Goal: Contribute content: Contribute content

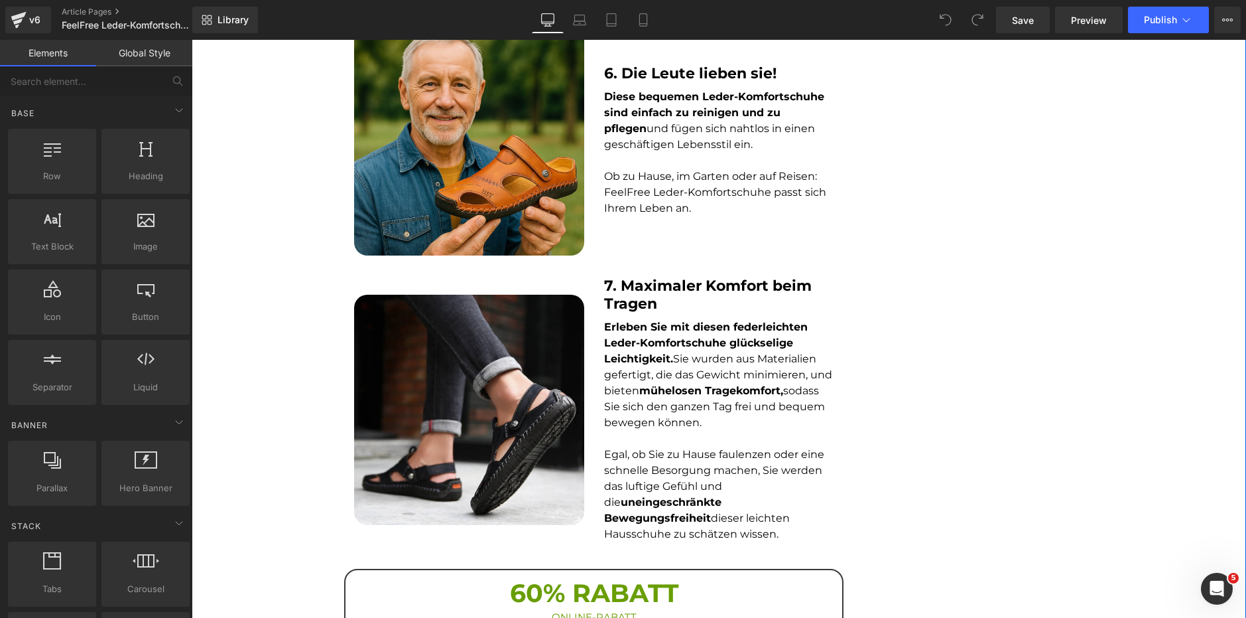
scroll to position [2322, 0]
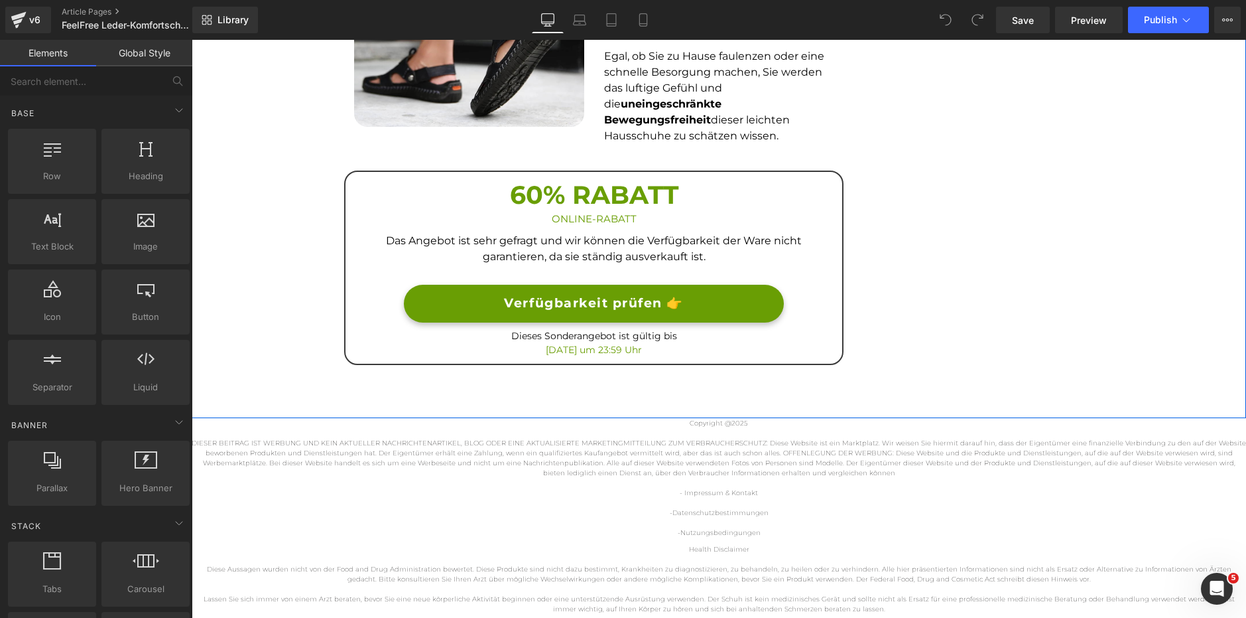
click at [522, 178] on h3 "60% RABATT" at bounding box center [594, 194] width 477 height 33
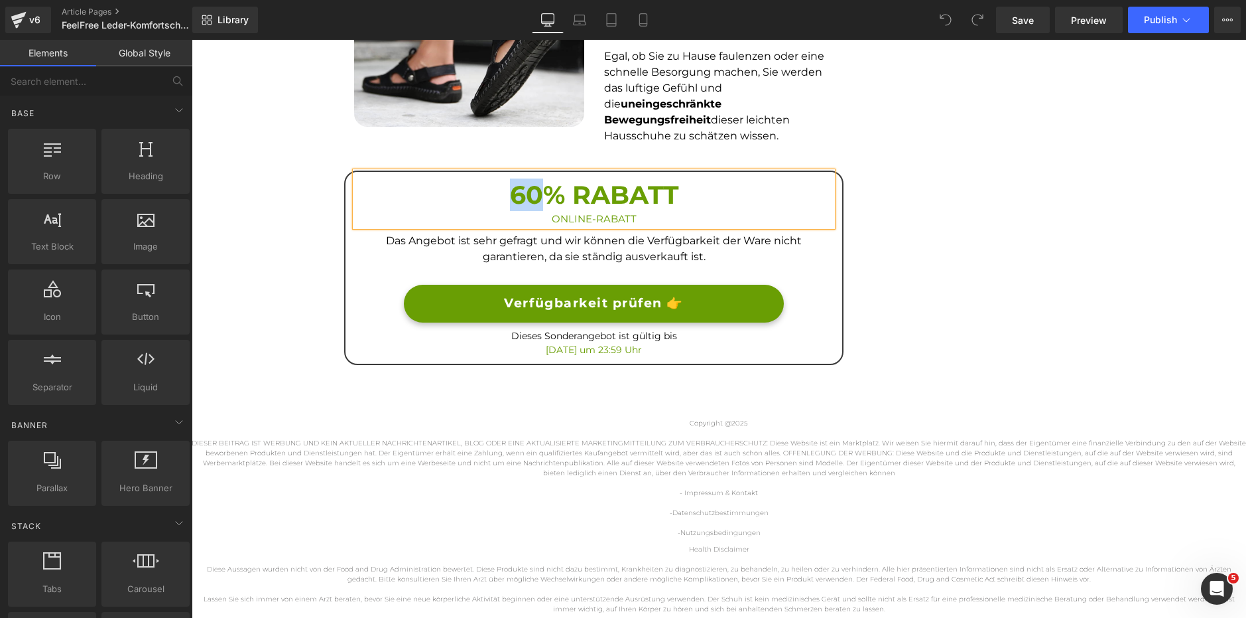
click at [522, 178] on h3 "60% RABATT" at bounding box center [594, 194] width 477 height 33
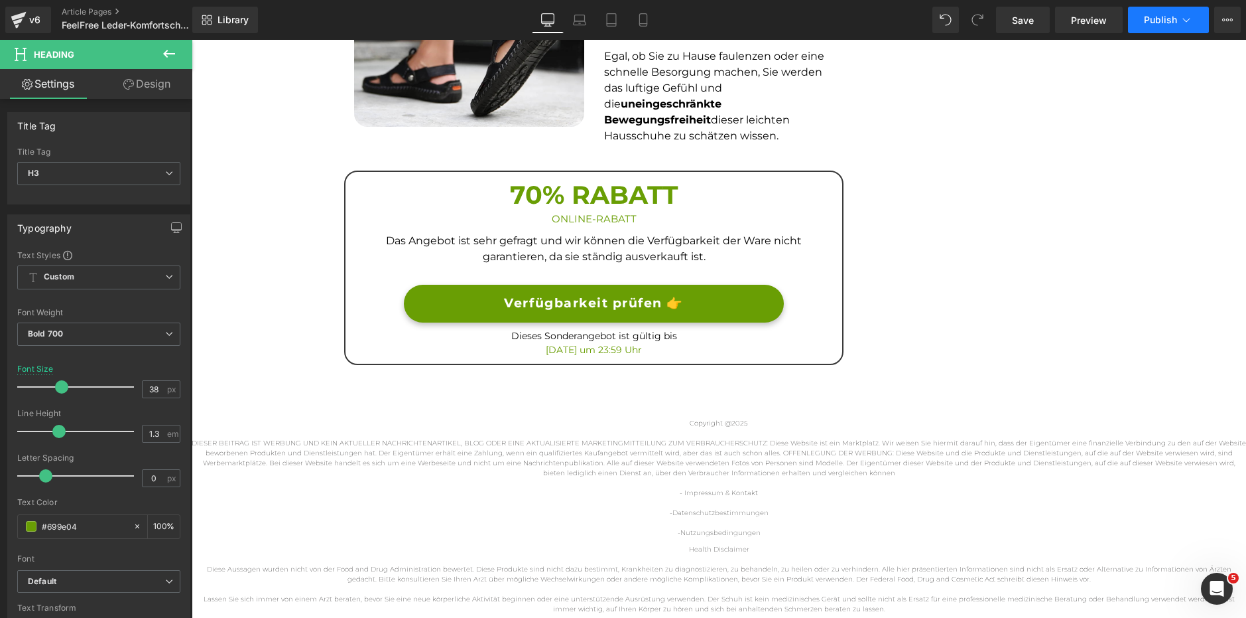
click at [1165, 13] on button "Publish" at bounding box center [1168, 20] width 81 height 27
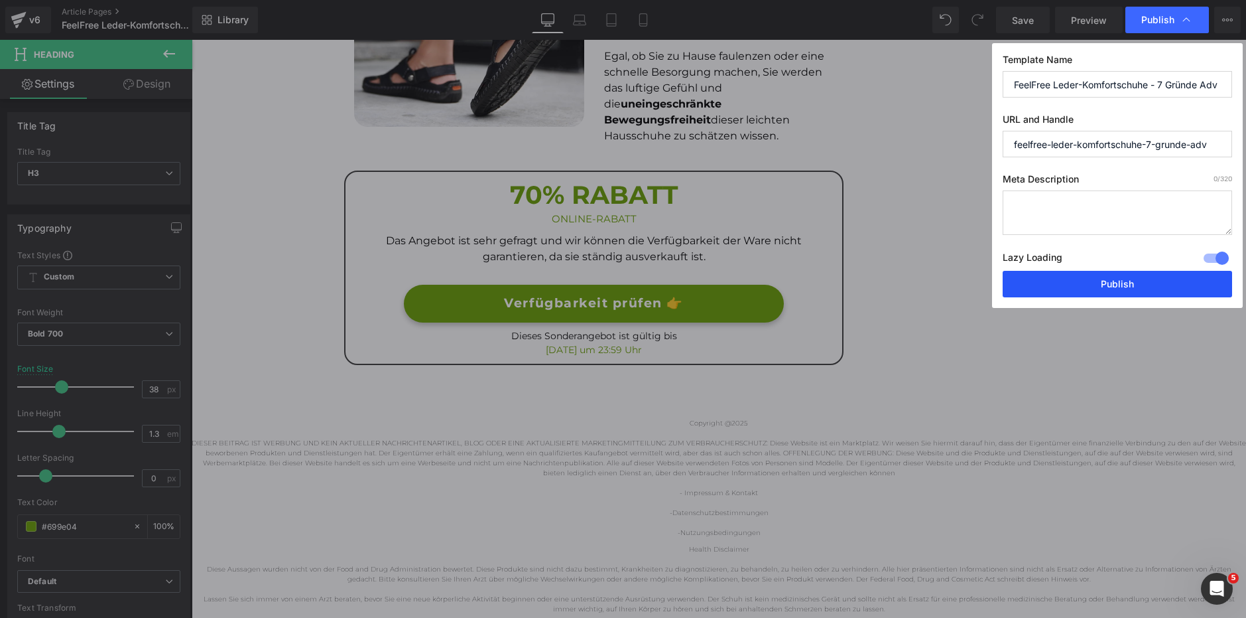
drag, startPoint x: 1107, startPoint y: 276, endPoint x: 914, endPoint y: 236, distance: 196.5
click at [1107, 276] on button "Publish" at bounding box center [1118, 284] width 230 height 27
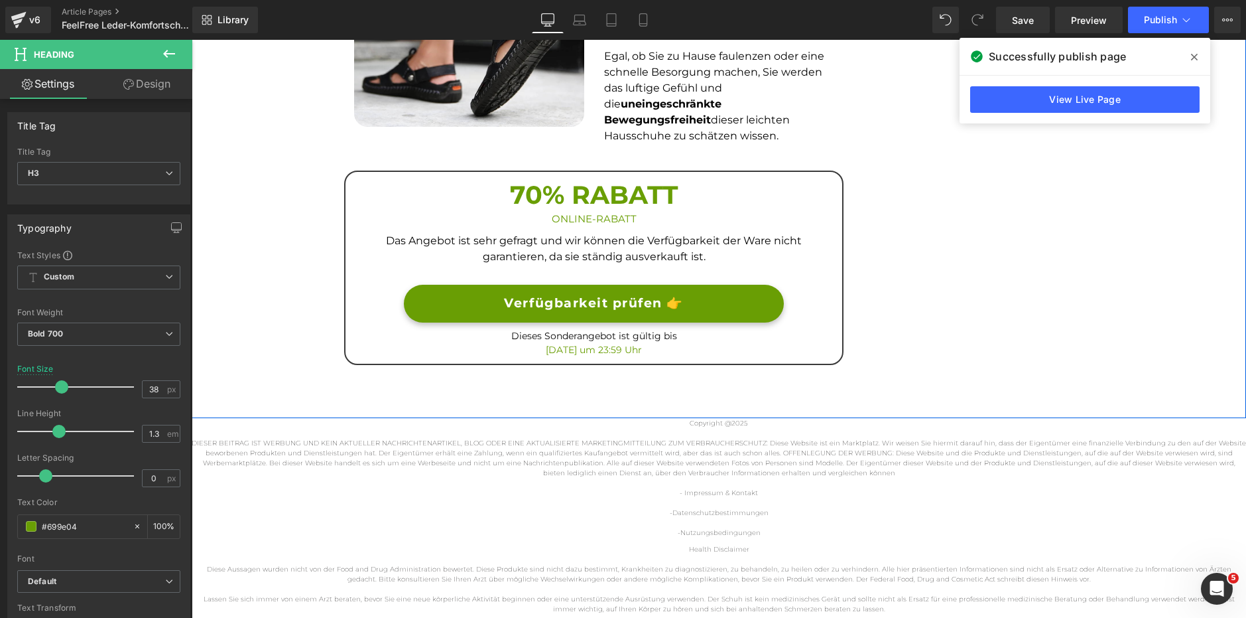
drag, startPoint x: 942, startPoint y: 280, endPoint x: 923, endPoint y: 280, distance: 19.2
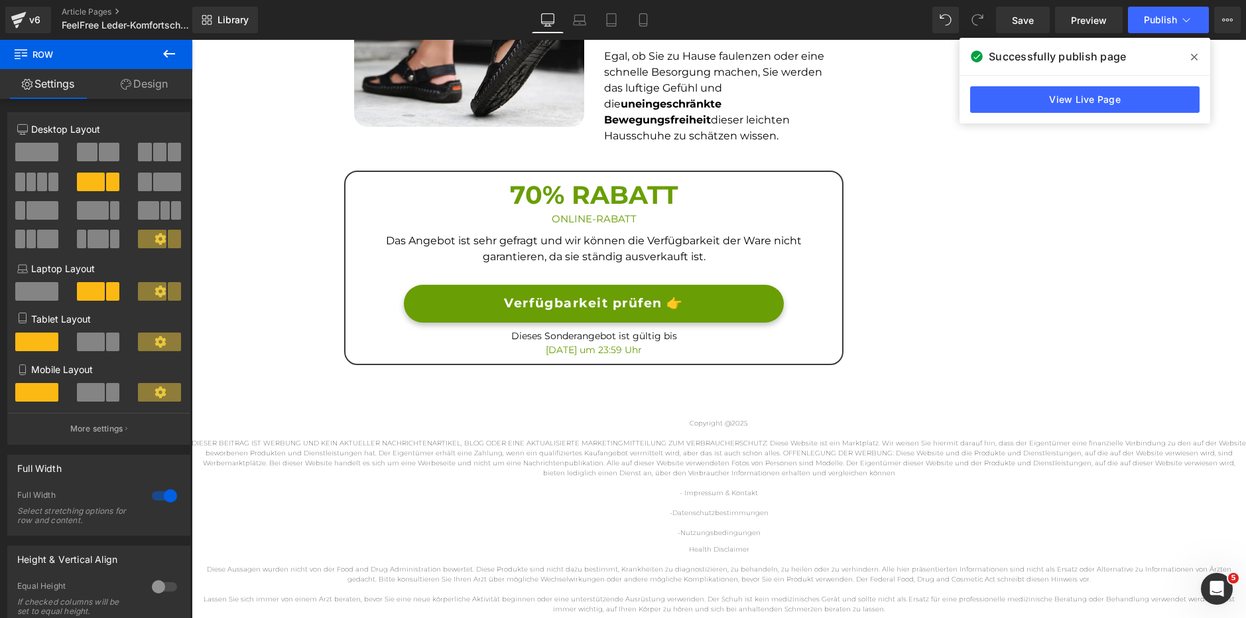
scroll to position [2322, 0]
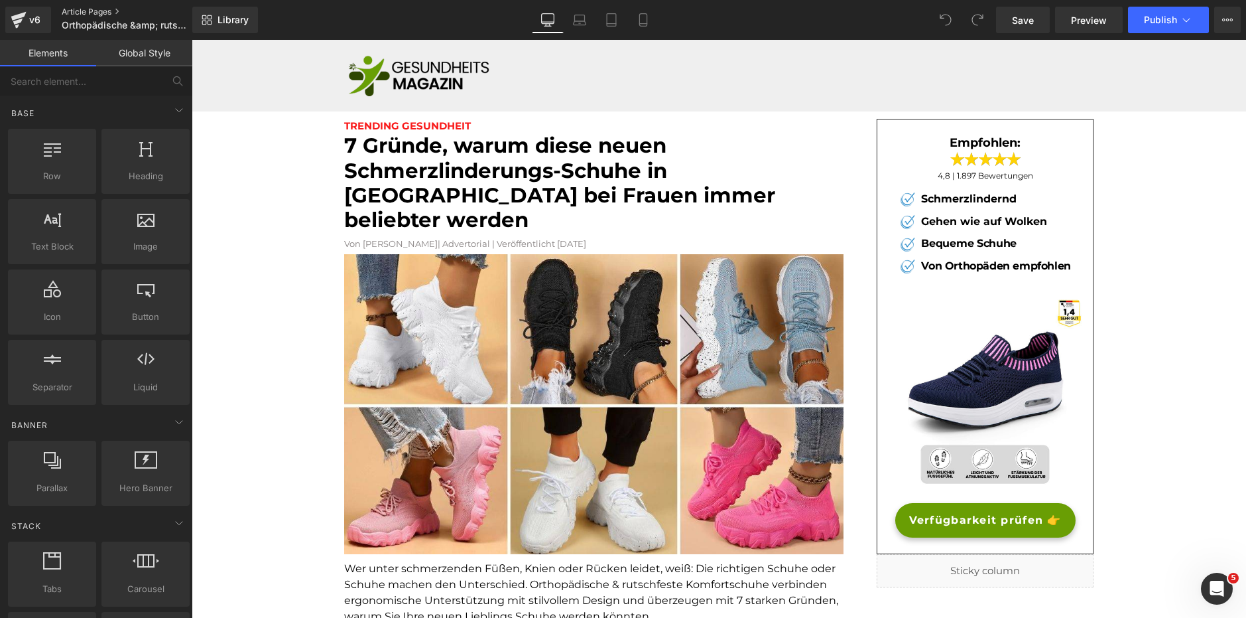
click at [125, 14] on link "Article Pages" at bounding box center [138, 12] width 153 height 11
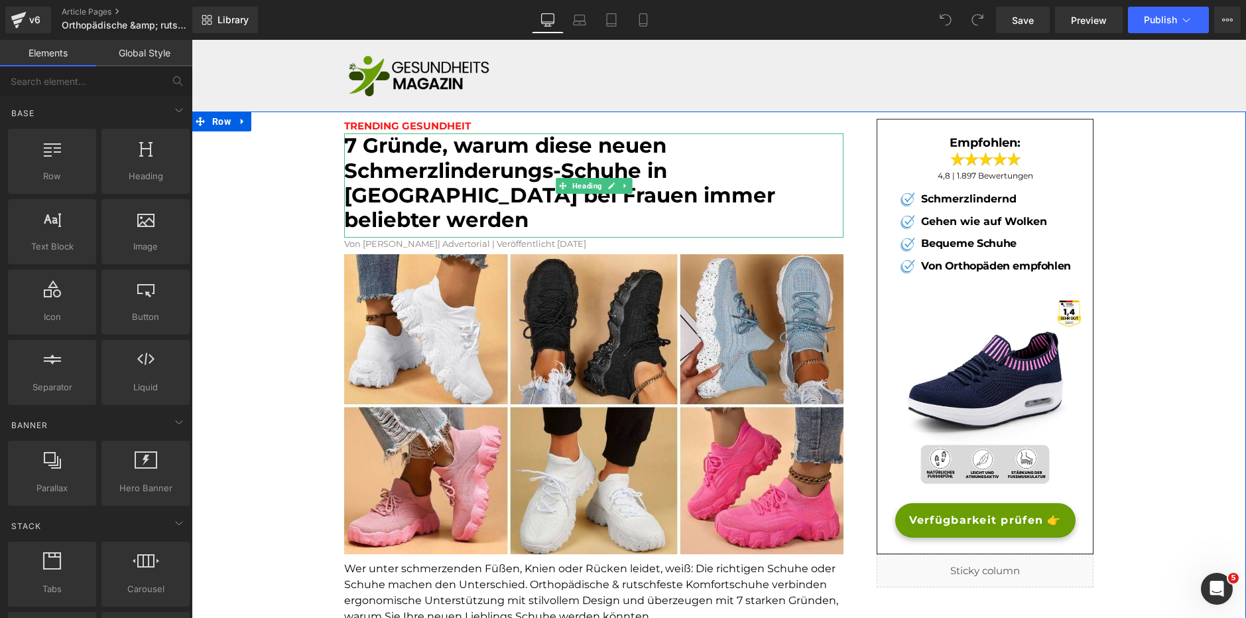
click at [377, 155] on font "7 Gründe, warum diese neuen Schmerzlinderungs-Schuhe in [GEOGRAPHIC_DATA] bei F…" at bounding box center [559, 183] width 431 height 100
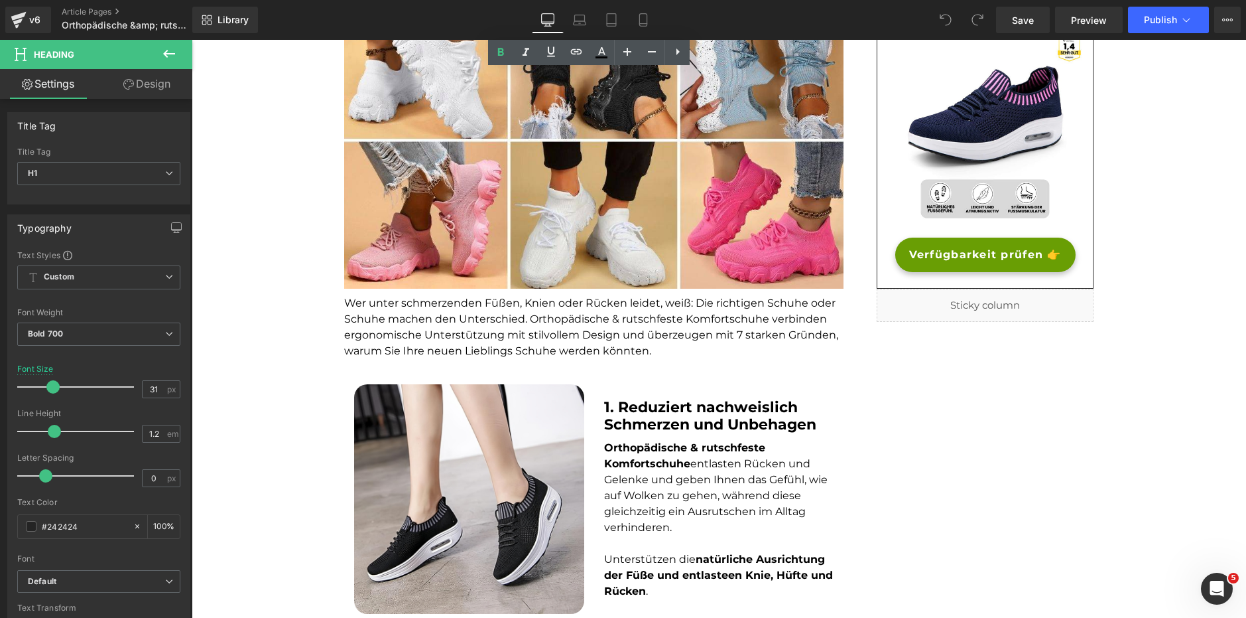
click at [421, 297] on font "Wer unter schmerzenden Füßen, Knien oder Rücken leidet, weiß: Die richtigen Sch…" at bounding box center [591, 327] width 494 height 60
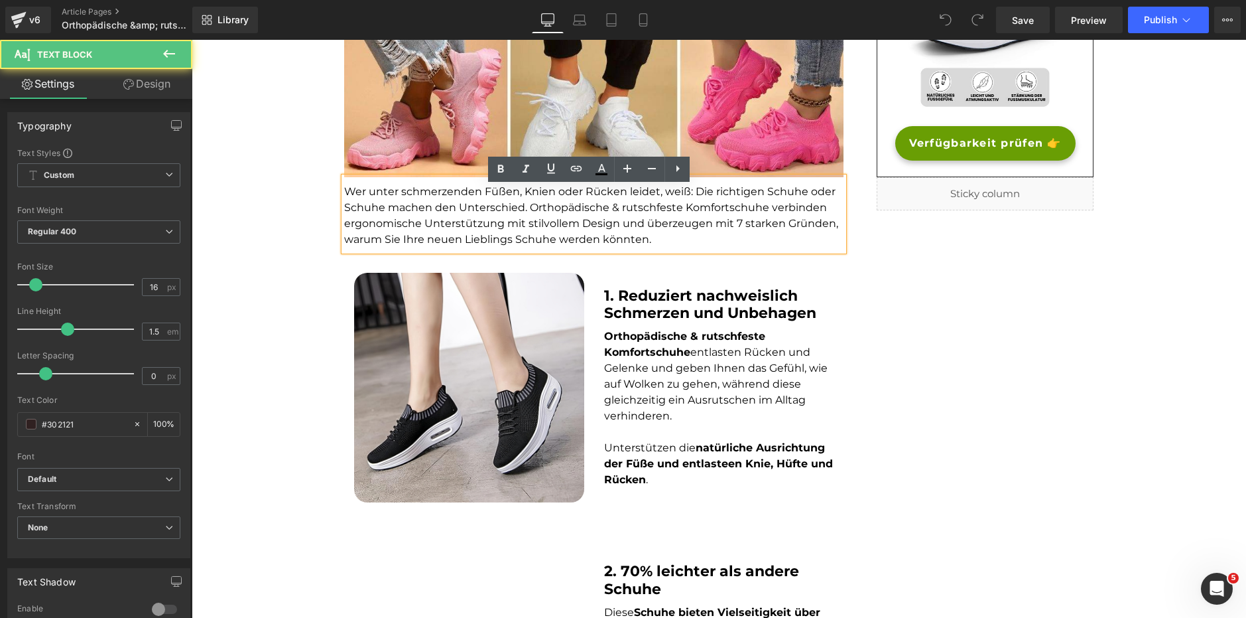
scroll to position [398, 0]
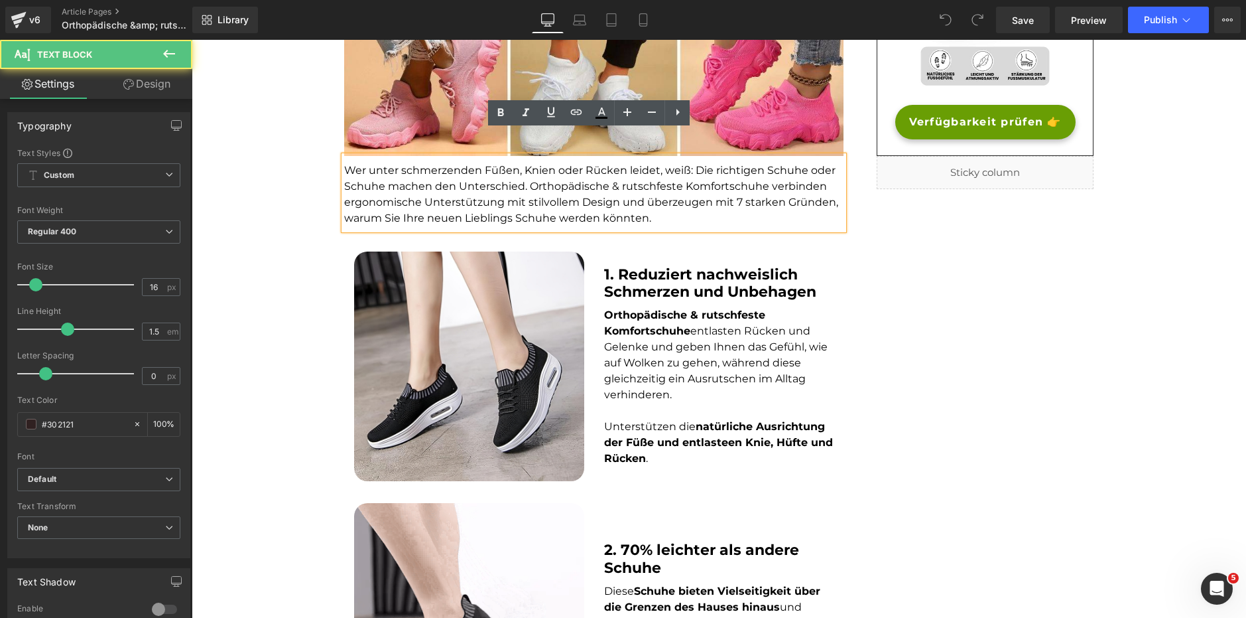
click at [656, 311] on b "Orthopädische & rutschfeste Komfortschuhe" at bounding box center [684, 322] width 161 height 29
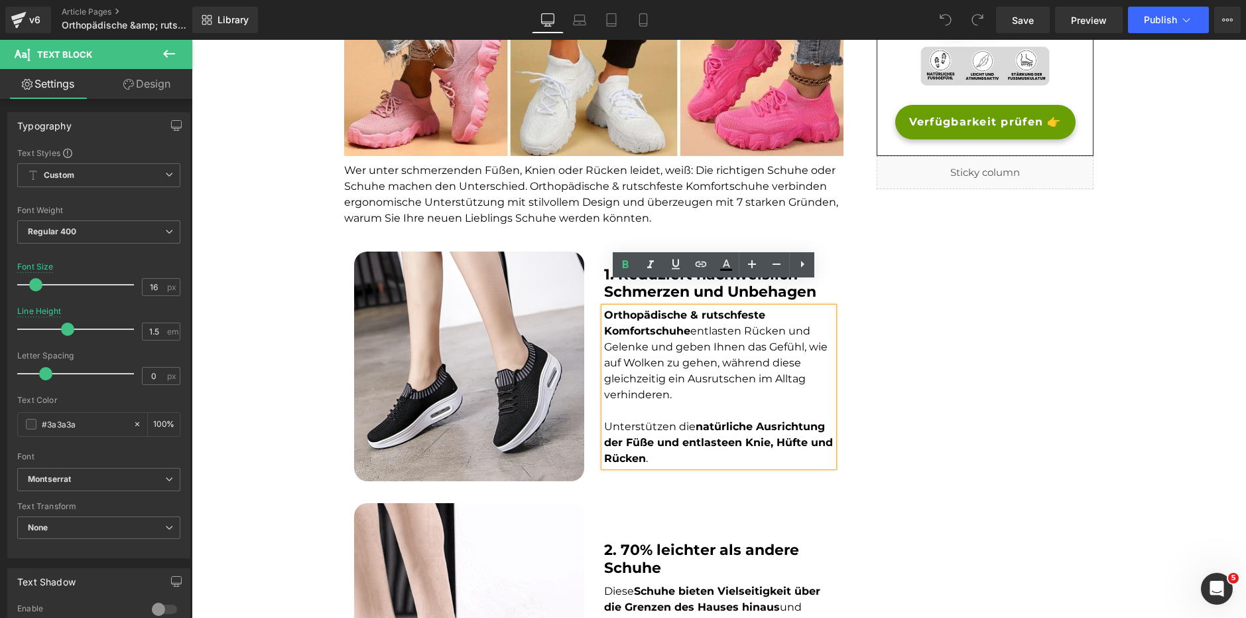
click at [640, 403] on p at bounding box center [719, 411] width 230 height 16
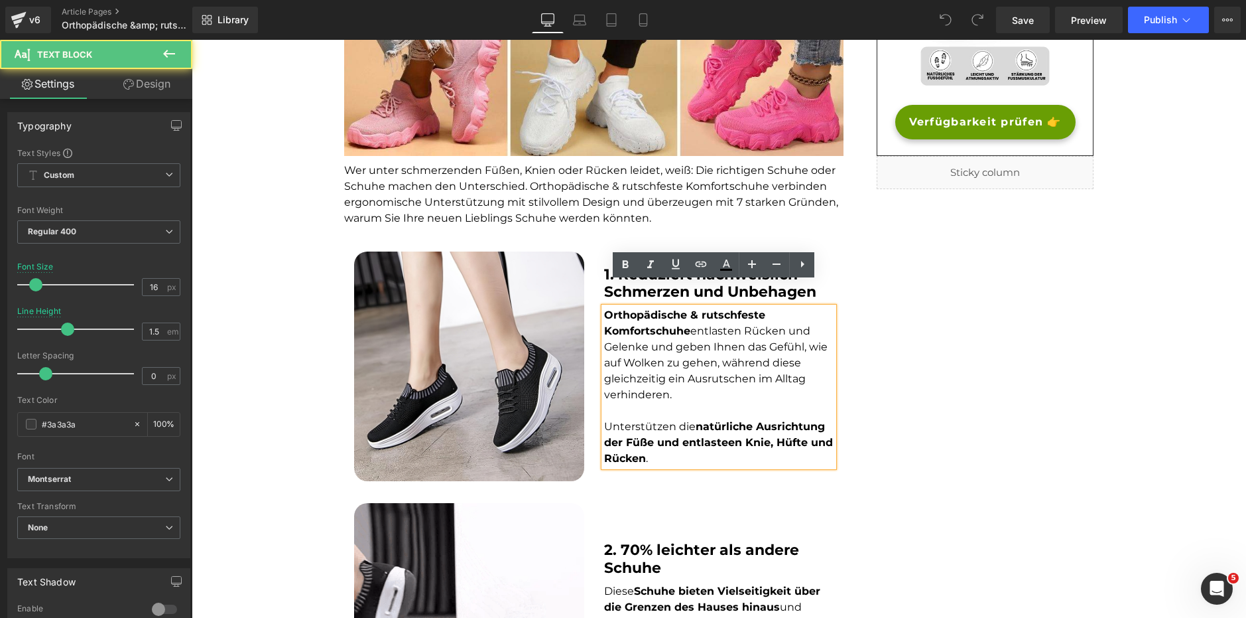
click at [643, 420] on font "Unterstützen die natürliche Ausrichtung der Füße und entlasteen Knie, Hüfte und…" at bounding box center [718, 442] width 229 height 44
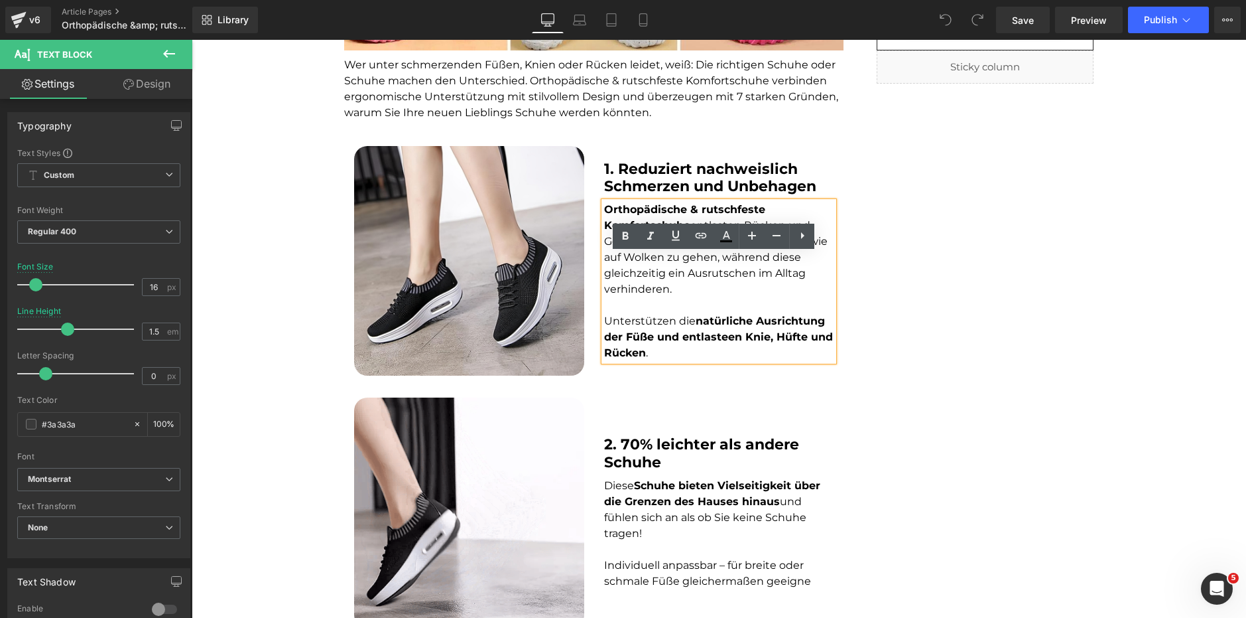
scroll to position [597, 0]
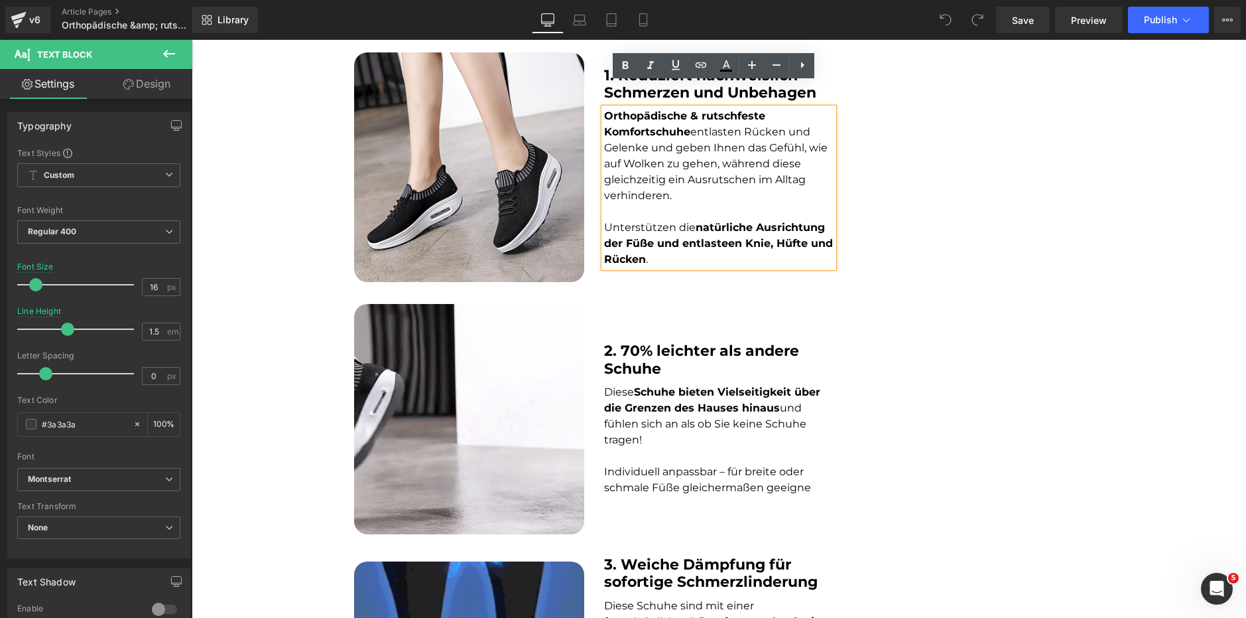
click at [647, 316] on div "2. 70% leichter als andere Schuhe Heading Diese Schuhe bieten Vielseitigkeit üb…" at bounding box center [719, 419] width 250 height 230
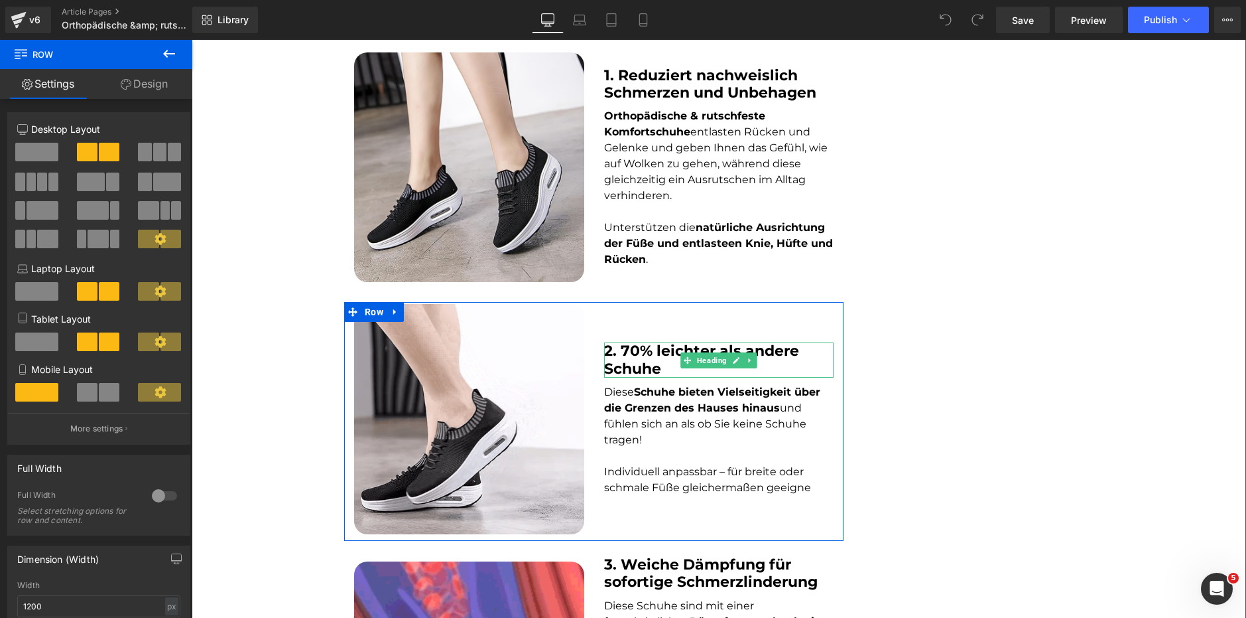
click at [648, 342] on b "2. 70% leichter als andere Schuhe" at bounding box center [701, 359] width 195 height 35
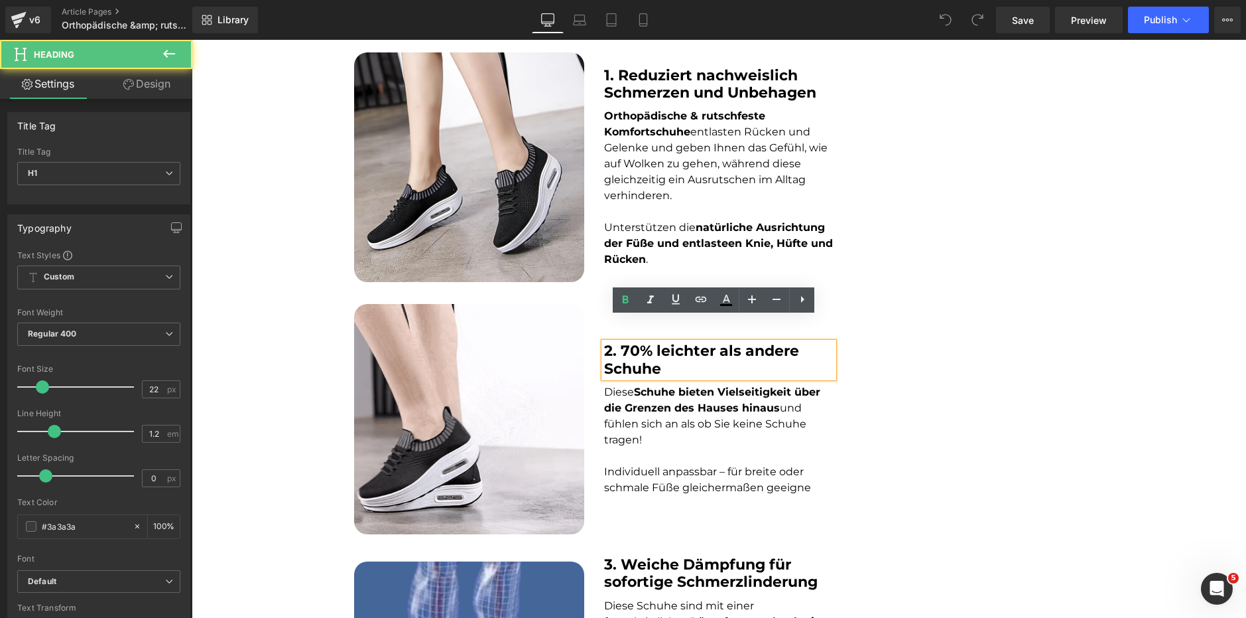
click at [636, 385] on strong "Schuhe bieten Vielseitigkeit über die Grenzen des Hauses hinaus" at bounding box center [712, 399] width 216 height 29
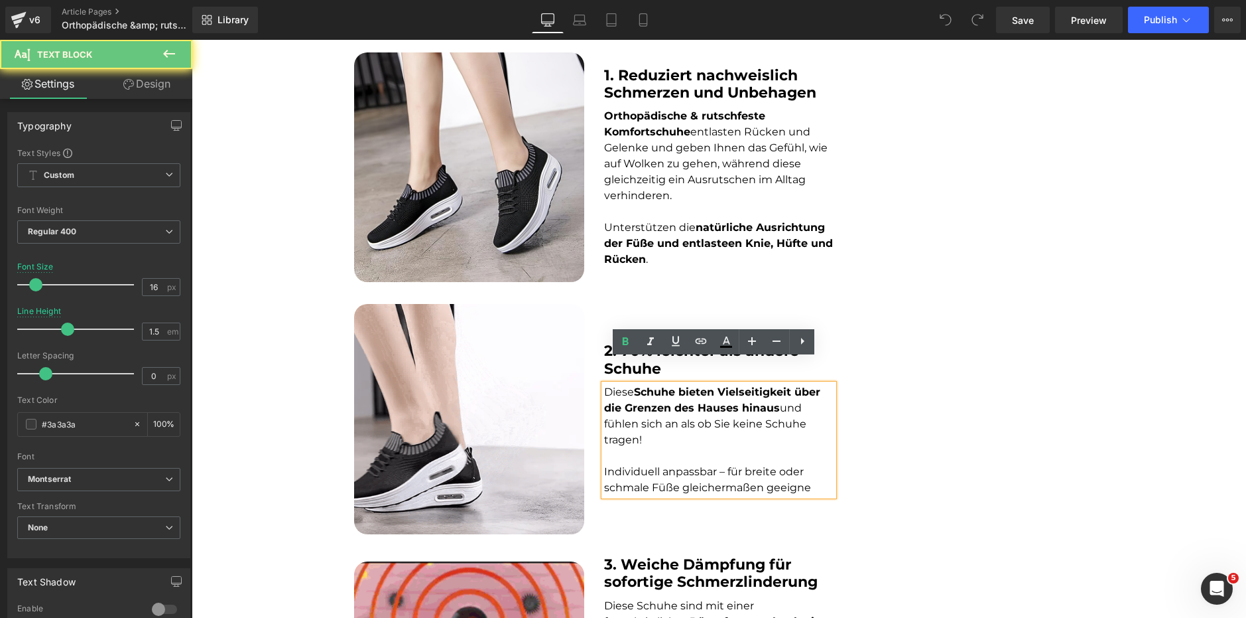
click at [631, 419] on span "Diese Schuhe bieten Vielseitigkeit über die Grenzen des Hauses hinaus und fühle…" at bounding box center [712, 415] width 216 height 60
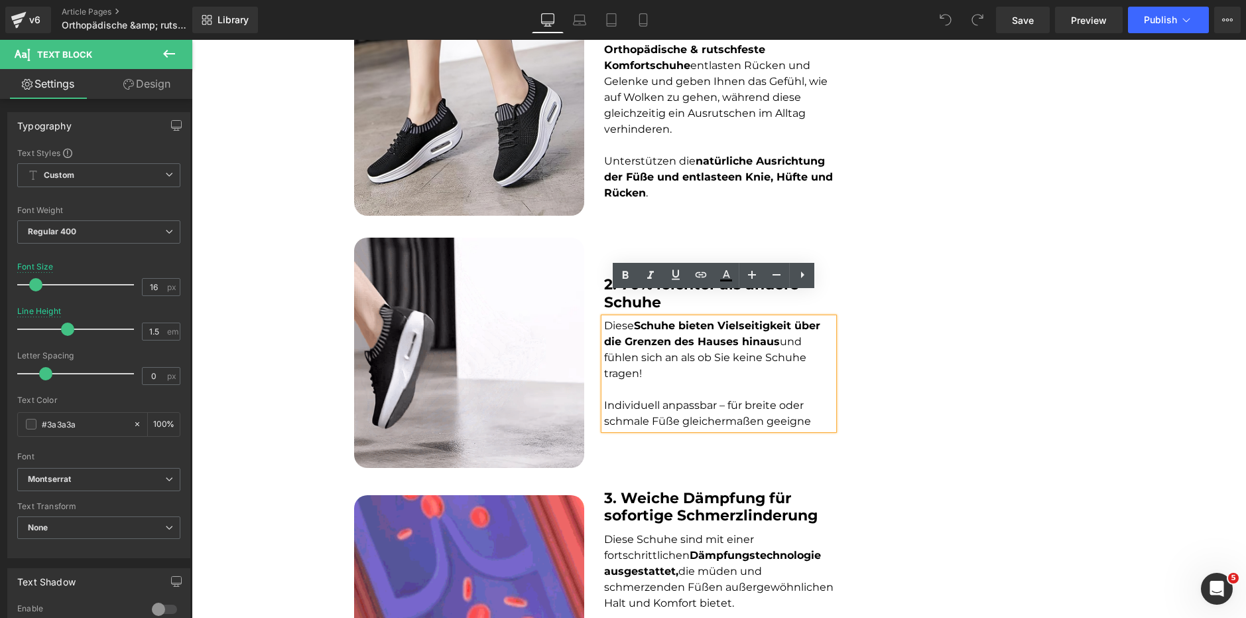
click at [638, 381] on p at bounding box center [719, 389] width 230 height 16
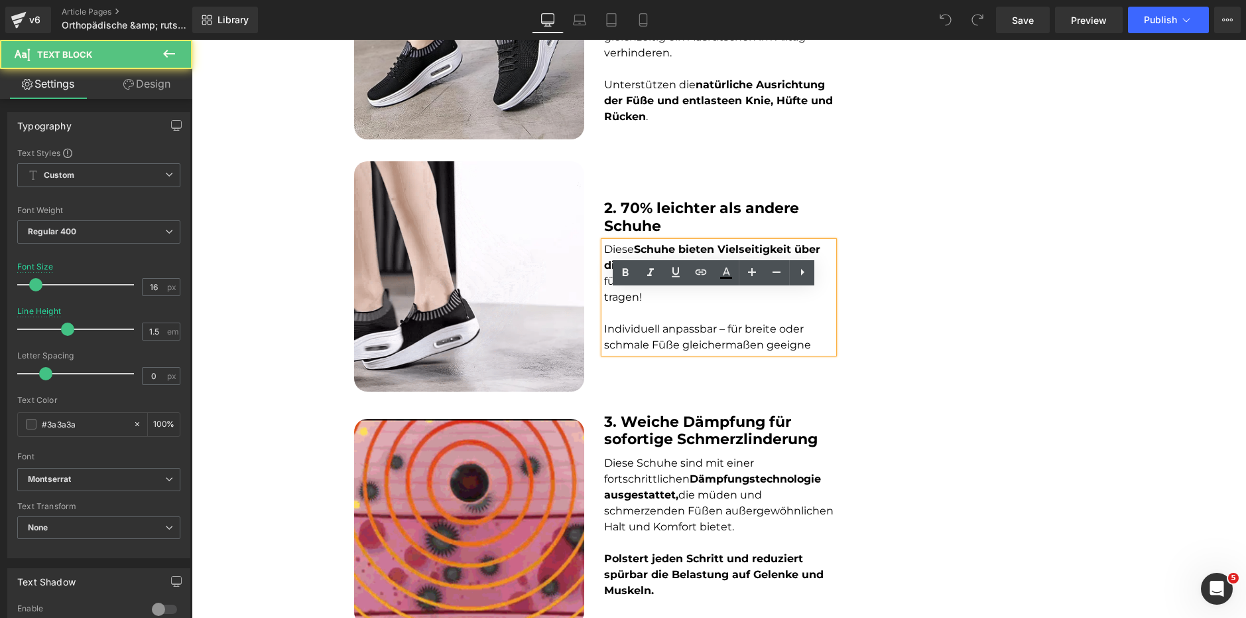
scroll to position [862, 0]
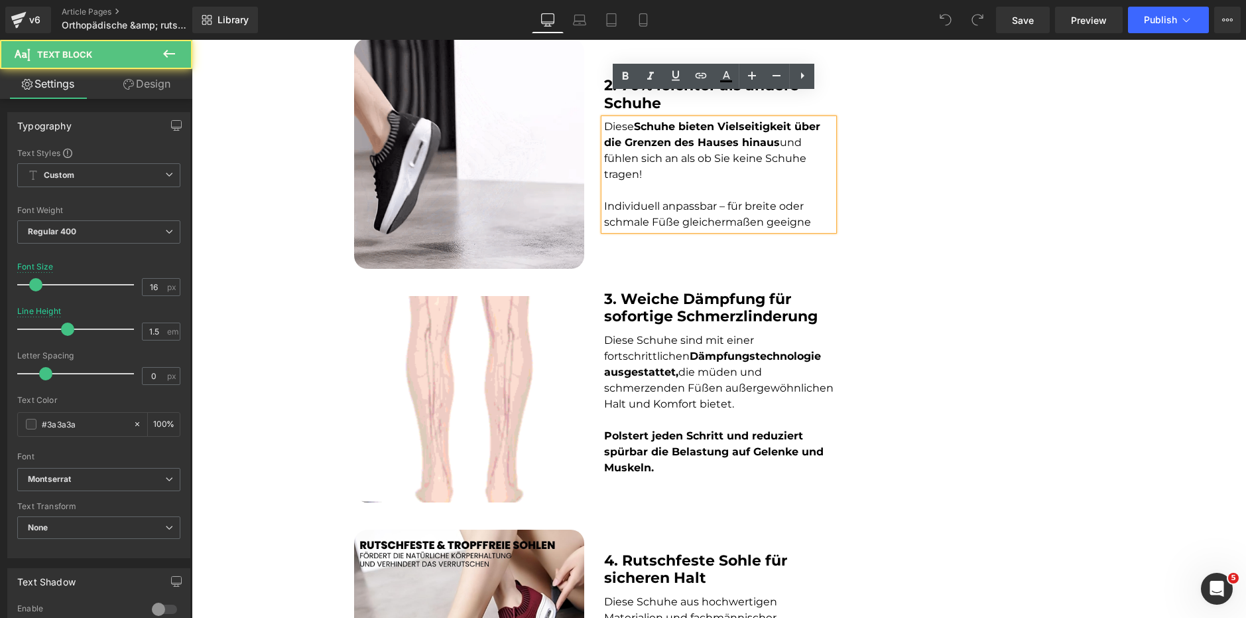
click at [641, 296] on strong "3. Weiche Dämpfung für sofortige Schmerzlinderung" at bounding box center [711, 307] width 214 height 35
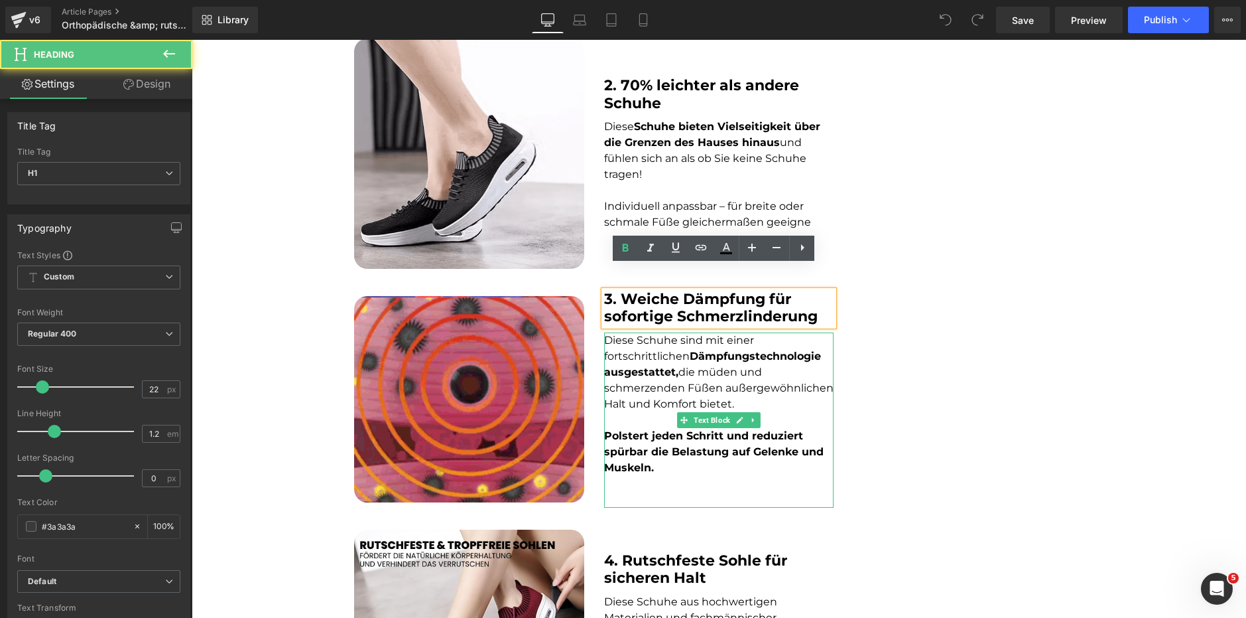
click at [634, 412] on p at bounding box center [719, 420] width 230 height 16
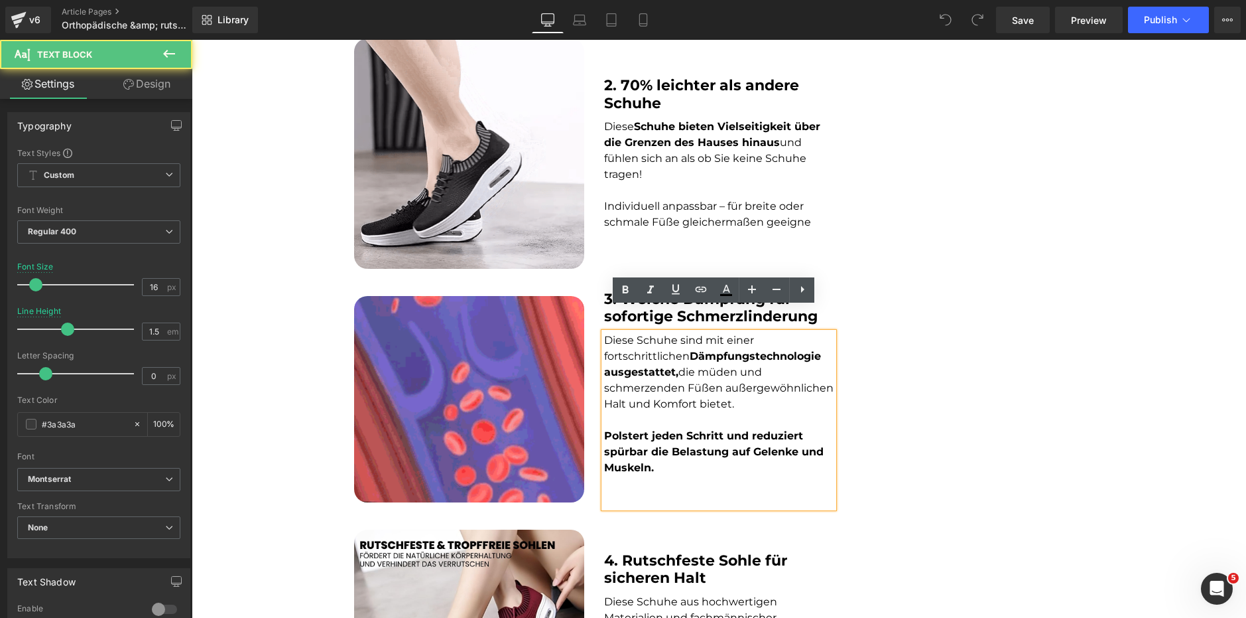
click at [635, 492] on p at bounding box center [719, 500] width 230 height 16
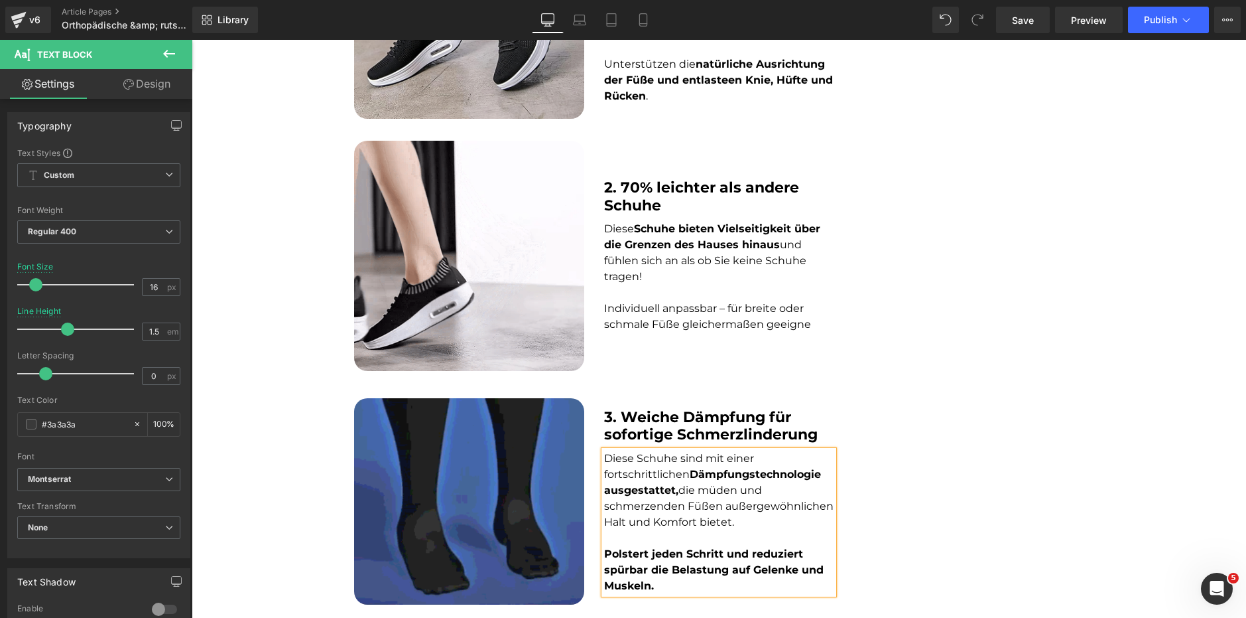
scroll to position [746, 0]
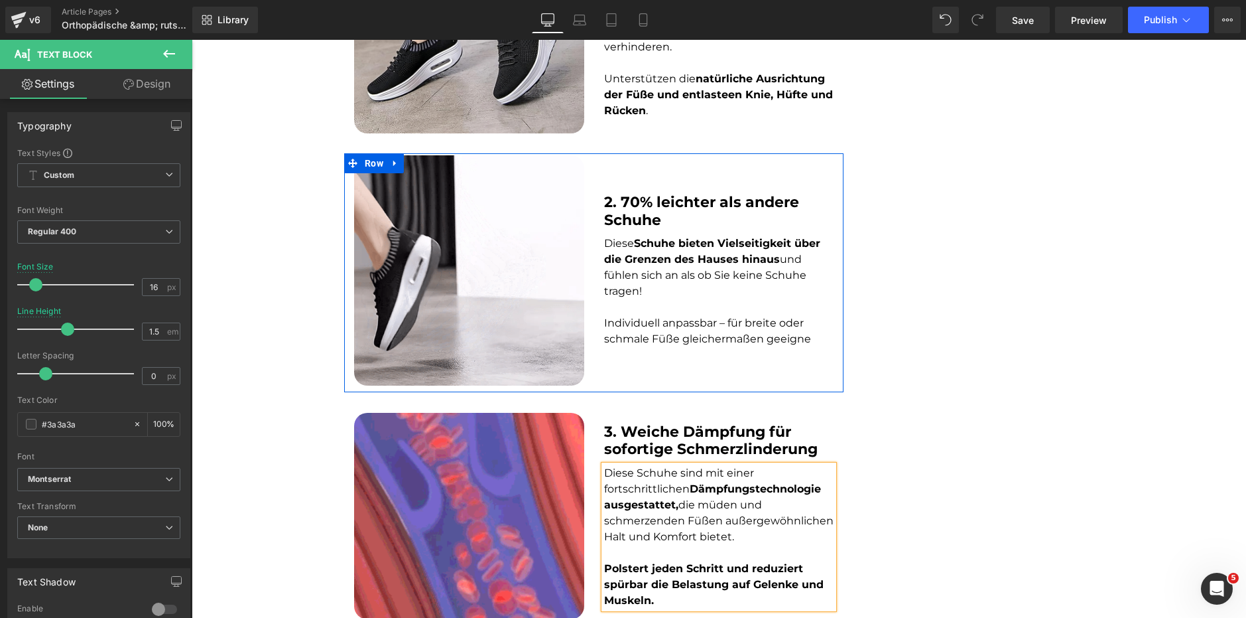
click at [626, 330] on div "2. 70% leichter als andere Schuhe Heading Diese Schuhe bieten Vielseitigkeit üb…" at bounding box center [719, 270] width 250 height 230
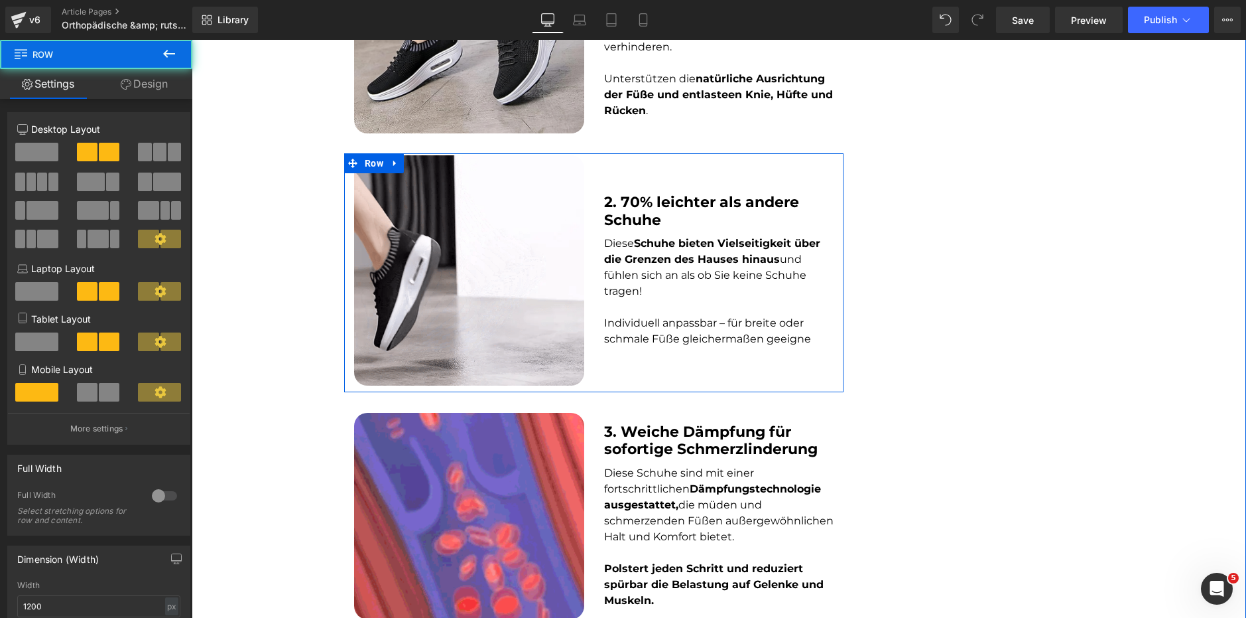
click at [744, 315] on p "Individuell anpassbar – für breite oder schmale Füße gleichermaßen geeigne" at bounding box center [719, 331] width 230 height 32
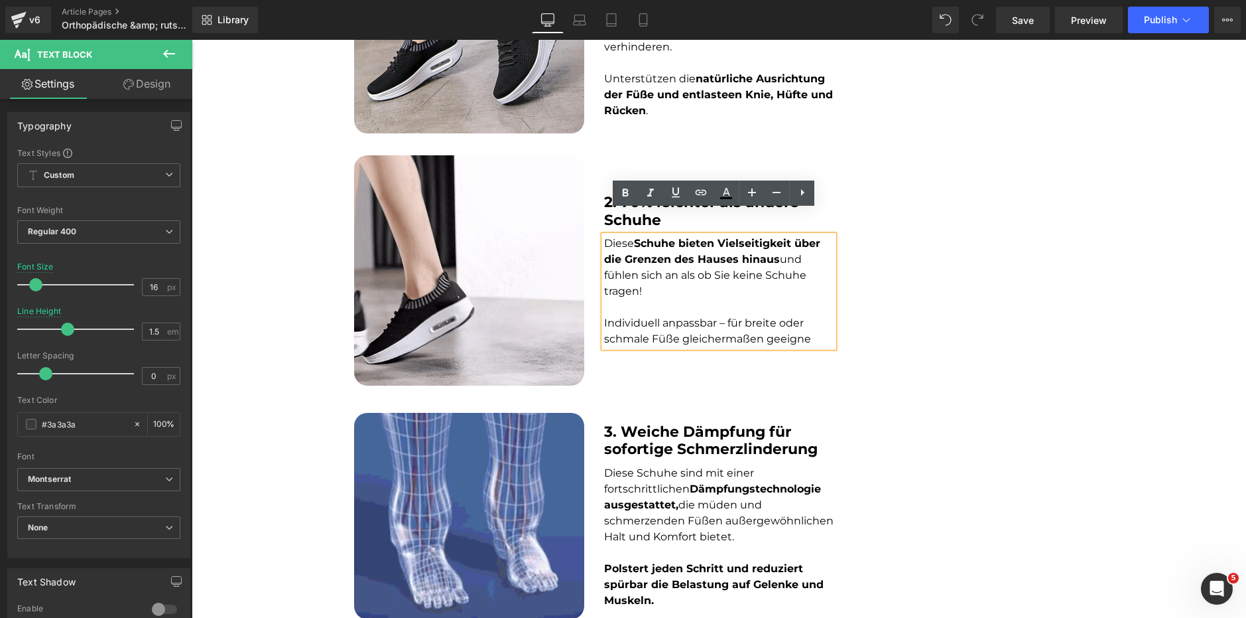
click at [776, 316] on font "Individuell anpassbar – für breite oder schmale Füße gleichermaßen geeigne" at bounding box center [707, 330] width 207 height 29
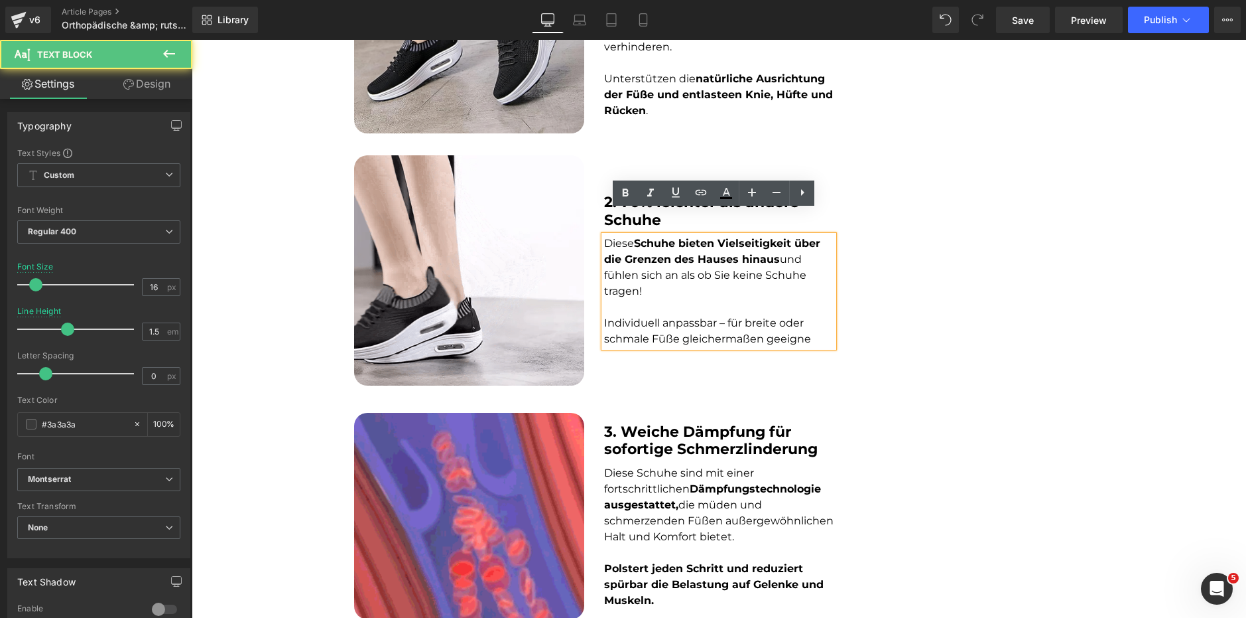
click at [655, 316] on font "Individuell anpassbar – für breite oder schmale Füße gleichermaßen geeigne" at bounding box center [707, 330] width 207 height 29
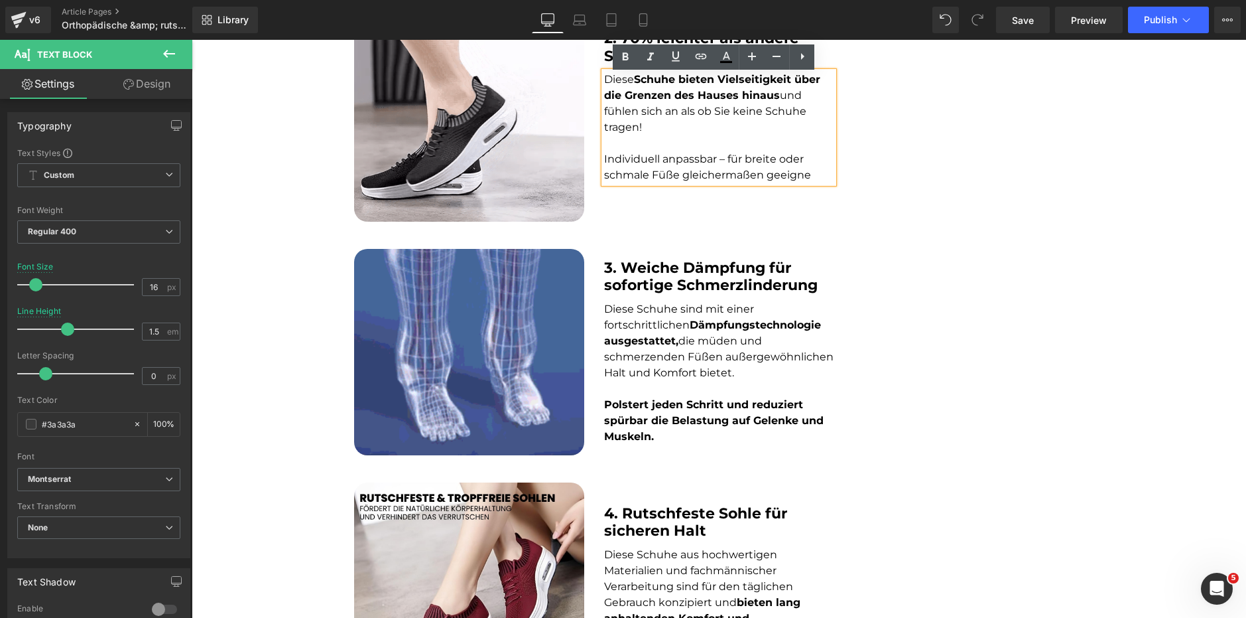
scroll to position [1011, 0]
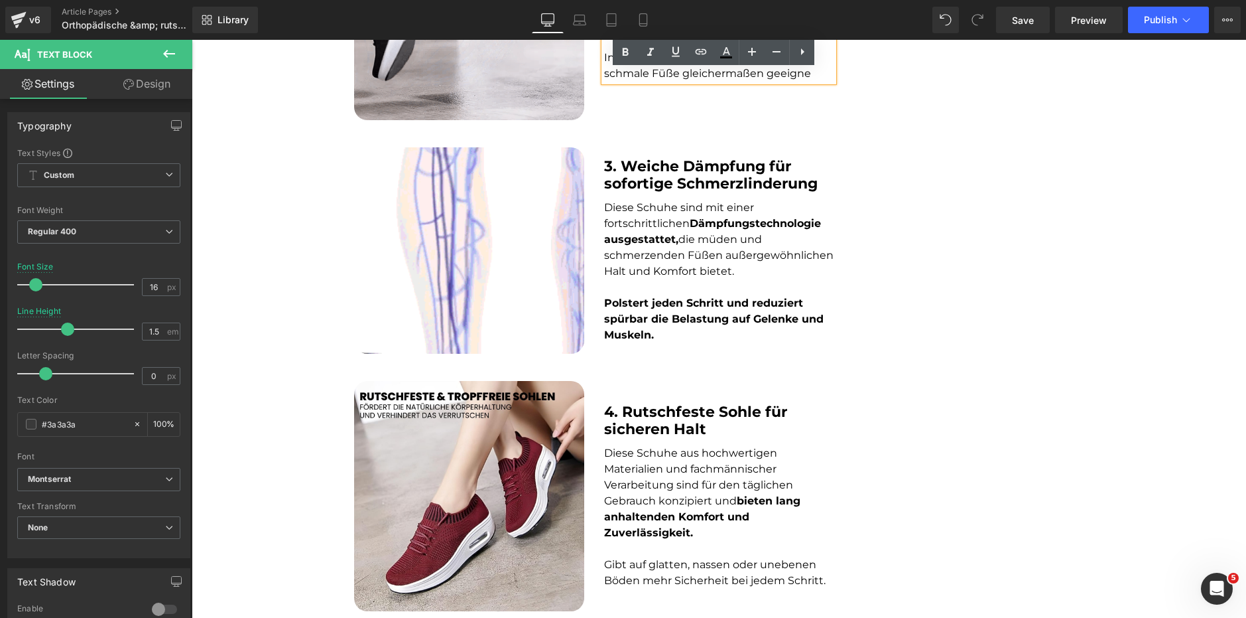
drag, startPoint x: 686, startPoint y: 397, endPoint x: 669, endPoint y: 450, distance: 56.4
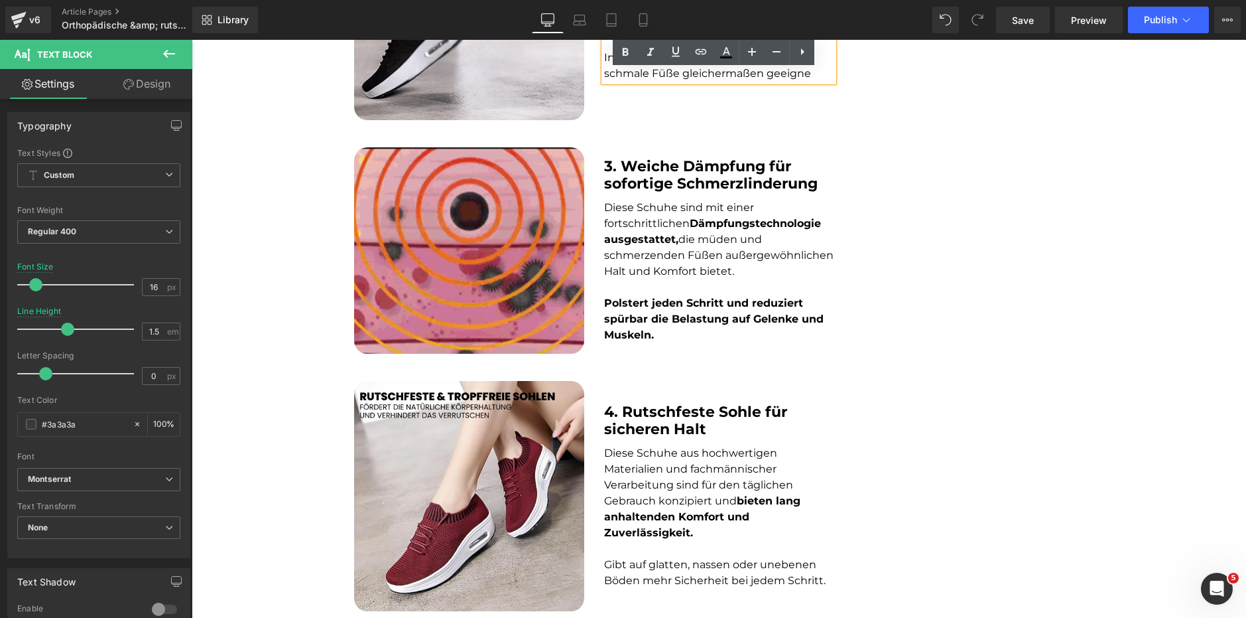
click at [685, 413] on span at bounding box center [688, 421] width 14 height 16
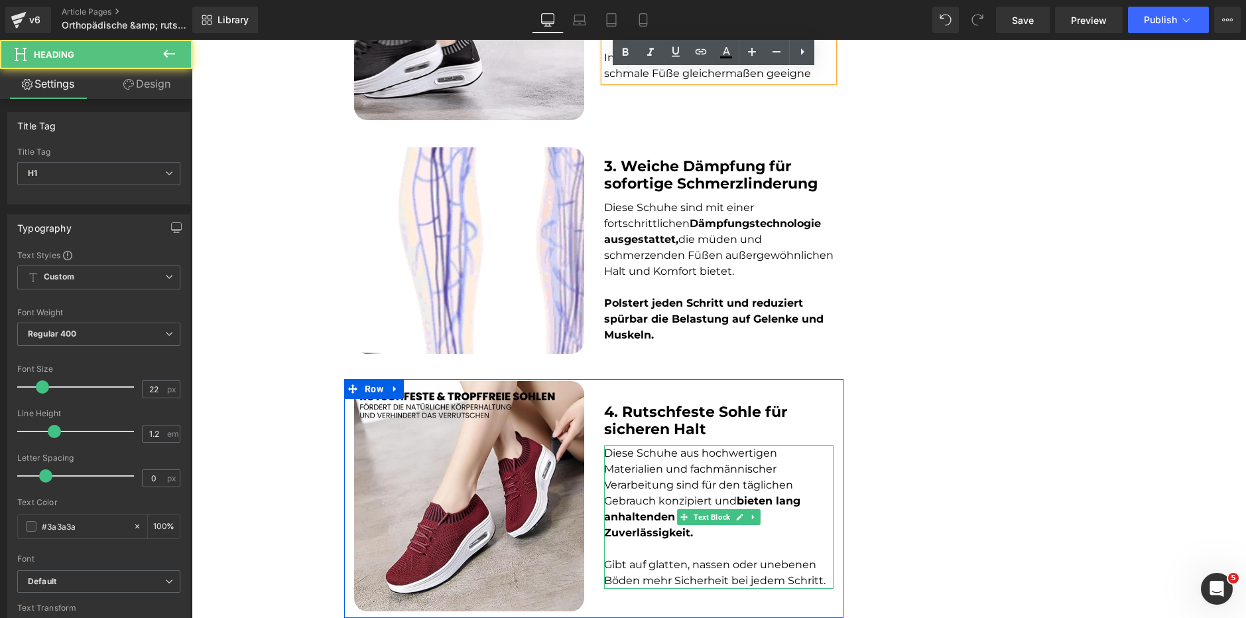
click at [659, 459] on span "Diese Schuhe aus hochwertigen Materialien und fachmännischer Verarbeitung sind …" at bounding box center [702, 492] width 196 height 92
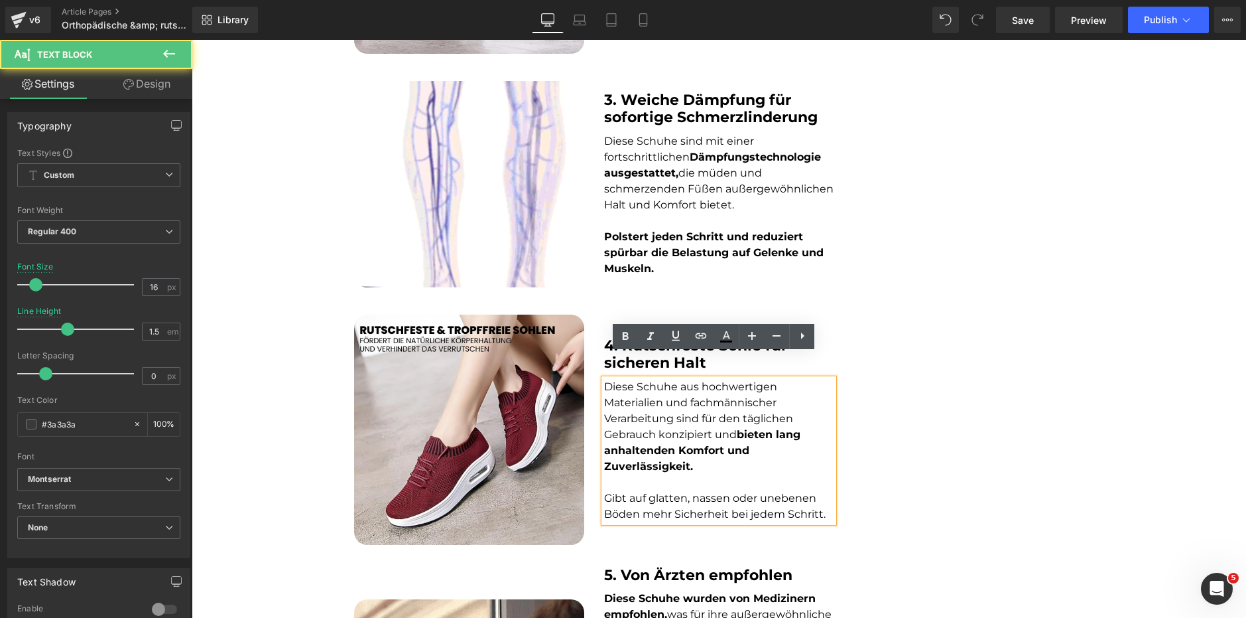
click at [635, 474] on p at bounding box center [719, 482] width 230 height 16
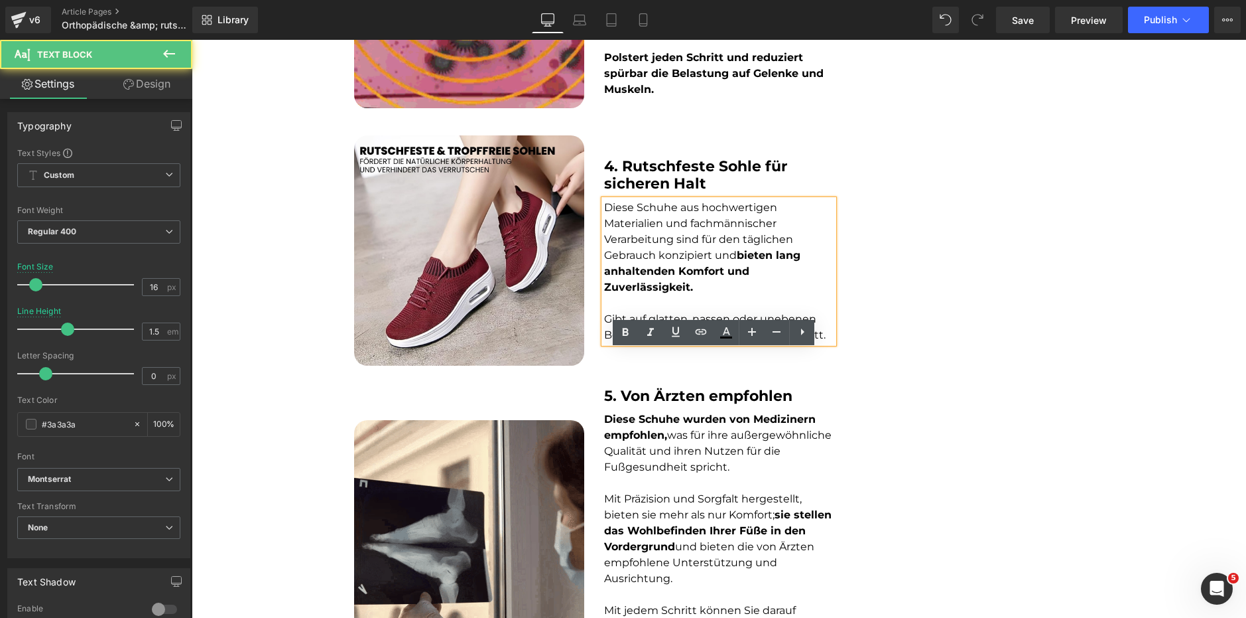
scroll to position [1276, 0]
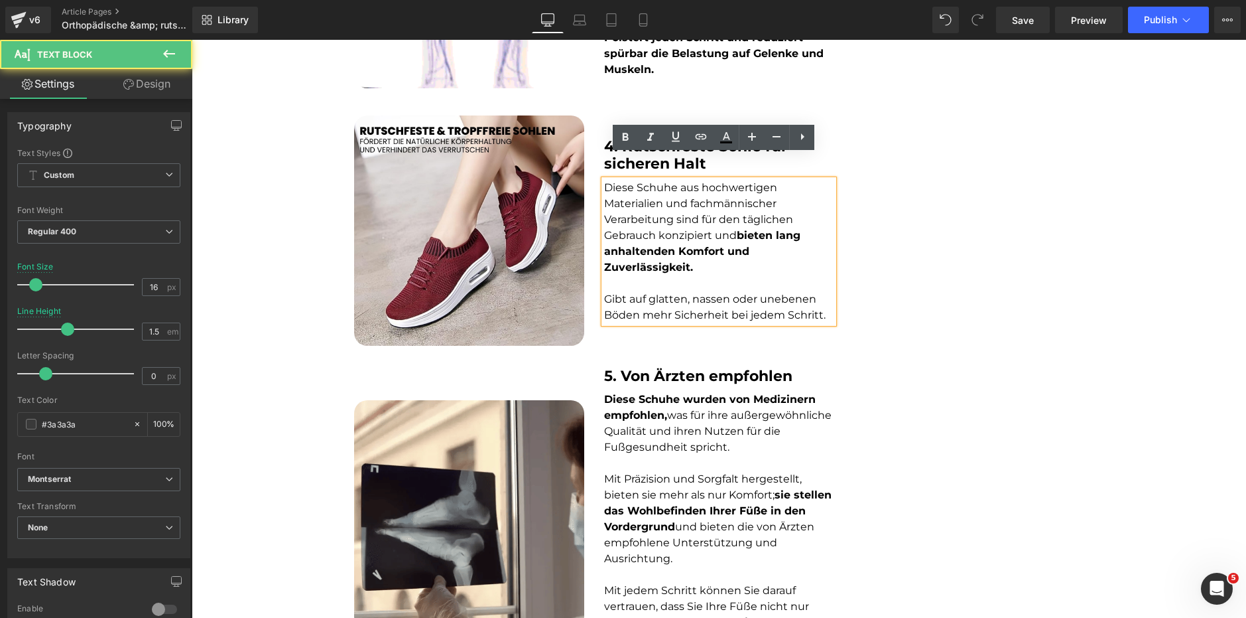
click at [640, 368] on div "5. Von Ärzten empfohlen Heading" at bounding box center [719, 376] width 230 height 17
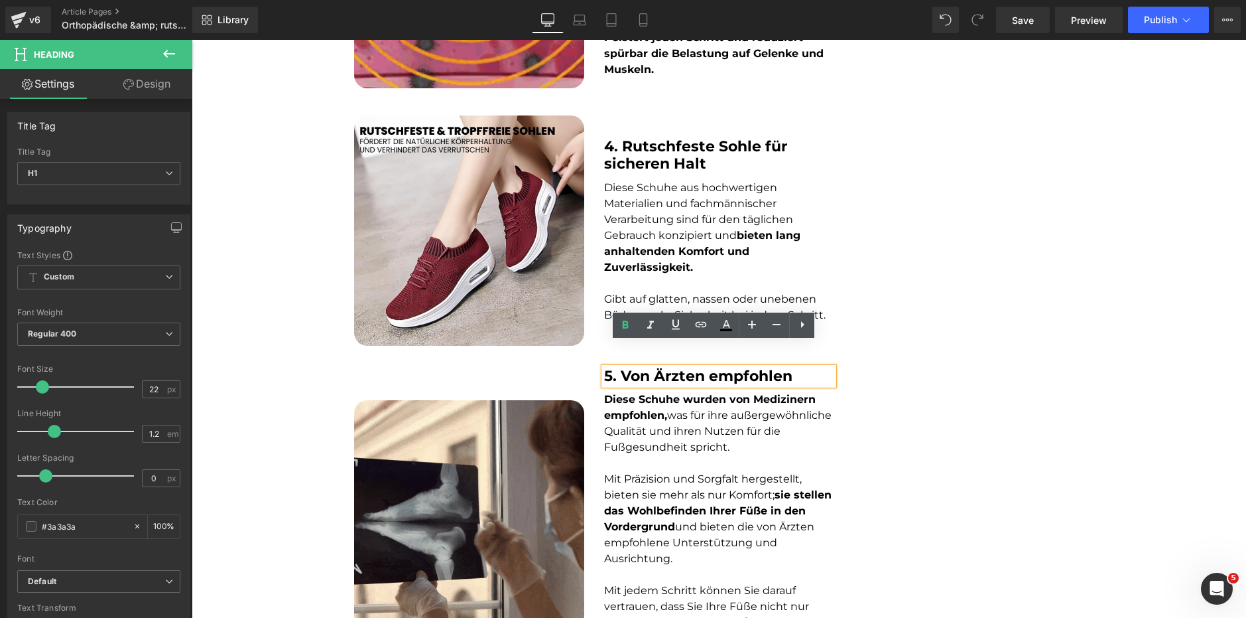
click at [649, 455] on p at bounding box center [719, 463] width 230 height 16
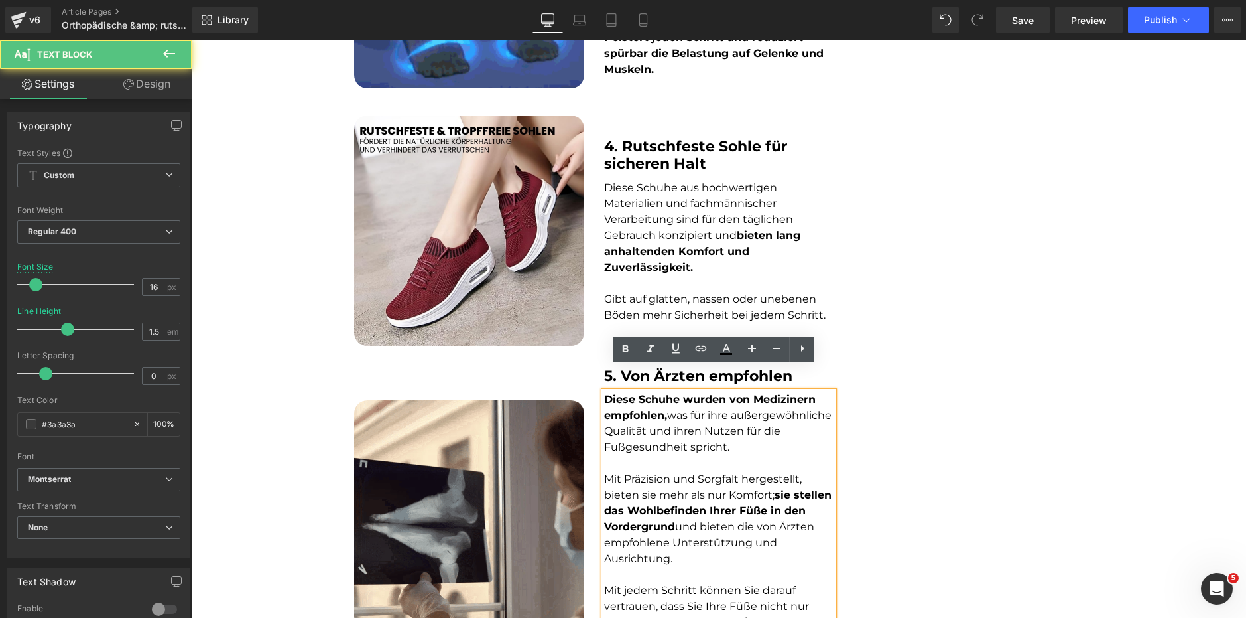
click at [652, 455] on p at bounding box center [719, 463] width 230 height 16
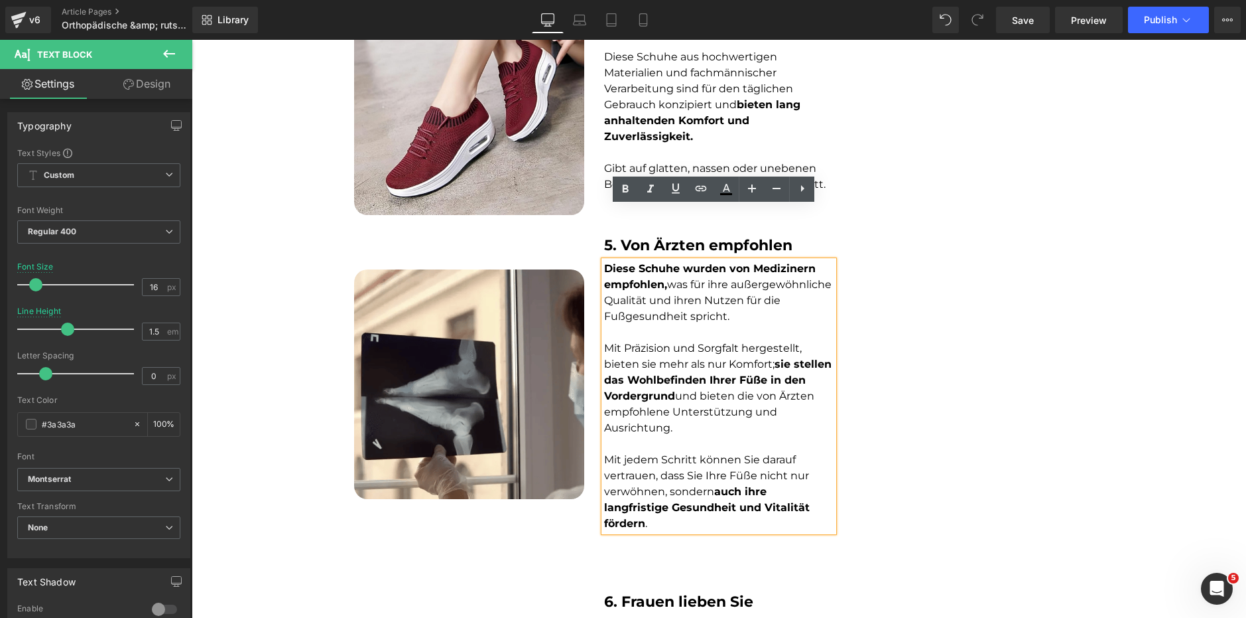
scroll to position [1475, 0]
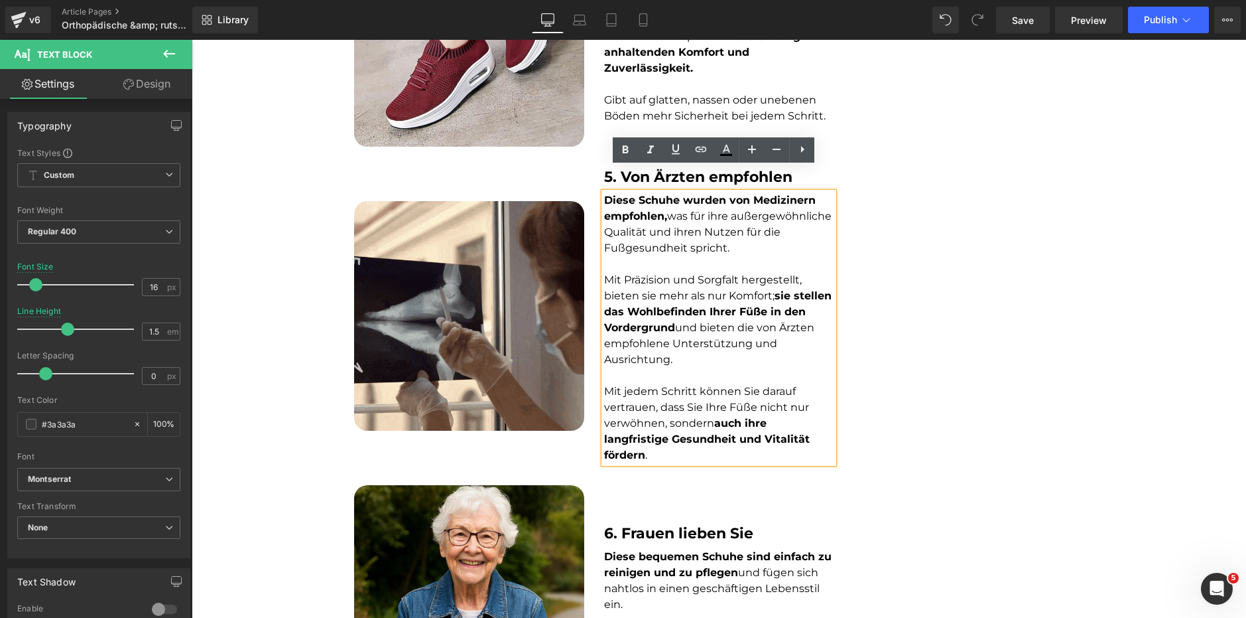
click at [649, 385] on font "Mit jedem Schritt können Sie darauf vertrauen, dass Sie Ihre Füße nicht nur ver…" at bounding box center [707, 423] width 206 height 76
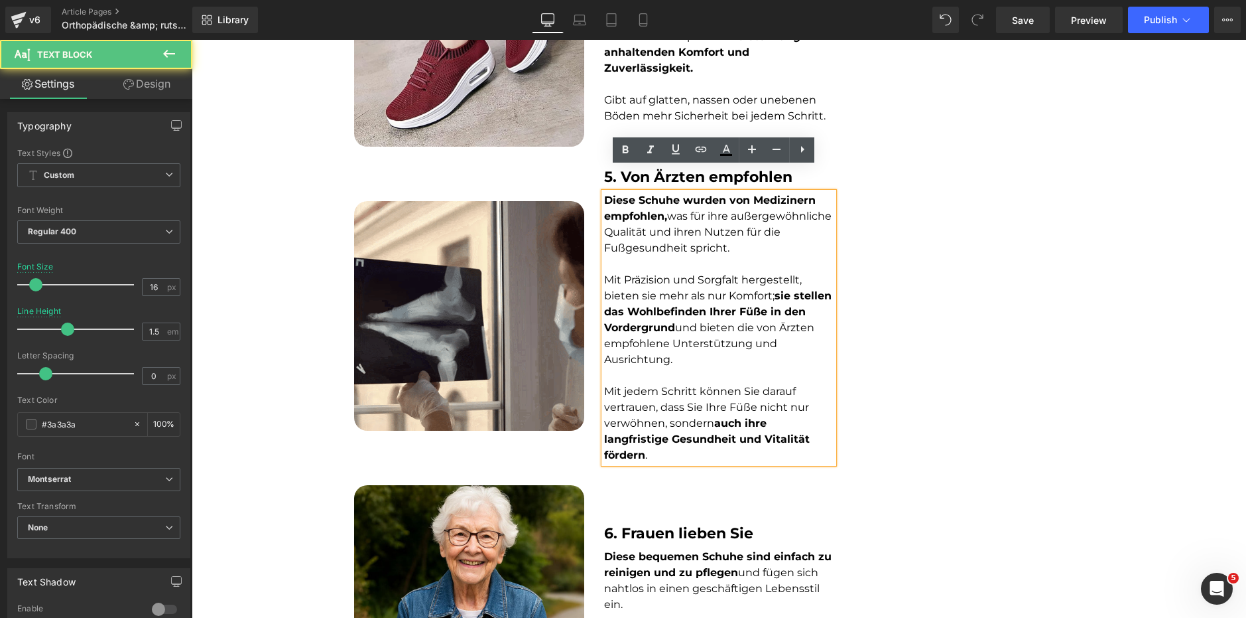
click at [649, 368] on p at bounding box center [719, 376] width 230 height 16
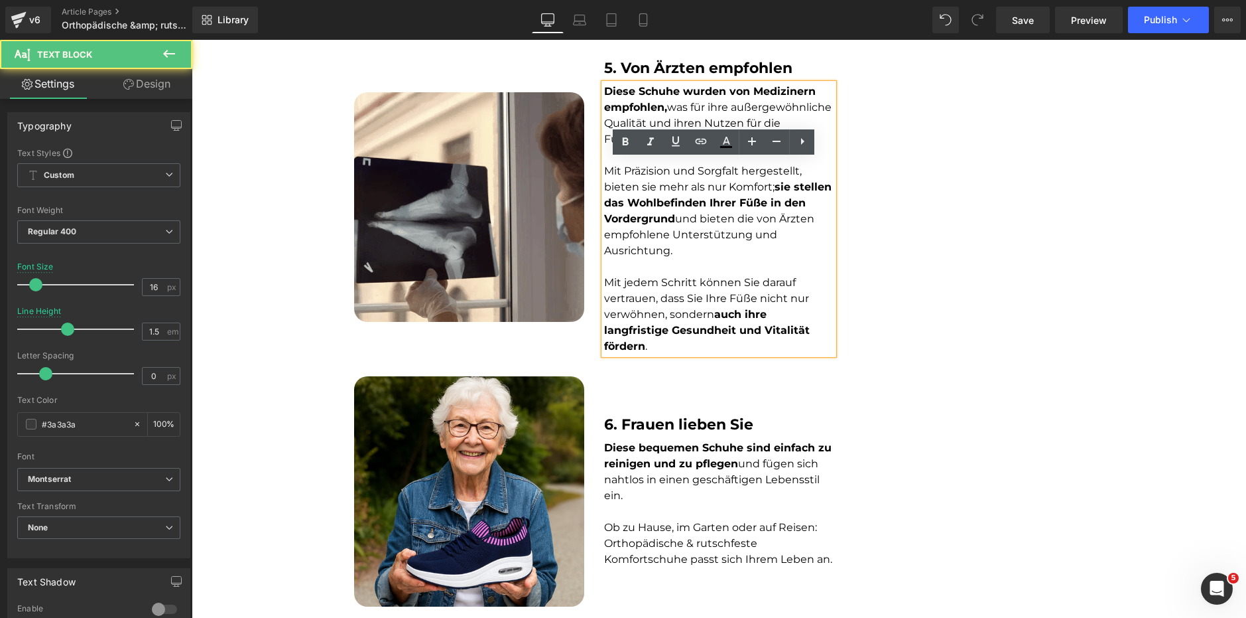
scroll to position [1608, 0]
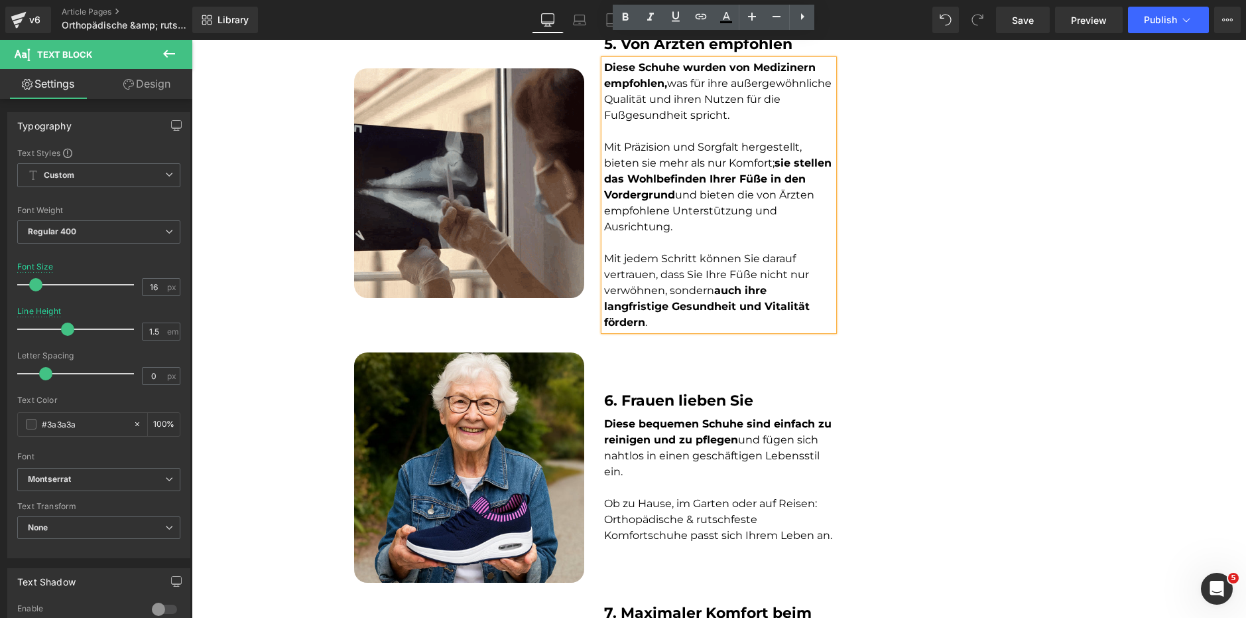
click at [648, 417] on strong "Diese bequemen Schuhe sind einfach zu reinigen und zu pflegen" at bounding box center [718, 431] width 228 height 29
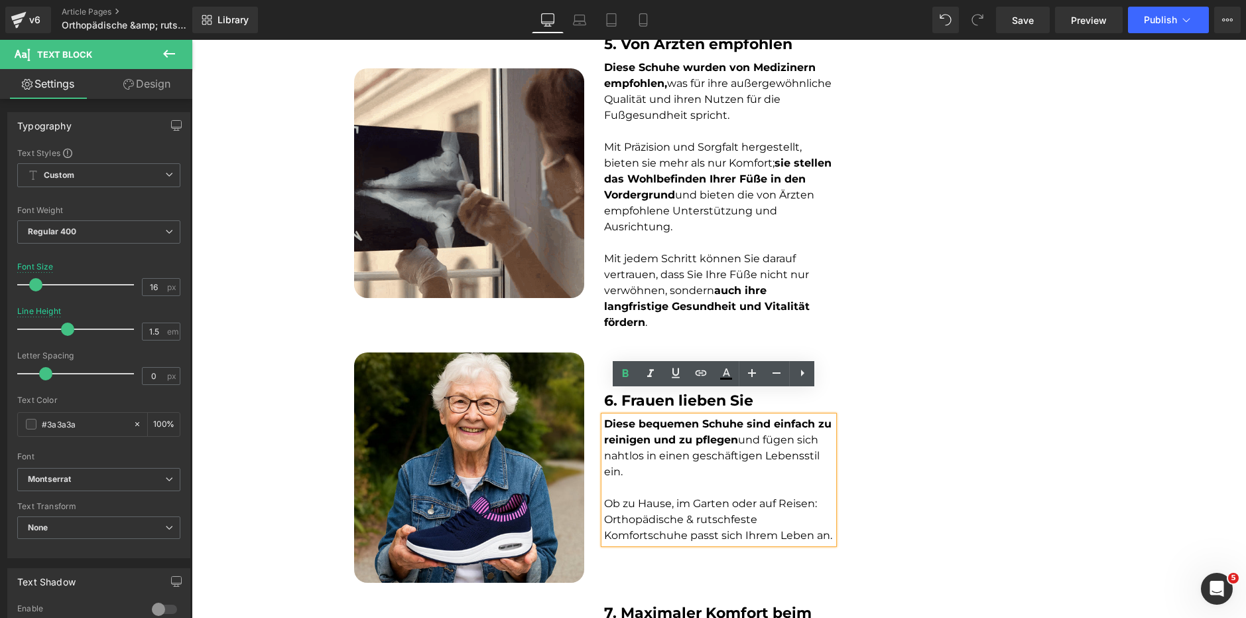
click at [636, 497] on font "Ob zu Hause, im Garten oder auf Reisen: Orthopädische & rutschfeste Komfortschu…" at bounding box center [718, 519] width 228 height 44
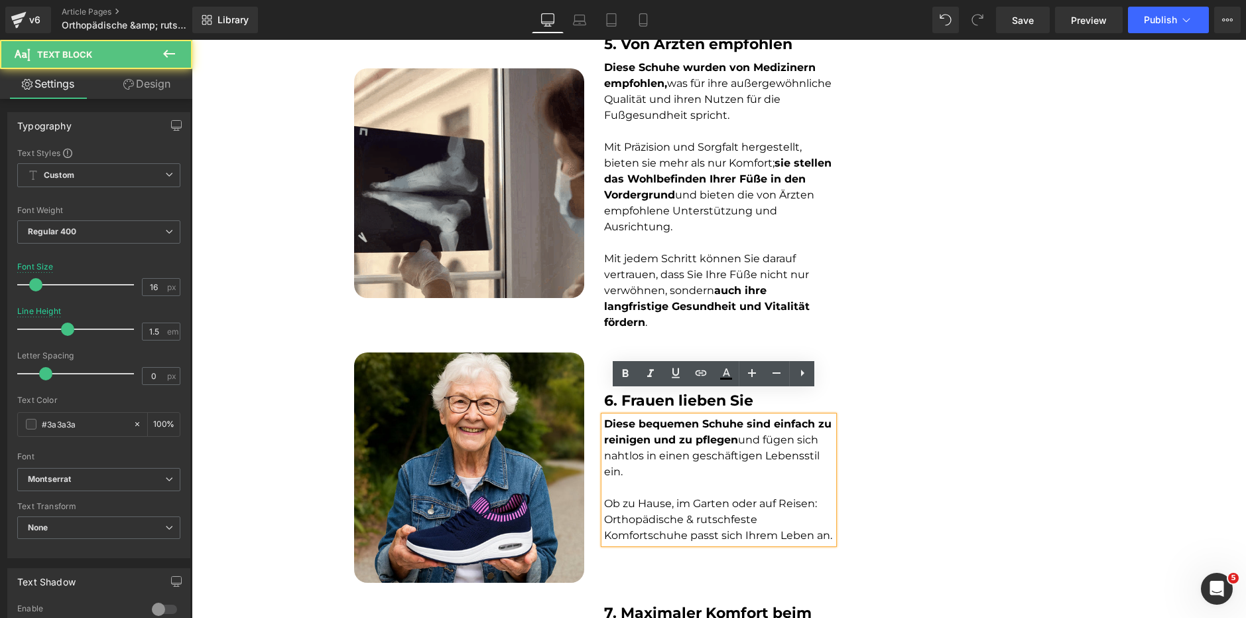
click at [642, 446] on p "Diese bequemen Schuhe sind einfach zu reinigen und zu pflegen und fügen sich na…" at bounding box center [719, 448] width 230 height 64
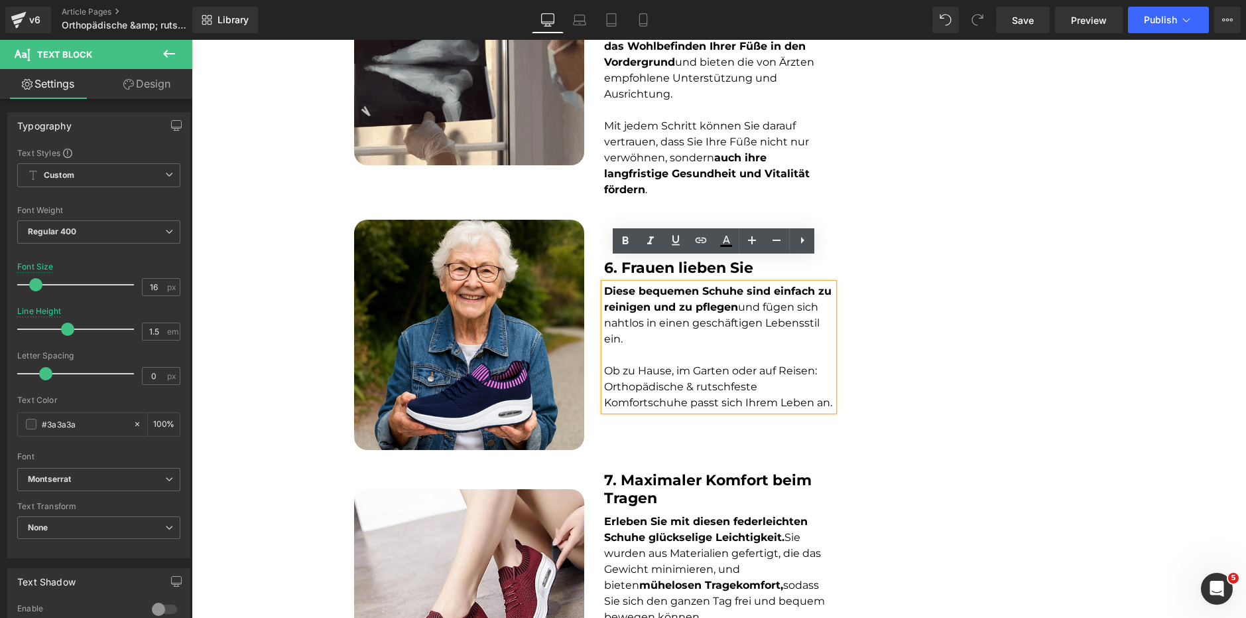
click at [639, 470] on div "Image 7. Maximaler Komfort beim Tragen Heading Erleben Sie mit diesen federleic…" at bounding box center [594, 606] width 500 height 273
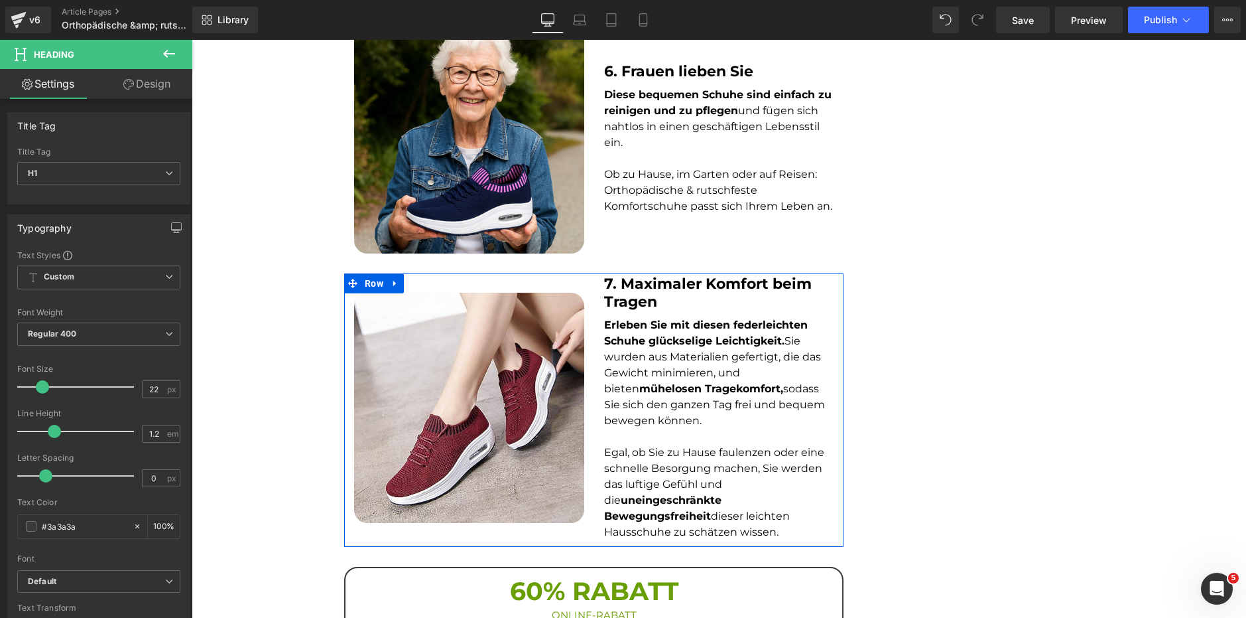
scroll to position [1940, 0]
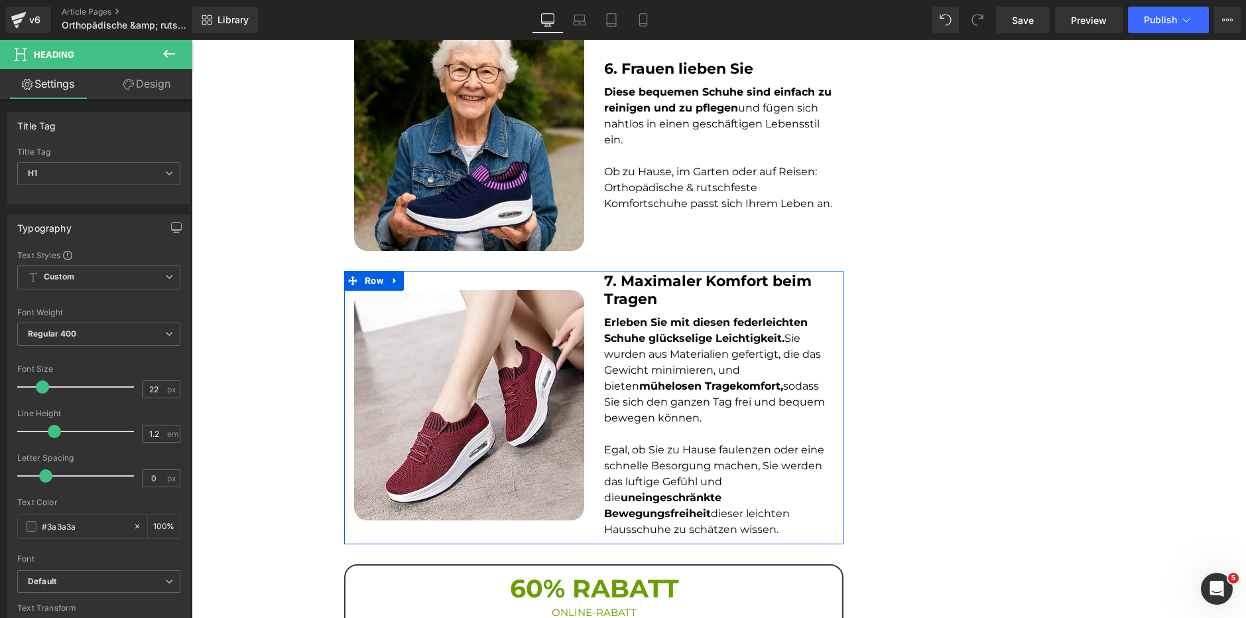
click at [674, 320] on strong "Erleben Sie mit diesen federleichten Schuhe glückselige Leichtigkeit." at bounding box center [706, 330] width 204 height 29
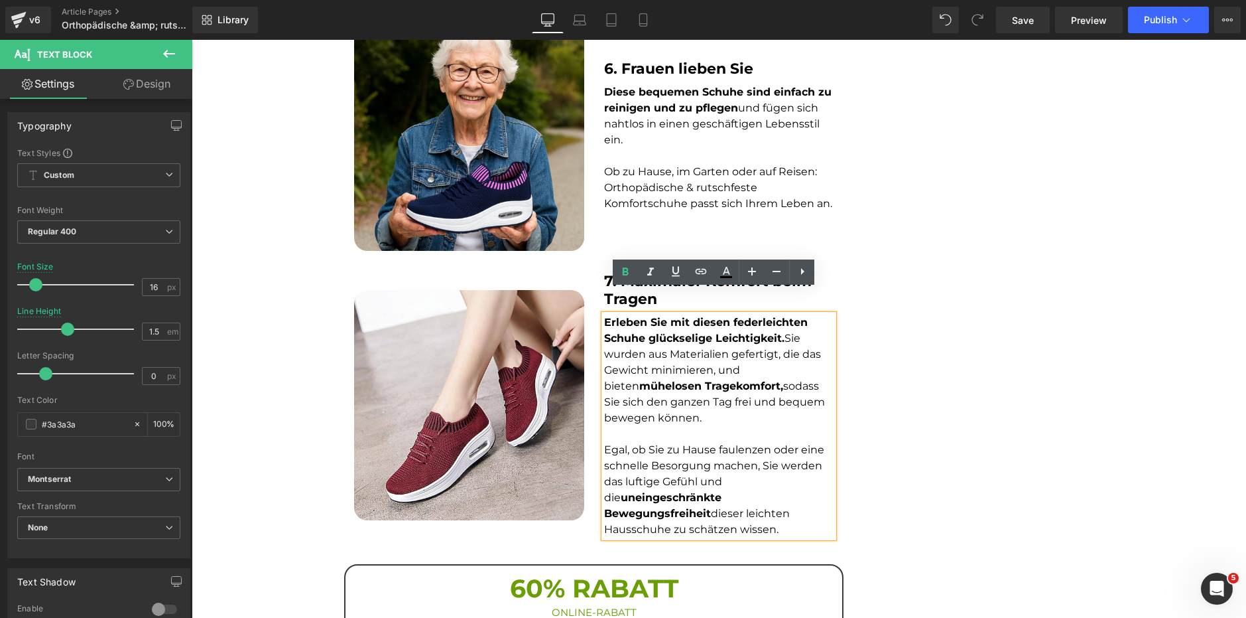
click at [646, 426] on p at bounding box center [719, 434] width 230 height 16
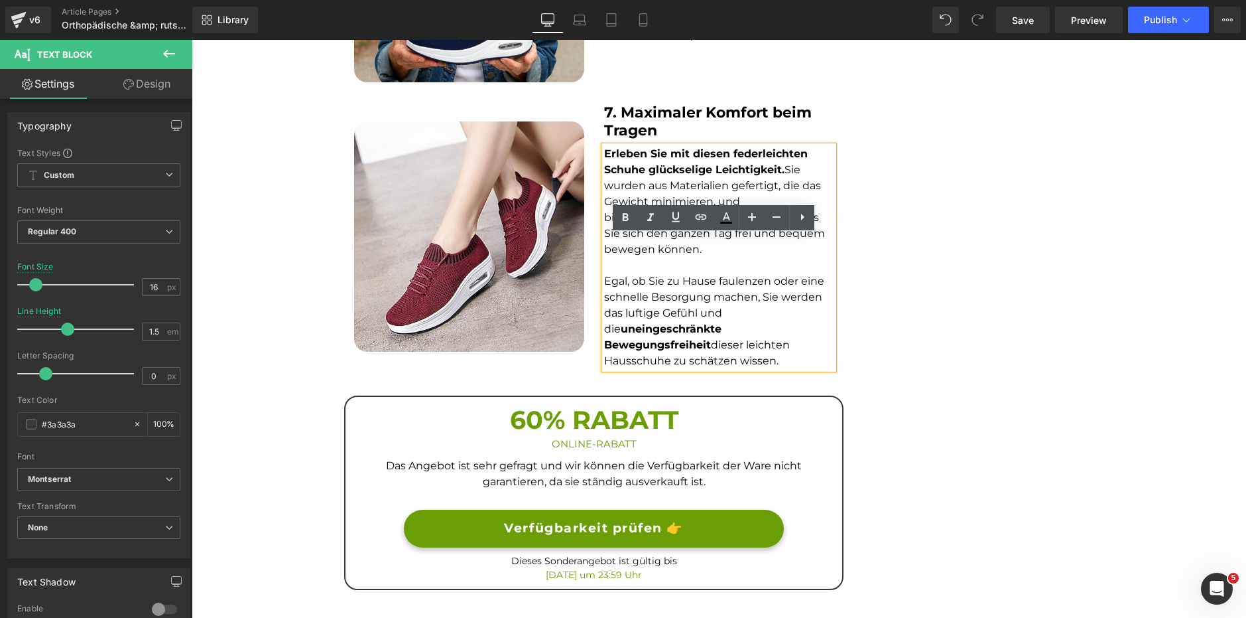
scroll to position [2205, 0]
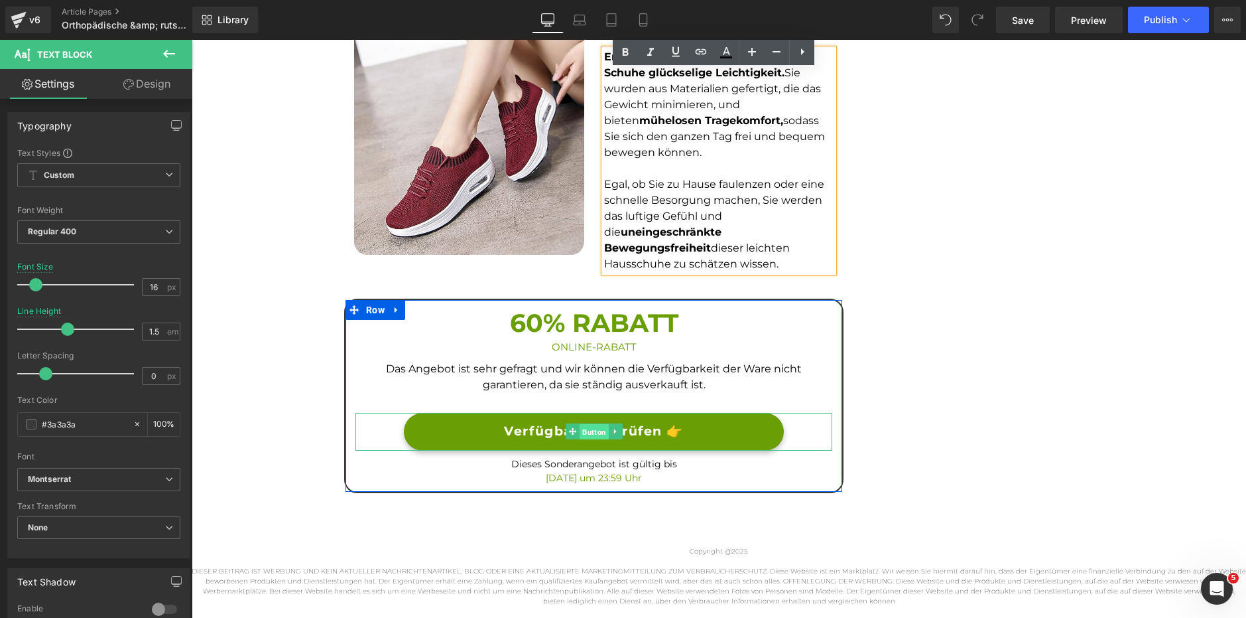
click at [588, 424] on span "Button" at bounding box center [594, 432] width 29 height 16
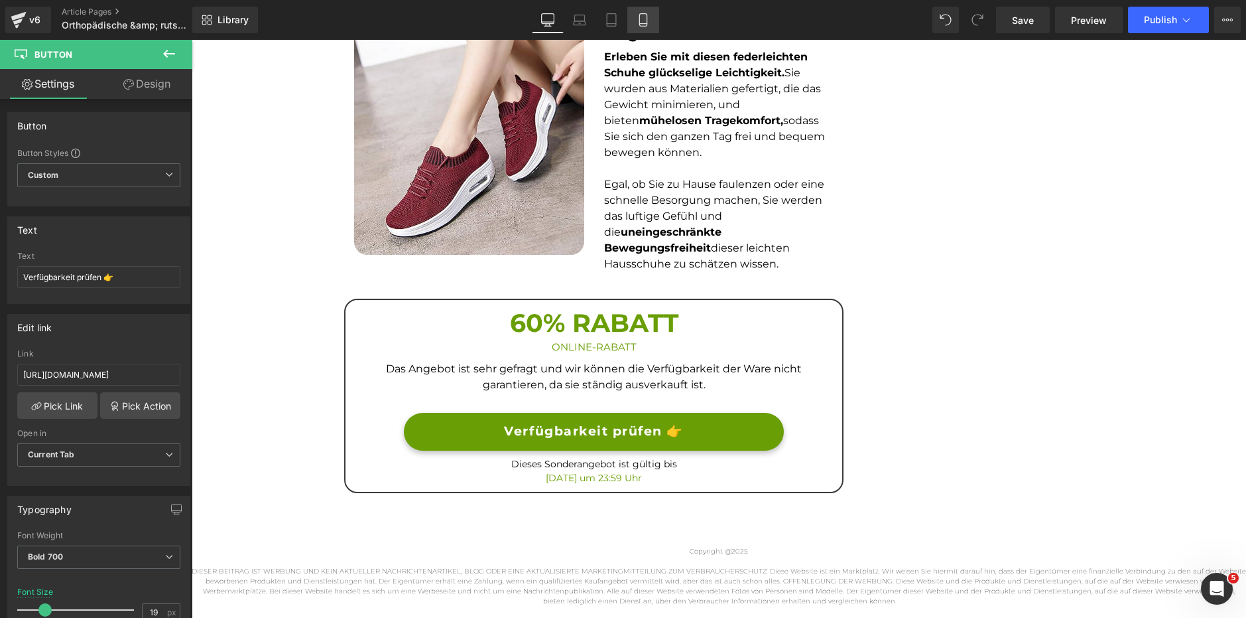
click at [634, 18] on link "Mobile" at bounding box center [644, 20] width 32 height 27
type input "13"
type input "100"
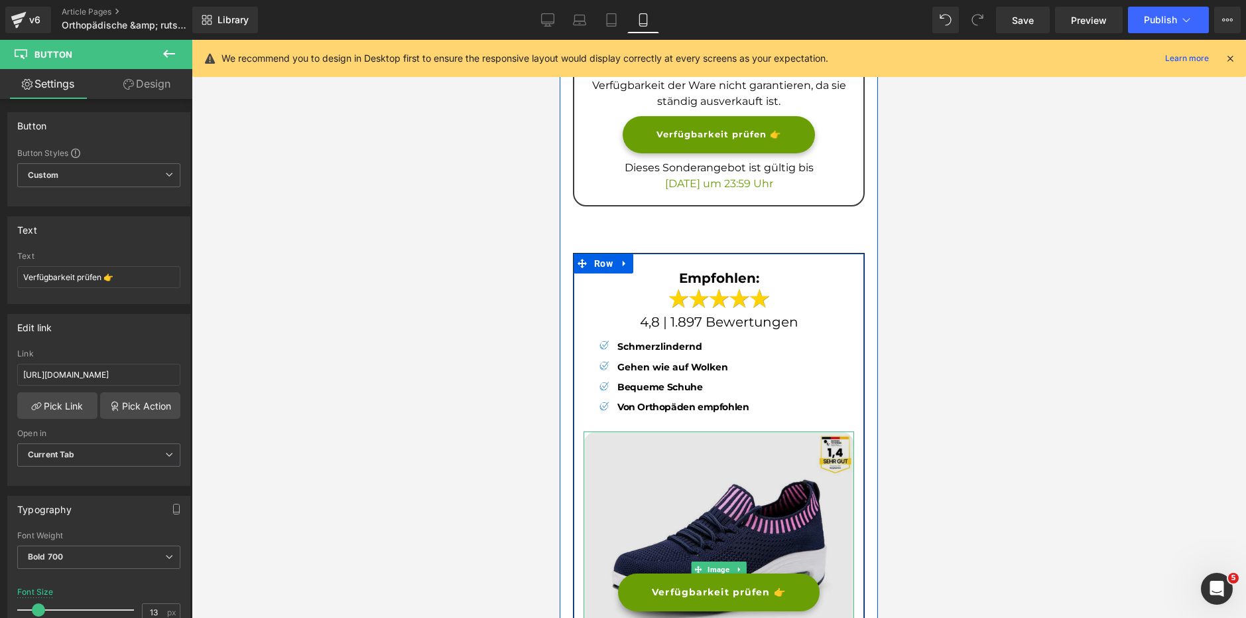
scroll to position [3662, 0]
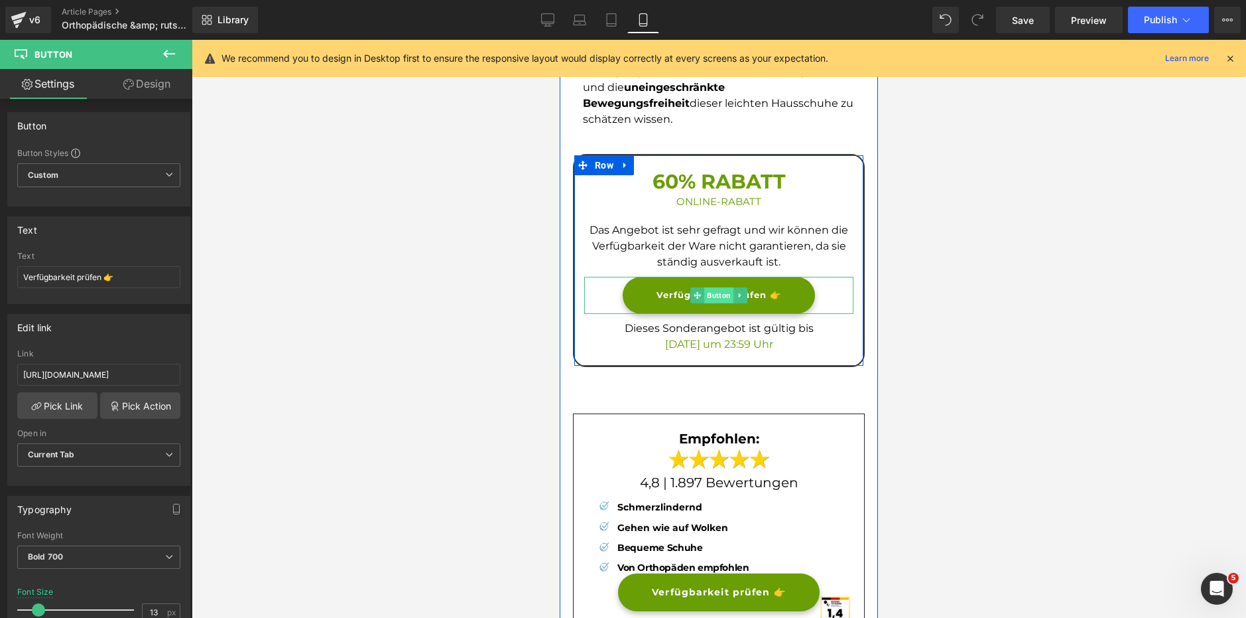
click at [712, 287] on span "Button" at bounding box center [719, 295] width 29 height 16
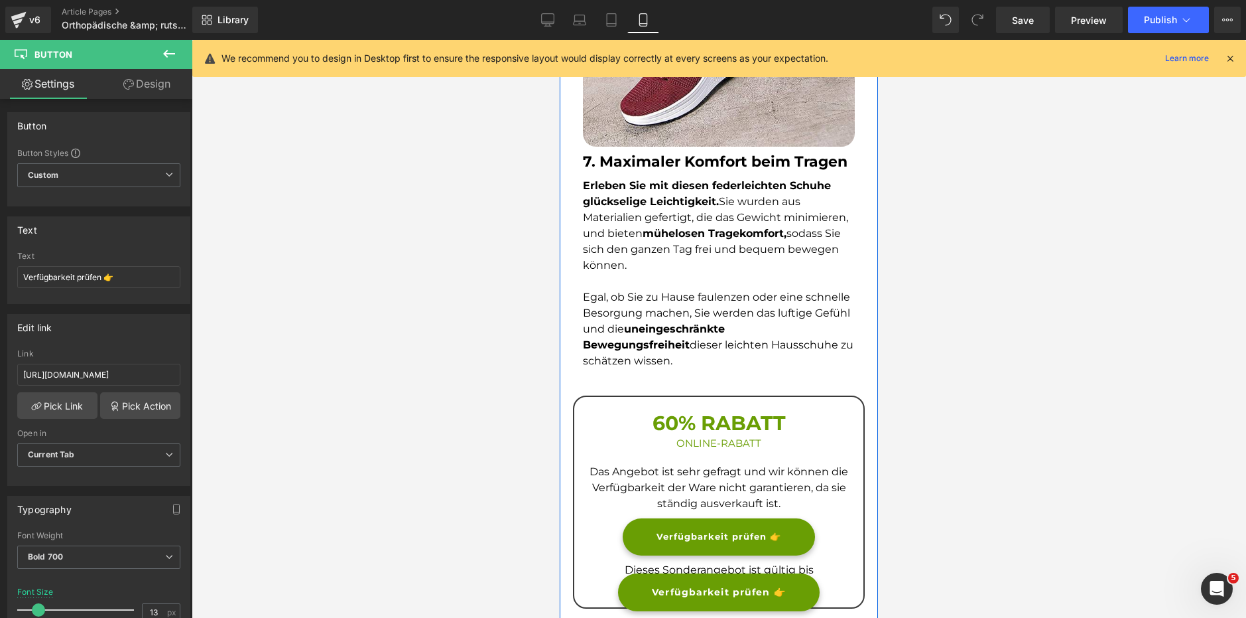
scroll to position [3463, 0]
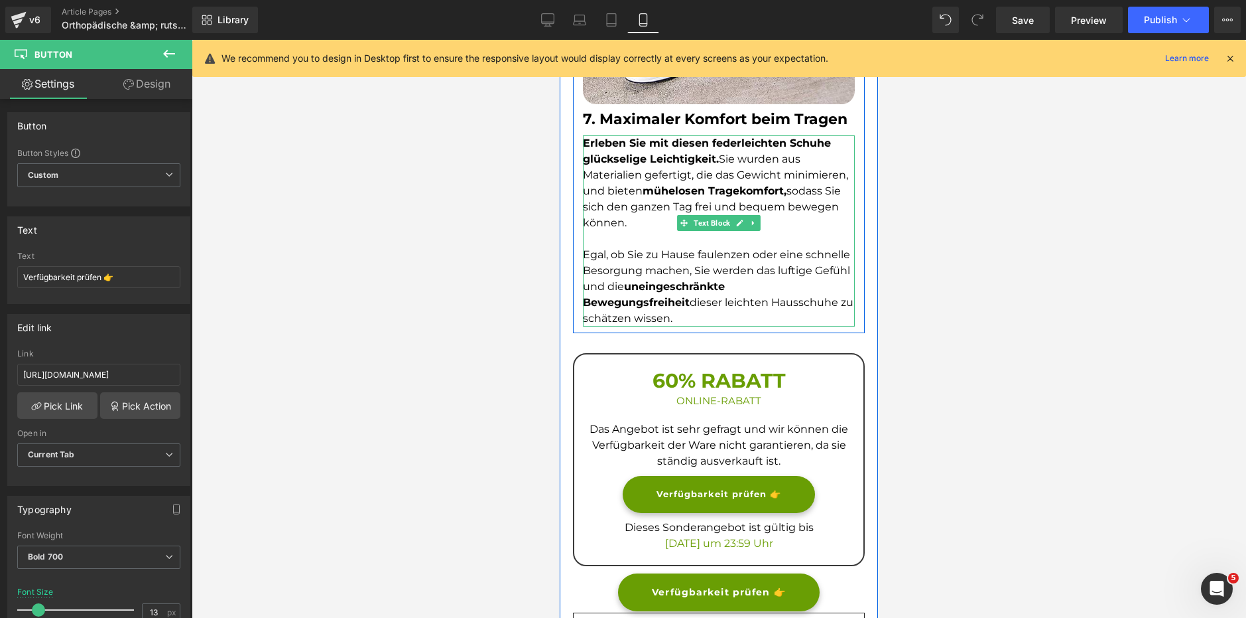
click at [615, 231] on p at bounding box center [719, 239] width 272 height 16
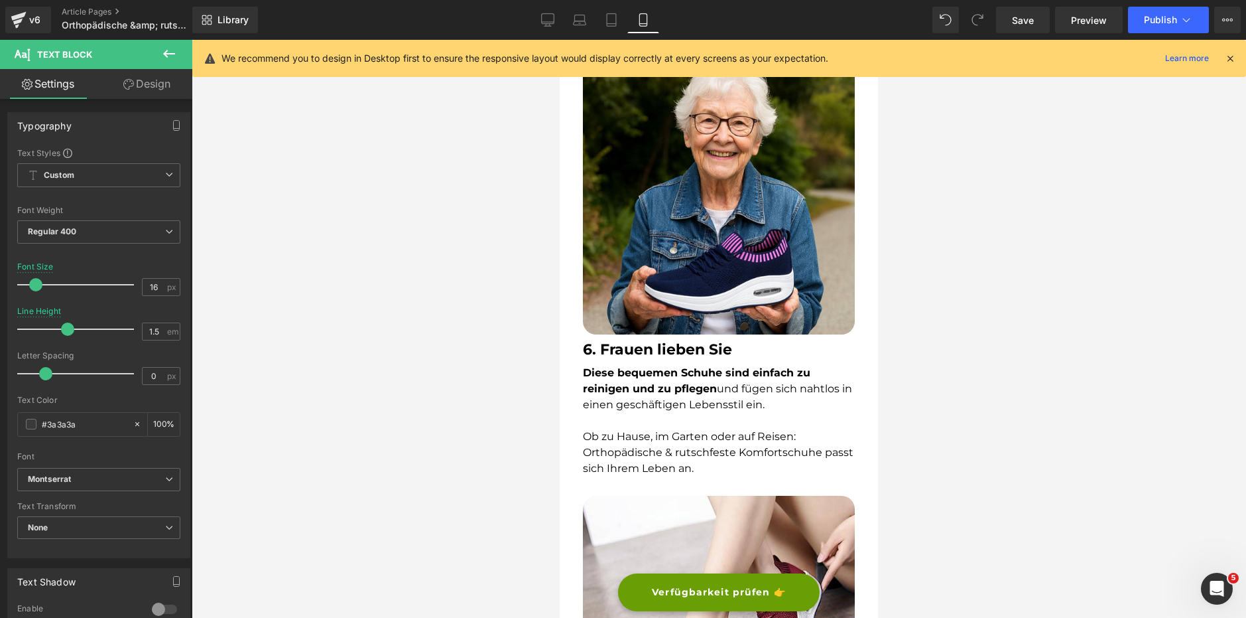
click at [615, 413] on p at bounding box center [719, 421] width 272 height 16
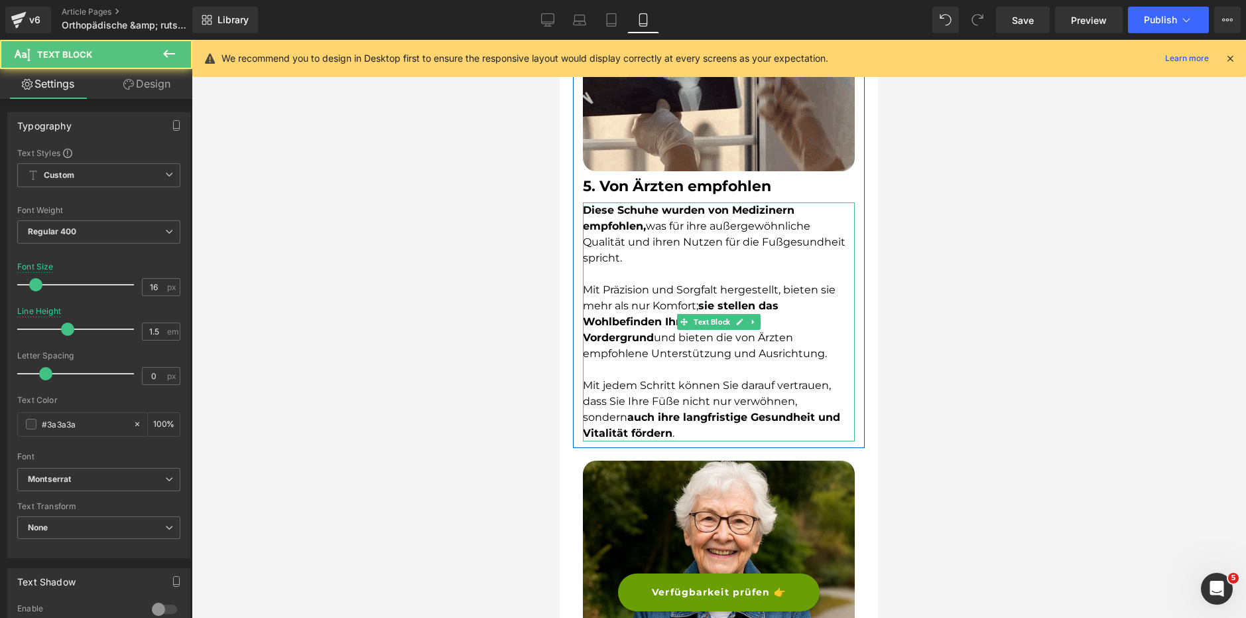
click at [633, 333] on font "Mit Präzision und Sorgfalt hergestellt, bieten sie mehr als nur Komfort; sie st…" at bounding box center [709, 321] width 253 height 76
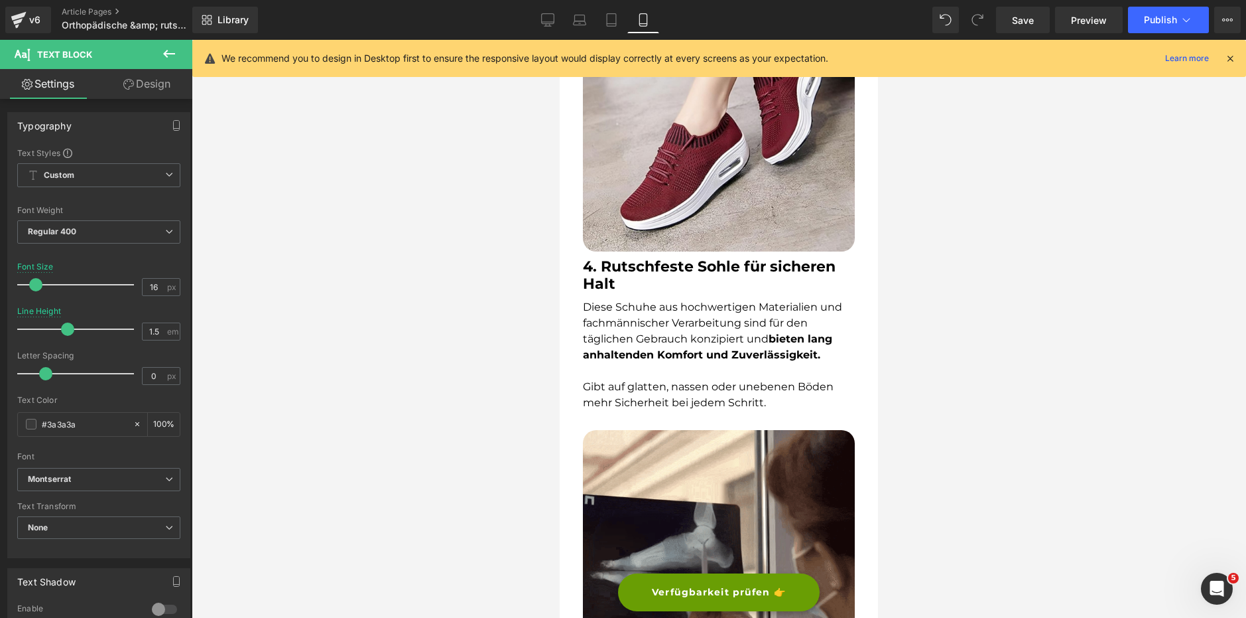
click at [642, 301] on span "Diese Schuhe aus hochwertigen Materialien und fachmännischer Verarbeitung sind …" at bounding box center [712, 331] width 259 height 60
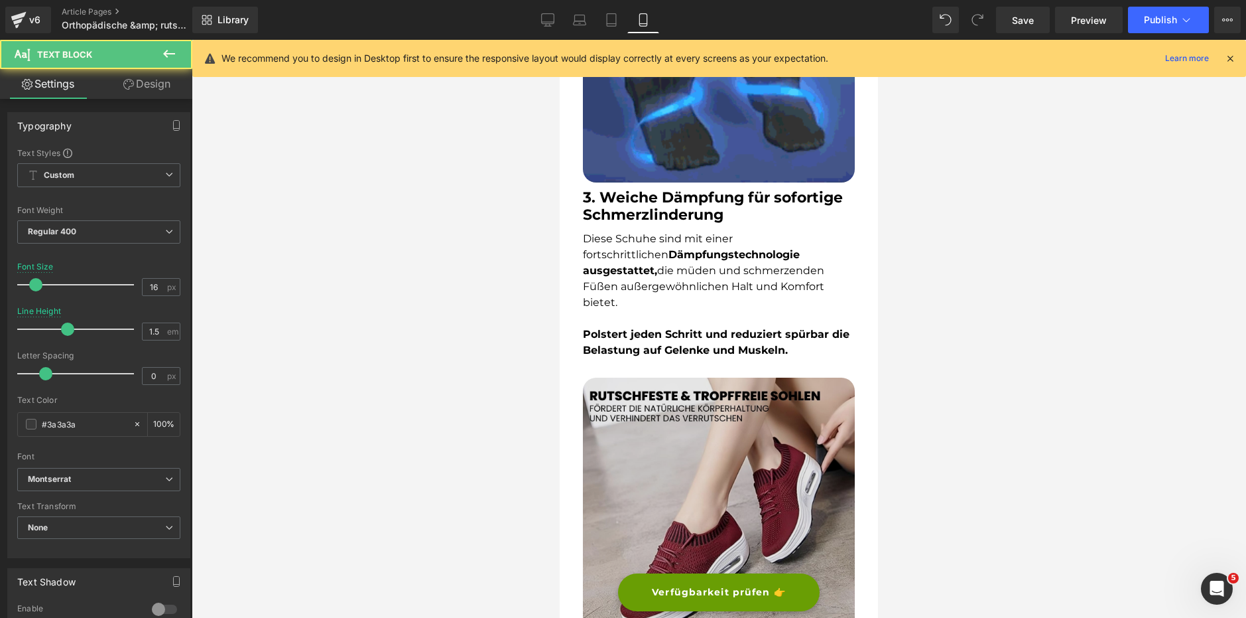
click at [646, 310] on p at bounding box center [719, 318] width 272 height 16
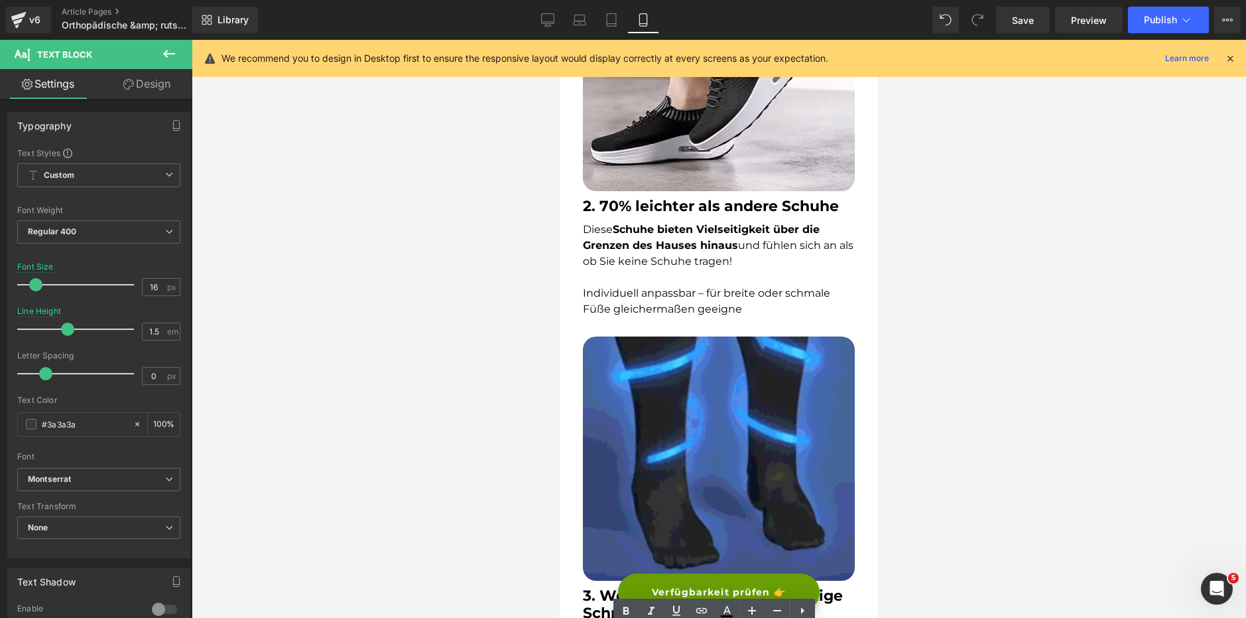
click at [656, 264] on span "Diese Schuhe bieten Vielseitigkeit über die Grenzen des Hauses hinaus und fühle…" at bounding box center [718, 245] width 271 height 44
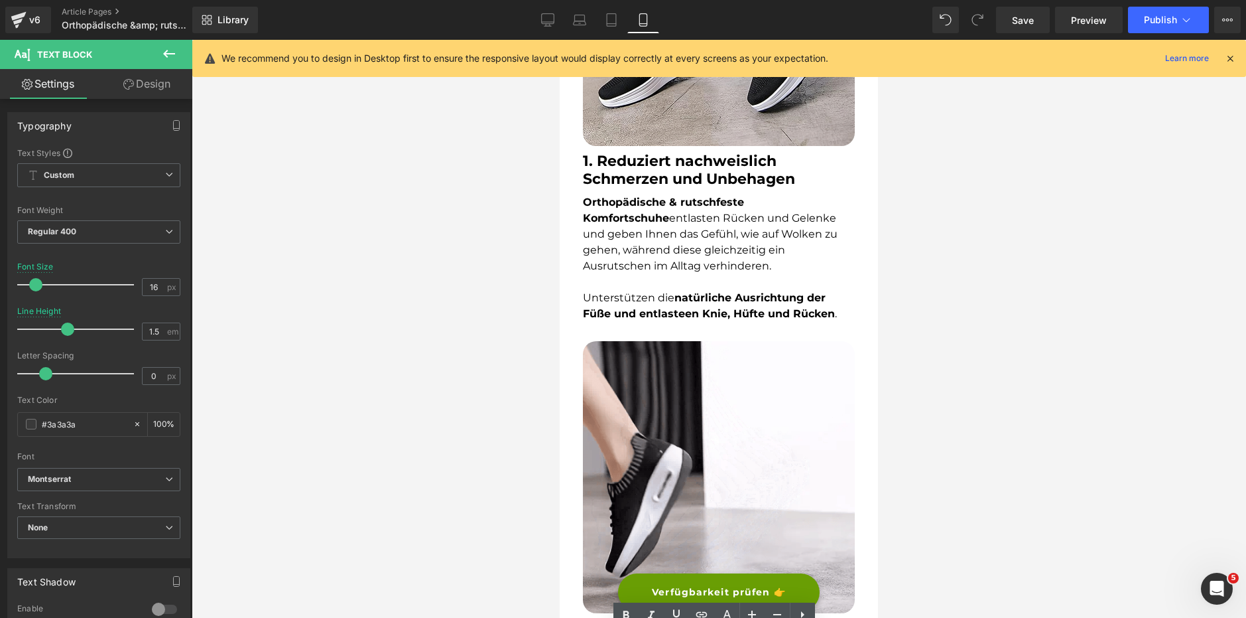
scroll to position [611, 0]
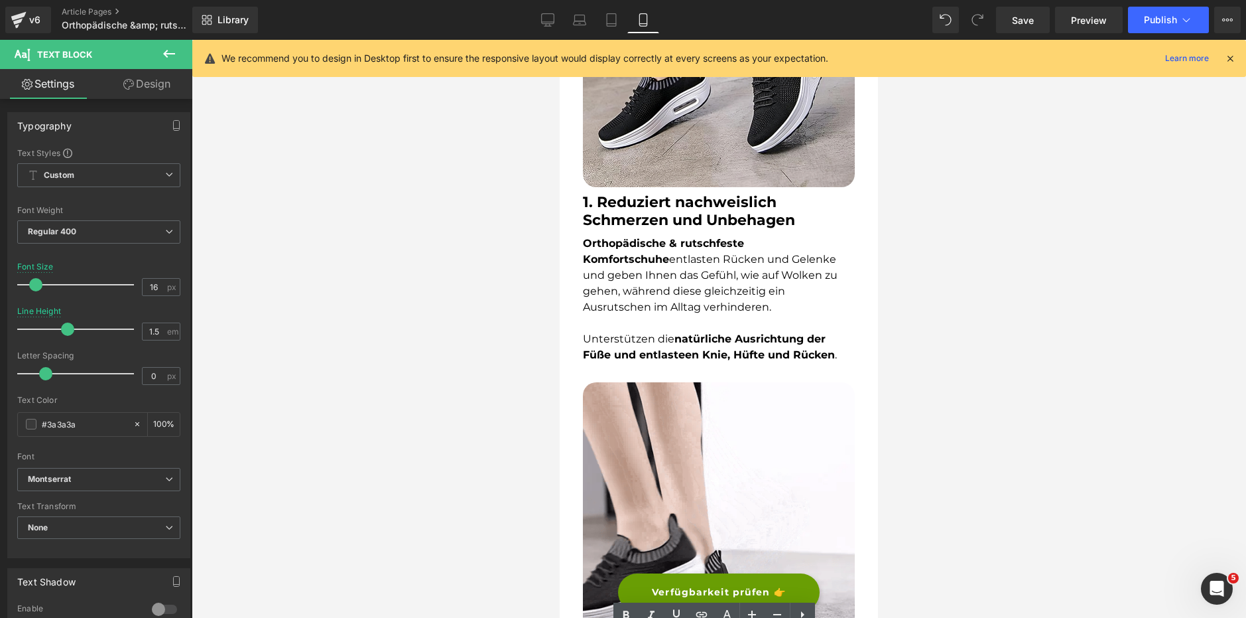
click at [659, 269] on p "Orthopädische & rutschfeste Komfortschuhe entlasten Rücken und Gelenke und gebe…" at bounding box center [719, 275] width 272 height 80
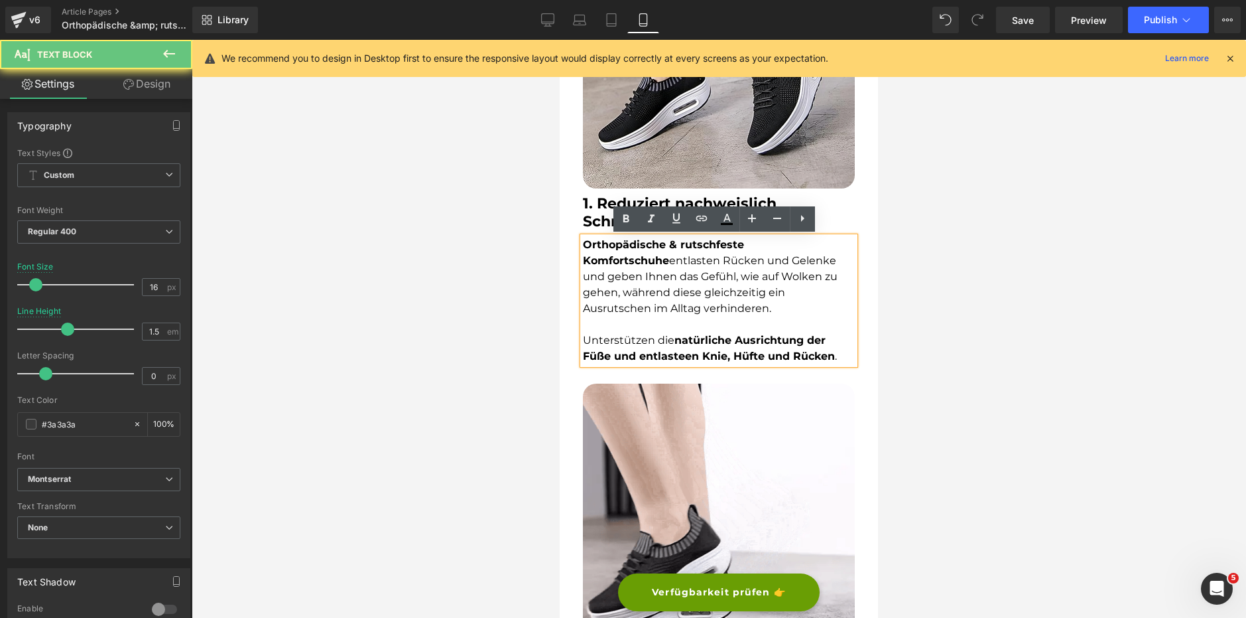
drag, startPoint x: 669, startPoint y: 324, endPoint x: 664, endPoint y: 315, distance: 10.1
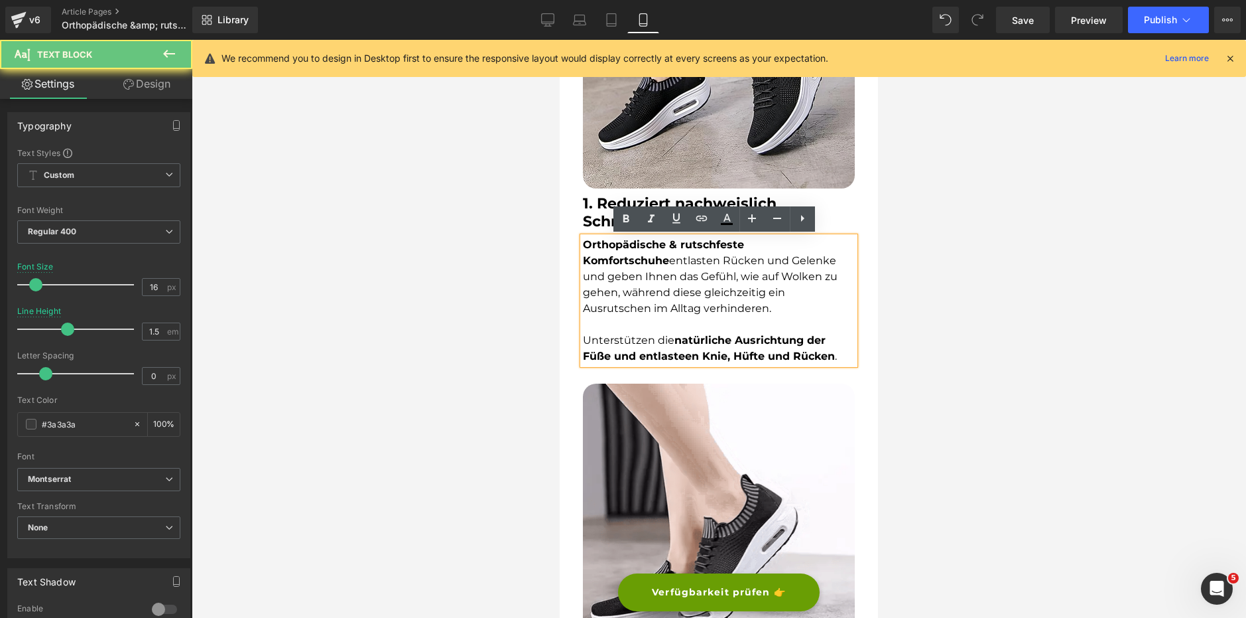
click at [666, 324] on p at bounding box center [719, 324] width 272 height 16
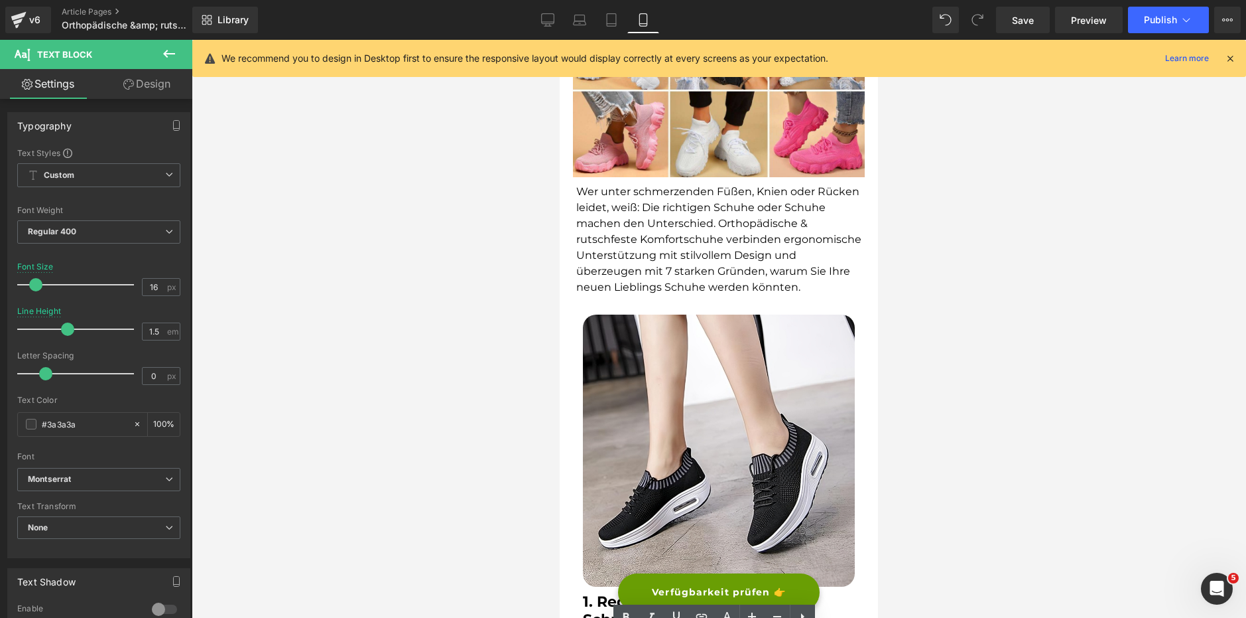
click at [671, 264] on p "Wer unter schmerzenden Füßen, Knien oder Rücken leidet, weiß: Die richtigen Sch…" at bounding box center [718, 239] width 285 height 111
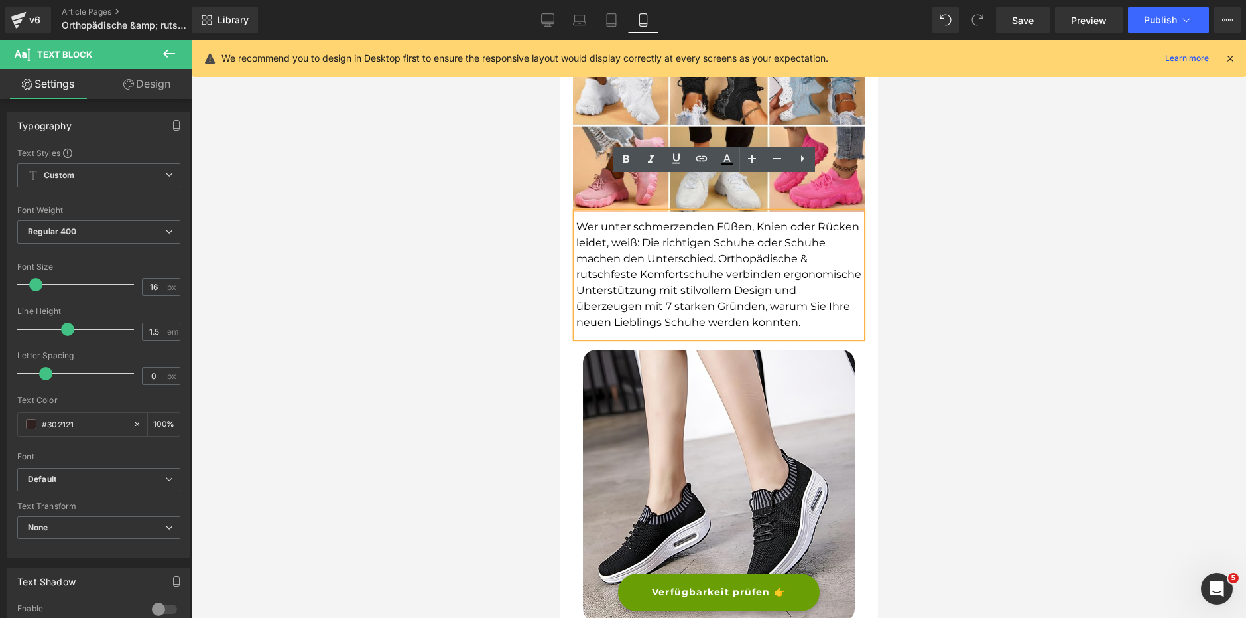
scroll to position [0, 0]
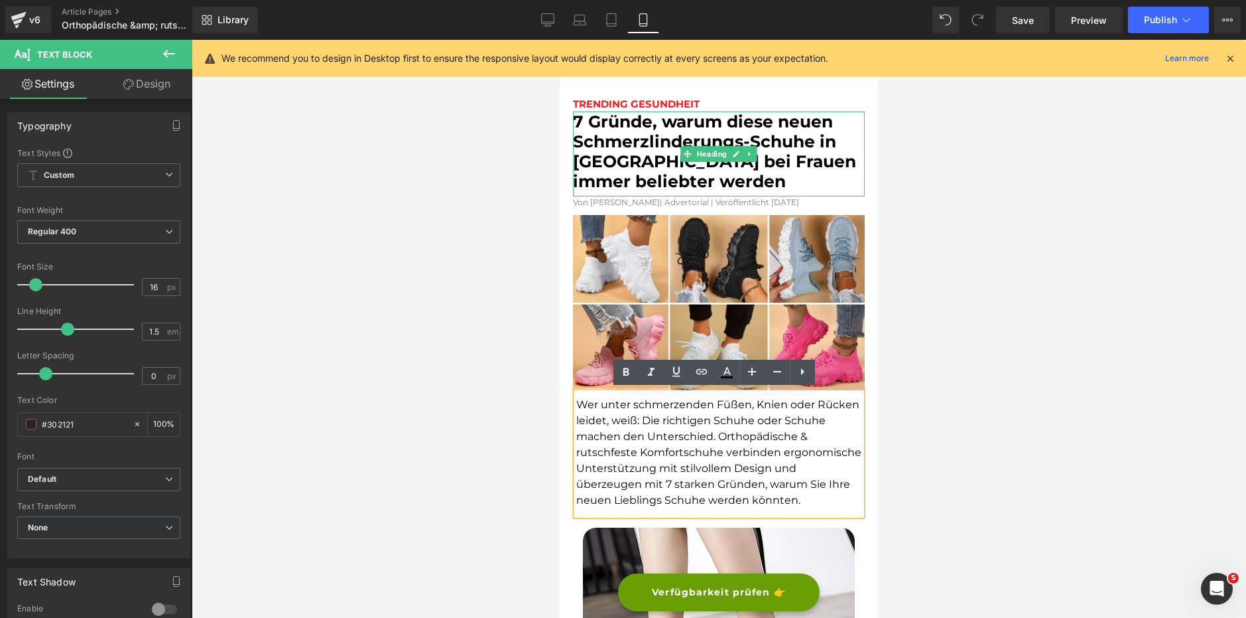
click at [668, 147] on font "7 Gründe, warum diese neuen Schmerzlinderungs-Schuhe in Europa bei Frauen immer…" at bounding box center [714, 151] width 283 height 80
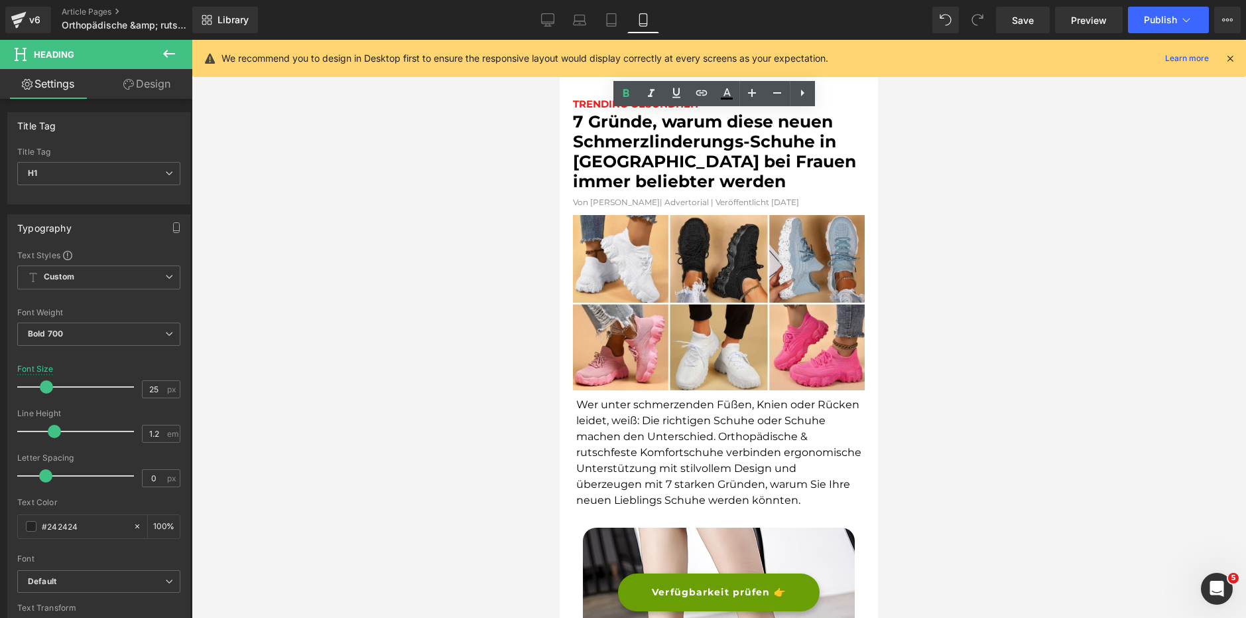
drag, startPoint x: 1105, startPoint y: 226, endPoint x: 1097, endPoint y: 203, distance: 24.3
click at [1101, 223] on div at bounding box center [719, 329] width 1055 height 578
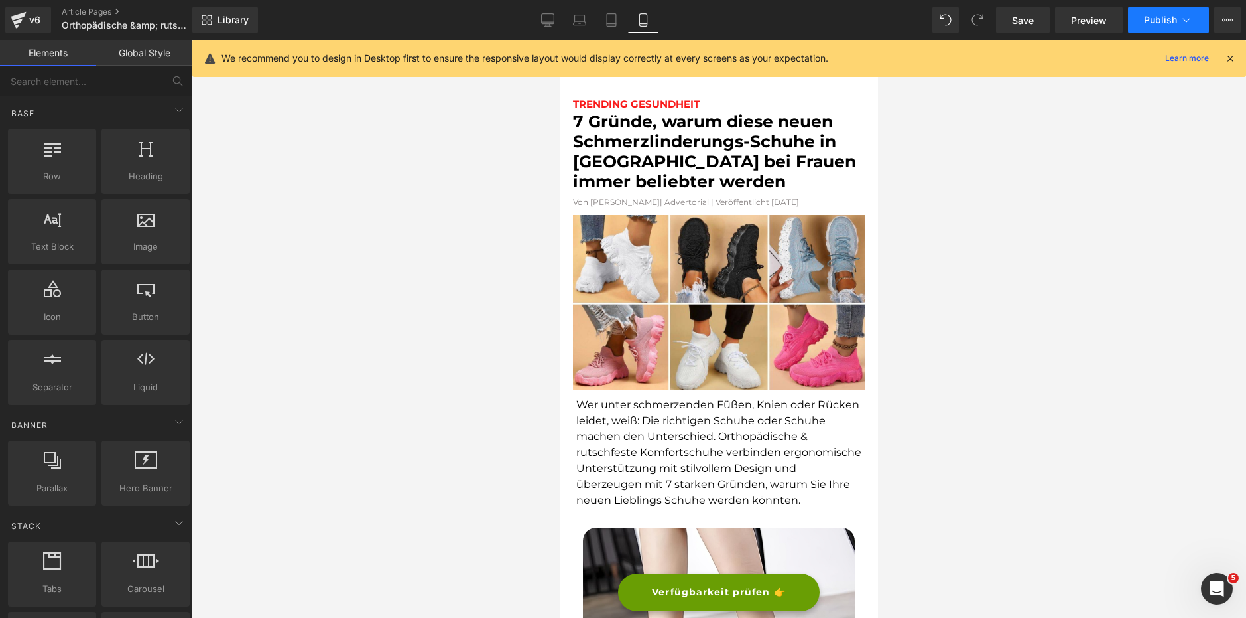
click at [1155, 23] on span "Publish" at bounding box center [1160, 20] width 33 height 11
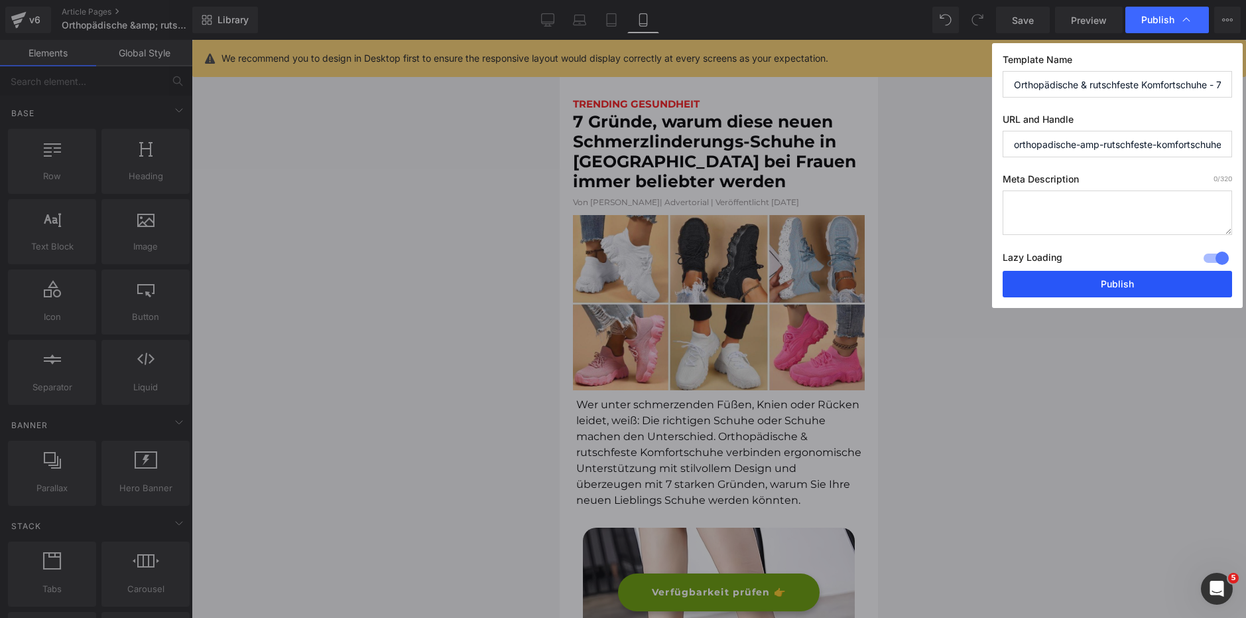
click at [1079, 283] on button "Publish" at bounding box center [1118, 284] width 230 height 27
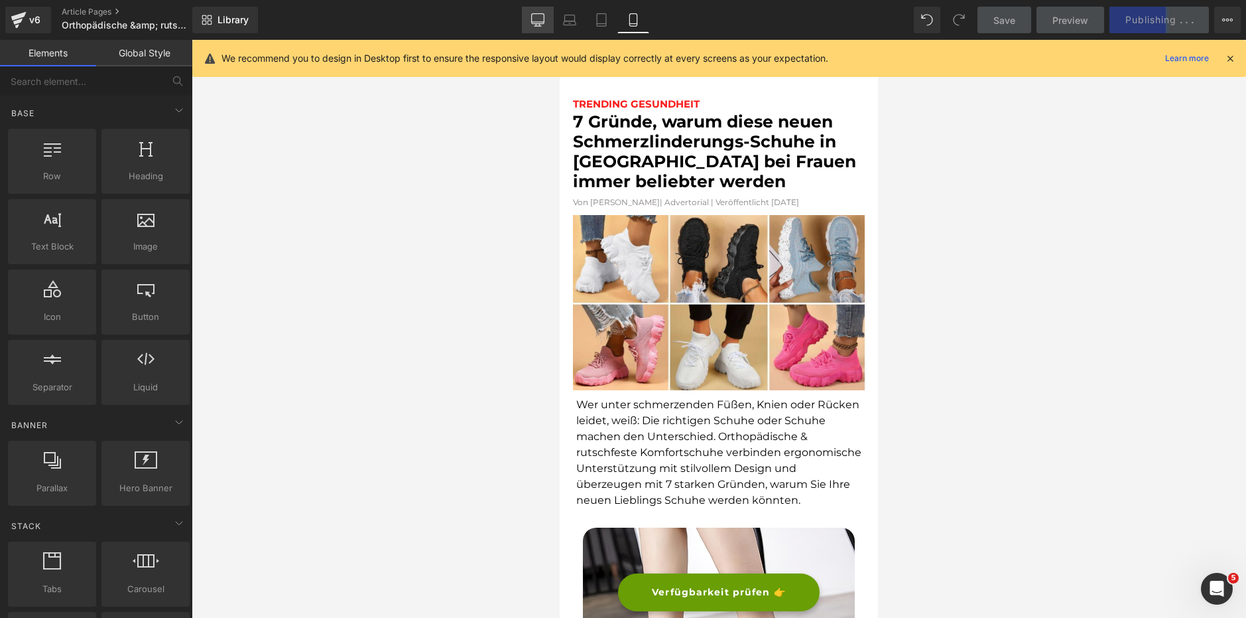
click at [541, 26] on icon at bounding box center [538, 26] width 7 height 0
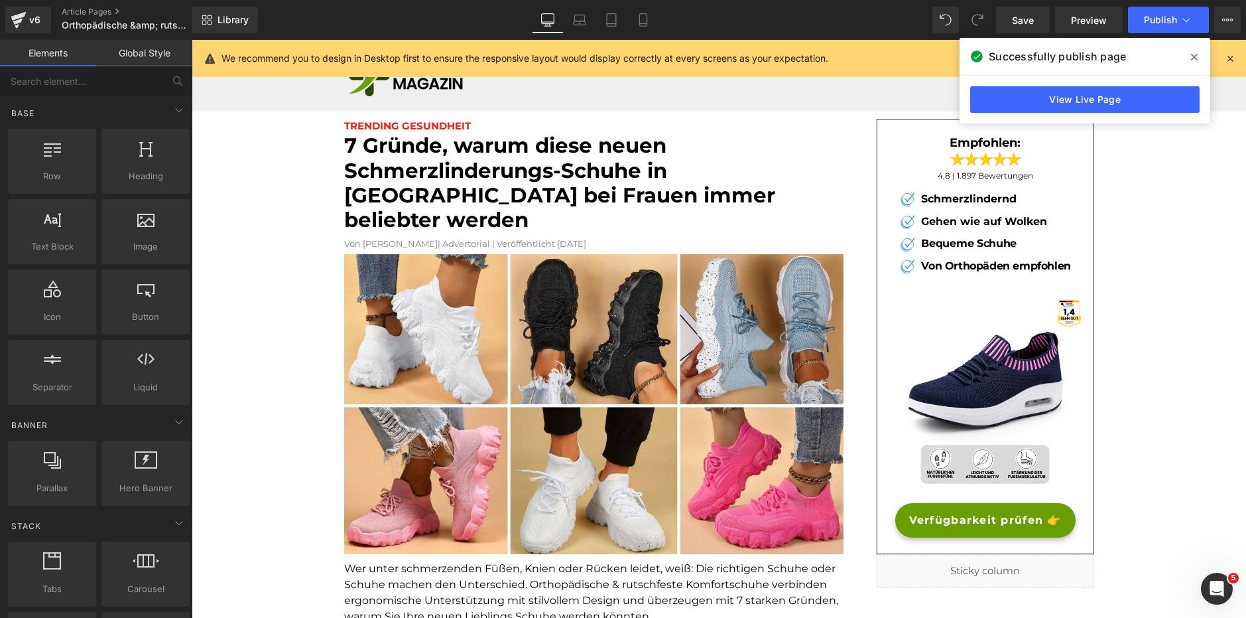
click at [1189, 60] on span at bounding box center [1194, 56] width 21 height 21
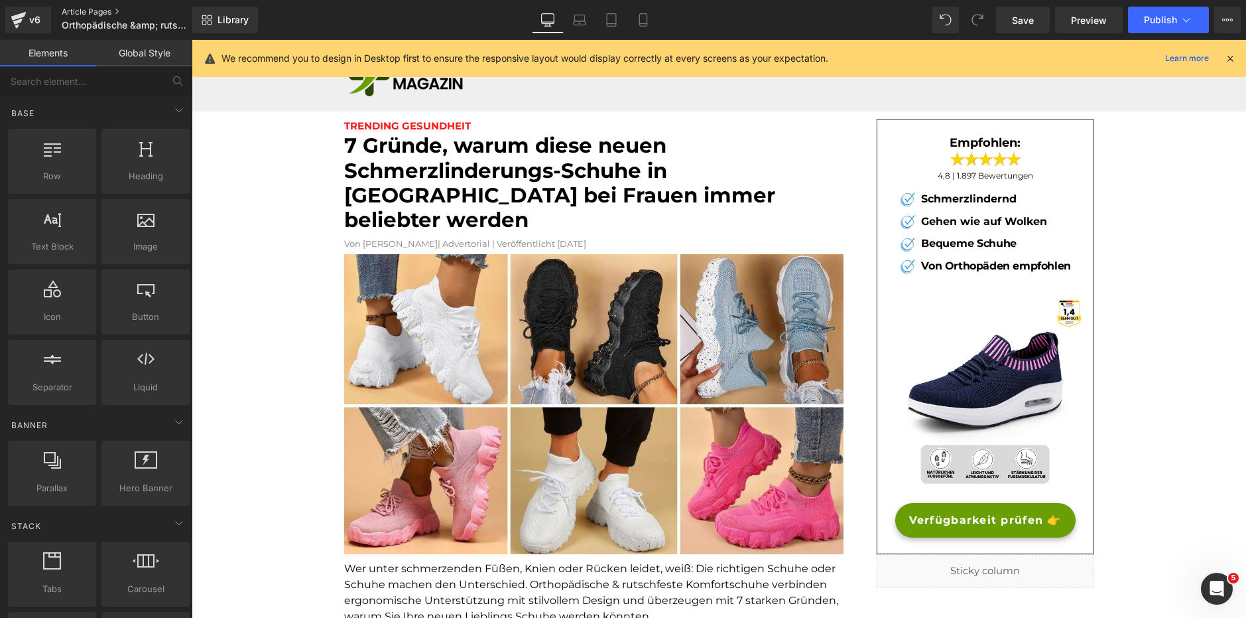
click at [113, 15] on link "Article Pages" at bounding box center [138, 12] width 153 height 11
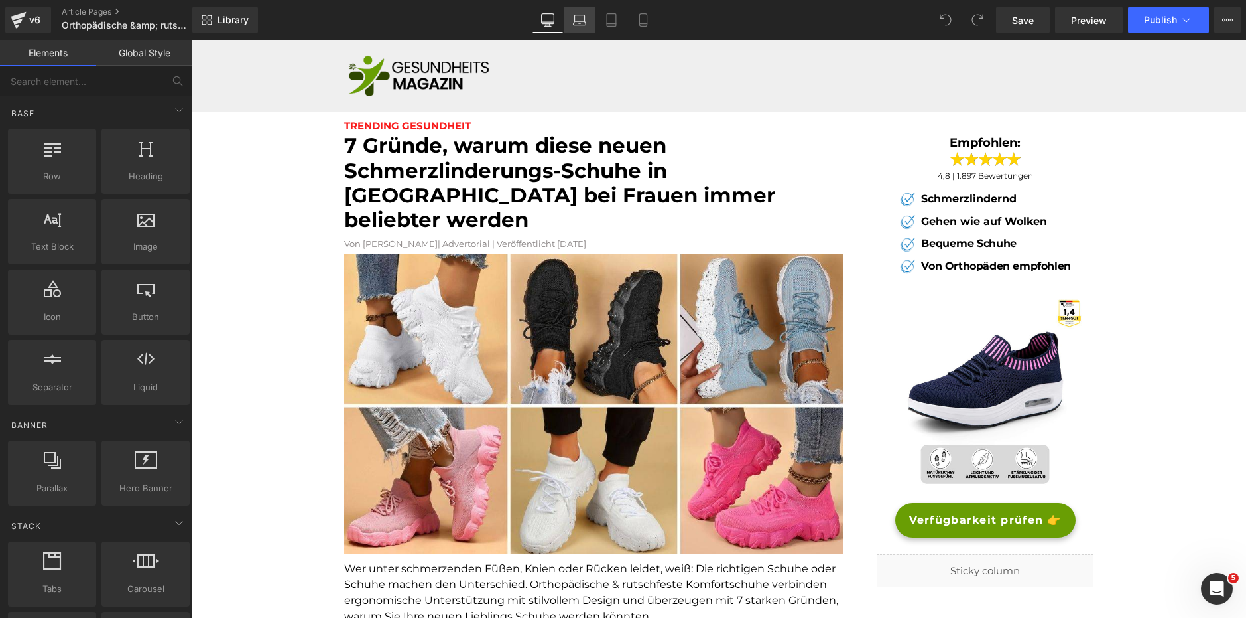
click at [584, 21] on icon at bounding box center [579, 23] width 13 height 4
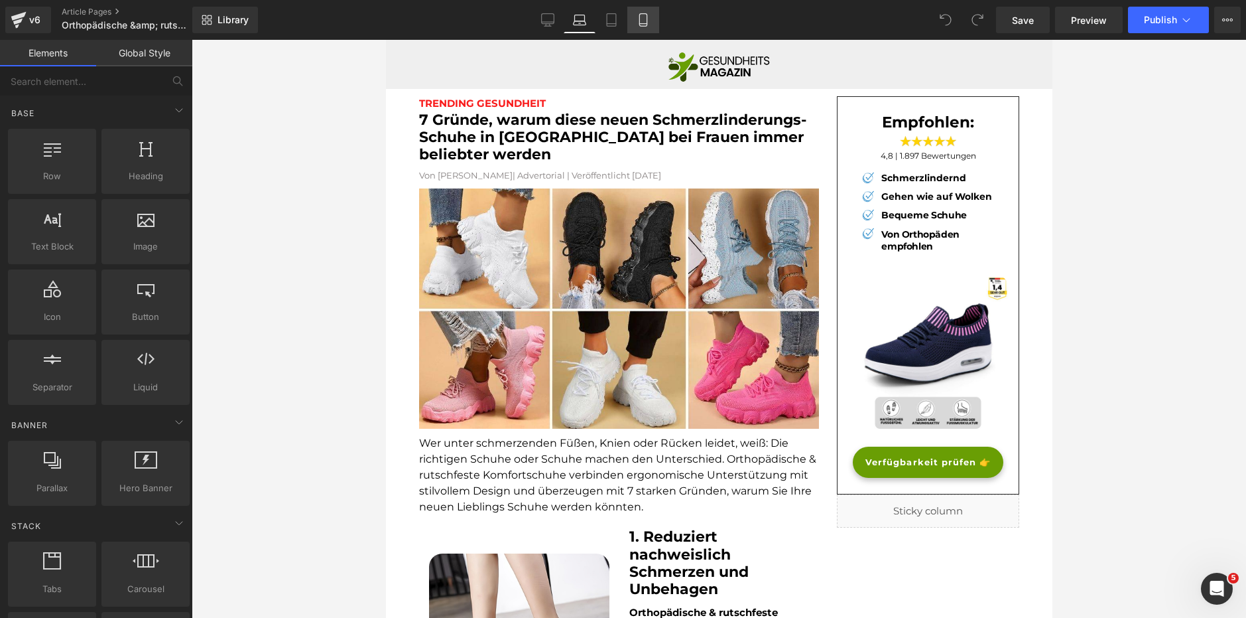
click at [634, 21] on link "Mobile" at bounding box center [644, 20] width 32 height 27
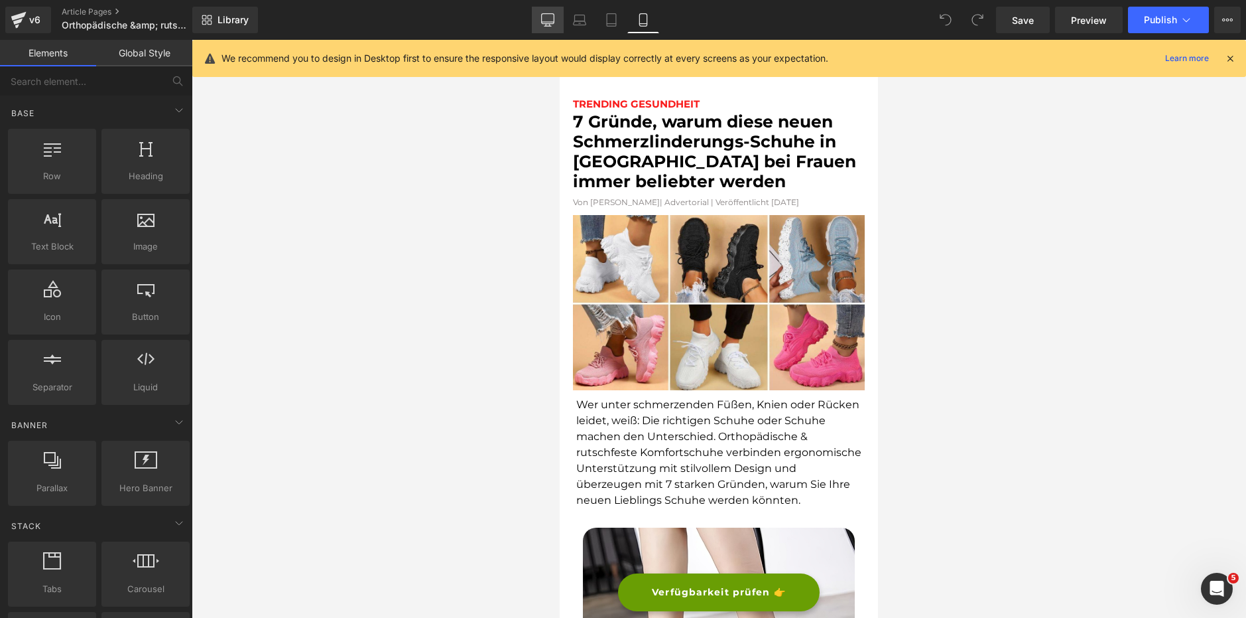
click at [541, 19] on icon at bounding box center [547, 19] width 13 height 13
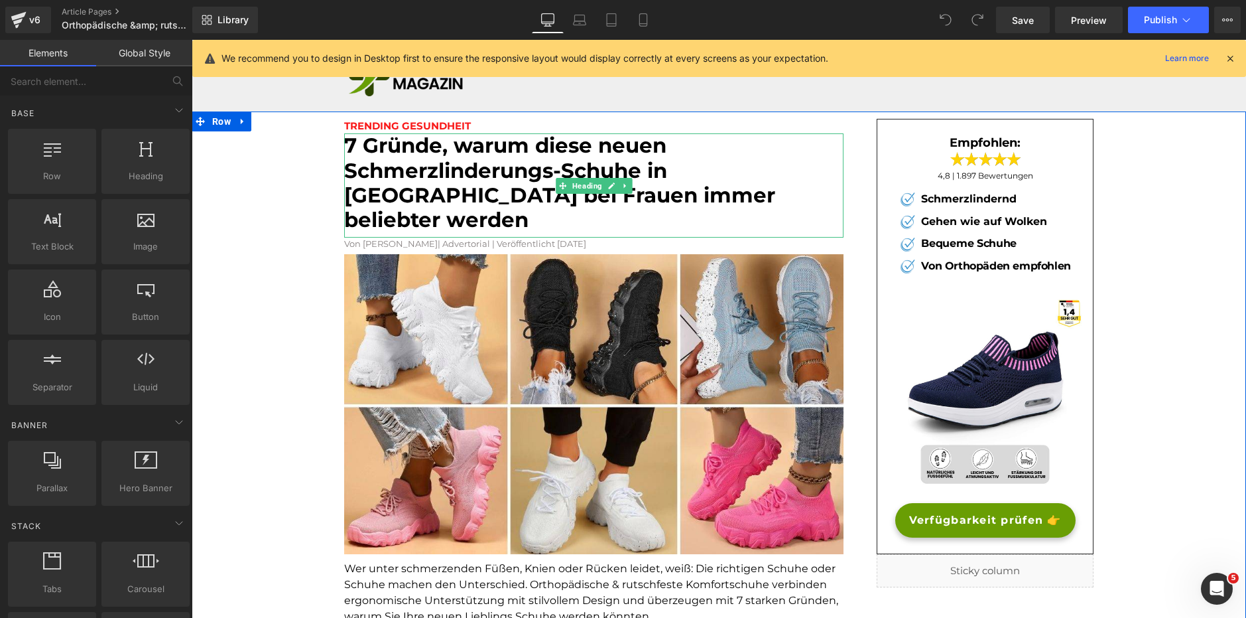
click at [406, 153] on font "7 Gründe, warum diese neuen Schmerzlinderungs-Schuhe in [GEOGRAPHIC_DATA] bei F…" at bounding box center [559, 183] width 431 height 100
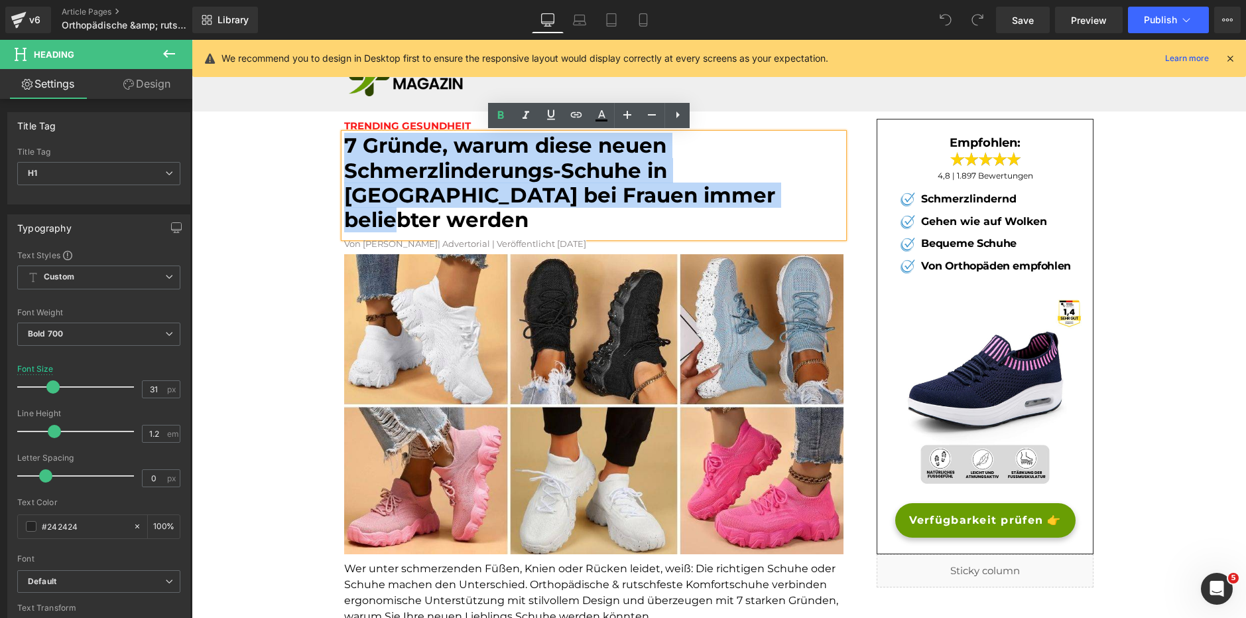
drag, startPoint x: 342, startPoint y: 139, endPoint x: 699, endPoint y: 190, distance: 360.4
click at [699, 190] on h1 "7 Gründe, warum diese neuen Schmerzlinderungs-Schuhe in [GEOGRAPHIC_DATA] bei F…" at bounding box center [594, 182] width 500 height 99
copy font "7 Gründe, warum diese neuen Schmerzlinderungs-Schuhe in [GEOGRAPHIC_DATA] bei F…"
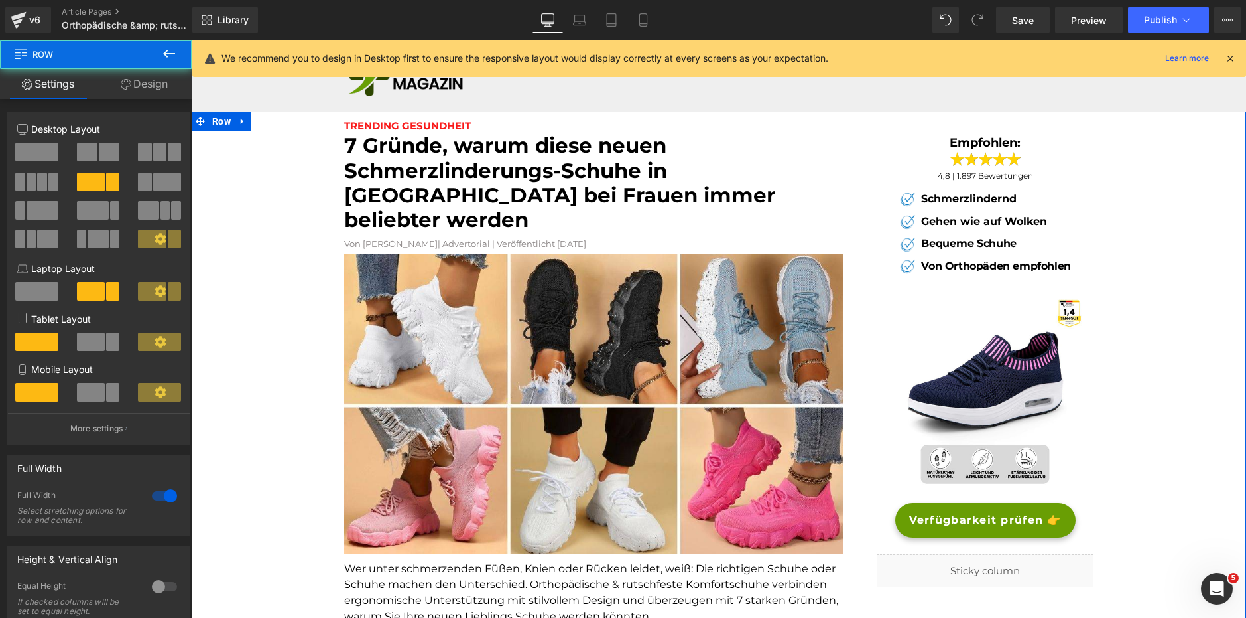
click at [141, 80] on link "Design" at bounding box center [144, 84] width 96 height 30
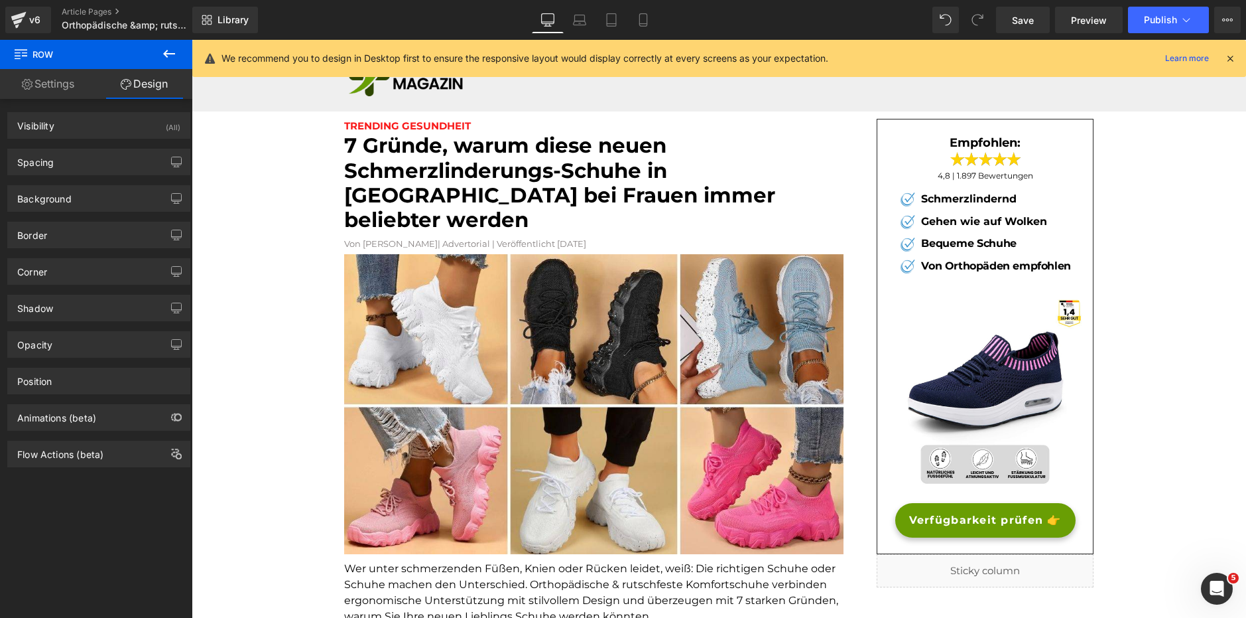
click at [175, 56] on icon at bounding box center [169, 54] width 16 height 16
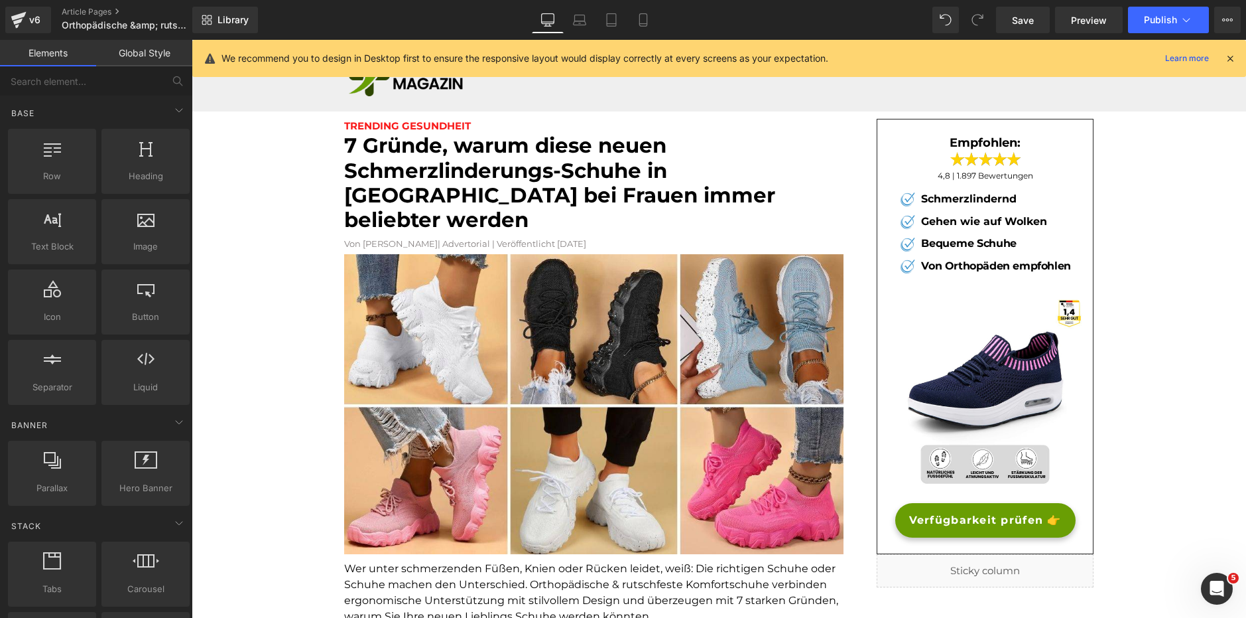
click at [1233, 54] on icon at bounding box center [1231, 58] width 12 height 12
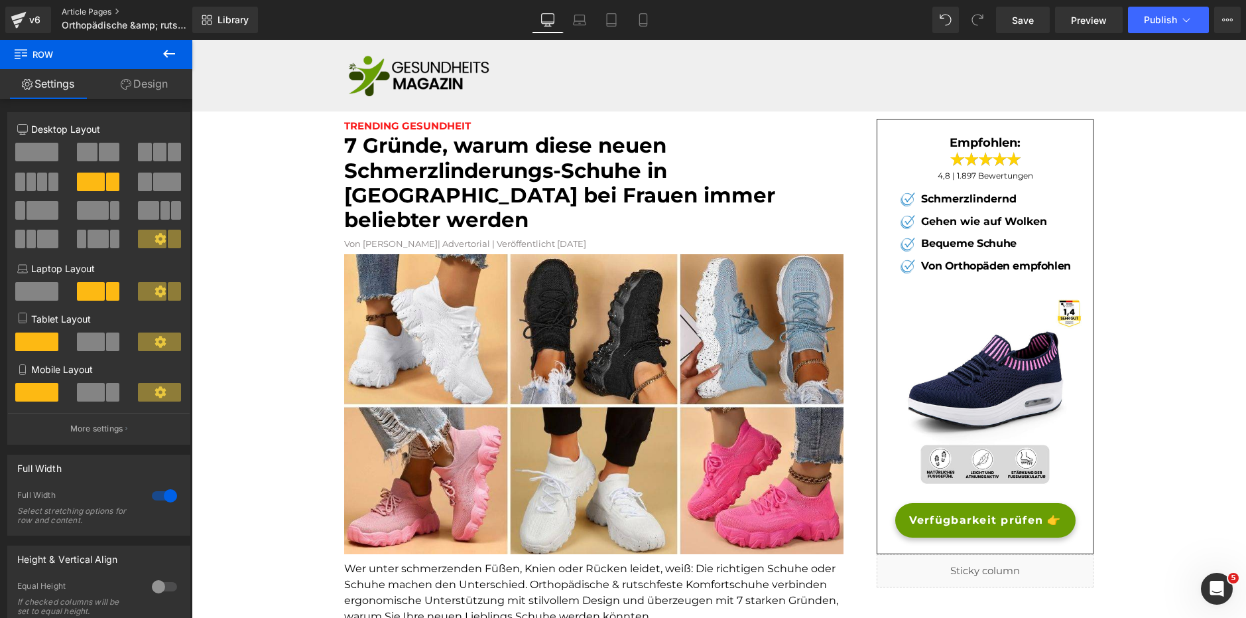
click at [106, 12] on link "Article Pages" at bounding box center [138, 12] width 153 height 11
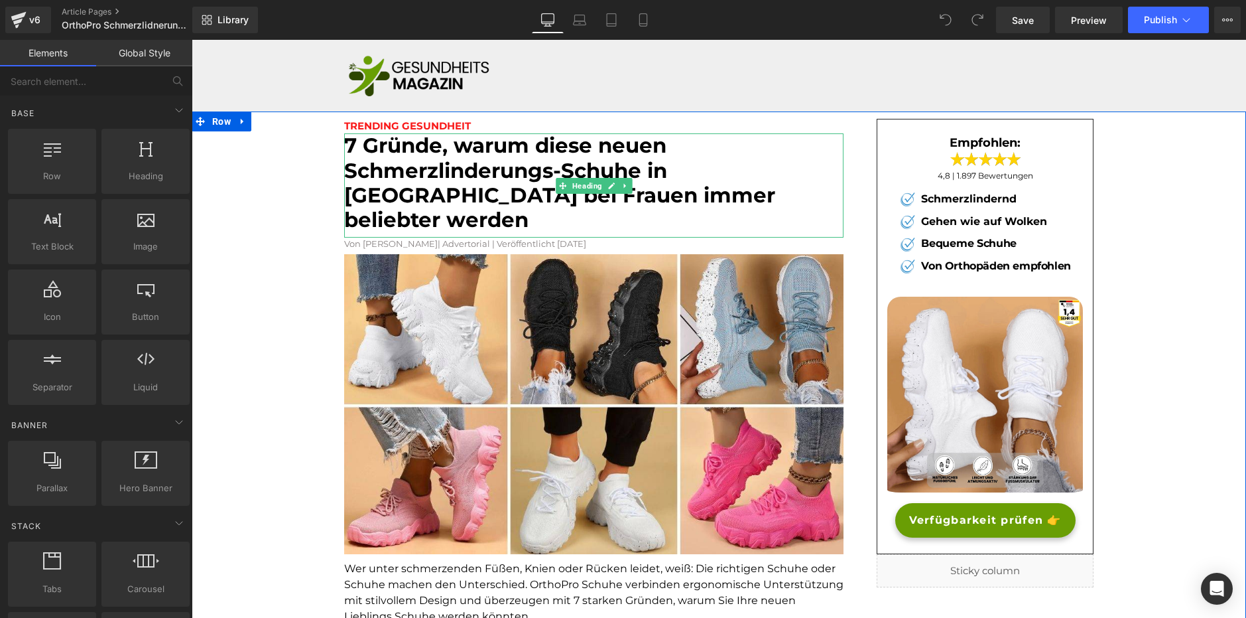
click at [368, 149] on font "7 Gründe, warum diese neuen Schmerzlinderungs-Schuhe in Europa bei Frauen immer…" at bounding box center [559, 183] width 431 height 100
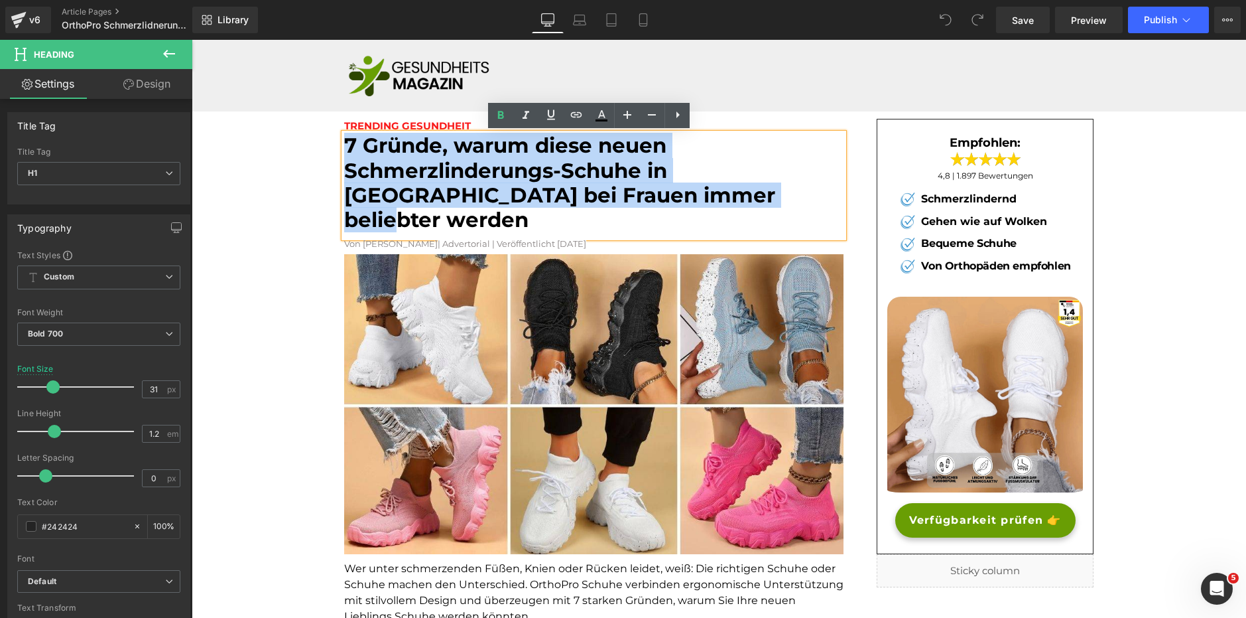
drag, startPoint x: 340, startPoint y: 145, endPoint x: 681, endPoint y: 201, distance: 344.8
click at [681, 201] on font "7 Gründe, warum diese neuen Schmerzlinderungs-Schuhe in Europa bei Frauen immer…" at bounding box center [559, 183] width 431 height 100
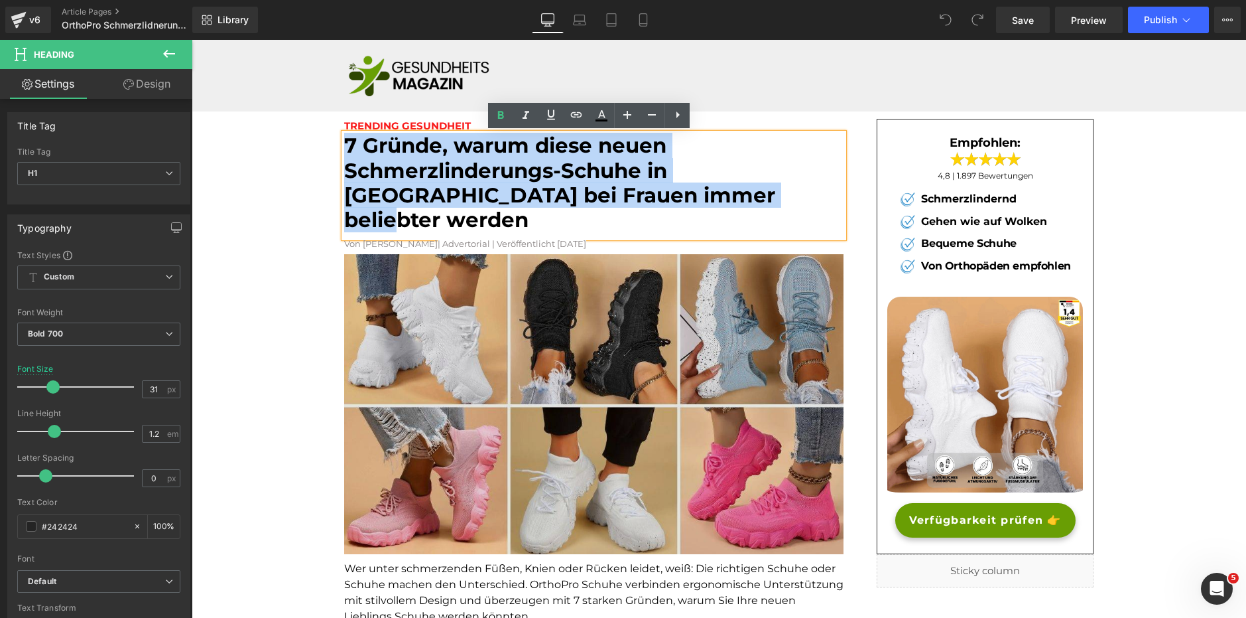
copy font "7 Gründe, warum diese neuen Schmerzlinderungs-Schuhe in Europa bei Frauen immer…"
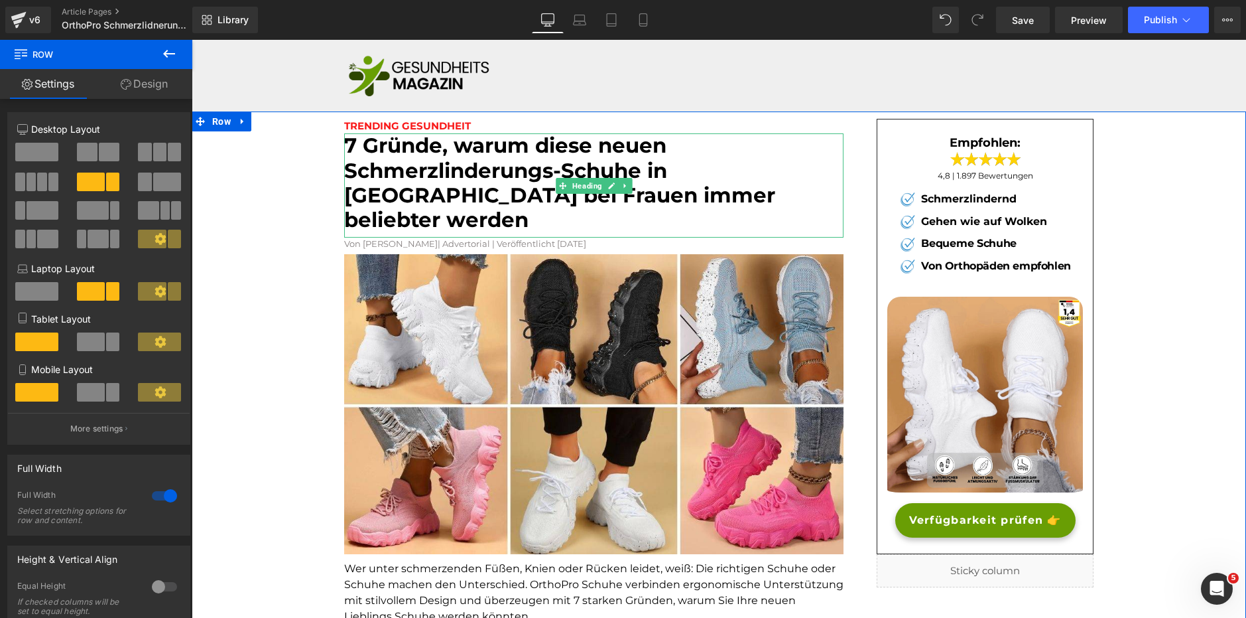
click at [503, 158] on font "7 Gründe, warum diese neuen Schmerzlinderungs-Schuhe in Europa bei Frauen immer…" at bounding box center [559, 183] width 431 height 100
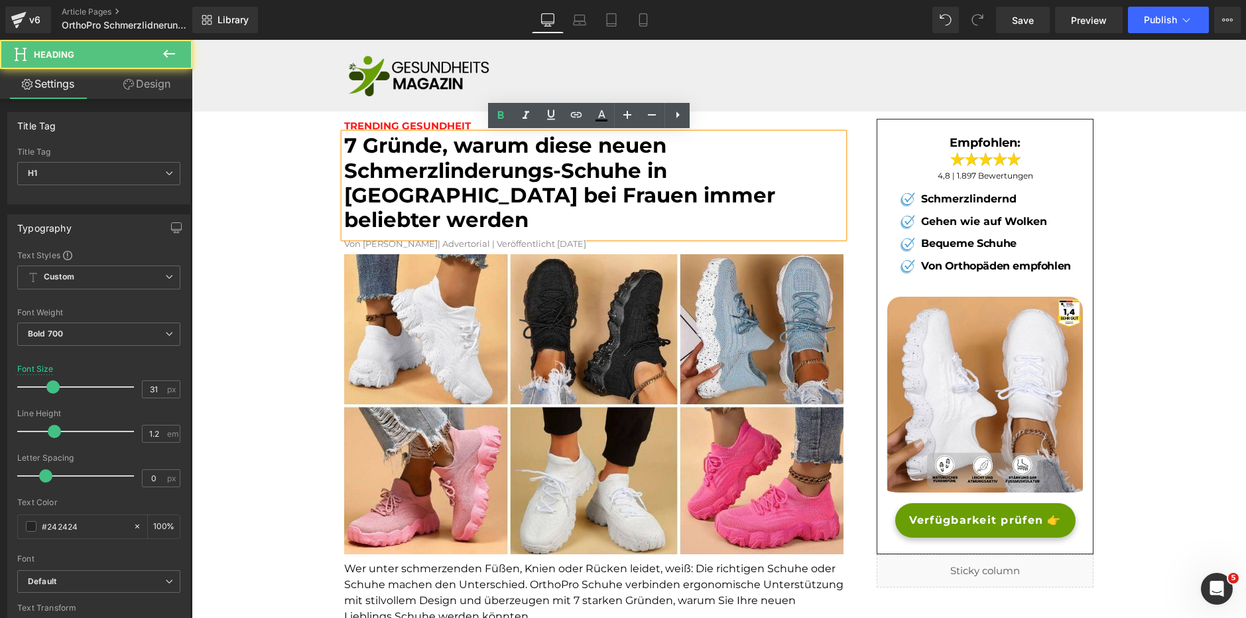
click at [499, 193] on font "7 Gründe, warum diese neuen Schmerzlinderungs-Schuhe in Europa bei Frauen immer…" at bounding box center [559, 183] width 431 height 100
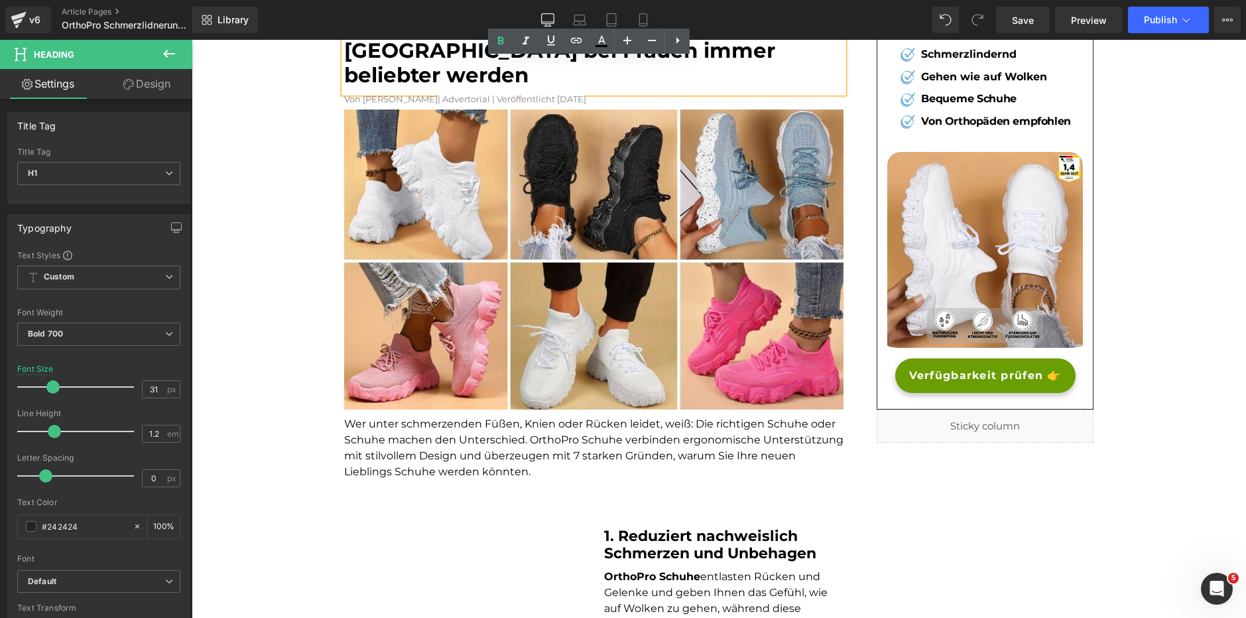
scroll to position [199, 0]
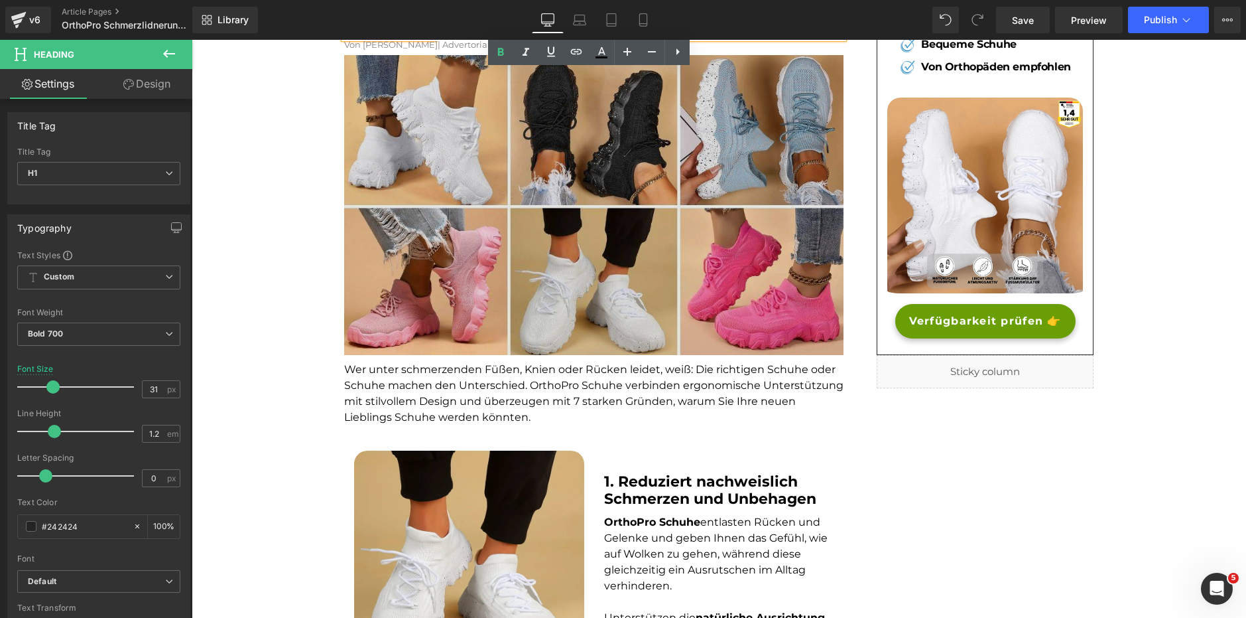
click at [449, 168] on img at bounding box center [594, 205] width 500 height 300
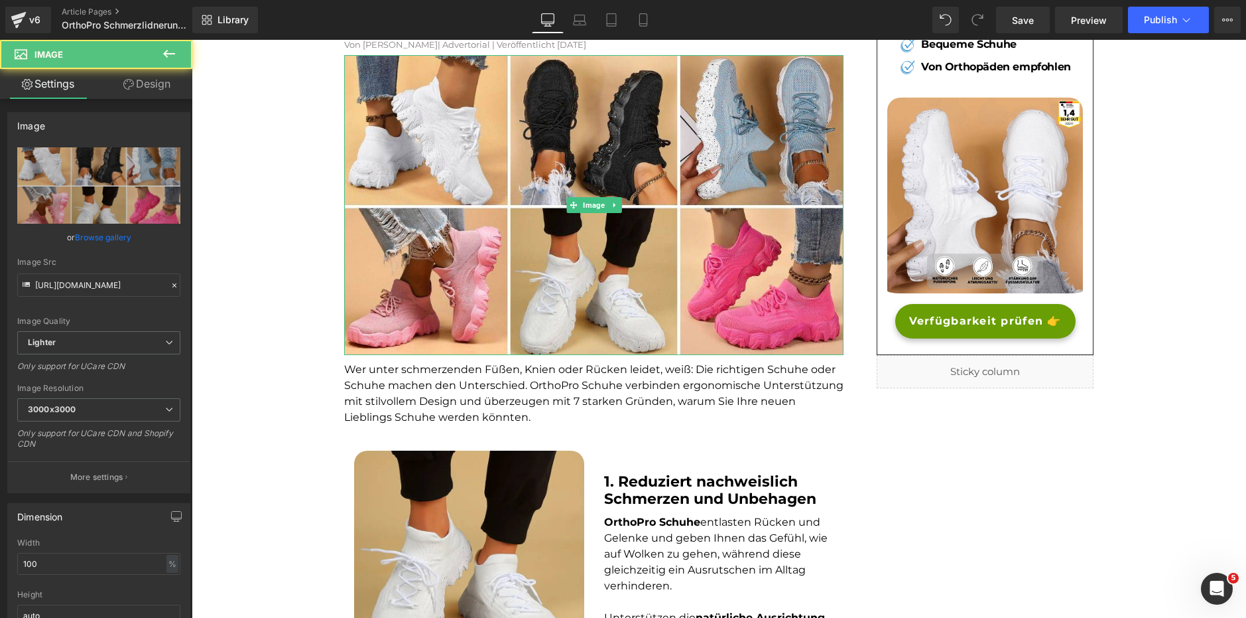
click at [429, 363] on font "Wer unter schmerzenden Füßen, Knien oder Rücken leidet, weiß: Die richtigen Sch…" at bounding box center [594, 393] width 500 height 60
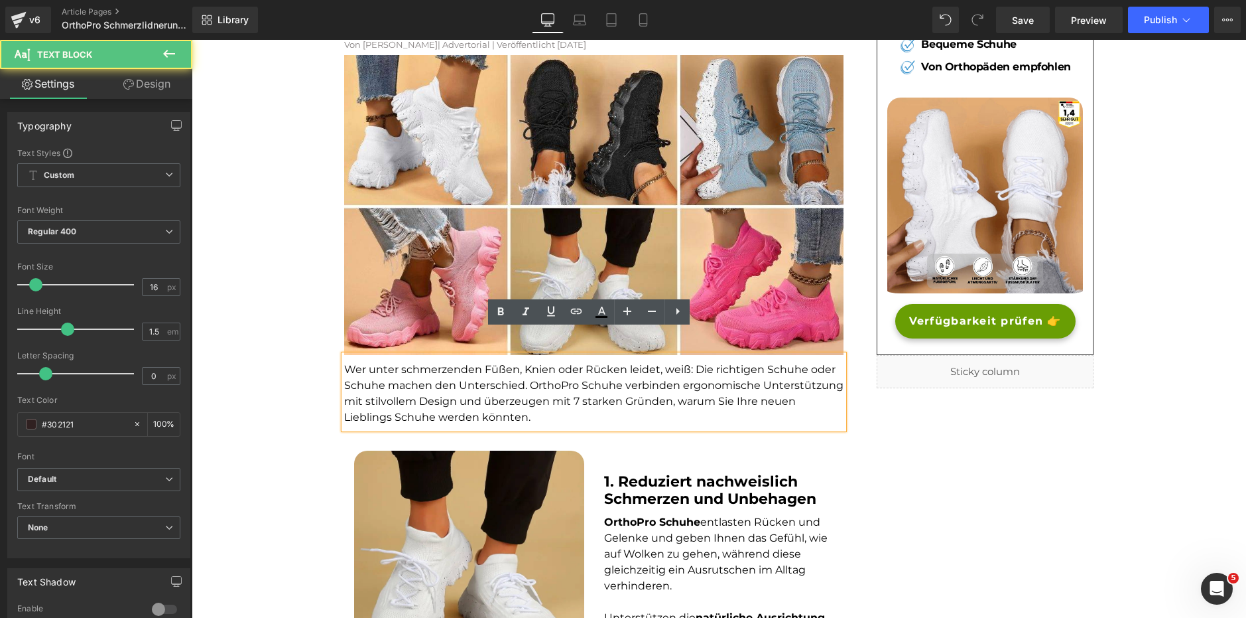
click at [578, 393] on p "Wer unter schmerzenden Füßen, Knien oder Rücken leidet, weiß: Die richtigen Sch…" at bounding box center [594, 394] width 500 height 64
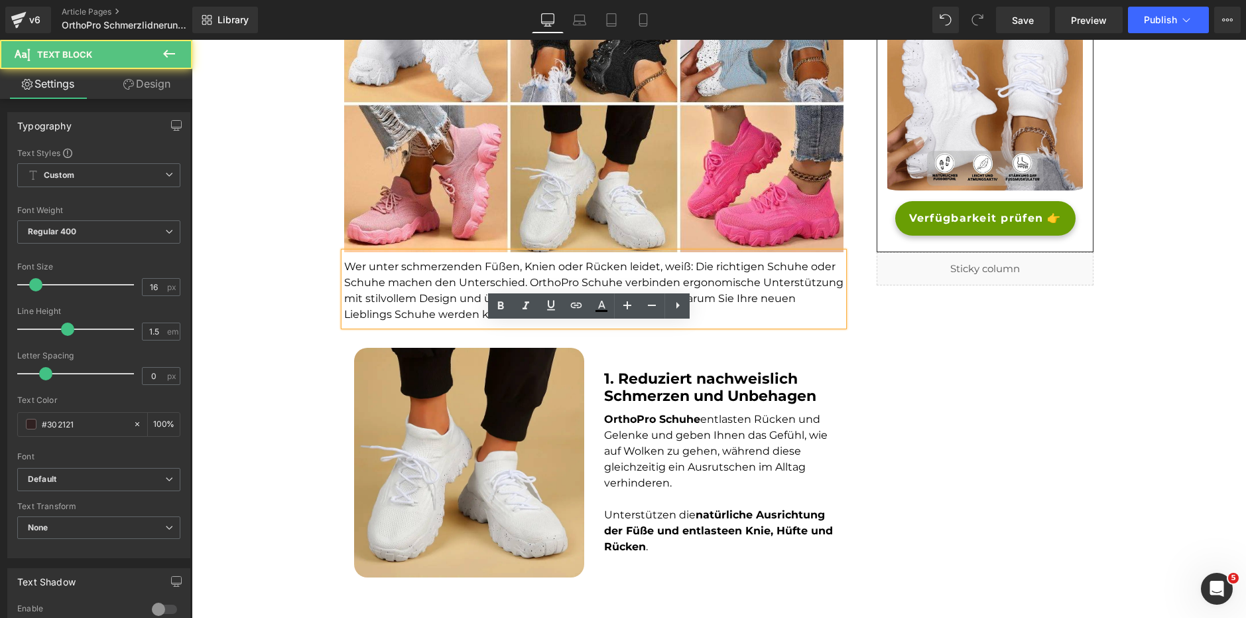
scroll to position [332, 0]
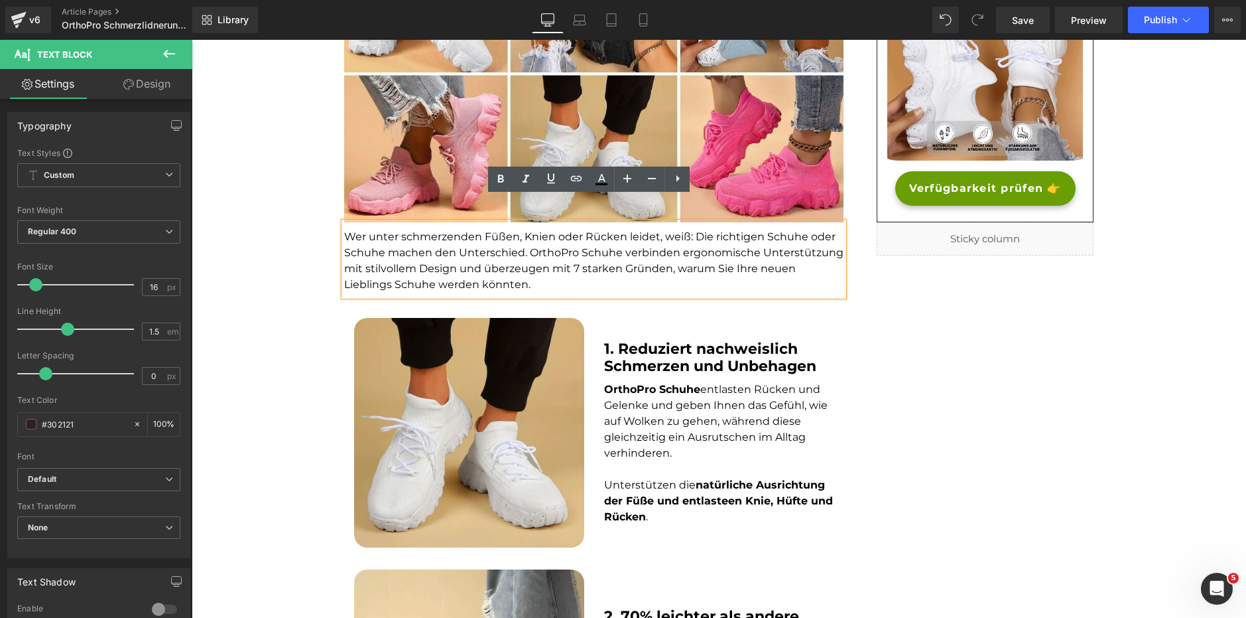
click at [708, 318] on div "1. Reduziert nachweislich Schmerzen und Unbehagen Heading OrthoPro Schuhe entla…" at bounding box center [719, 433] width 250 height 230
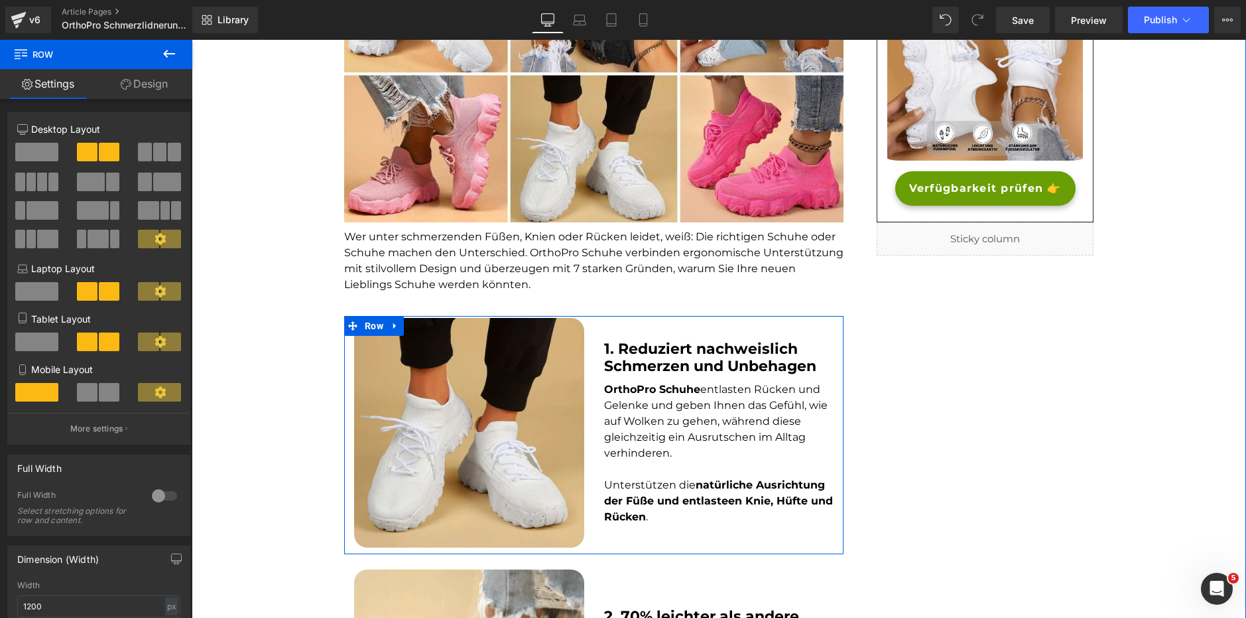
click at [679, 356] on div "1. Reduziert nachweislich Schmerzen und Unbehagen Heading OrthoPro Schuhe entla…" at bounding box center [719, 433] width 250 height 230
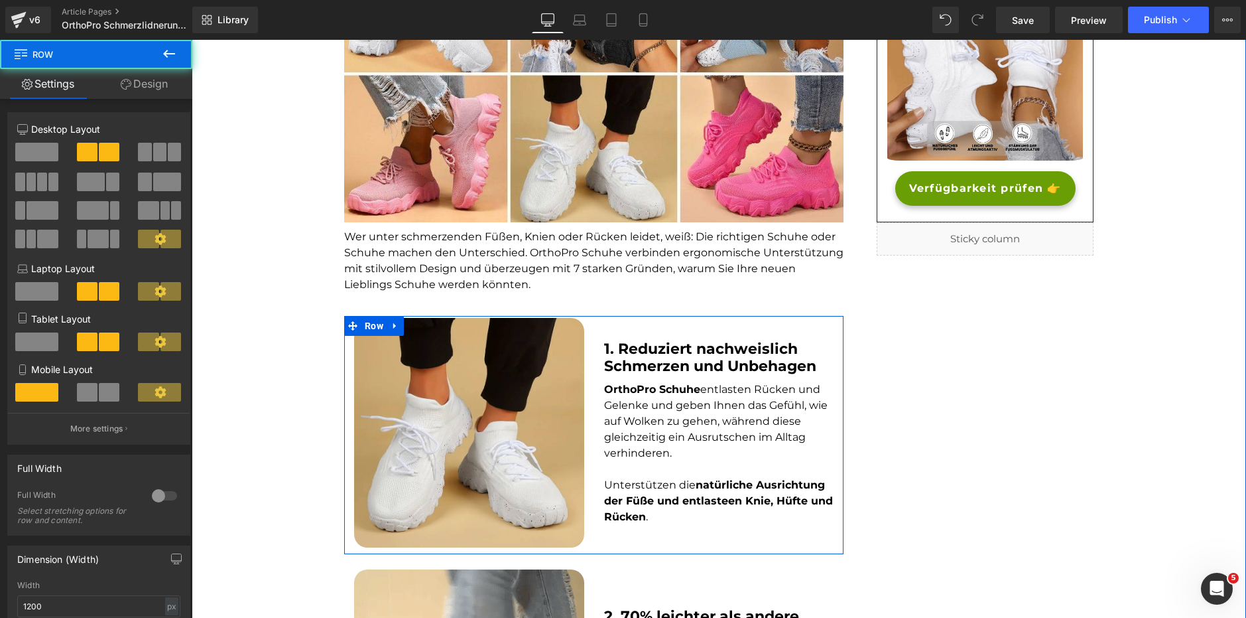
click at [651, 479] on strong "natürliche Ausrichtung der Füße und entlasteen Knie, Hüfte und Rücken" at bounding box center [718, 500] width 229 height 44
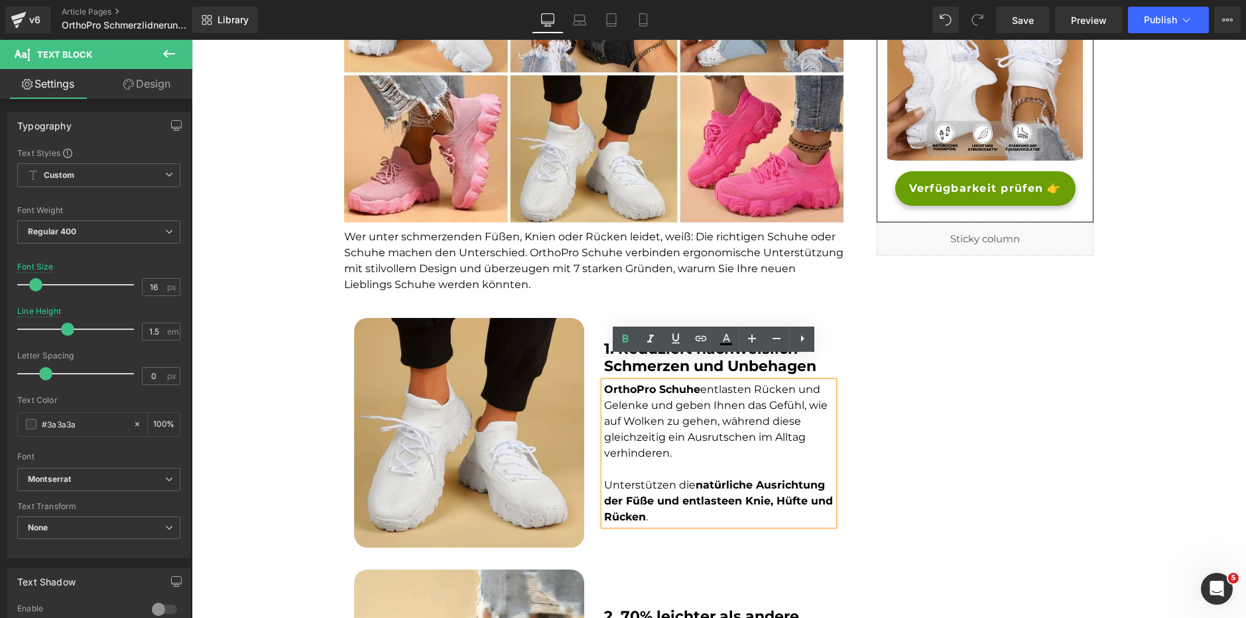
click at [637, 504] on div "1. Reduziert nachweislich Schmerzen und Unbehagen Heading OrthoPro Schuhe entla…" at bounding box center [719, 433] width 250 height 230
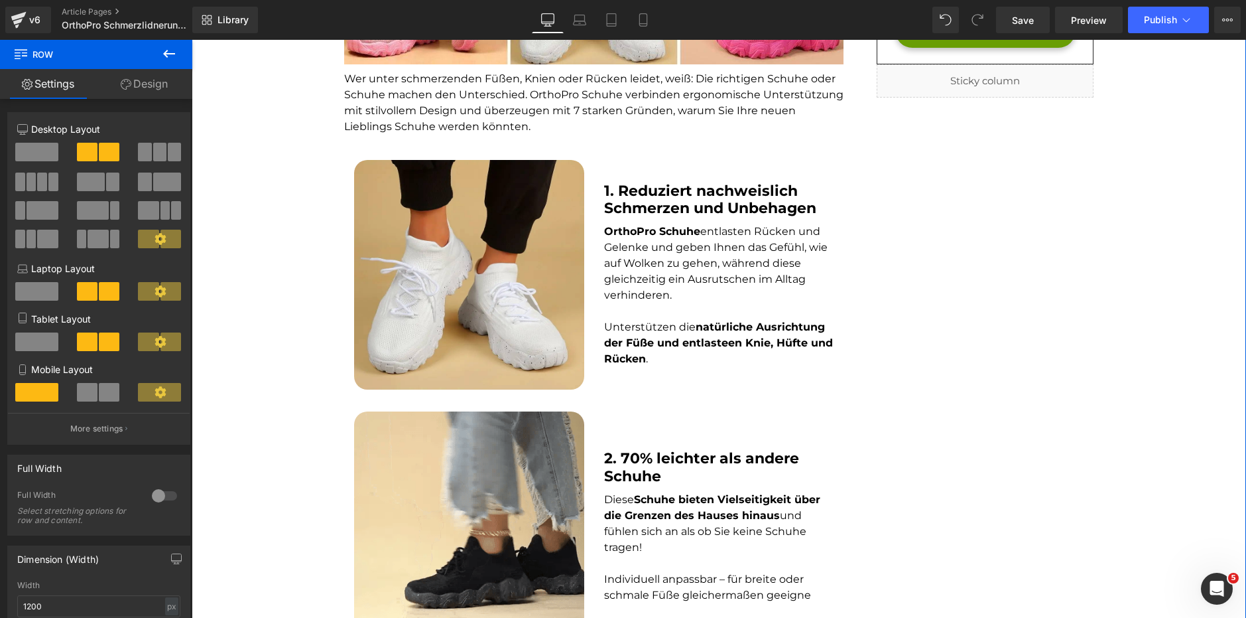
scroll to position [531, 0]
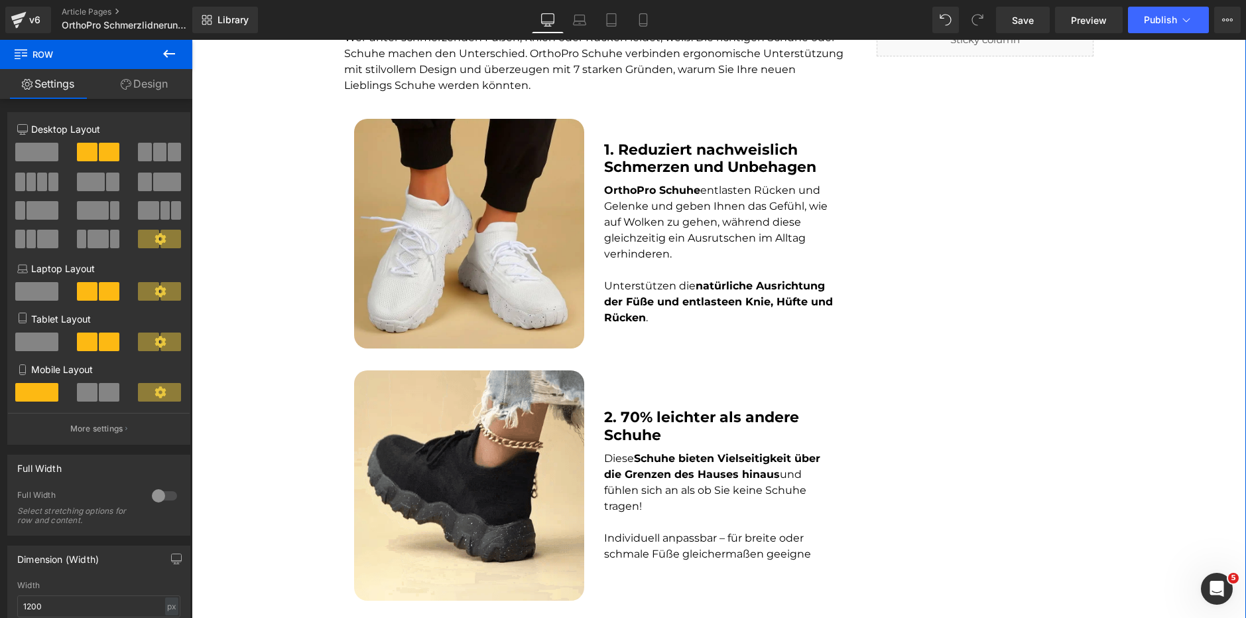
click at [643, 408] on b "2. 70% leichter als andere Schuhe" at bounding box center [701, 425] width 195 height 35
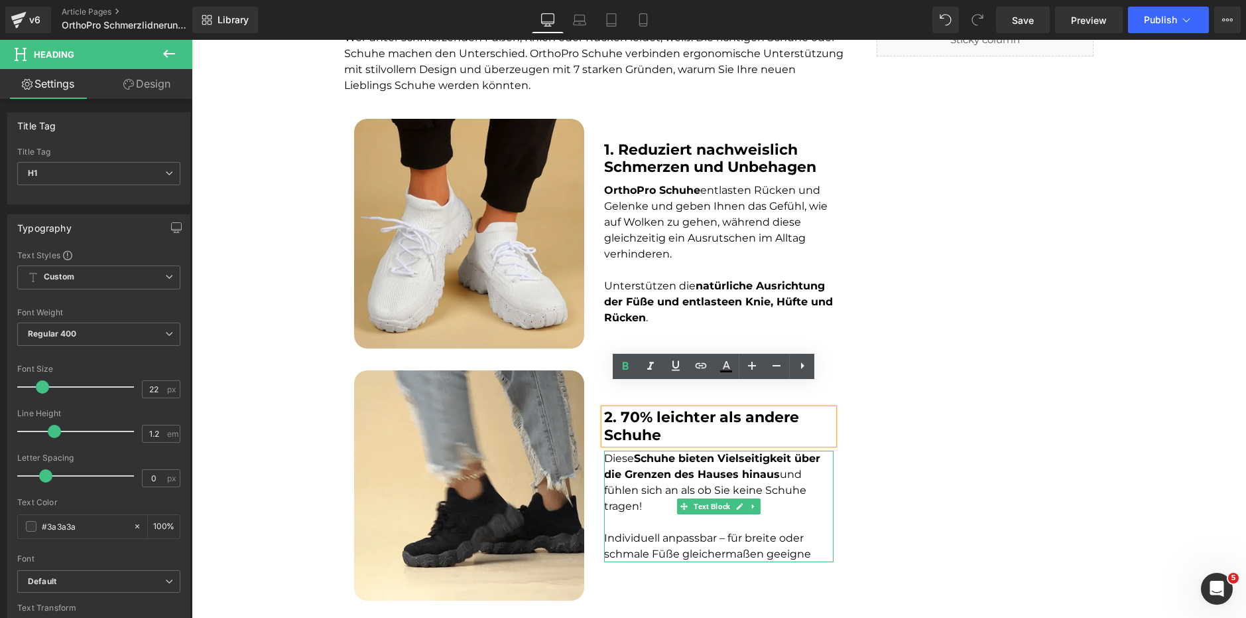
click at [643, 452] on strong "Schuhe bieten Vielseitigkeit über die Grenzen des Hauses hinaus" at bounding box center [712, 466] width 216 height 29
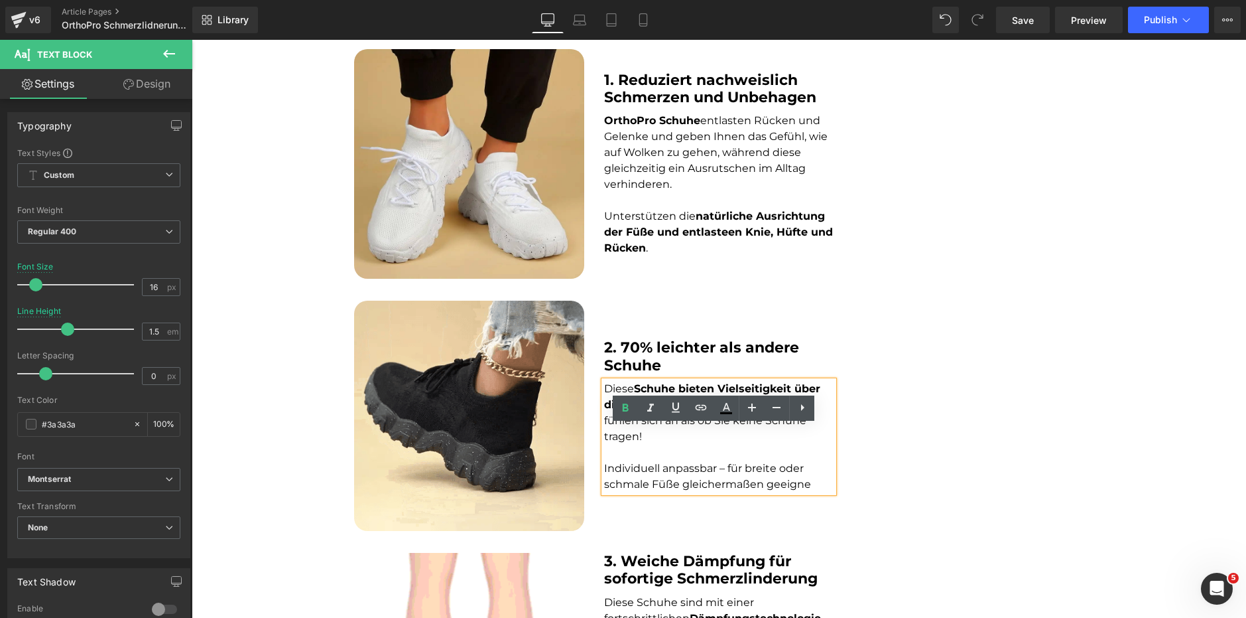
scroll to position [862, 0]
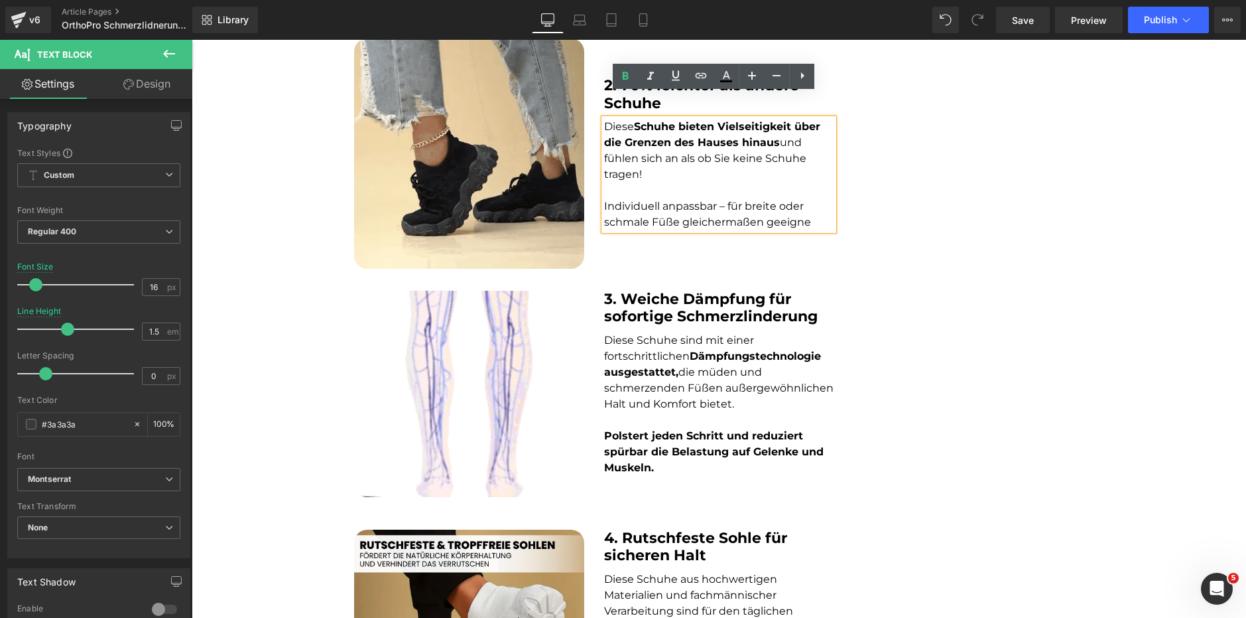
click at [652, 298] on div "3. Weiche Dämpfung für sofortige Schmerzlinderung Heading" at bounding box center [719, 308] width 230 height 35
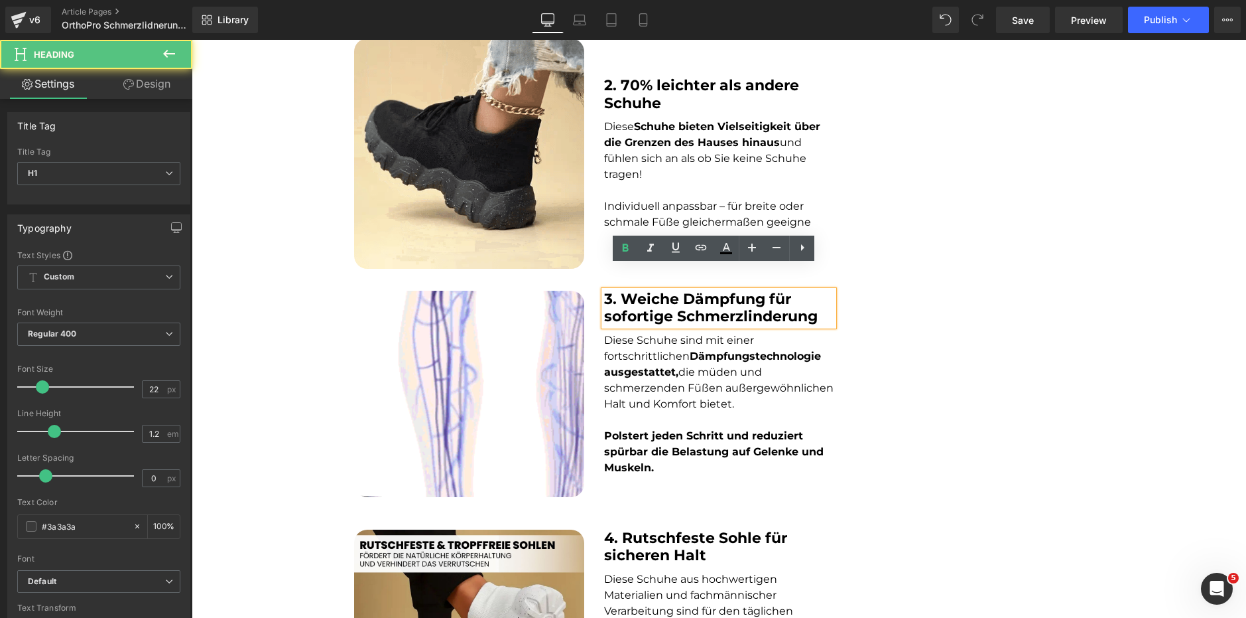
click at [654, 334] on font "Diese Schuhe sind mit einer fortschrittlichen Dämpfungstechnologie ausgestattet…" at bounding box center [719, 372] width 230 height 76
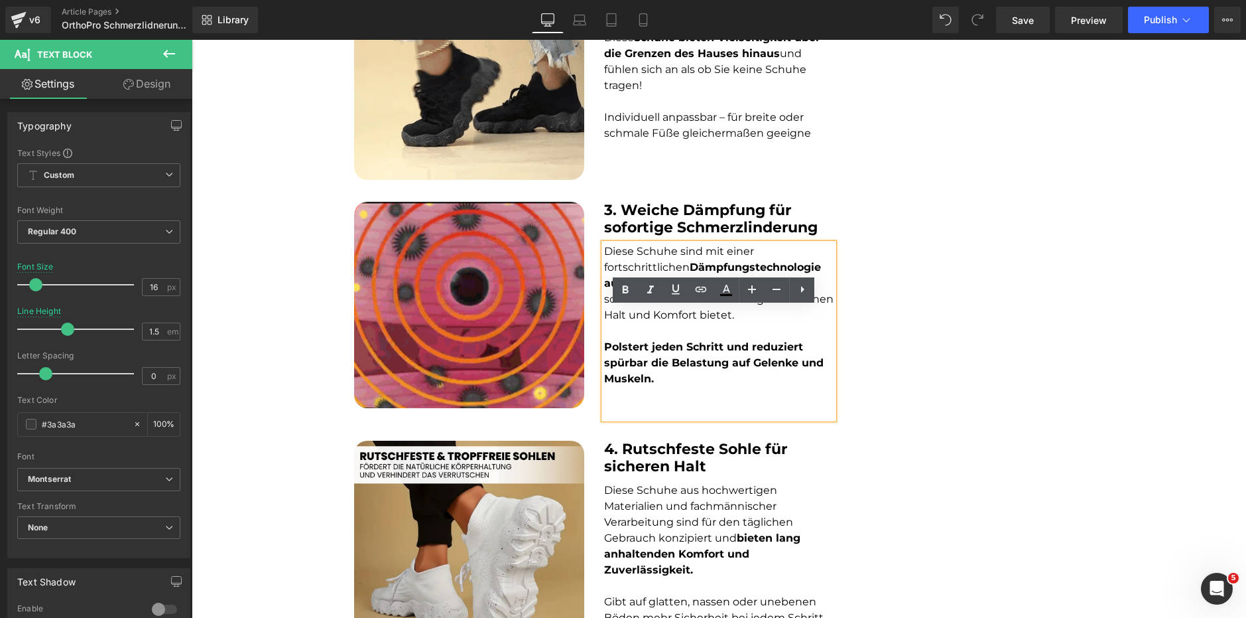
scroll to position [995, 0]
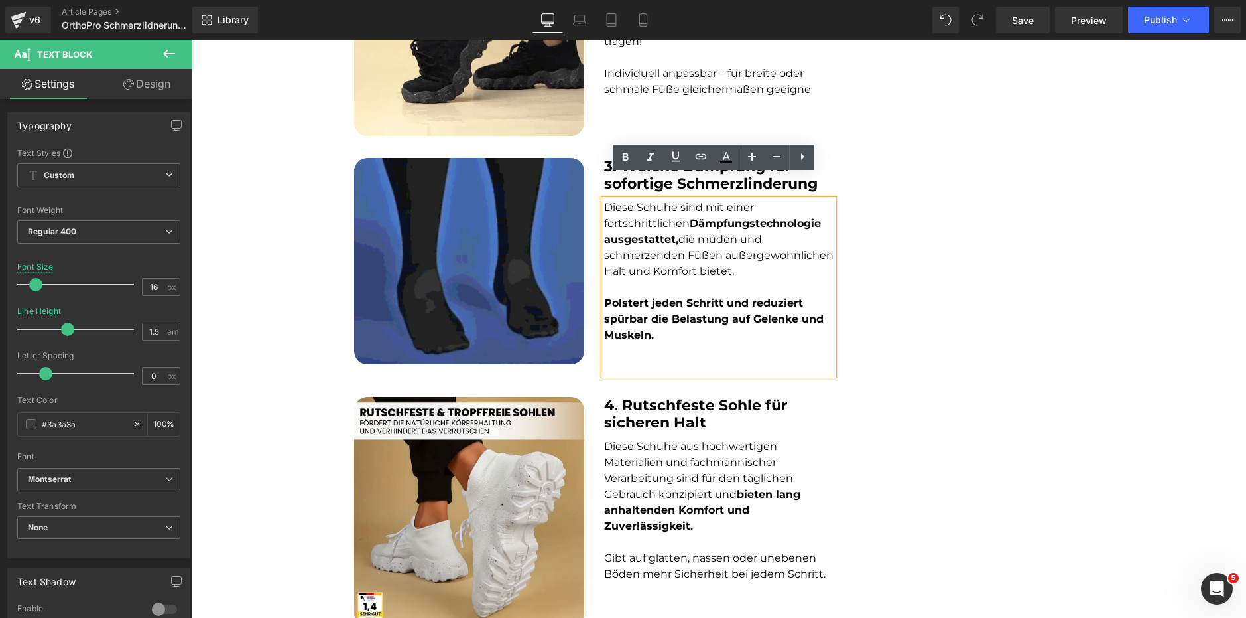
click at [631, 359] on p at bounding box center [719, 367] width 230 height 16
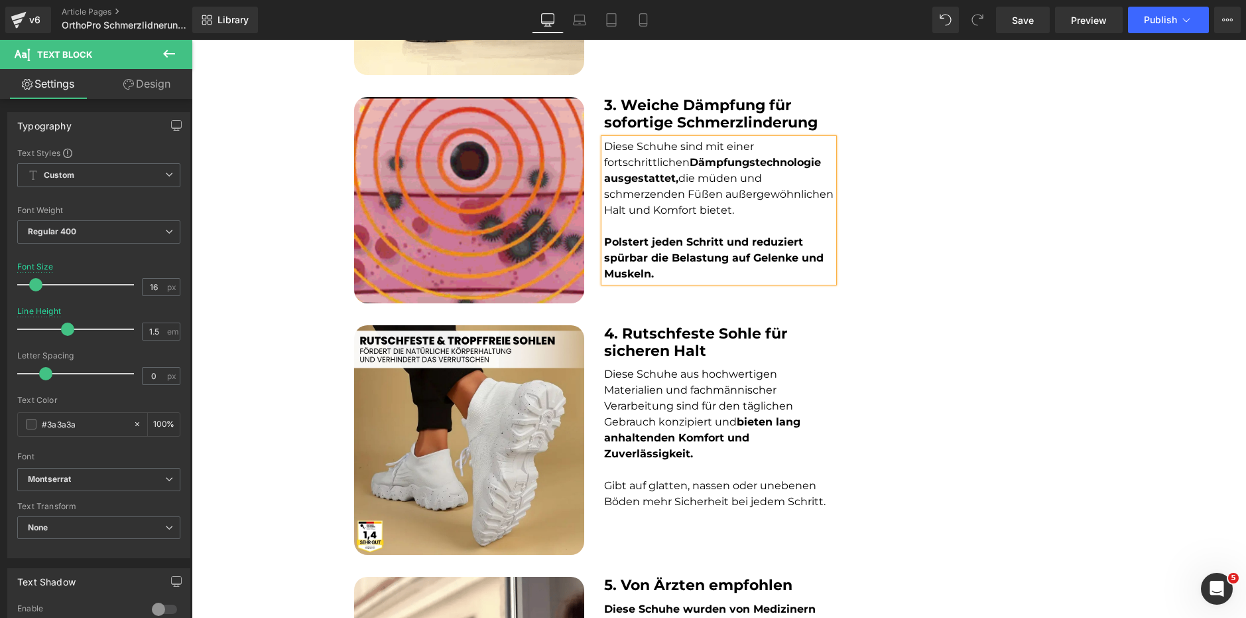
scroll to position [1061, 0]
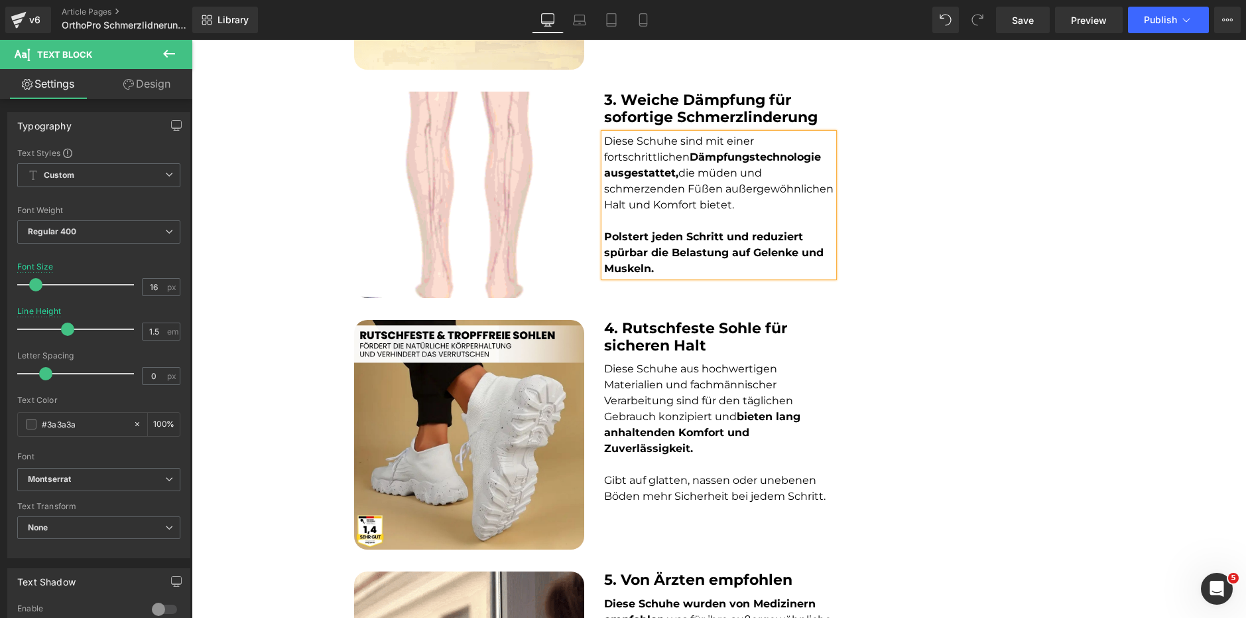
click at [675, 320] on div "4. Rutschfeste Sohle für sicheren Halt Heading" at bounding box center [719, 337] width 230 height 35
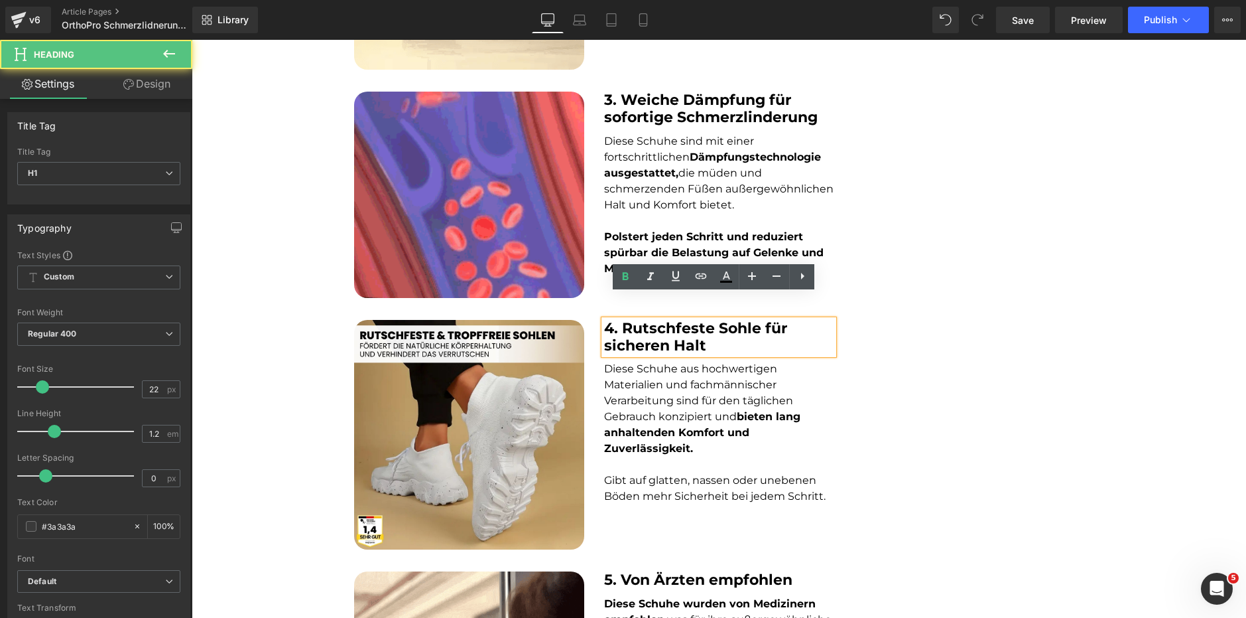
click at [655, 370] on span "Diese Schuhe aus hochwertigen Materialien und fachmännischer Verarbeitung sind …" at bounding box center [702, 408] width 196 height 92
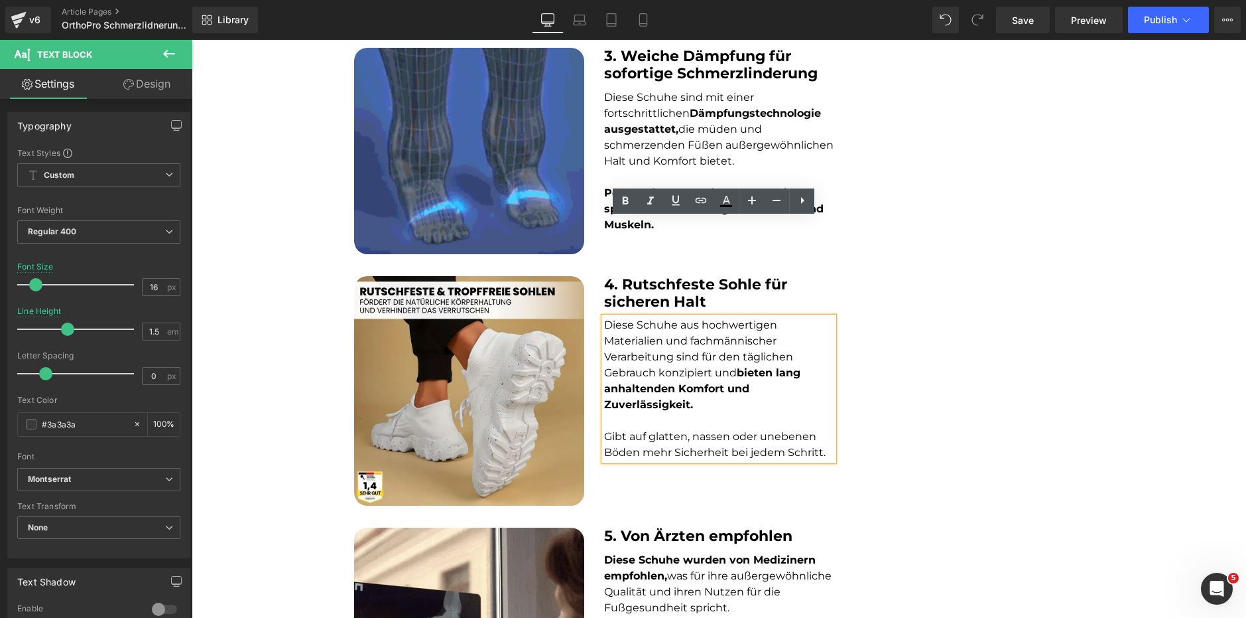
scroll to position [1260, 0]
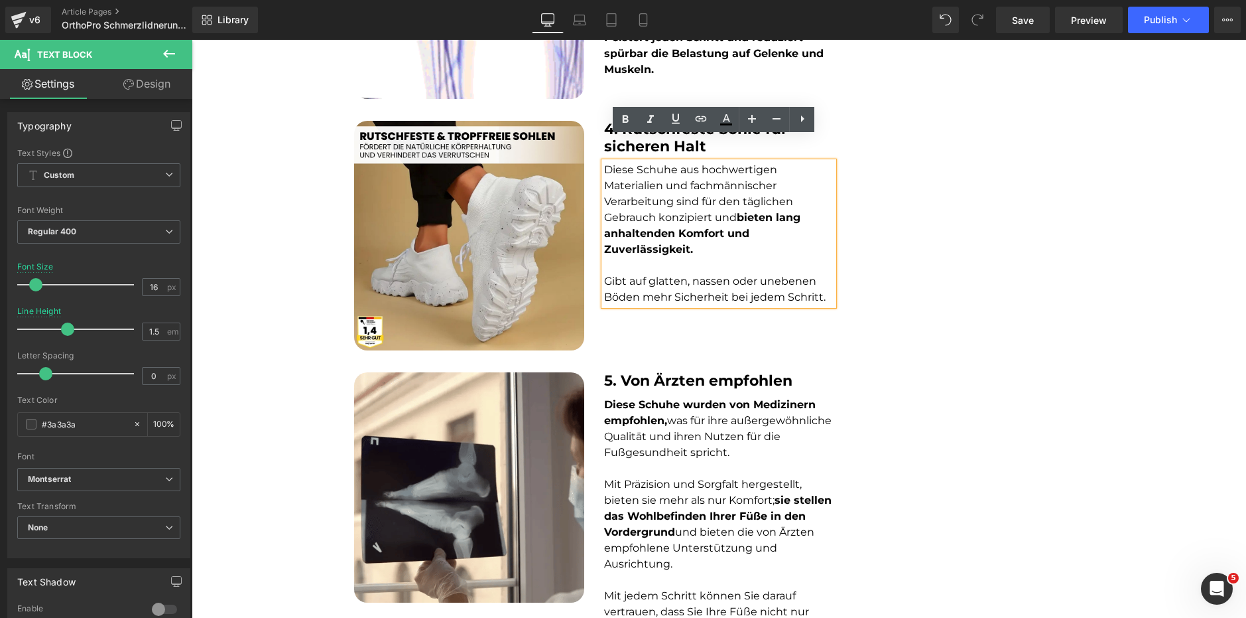
click at [662, 372] on div "5. Von Ärzten empfohlen Heading" at bounding box center [719, 380] width 230 height 17
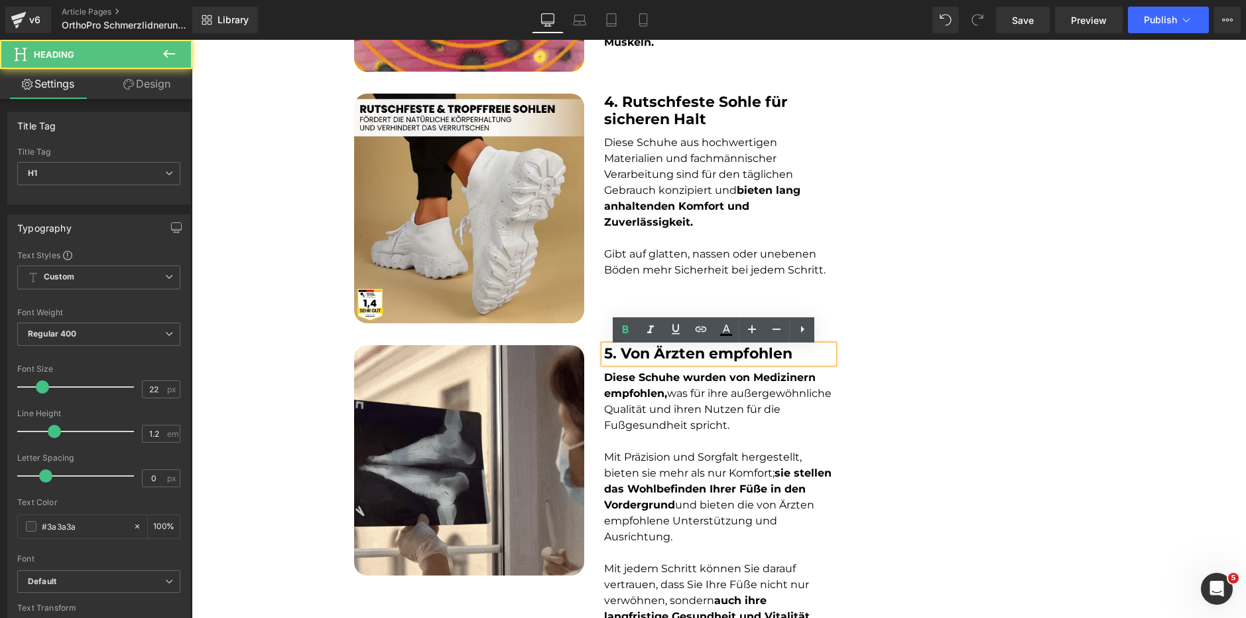
scroll to position [1393, 0]
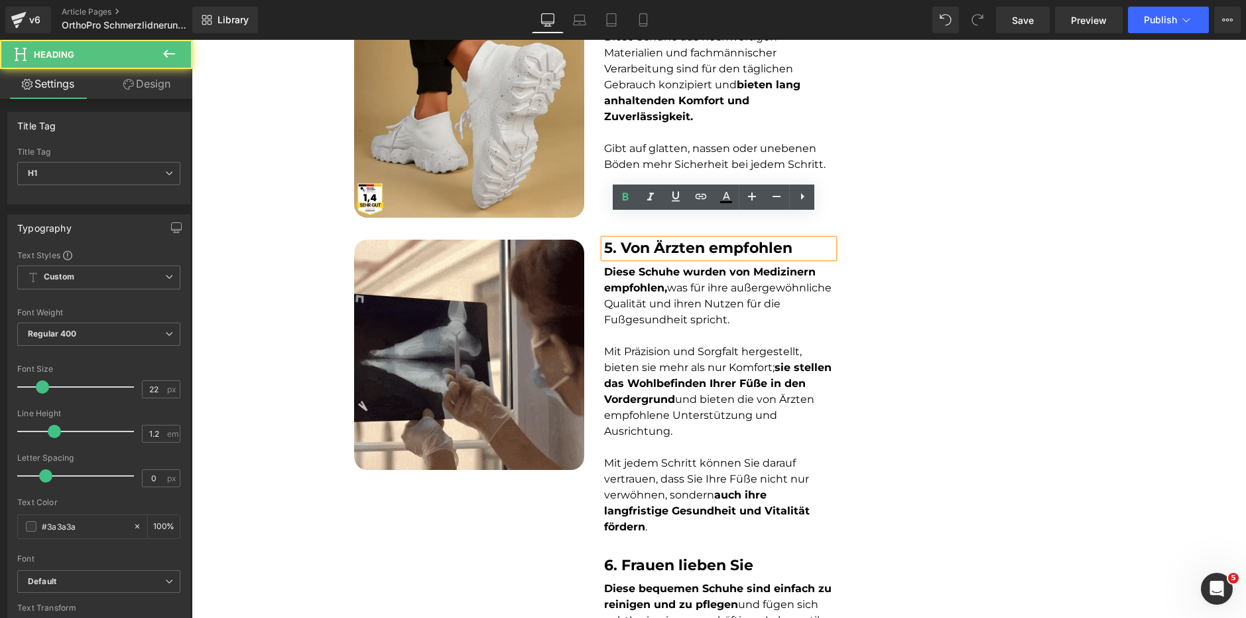
click at [679, 345] on font "Mit Präzision und Sorgfalt hergestellt, bieten sie mehr als nur Komfort; sie st…" at bounding box center [718, 391] width 228 height 92
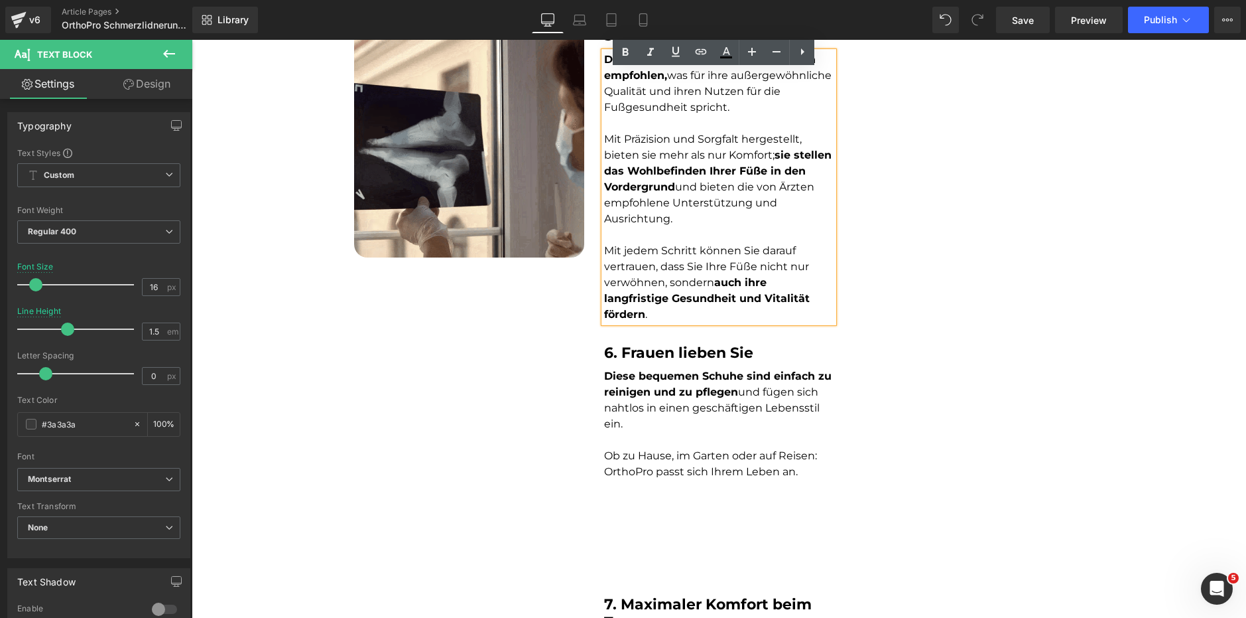
scroll to position [1658, 0]
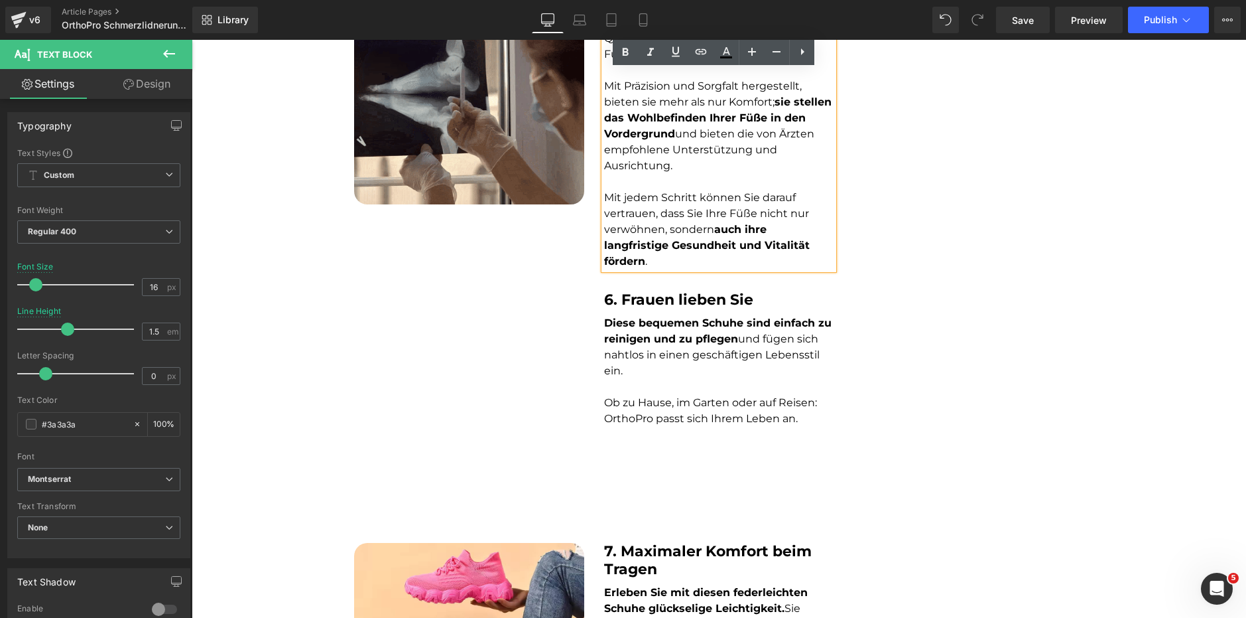
click at [657, 291] on strong "6. Frauen lieben Sie" at bounding box center [678, 300] width 149 height 18
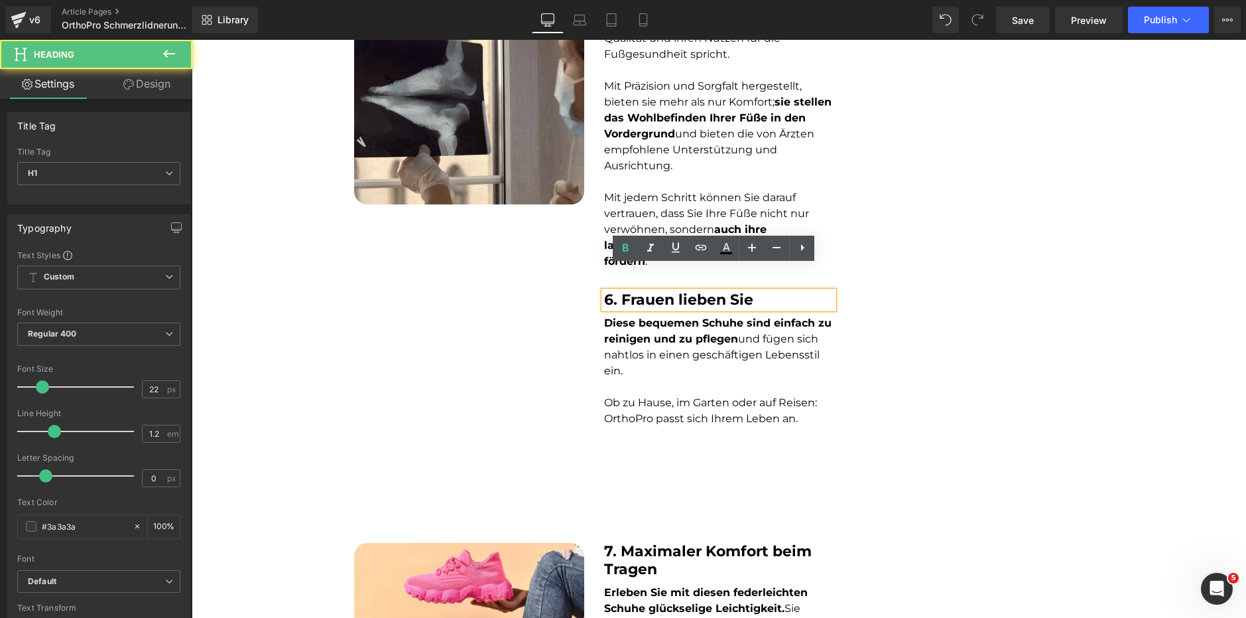
click at [657, 352] on p "Diese bequemen Schuhe sind einfach zu reinigen und zu pflegen und fügen sich na…" at bounding box center [719, 347] width 230 height 64
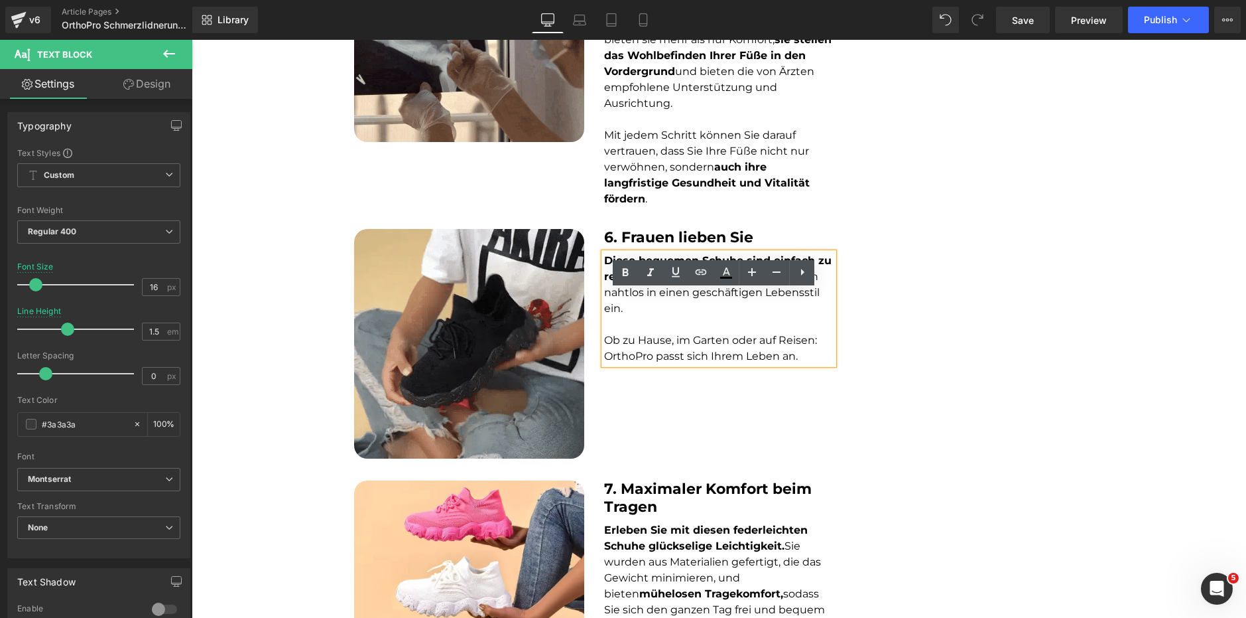
scroll to position [1857, 0]
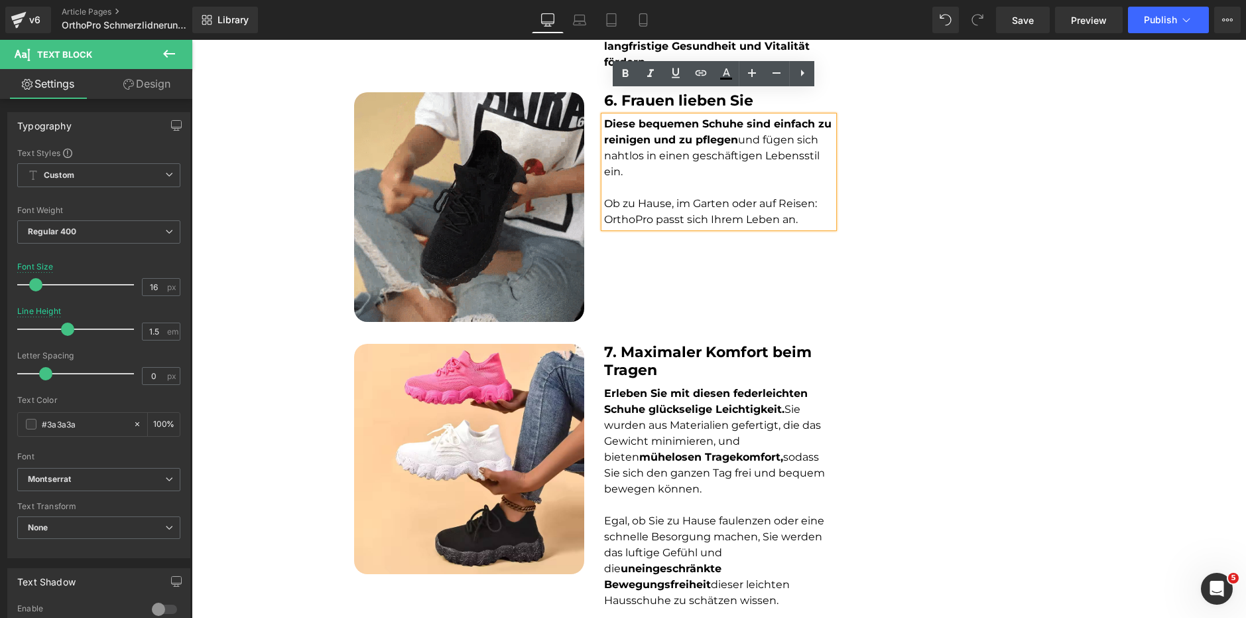
click at [633, 343] on strong "7. Maximaler Komfort beim Tragen" at bounding box center [708, 360] width 208 height 35
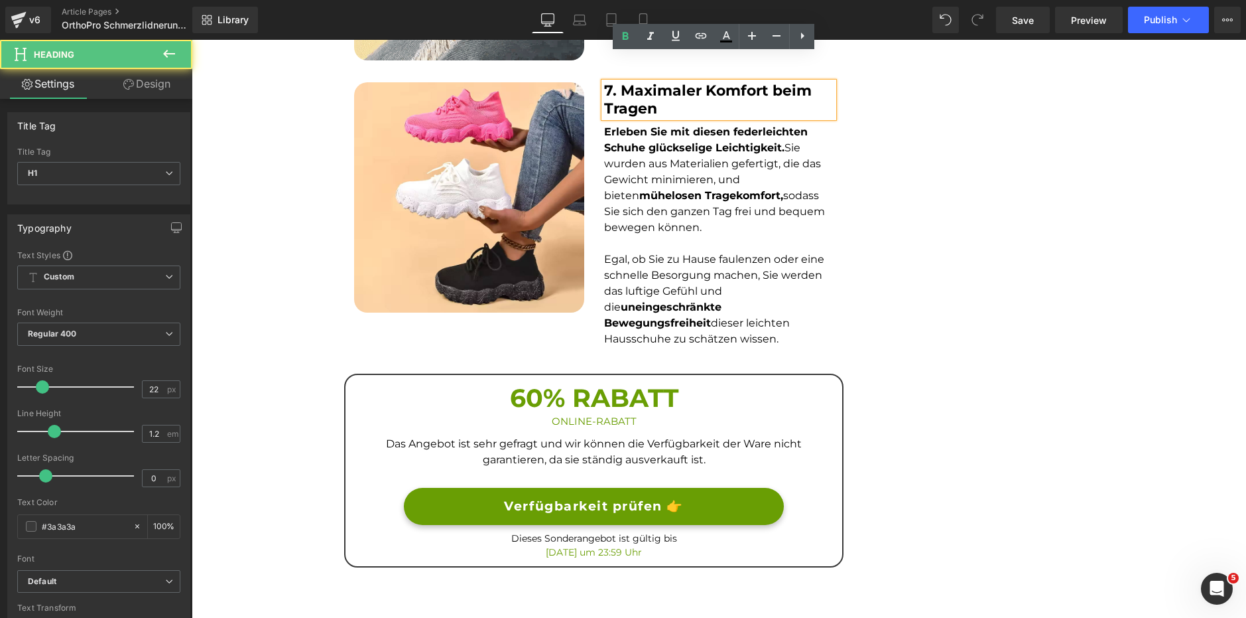
scroll to position [2123, 0]
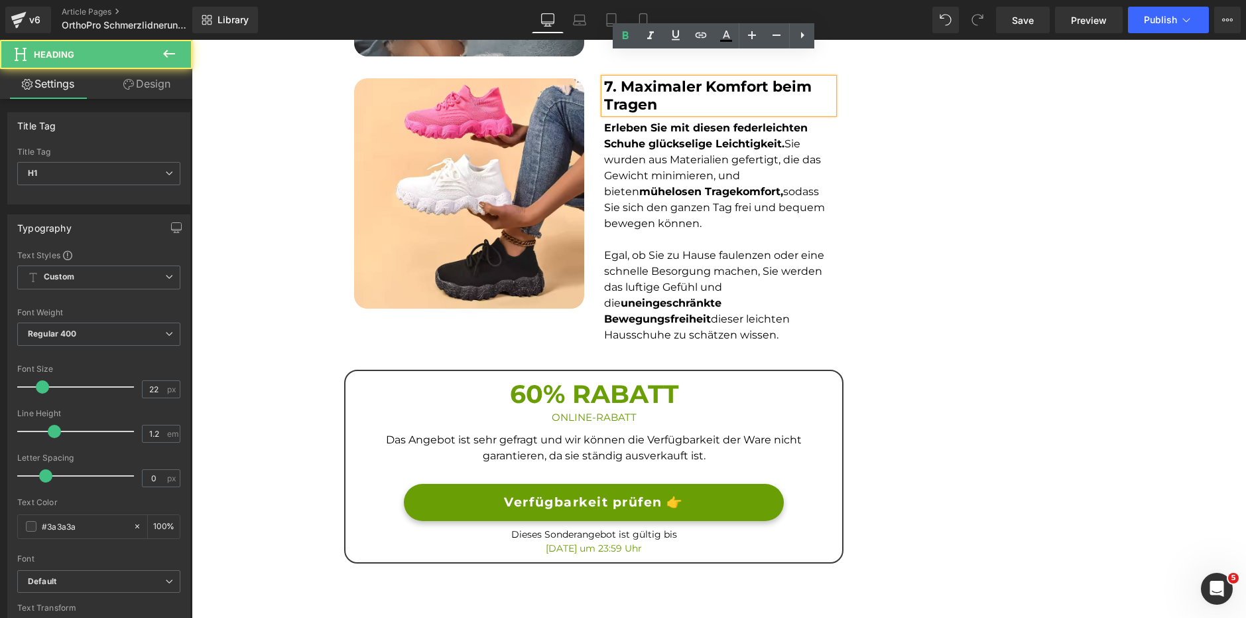
click at [680, 232] on p at bounding box center [719, 240] width 230 height 16
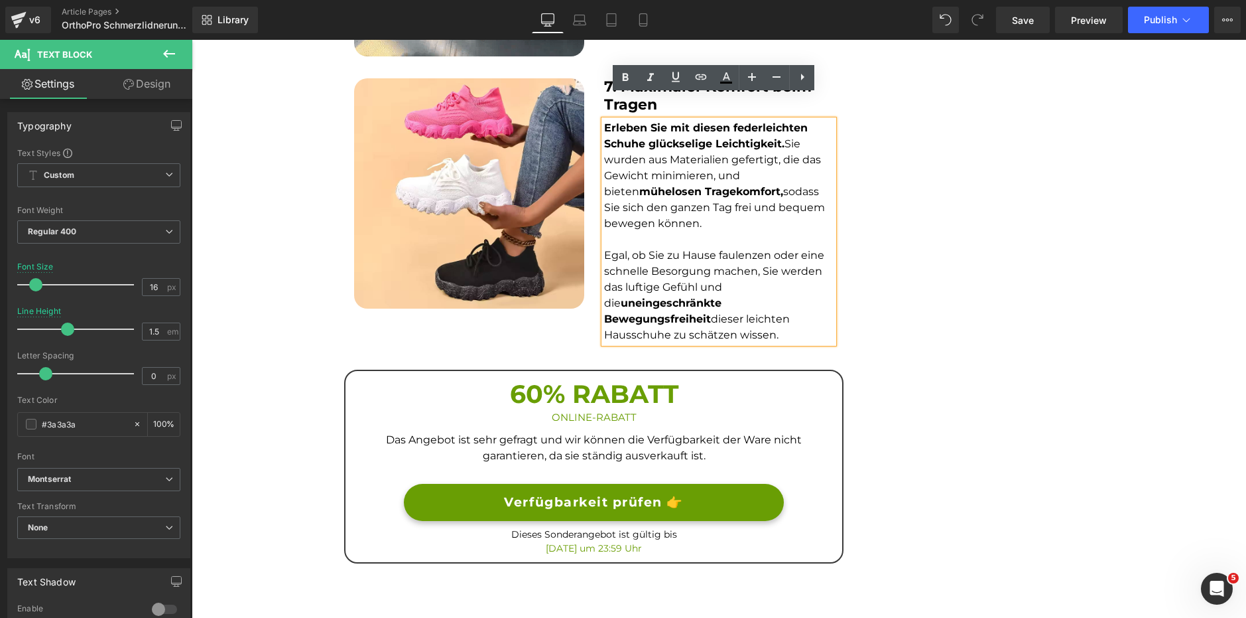
click at [677, 232] on p at bounding box center [719, 240] width 230 height 16
click at [669, 308] on p "Egal, ob Sie zu Hause faulenzen oder eine schnelle Besorgung machen, Sie werden…" at bounding box center [719, 295] width 230 height 96
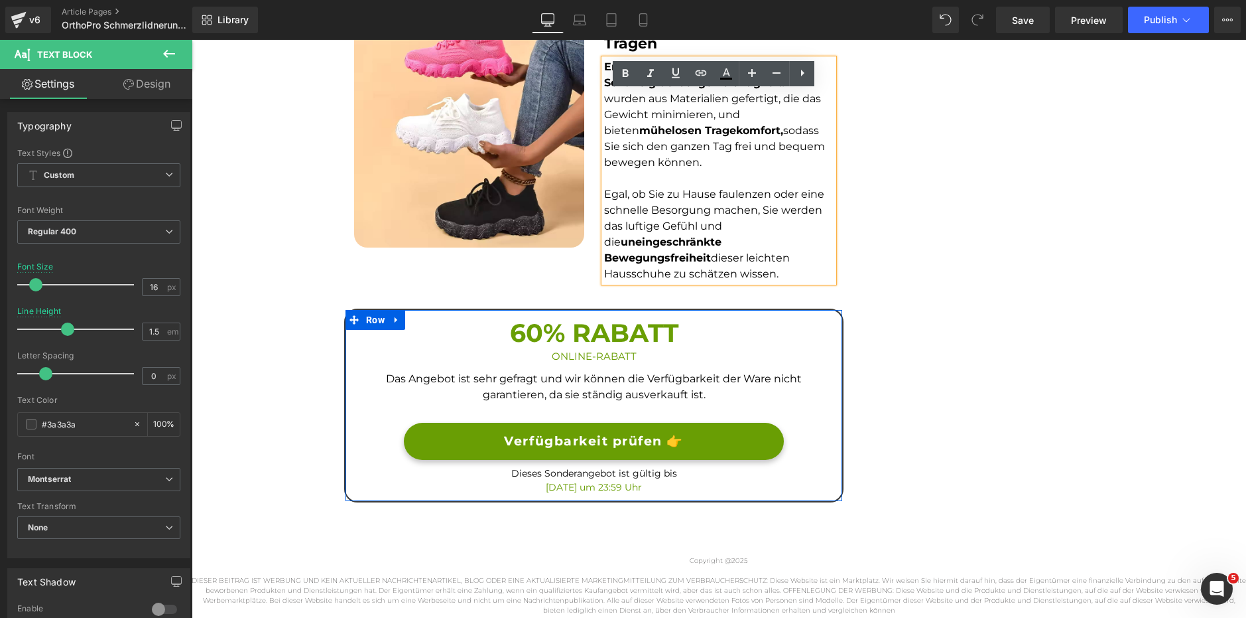
scroll to position [2189, 0]
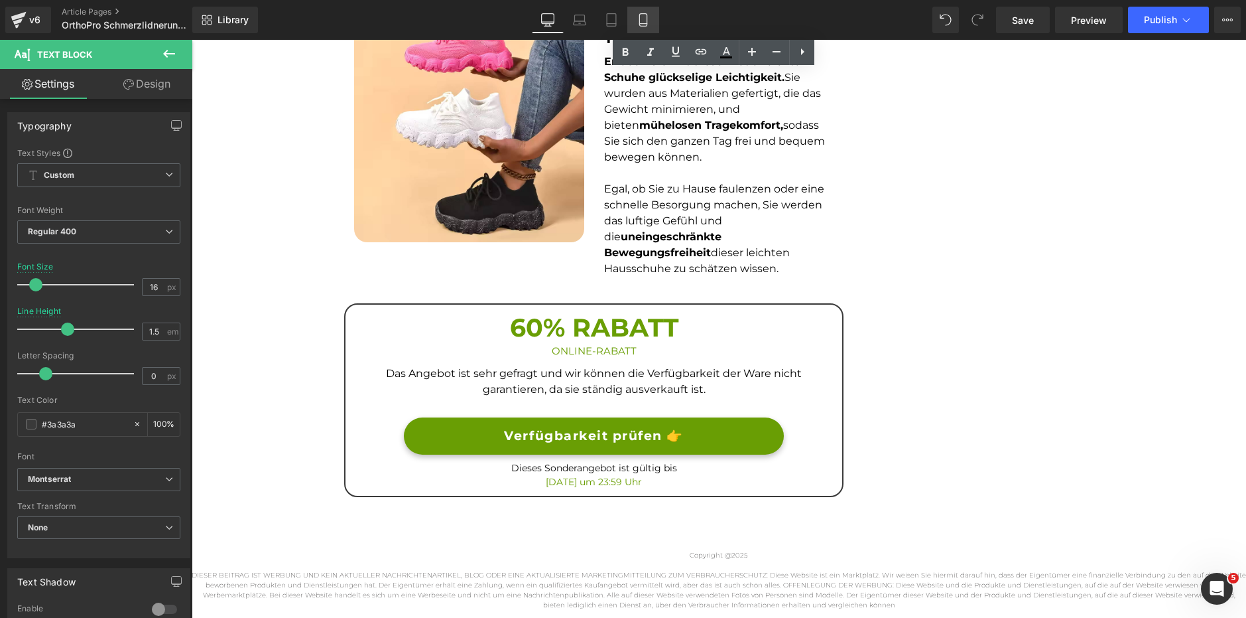
click at [646, 16] on icon at bounding box center [643, 19] width 13 height 13
type input "100"
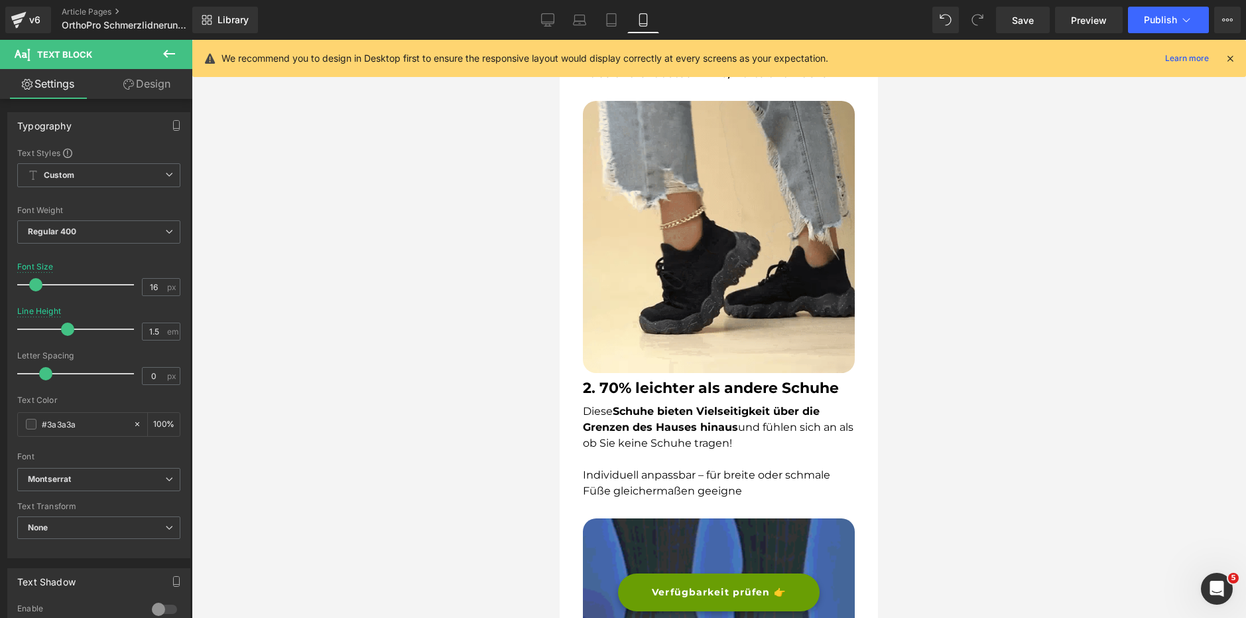
scroll to position [0, 0]
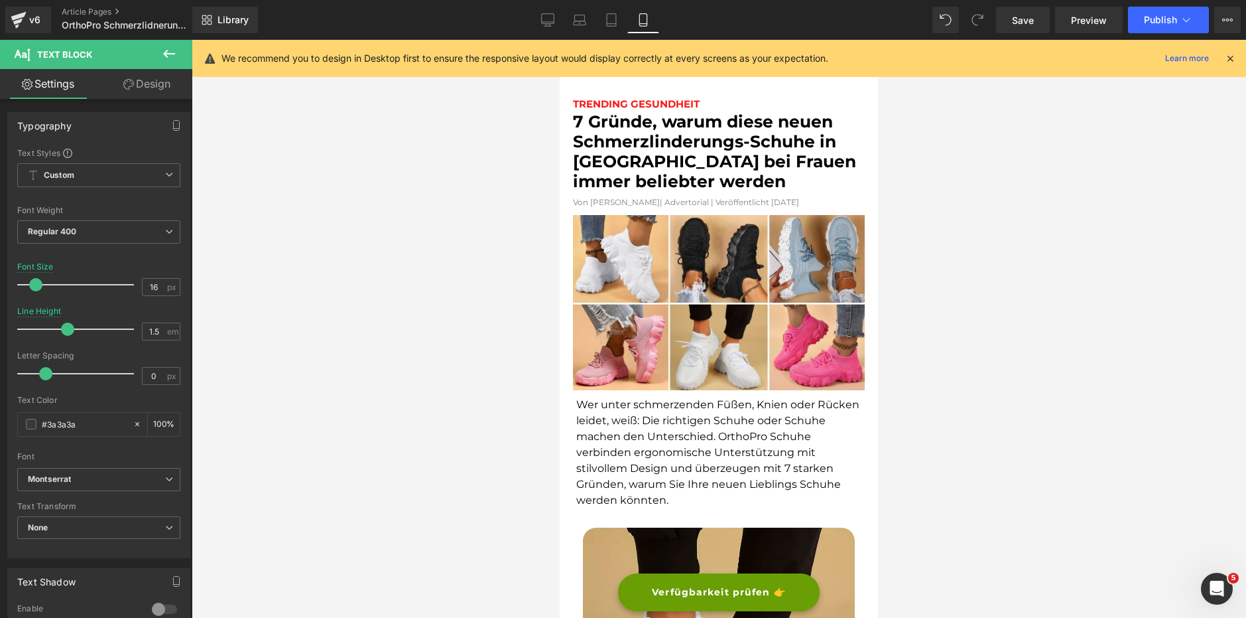
click at [657, 144] on font "7 Gründe, warum diese neuen Schmerzlinderungs-Schuhe in Europa bei Frauen immer…" at bounding box center [714, 151] width 283 height 80
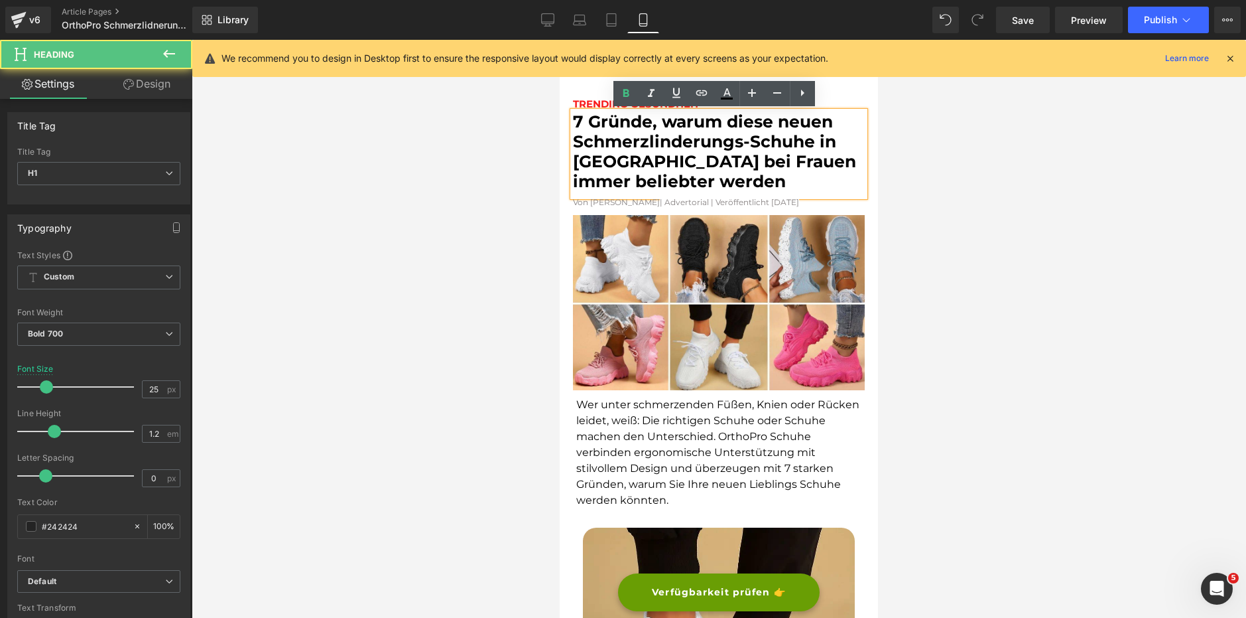
click at [649, 419] on font "Wer unter schmerzenden Füßen, Knien oder Rücken leidet, weiß: Die richtigen Sch…" at bounding box center [717, 452] width 283 height 108
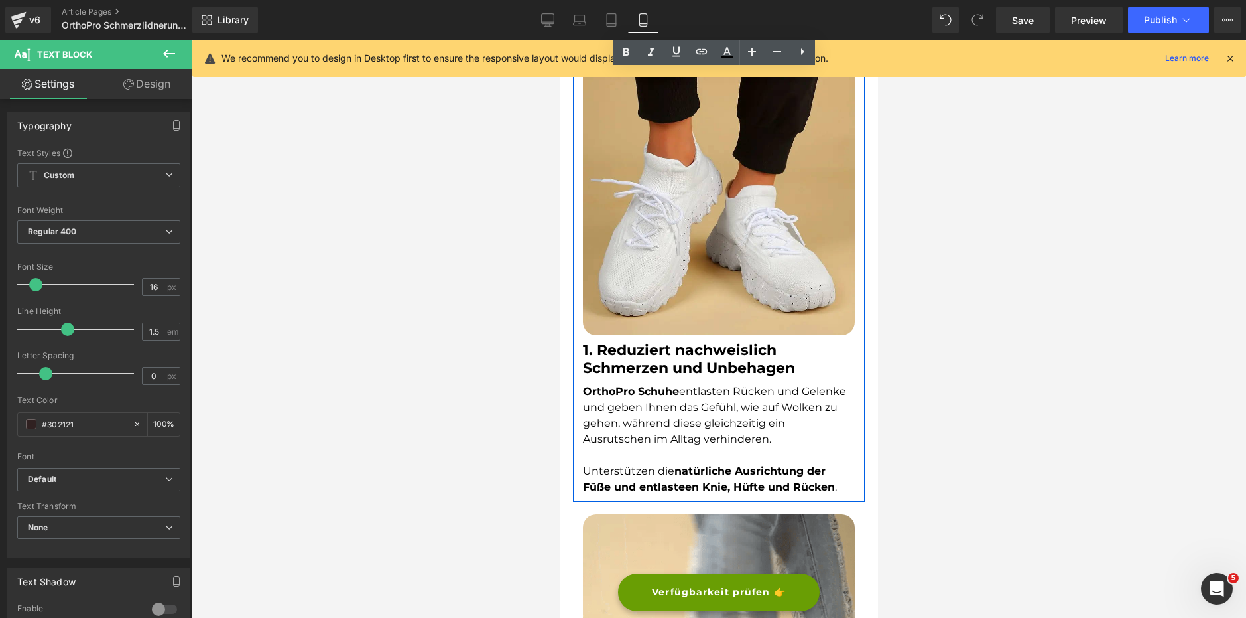
click at [698, 389] on span "OrthoPro Schuhe entlasten Rücken und Gelenke und geben Ihnen das Gefühl, wie au…" at bounding box center [714, 415] width 263 height 60
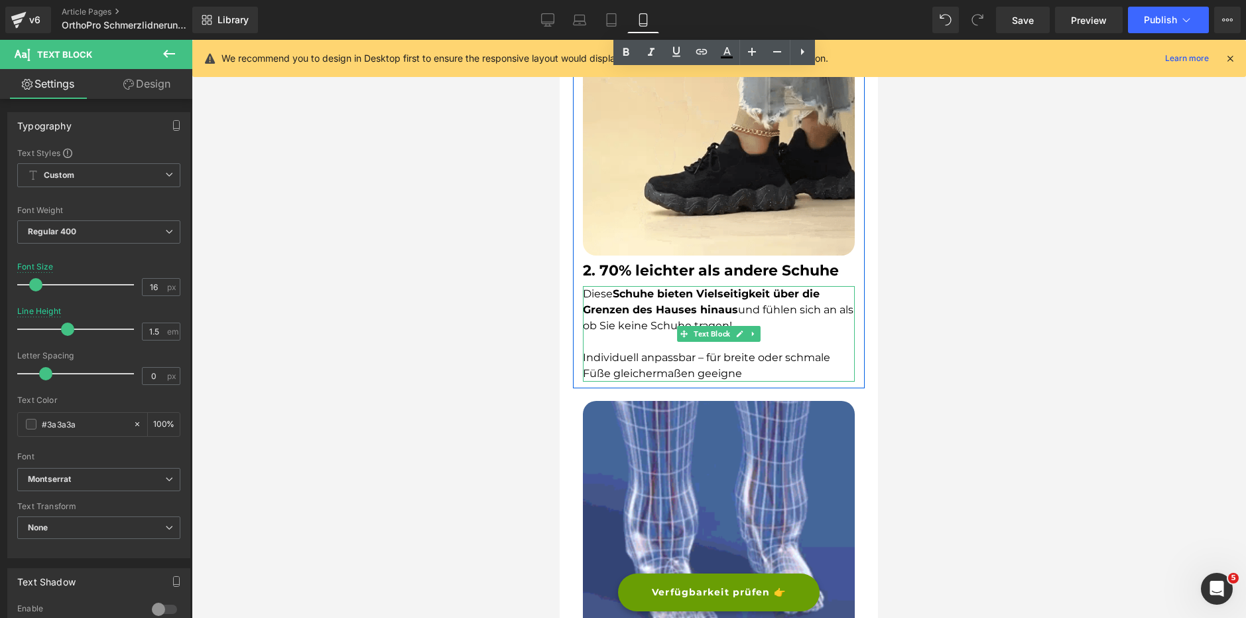
click at [632, 308] on strong "Schuhe bieten Vielseitigkeit über die Grenzen des Hauses hinaus" at bounding box center [701, 301] width 237 height 29
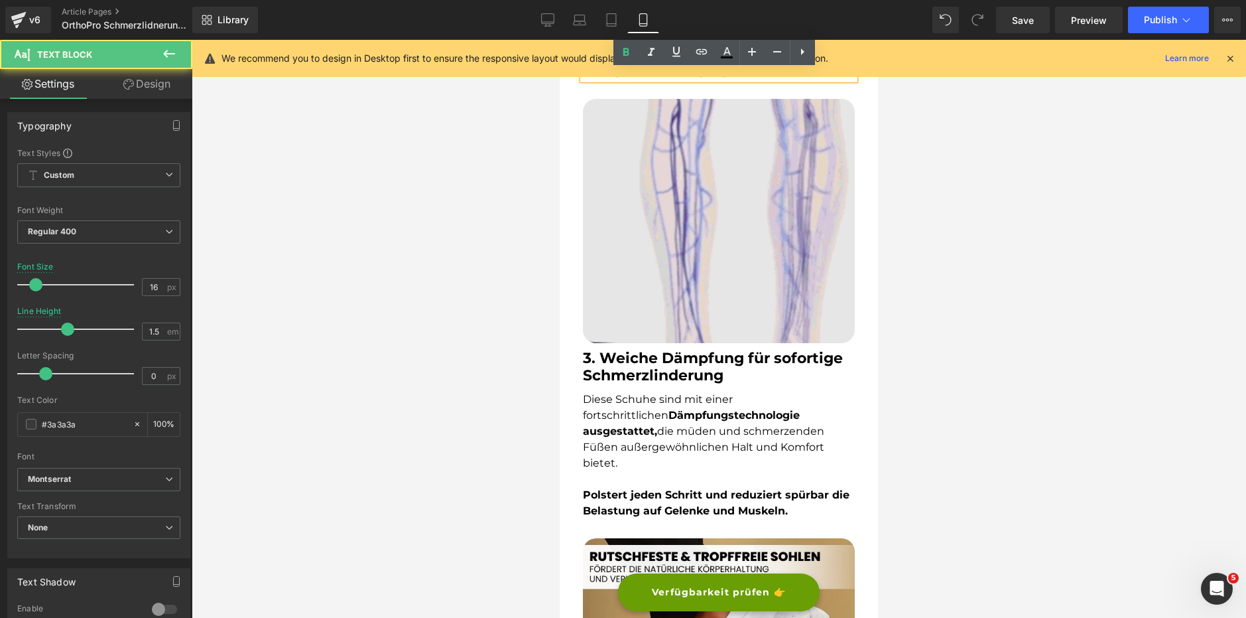
scroll to position [1459, 0]
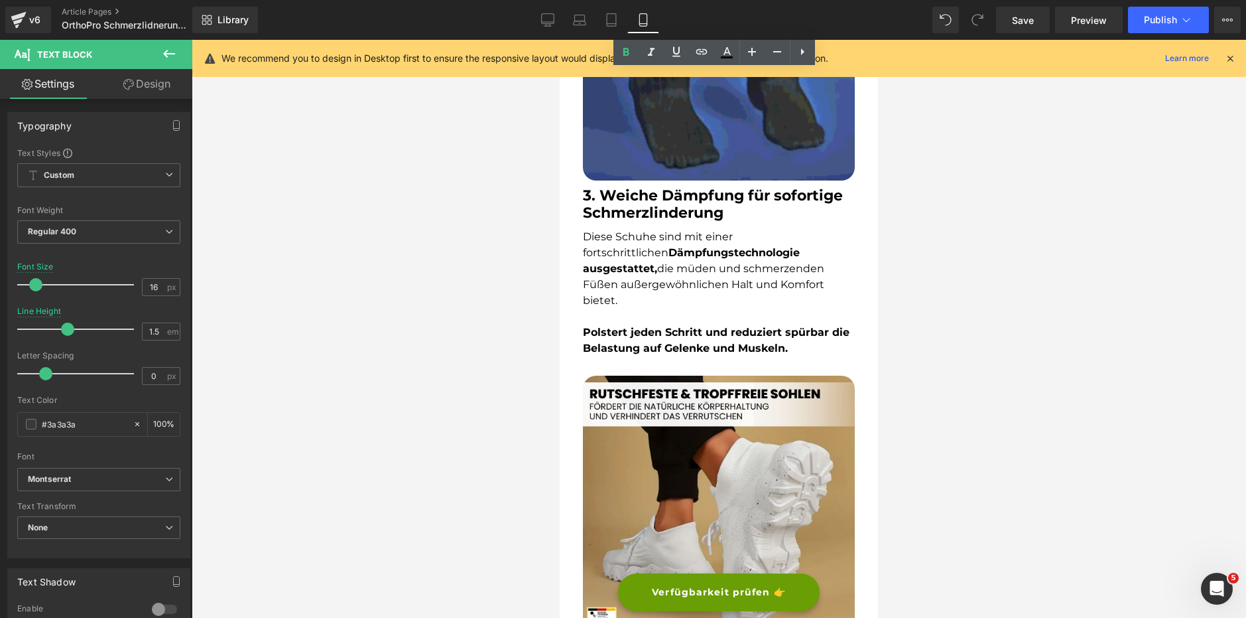
click at [667, 308] on p at bounding box center [719, 316] width 272 height 16
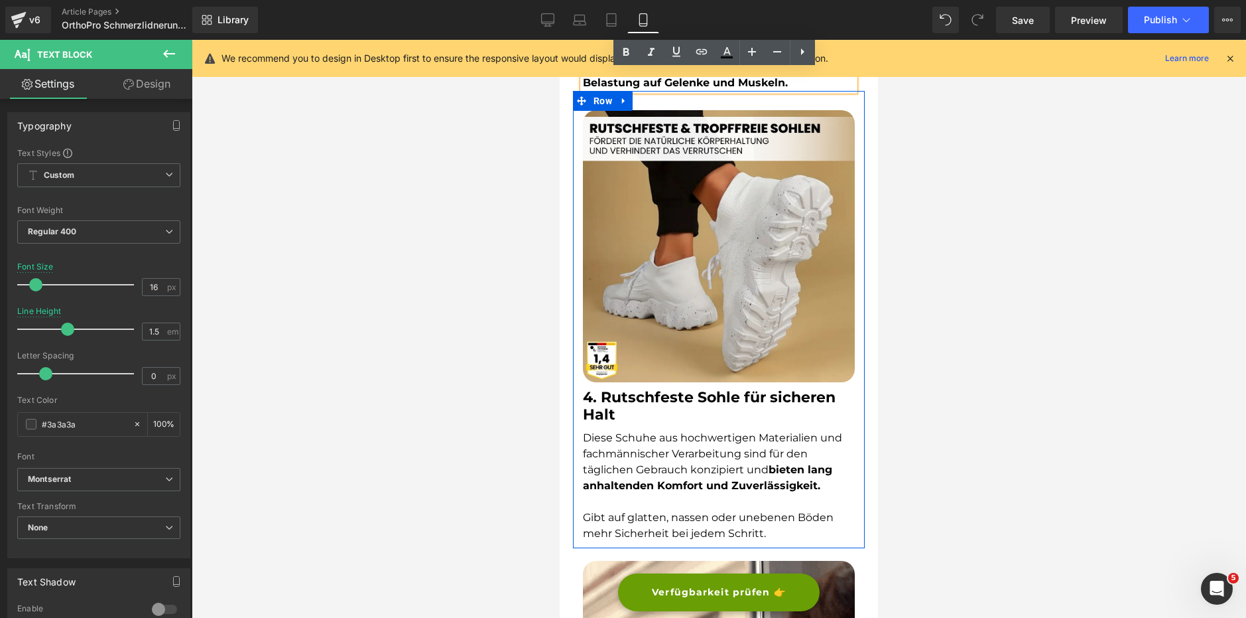
click at [661, 414] on div "4. Rutschfeste Sohle für sicheren Halt Heading Diese Schuhe aus hochwertigen Ma…" at bounding box center [719, 462] width 292 height 160
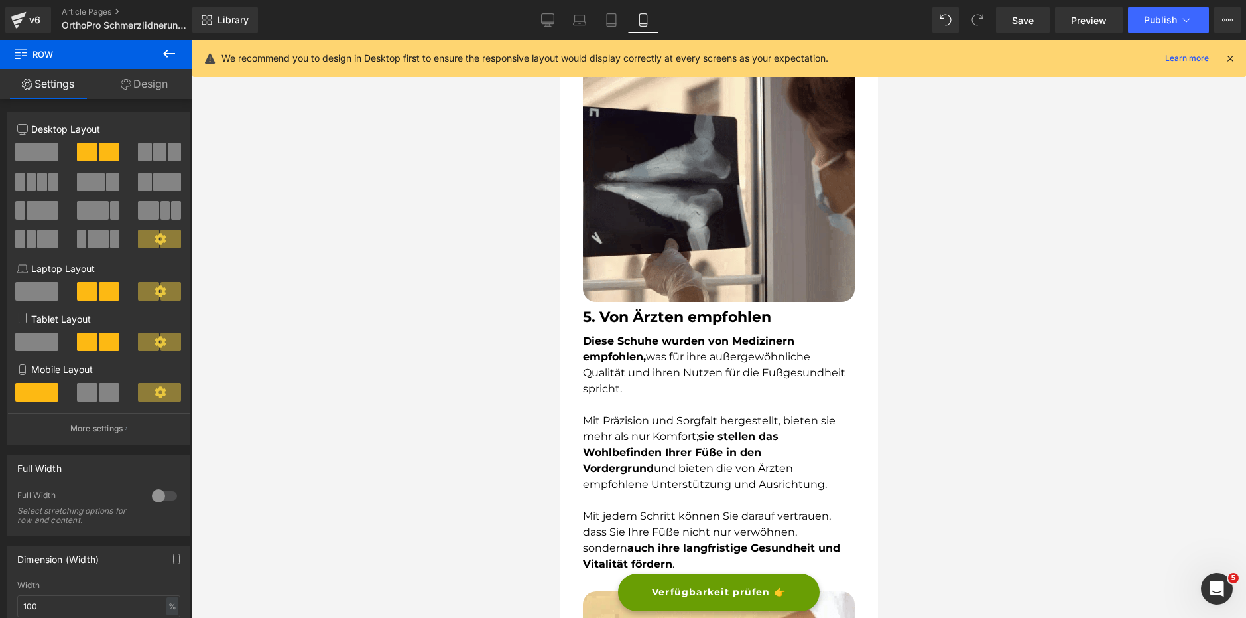
click at [677, 371] on p "Diese Schuhe wurden von Medizinern empfohlen, was für ihre außergewöhnliche Qua…" at bounding box center [719, 365] width 272 height 64
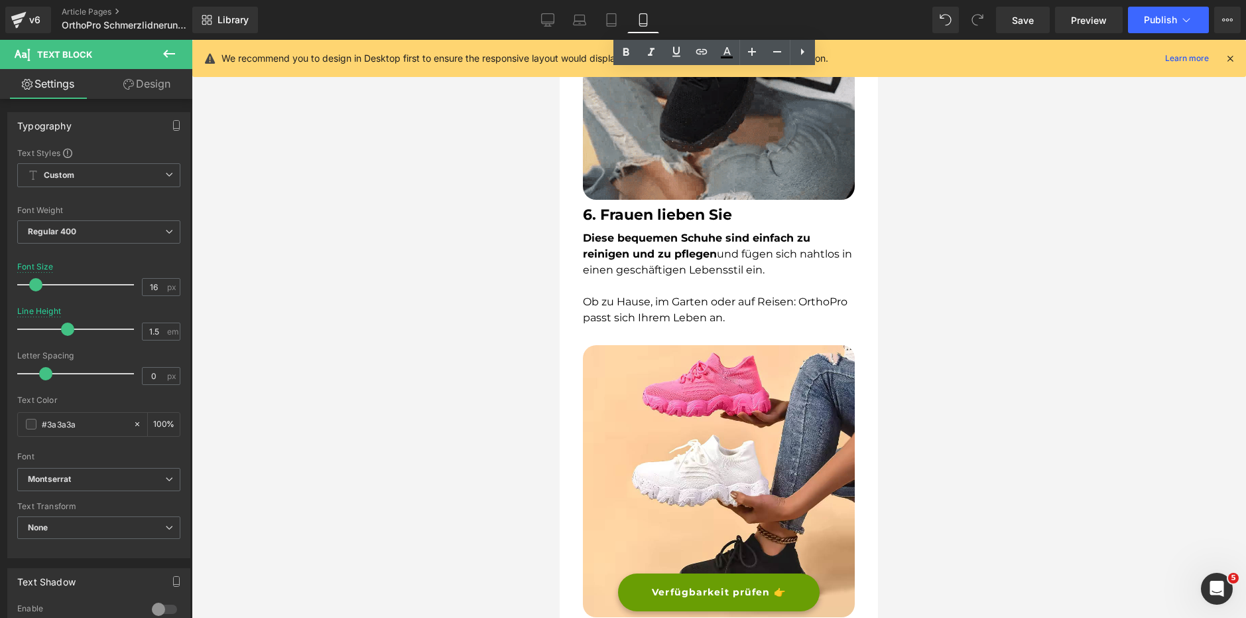
click at [711, 253] on font "Diese bequemen Schuhe sind einfach zu reinigen und zu pflegen und fügen sich na…" at bounding box center [717, 254] width 269 height 44
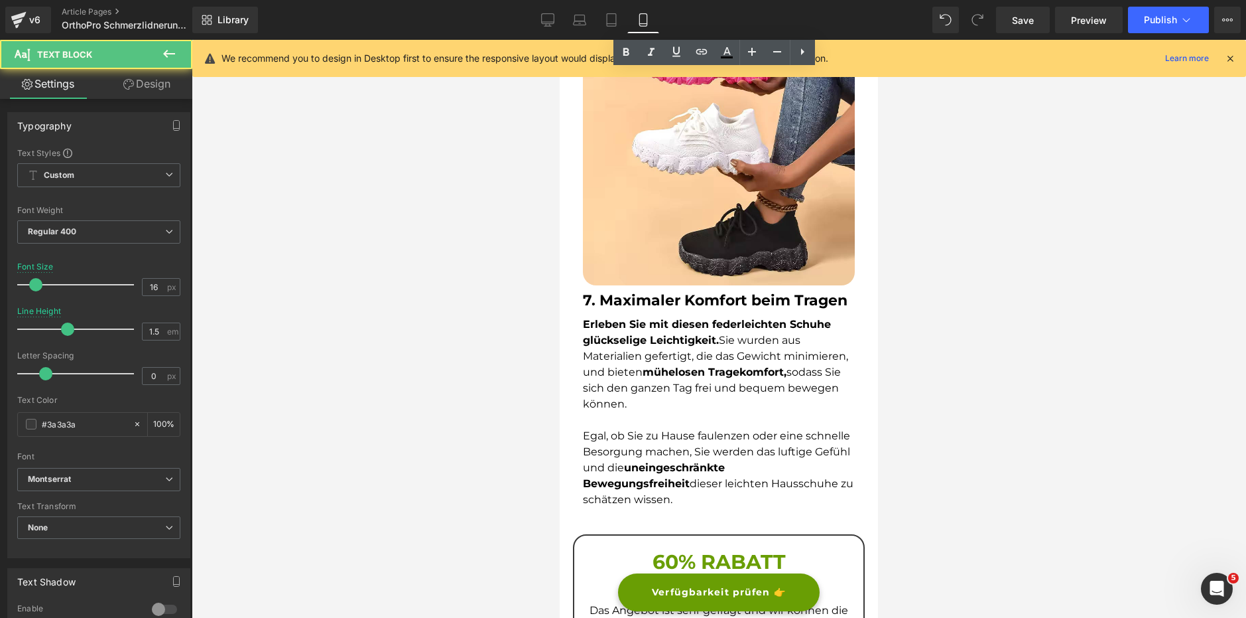
click at [726, 318] on font "Erleben Sie mit diesen federleichten Schuhe glückselige Leichtigkeit. Sie wurde…" at bounding box center [715, 364] width 265 height 92
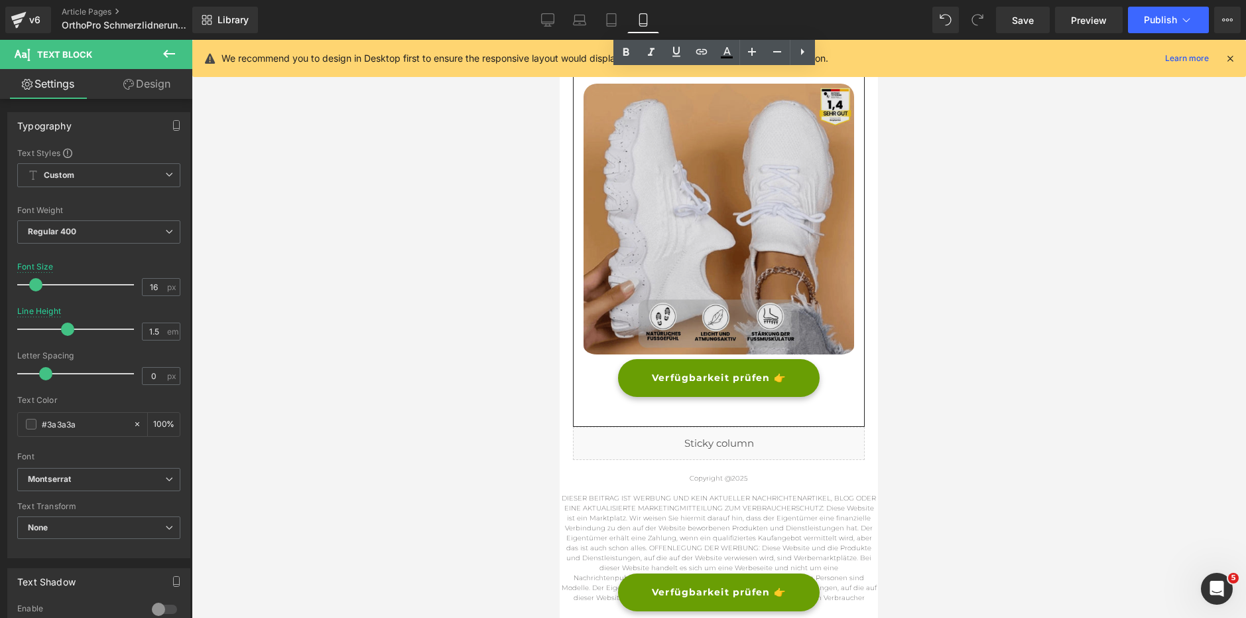
scroll to position [4113, 0]
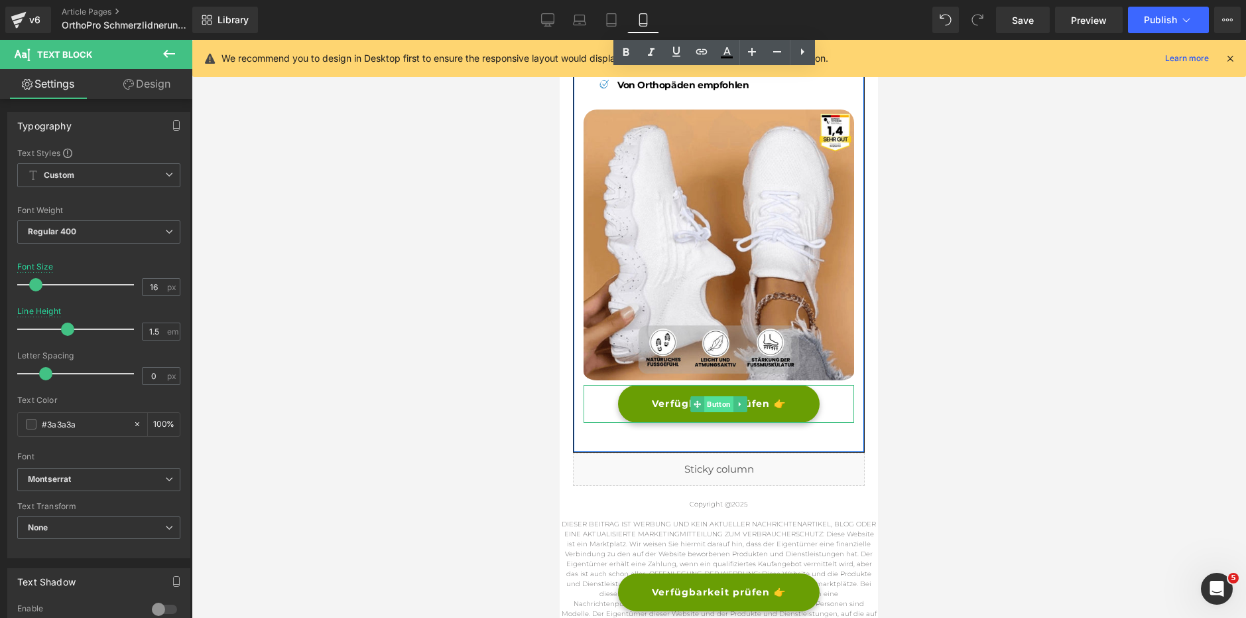
click at [710, 396] on span "Button" at bounding box center [719, 404] width 29 height 16
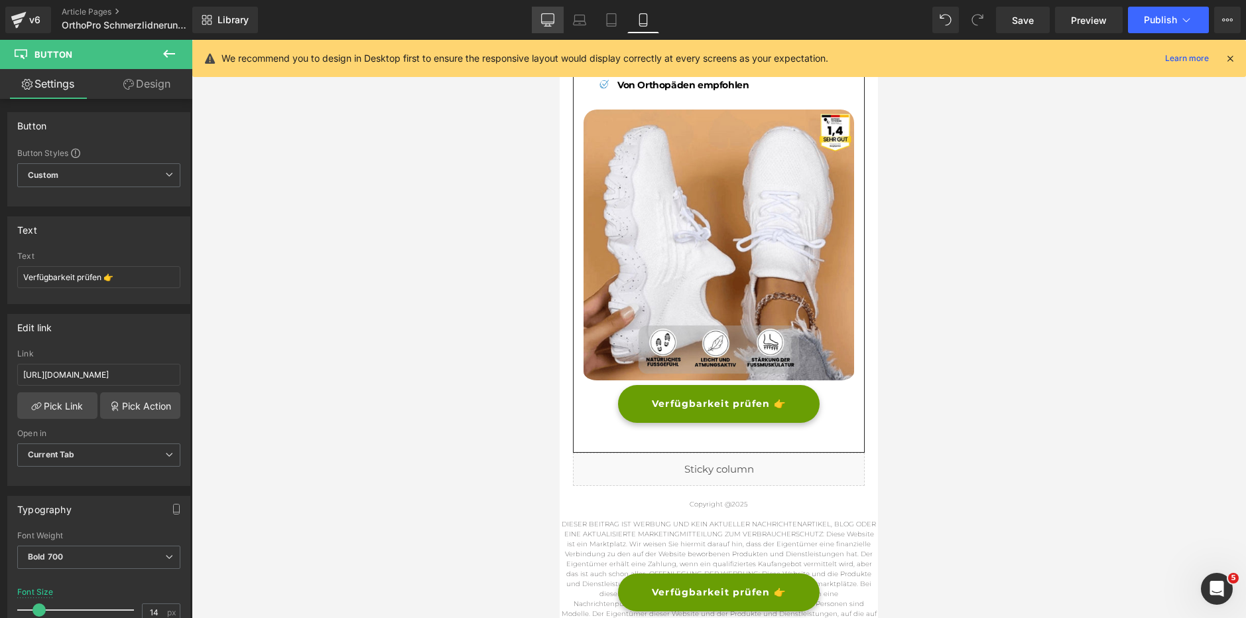
click at [547, 21] on icon at bounding box center [547, 19] width 13 height 13
type input "16"
type input "100"
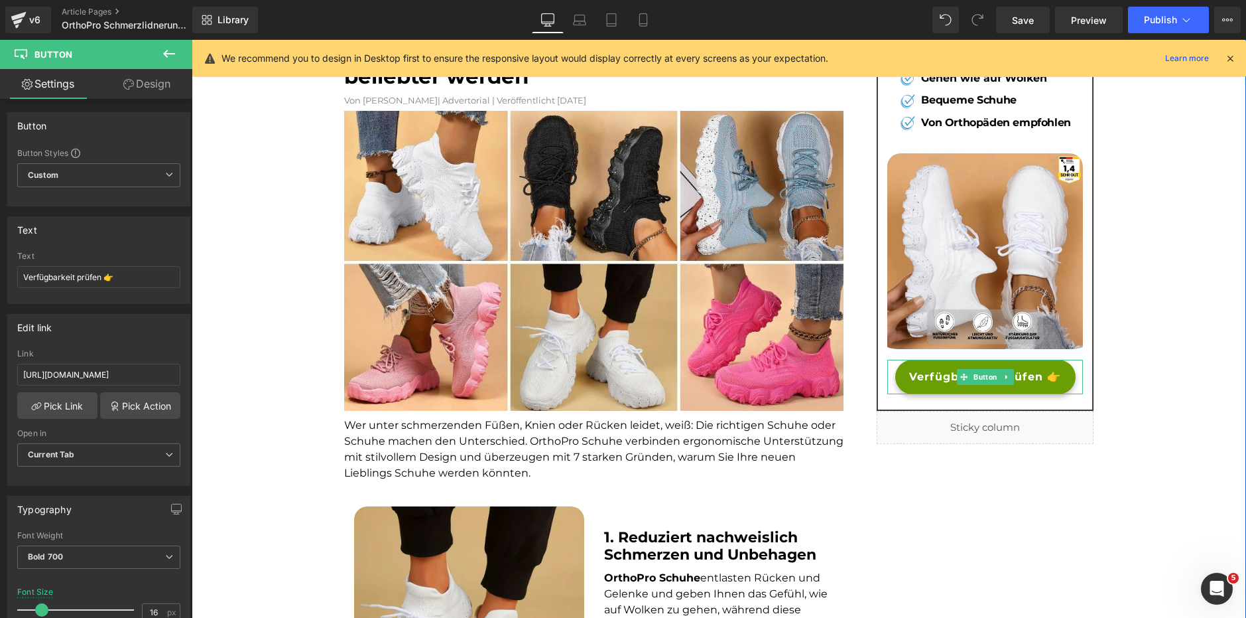
click at [1000, 381] on link at bounding box center [1007, 377] width 14 height 16
click at [967, 378] on span "Button" at bounding box center [965, 377] width 29 height 16
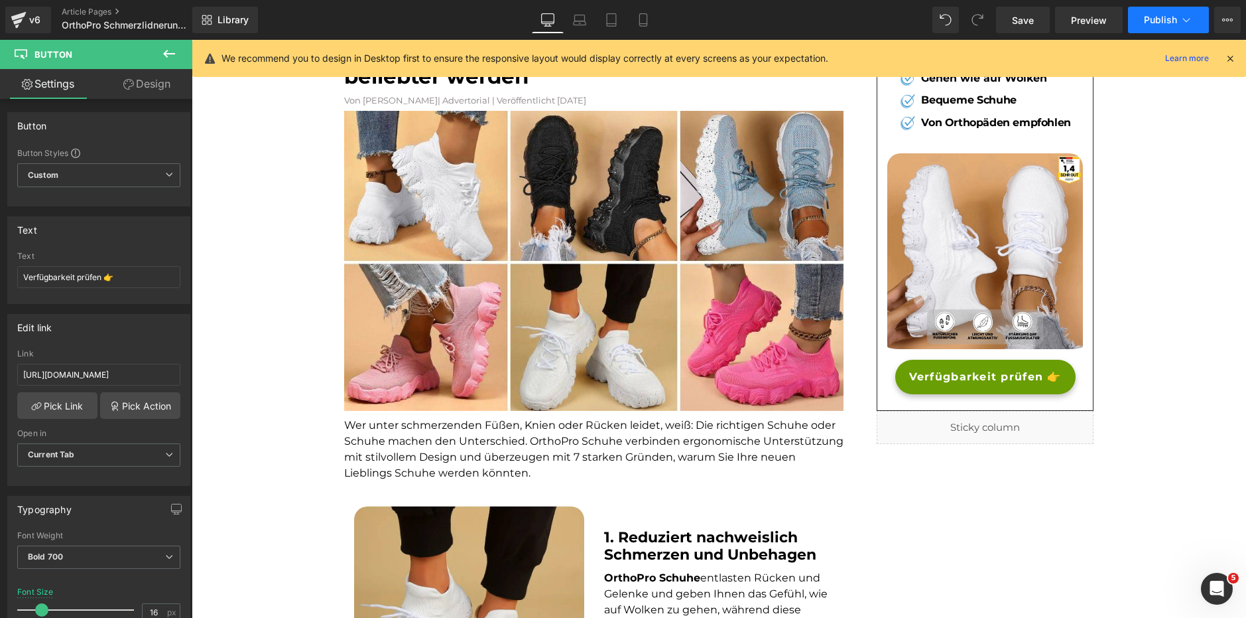
click at [1156, 23] on span "Publish" at bounding box center [1160, 20] width 33 height 11
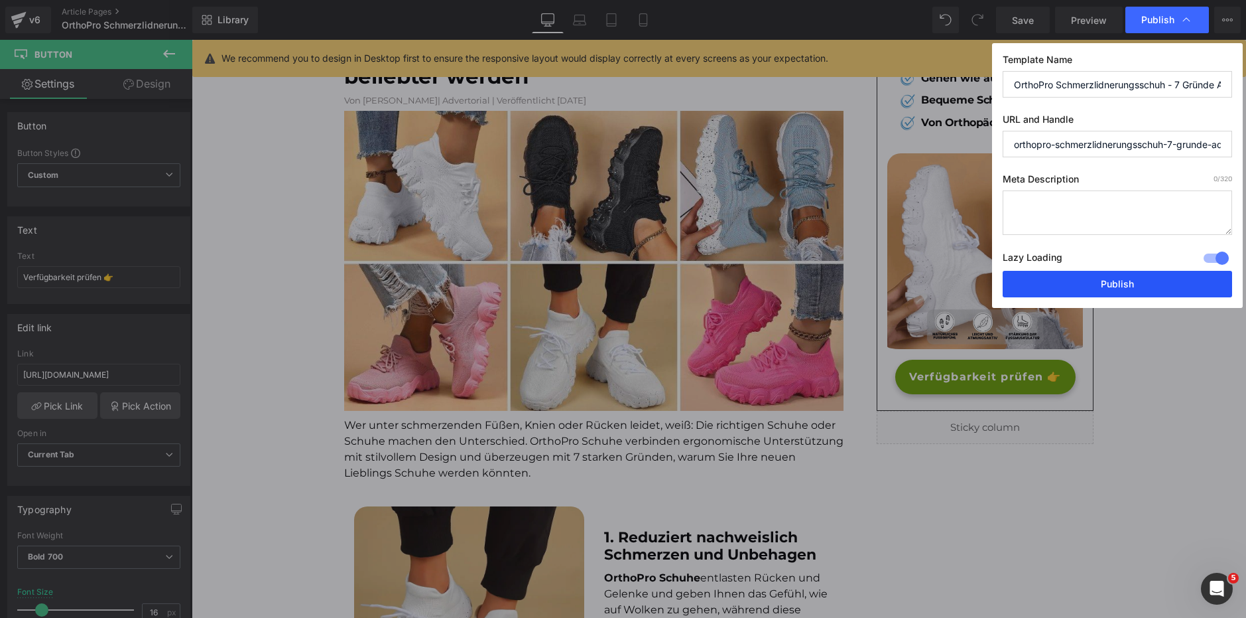
click at [1150, 290] on button "Publish" at bounding box center [1118, 284] width 230 height 27
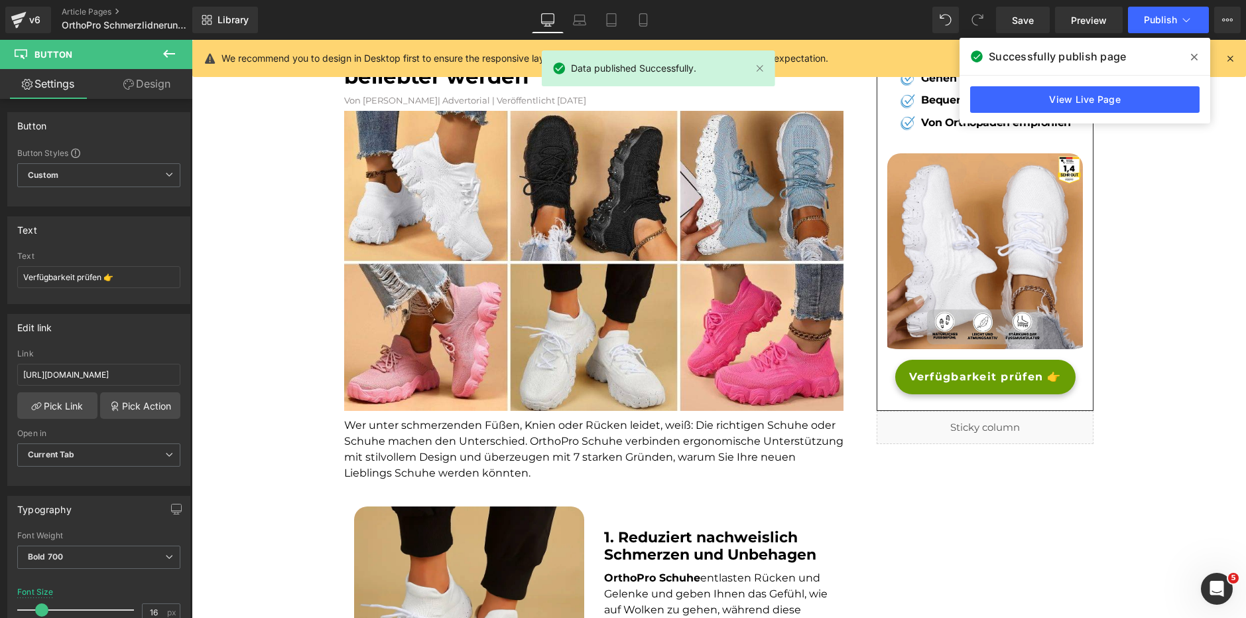
click at [1189, 55] on span at bounding box center [1194, 56] width 21 height 21
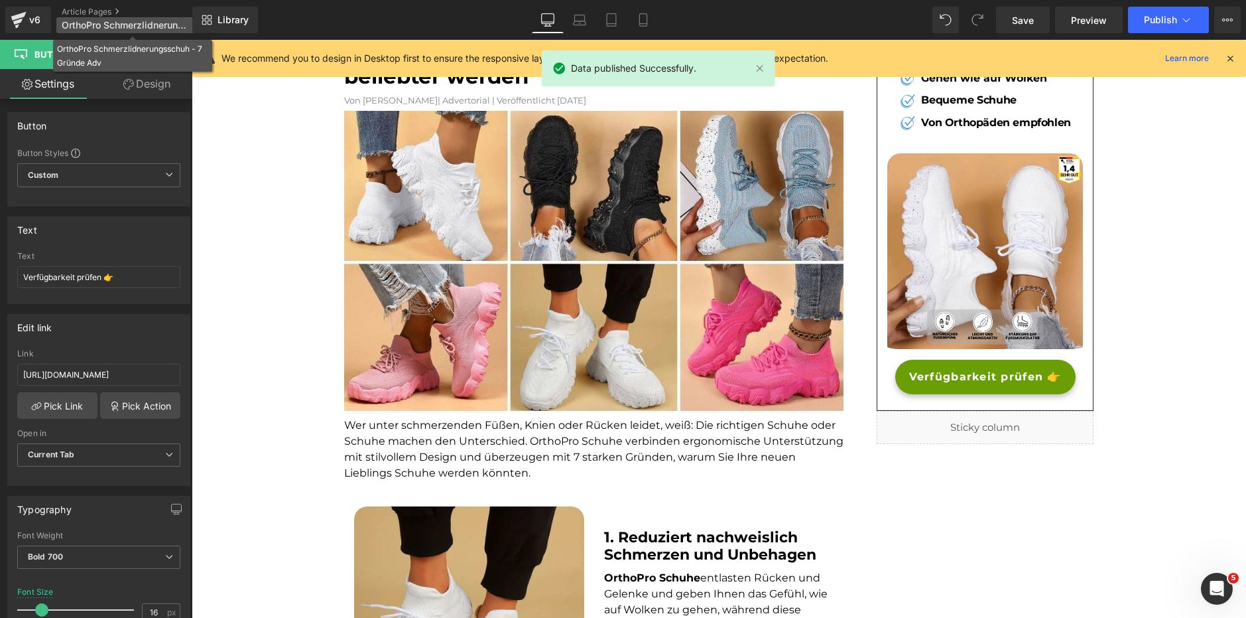
click at [122, 26] on span "OrthoPro Schmerzlidnerungsschuh - 7 Gründe Adv" at bounding box center [125, 25] width 127 height 11
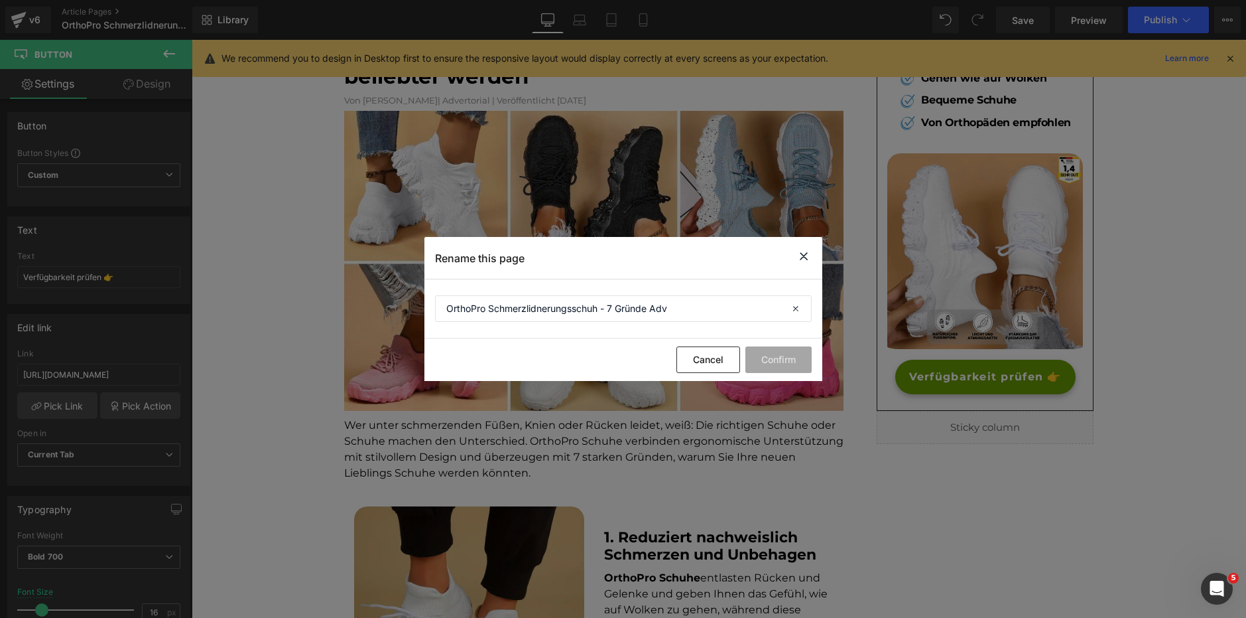
click at [801, 263] on icon at bounding box center [804, 256] width 16 height 17
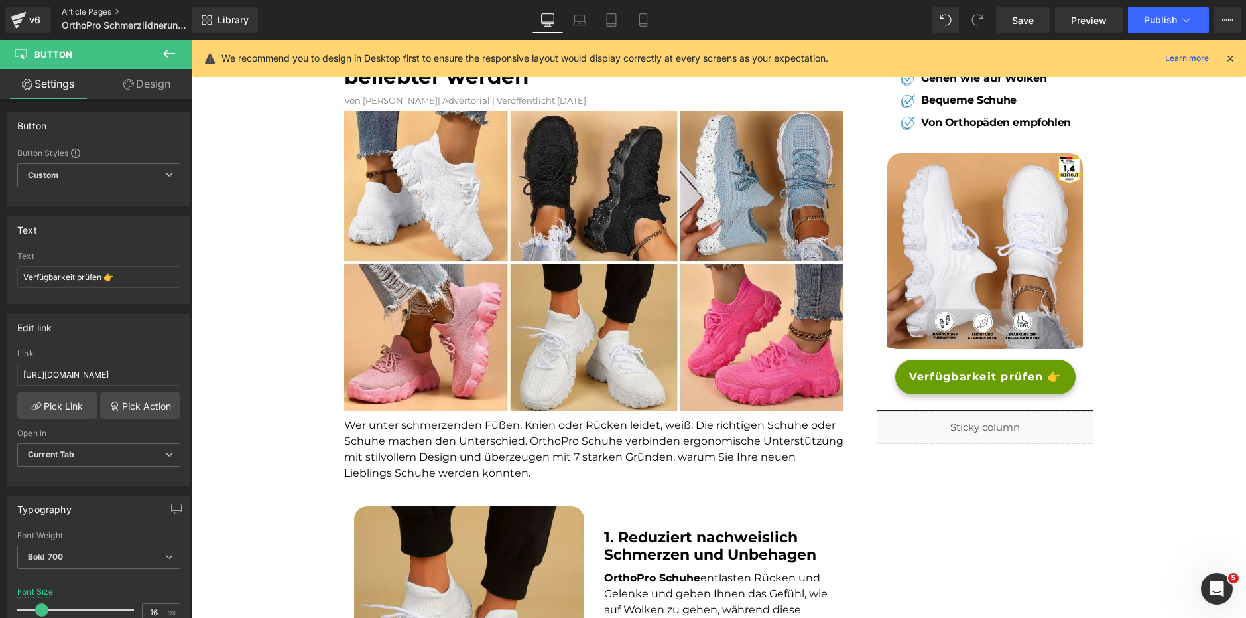
click at [126, 11] on link "Article Pages" at bounding box center [138, 12] width 153 height 11
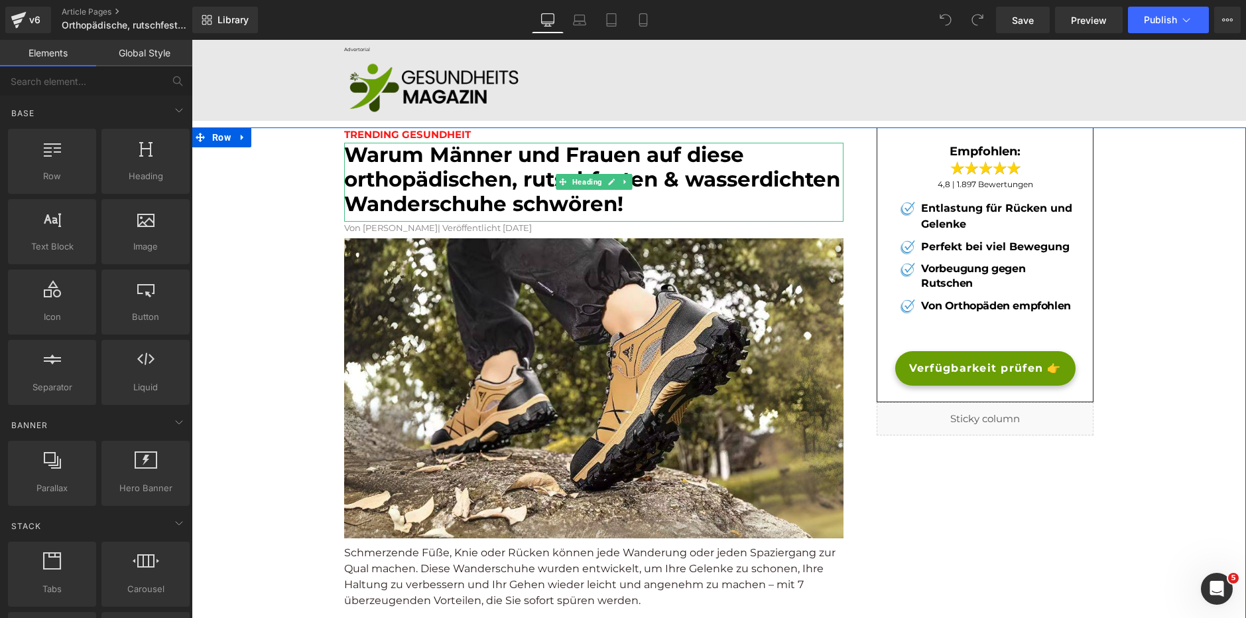
click at [486, 188] on font "Warum Männer und Frauen auf diese orthopädischen, rutschfesten & wasserdichten …" at bounding box center [592, 179] width 496 height 74
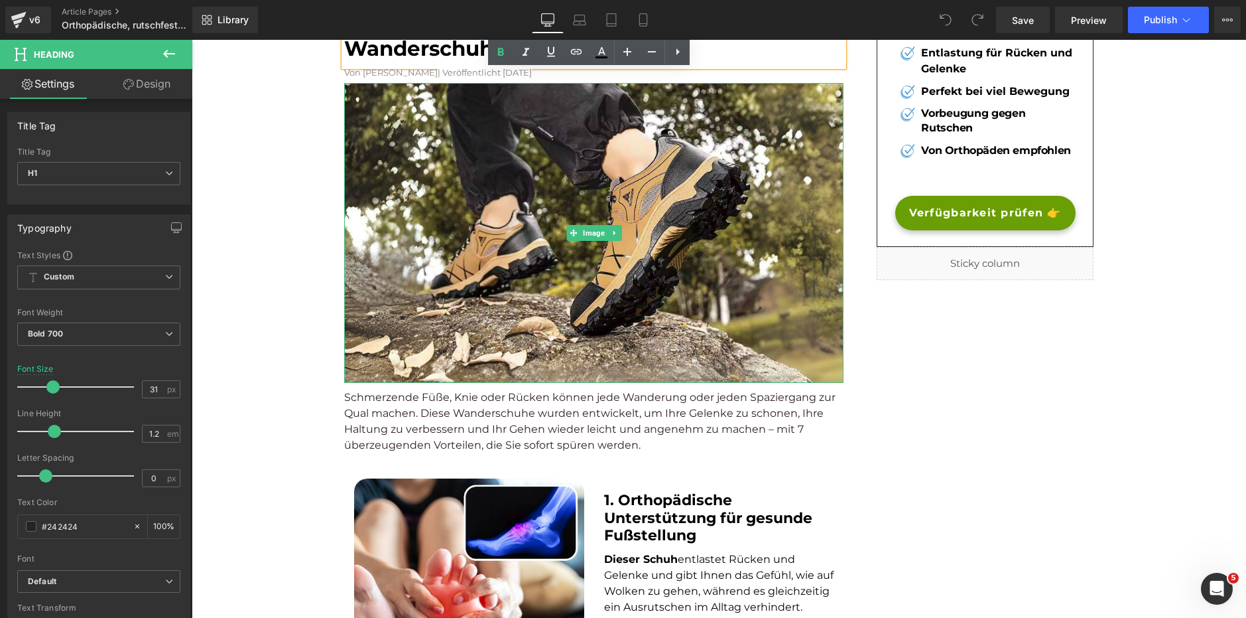
scroll to position [265, 0]
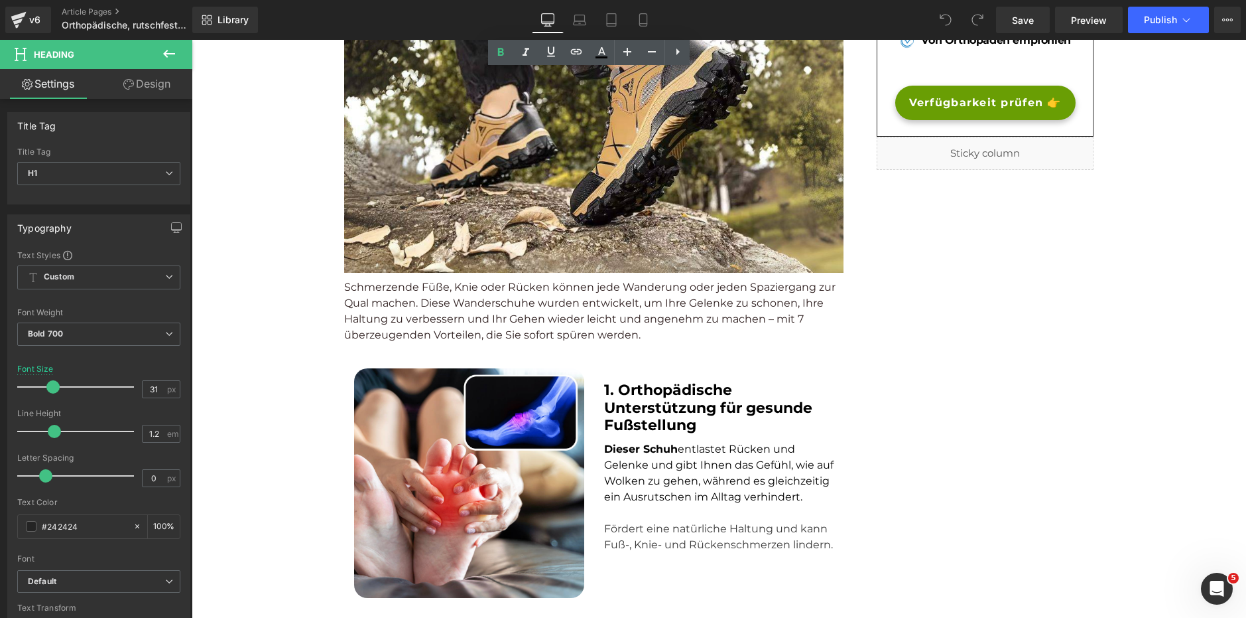
click at [479, 292] on p "Schmerzende Füße, Knie oder Rücken können jede Wanderung oder jeden Spaziergang…" at bounding box center [594, 311] width 500 height 64
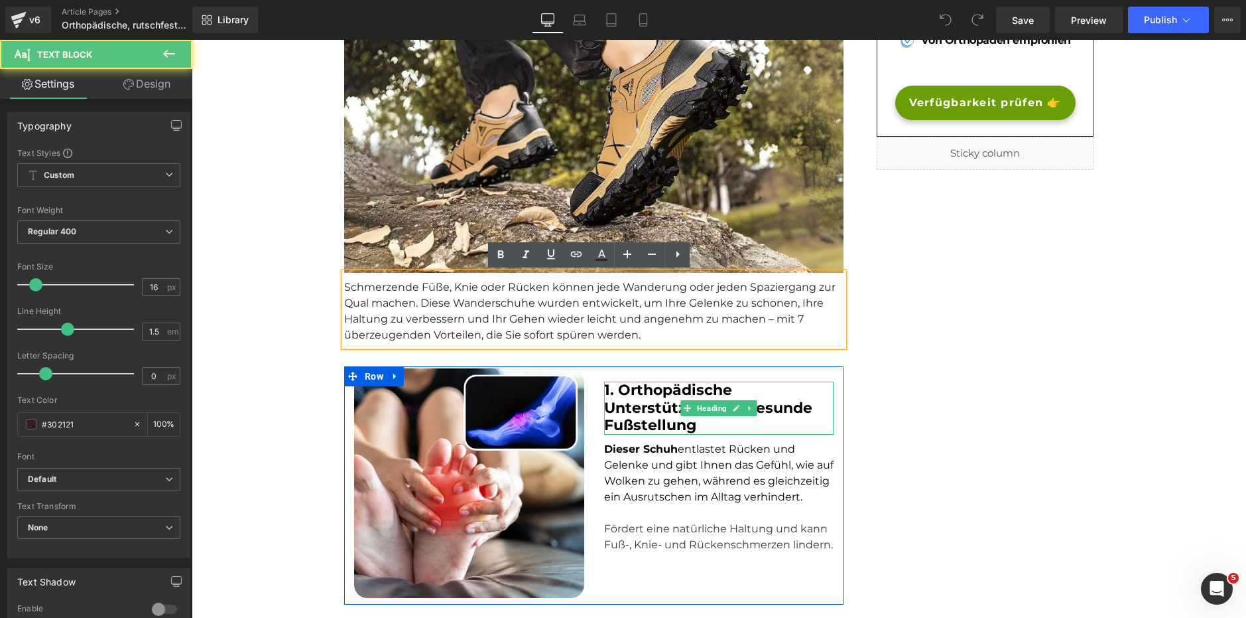
click at [638, 405] on strong "1. Orthopädische Unterstützung für gesunde Fußstellung" at bounding box center [708, 407] width 208 height 53
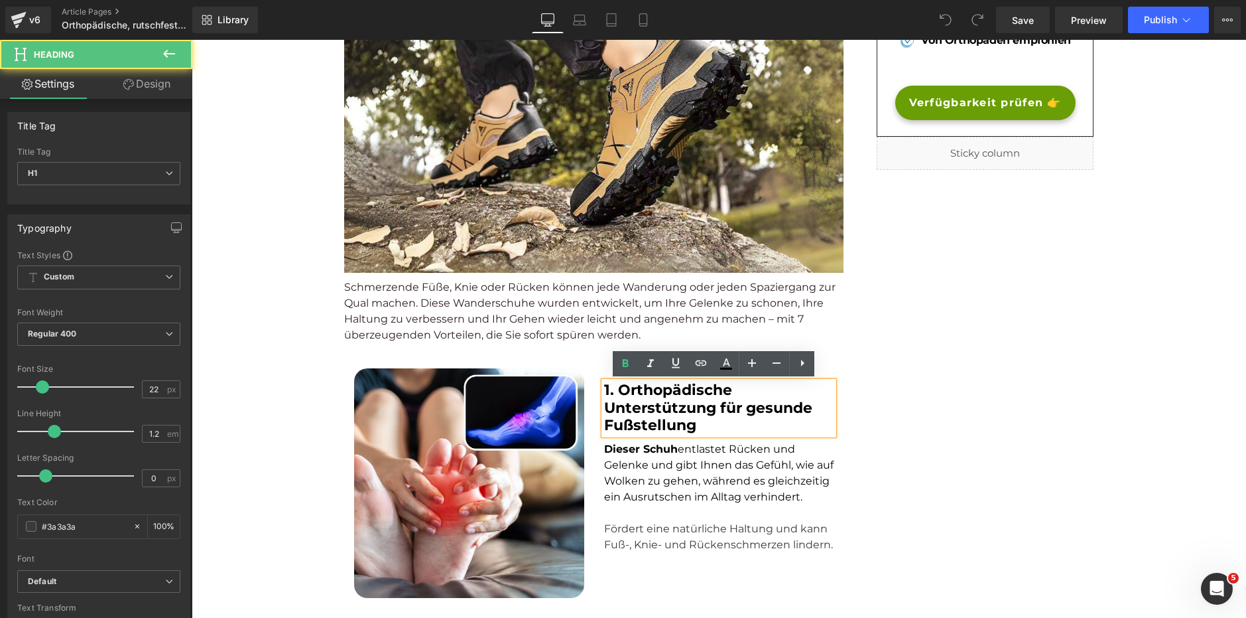
click at [629, 507] on p at bounding box center [719, 513] width 230 height 16
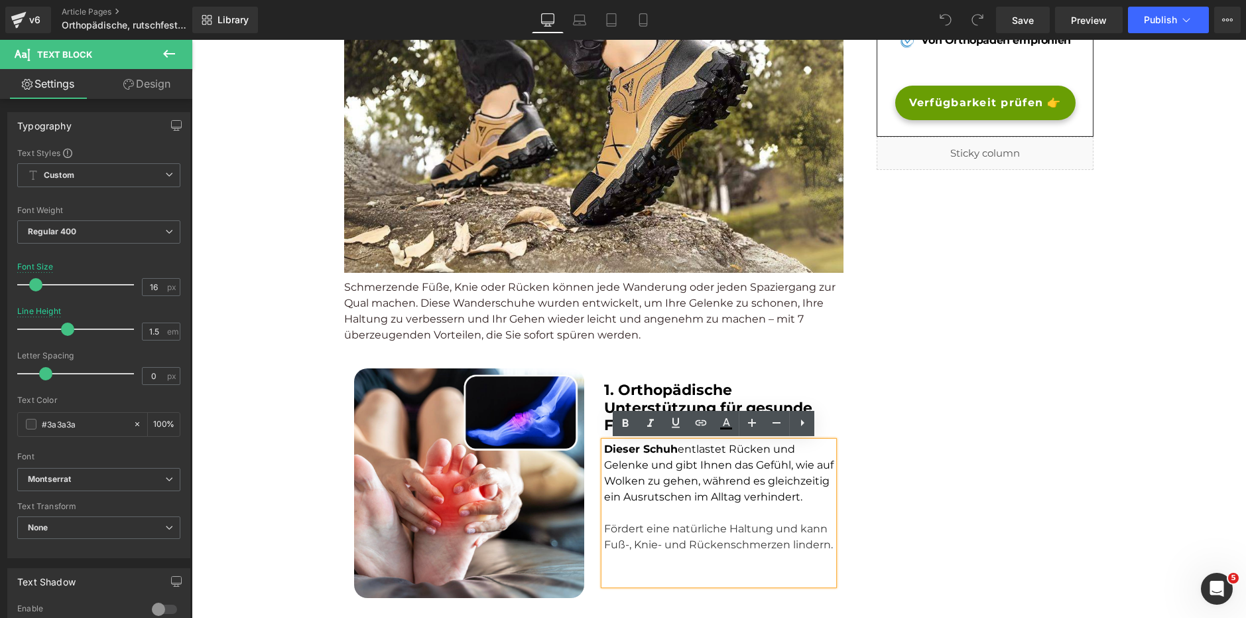
click at [647, 562] on div "Rendering Content" at bounding box center [623, 565] width 82 height 15
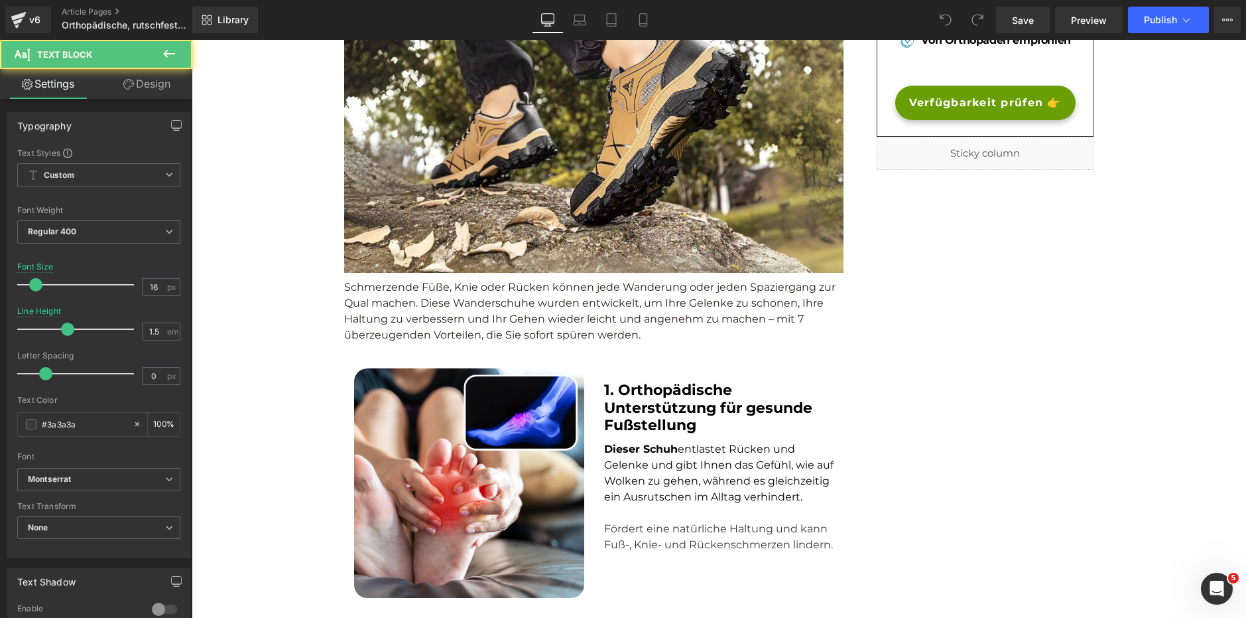
click at [633, 548] on p "Fördert eine natürliche Haltung und kann Fuß-, Knie- und Rückenschmerzen linder…" at bounding box center [719, 537] width 230 height 32
click at [633, 567] on div "Rendering Content" at bounding box center [623, 565] width 82 height 15
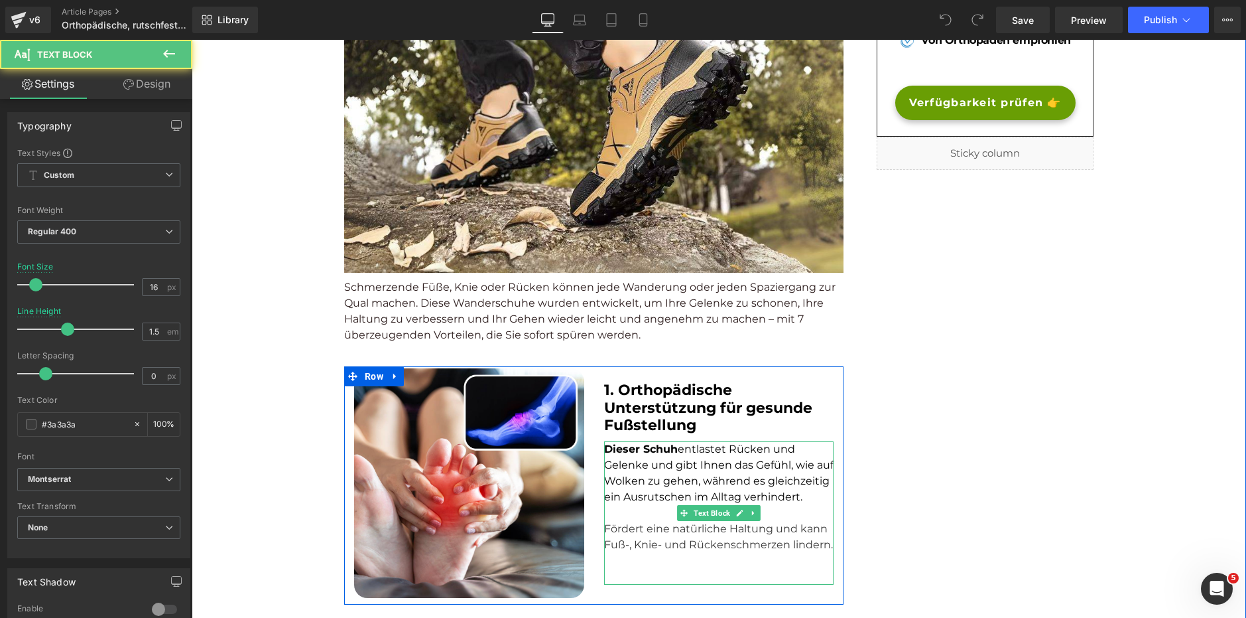
click at [748, 551] on p "Fördert eine natürliche Haltung und kann Fuß-, Knie- und Rückenschmerzen linder…" at bounding box center [719, 537] width 230 height 32
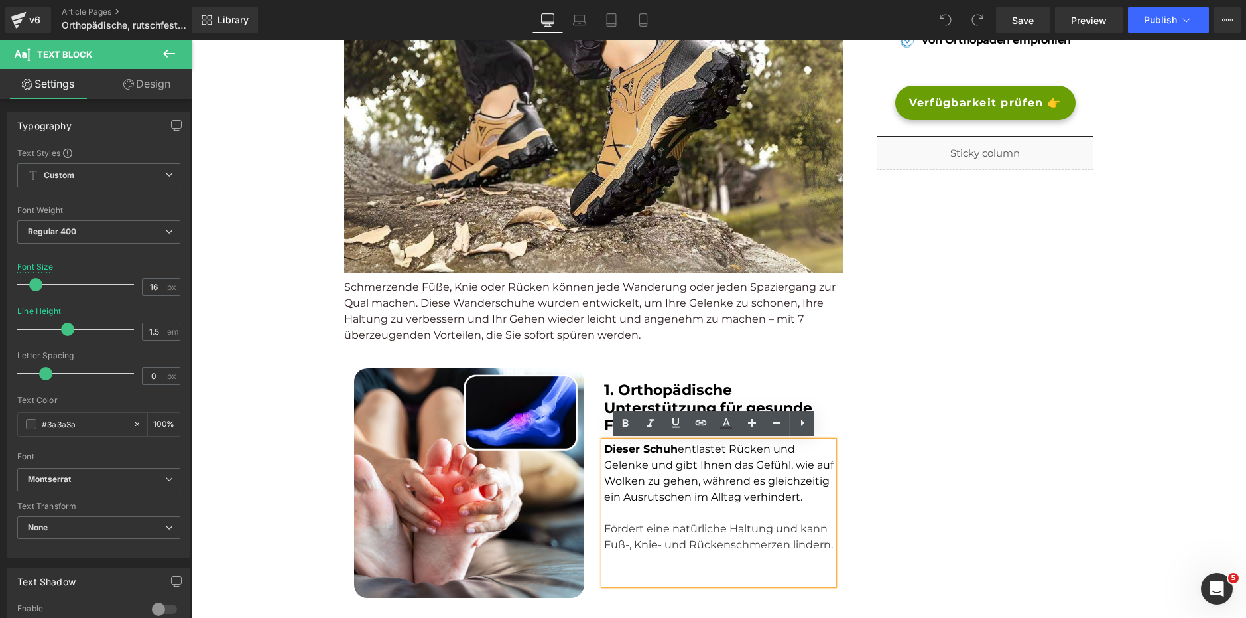
click at [823, 542] on p "Fördert eine natürliche Haltung und kann Fuß-, Knie- und Rückenschmerzen linder…" at bounding box center [719, 537] width 230 height 32
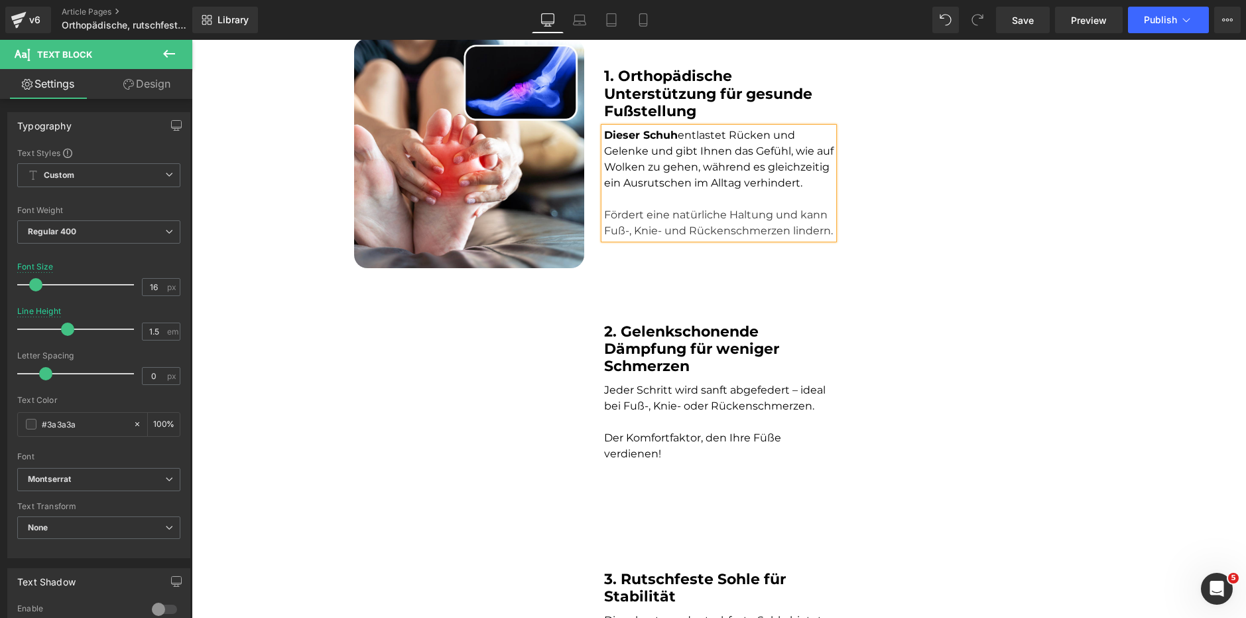
scroll to position [597, 0]
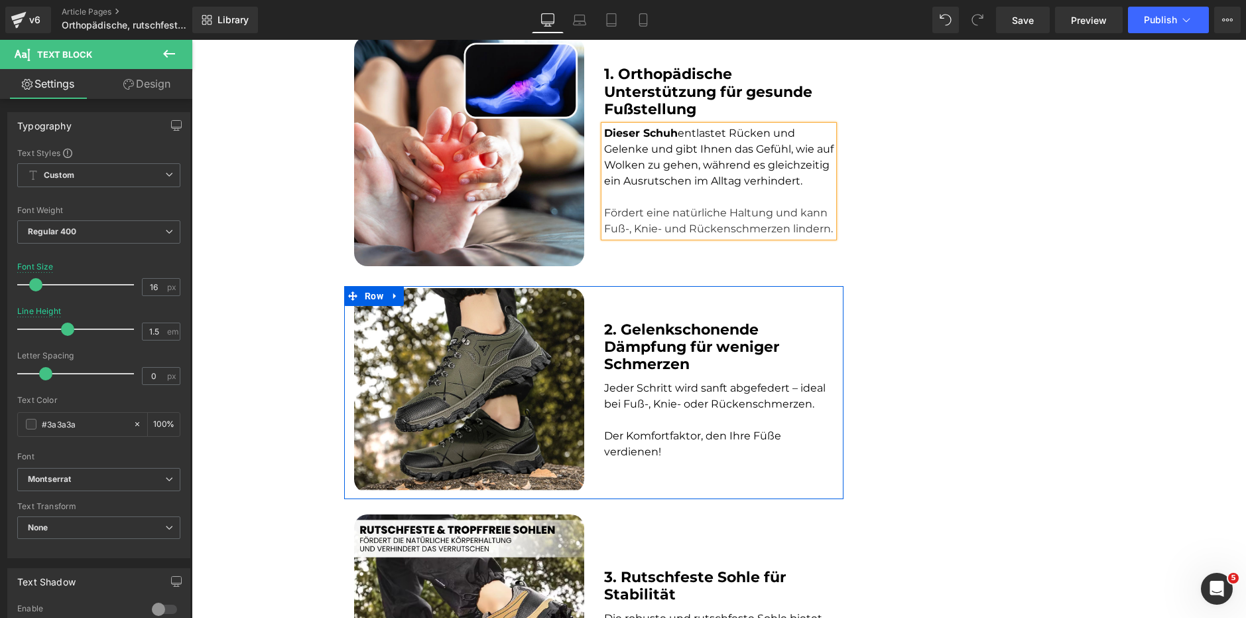
click at [645, 342] on strong "2. Gelenkschonende Dämpfung für weniger Schmerzen" at bounding box center [691, 346] width 175 height 53
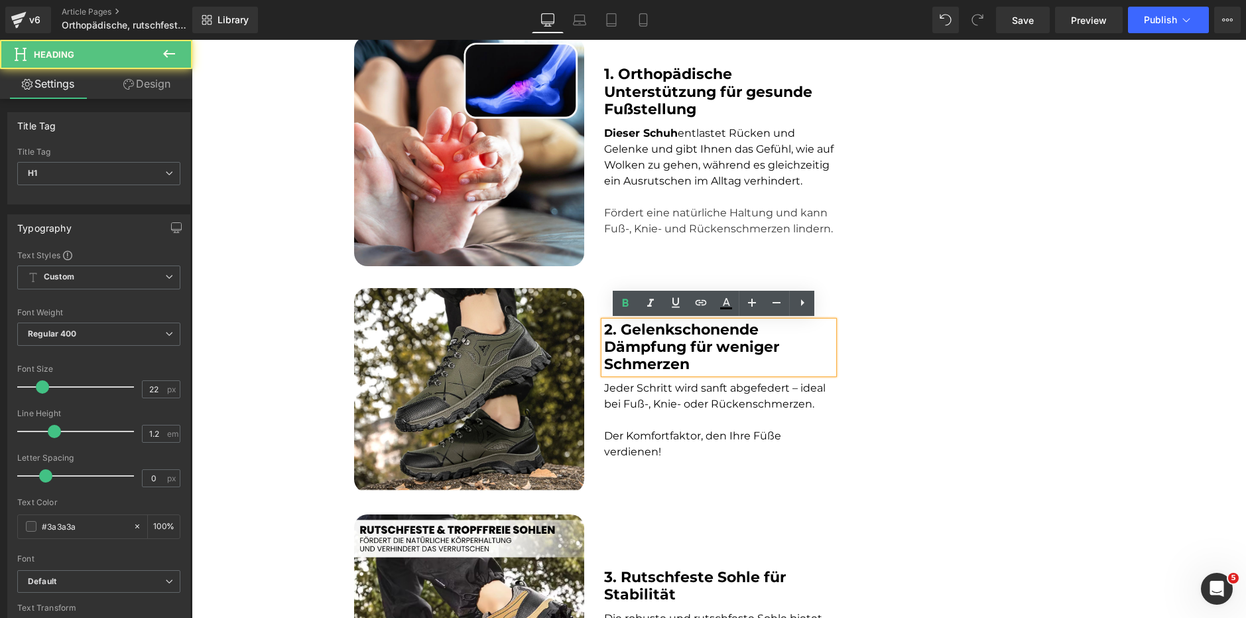
click at [641, 422] on p at bounding box center [719, 420] width 230 height 16
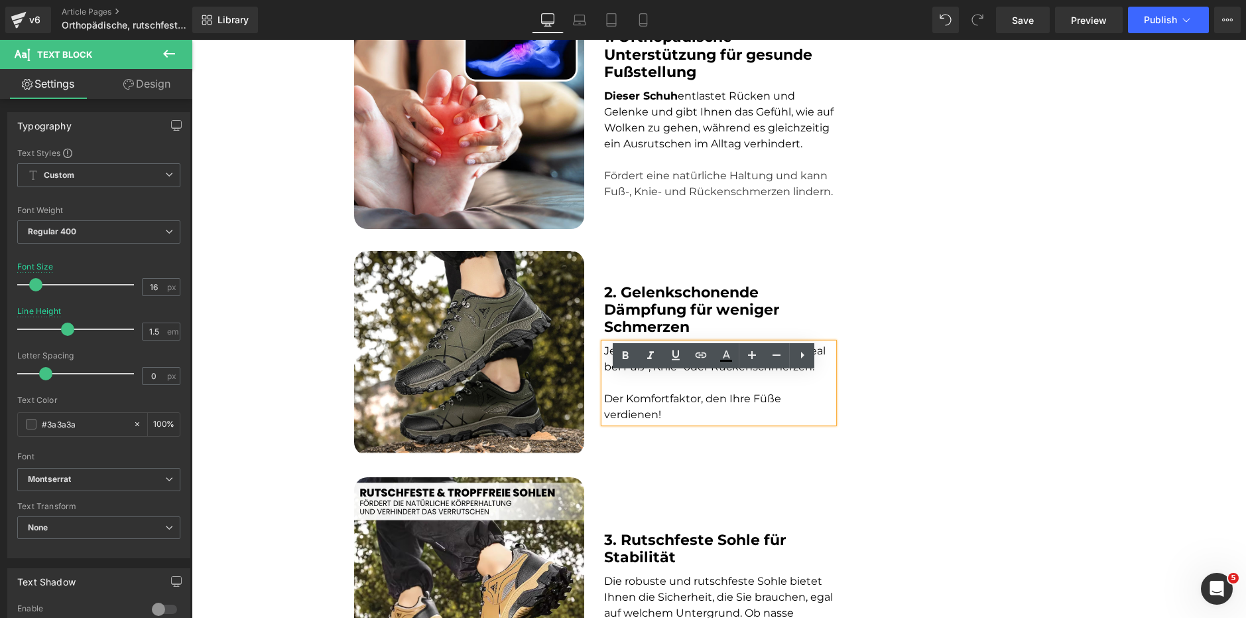
scroll to position [730, 0]
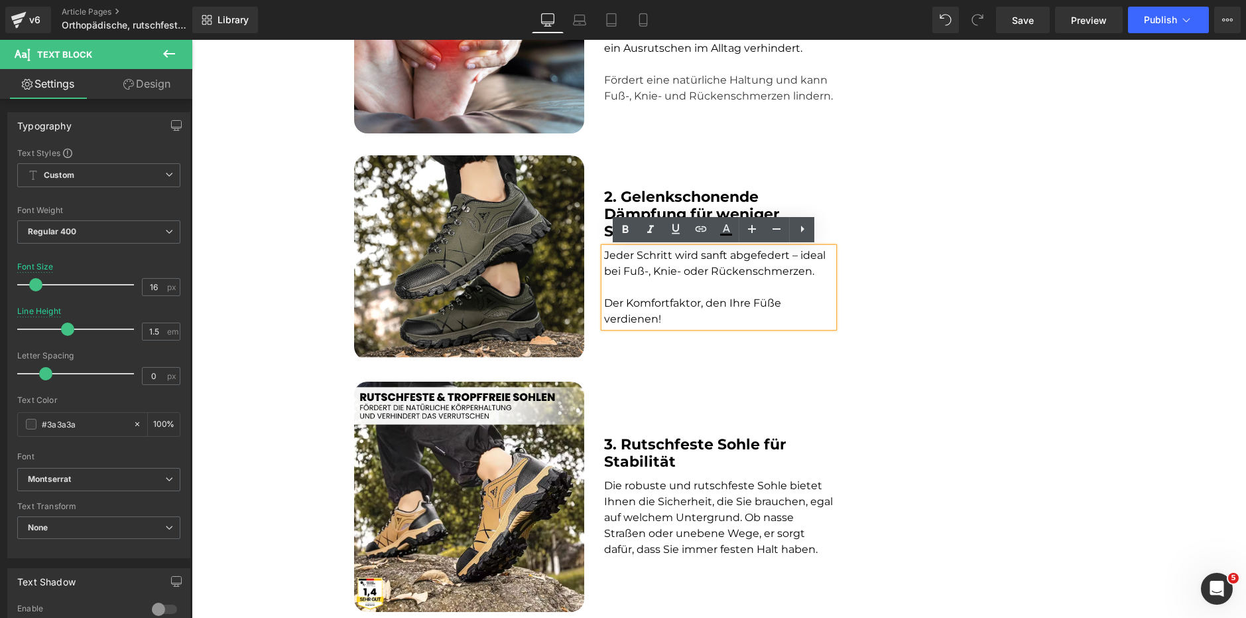
click at [640, 468] on div "3. Rutschfeste Sohle für Stabilität Heading" at bounding box center [719, 453] width 230 height 35
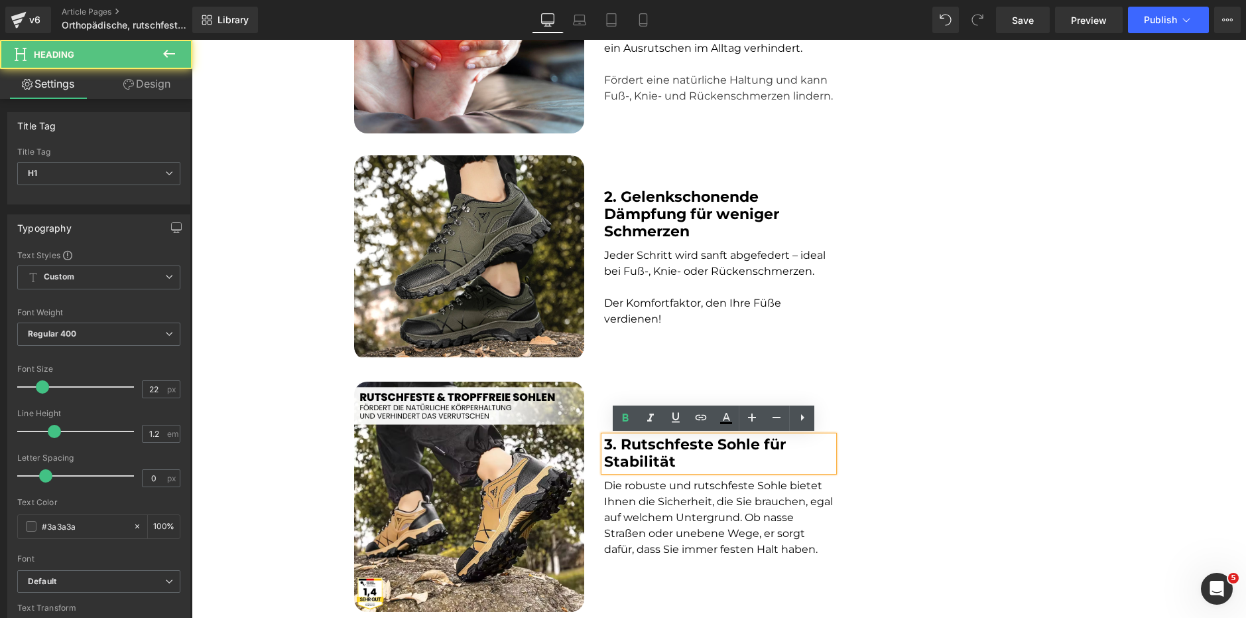
click at [658, 497] on font "Die robuste und rutschfeste Sohle bietet Ihnen die Sicherheit, die Sie brauchen…" at bounding box center [718, 517] width 229 height 76
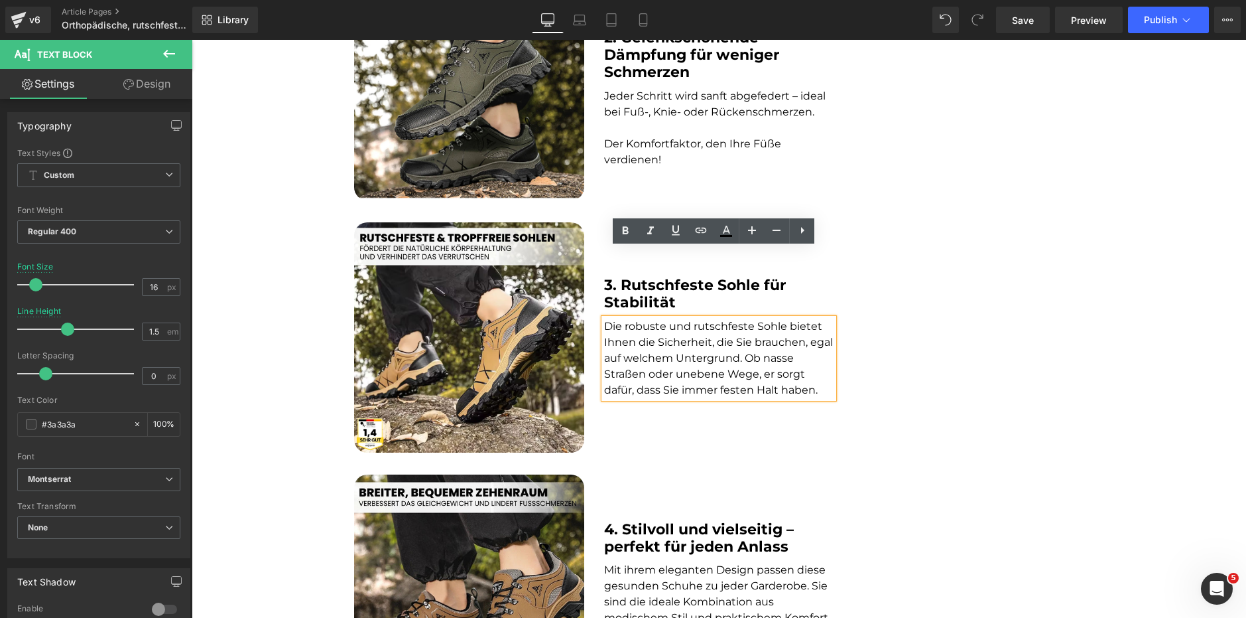
scroll to position [995, 0]
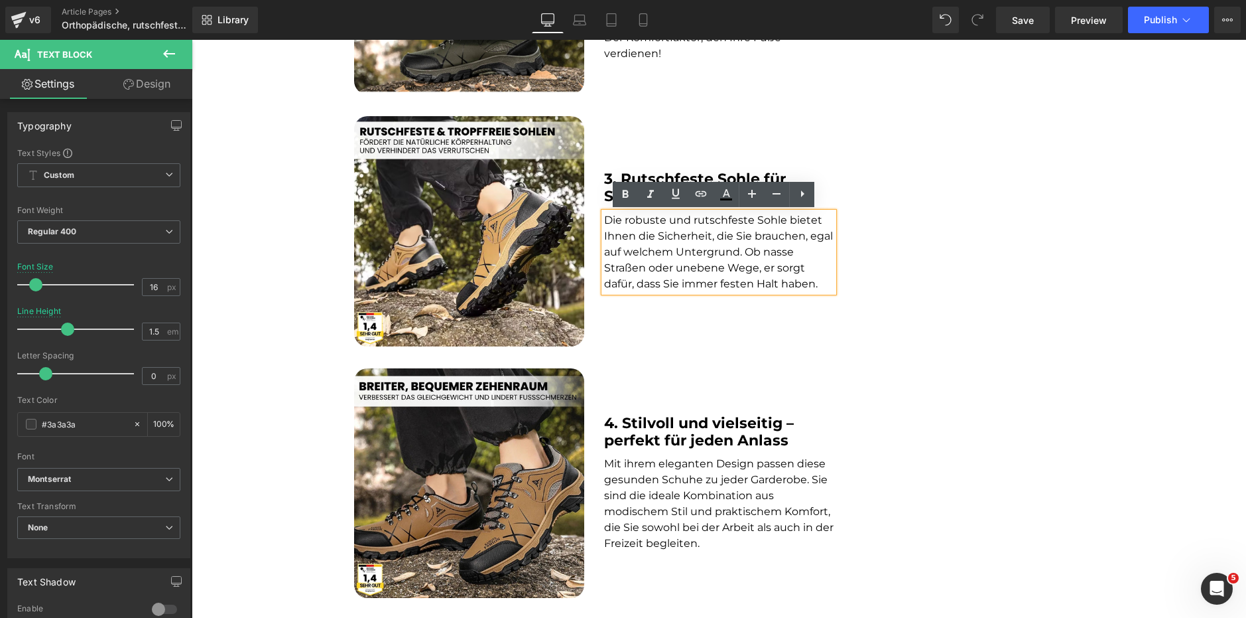
click at [192, 40] on div at bounding box center [192, 40] width 0 height 0
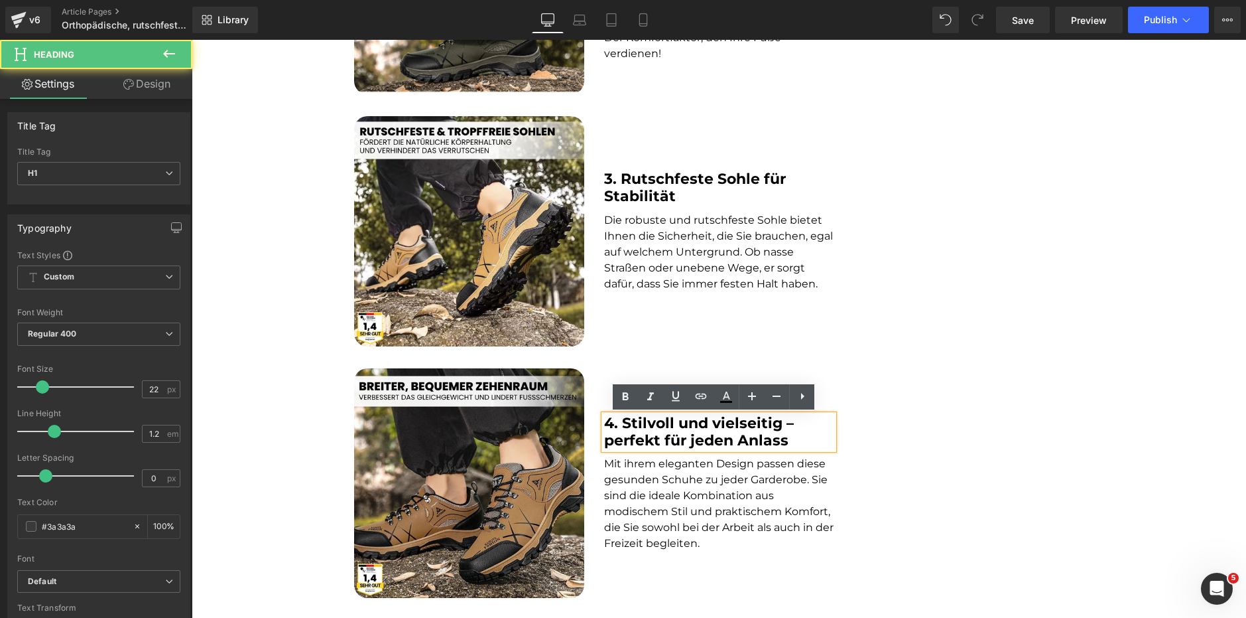
click at [687, 477] on font "Mit ihrem eleganten Design passen diese gesunden Schuhe zu jeder Garderobe. Sie…" at bounding box center [719, 503] width 230 height 92
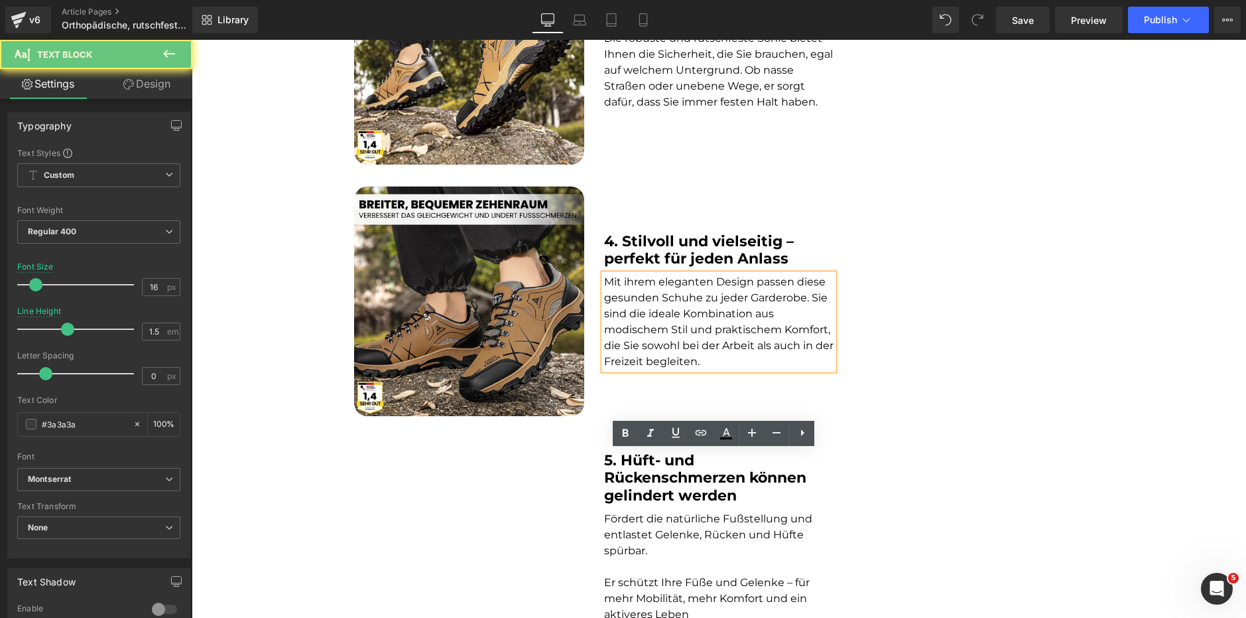
scroll to position [1260, 0]
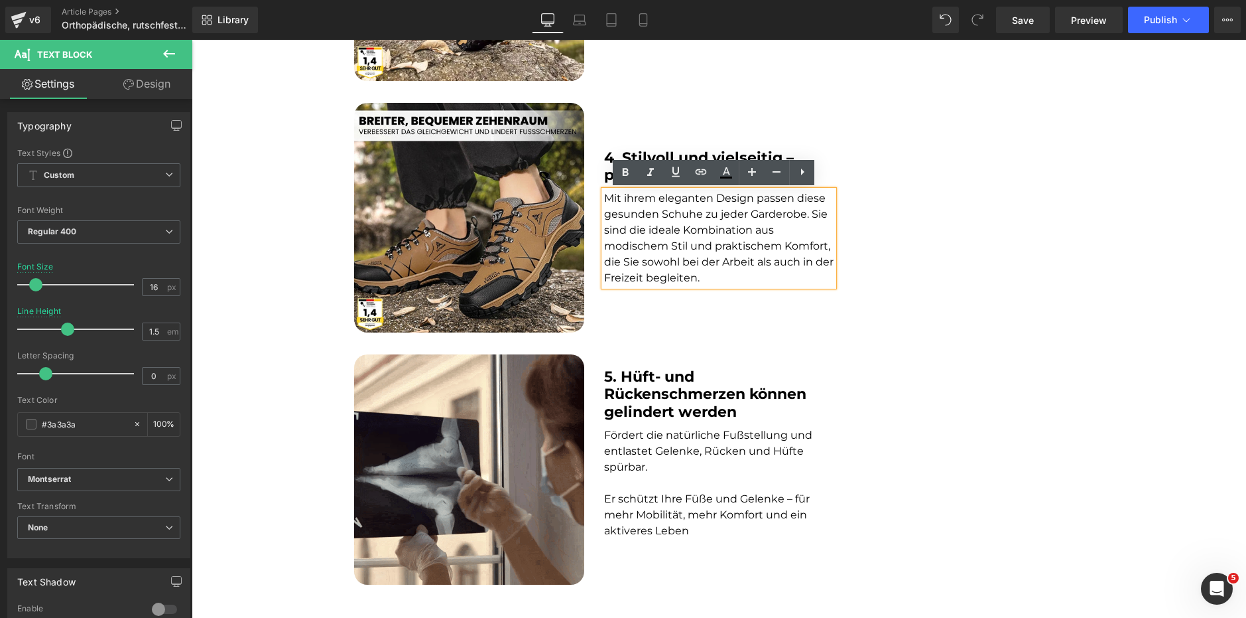
click at [681, 405] on strong "5. Hüft- und Rückenschmerzen können gelindert werden" at bounding box center [705, 394] width 202 height 53
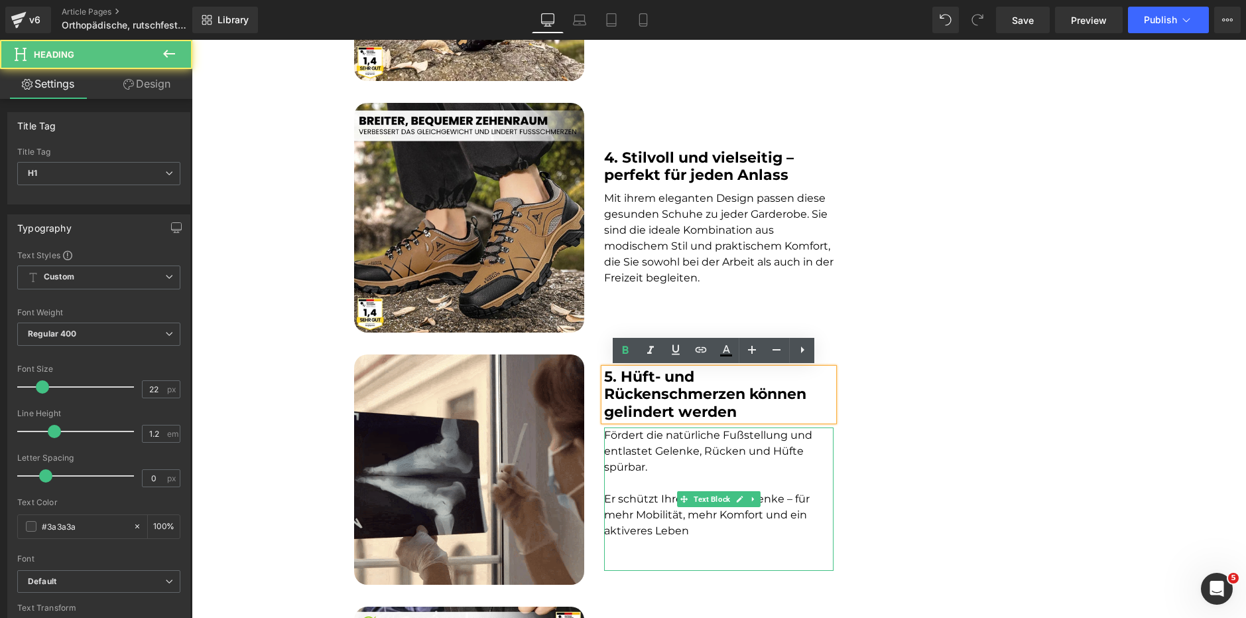
click at [668, 457] on font "Fördert die natürliche Fußstellung und entlastet Gelenke, Rücken und Hüfte spür…" at bounding box center [708, 451] width 208 height 44
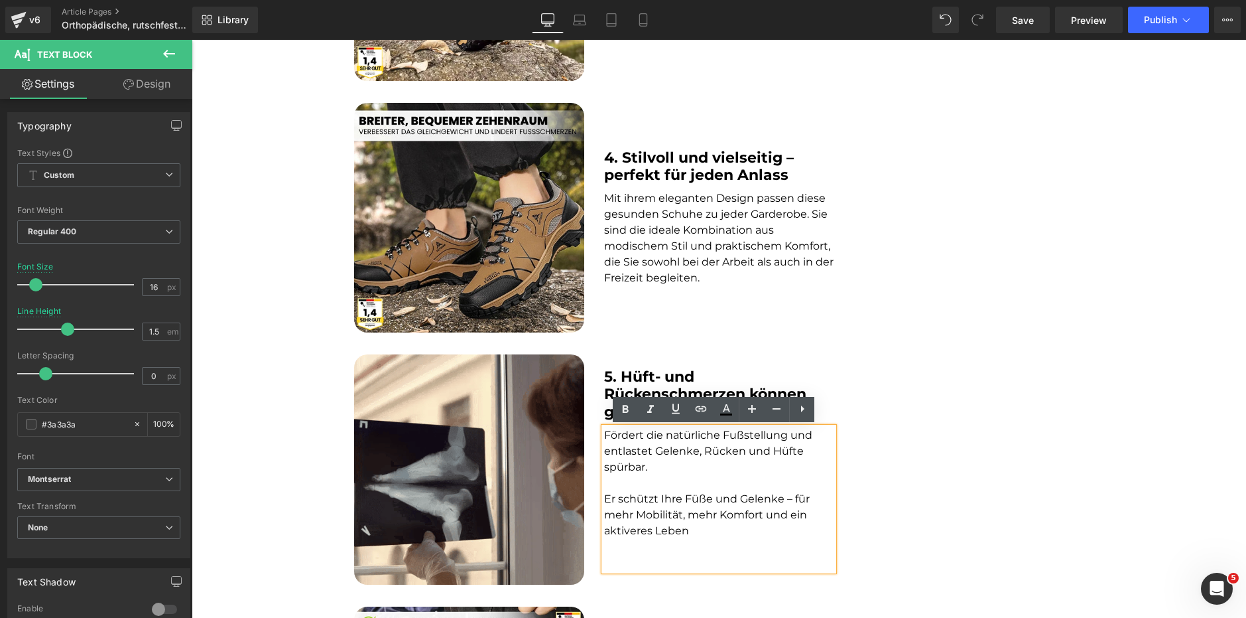
click at [683, 546] on p at bounding box center [719, 547] width 230 height 16
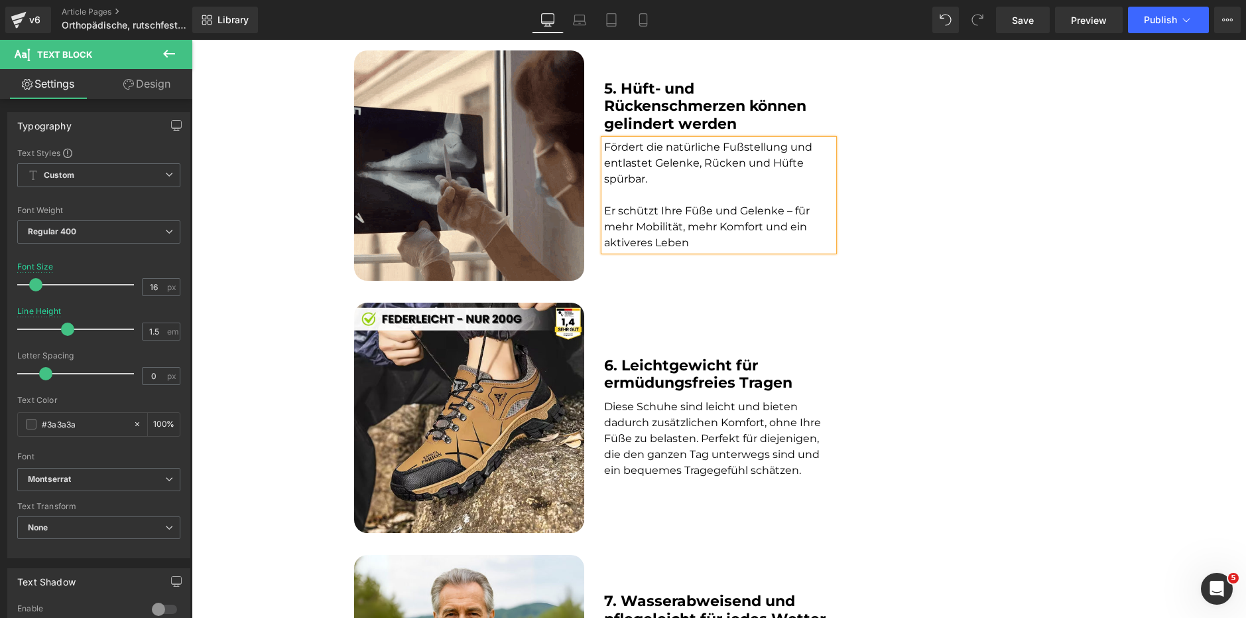
scroll to position [1592, 0]
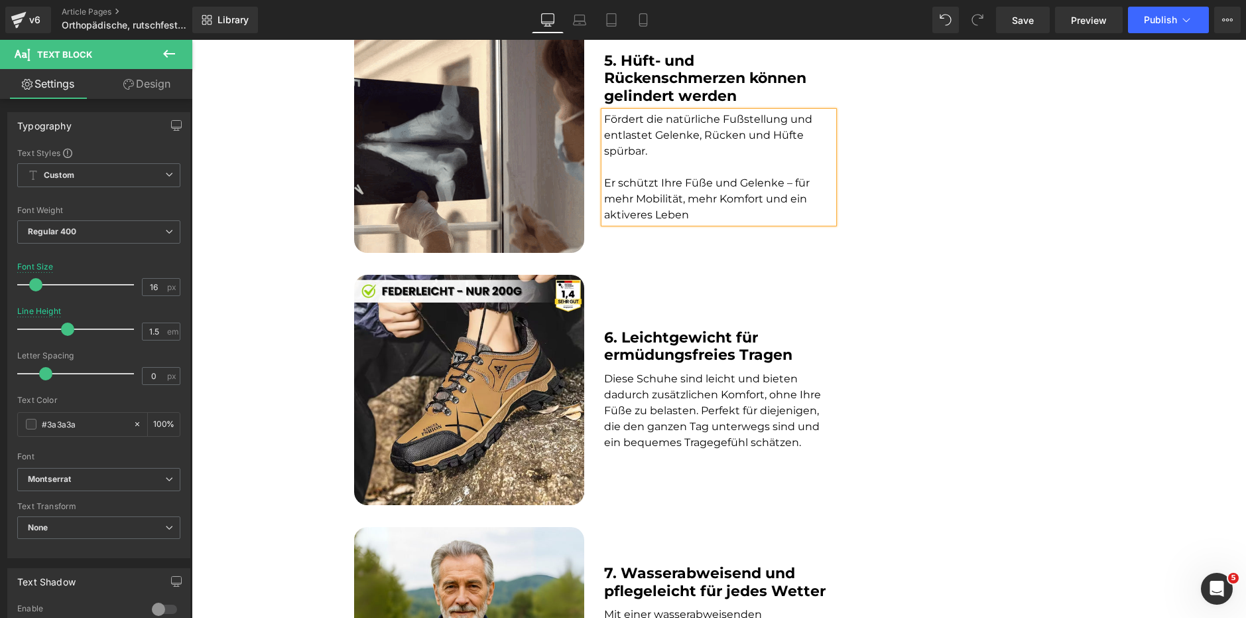
click at [620, 413] on font "Diese Schuhe sind leicht und bieten dadurch zusätzlichen Komfort, ohne Ihre Füß…" at bounding box center [712, 410] width 217 height 76
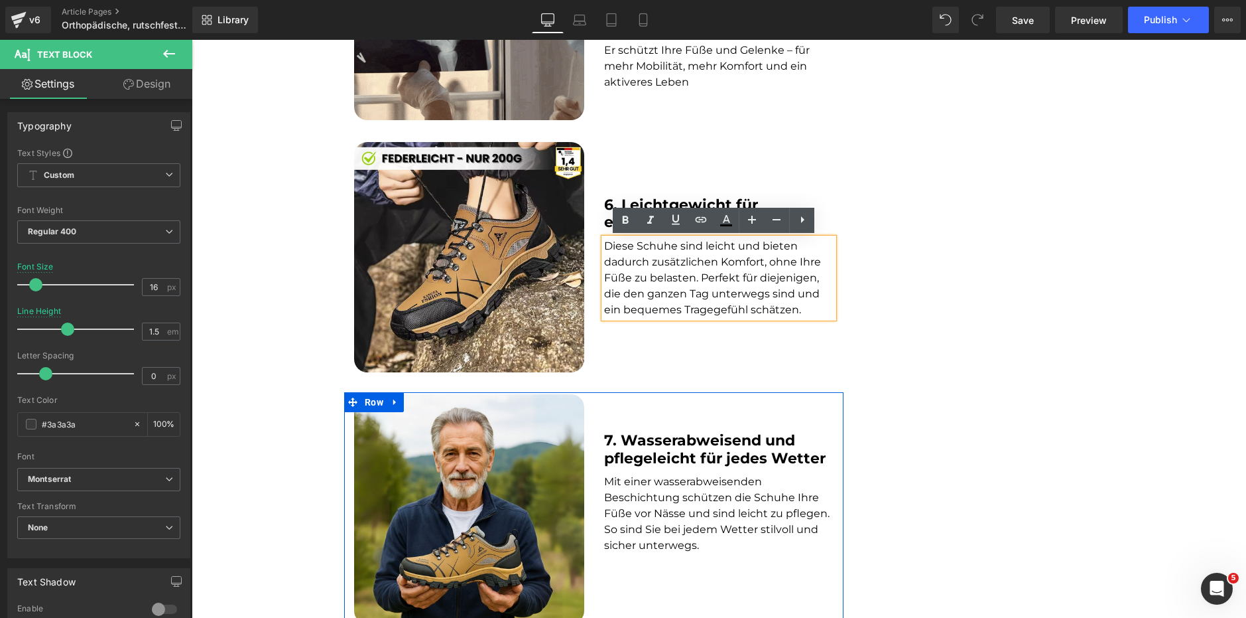
click at [686, 444] on span at bounding box center [688, 450] width 14 height 16
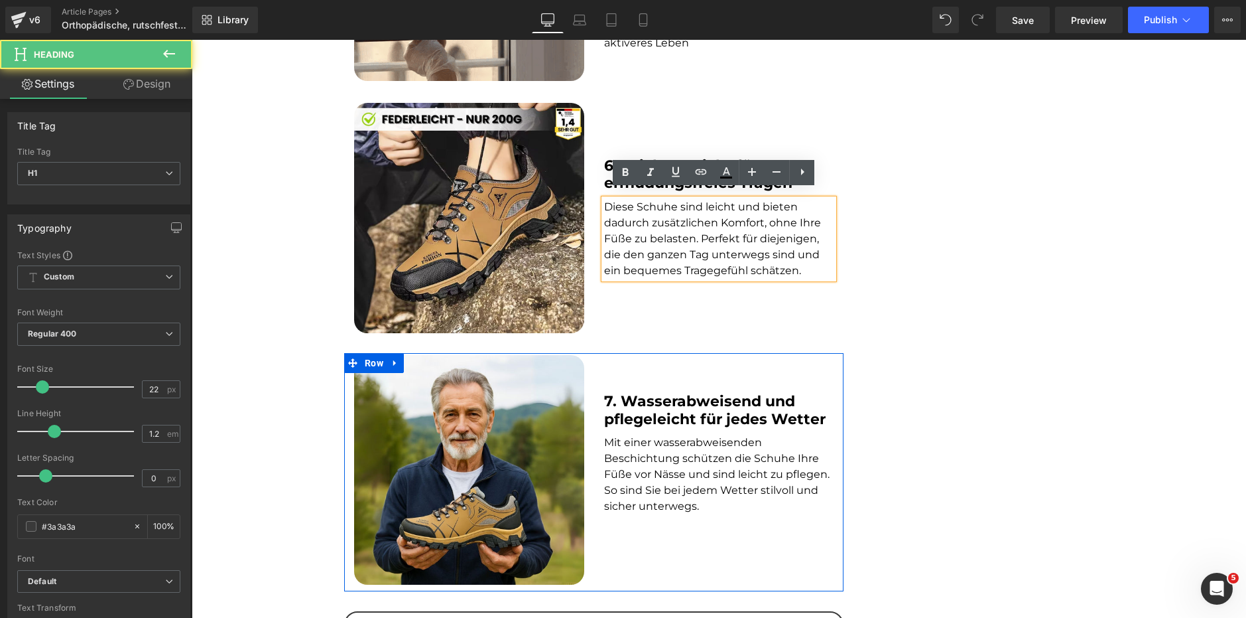
scroll to position [1924, 0]
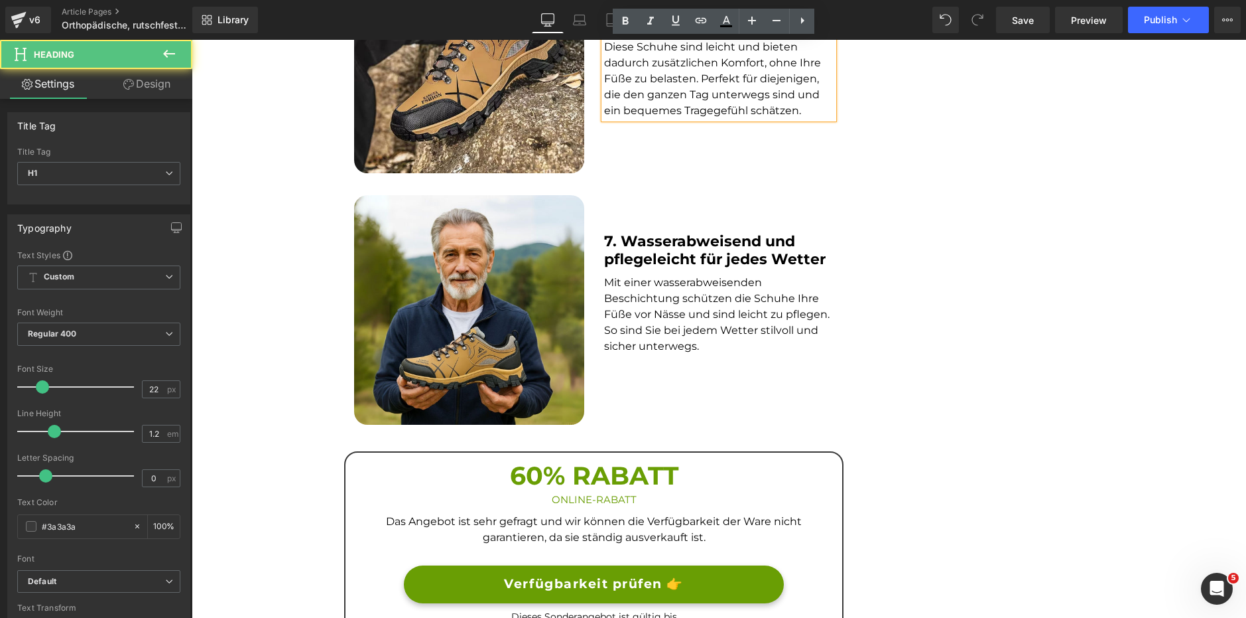
click at [641, 304] on font "Mit einer wasserabweisenden Beschichtung schützen die Schuhe Ihre Füße vor Näss…" at bounding box center [717, 314] width 226 height 76
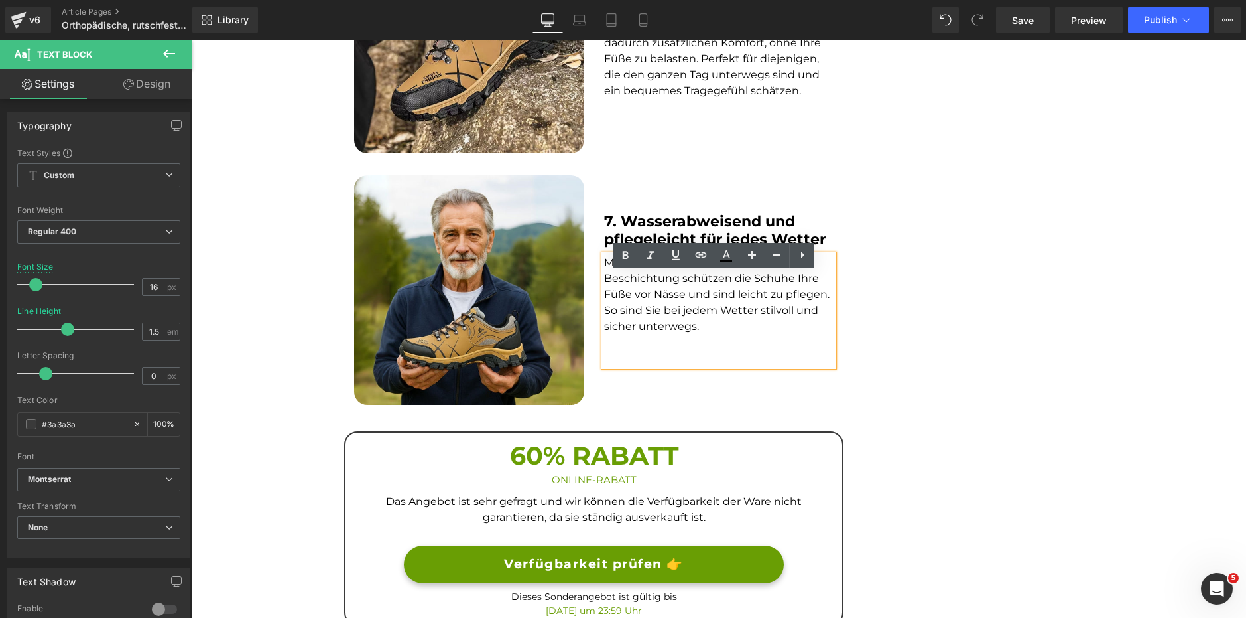
scroll to position [1990, 0]
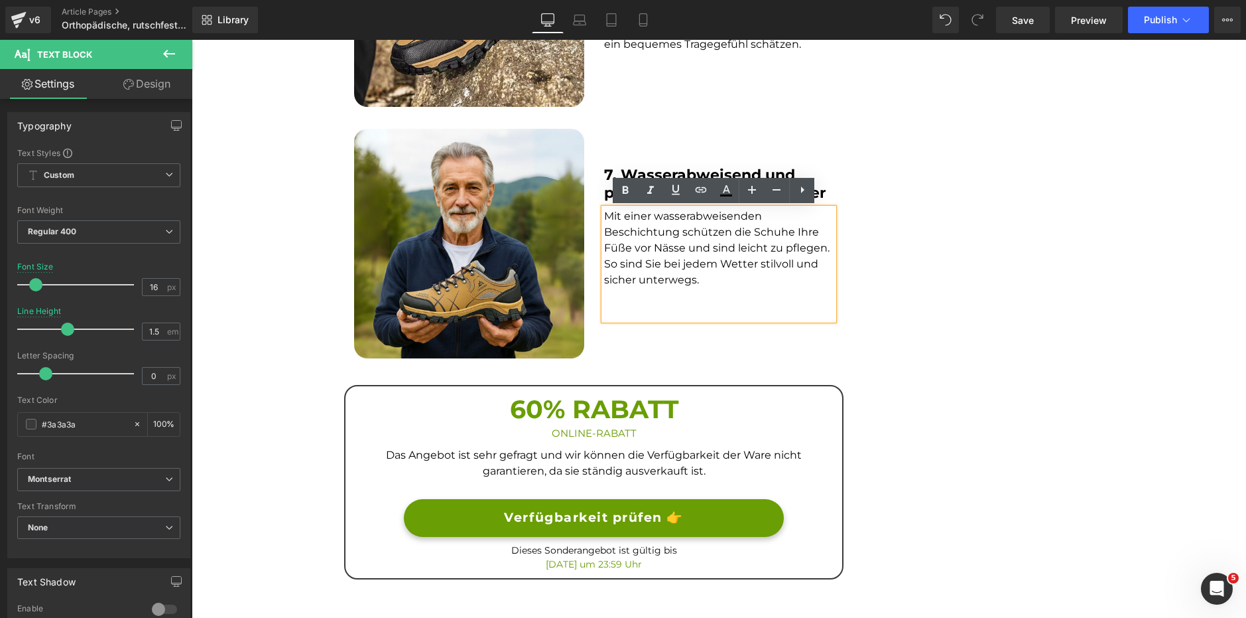
click at [616, 409] on div "60% RABATT ONLINE-RABATT Heading" at bounding box center [594, 413] width 477 height 54
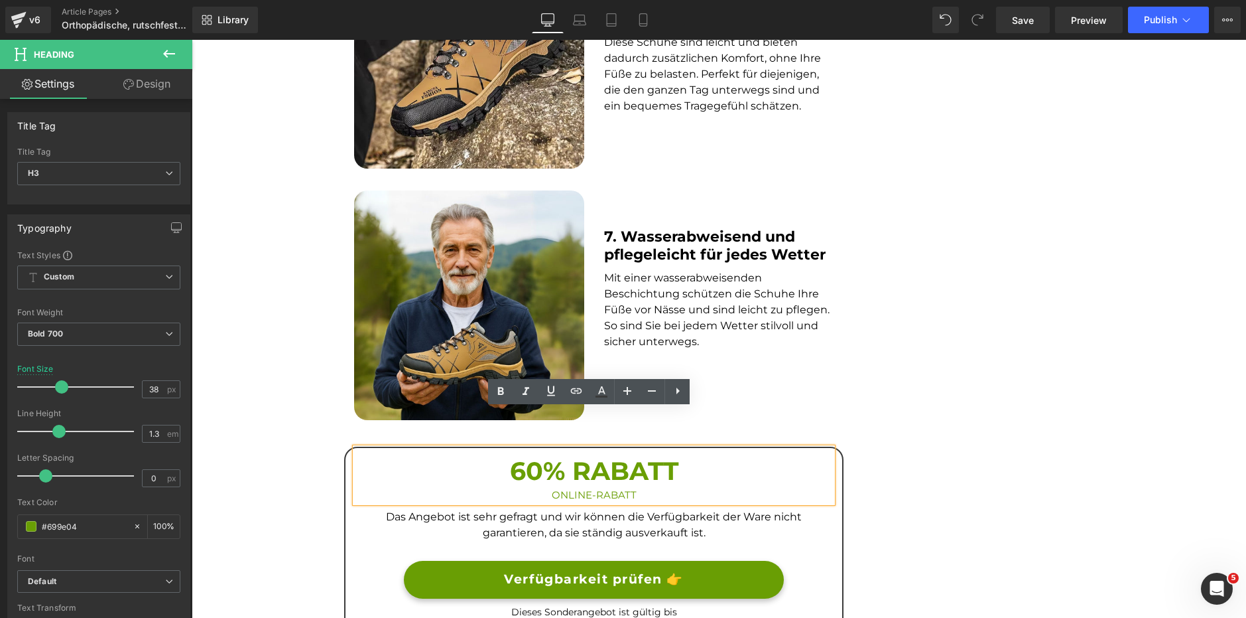
scroll to position [2123, 0]
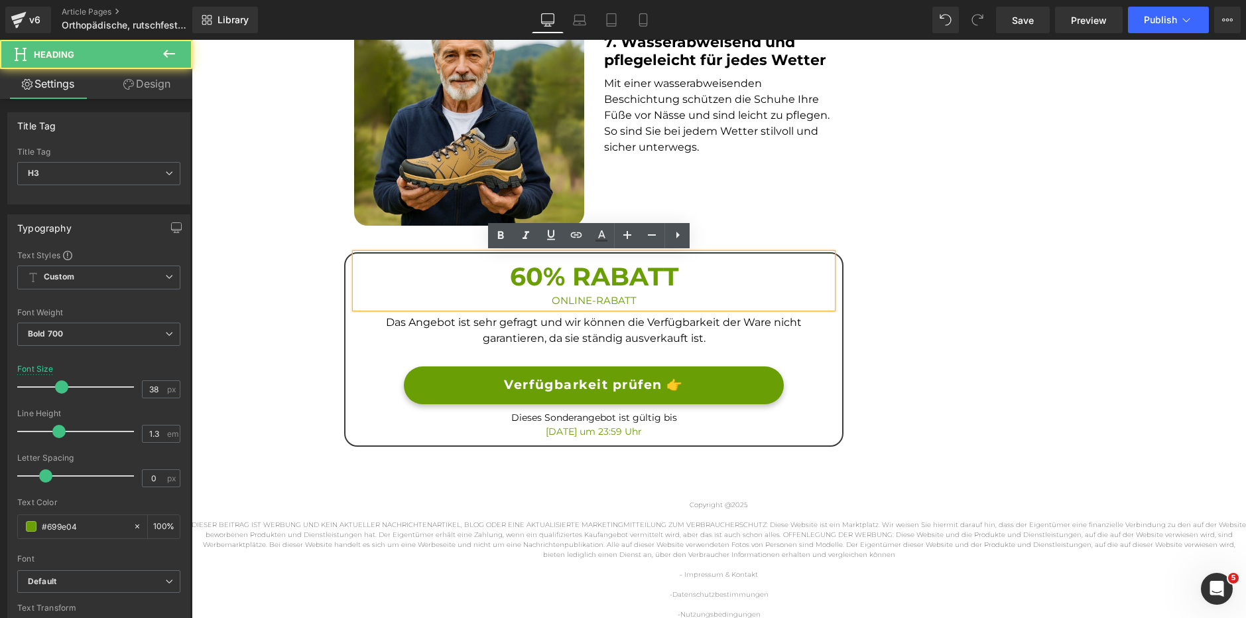
click at [519, 278] on h3 "60% RABATT" at bounding box center [594, 276] width 477 height 33
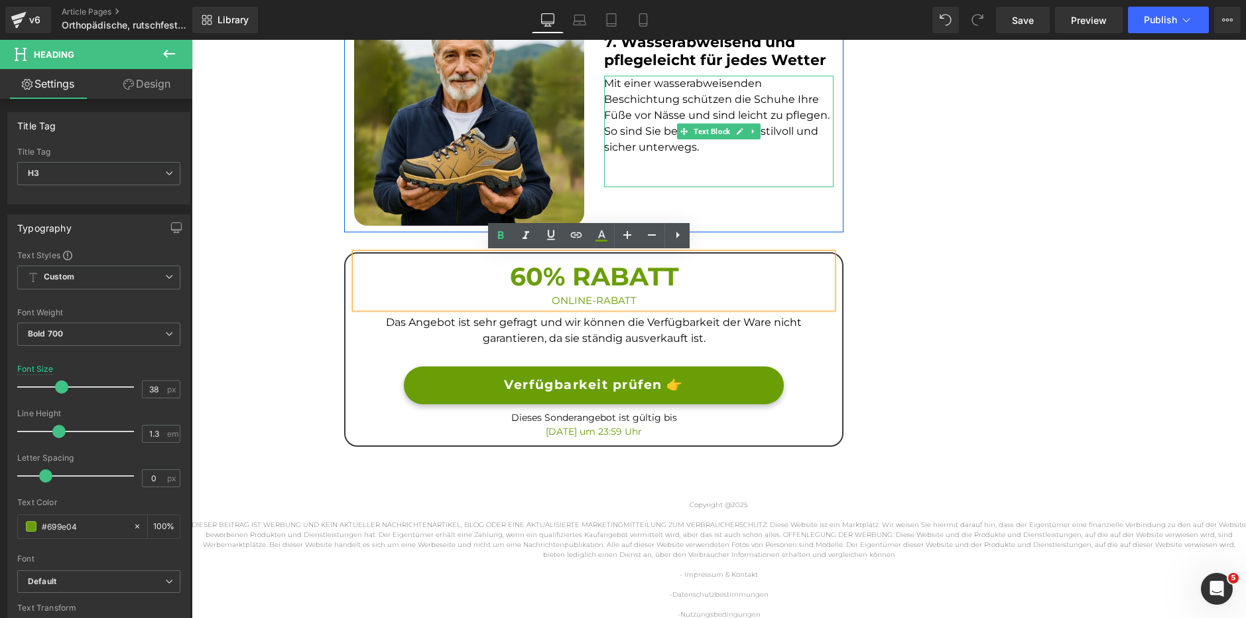
drag, startPoint x: 662, startPoint y: 148, endPoint x: 664, endPoint y: 178, distance: 29.9
click at [662, 148] on font "Mit einer wasserabweisenden Beschichtung schützen die Schuhe Ihre Füße vor Näss…" at bounding box center [717, 115] width 226 height 76
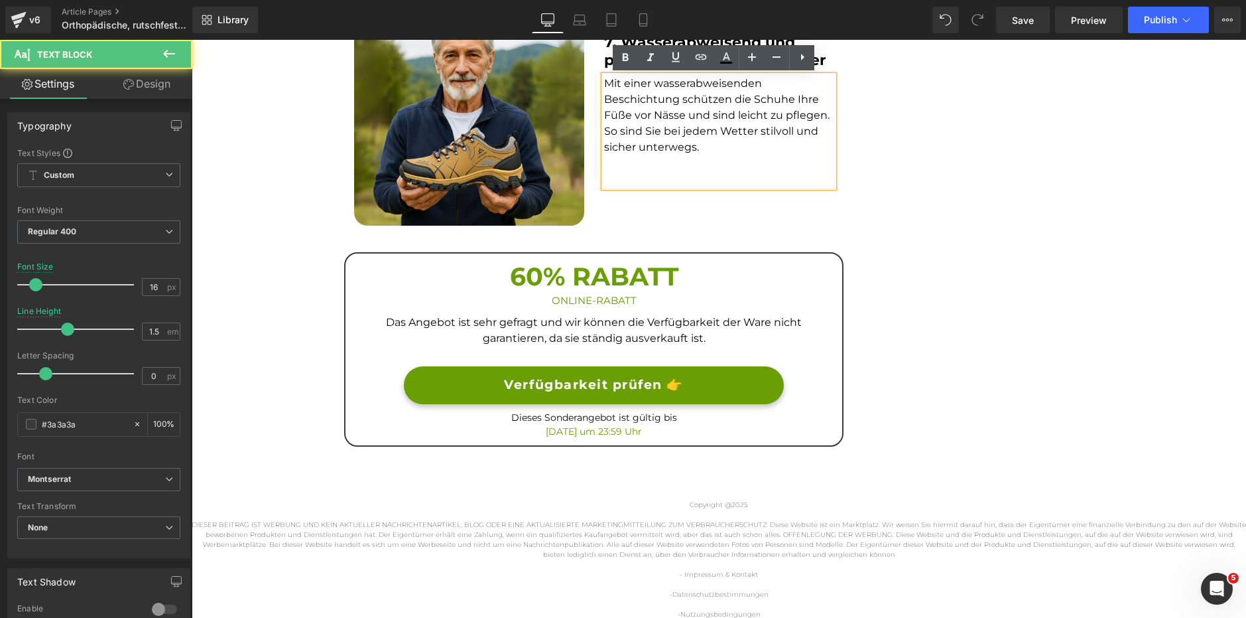
click at [677, 171] on p at bounding box center [719, 179] width 230 height 16
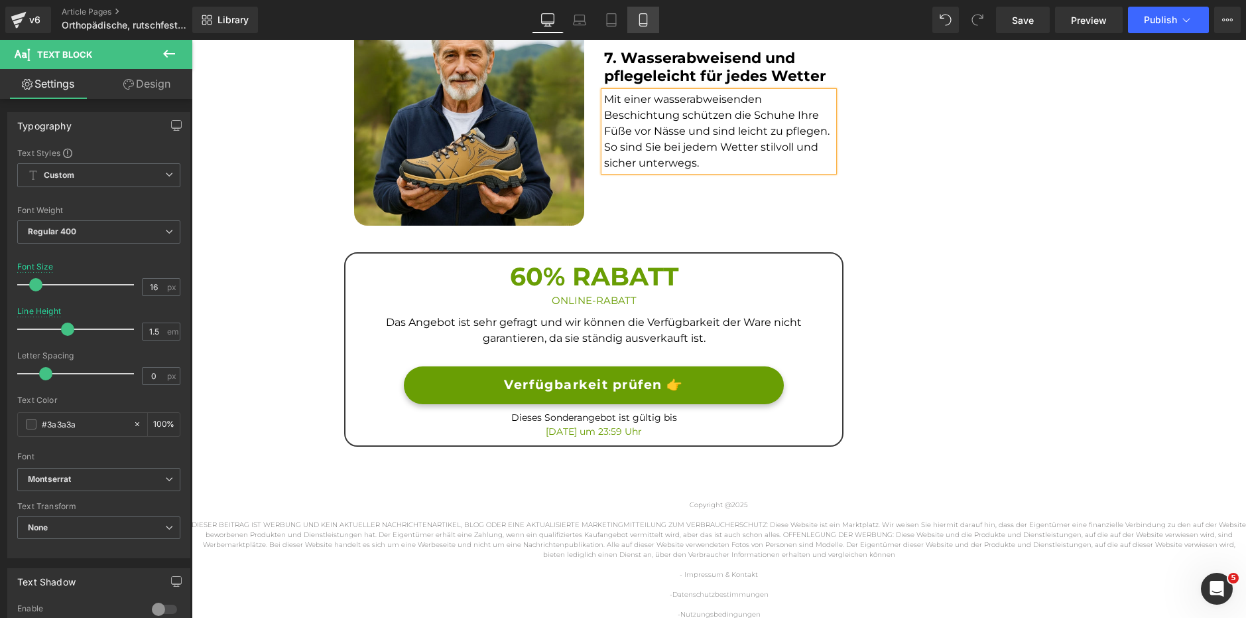
click at [649, 17] on icon at bounding box center [643, 19] width 13 height 13
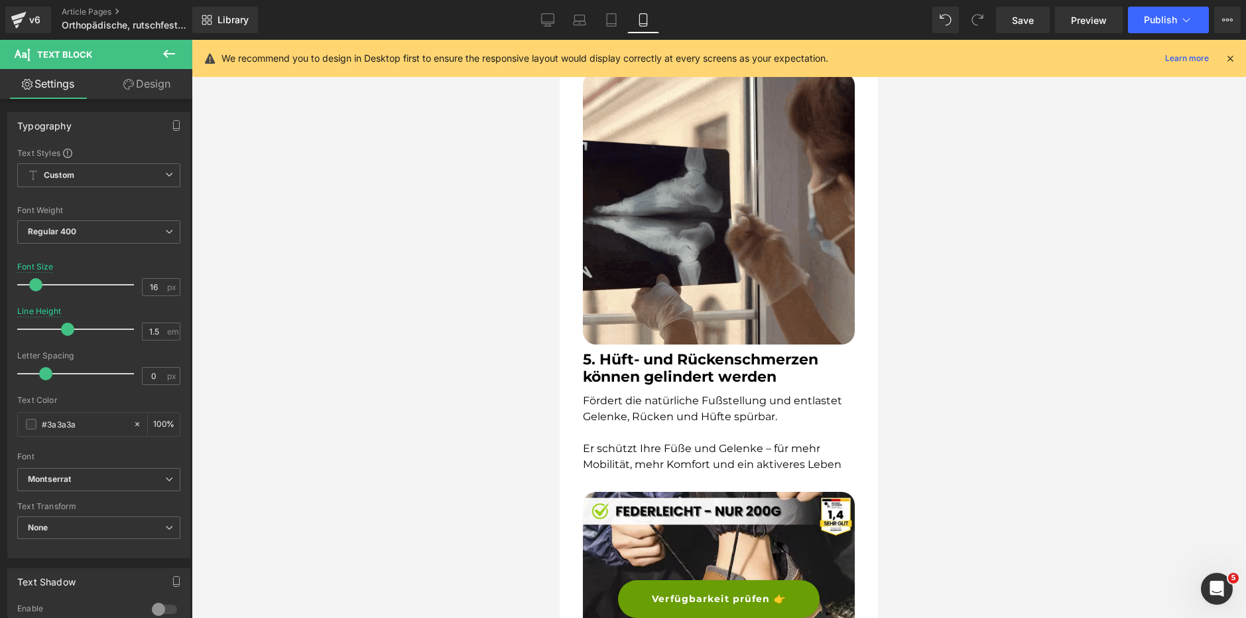
type input "100"
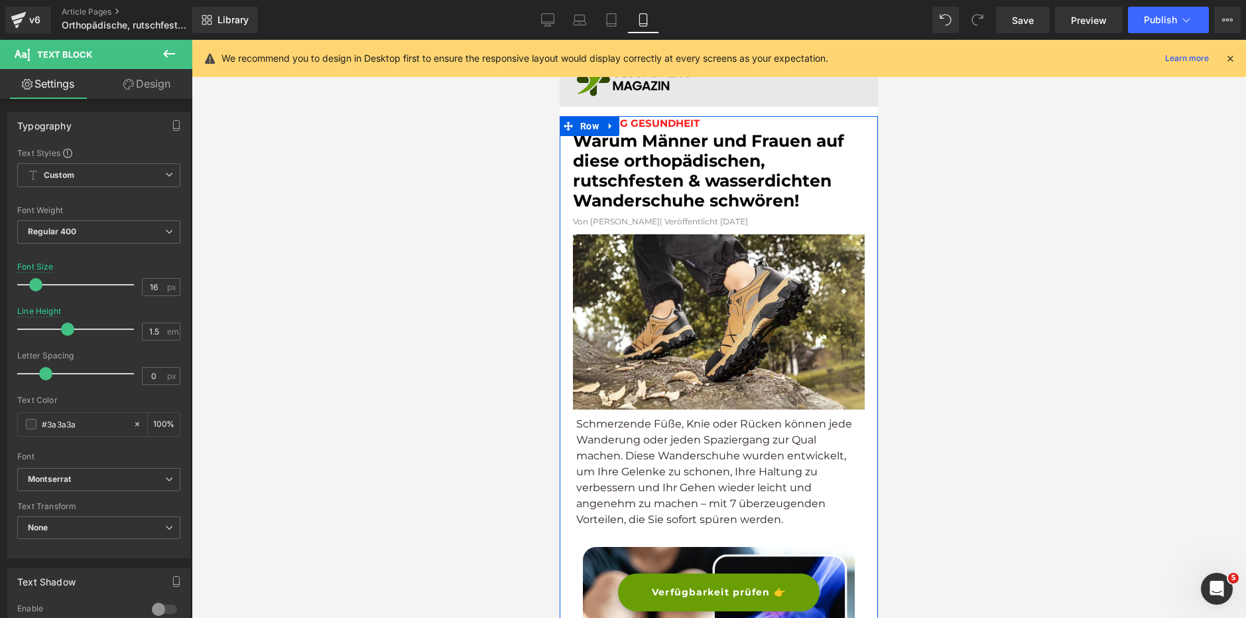
scroll to position [0, 0]
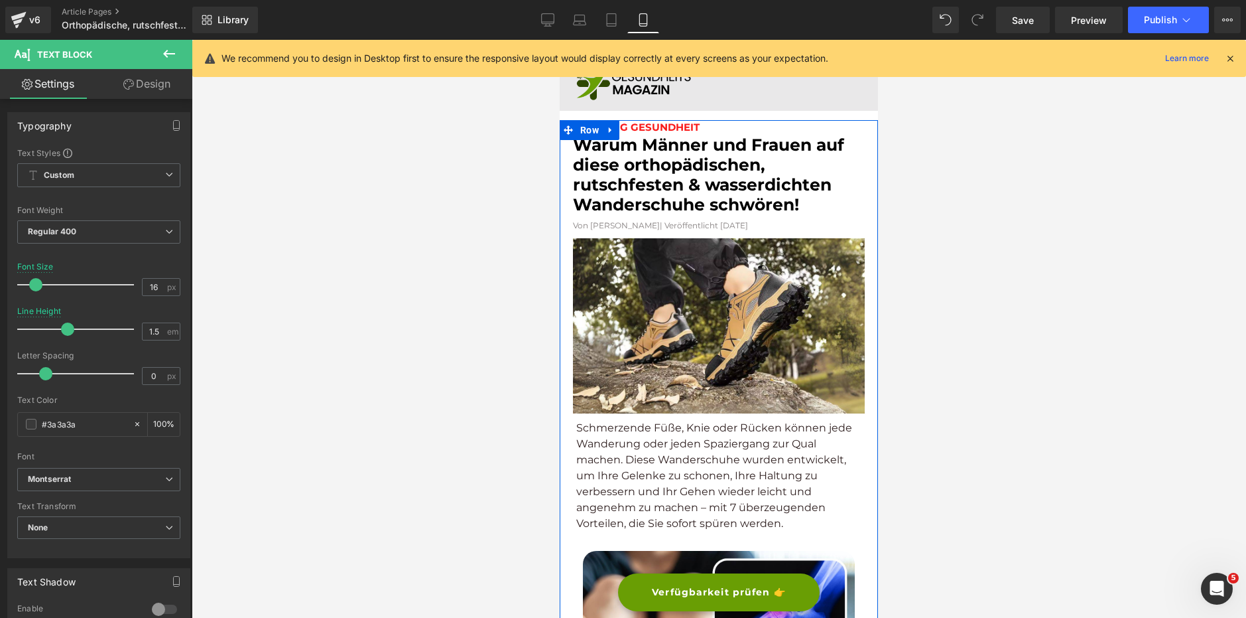
click at [720, 200] on font "Warum Männer und Frauen auf diese orthopädischen, rutschfesten & wasserdichten …" at bounding box center [708, 175] width 271 height 80
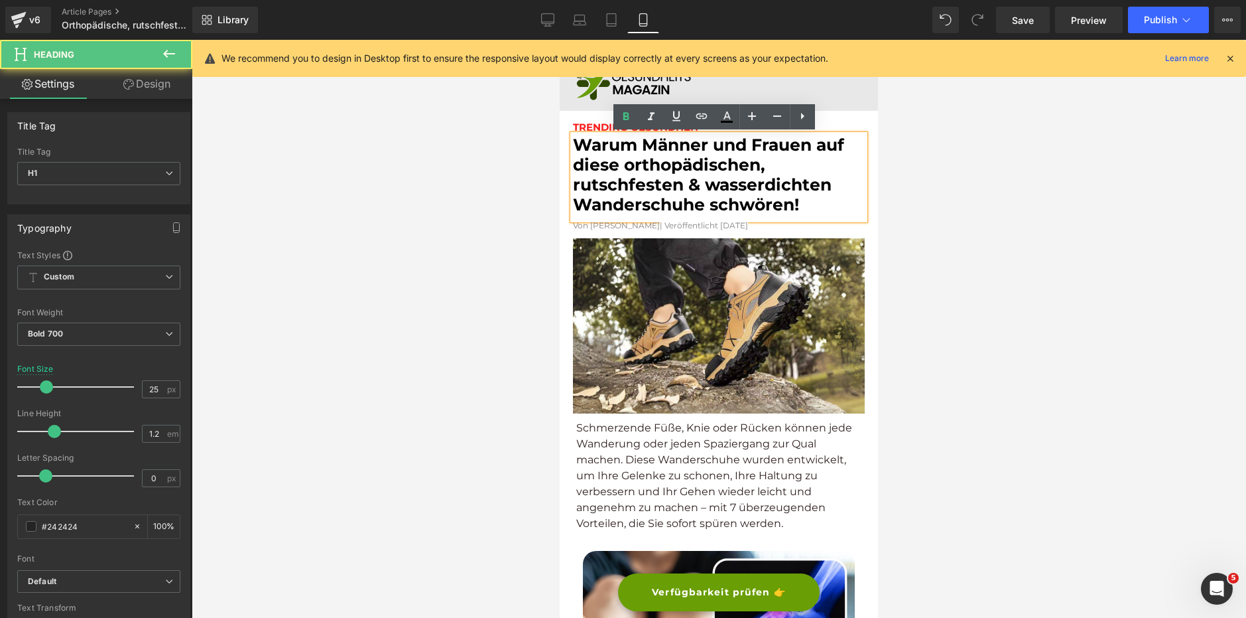
click at [684, 454] on p "Schmerzende Füße, Knie oder Rücken können jede Wanderung oder jeden Spaziergang…" at bounding box center [718, 475] width 285 height 111
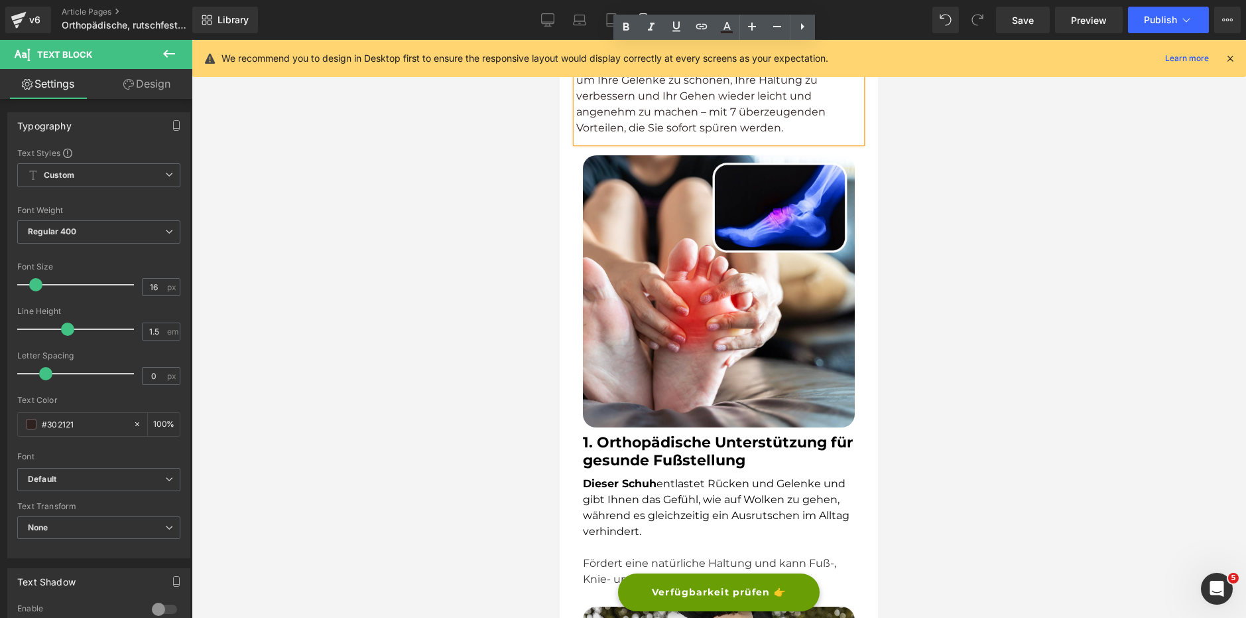
scroll to position [663, 0]
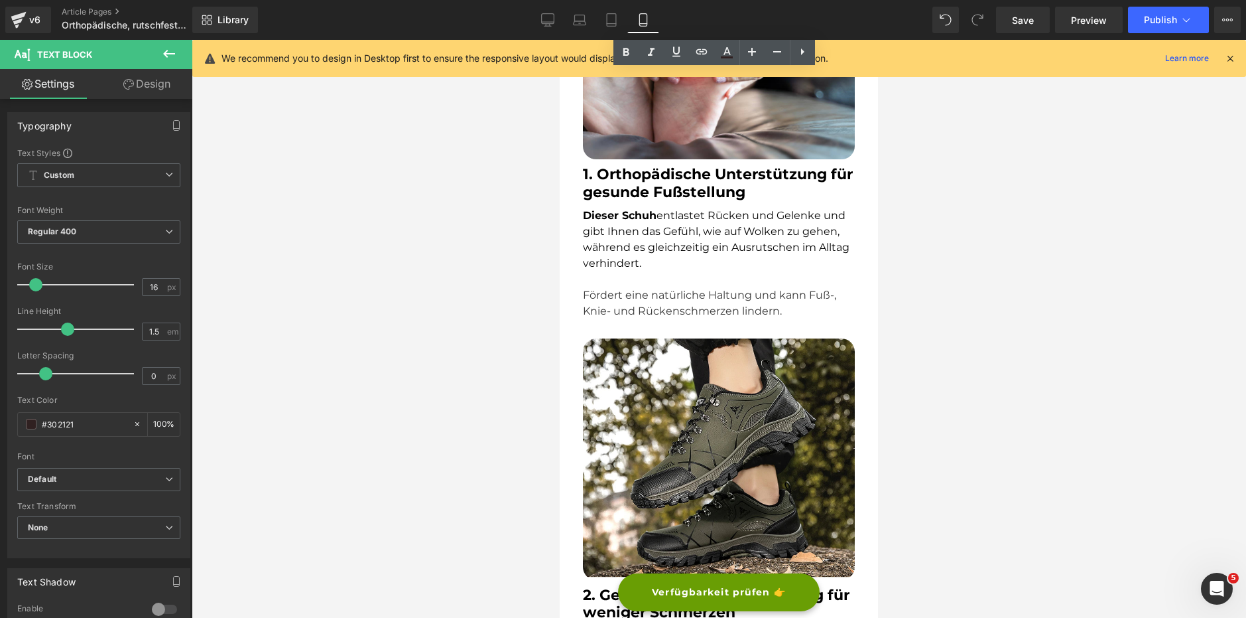
click at [655, 265] on p "Dieser Schuh entlastet Rücken und Gelenke und gibt Ihnen das Gefühl, wie auf Wo…" at bounding box center [719, 240] width 272 height 64
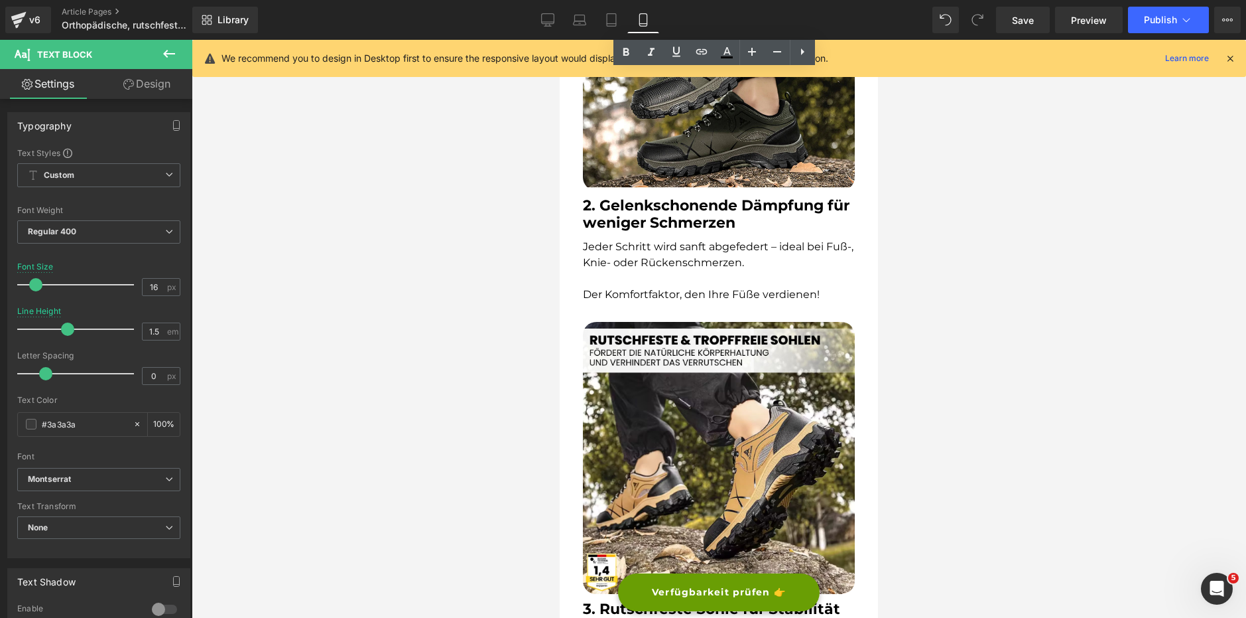
scroll to position [1061, 0]
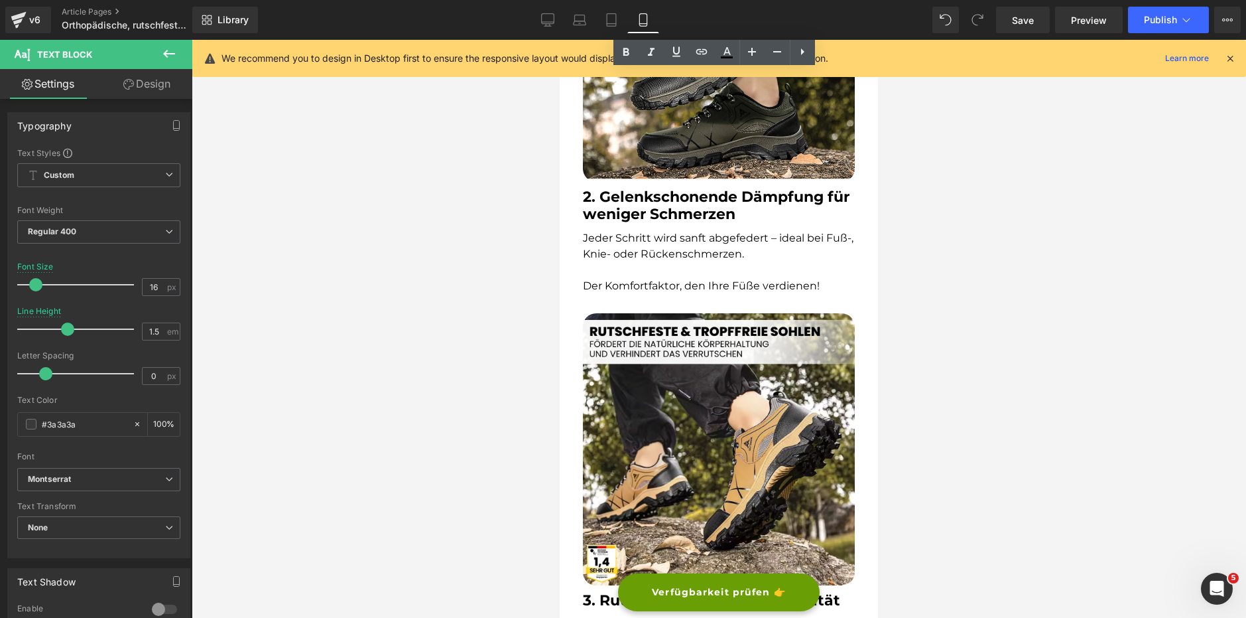
click at [652, 207] on strong "2. Gelenkschonende Dämpfung für weniger Schmerzen" at bounding box center [716, 205] width 267 height 35
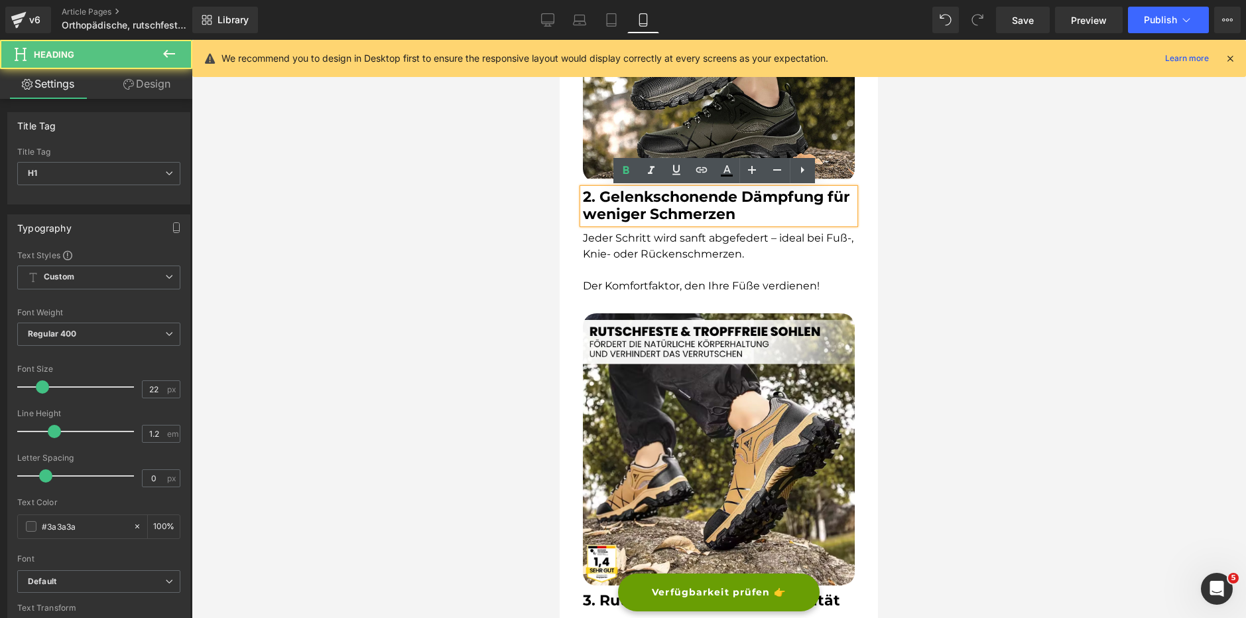
click at [625, 278] on p "Der Komfortfaktor, den Ihre Füße verdienen!" at bounding box center [719, 286] width 272 height 16
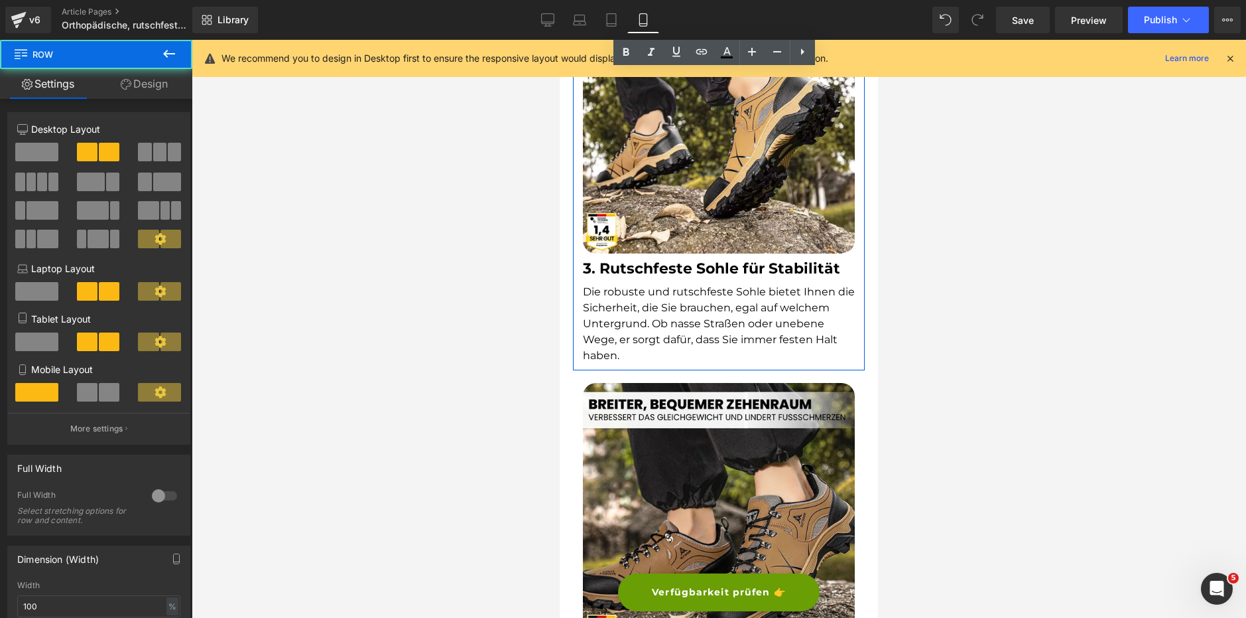
click at [639, 283] on div "3. Rutschfeste Sohle für Stabilität Heading Die robuste und rutschfeste Sohle b…" at bounding box center [719, 308] width 292 height 110
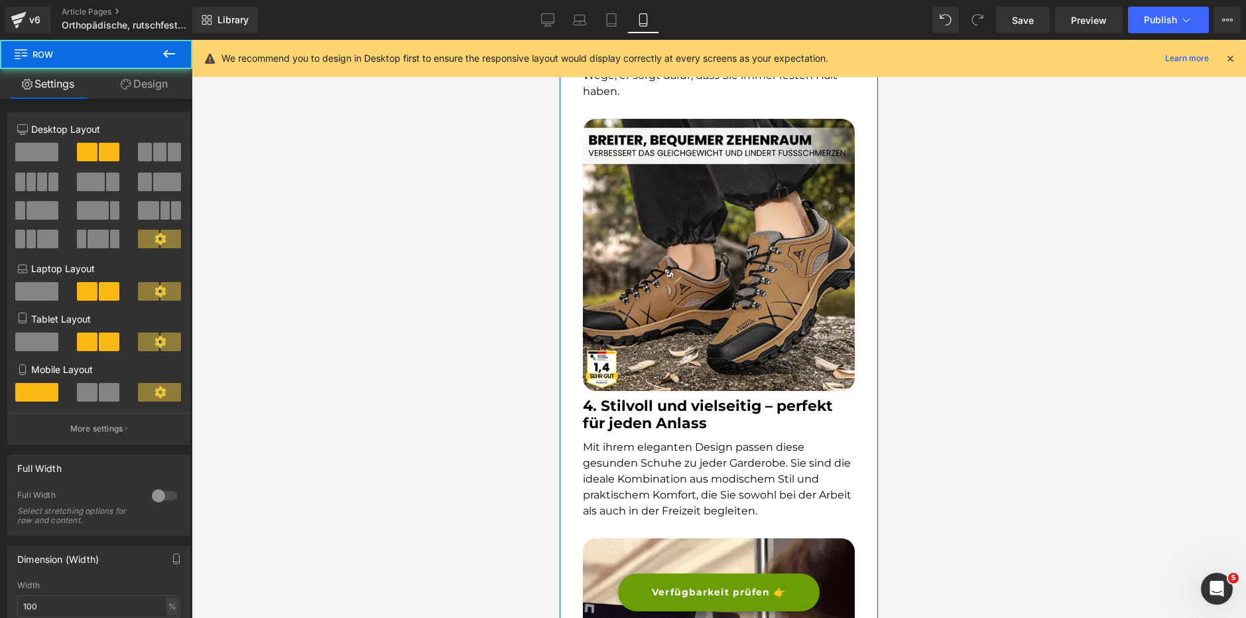
scroll to position [1658, 0]
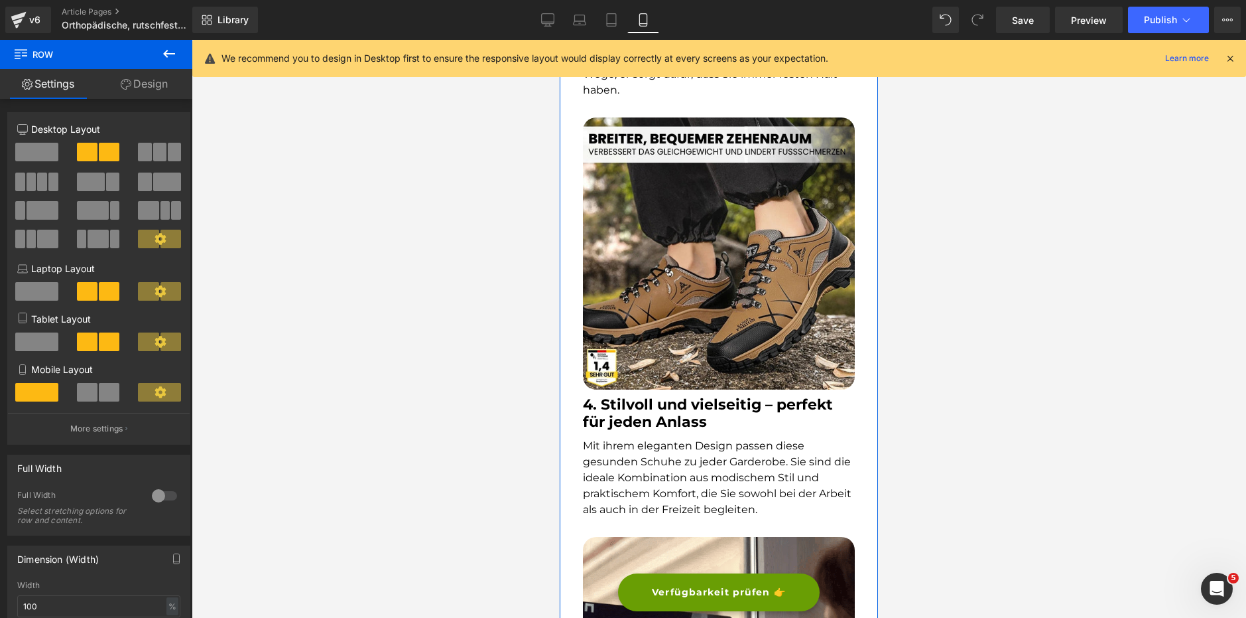
click at [642, 433] on div "4. Stilvoll und vielseitig – perfekt für jeden Anlass Heading Mit ihrem elegant…" at bounding box center [719, 453] width 292 height 128
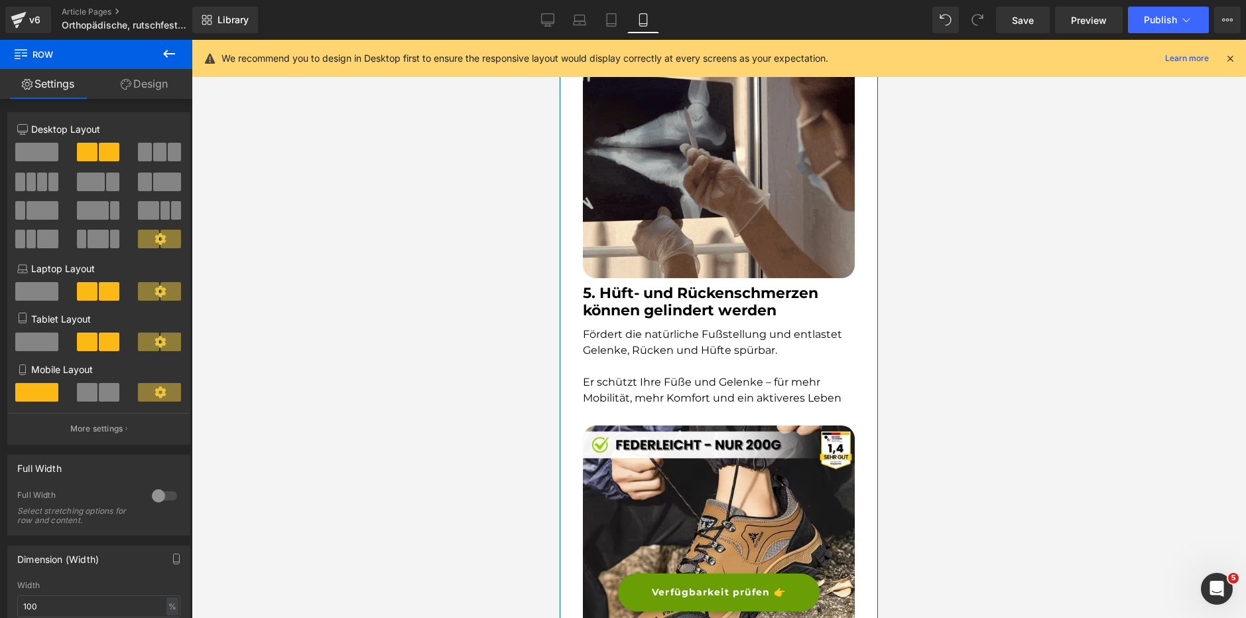
click at [661, 328] on div "Fördert die natürliche Fußstellung und entlastet Gelenke, Rücken und Hüfte spür…" at bounding box center [719, 366] width 272 height 80
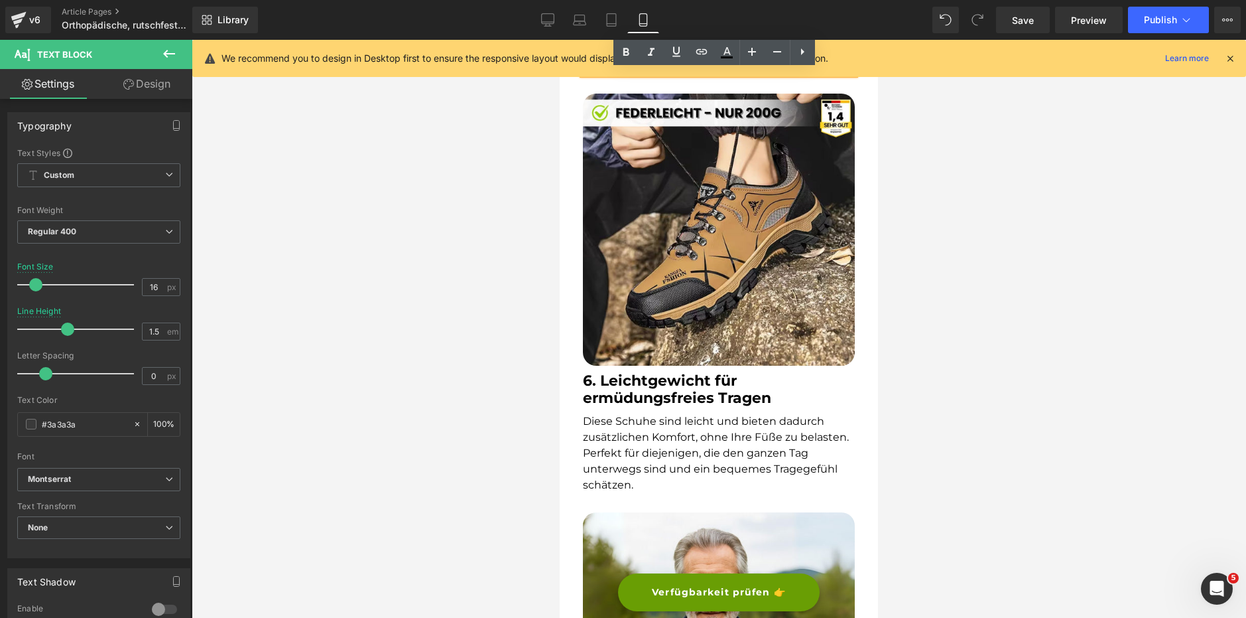
click at [676, 452] on div "Diese Schuhe sind leicht und bieten dadurch zusätzlichen Komfort, ohne Ihre Füß…" at bounding box center [719, 453] width 272 height 80
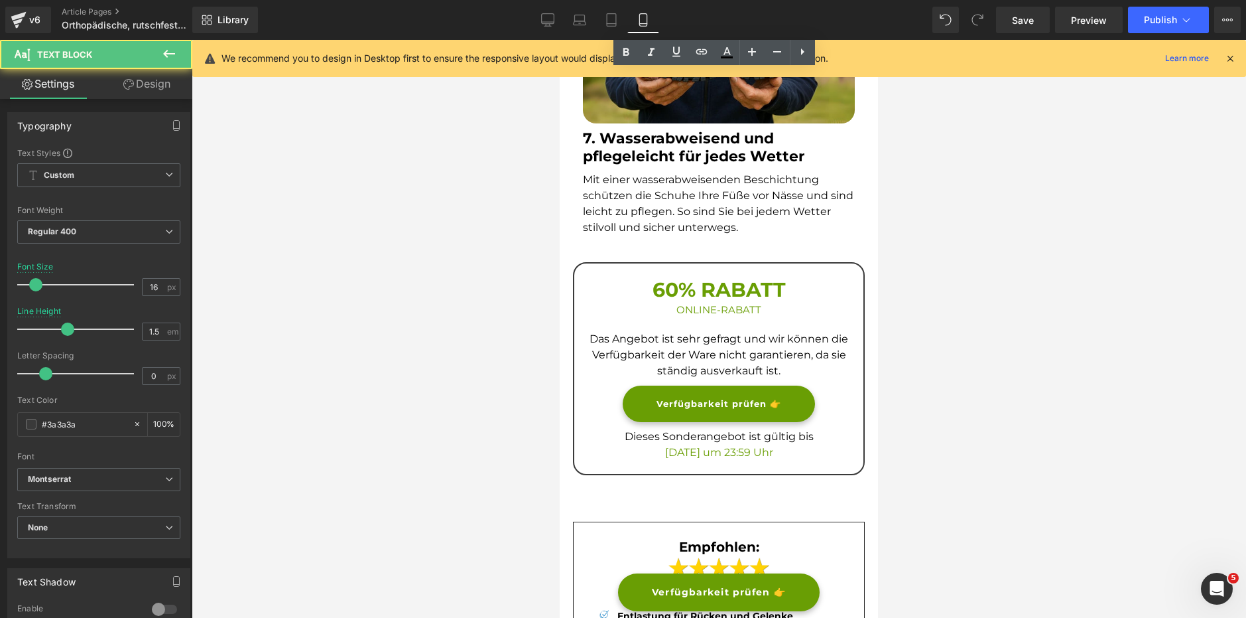
scroll to position [3184, 0]
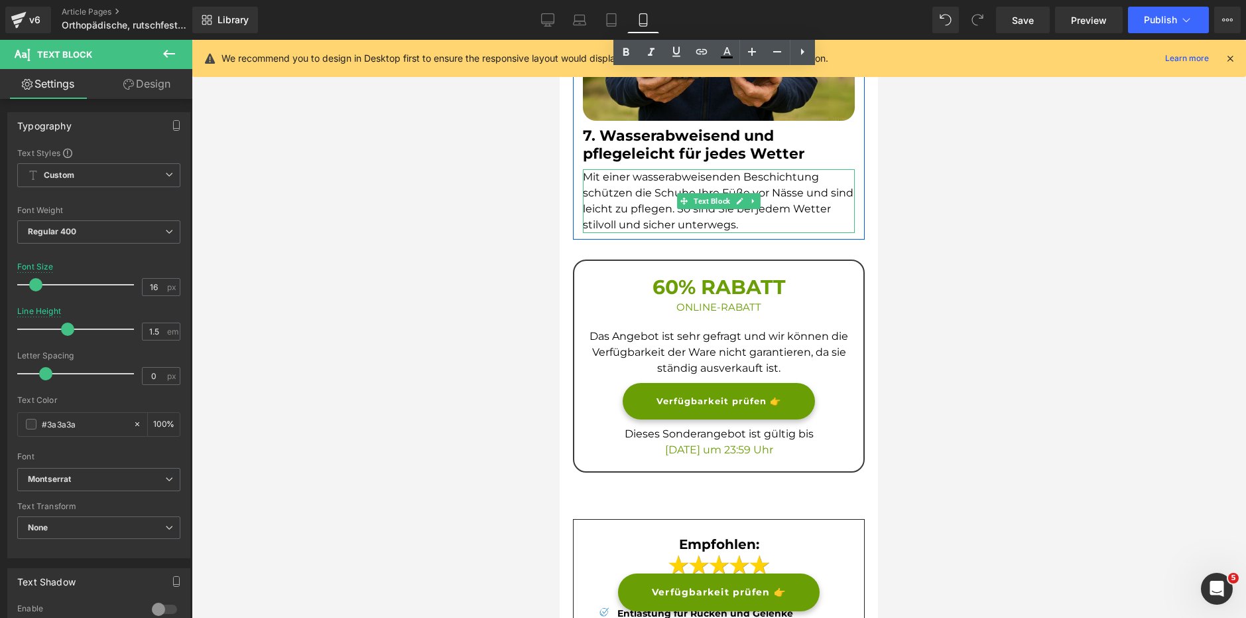
click at [647, 212] on font "Mit einer wasserabweisenden Beschichtung schützen die Schuhe Ihre Füße vor Näss…" at bounding box center [718, 200] width 271 height 60
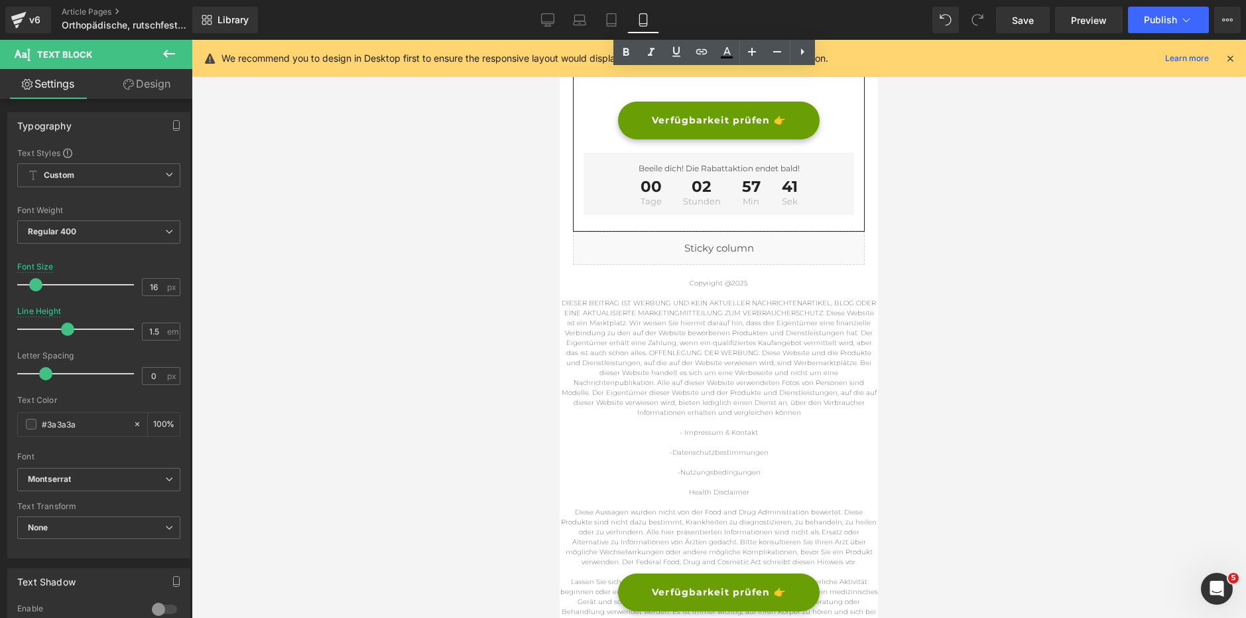
scroll to position [3582, 0]
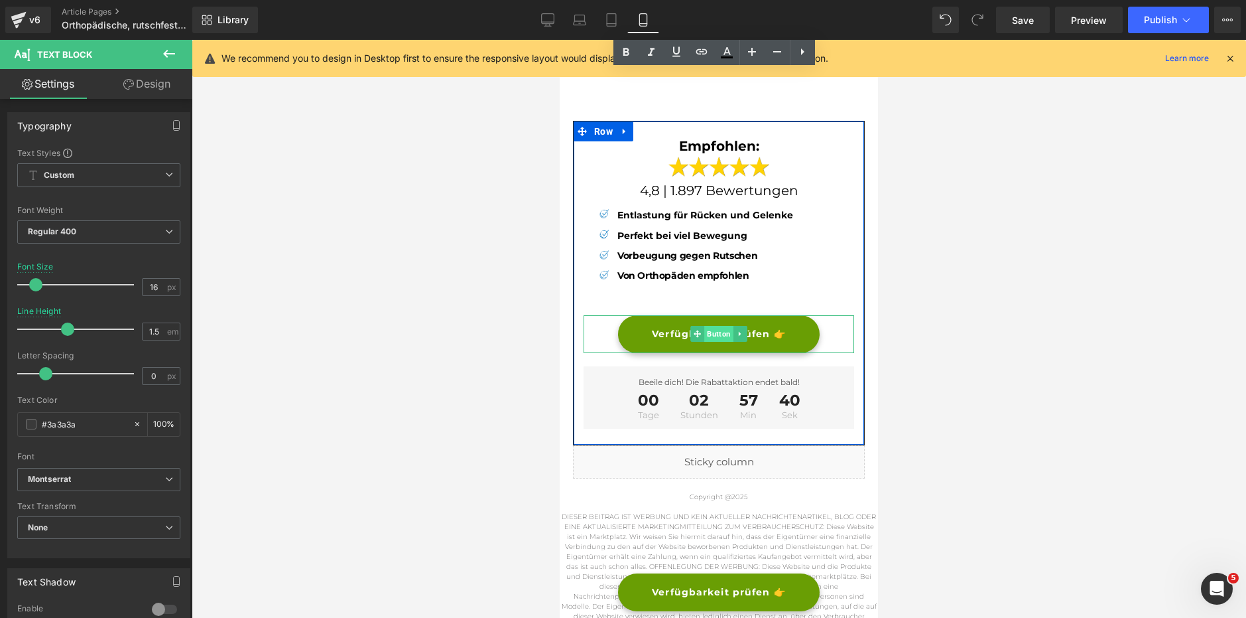
click at [719, 337] on span "Button" at bounding box center [719, 334] width 29 height 16
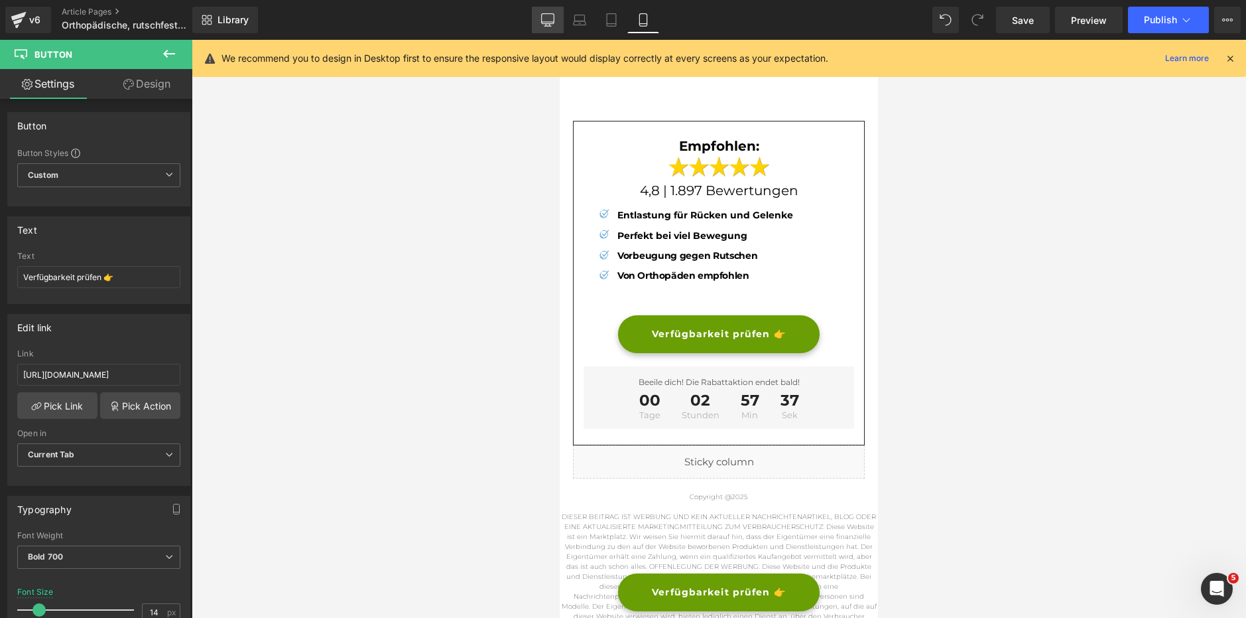
click at [533, 10] on link "Desktop" at bounding box center [548, 20] width 32 height 27
type input "16"
type input "100"
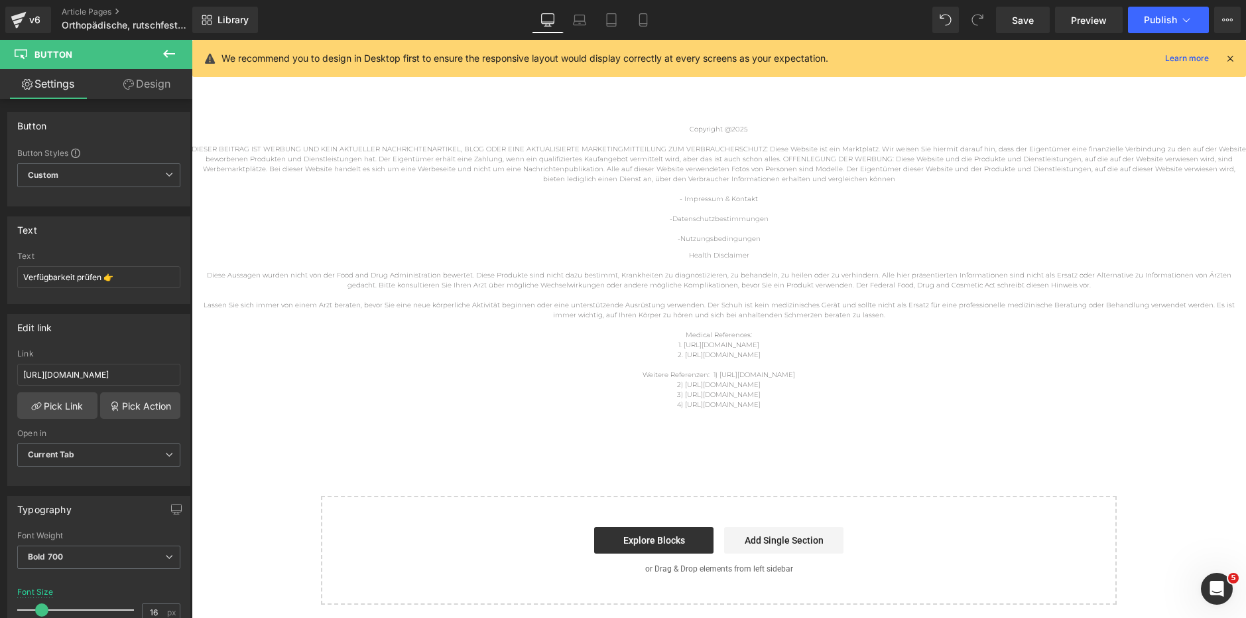
scroll to position [36, 0]
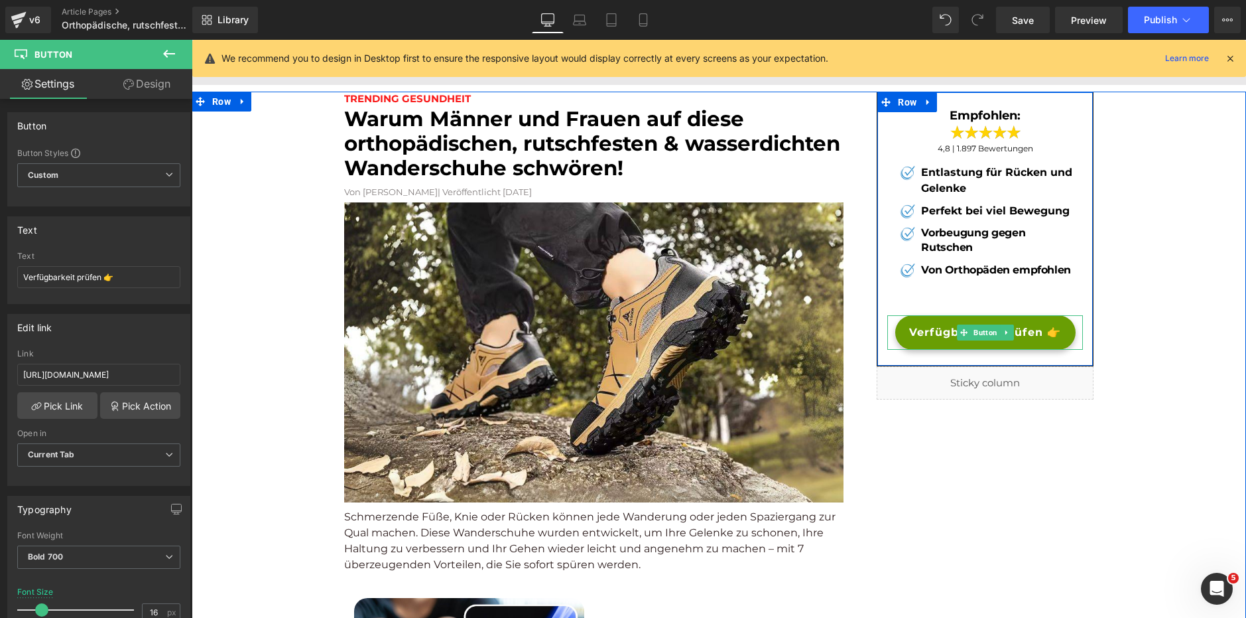
click at [976, 331] on span "Button" at bounding box center [985, 332] width 29 height 16
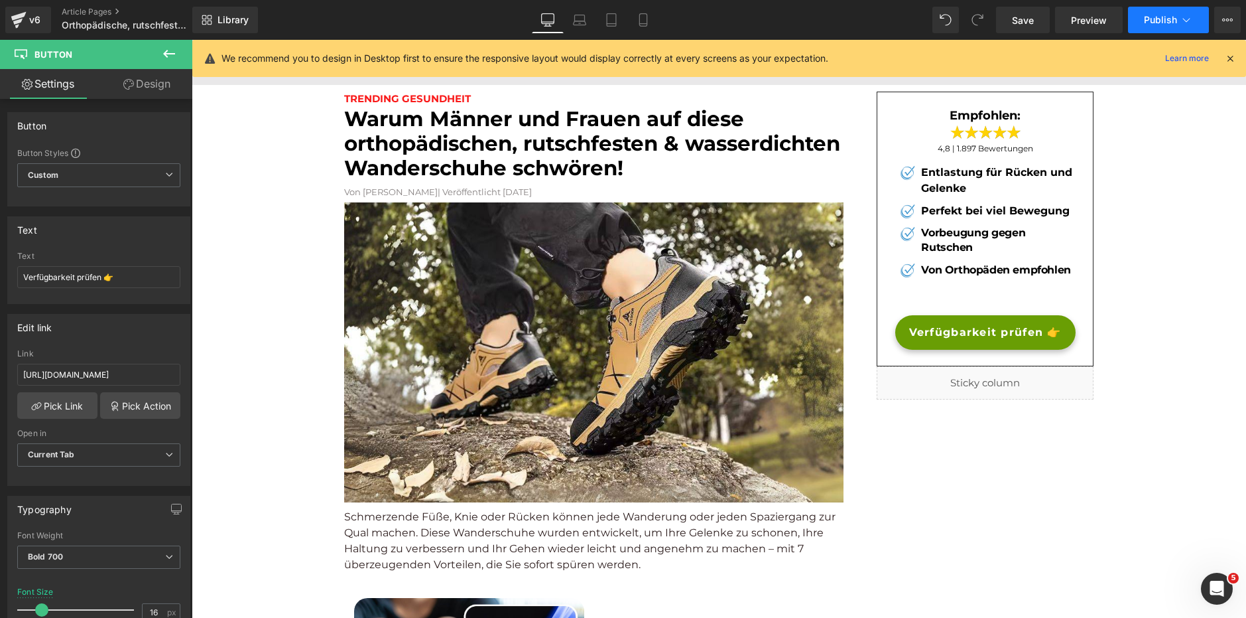
click at [1157, 22] on span "Publish" at bounding box center [1160, 20] width 33 height 11
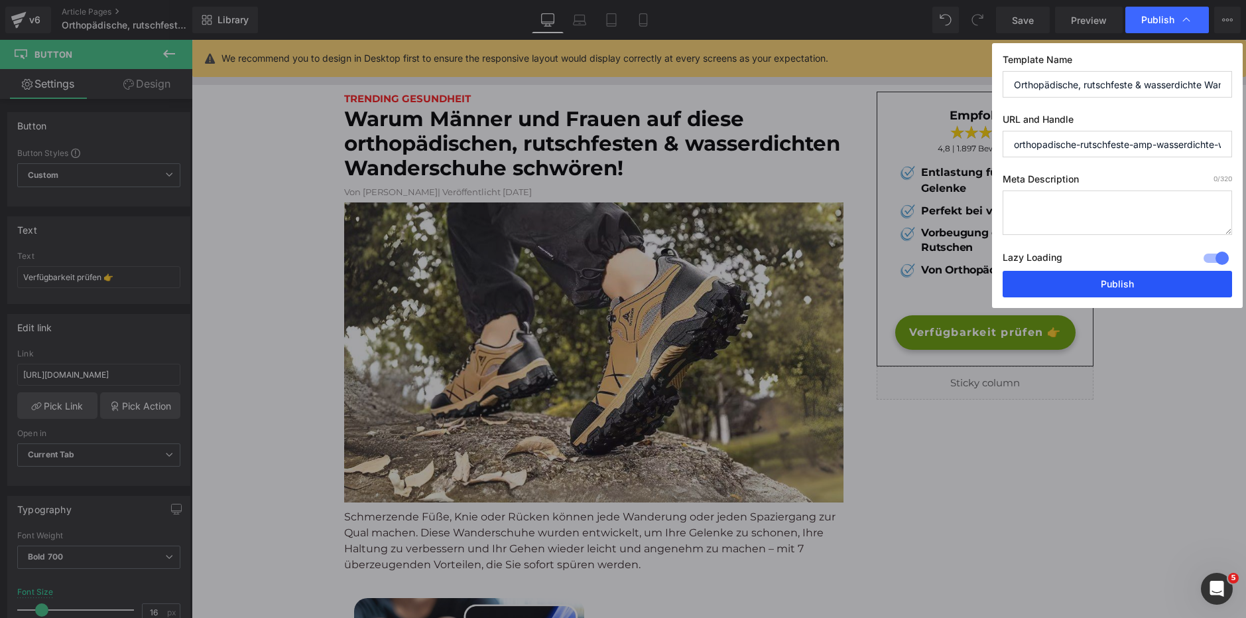
click at [1084, 278] on button "Publish" at bounding box center [1118, 284] width 230 height 27
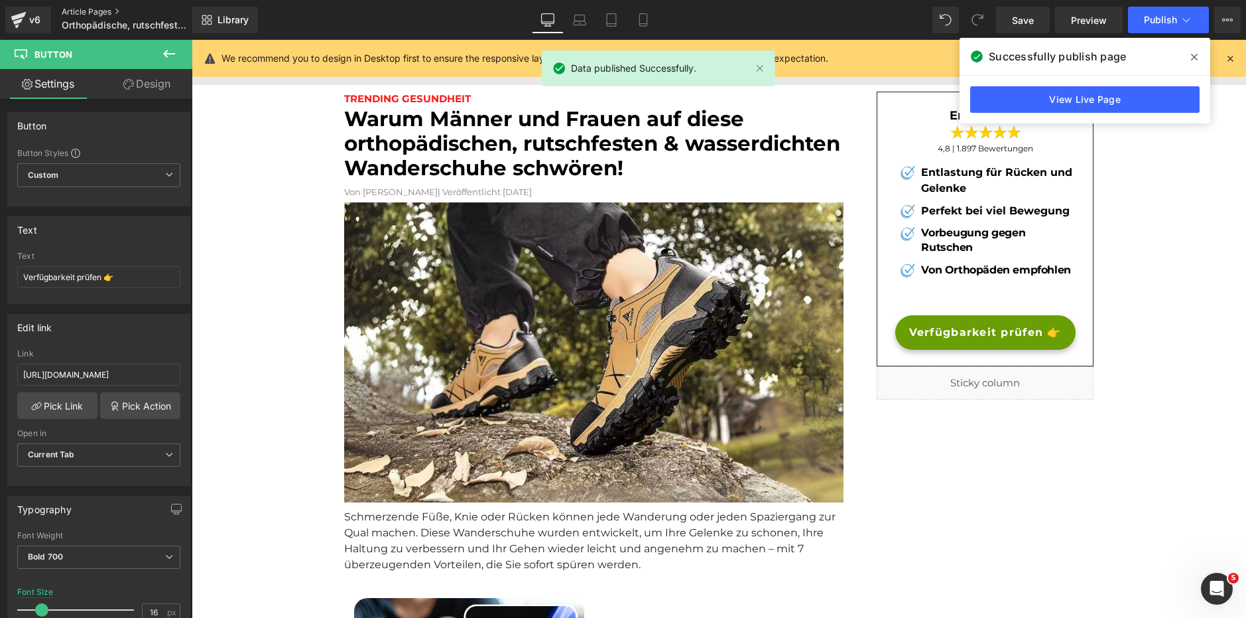
click at [107, 9] on link "Article Pages" at bounding box center [138, 12] width 153 height 11
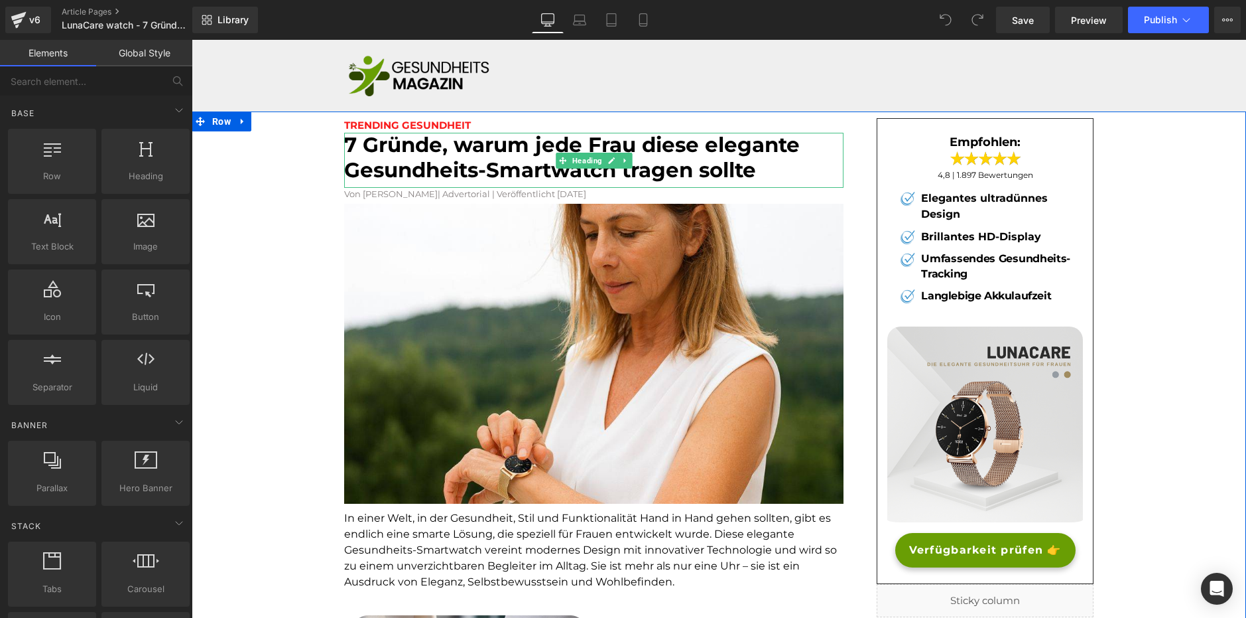
click at [423, 139] on font "7 Gründe, warum jede Frau diese elegante Gesundheits-Smartwatch tragen sollte" at bounding box center [572, 157] width 456 height 50
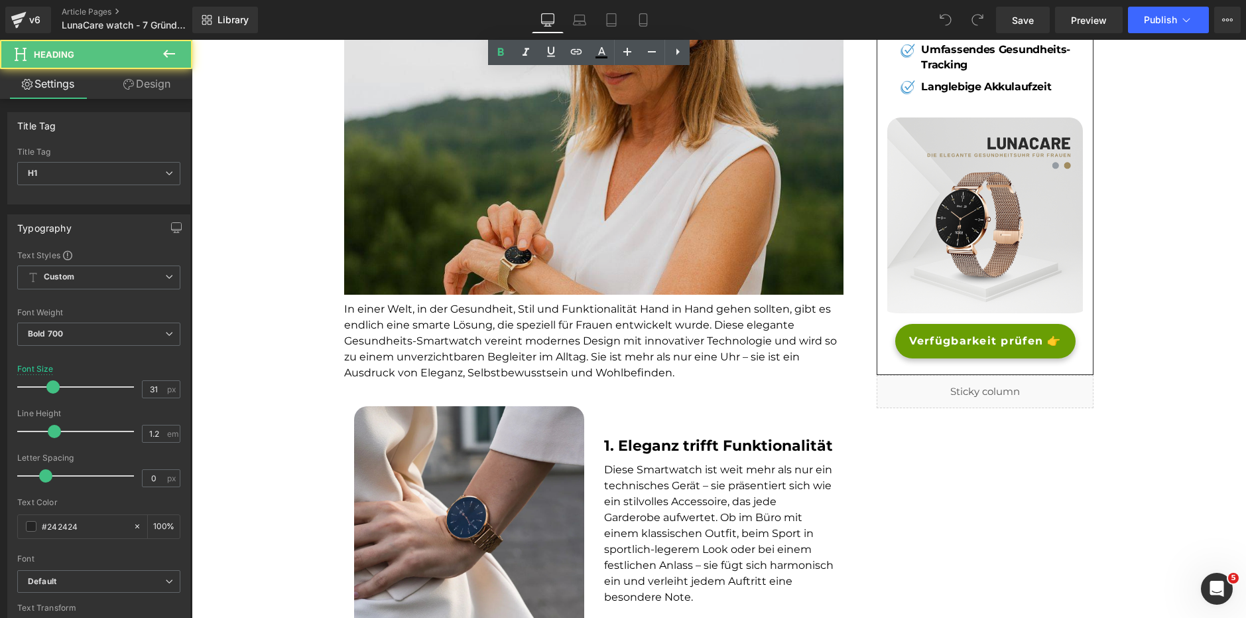
scroll to position [265, 0]
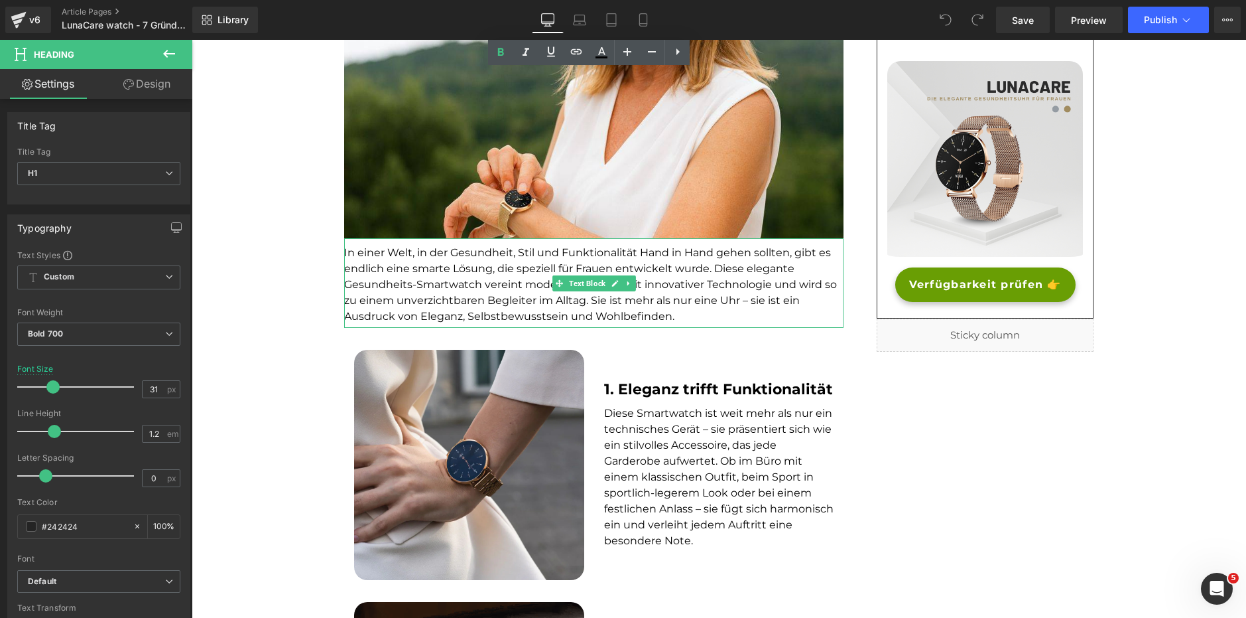
click at [452, 263] on font "In einer Welt, in der Gesundheit, Stil und Funktionalität Hand in Hand gehen so…" at bounding box center [590, 284] width 493 height 76
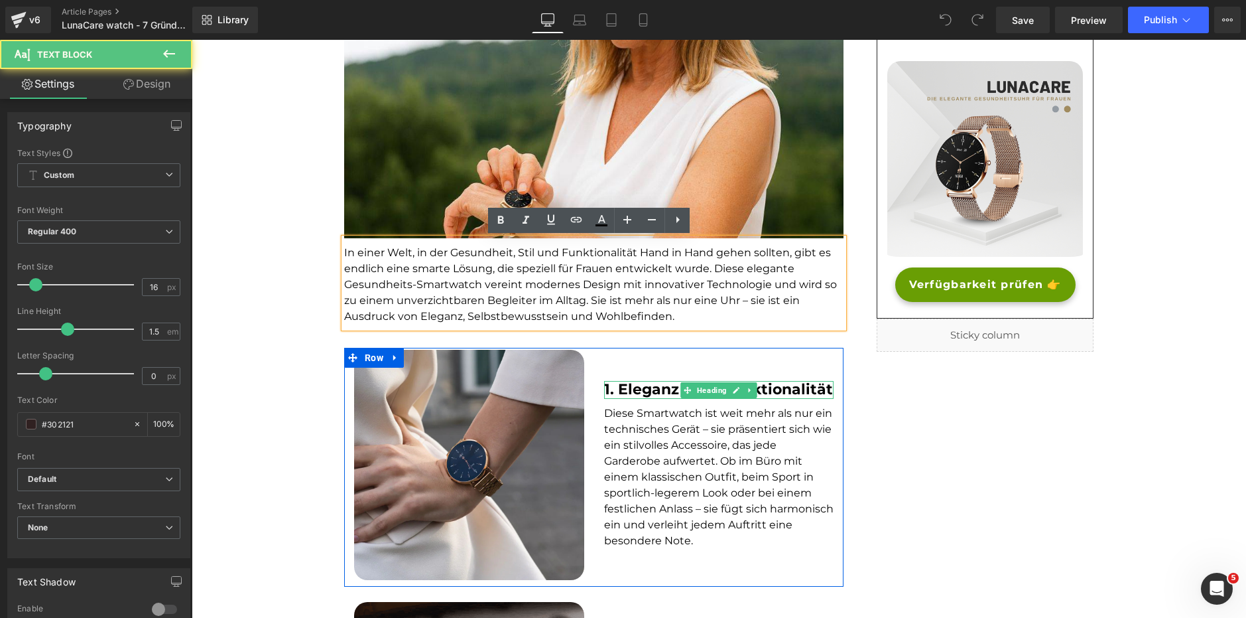
click at [664, 391] on strong "1. Eleganz trifft Funktionalität" at bounding box center [718, 389] width 229 height 18
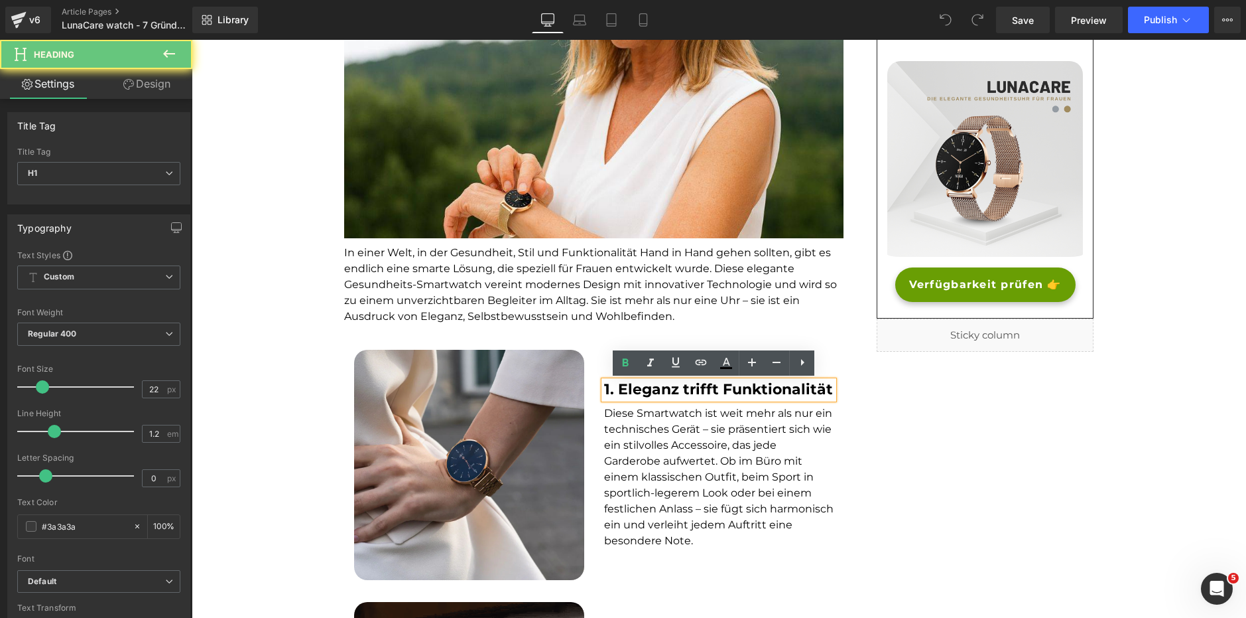
click at [650, 440] on font "Diese Smartwatch ist weit mehr als nur ein technisches Gerät – sie präsentiert …" at bounding box center [719, 477] width 230 height 140
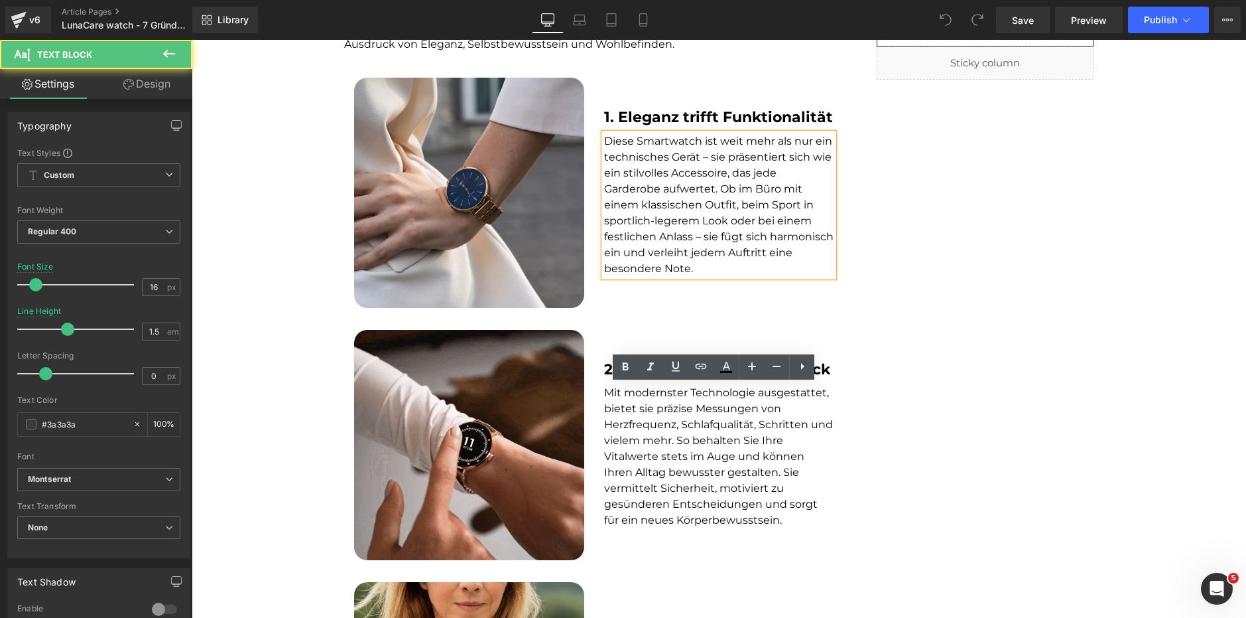
scroll to position [597, 0]
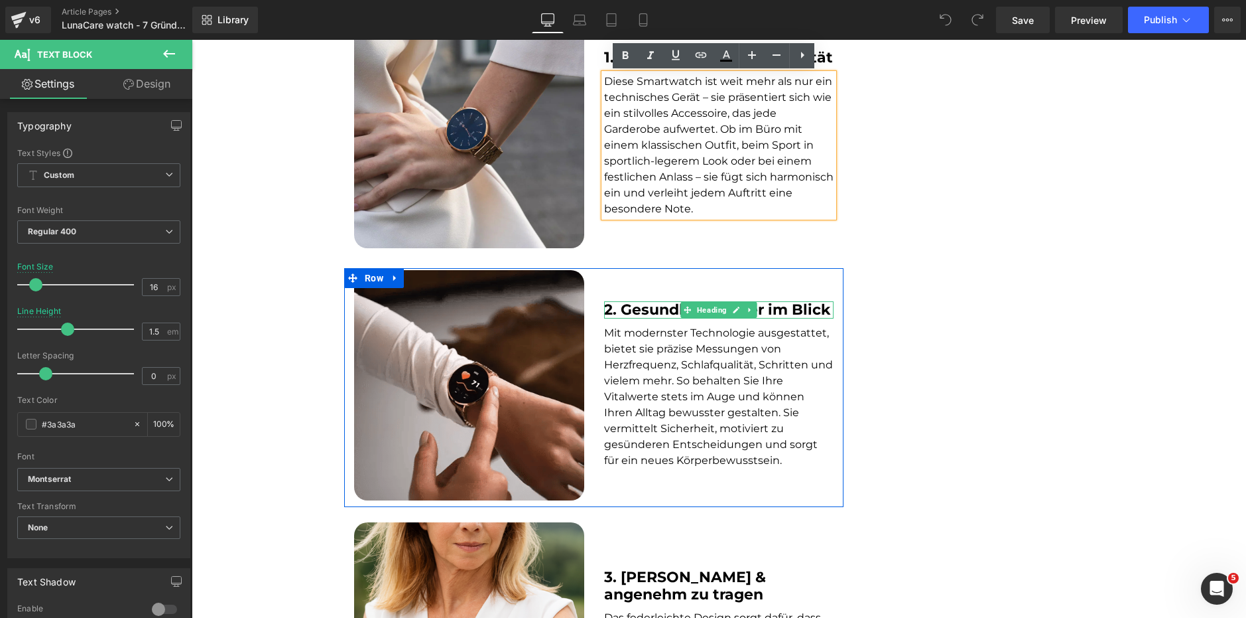
click at [653, 307] on b "2. Gesundheit immer im Blick" at bounding box center [717, 310] width 226 height 18
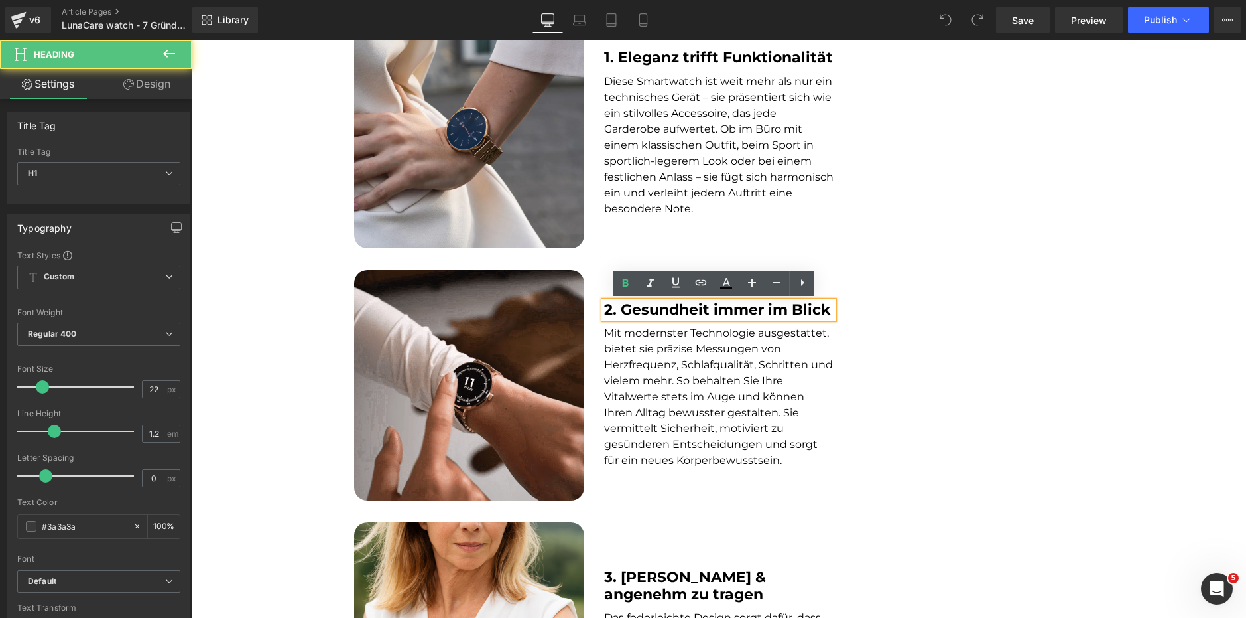
click at [638, 357] on p "Mit modernster Technologie ausgestattet, bietet sie präzise Messungen von Herzf…" at bounding box center [719, 396] width 230 height 143
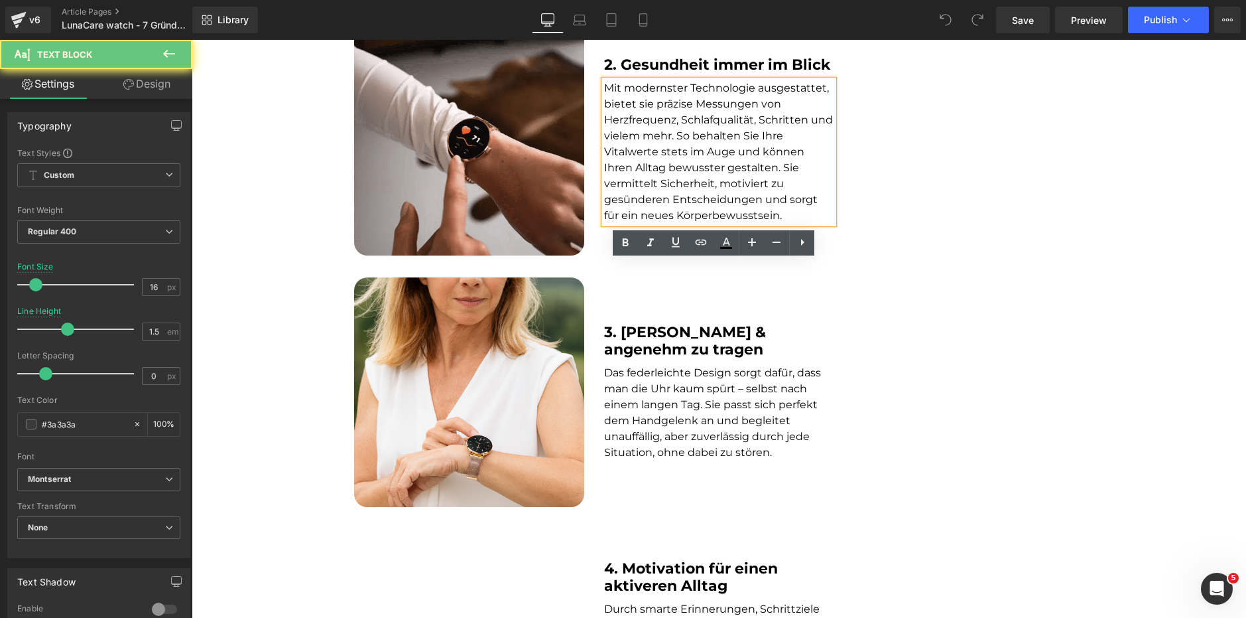
scroll to position [862, 0]
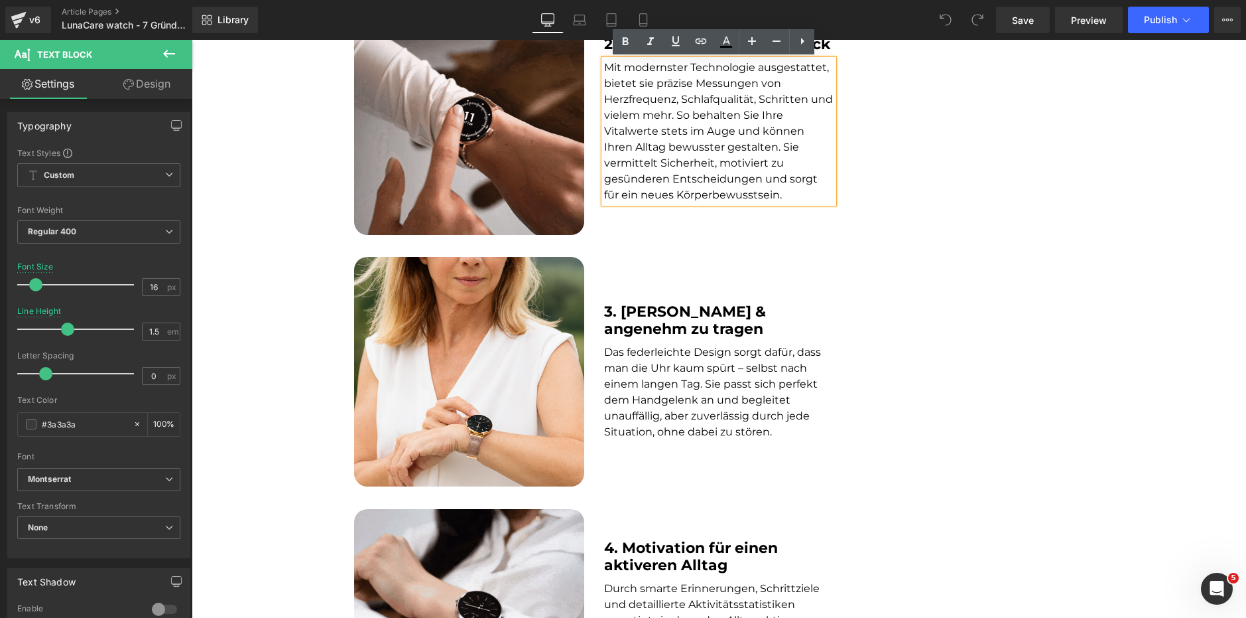
click at [647, 314] on strong "3. Leicht & angenehm zu tragen" at bounding box center [685, 319] width 162 height 35
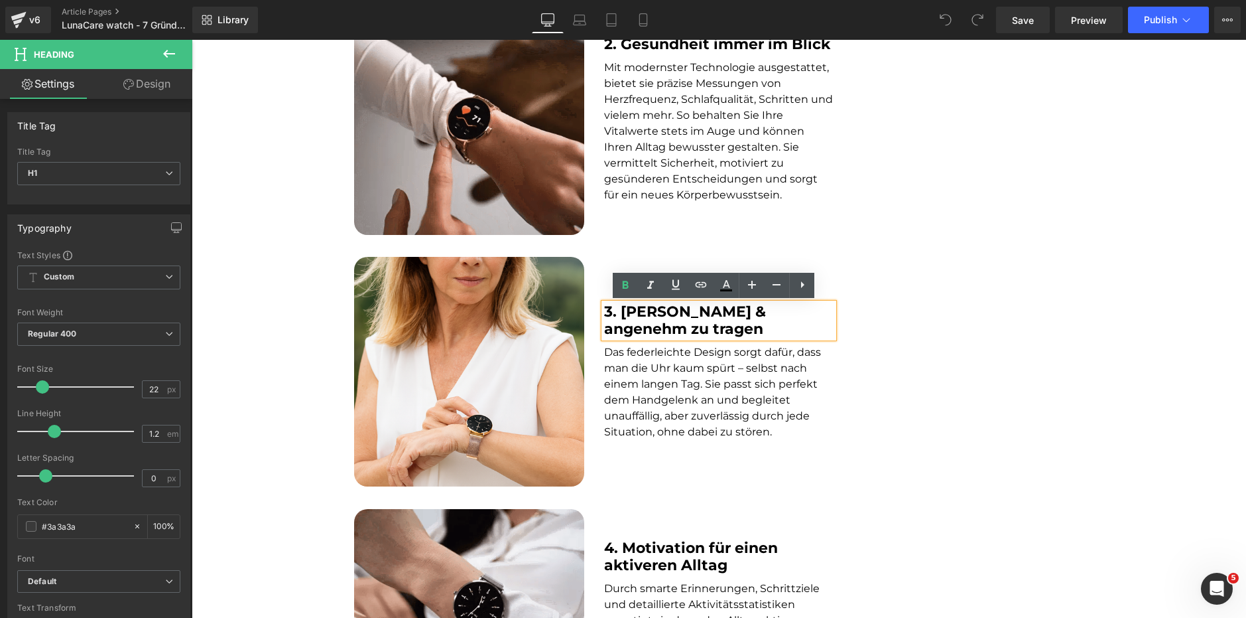
click at [639, 379] on font "Das federleichte Design sorgt dafür, dass man die Uhr kaum spürt – selbst nach …" at bounding box center [712, 392] width 217 height 92
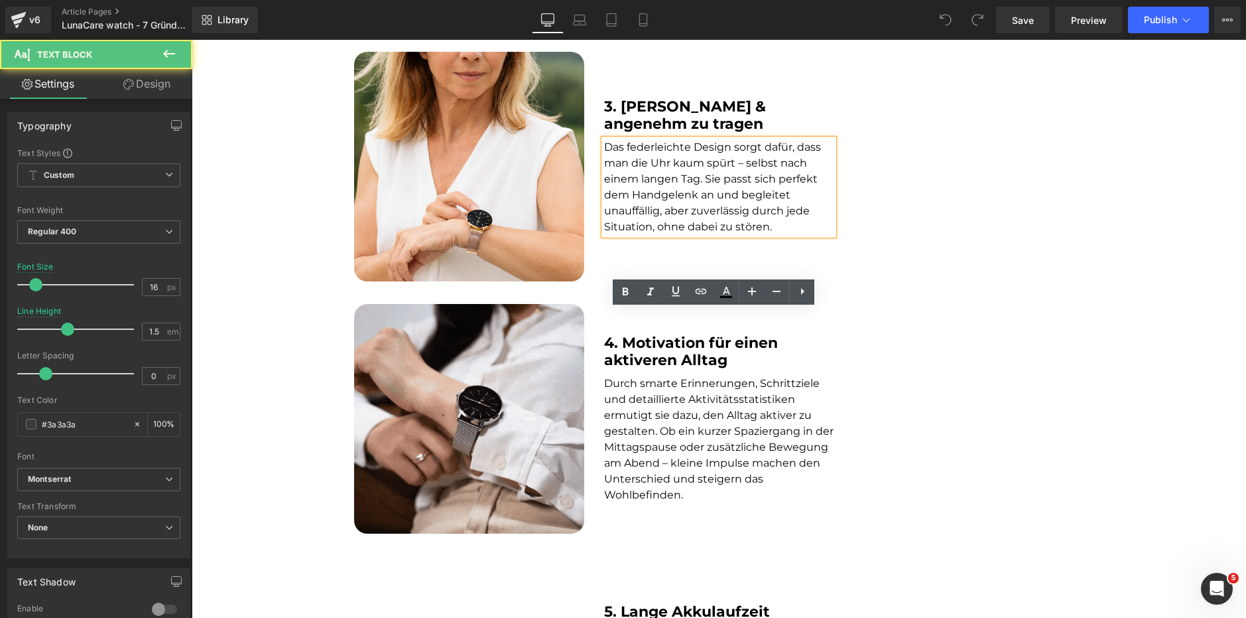
scroll to position [1128, 0]
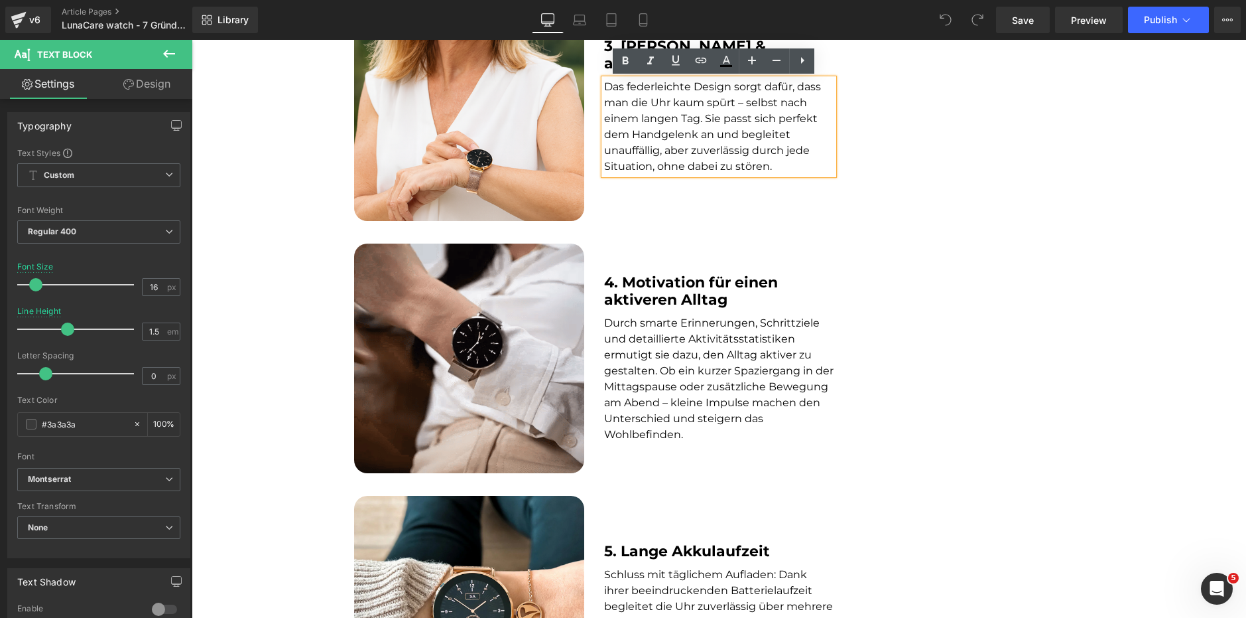
click at [650, 299] on strong "4. Motivation für einen aktiveren Alltag" at bounding box center [691, 290] width 174 height 35
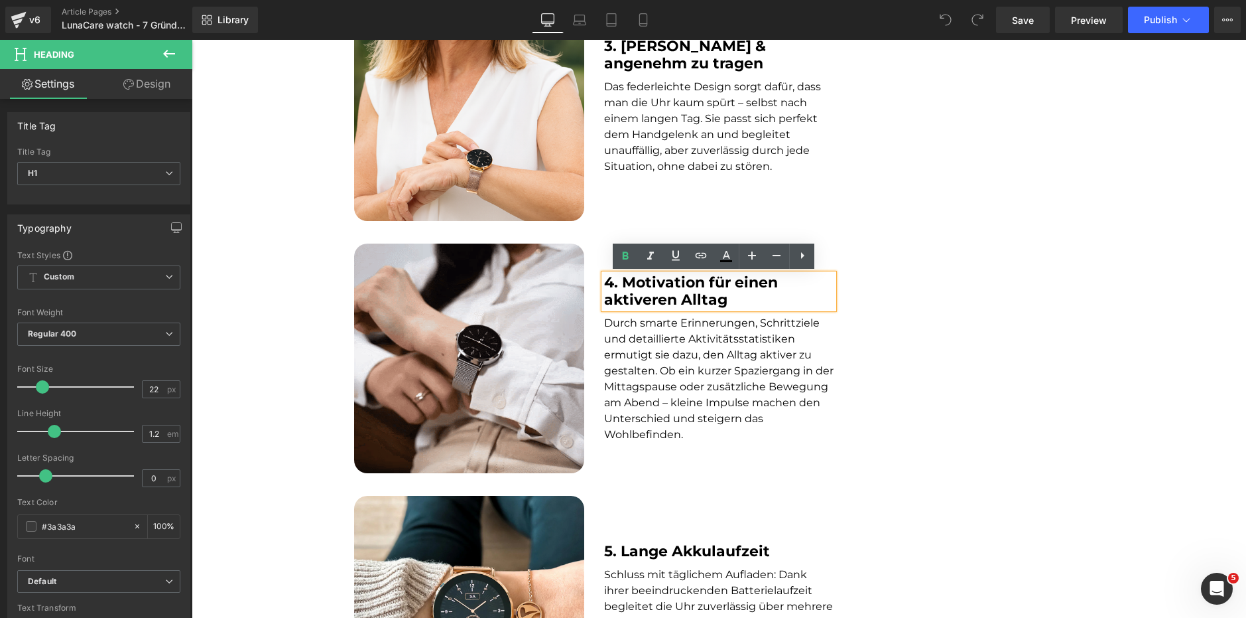
click at [649, 351] on font "Durch smarte Erinnerungen, Schrittziele und detaillierte Aktivitätsstatistiken …" at bounding box center [719, 378] width 230 height 124
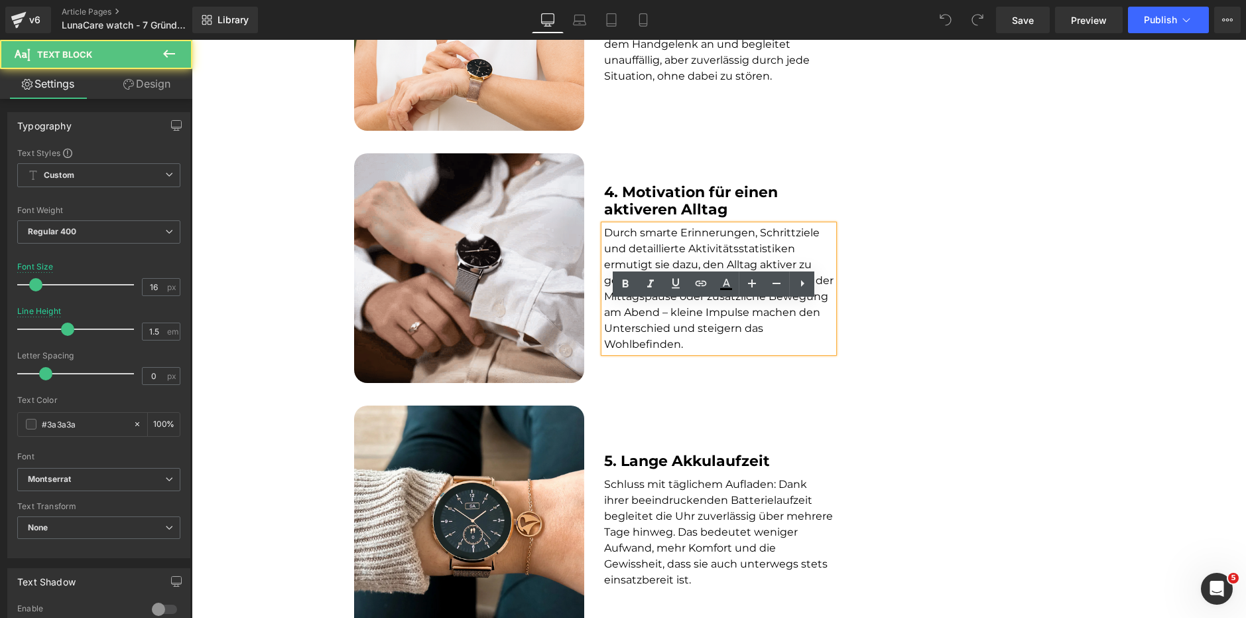
scroll to position [1459, 0]
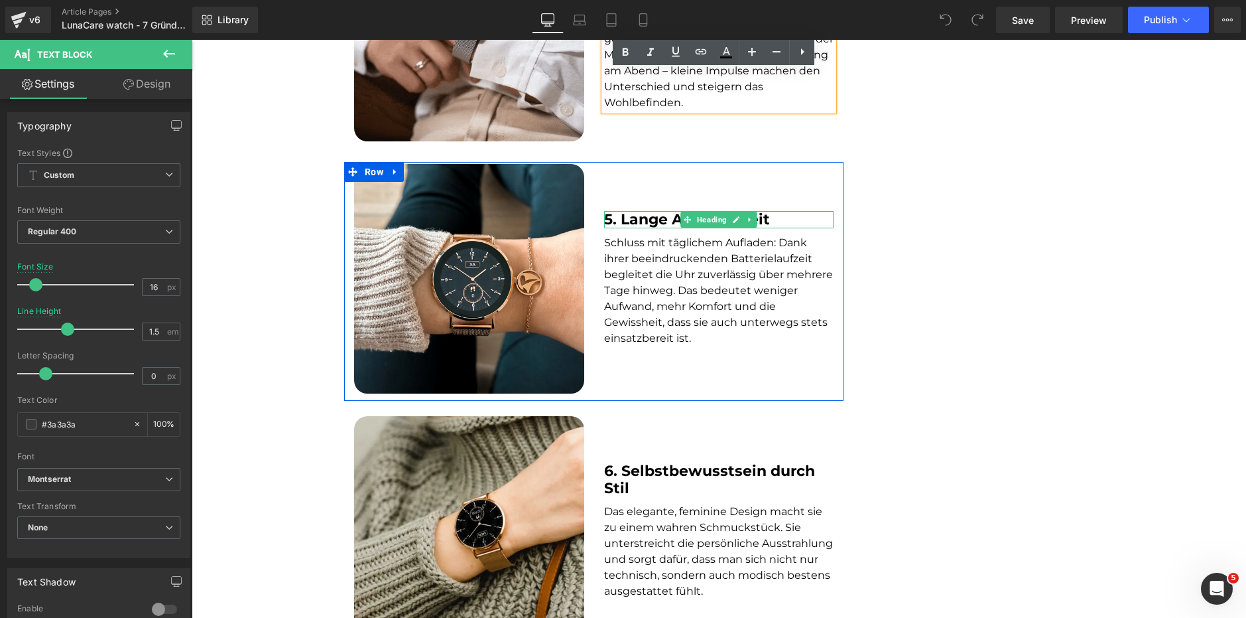
click at [628, 222] on strong "5. Lange Akkulaufzeit" at bounding box center [687, 219] width 166 height 18
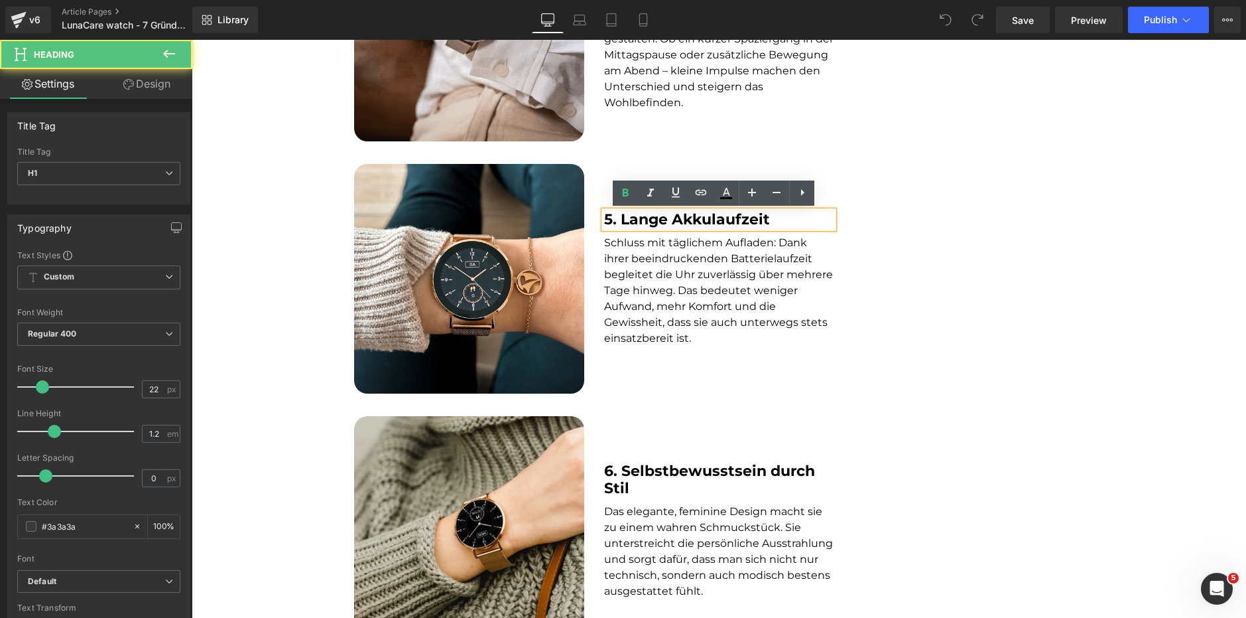
click at [625, 271] on font "Schluss mit täglichem Aufladen: Dank ihrer beeindruckenden Batterielaufzeit beg…" at bounding box center [718, 290] width 229 height 108
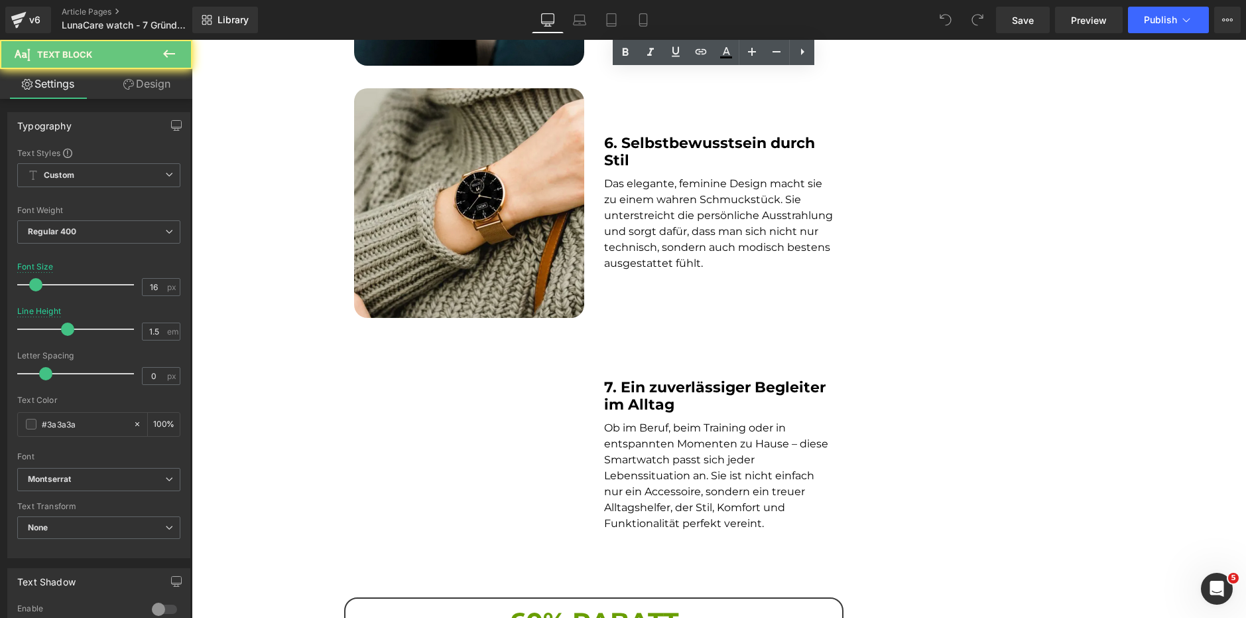
scroll to position [1791, 0]
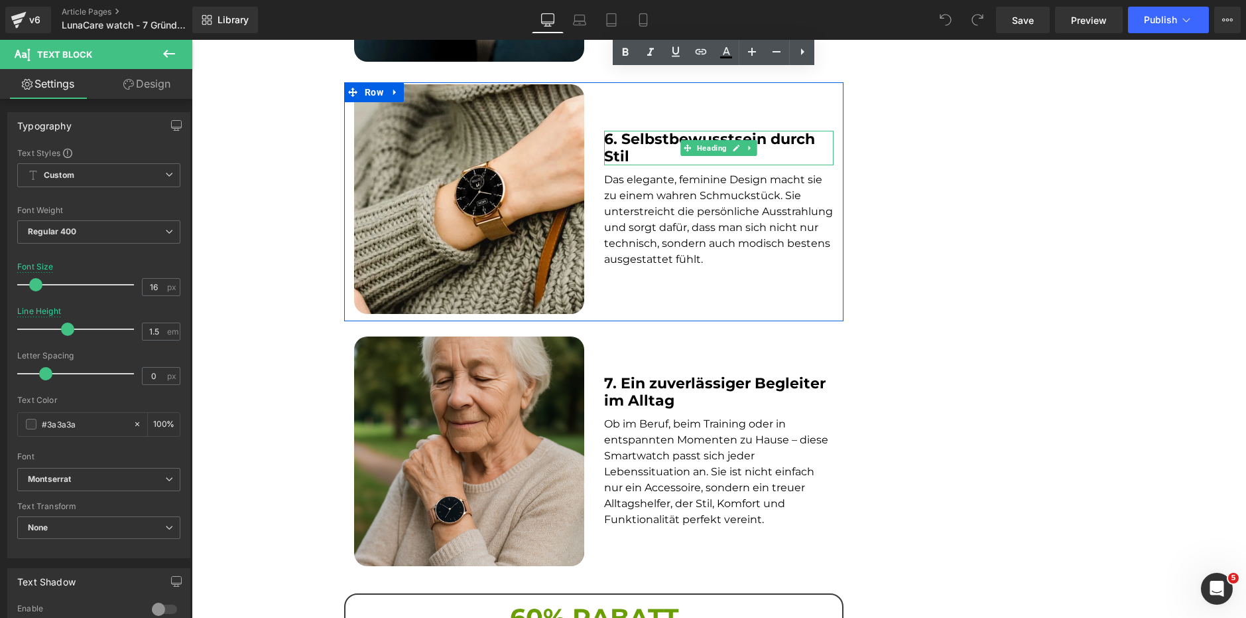
click at [644, 137] on strong "6. Selbstbewusstsein durch Stil" at bounding box center [709, 147] width 211 height 35
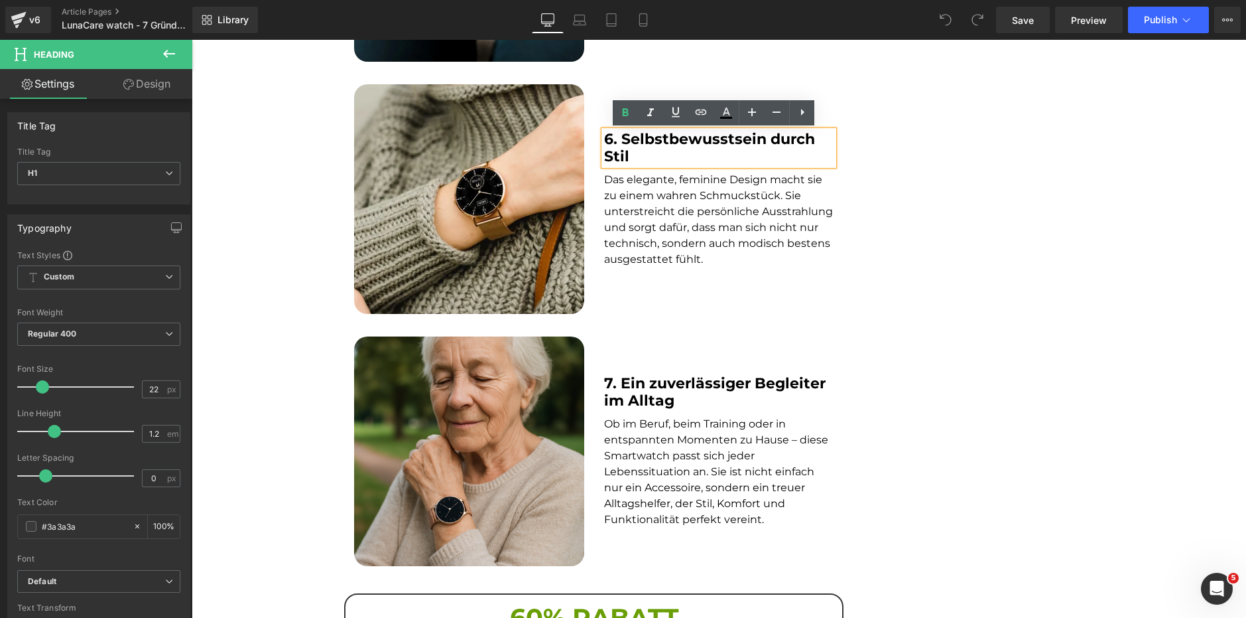
click at [639, 220] on p "Das elegante, feminine Design macht sie zu einem wahren Schmuckstück. Sie unter…" at bounding box center [719, 220] width 230 height 96
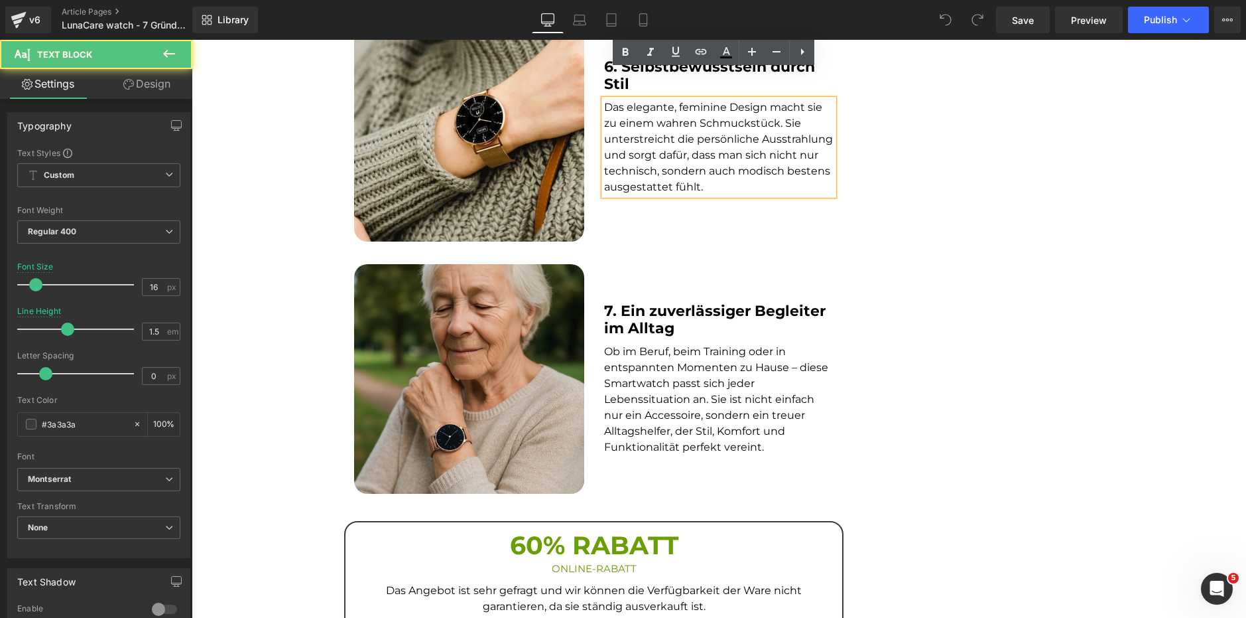
scroll to position [2056, 0]
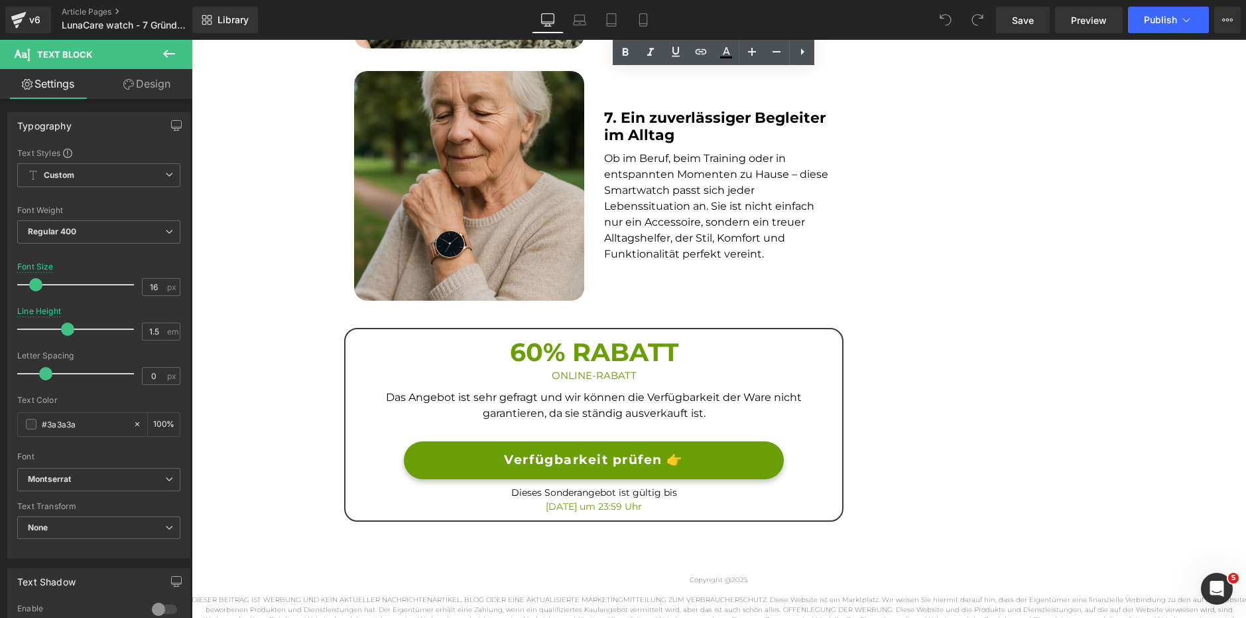
click at [648, 135] on strong "7. Ein zuverlässiger Begleiter im Alltag" at bounding box center [715, 126] width 222 height 35
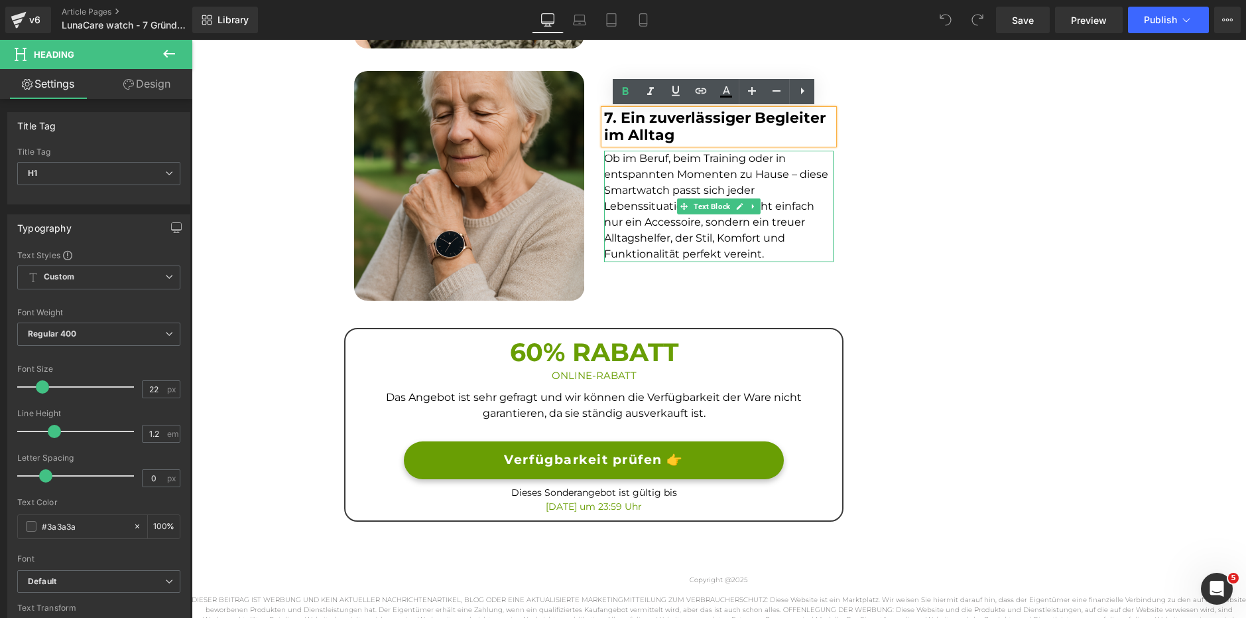
drag, startPoint x: 645, startPoint y: 174, endPoint x: 639, endPoint y: 207, distance: 33.7
click at [645, 174] on font "Ob im Beruf, beim Training oder in entspannten Momenten zu Hause – diese Smartw…" at bounding box center [716, 206] width 224 height 108
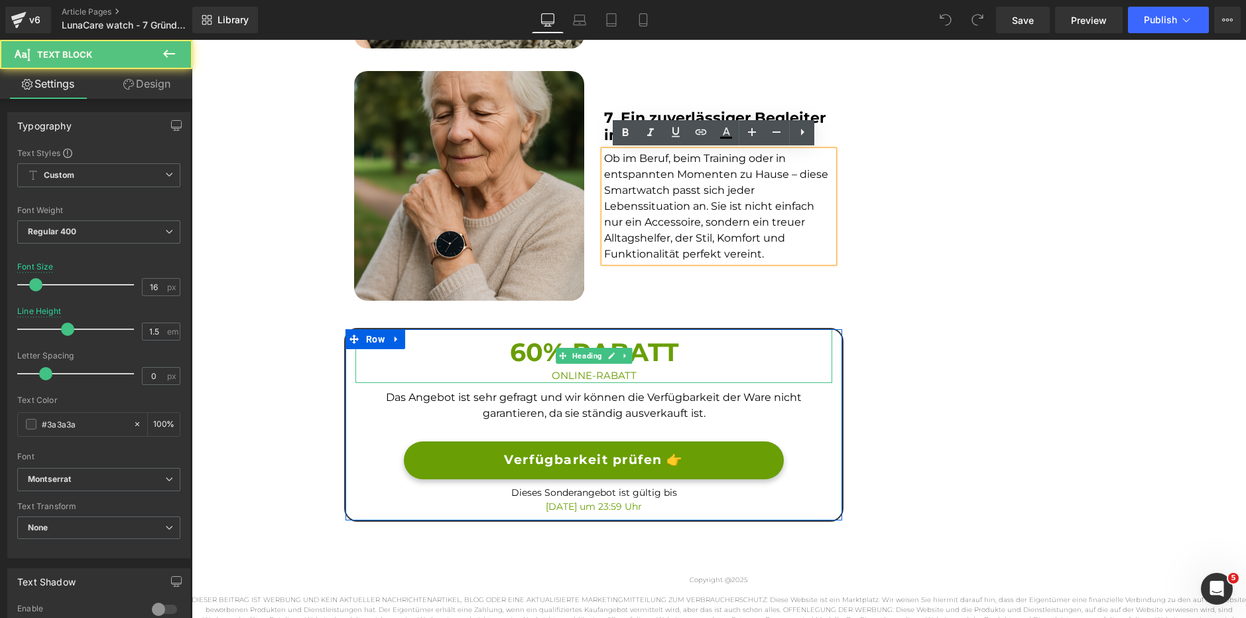
click at [602, 344] on h3 "60% RABATT" at bounding box center [594, 352] width 477 height 33
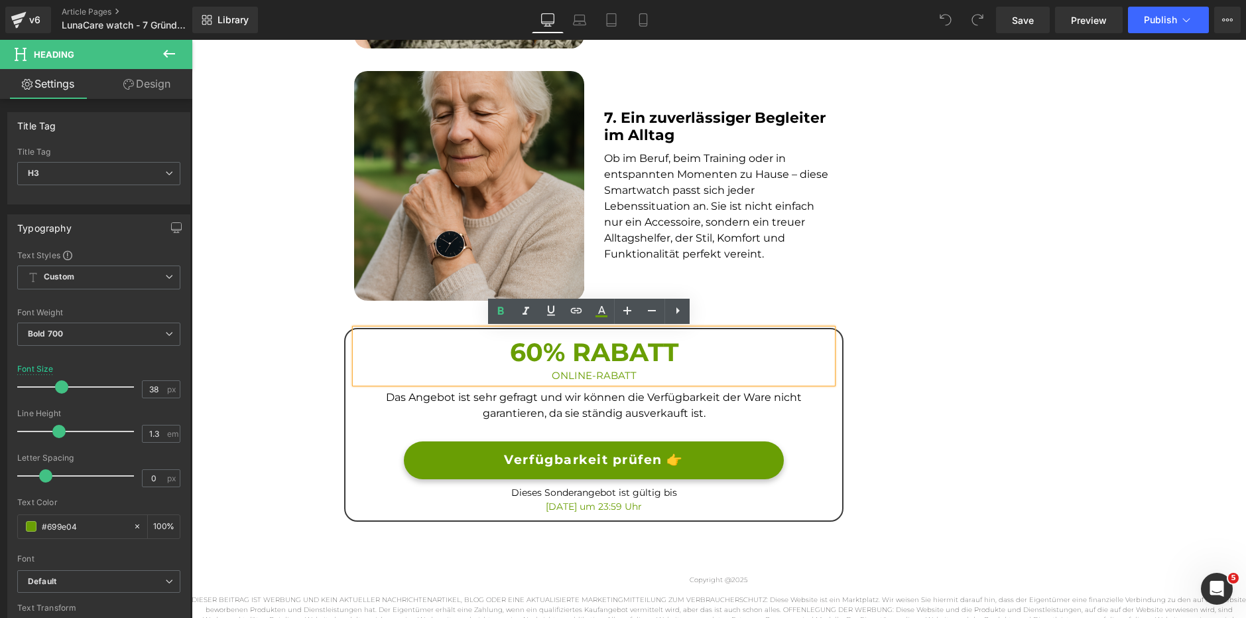
click at [527, 355] on h3 "60% RABATT" at bounding box center [594, 352] width 477 height 33
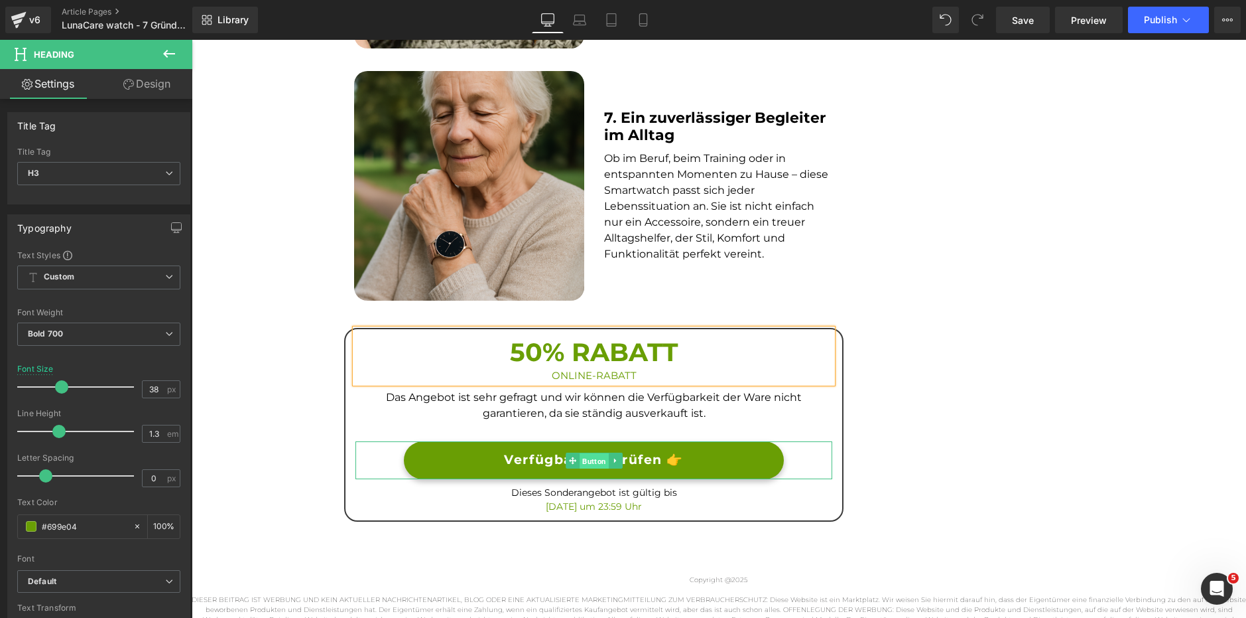
click at [591, 460] on span "Button" at bounding box center [594, 460] width 29 height 16
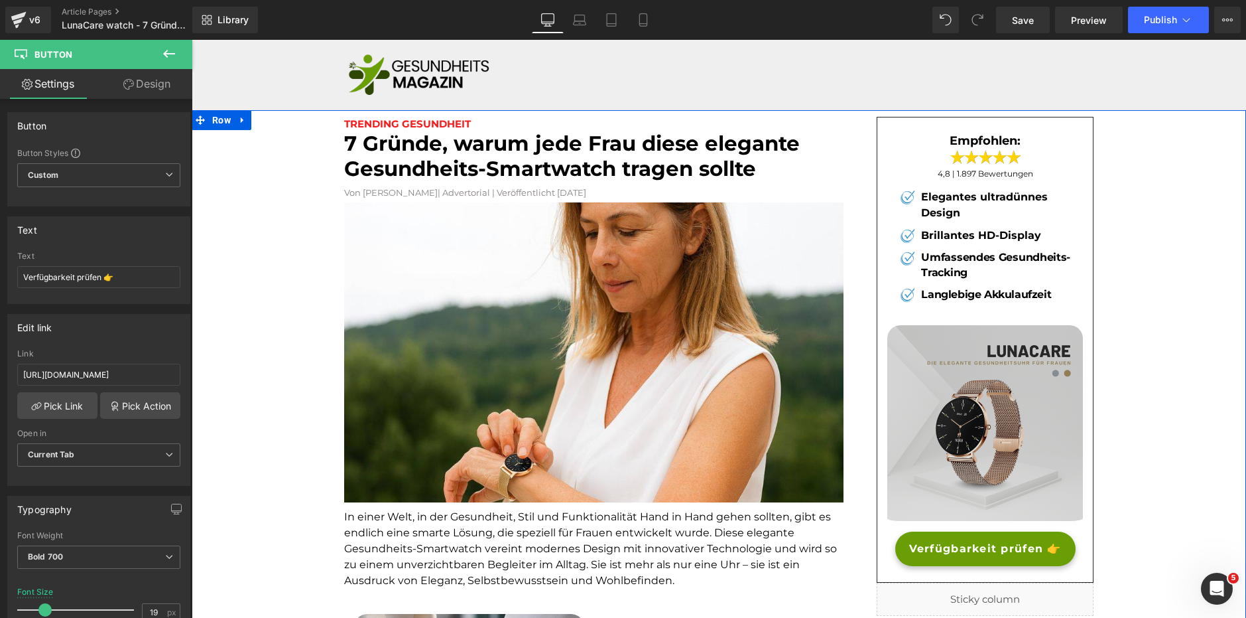
scroll to position [0, 0]
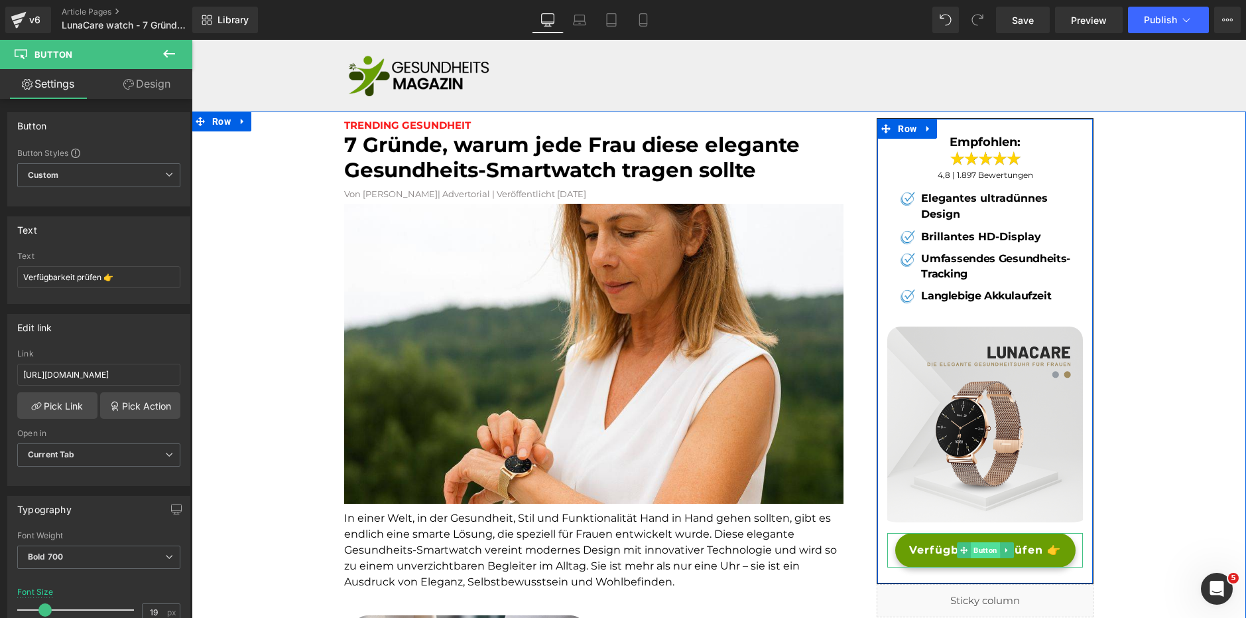
click at [980, 549] on span "Button" at bounding box center [985, 550] width 29 height 16
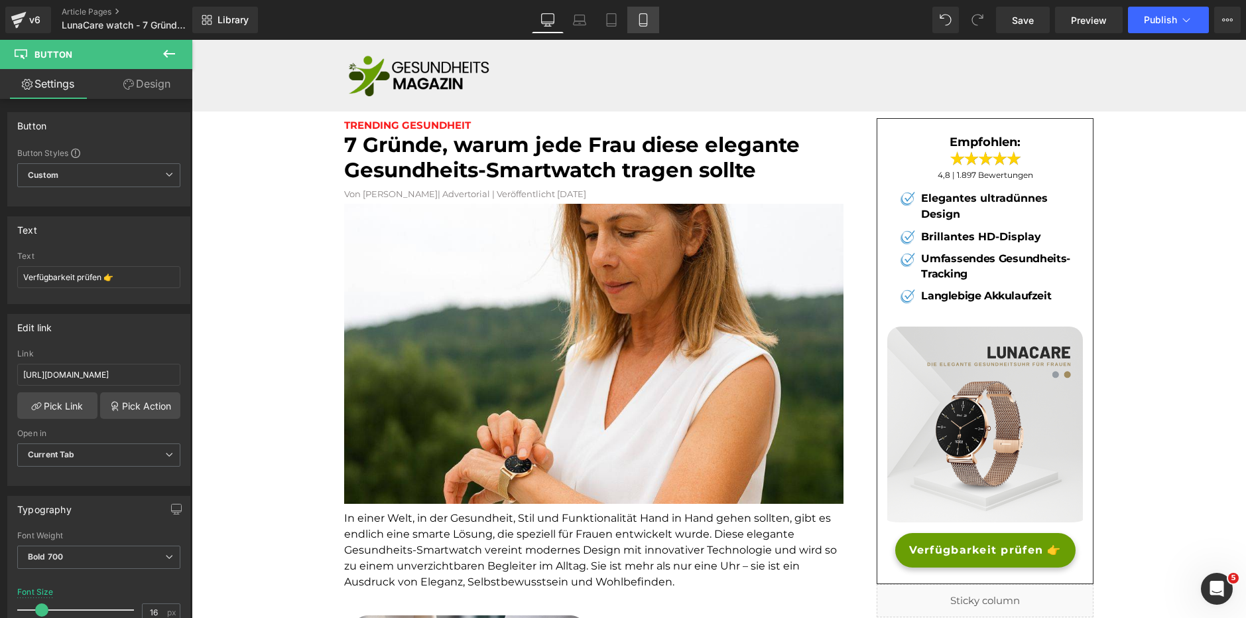
click at [644, 17] on icon at bounding box center [643, 19] width 13 height 13
type input "14"
type input "100"
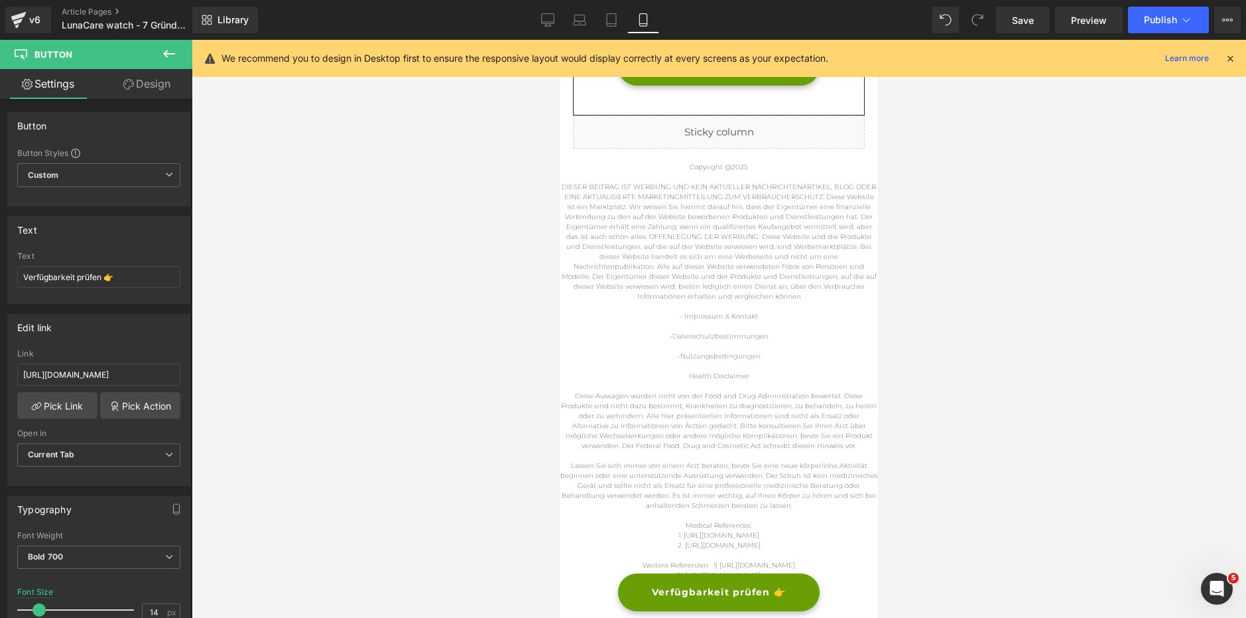
scroll to position [4404, 0]
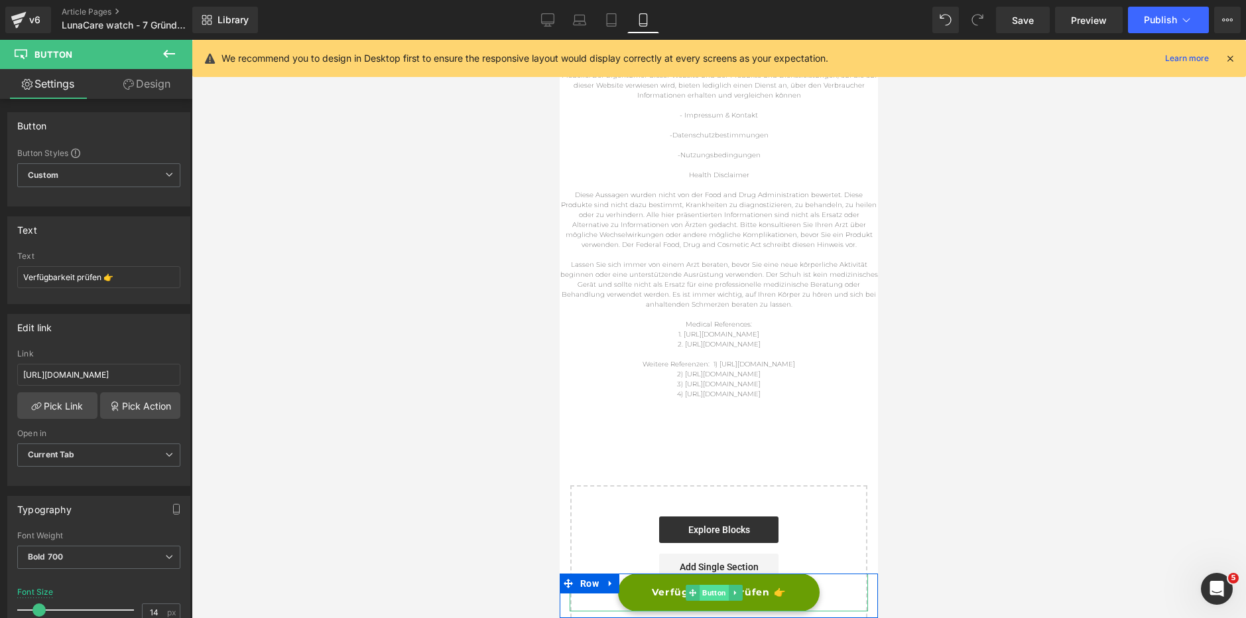
click at [716, 592] on span "Button" at bounding box center [714, 592] width 29 height 16
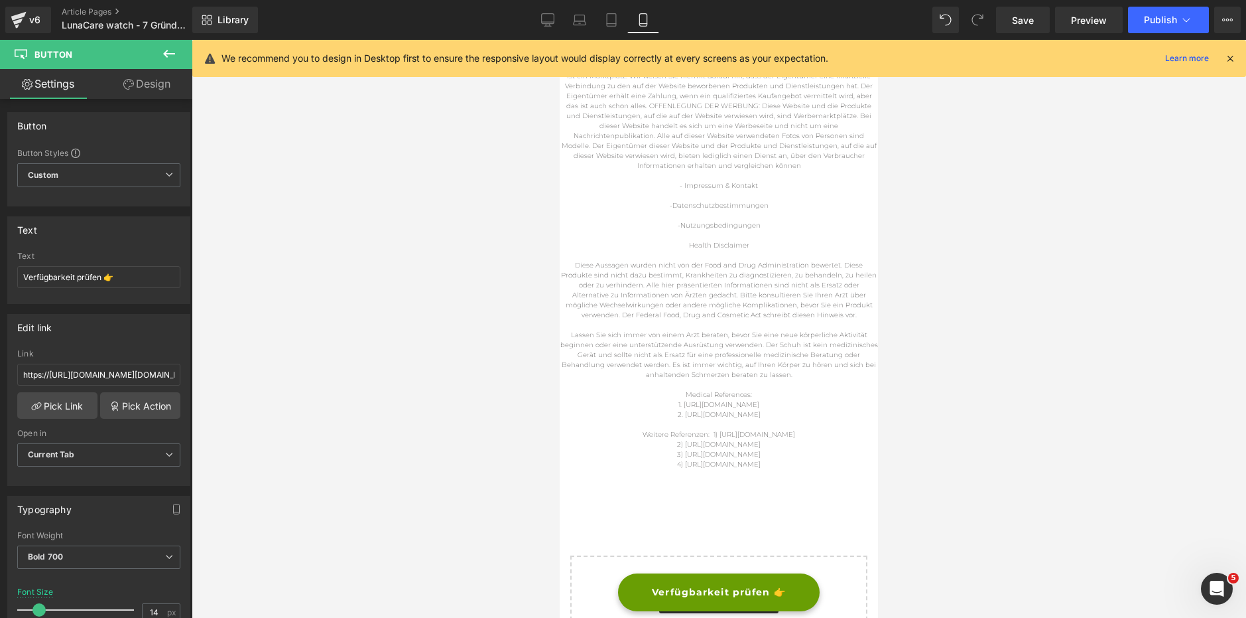
scroll to position [4006, 0]
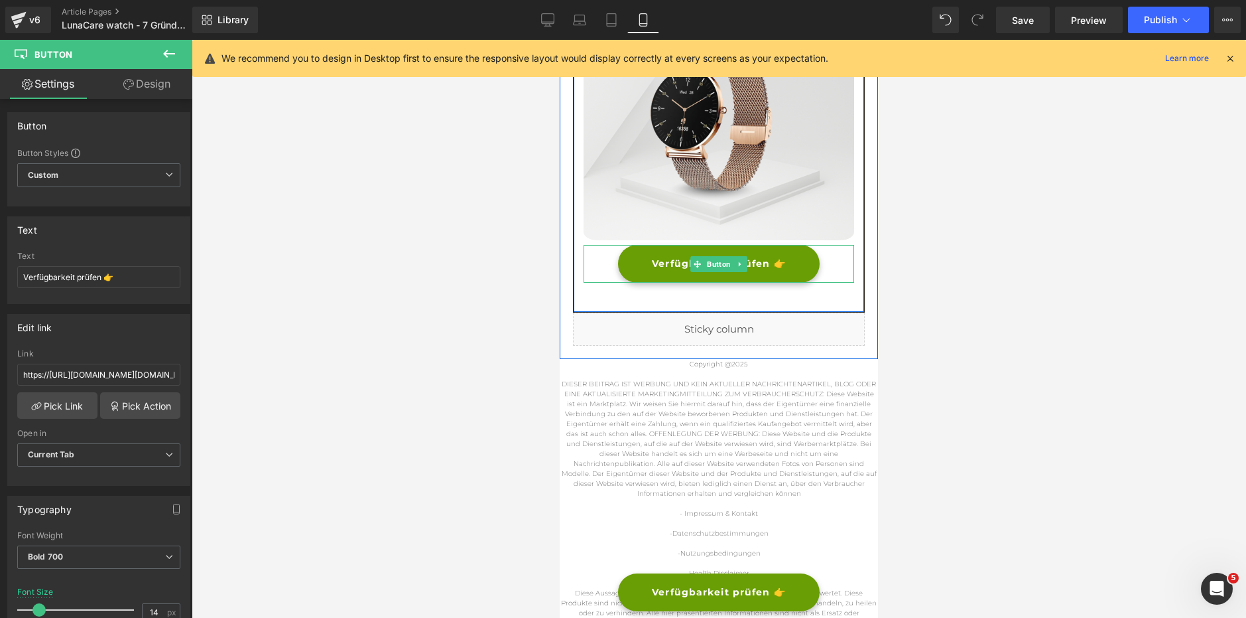
click at [716, 256] on span "Button" at bounding box center [719, 264] width 29 height 16
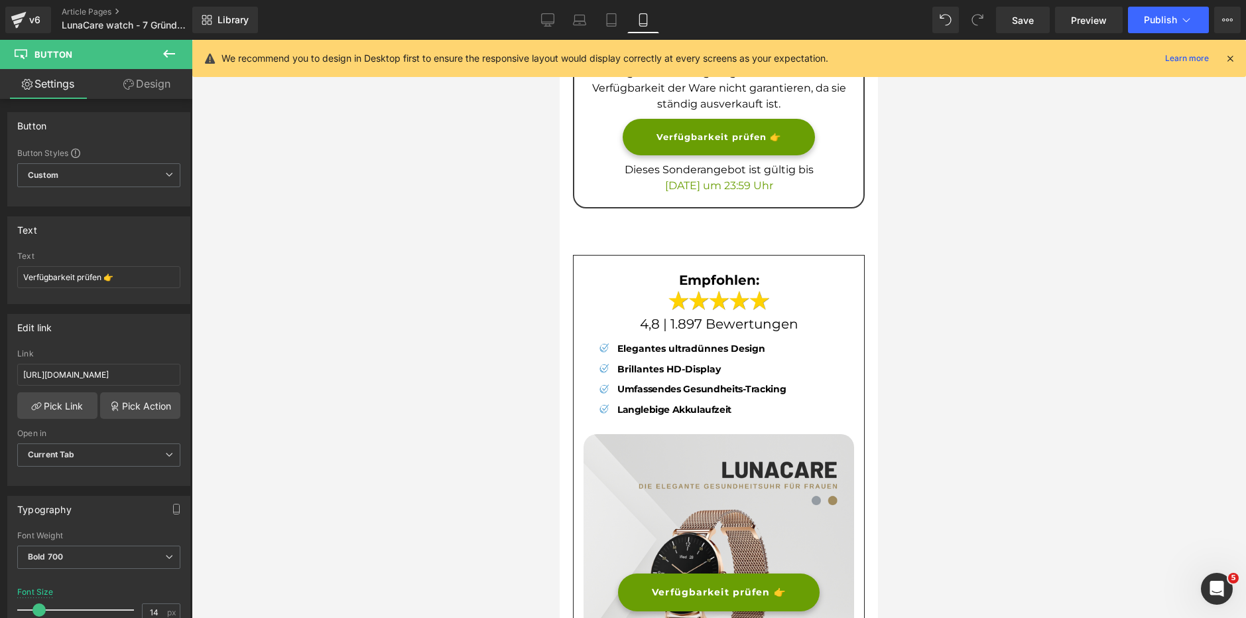
click at [690, 362] on div "Brillantes HD-Display Text Block" at bounding box center [700, 369] width 172 height 14
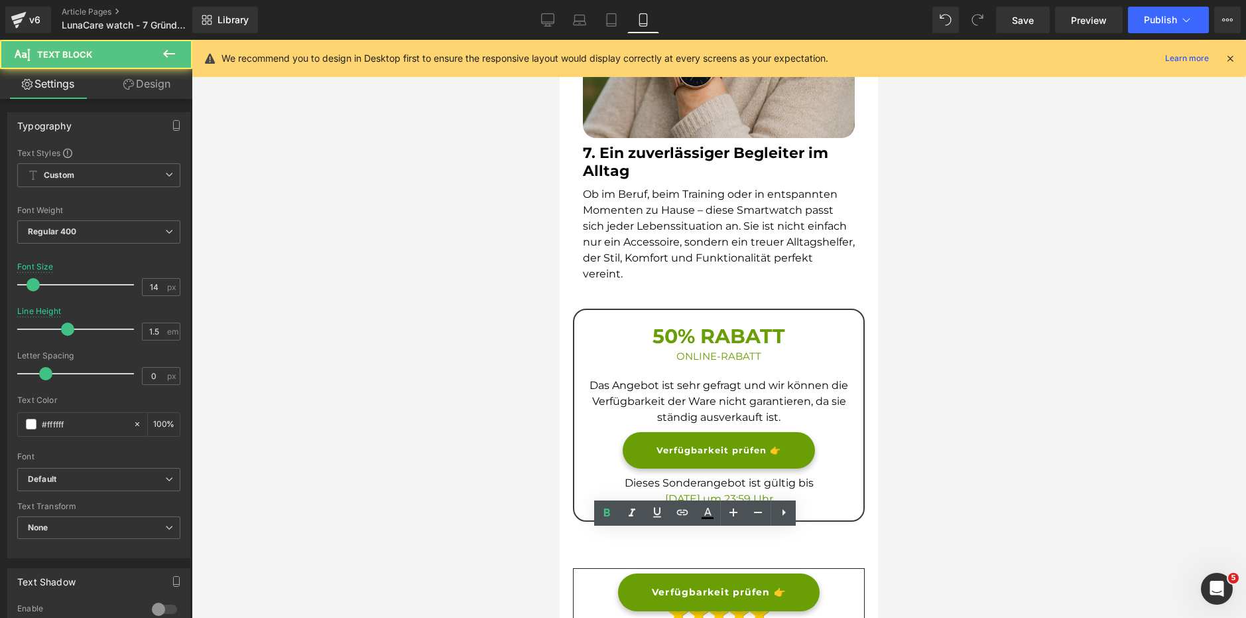
scroll to position [3210, 0]
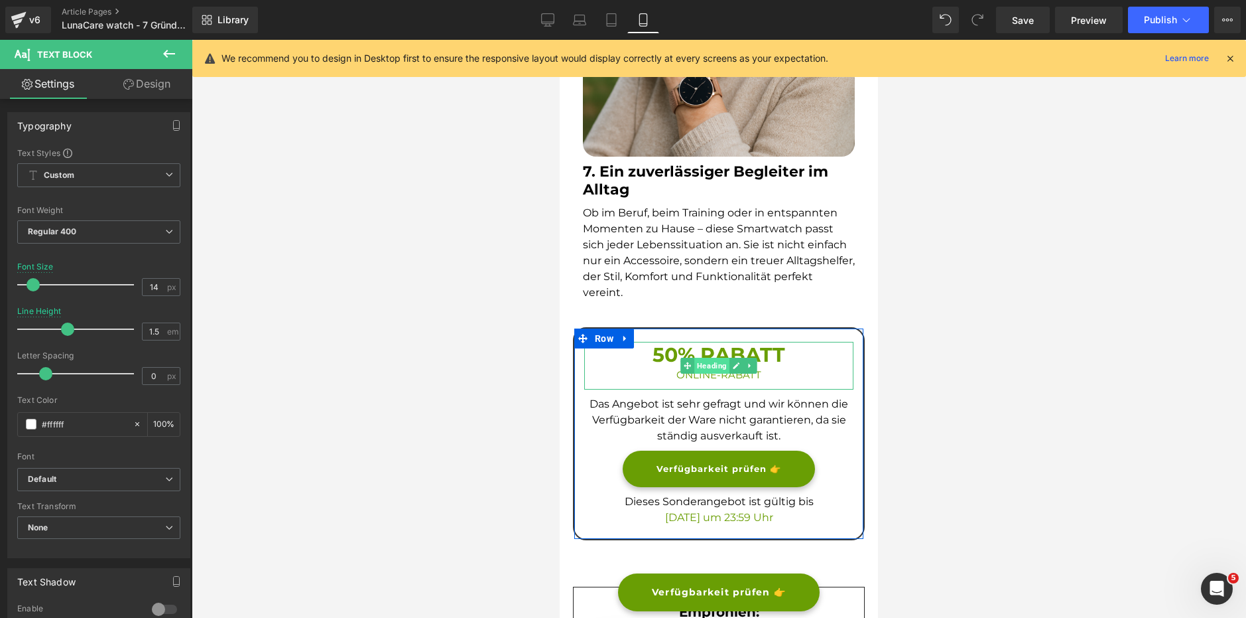
click at [722, 358] on span "Heading" at bounding box center [712, 366] width 35 height 16
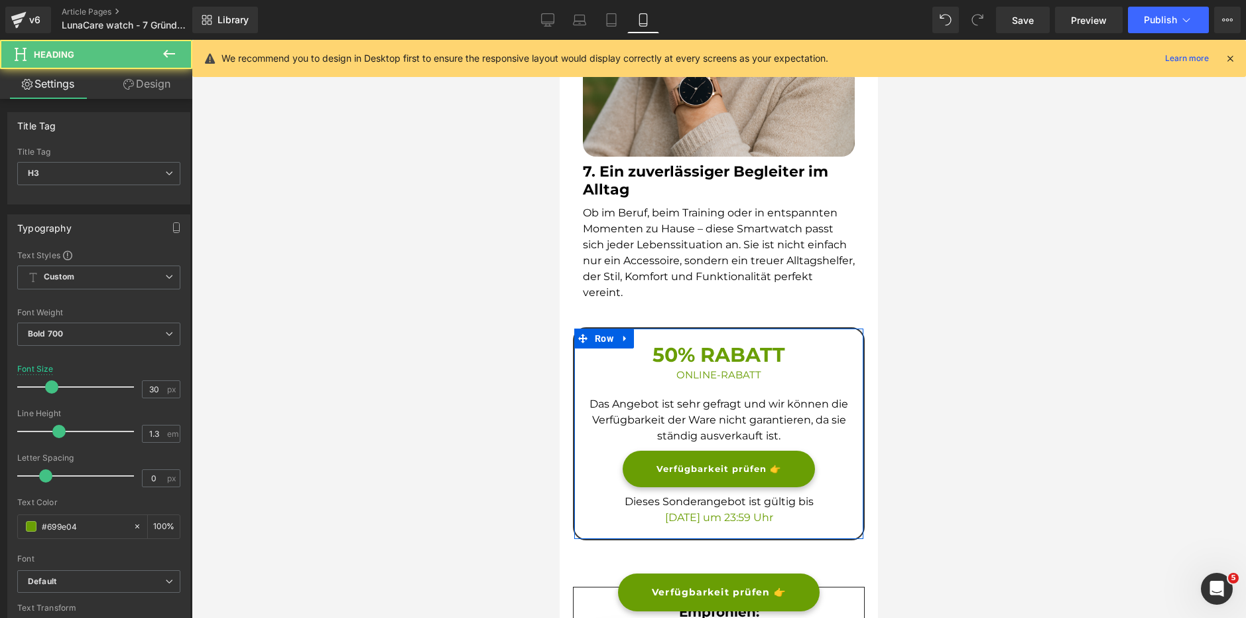
click at [706, 412] on span "Text Block" at bounding box center [712, 420] width 42 height 16
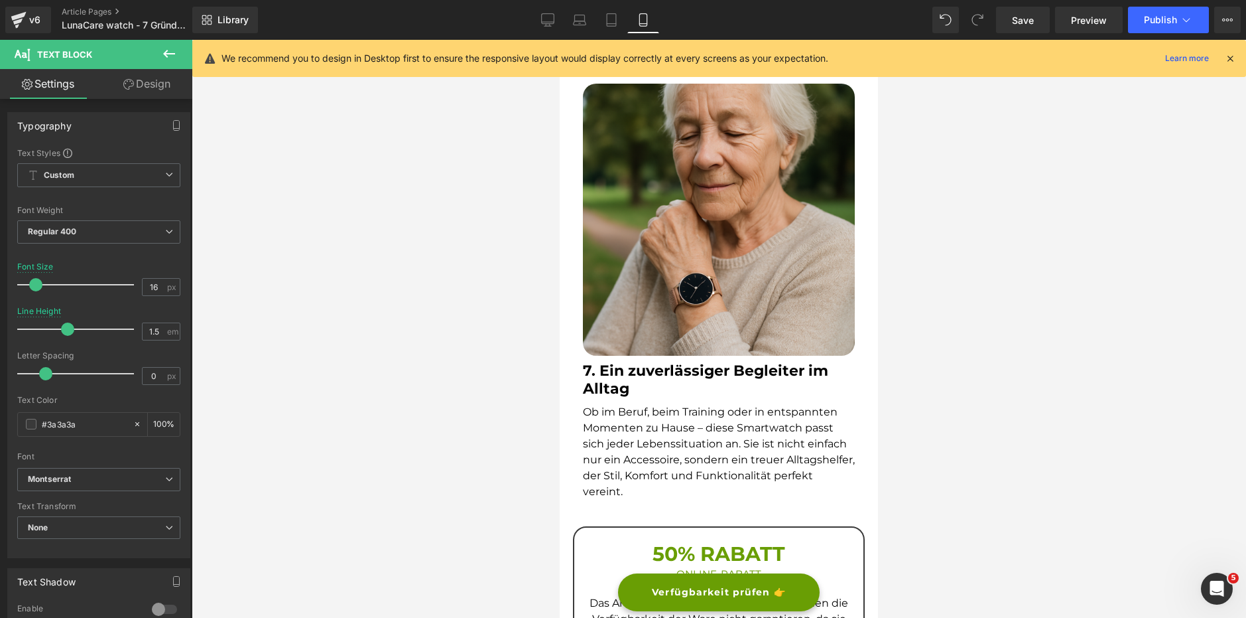
drag, startPoint x: 686, startPoint y: 431, endPoint x: 683, endPoint y: 422, distance: 9.0
click at [683, 431] on div "Ob im Beruf, beim Training oder in entspannten Momenten zu Hause – diese Smartw…" at bounding box center [719, 452] width 272 height 96
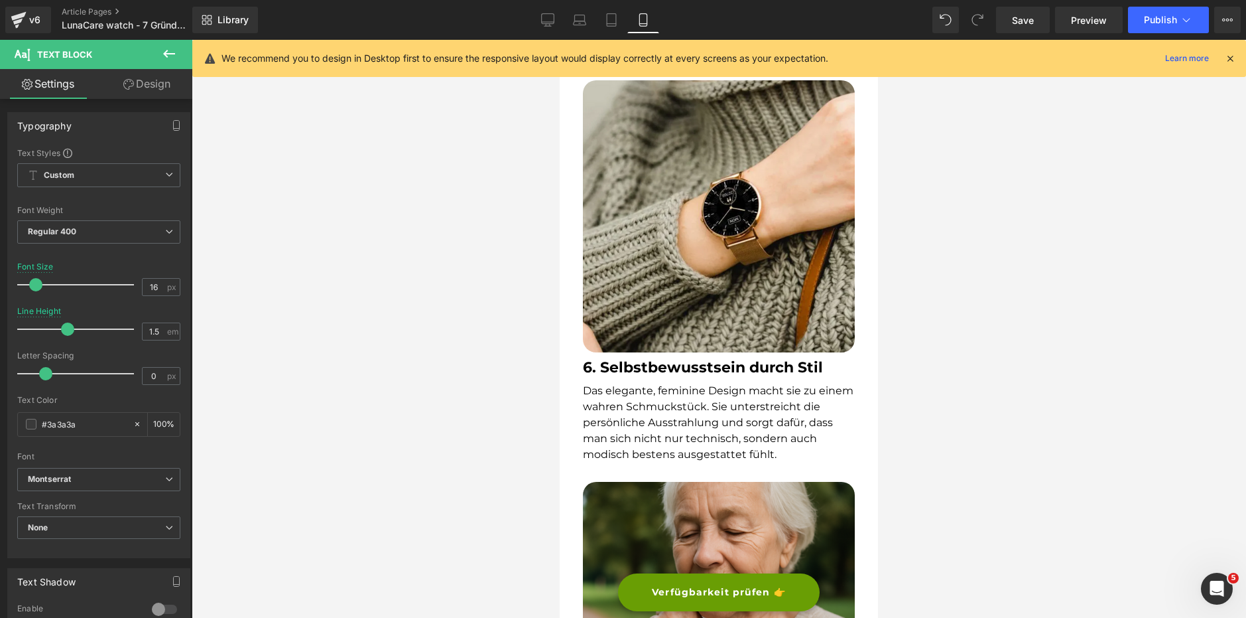
click at [694, 387] on font "Das elegante, feminine Design macht sie zu einem wahren Schmuckstück. Sie unter…" at bounding box center [718, 422] width 271 height 76
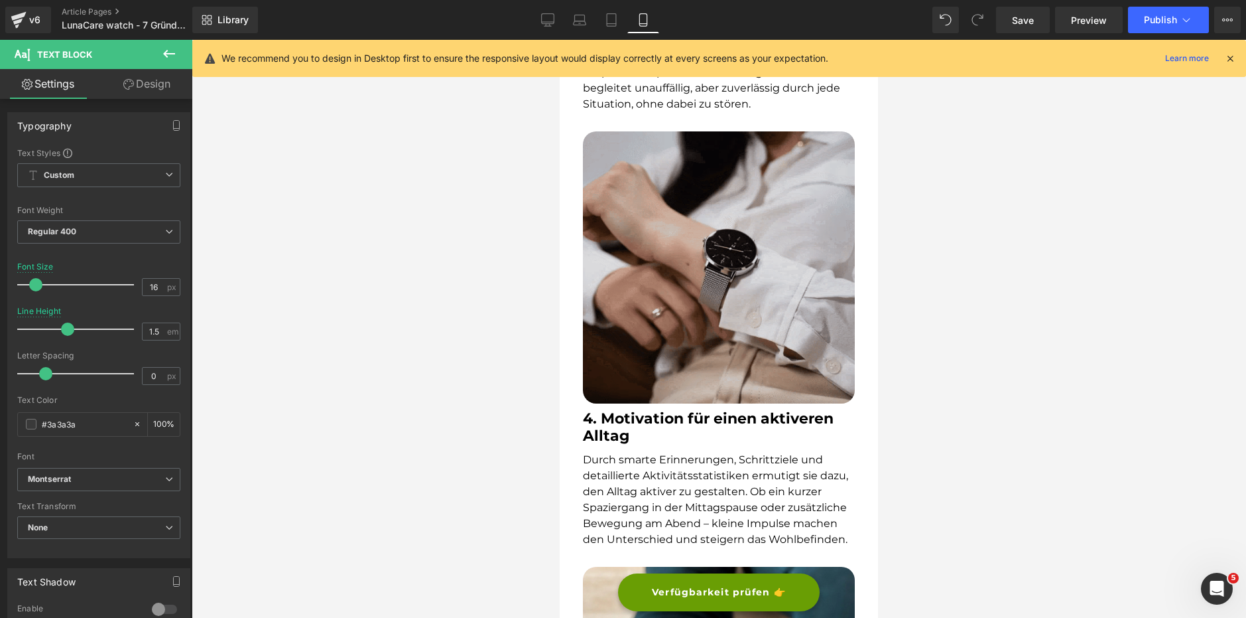
scroll to position [1684, 0]
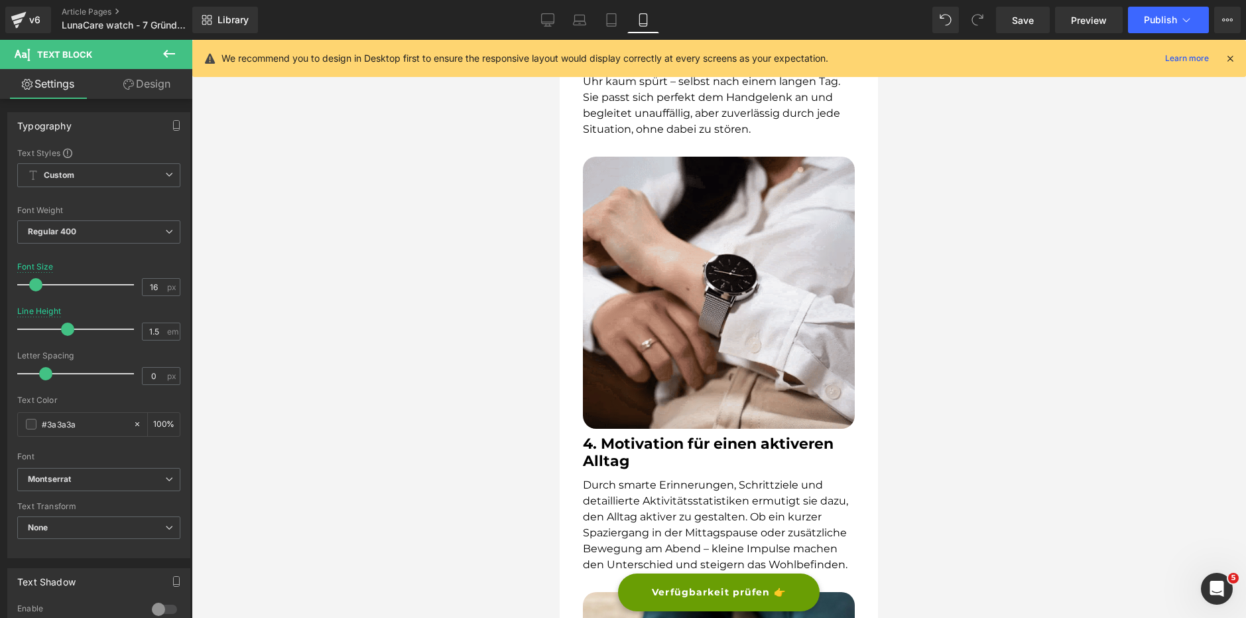
click at [710, 477] on p "Durch smarte Erinnerungen, Schrittziele und detaillierte Aktivitätsstatistiken …" at bounding box center [719, 525] width 272 height 96
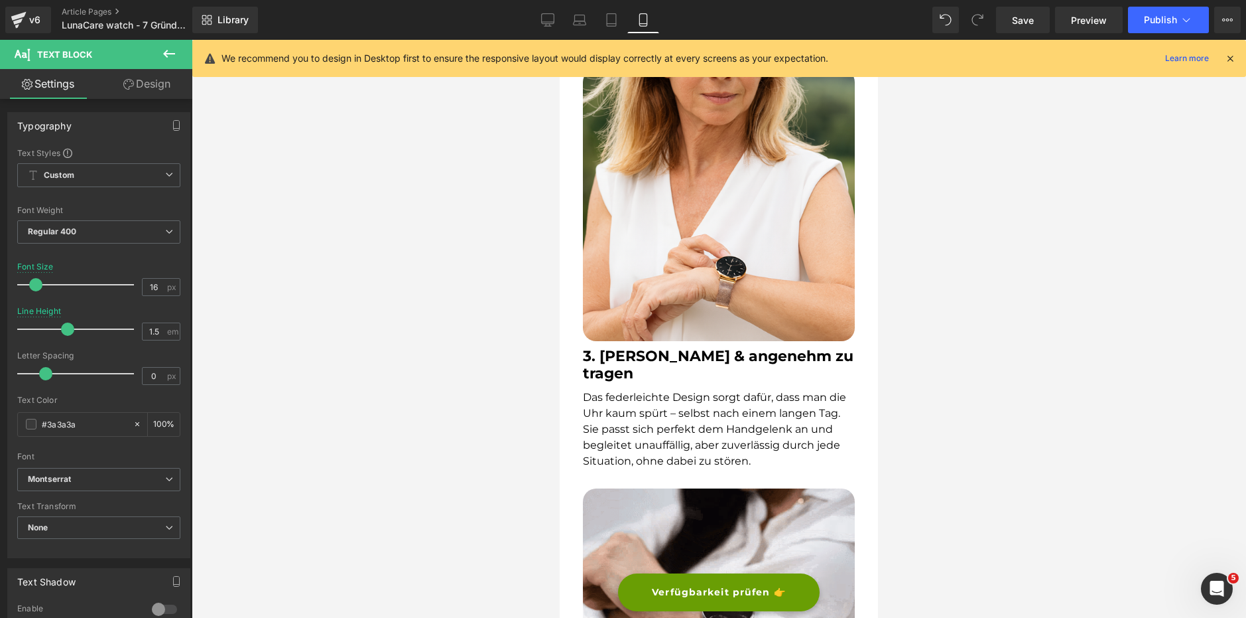
click at [699, 417] on div "Das federleichte Design sorgt dafür, dass man die Uhr kaum spürt – selbst nach …" at bounding box center [719, 429] width 272 height 80
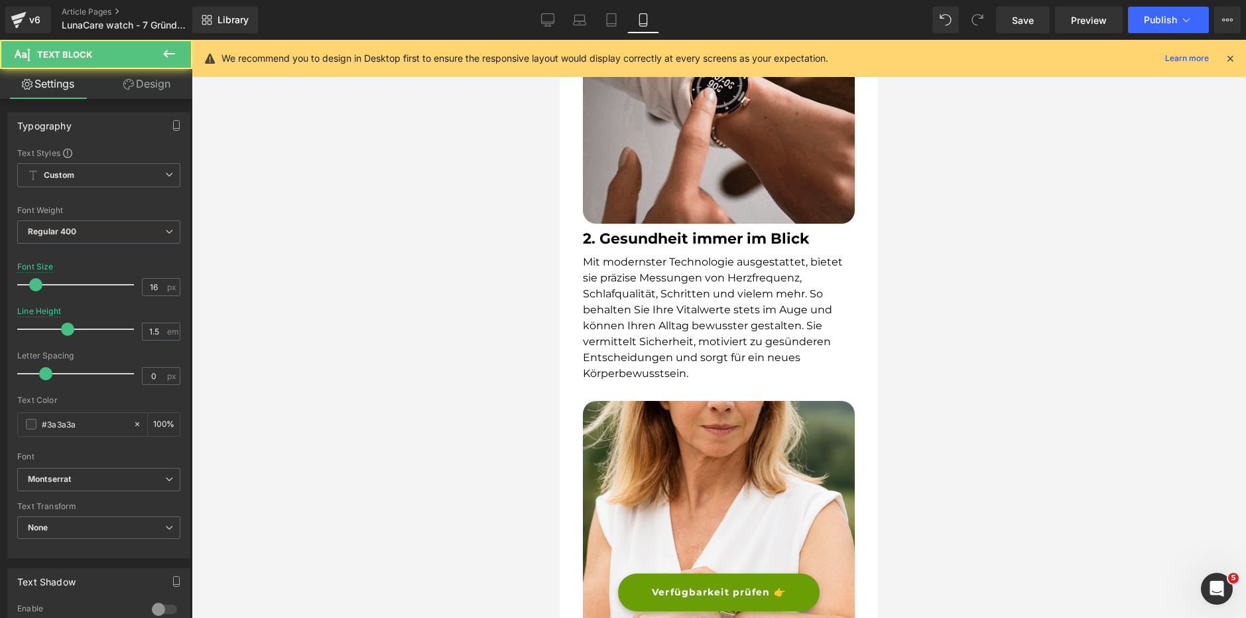
click at [712, 323] on span "Text Block" at bounding box center [691, 326] width 42 height 16
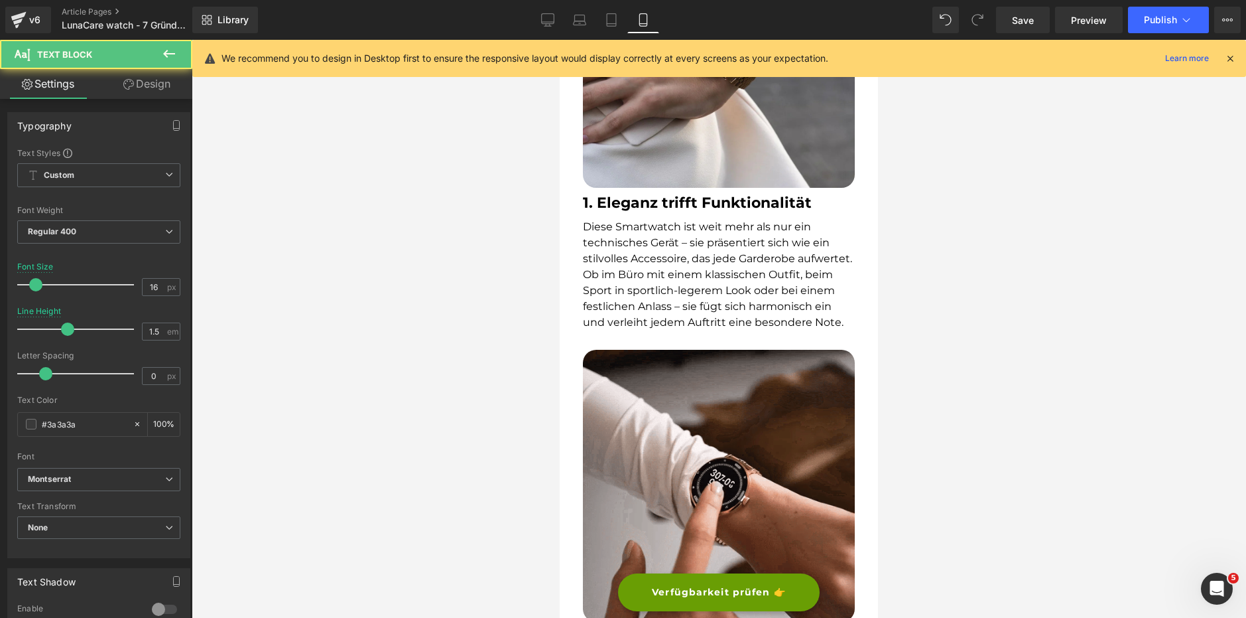
click at [716, 289] on font "Diese Smartwatch ist weit mehr als nur ein technisches Gerät – sie präsentiert …" at bounding box center [717, 274] width 269 height 108
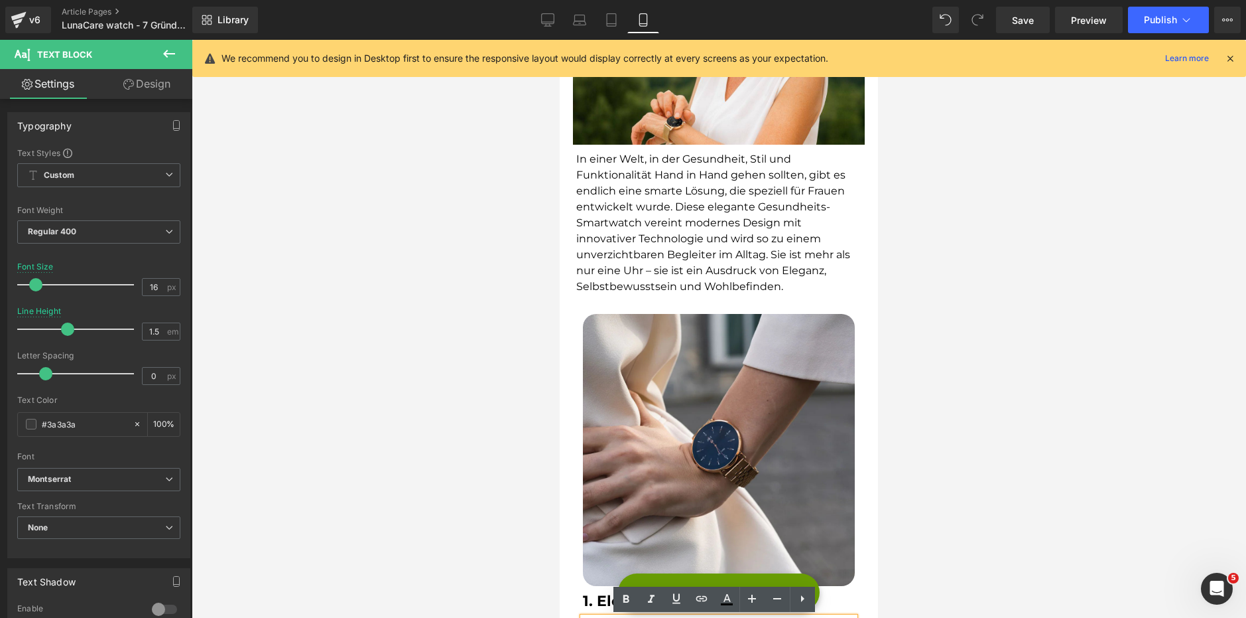
click at [724, 273] on font "In einer Welt, in der Gesundheit, Stil und Funktionalität Hand in Hand gehen so…" at bounding box center [713, 223] width 274 height 140
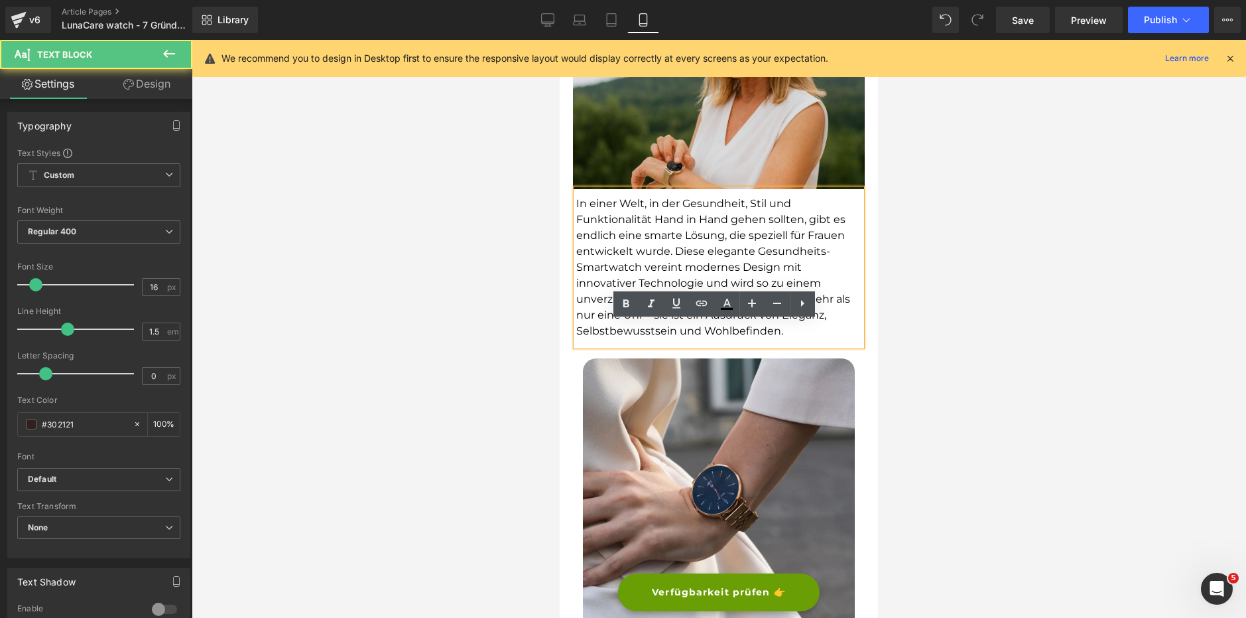
scroll to position [0, 0]
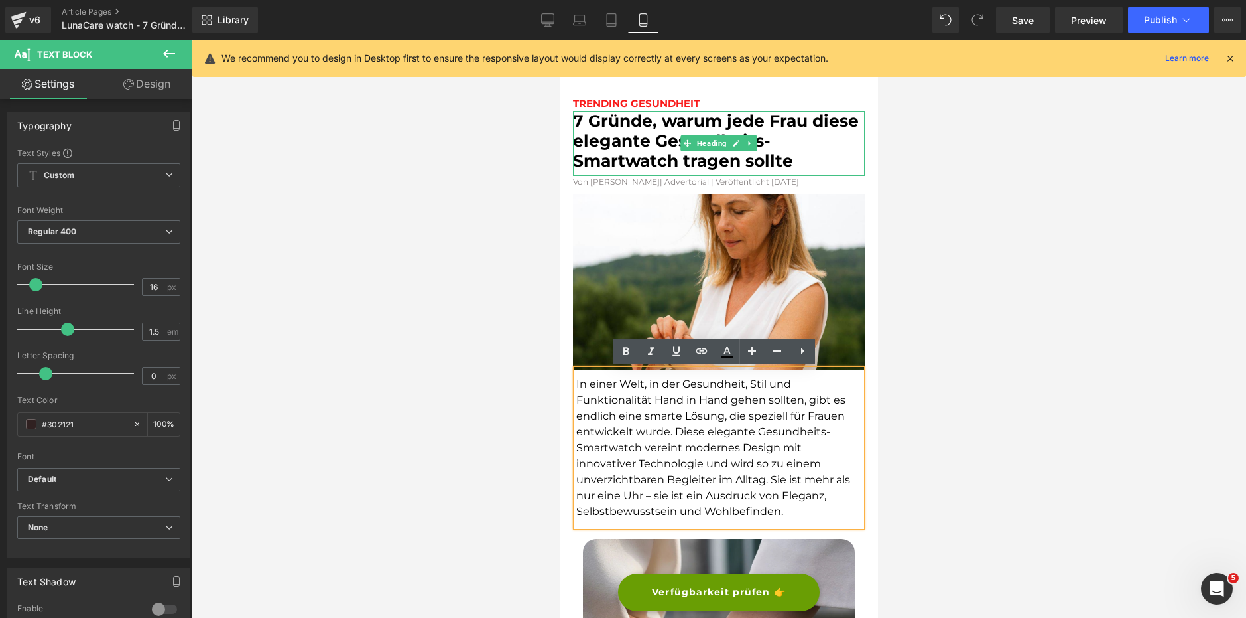
click at [723, 128] on font "7 Gründe, warum jede Frau diese elegante Gesundheits-Smartwatch tragen sollte" at bounding box center [716, 141] width 286 height 60
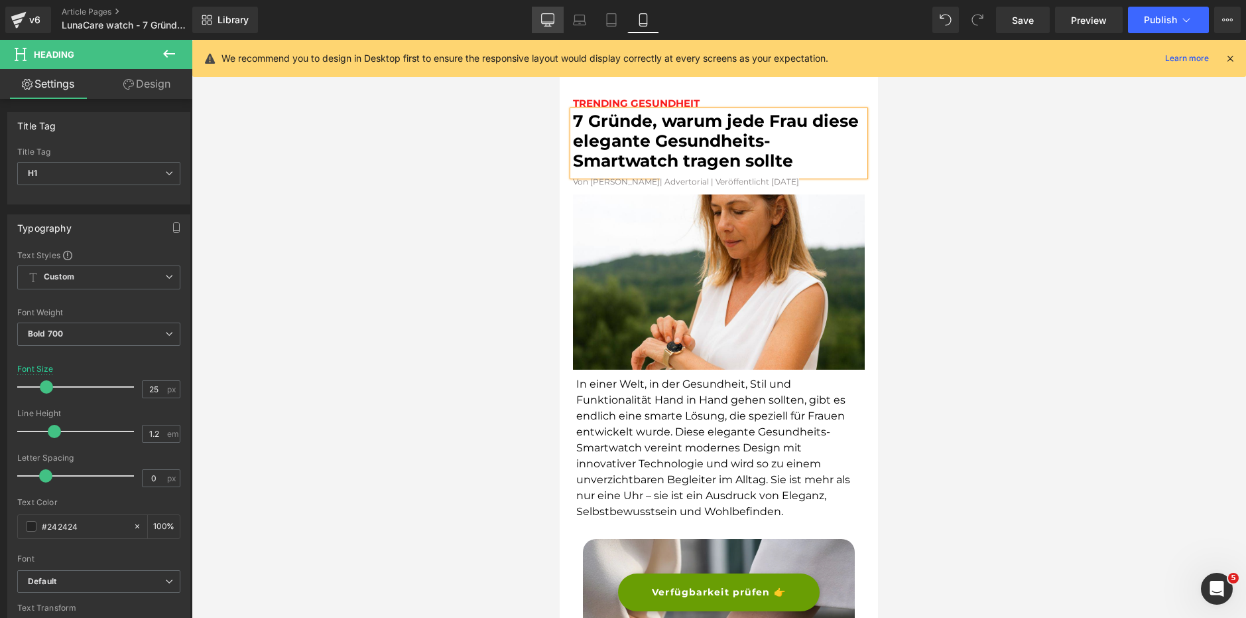
drag, startPoint x: 539, startPoint y: 13, endPoint x: 785, endPoint y: 48, distance: 249.2
click at [539, 13] on link "Desktop" at bounding box center [548, 20] width 32 height 27
type input "31"
type input "100"
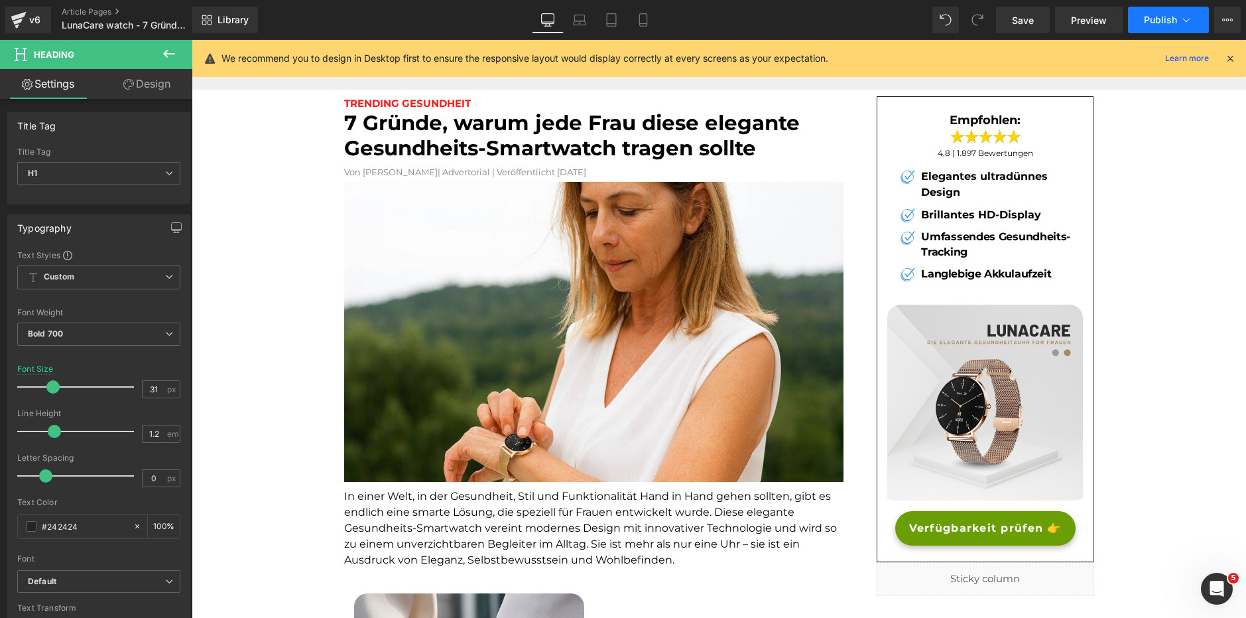
click at [1163, 11] on button "Publish" at bounding box center [1168, 20] width 81 height 27
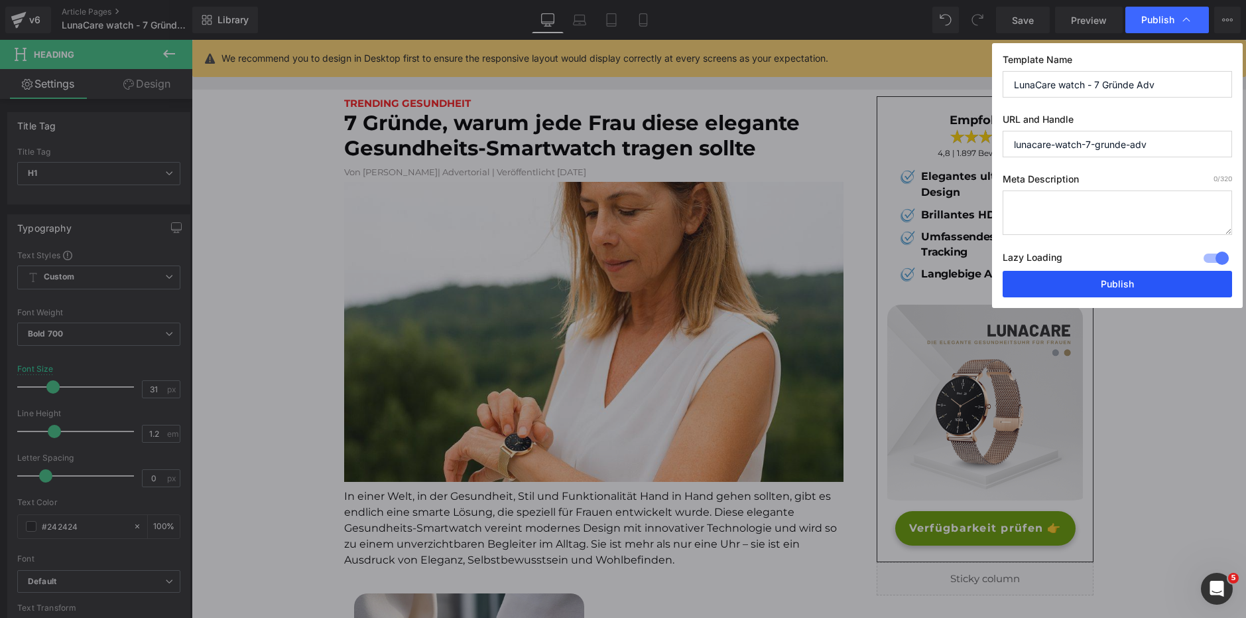
click at [1115, 281] on button "Publish" at bounding box center [1118, 284] width 230 height 27
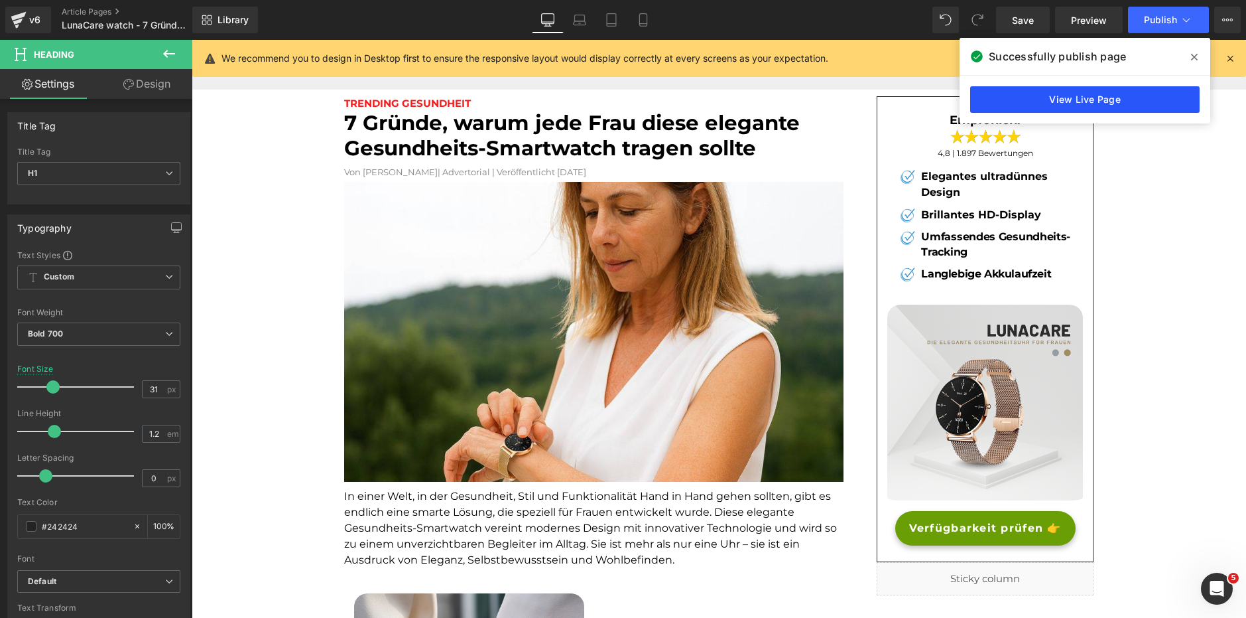
click at [1126, 103] on link "View Live Page" at bounding box center [1086, 99] width 230 height 27
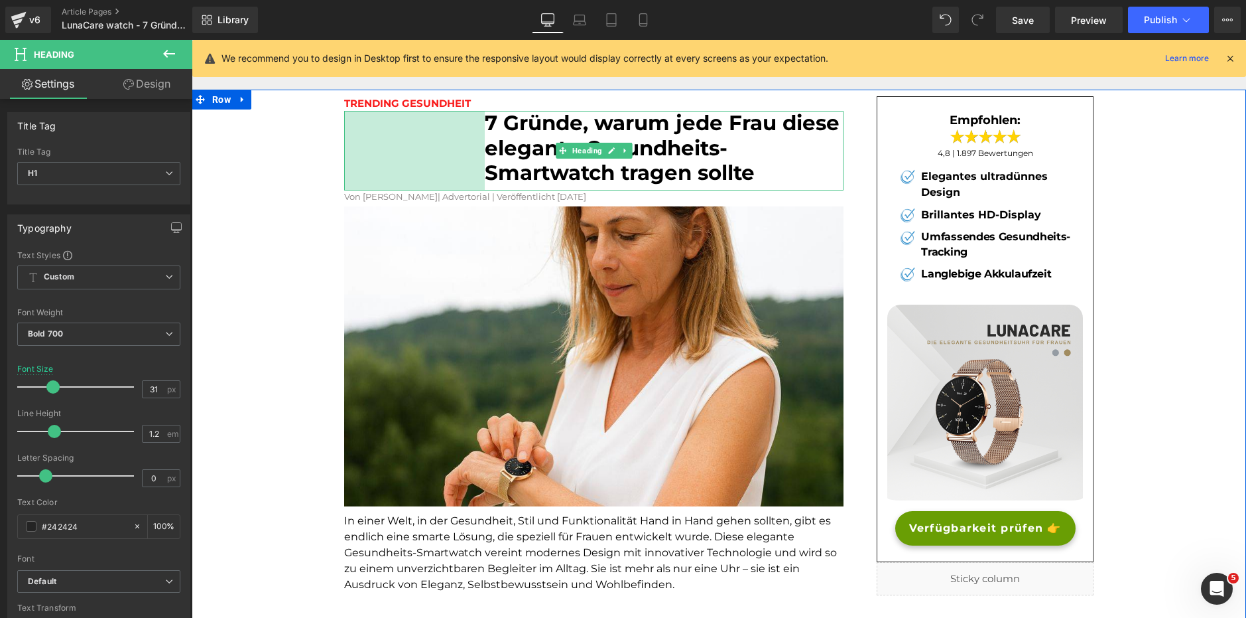
drag, startPoint x: 342, startPoint y: 121, endPoint x: 483, endPoint y: 123, distance: 140.6
click at [483, 123] on div "7 Gründe, warum jede Frau diese elegante Gesundheits-Smartwatch tragen sollte H…" at bounding box center [594, 151] width 500 height 80
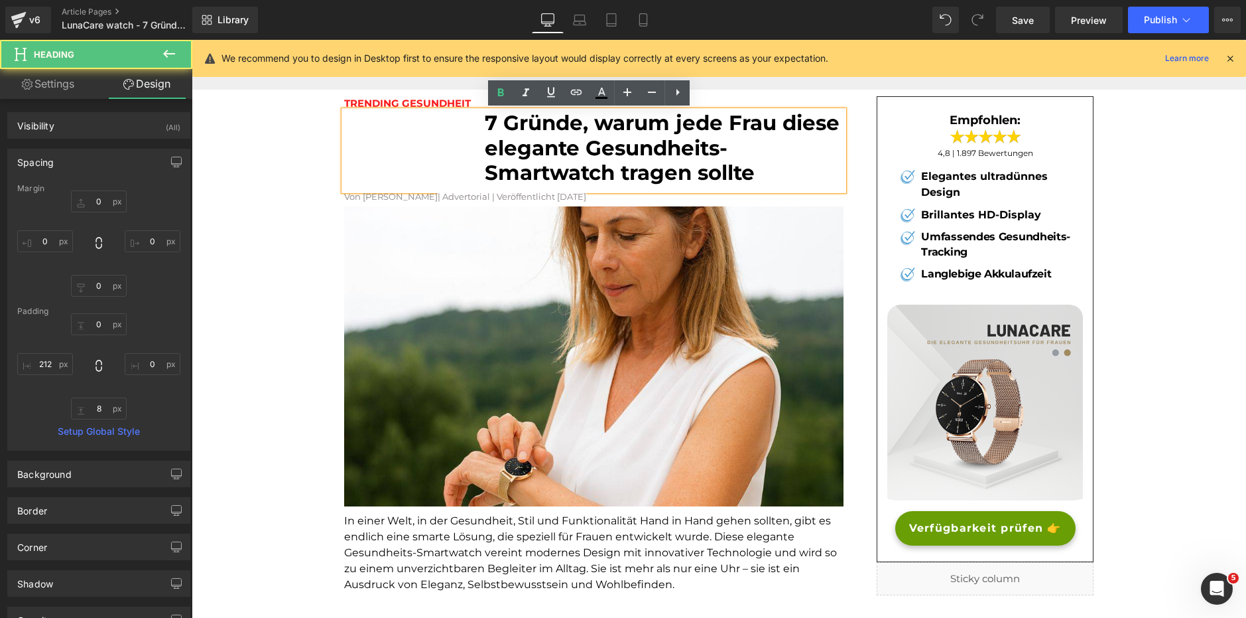
type input "0"
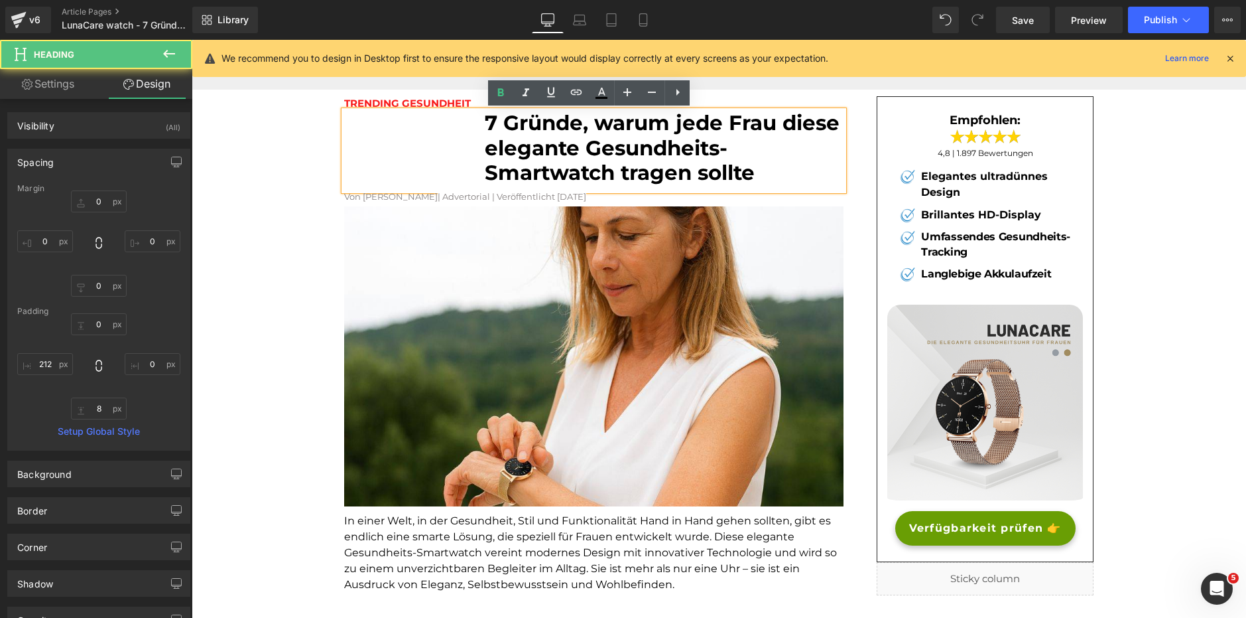
type input "0"
type input "8"
type input "212"
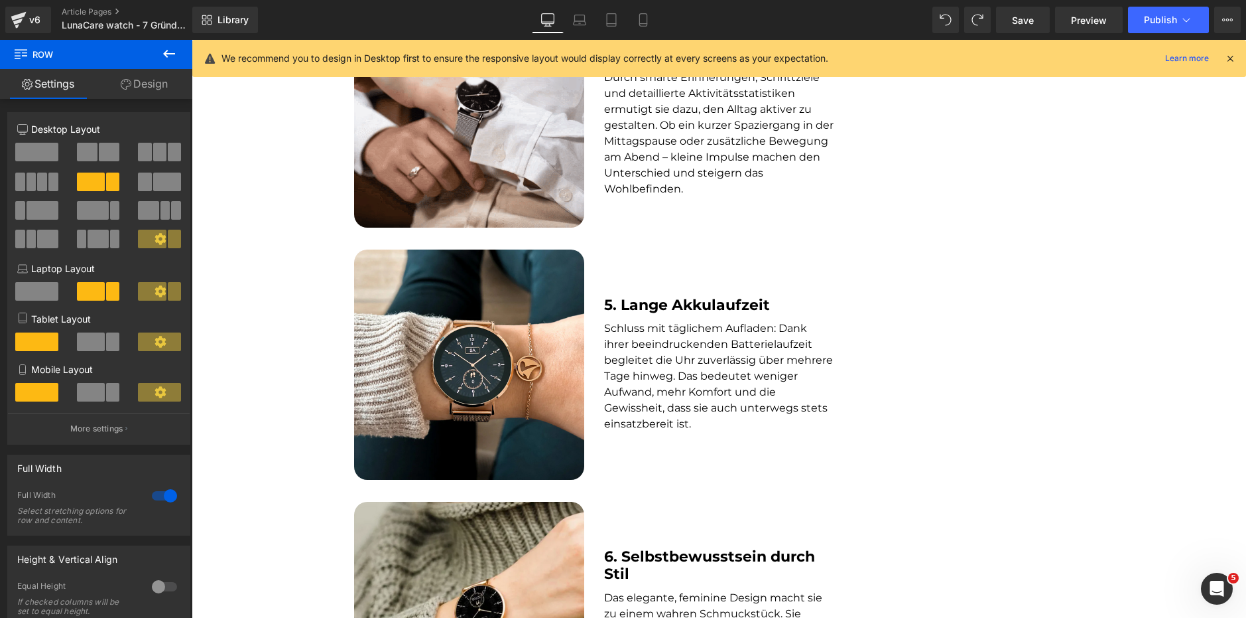
scroll to position [2175, 0]
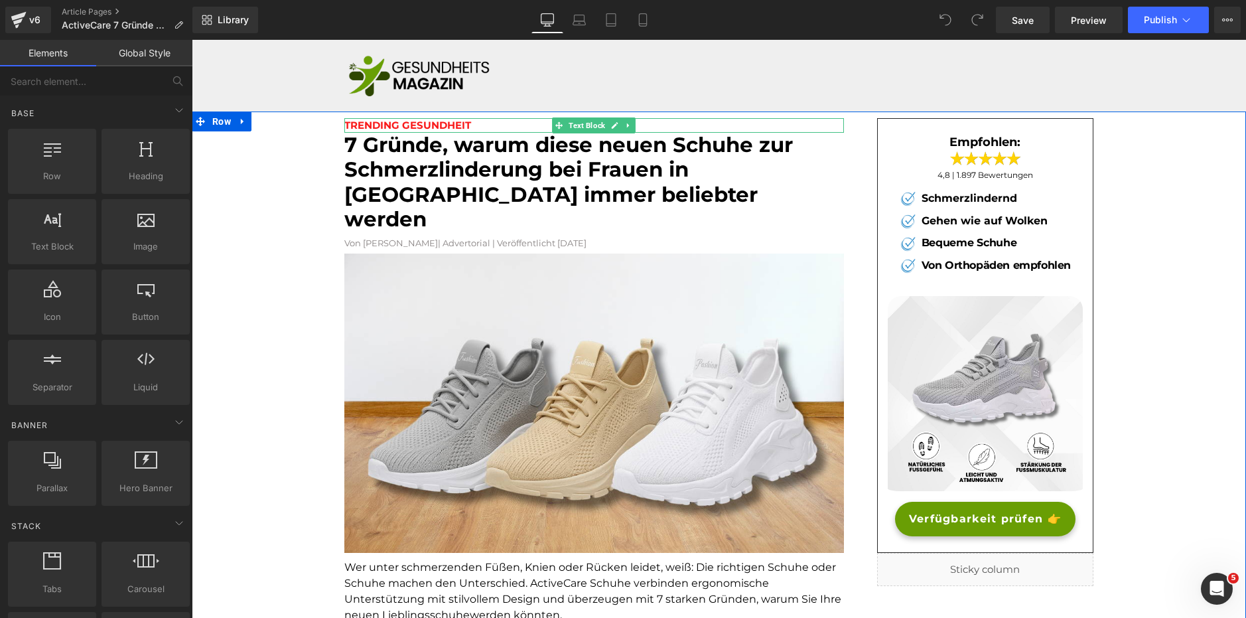
click at [403, 124] on span "TRENDING GESUNDHEIT" at bounding box center [407, 125] width 127 height 13
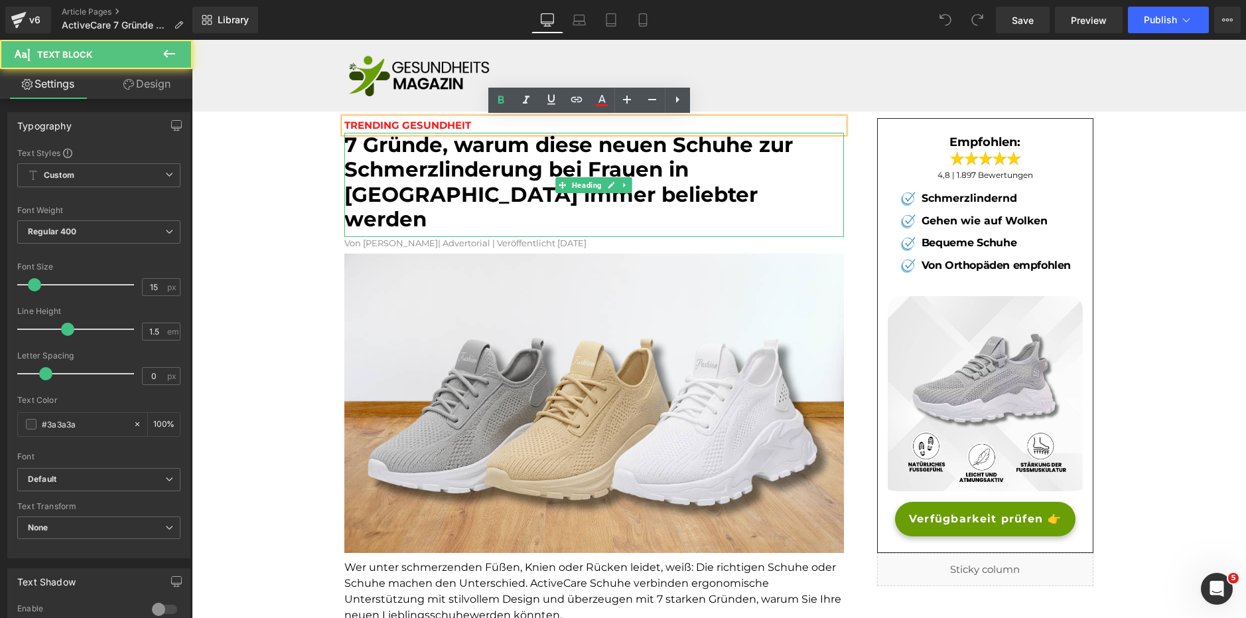
click at [399, 159] on font "7 Gründe, warum diese neuen Schuhe zur Schmerzlinderung bei Frauen in [GEOGRAPH…" at bounding box center [568, 182] width 448 height 100
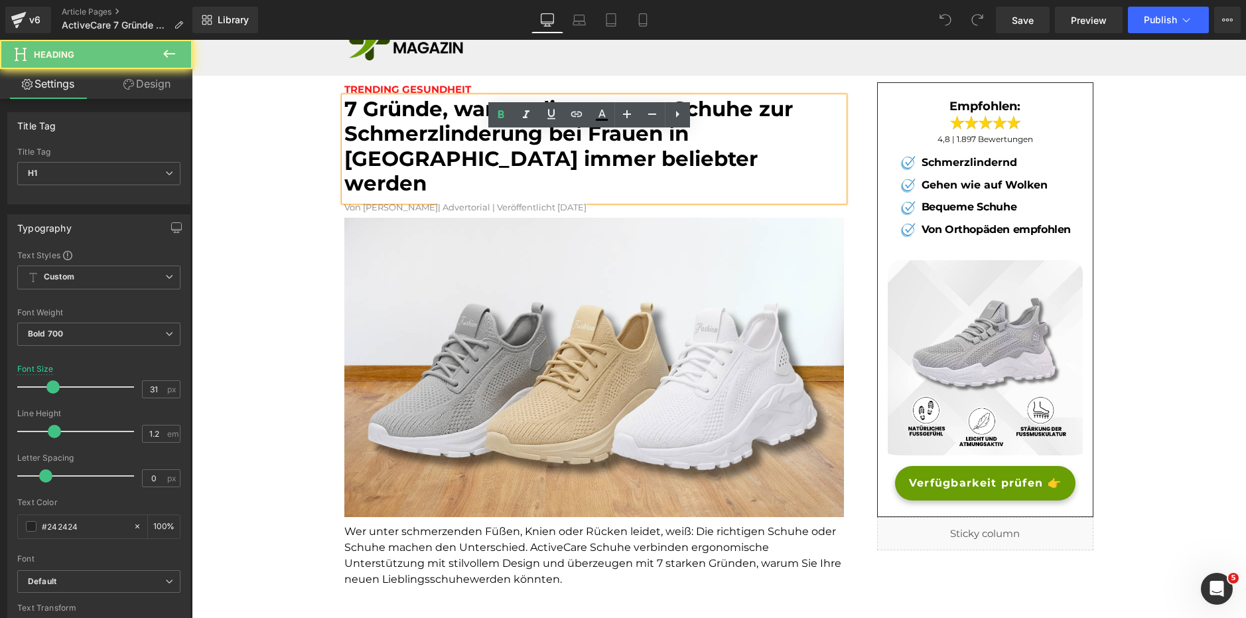
scroll to position [133, 0]
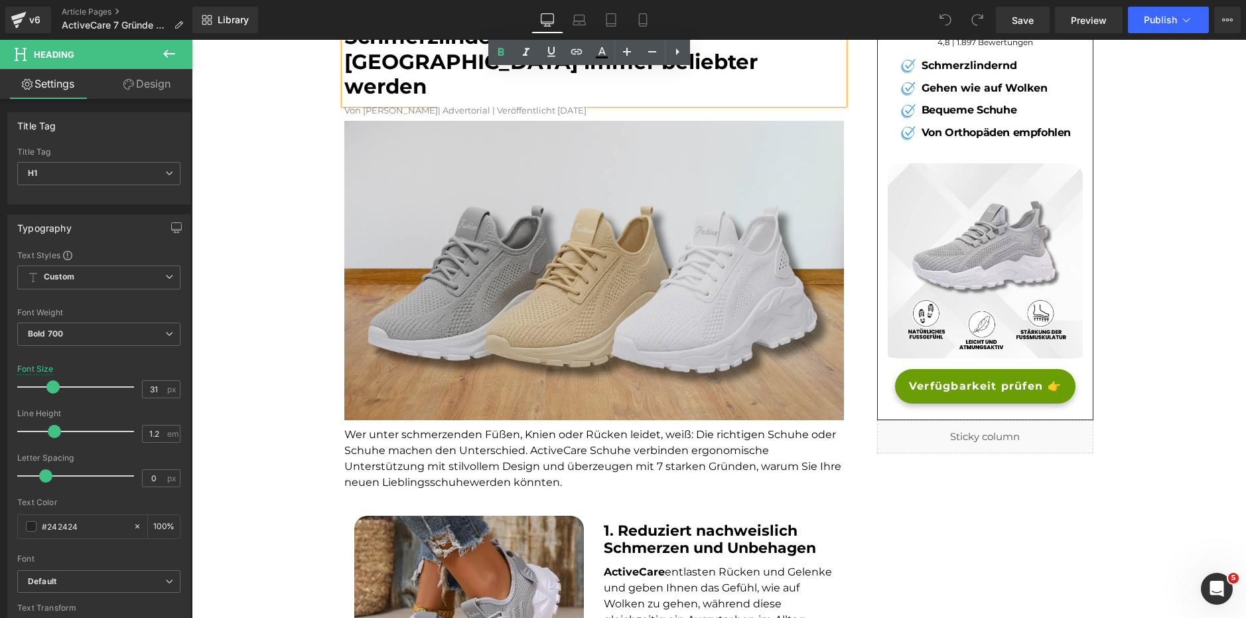
click at [486, 293] on img at bounding box center [594, 271] width 500 height 300
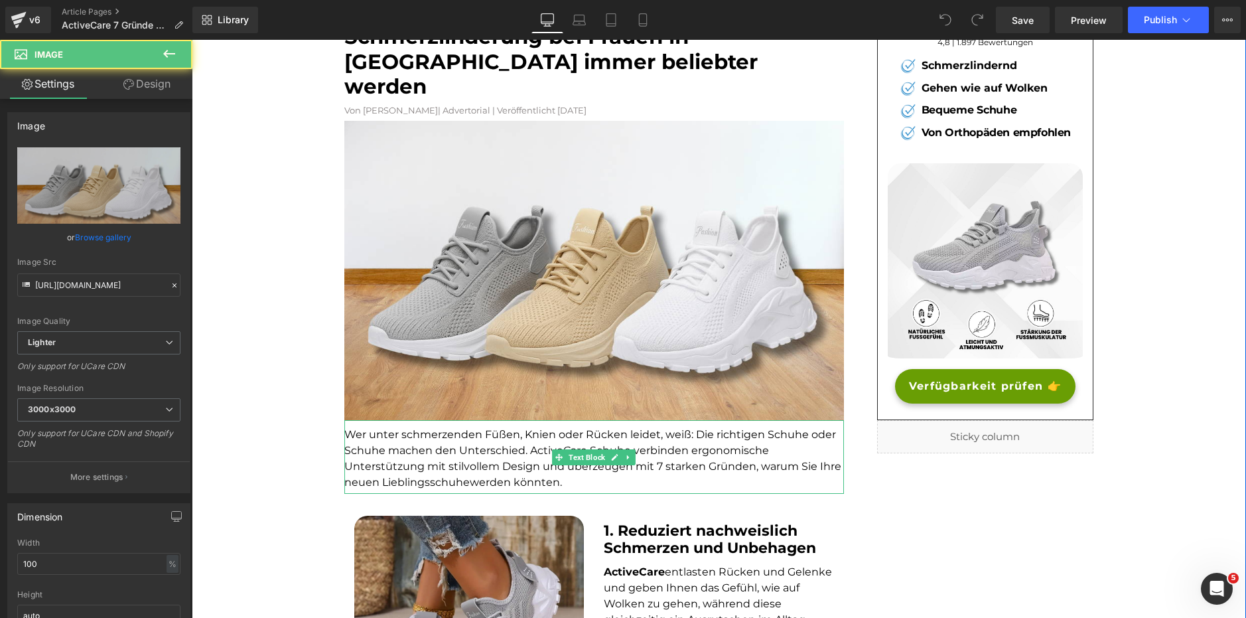
click at [437, 428] on font "Wer unter schmerzenden Füßen, Knien oder Rücken leidet, weiß: Die richtigen Sch…" at bounding box center [592, 458] width 497 height 60
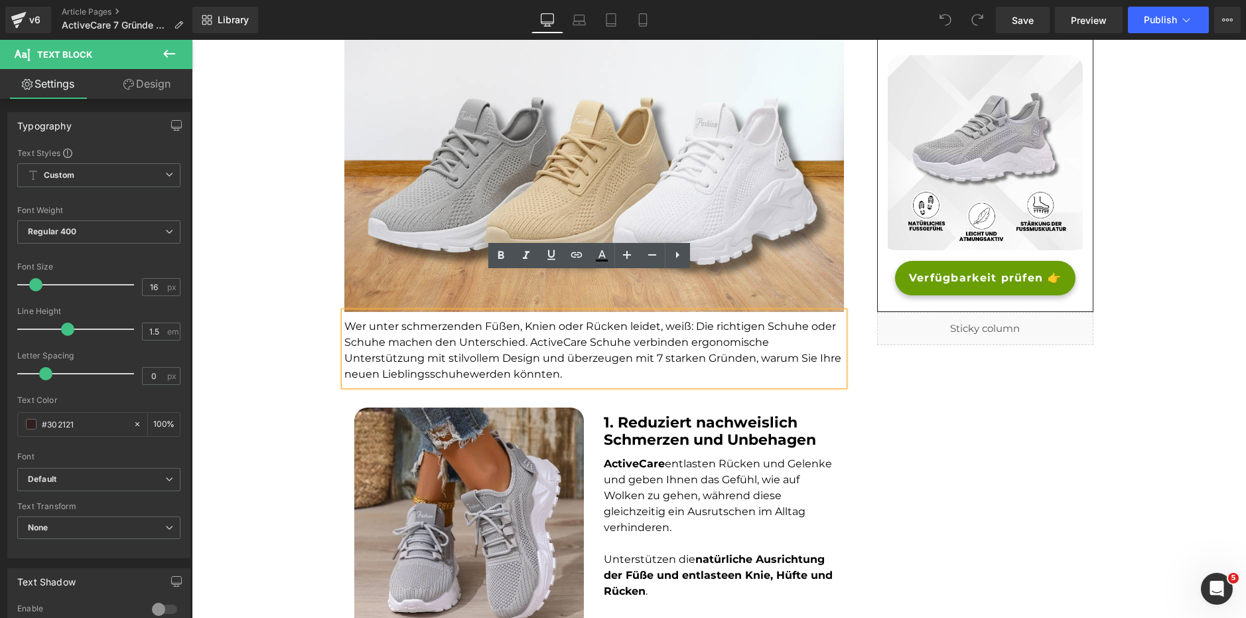
scroll to position [199, 0]
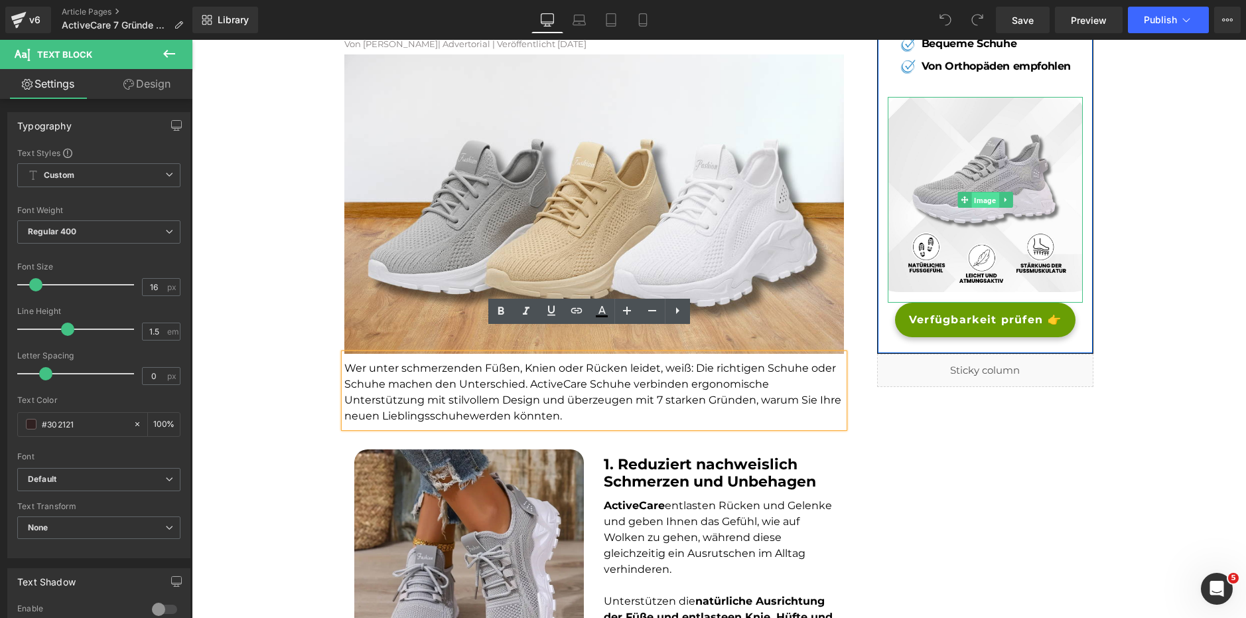
click at [980, 195] on span "Image" at bounding box center [984, 200] width 27 height 16
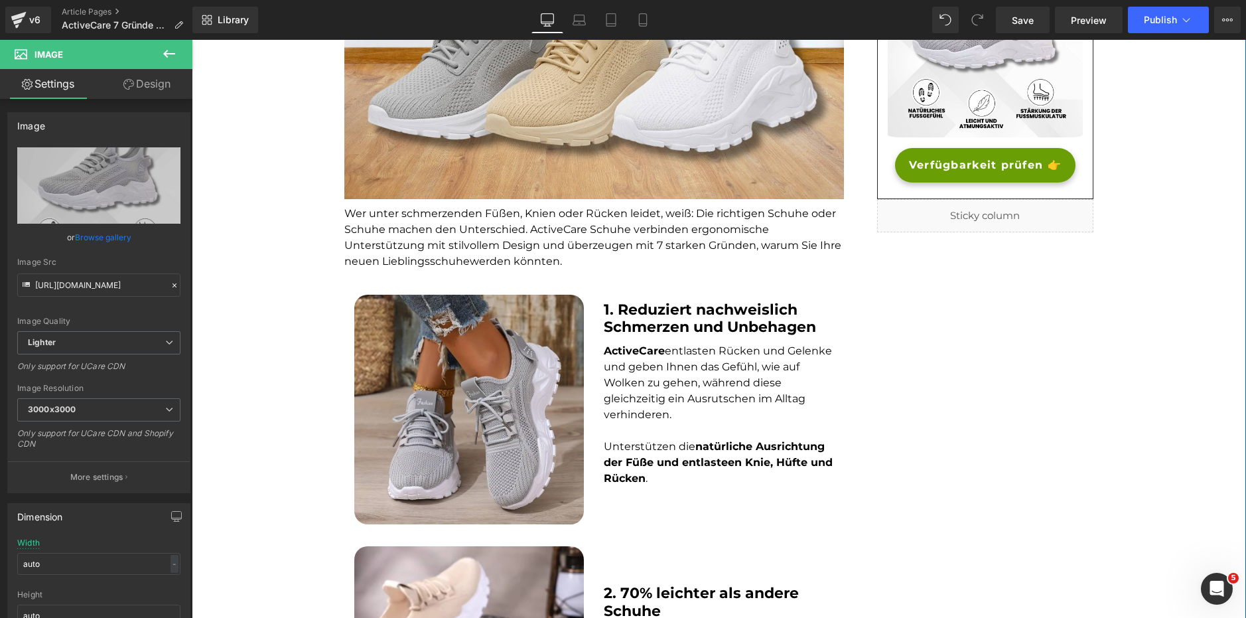
scroll to position [398, 0]
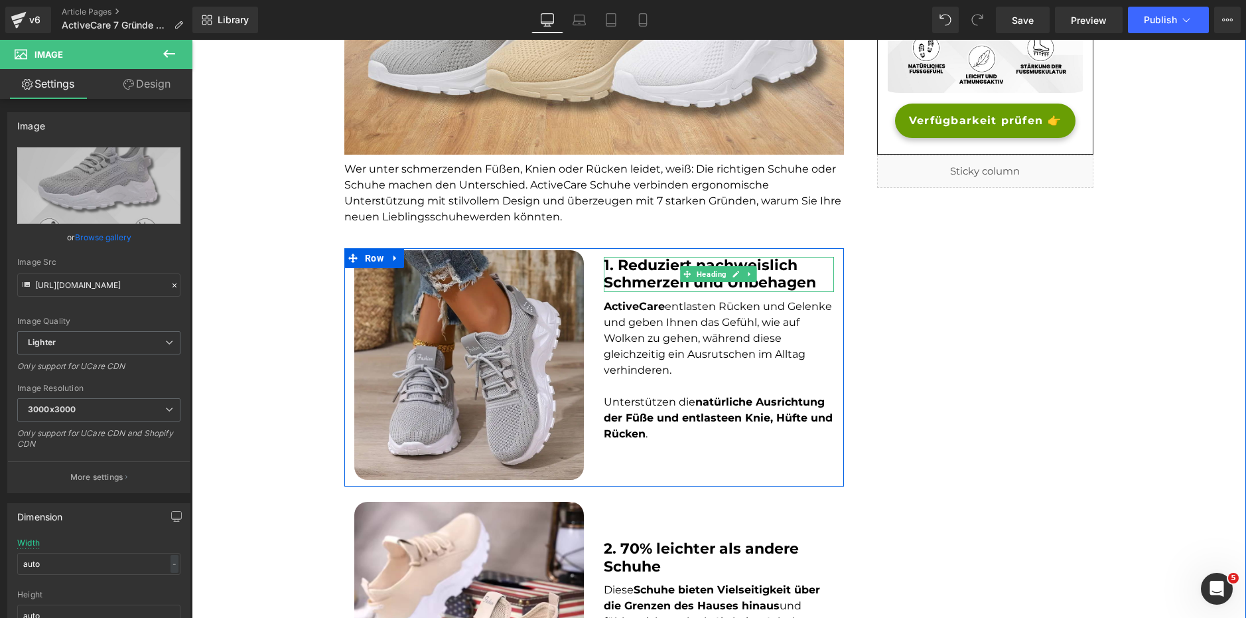
click at [663, 256] on strong "1. Reduziert nachweislich Schmerzen und Unbehagen" at bounding box center [710, 273] width 212 height 35
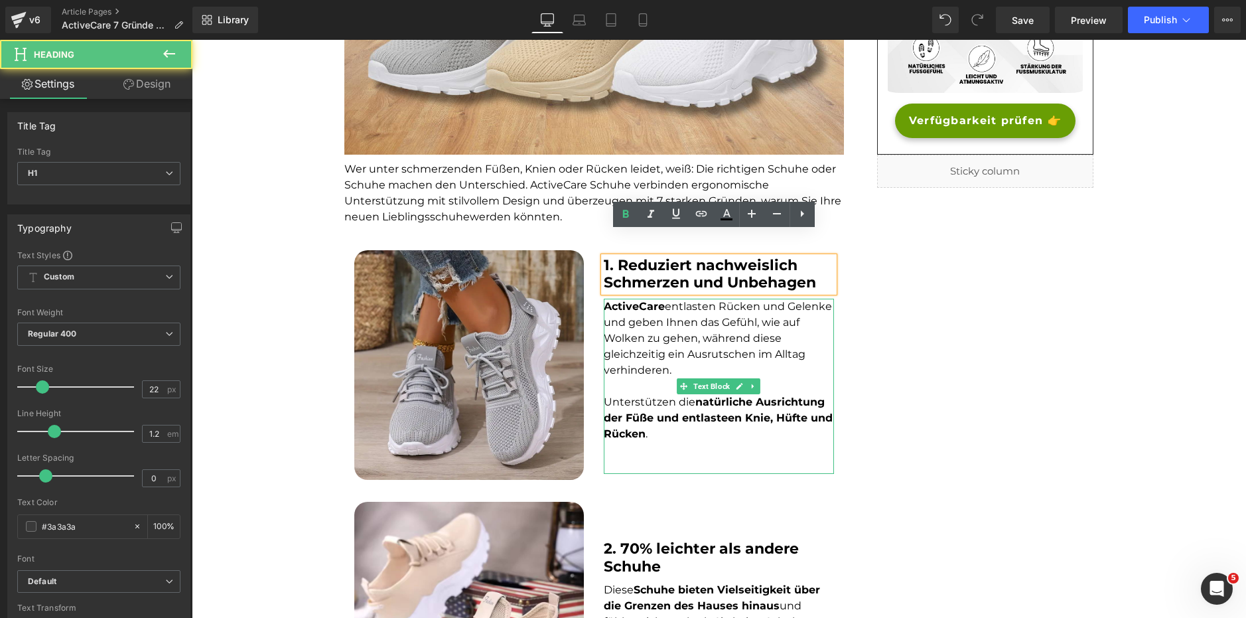
click at [621, 301] on span "ActiveCare entlasten Rücken und Gelenke und geben Ihnen das Gefühl, wie auf Wol…" at bounding box center [718, 338] width 228 height 76
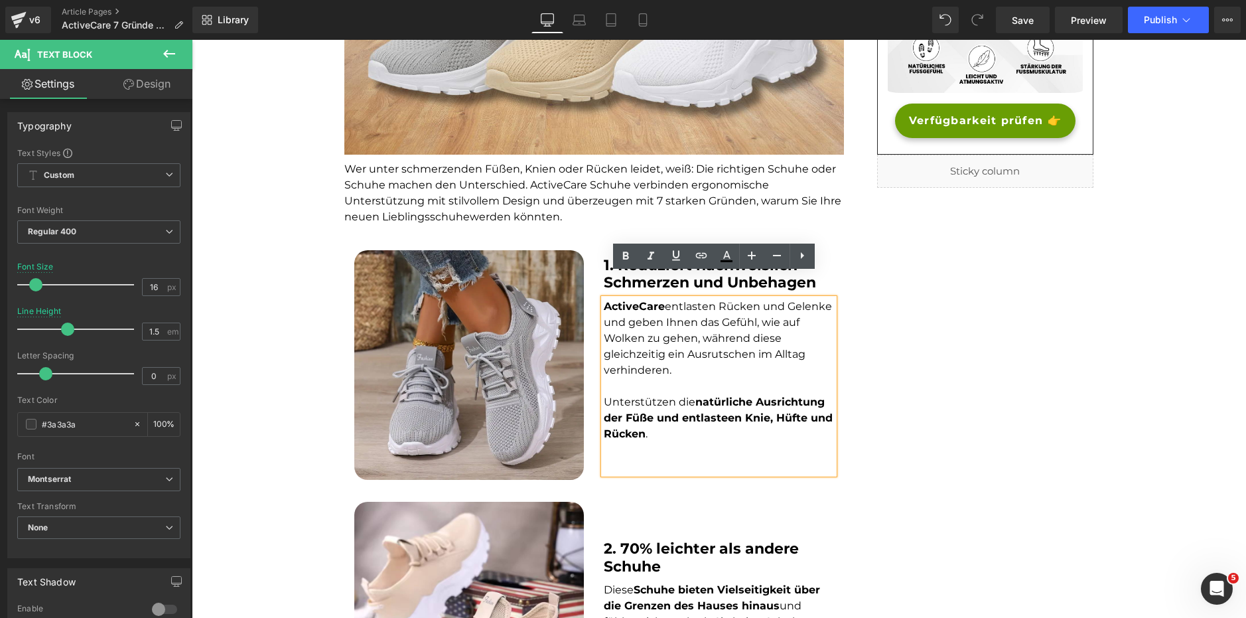
click at [645, 403] on p "Unterstützen die natürliche Ausrichtung der Füße und entlasteen Knie, Hüfte und…" at bounding box center [719, 418] width 230 height 48
click at [659, 458] on p at bounding box center [719, 466] width 230 height 16
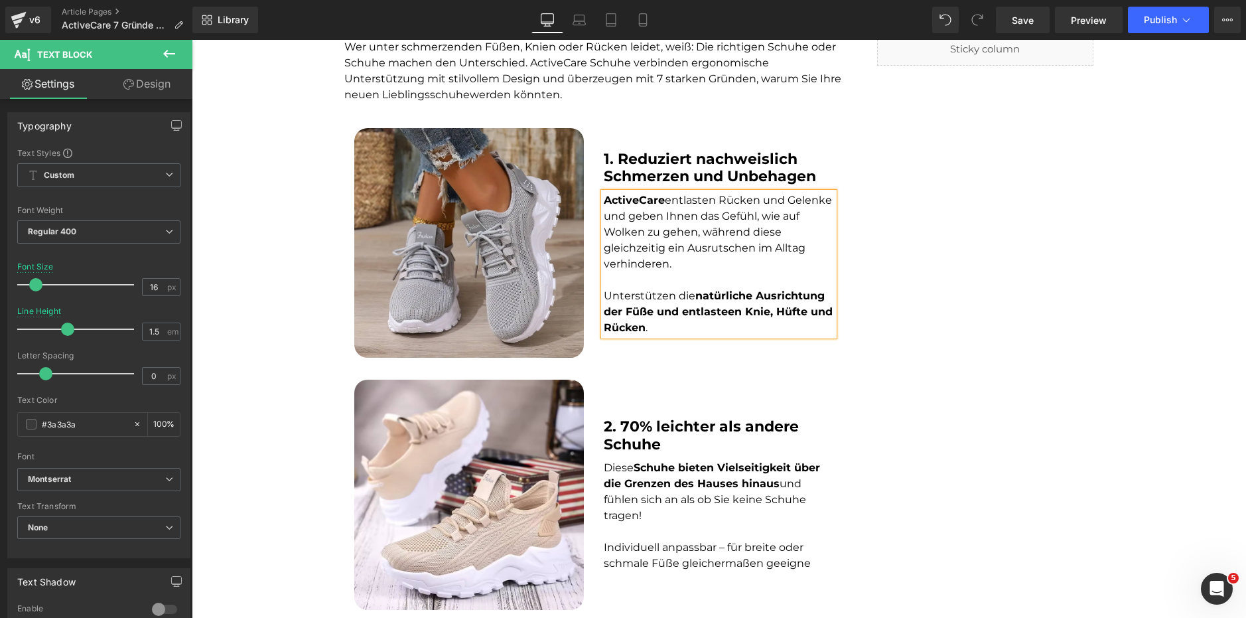
scroll to position [547, 0]
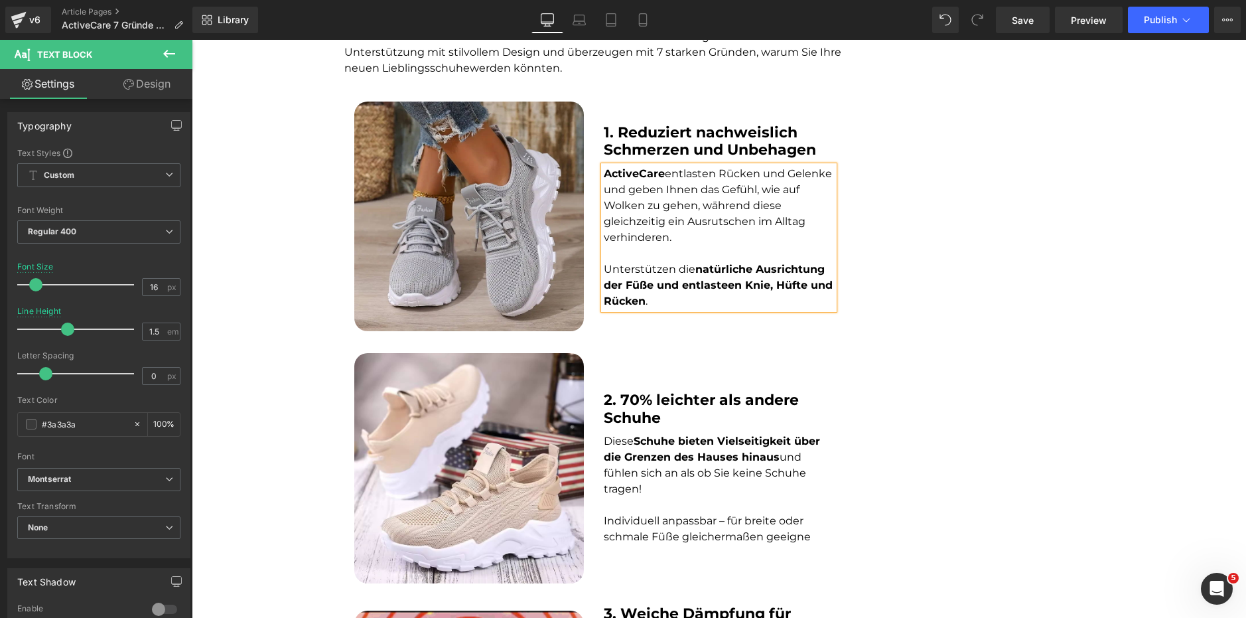
click at [651, 391] on b "2. 70% leichter als andere Schuhe" at bounding box center [701, 408] width 195 height 35
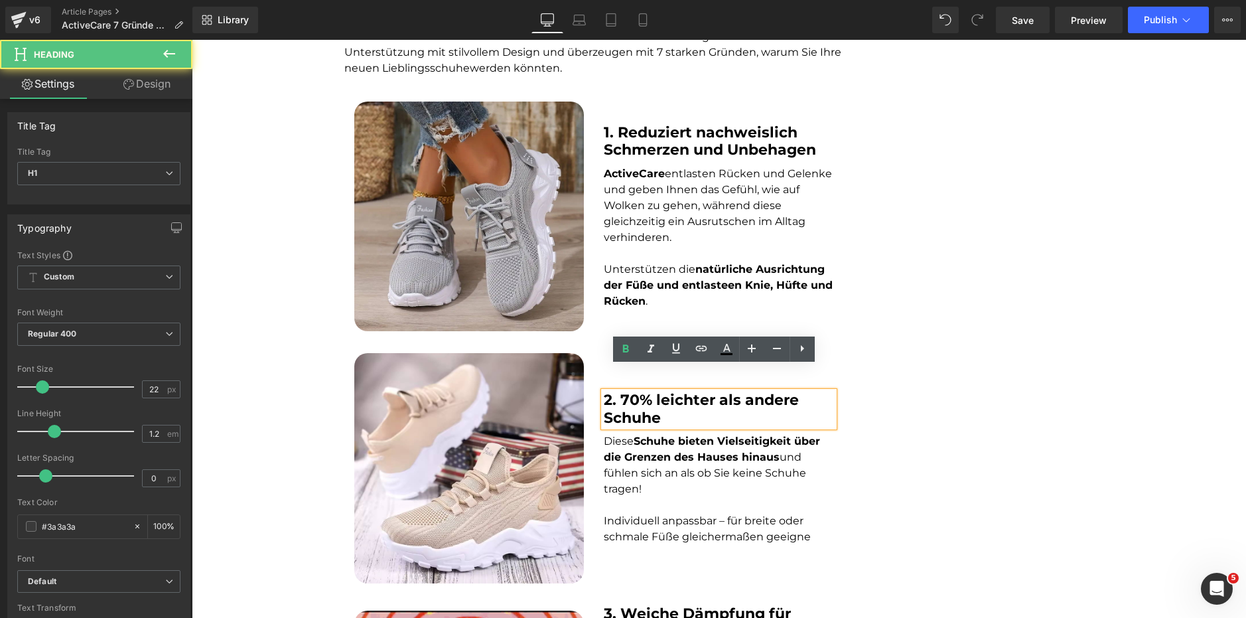
click at [650, 452] on span "Diese Schuhe bieten Vielseitigkeit über die Grenzen des Hauses hinaus und fühle…" at bounding box center [712, 465] width 216 height 60
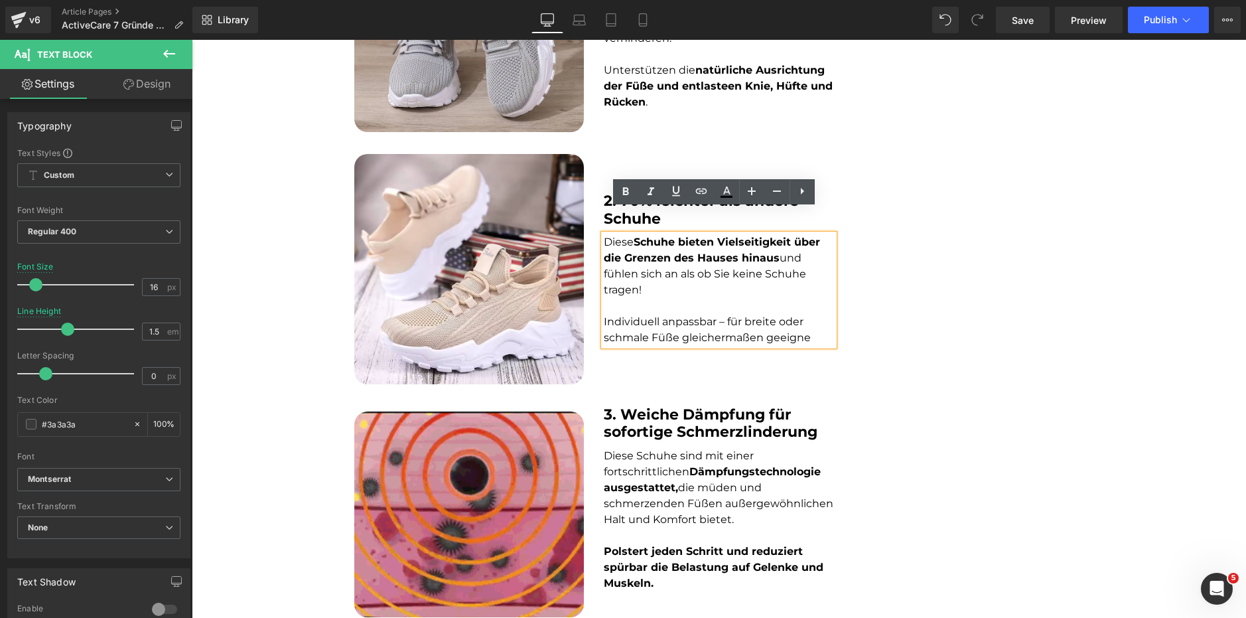
click at [659, 405] on strong "3. Weiche Dämpfung für sofortige Schmerzlinderung" at bounding box center [711, 422] width 214 height 35
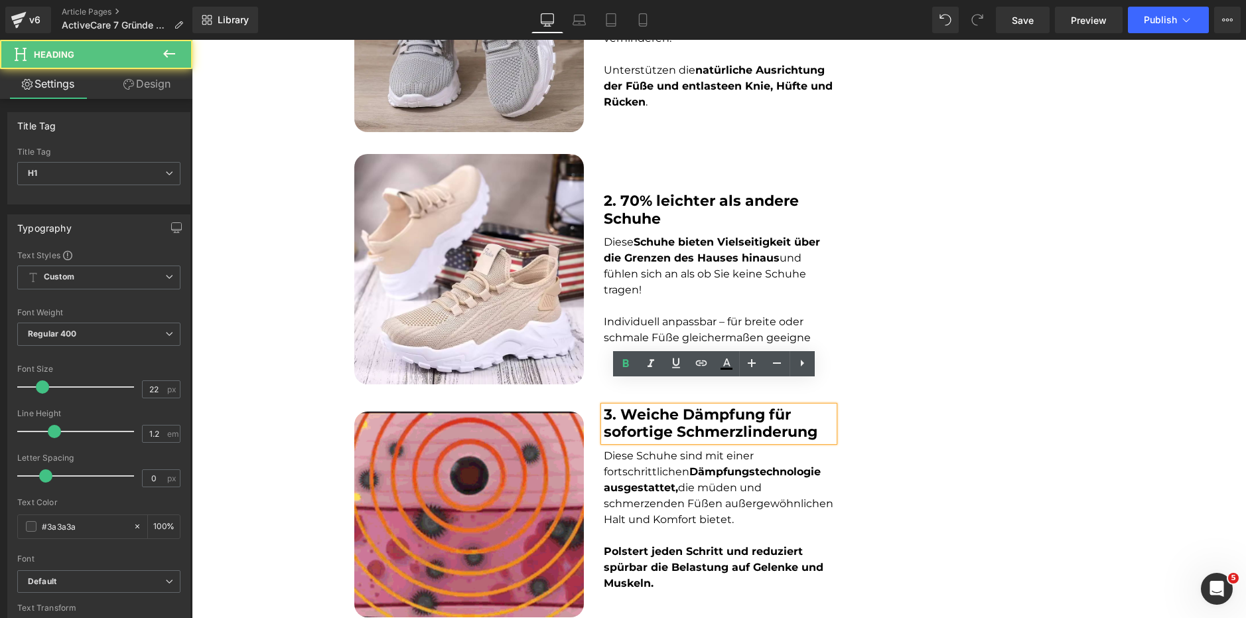
click at [677, 479] on font "Diese Schuhe sind mit einer fortschrittlichen Dämpfungstechnologie ausgestattet…" at bounding box center [719, 487] width 230 height 76
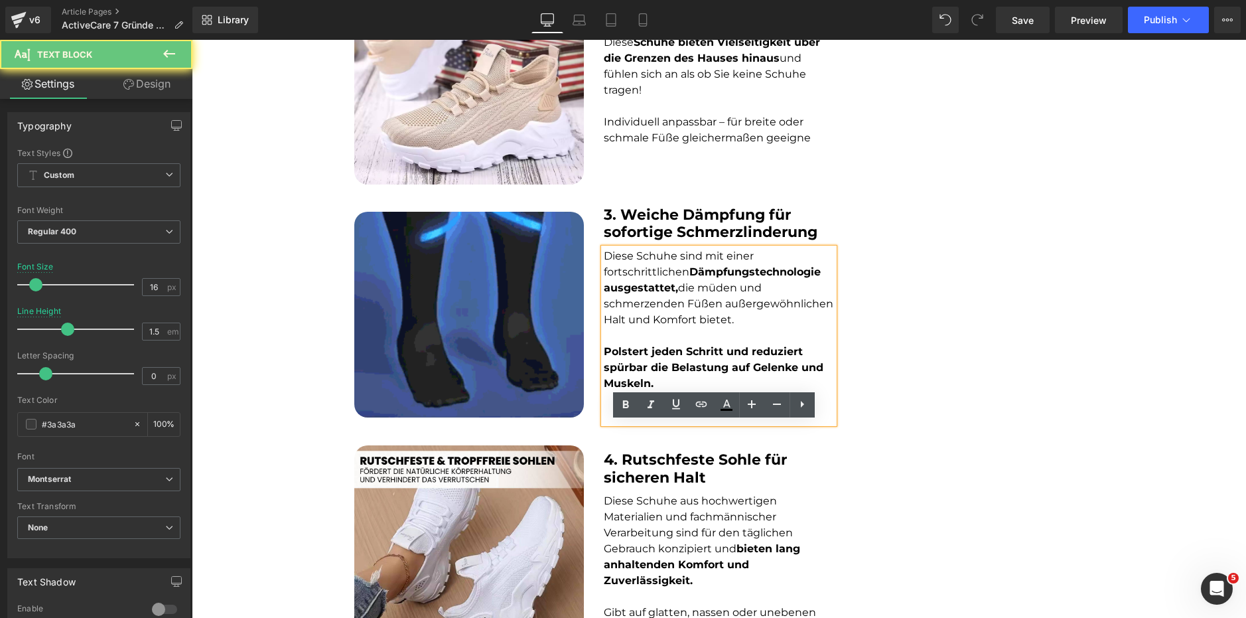
scroll to position [1011, 0]
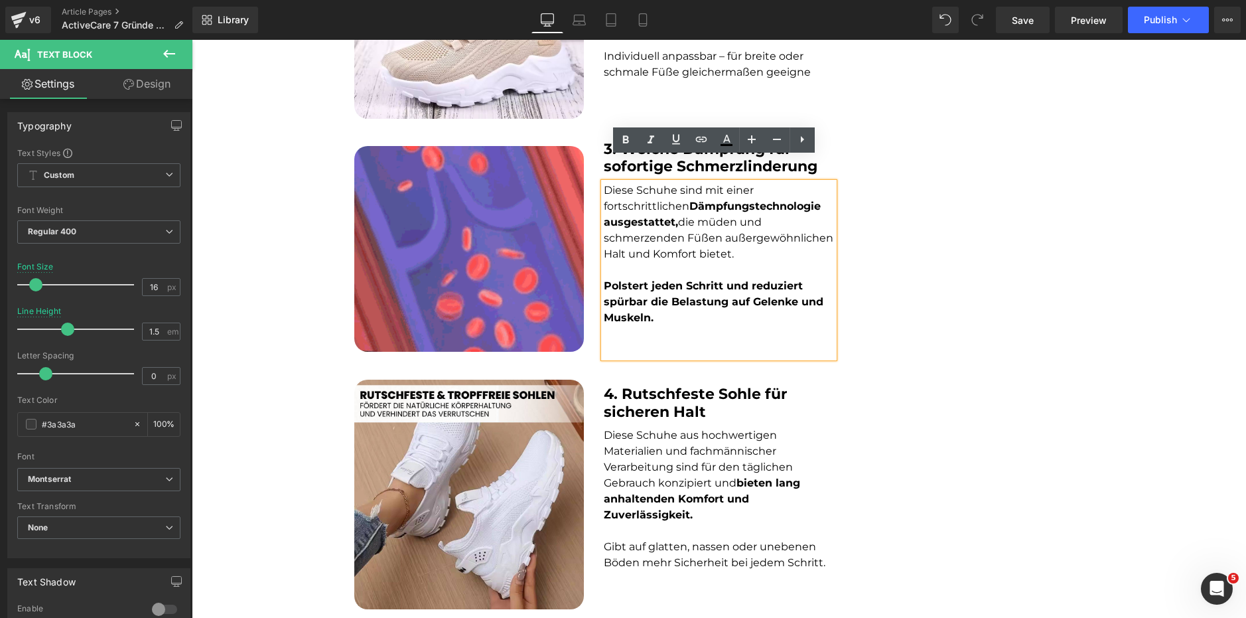
click at [630, 342] on p at bounding box center [719, 350] width 230 height 16
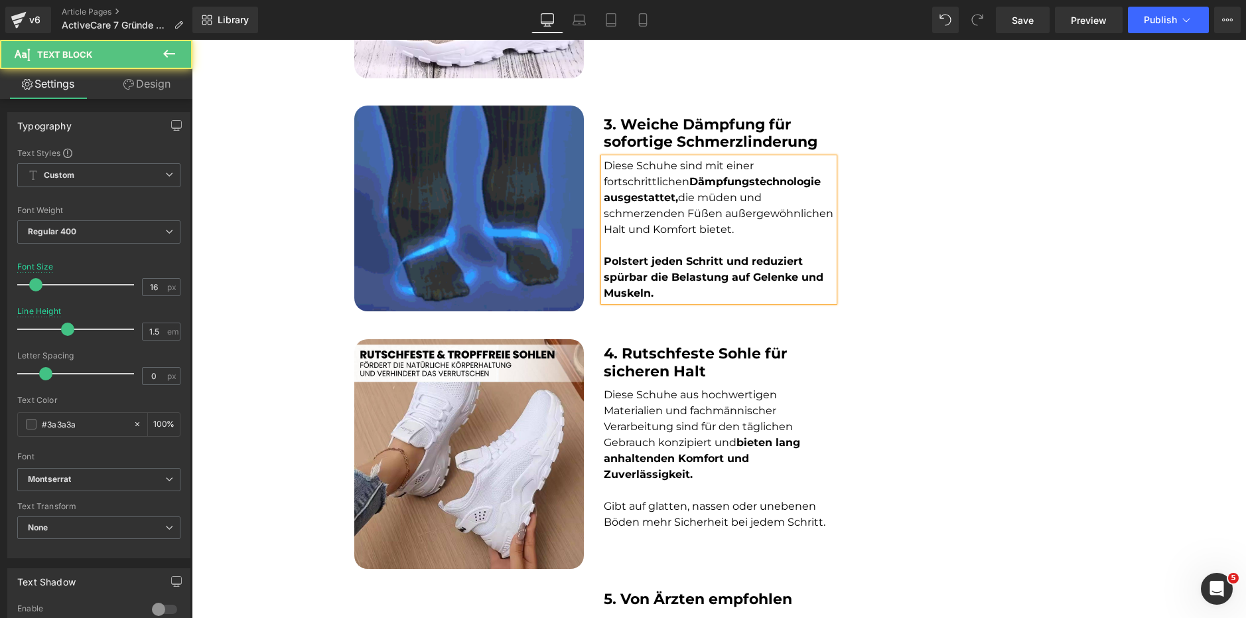
scroll to position [1210, 0]
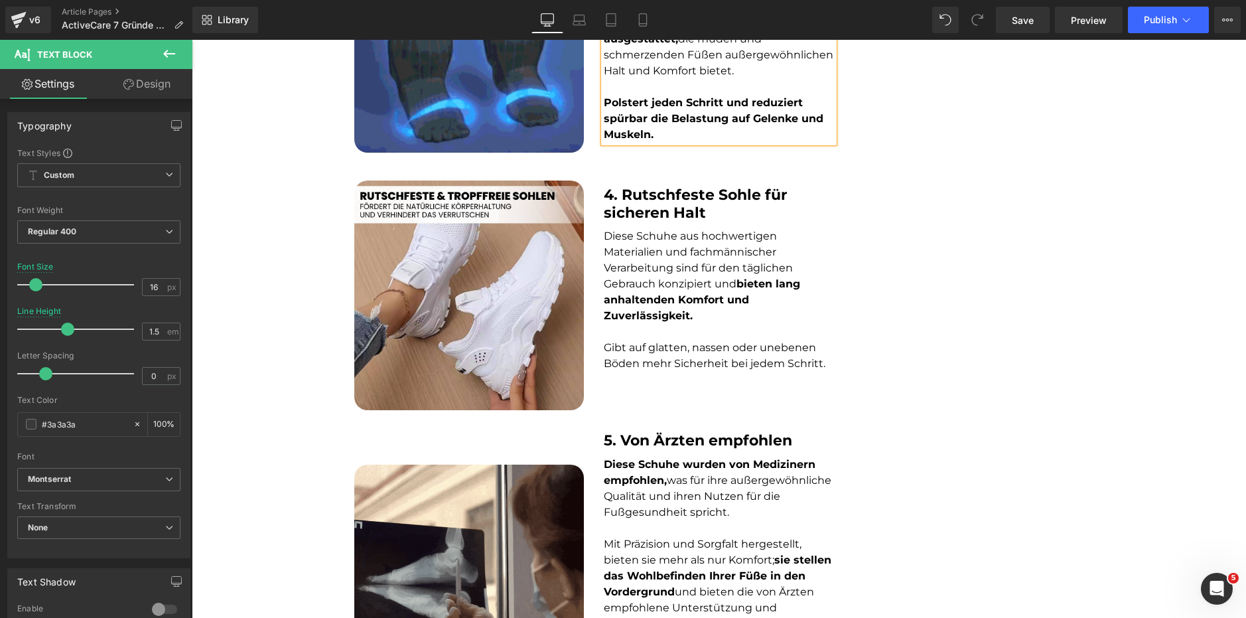
click at [655, 186] on strong "4. Rutschfeste Sohle für sicheren Halt" at bounding box center [695, 203] width 183 height 35
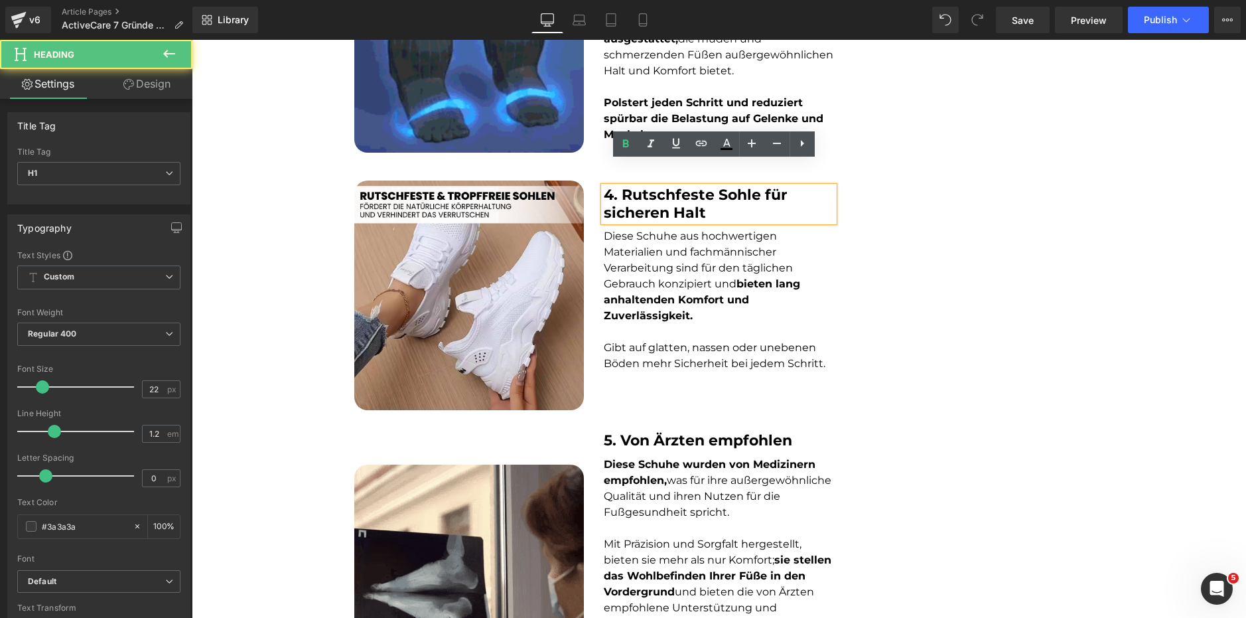
click at [657, 265] on p "Diese Schuhe aus hochwertigen Materialien und fachmännischer Verarbeitung sind …" at bounding box center [719, 276] width 230 height 96
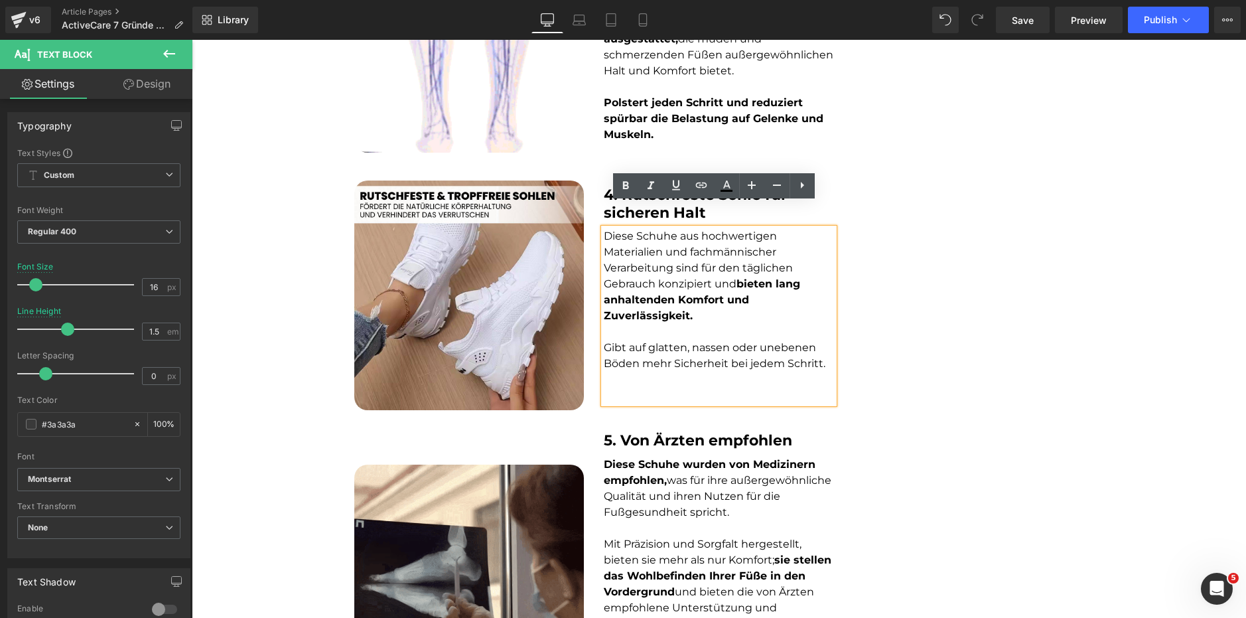
click at [669, 387] on p at bounding box center [719, 395] width 230 height 16
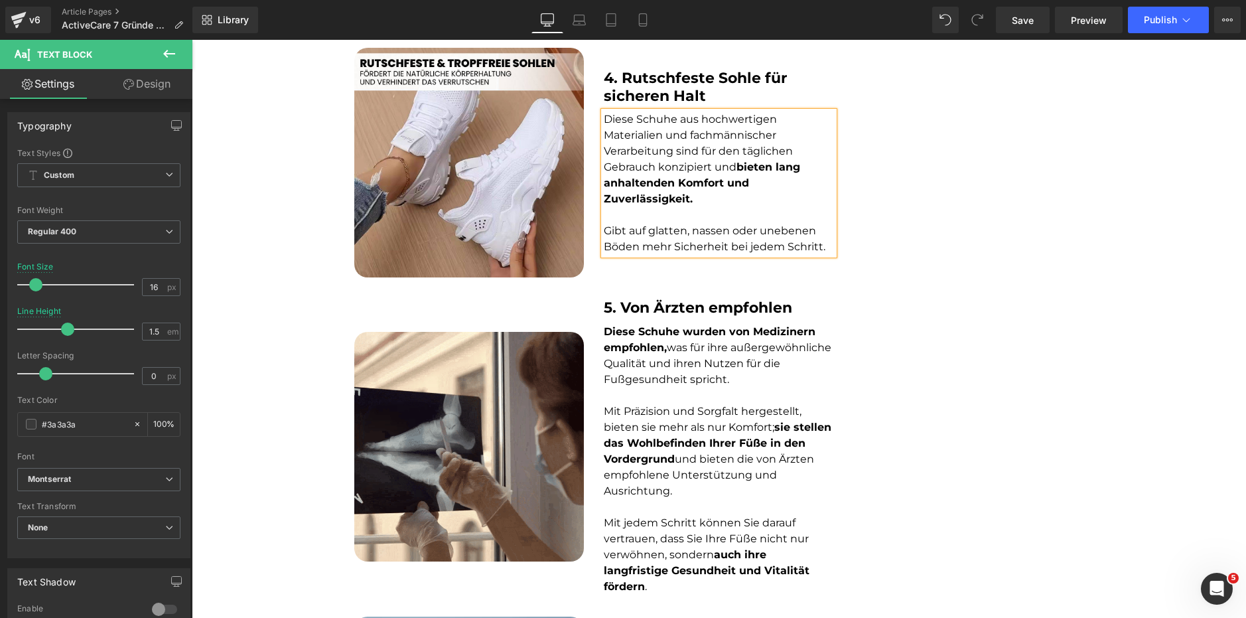
click at [678, 324] on div "Diese Schuhe wurden von Medizinern empfohlen, was für ihre außergewöhnliche Qua…" at bounding box center [719, 459] width 230 height 271
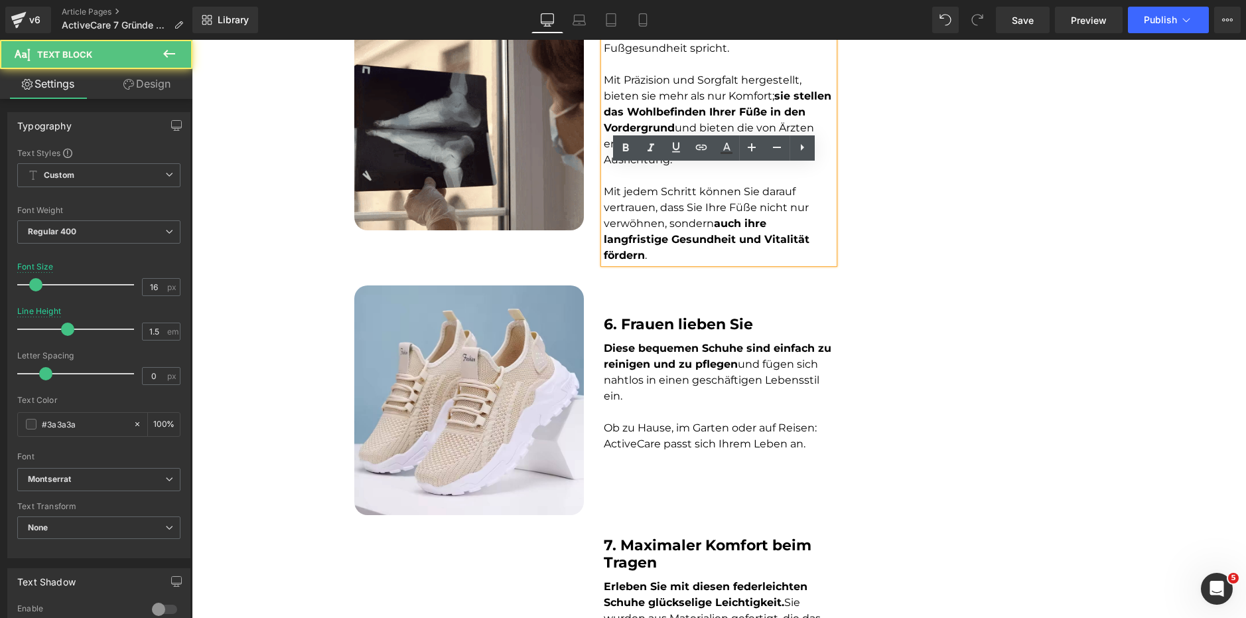
scroll to position [1674, 0]
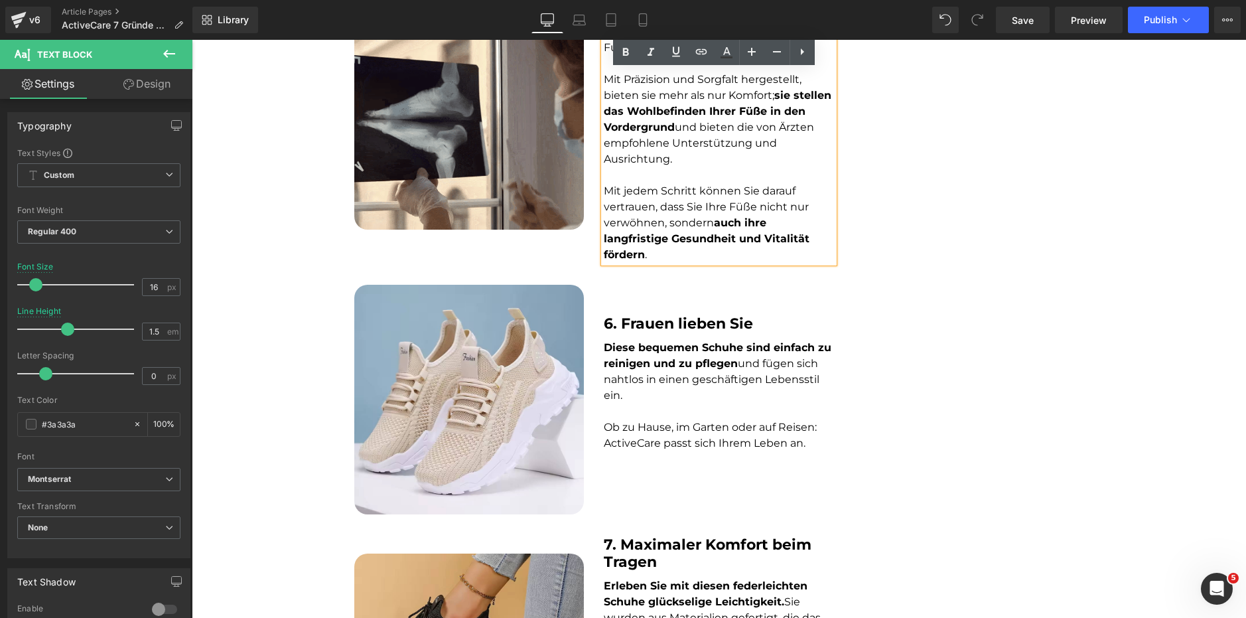
click at [192, 40] on div at bounding box center [192, 40] width 0 height 0
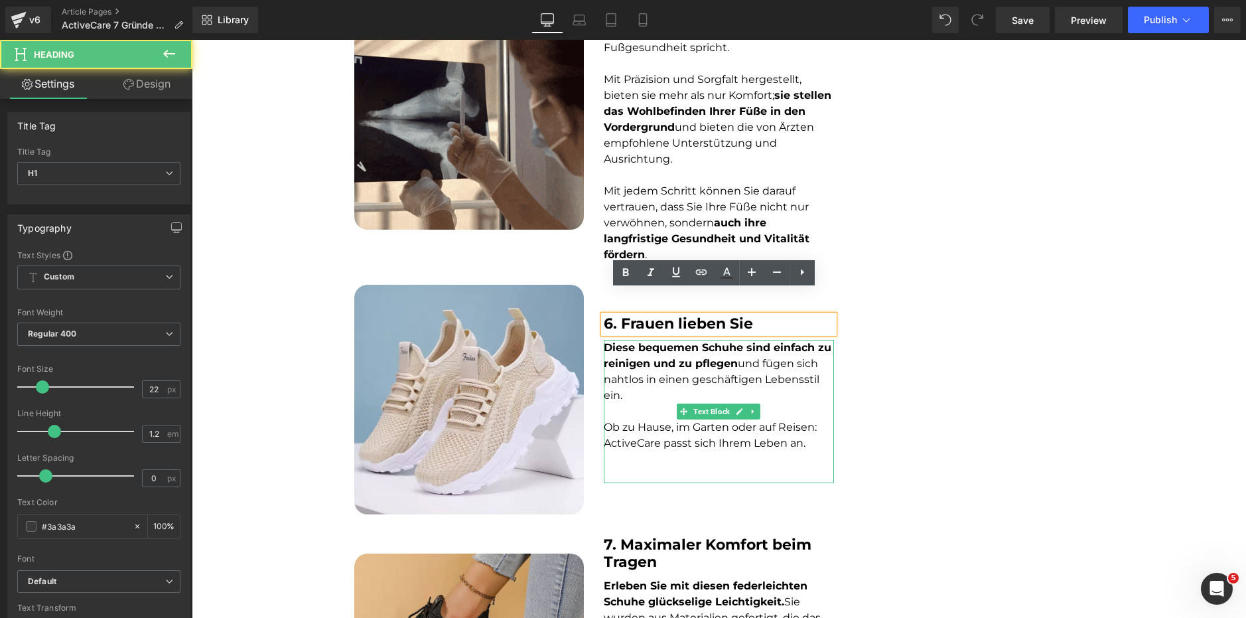
click at [677, 403] on span at bounding box center [684, 411] width 14 height 16
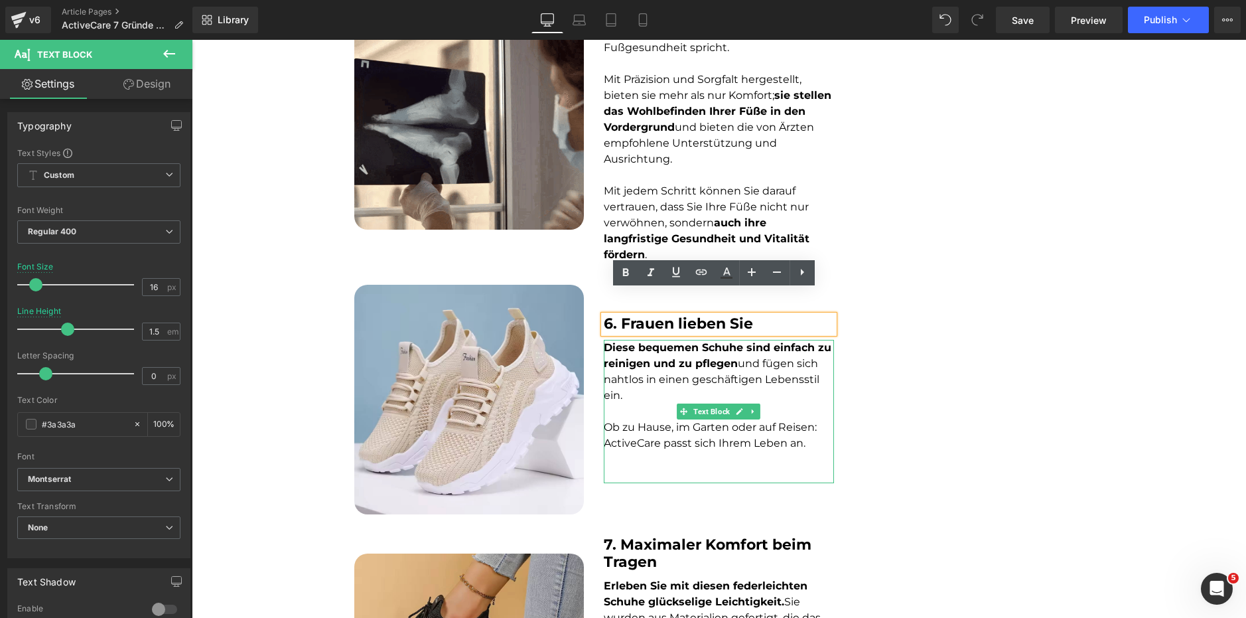
click at [659, 451] on p at bounding box center [719, 459] width 230 height 16
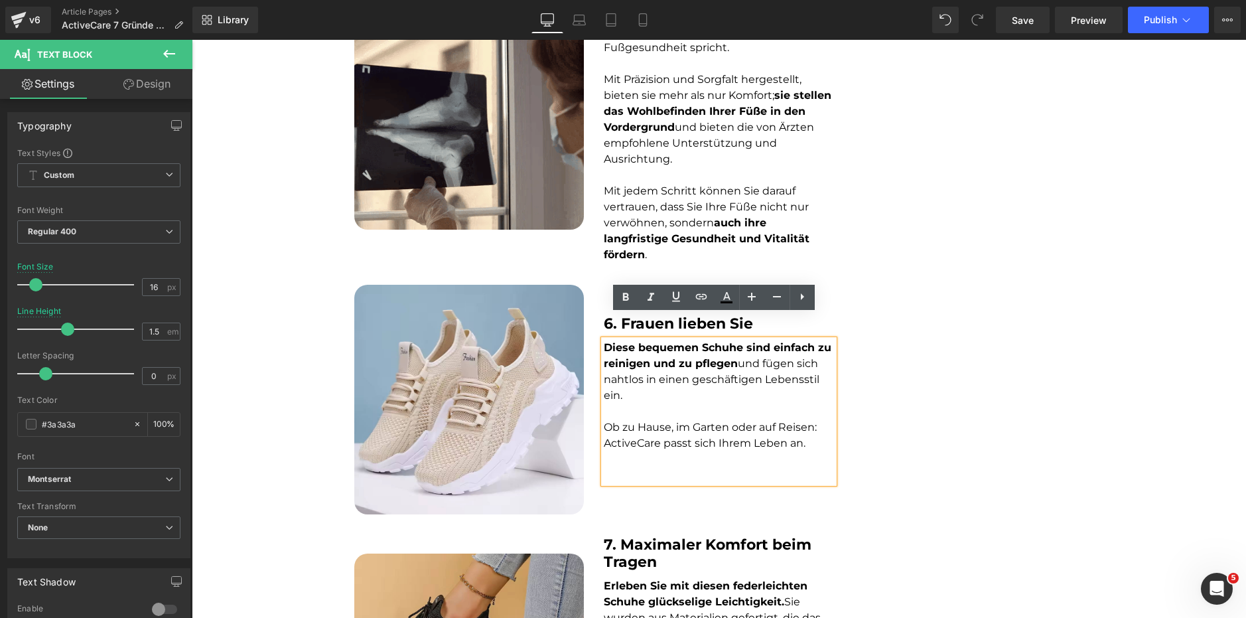
click at [639, 467] on p at bounding box center [719, 475] width 230 height 16
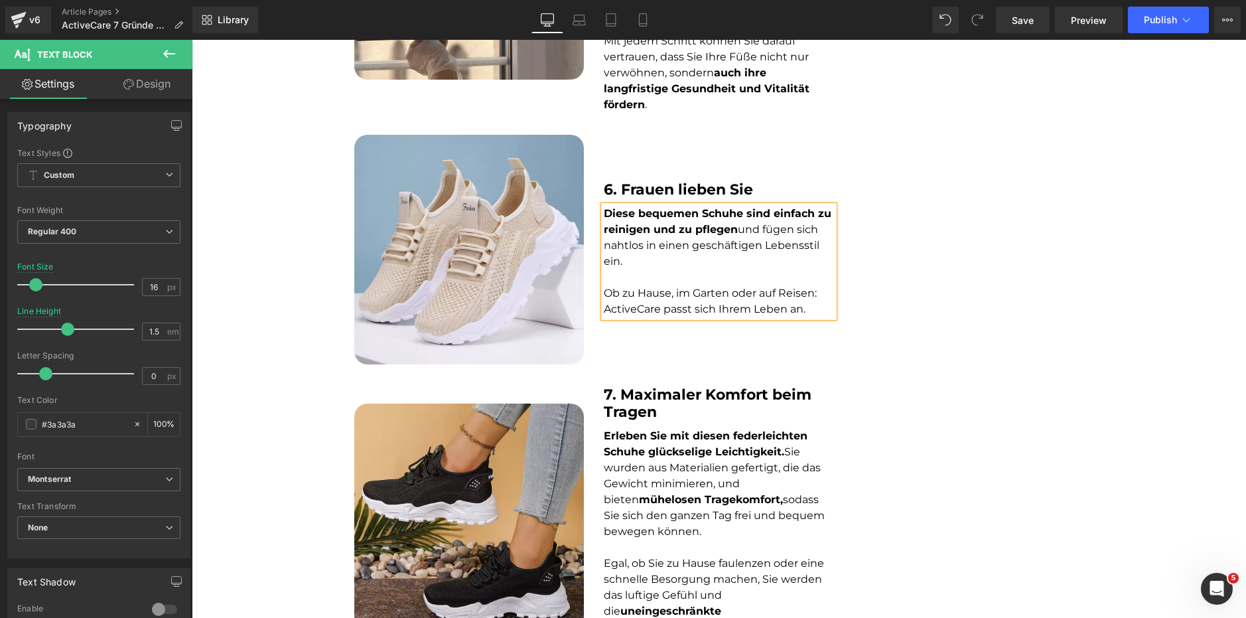
scroll to position [1889, 0]
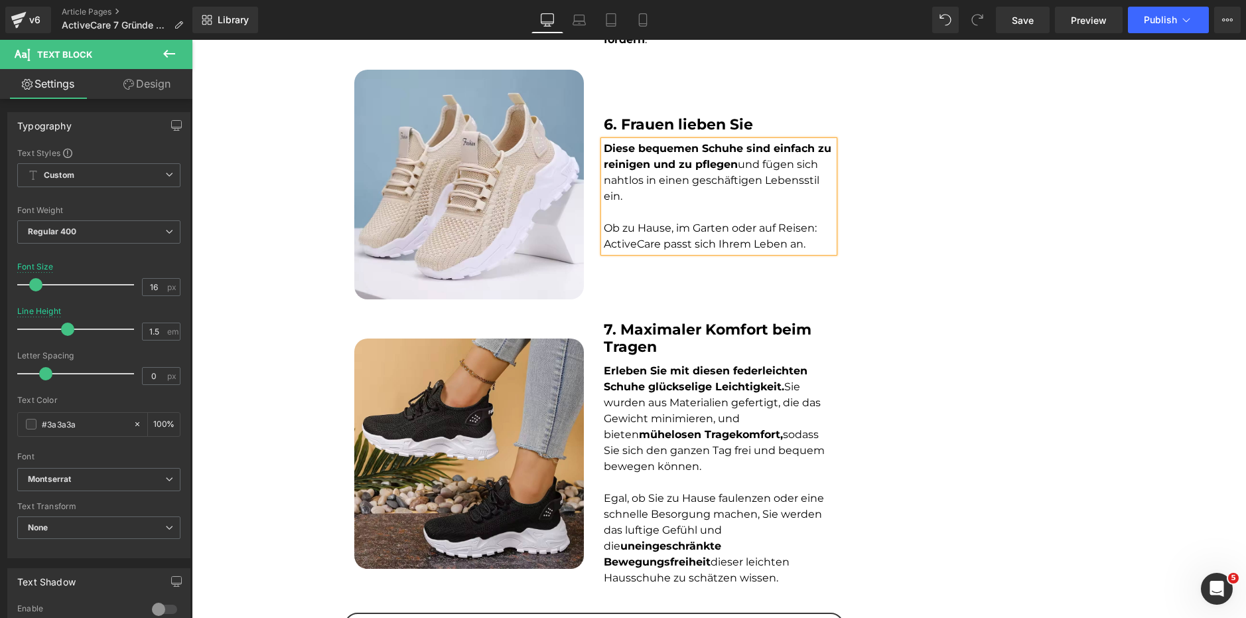
click at [632, 319] on div "Image 7. [PERSON_NAME] beim Tragen Heading Erleben Sie mit diesen federleichten…" at bounding box center [594, 455] width 500 height 273
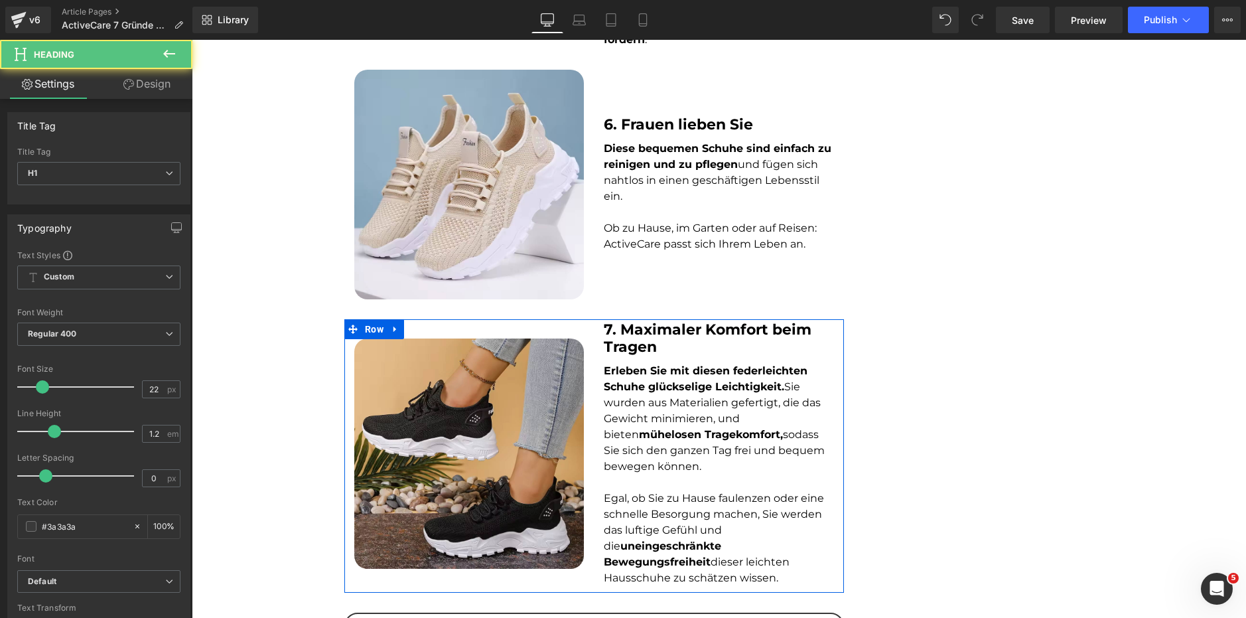
click at [649, 393] on font "Erleben Sie mit diesen federleichten Schuhe glückselige Leichtigkeit. Sie wurde…" at bounding box center [714, 418] width 221 height 108
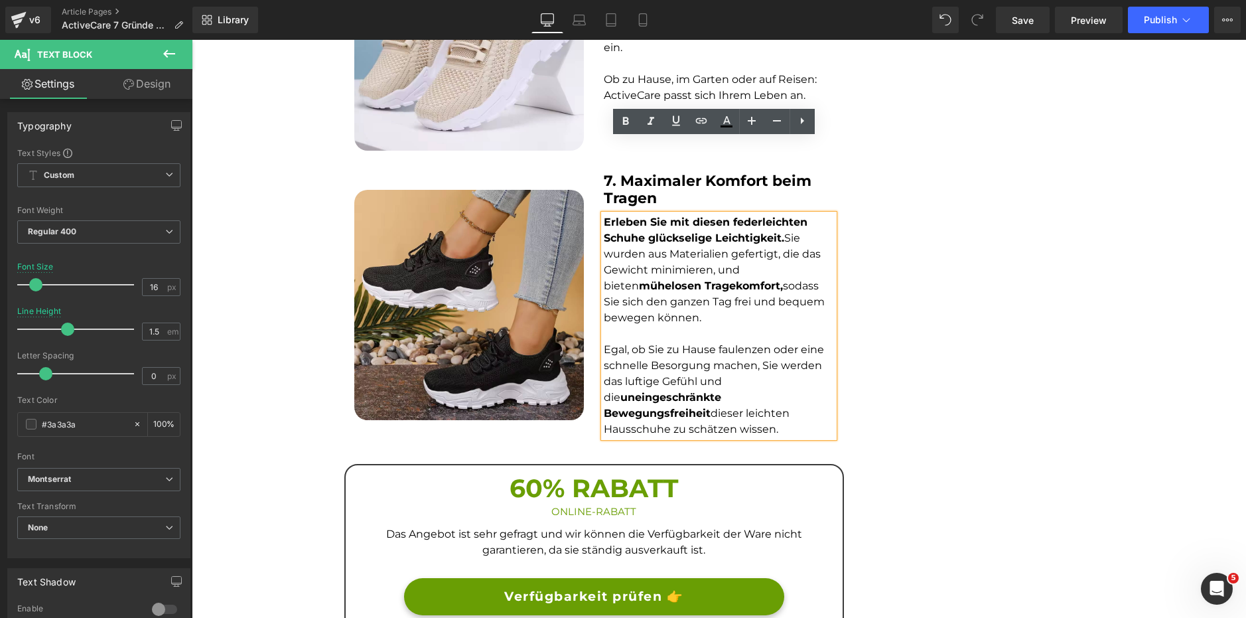
scroll to position [2088, 0]
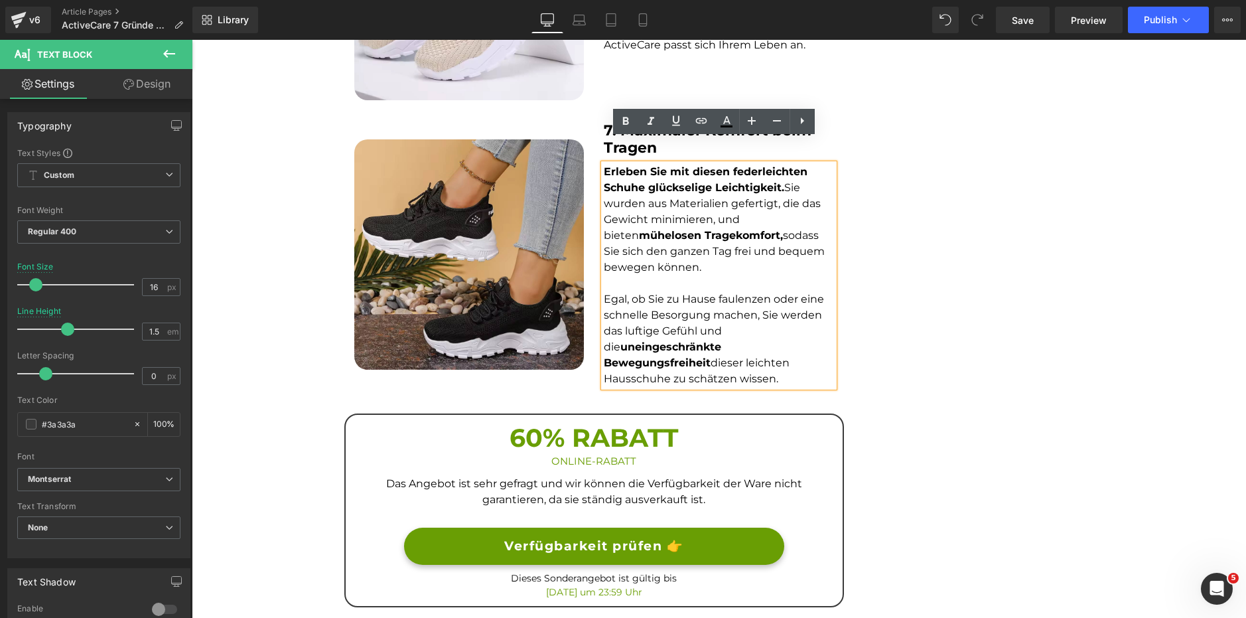
click at [608, 425] on h3 "60% RABATT" at bounding box center [594, 437] width 477 height 33
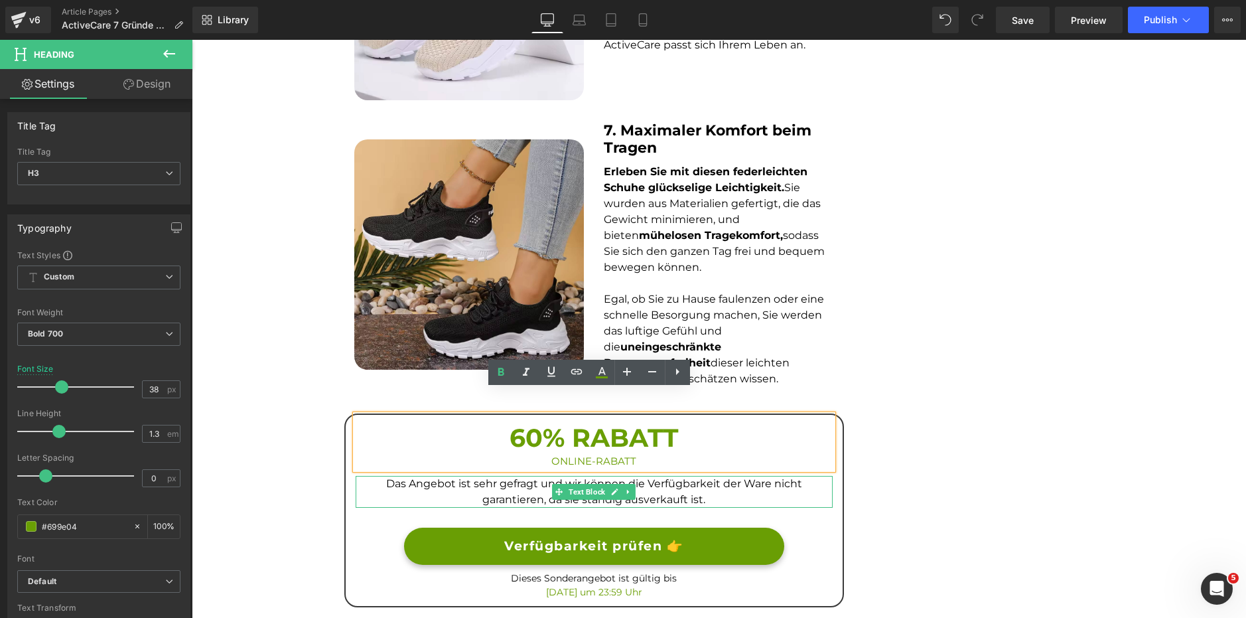
click at [681, 477] on span "Das Angebot ist sehr gefragt und wir können die Verfügbarkeit der Ware nicht ga…" at bounding box center [594, 491] width 416 height 29
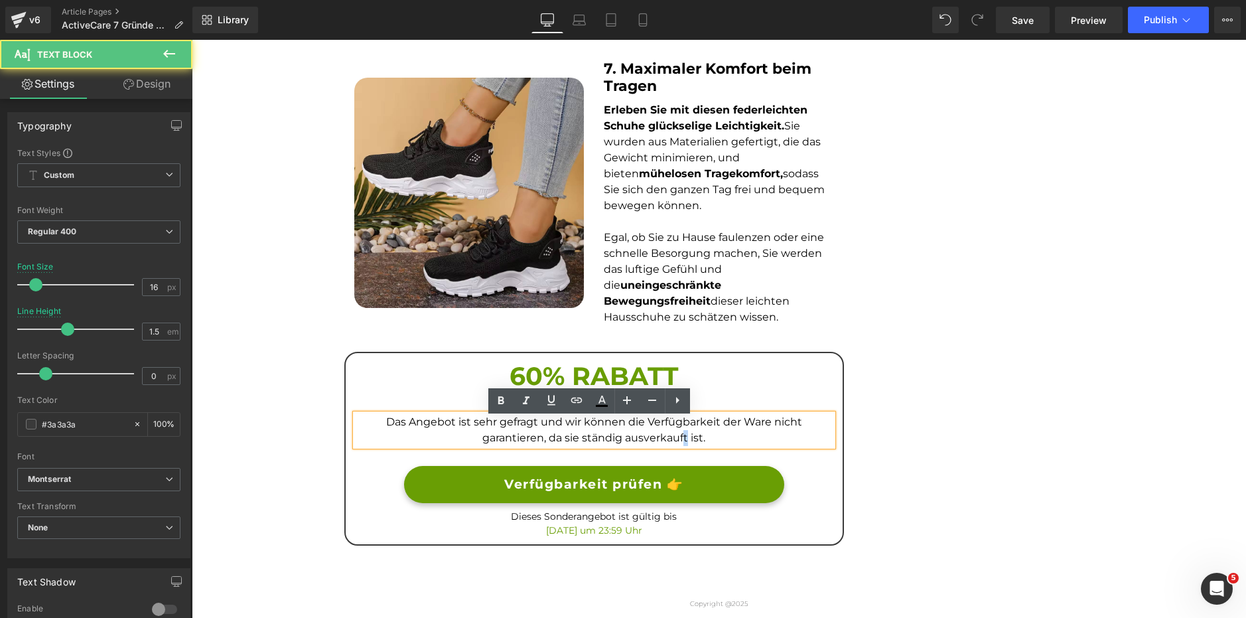
scroll to position [2155, 0]
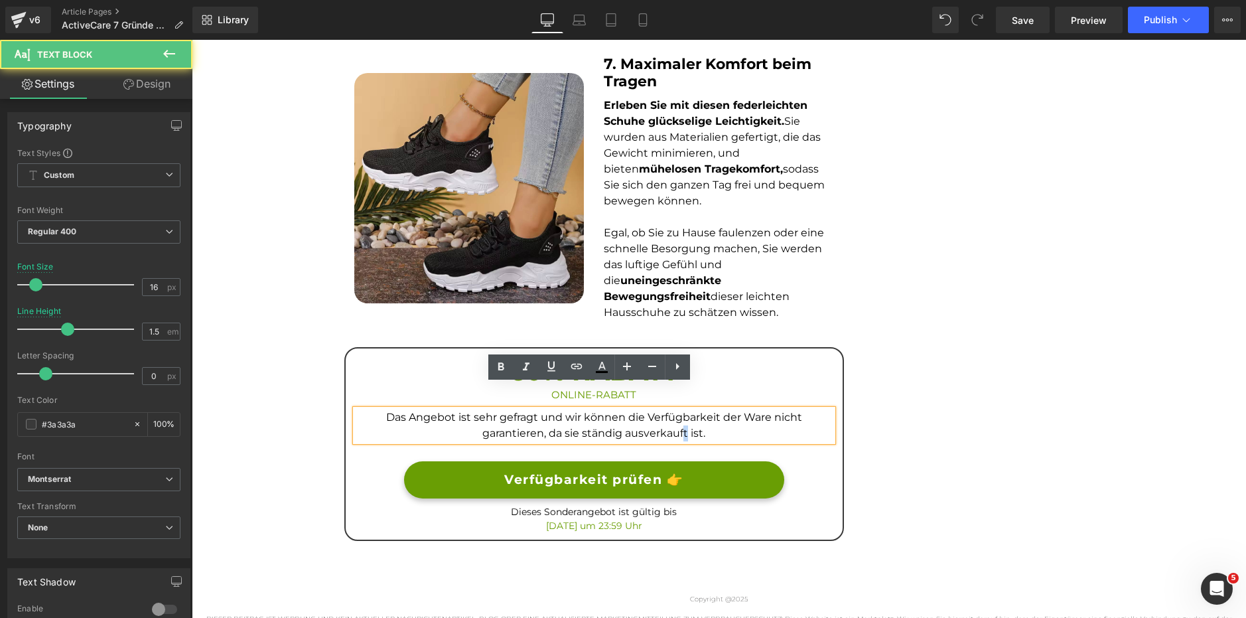
click at [593, 461] on div "Verfügbarkeit prüfen 👉 Button" at bounding box center [594, 480] width 477 height 38
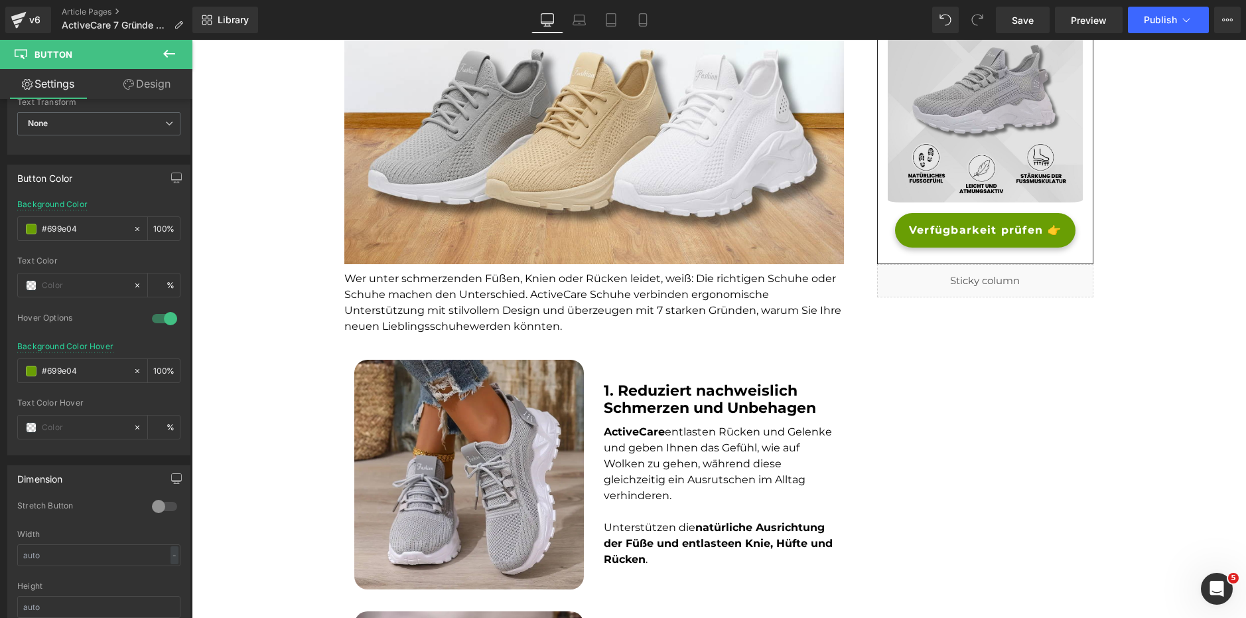
scroll to position [32, 0]
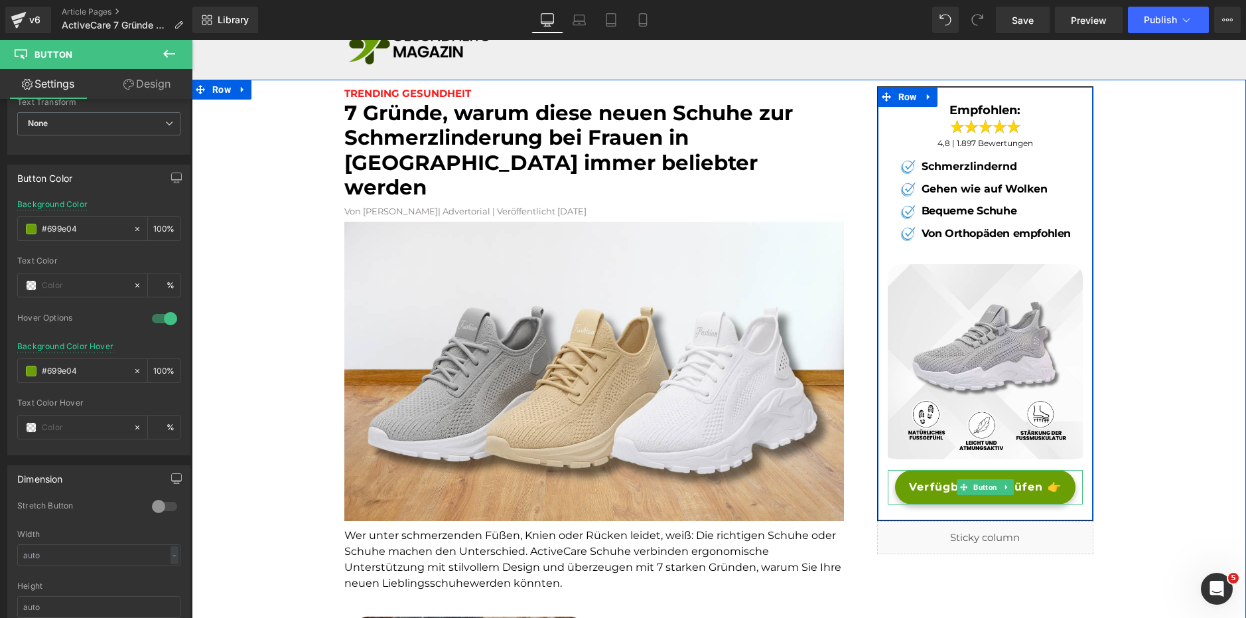
click at [957, 480] on span at bounding box center [964, 487] width 14 height 16
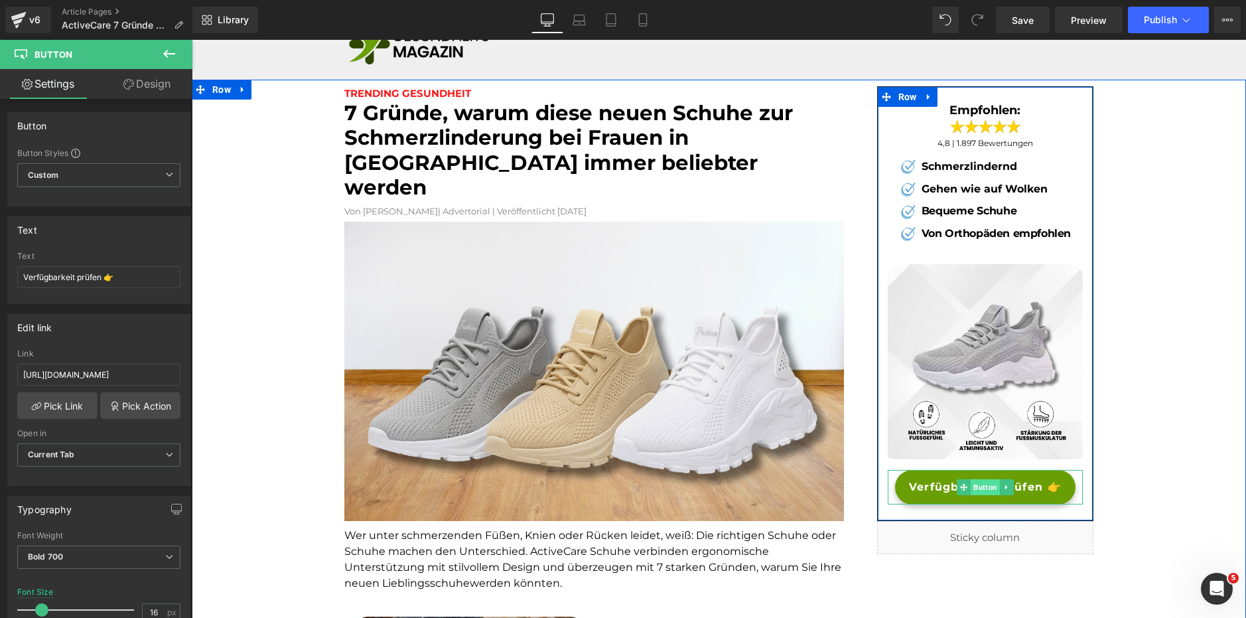
click at [987, 484] on span "Button" at bounding box center [985, 487] width 29 height 16
click at [980, 490] on span "Button" at bounding box center [985, 487] width 29 height 16
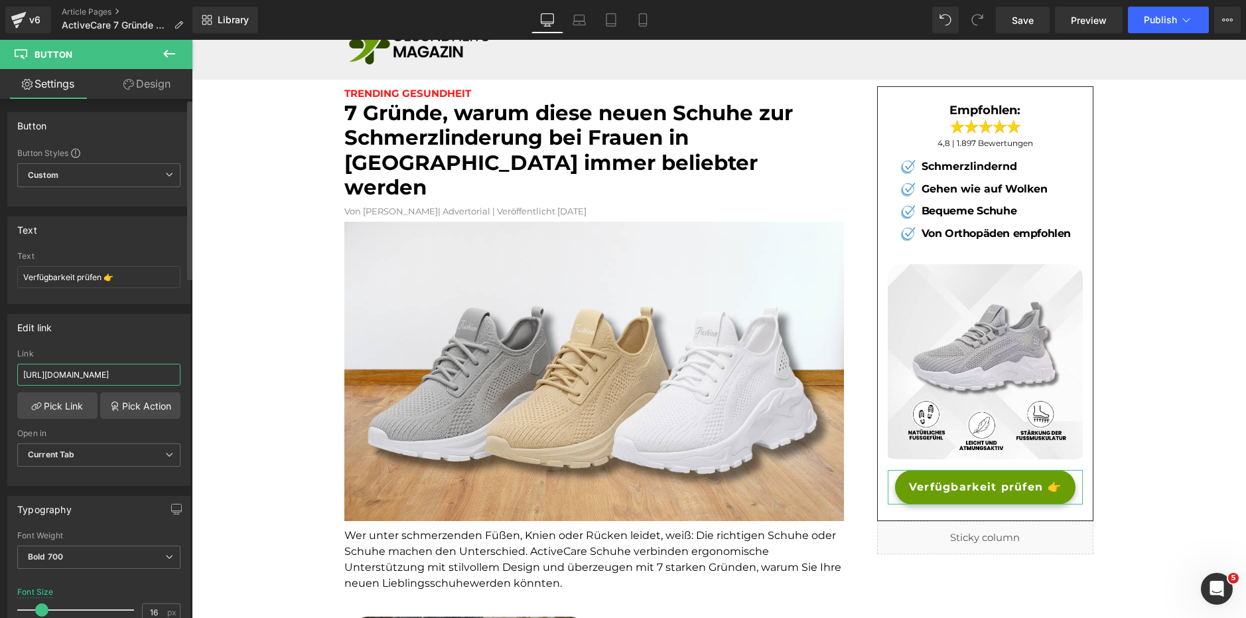
click at [122, 366] on input "[URL][DOMAIN_NAME]" at bounding box center [98, 375] width 163 height 22
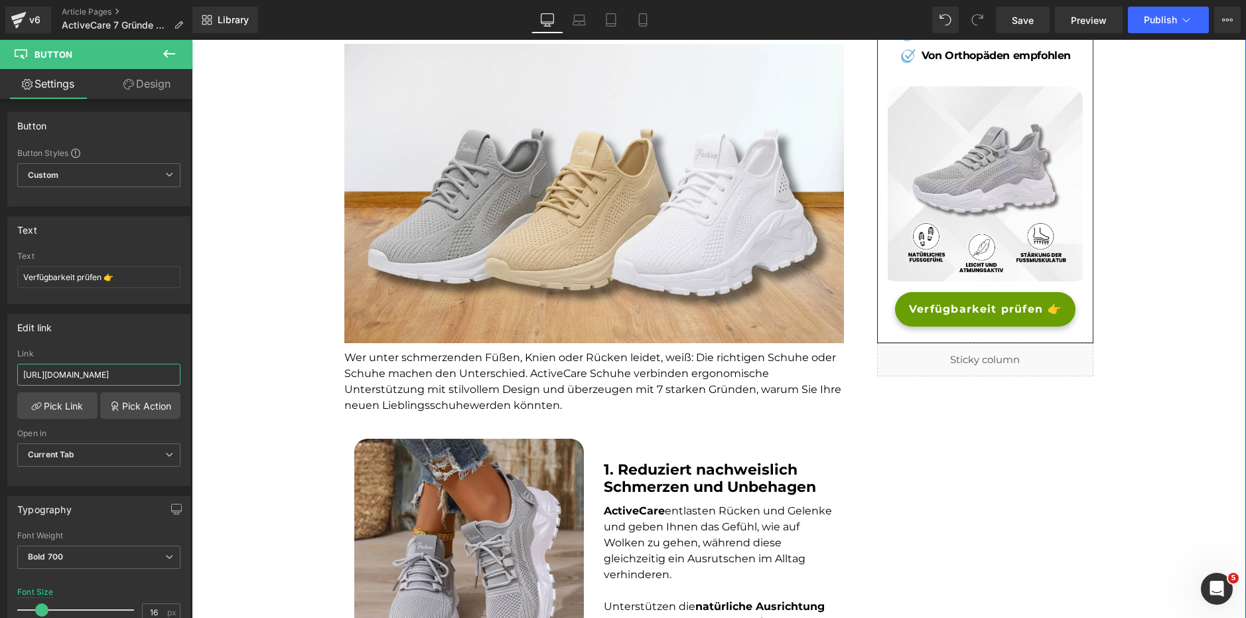
scroll to position [0, 0]
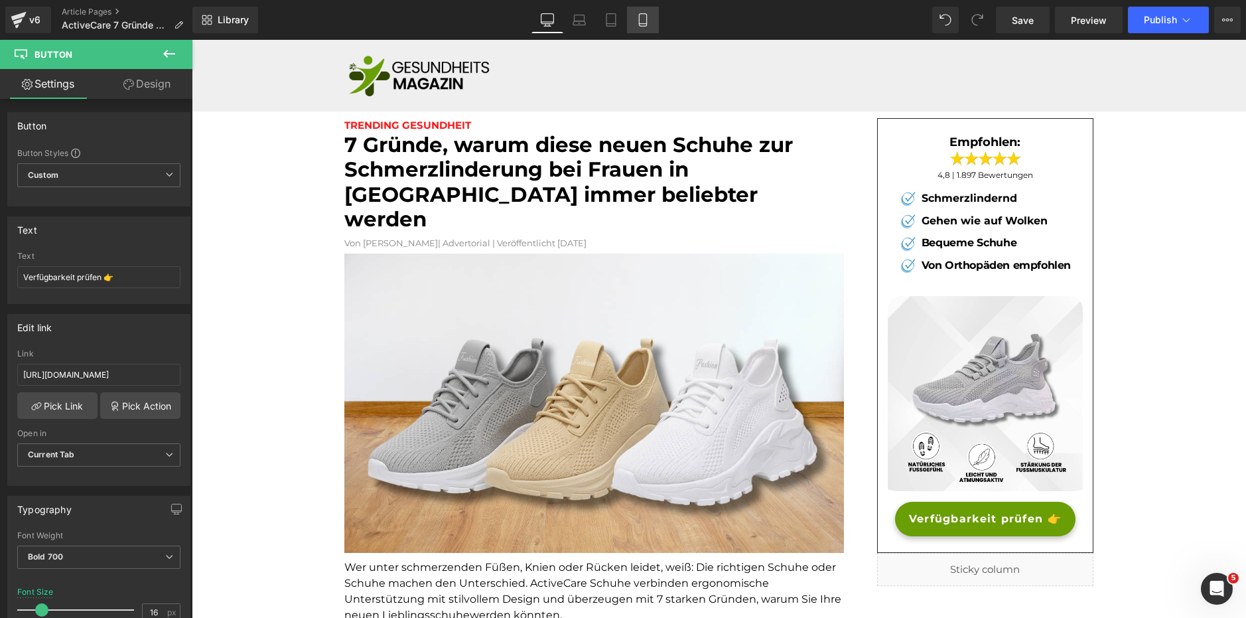
click at [639, 25] on icon at bounding box center [642, 20] width 7 height 13
type input "14"
type input "100"
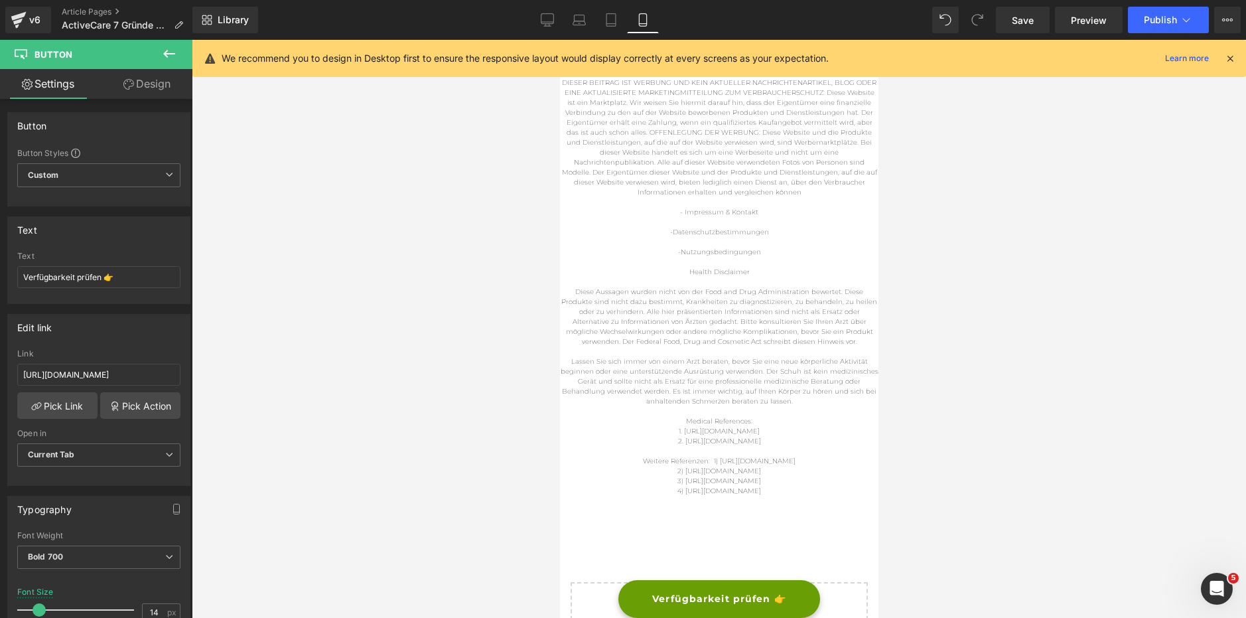
scroll to position [4236, 0]
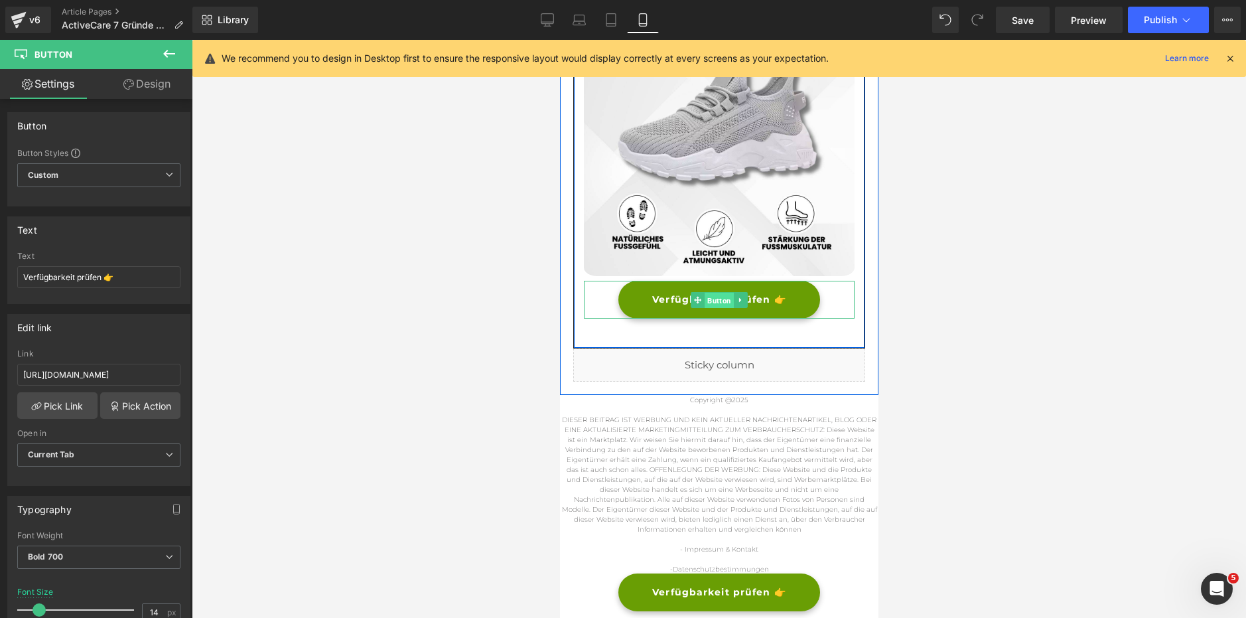
click at [719, 293] on span "Button" at bounding box center [718, 301] width 29 height 16
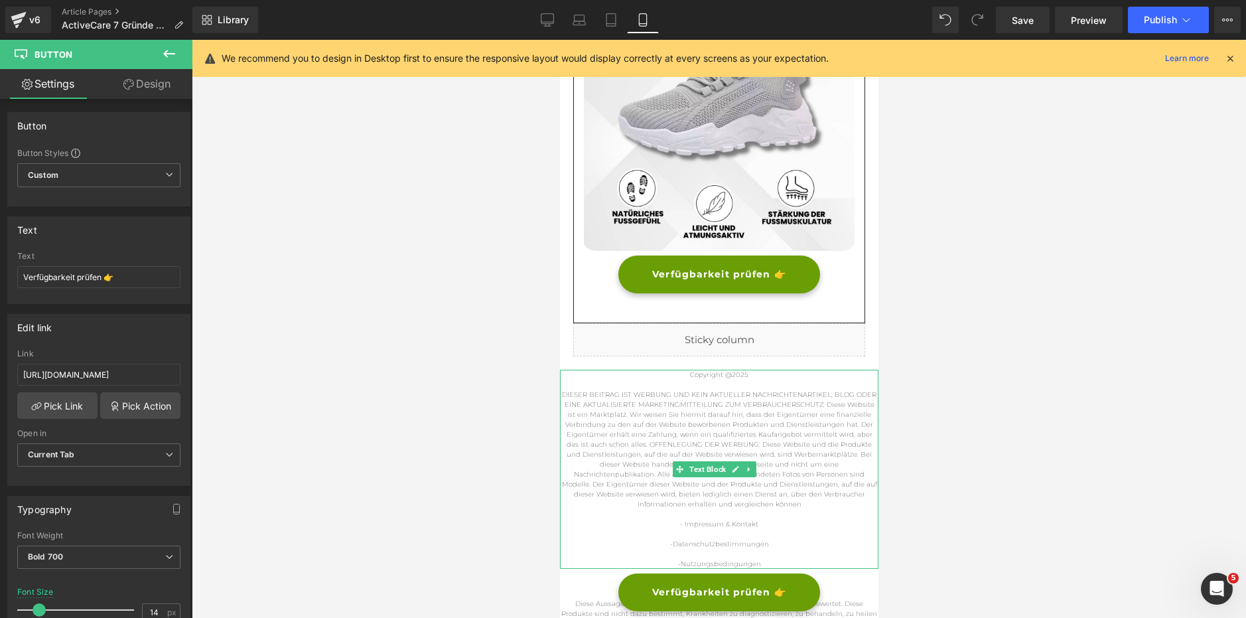
scroll to position [4369, 0]
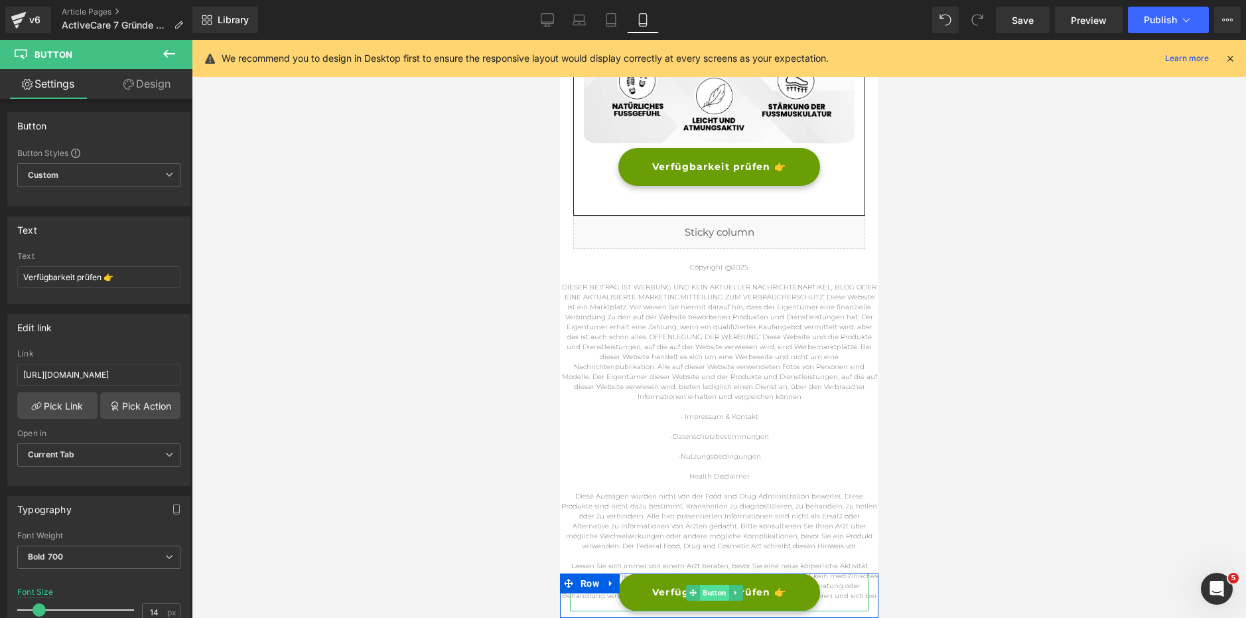
click at [728, 590] on ul "Button" at bounding box center [713, 592] width 56 height 16
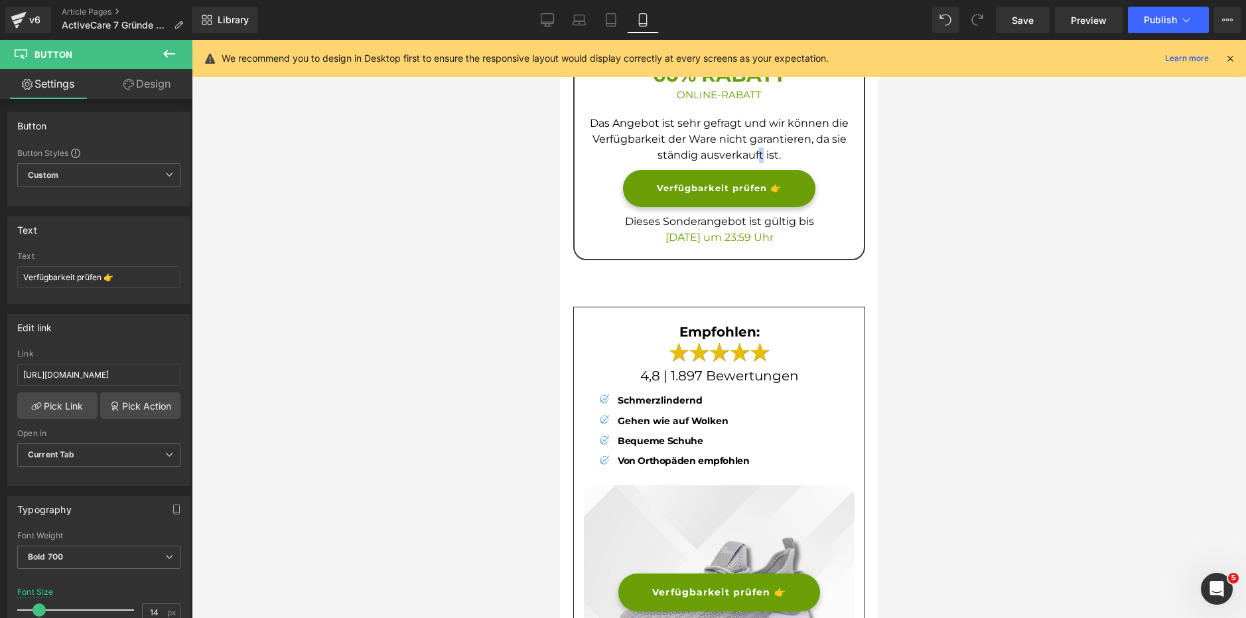
scroll to position [3573, 0]
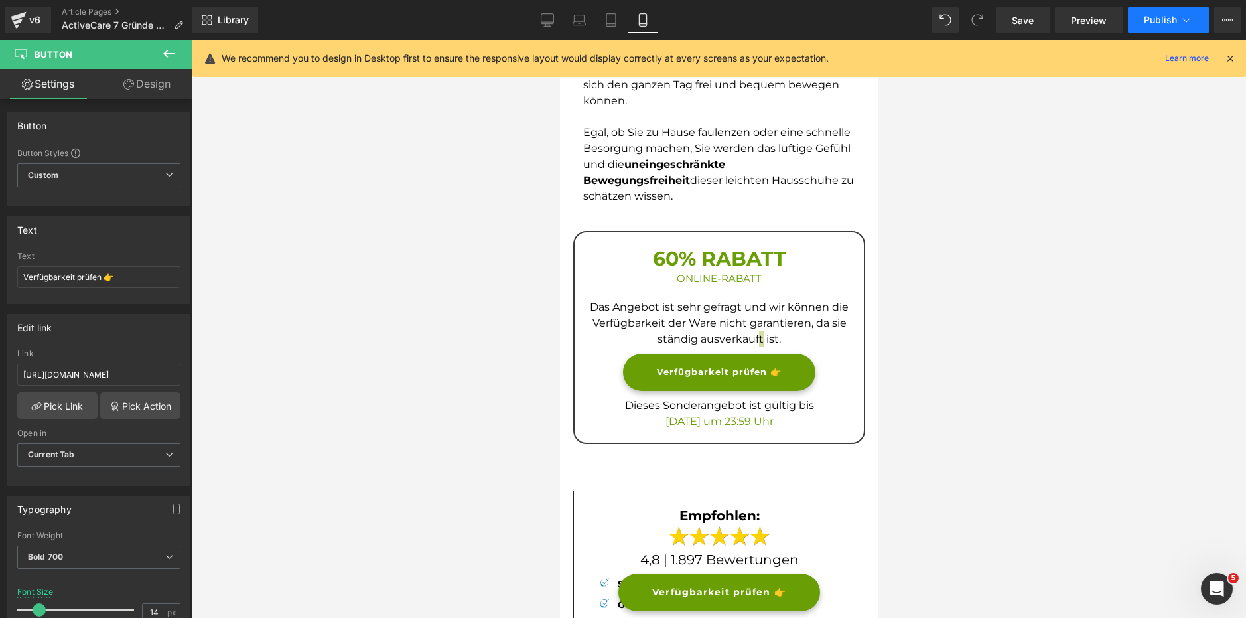
click at [1156, 21] on span "Publish" at bounding box center [1160, 20] width 33 height 11
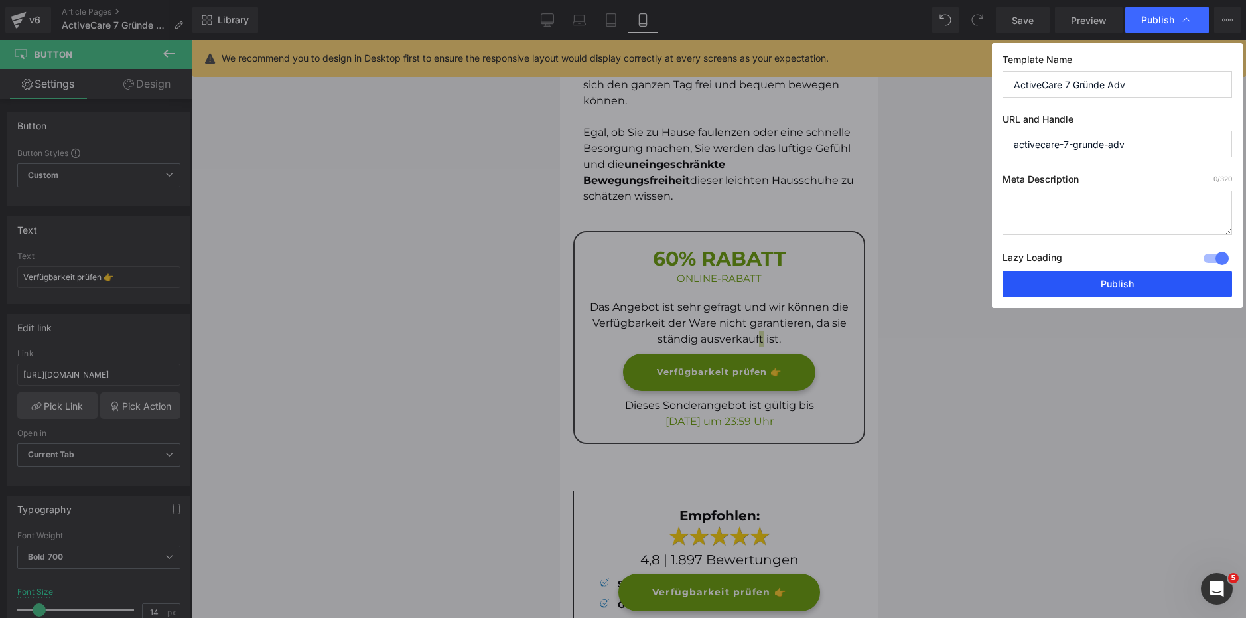
click at [1091, 293] on button "Publish" at bounding box center [1117, 284] width 230 height 27
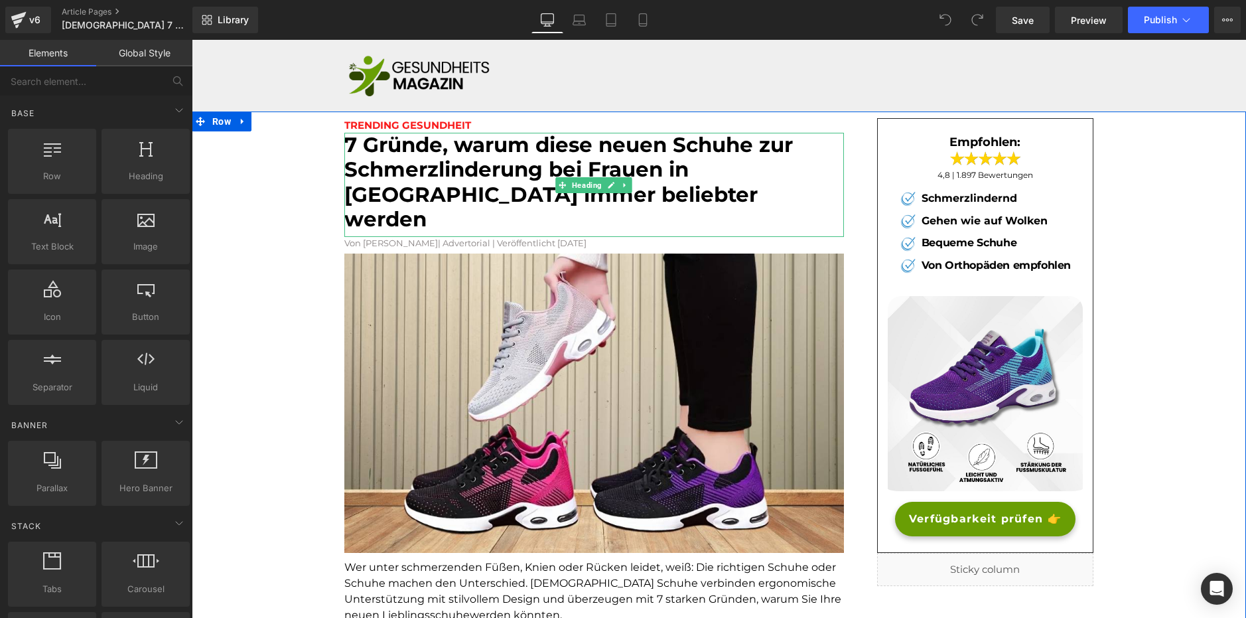
click at [472, 164] on font "7 Gründe, warum diese neuen Schuhe zur Schmerzlinderung bei Frauen in Europa im…" at bounding box center [568, 182] width 448 height 100
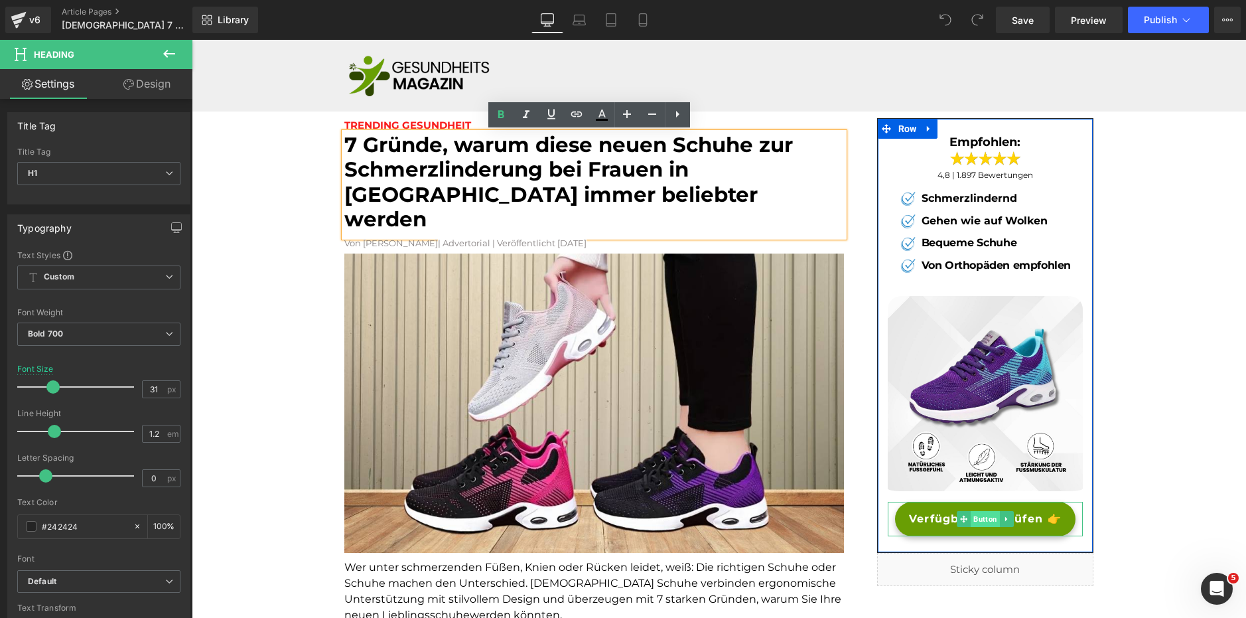
click at [986, 521] on span "Button" at bounding box center [985, 519] width 29 height 16
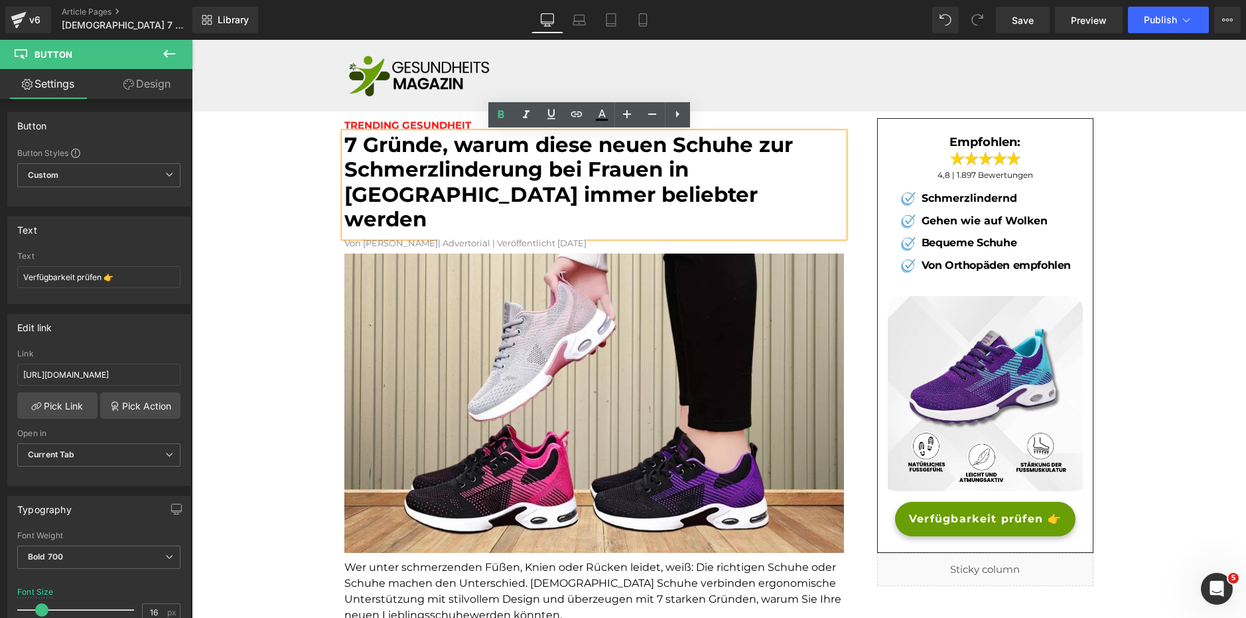
click at [444, 167] on font "7 Gründe, warum diese neuen Schuhe zur Schmerzlinderung bei Frauen in Europa im…" at bounding box center [568, 182] width 448 height 100
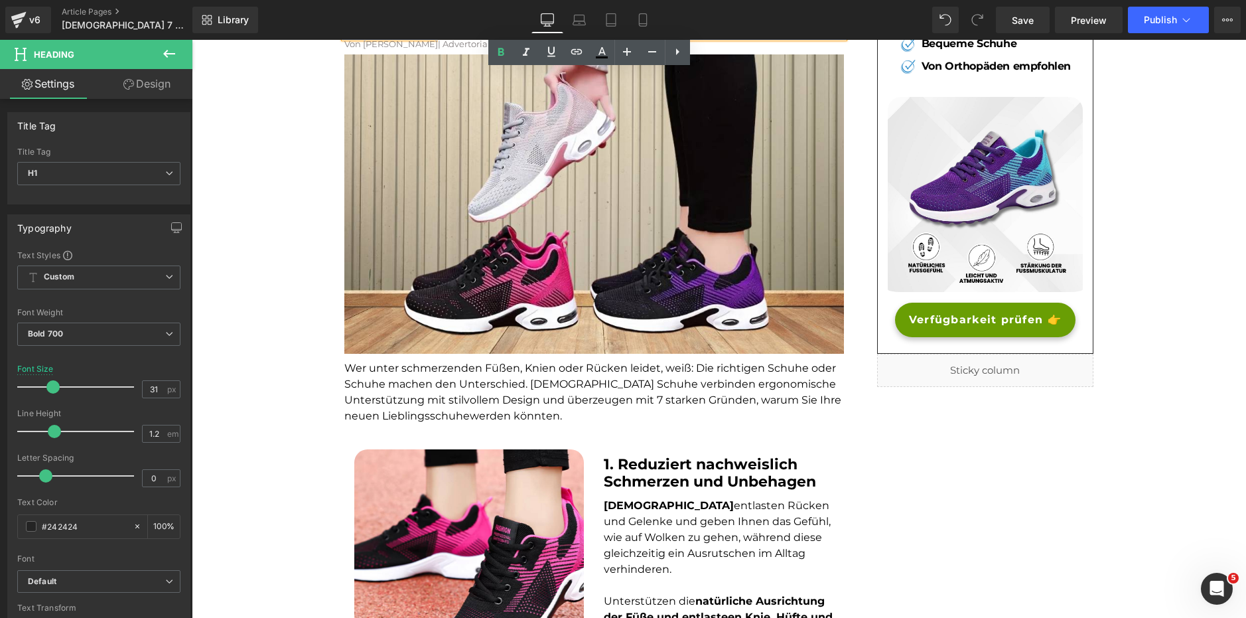
click at [460, 362] on font "Wer unter schmerzenden Füßen, Knien oder Rücken leidet, weiß: Die richtigen Sch…" at bounding box center [592, 392] width 497 height 60
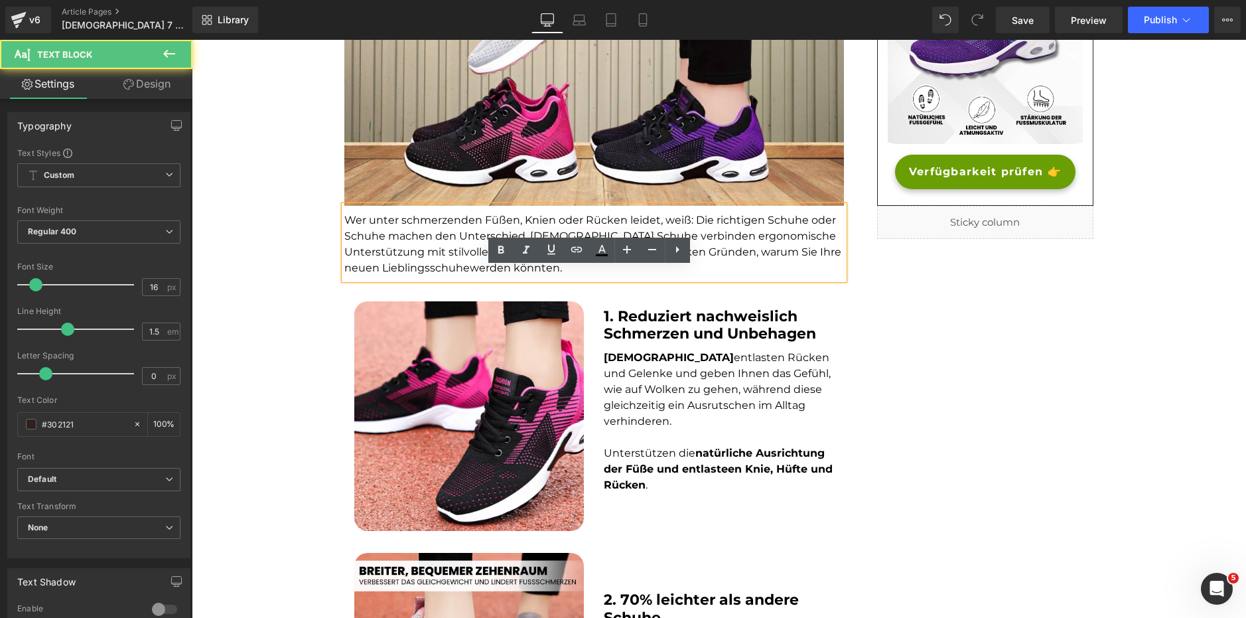
scroll to position [398, 0]
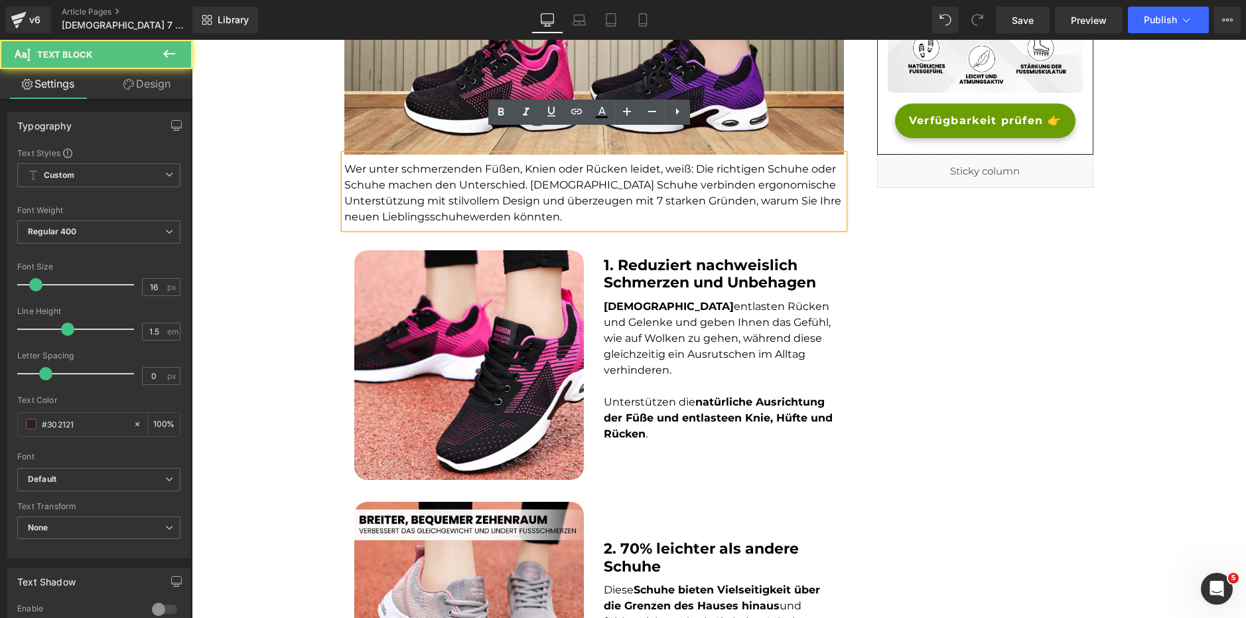
click at [724, 257] on div "1. Reduziert nachweislich Schmerzen und Unbehagen Heading" at bounding box center [719, 274] width 230 height 35
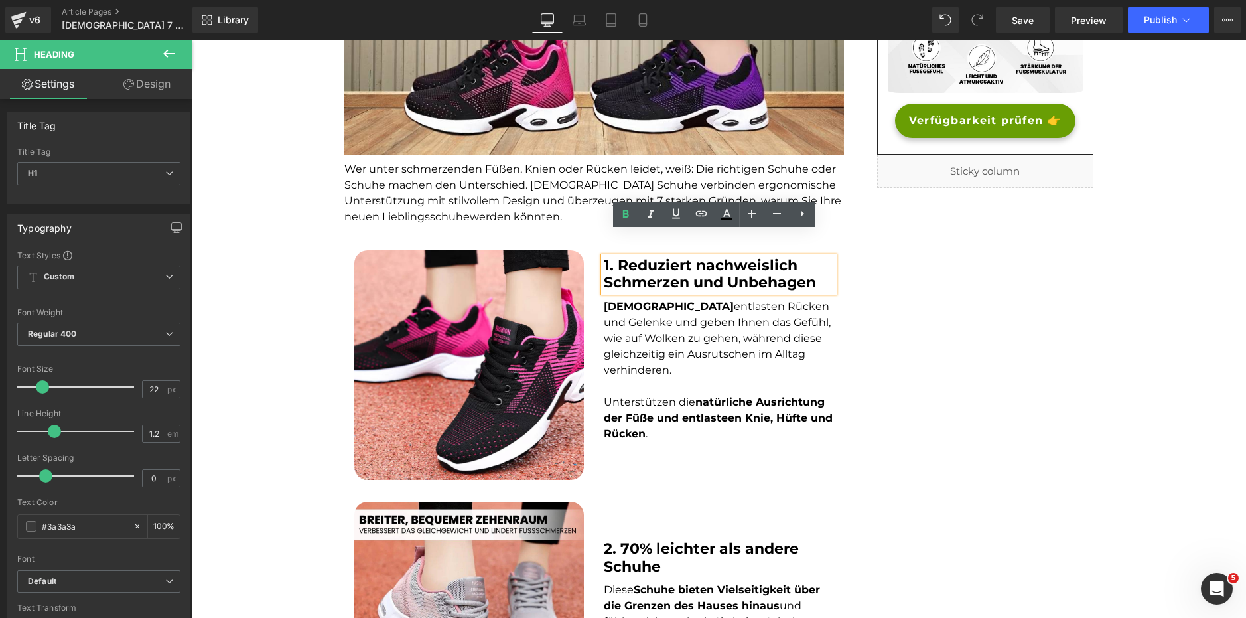
click at [700, 395] on strong "natürliche Ausrichtung der Füße und entlasteen Knie, Hüfte und Rücken" at bounding box center [718, 417] width 229 height 44
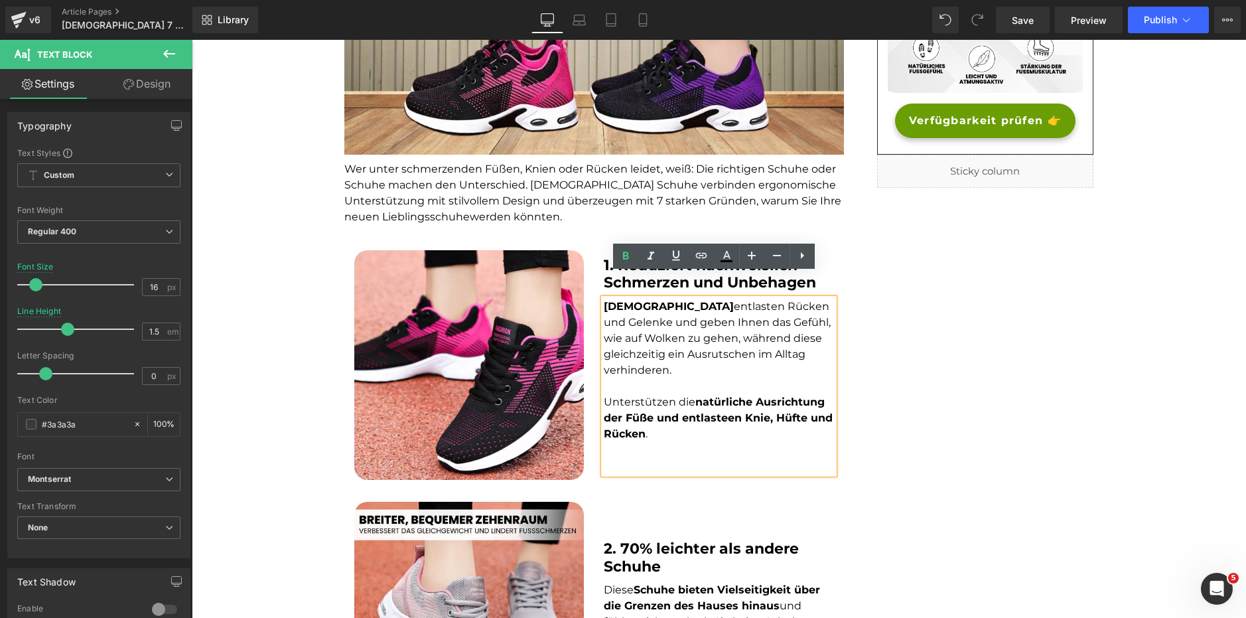
click at [694, 458] on p at bounding box center [719, 466] width 230 height 16
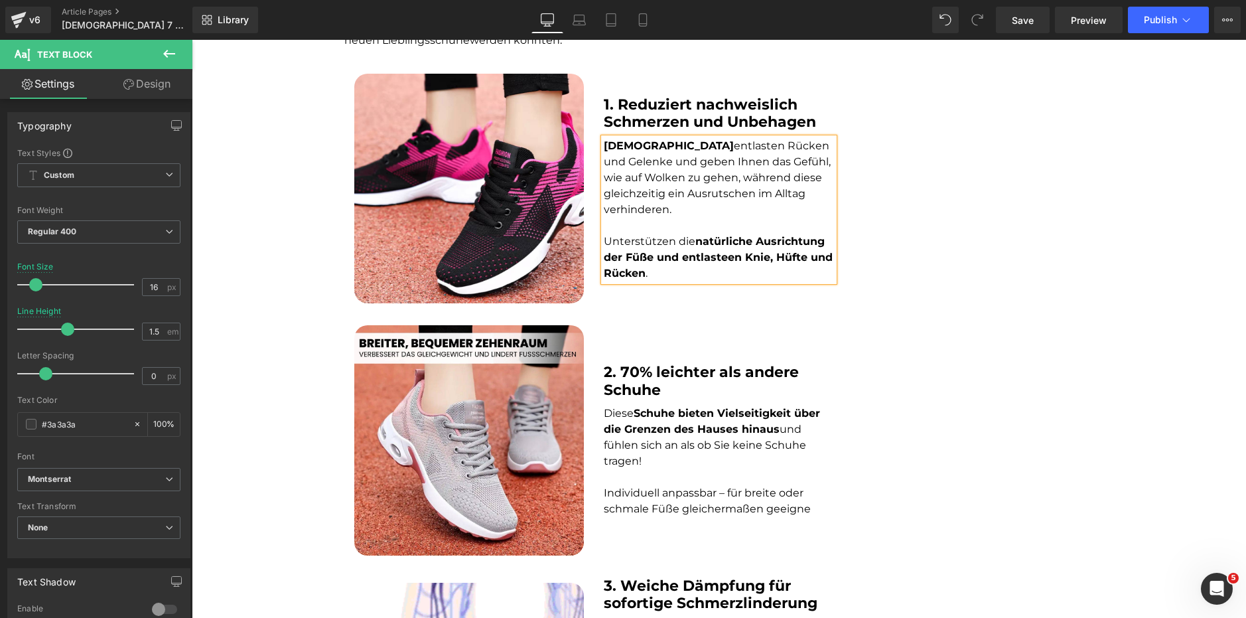
scroll to position [613, 0]
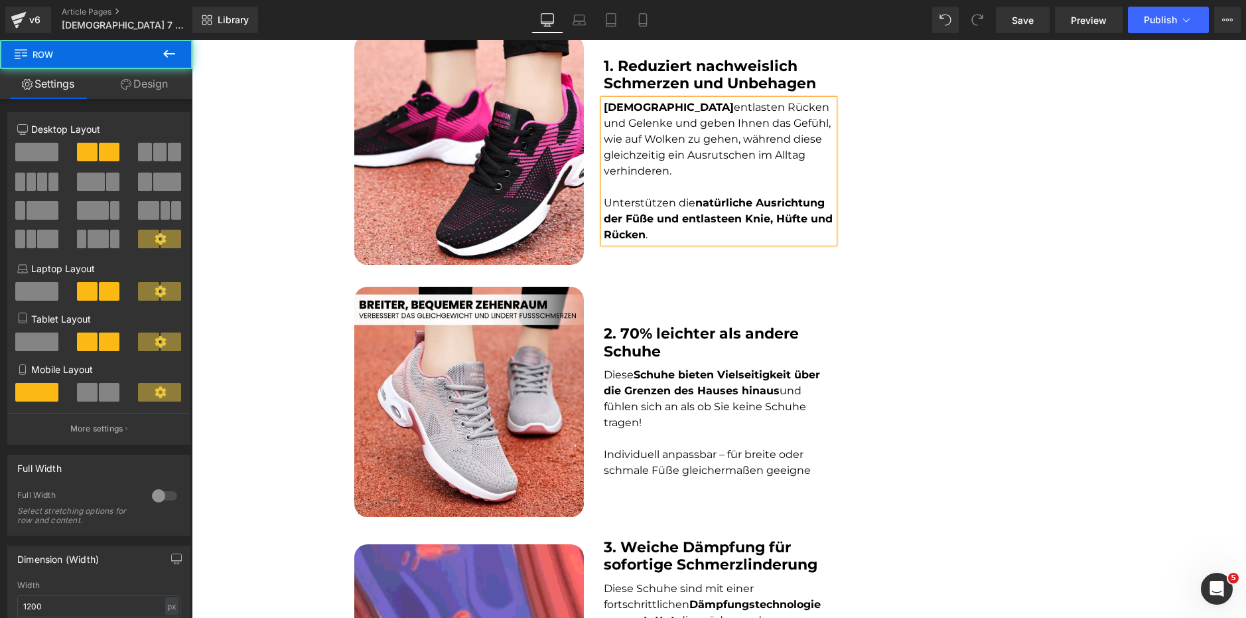
click at [641, 299] on div "2. 70% leichter als andere Schuhe Heading Diese Schuhe bieten Vielseitigkeit üb…" at bounding box center [718, 402] width 249 height 230
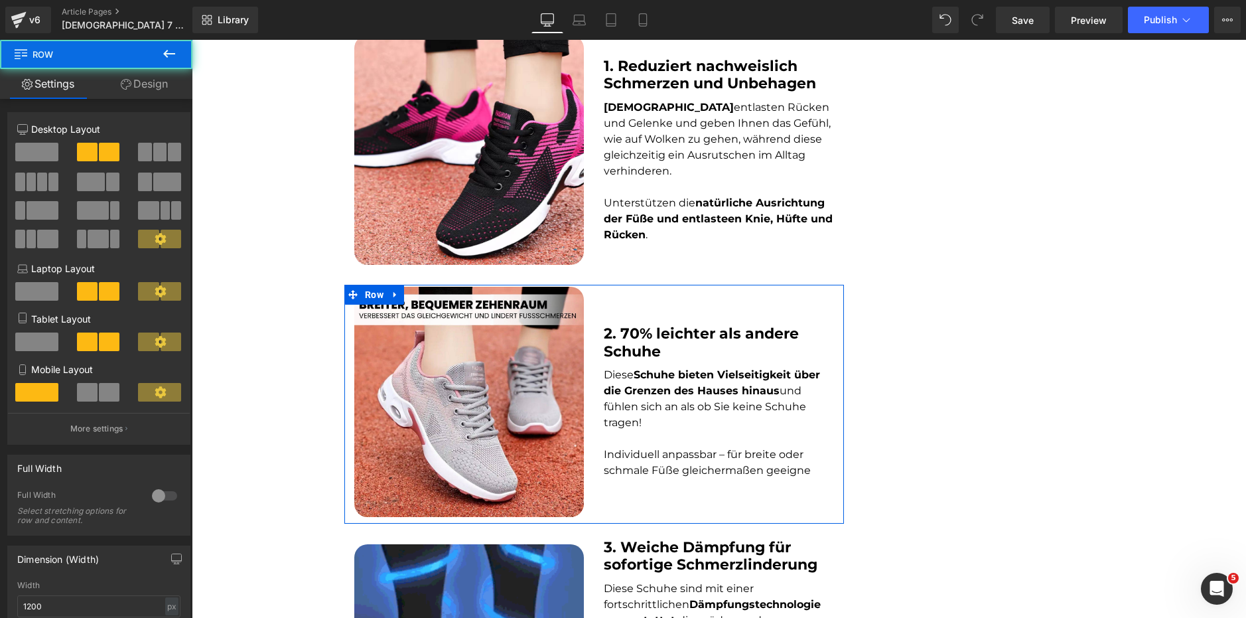
click at [641, 324] on b "2. 70% leichter als andere Schuhe" at bounding box center [701, 341] width 195 height 35
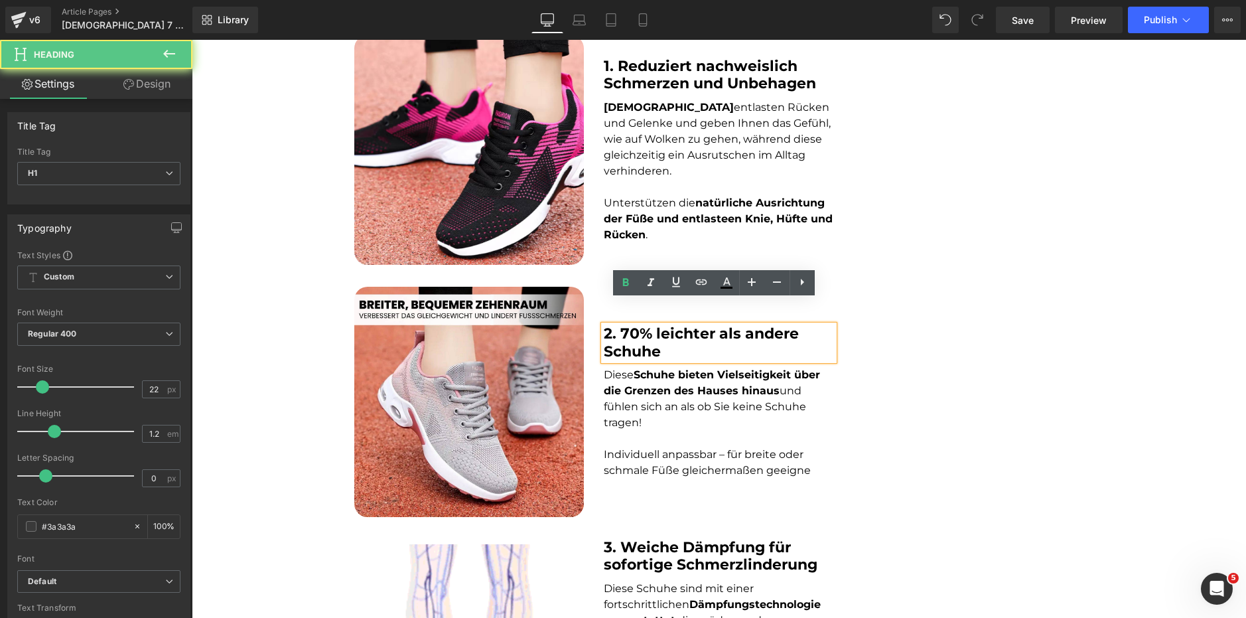
click at [667, 431] on p at bounding box center [719, 439] width 230 height 16
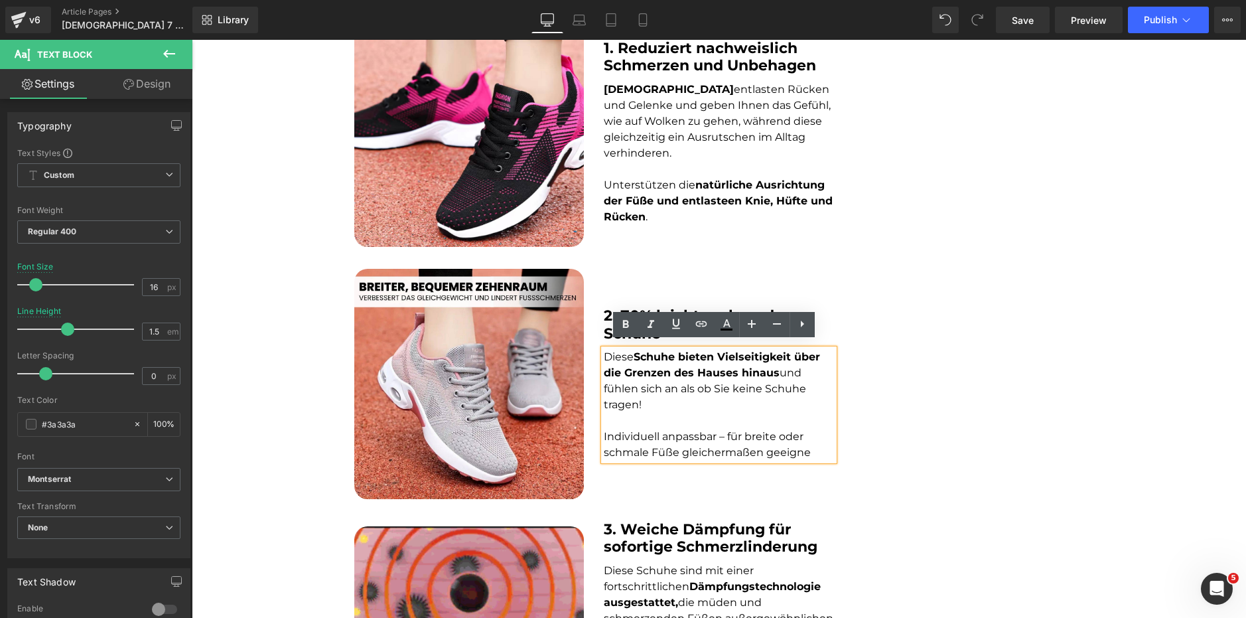
scroll to position [746, 0]
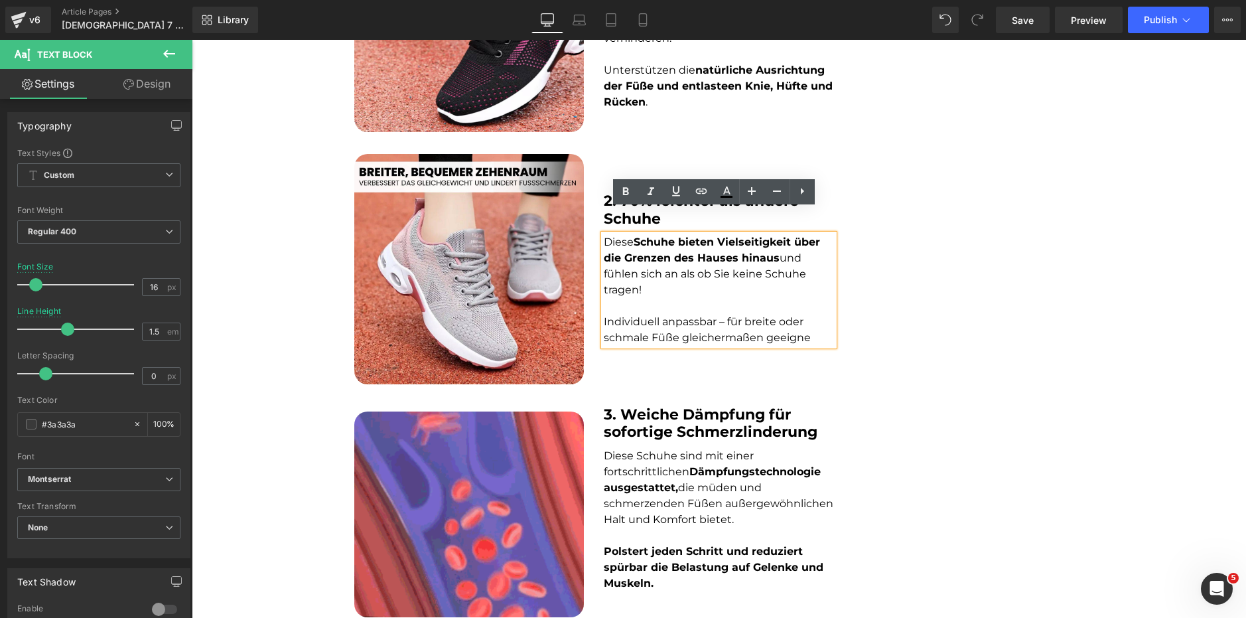
click at [662, 405] on strong "3. Weiche Dämpfung für sofortige Schmerzlinderung" at bounding box center [711, 422] width 214 height 35
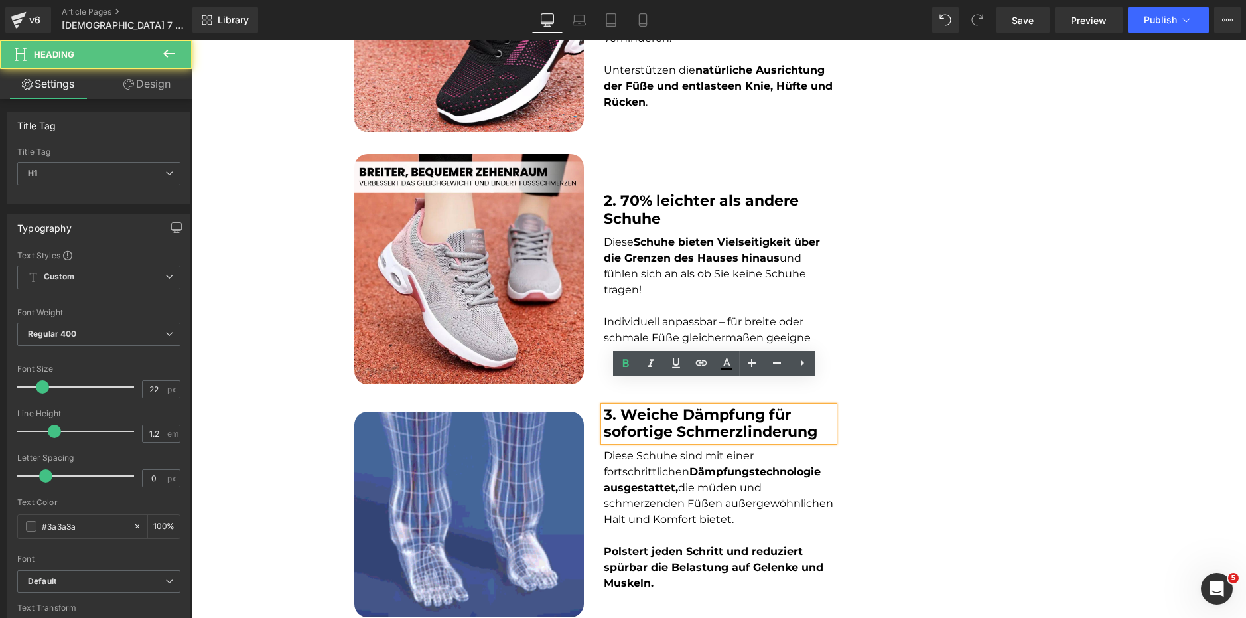
click at [655, 449] on font "Diese Schuhe sind mit einer fortschrittlichen Dämpfungstechnologie ausgestattet…" at bounding box center [719, 487] width 230 height 76
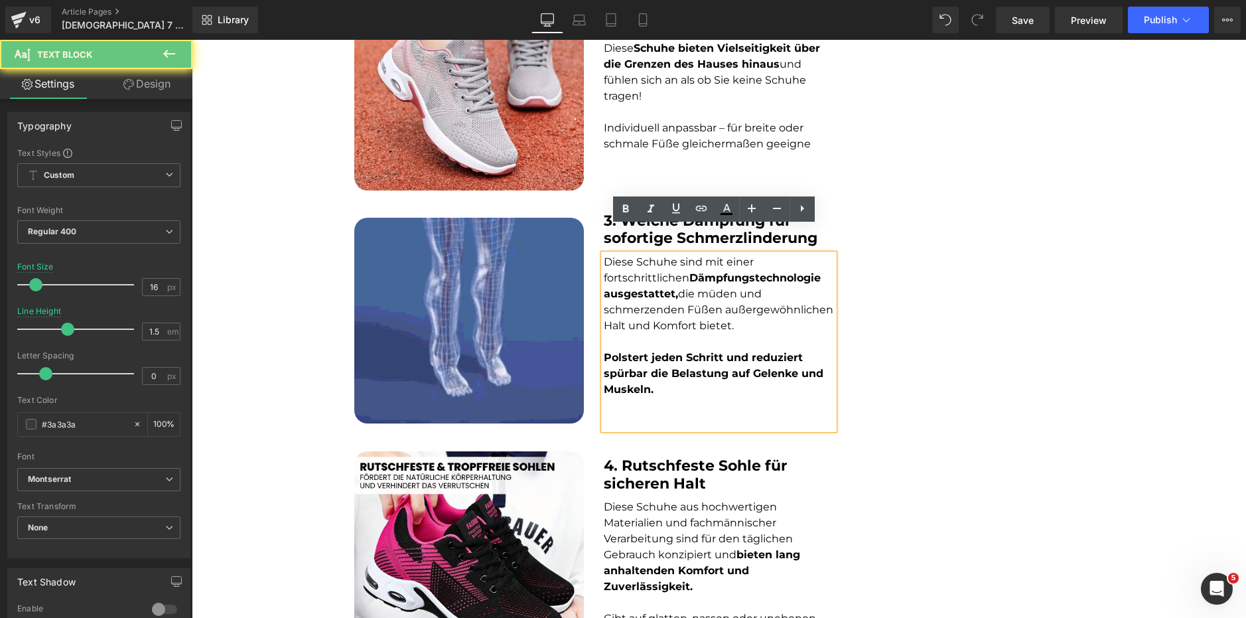
scroll to position [945, 0]
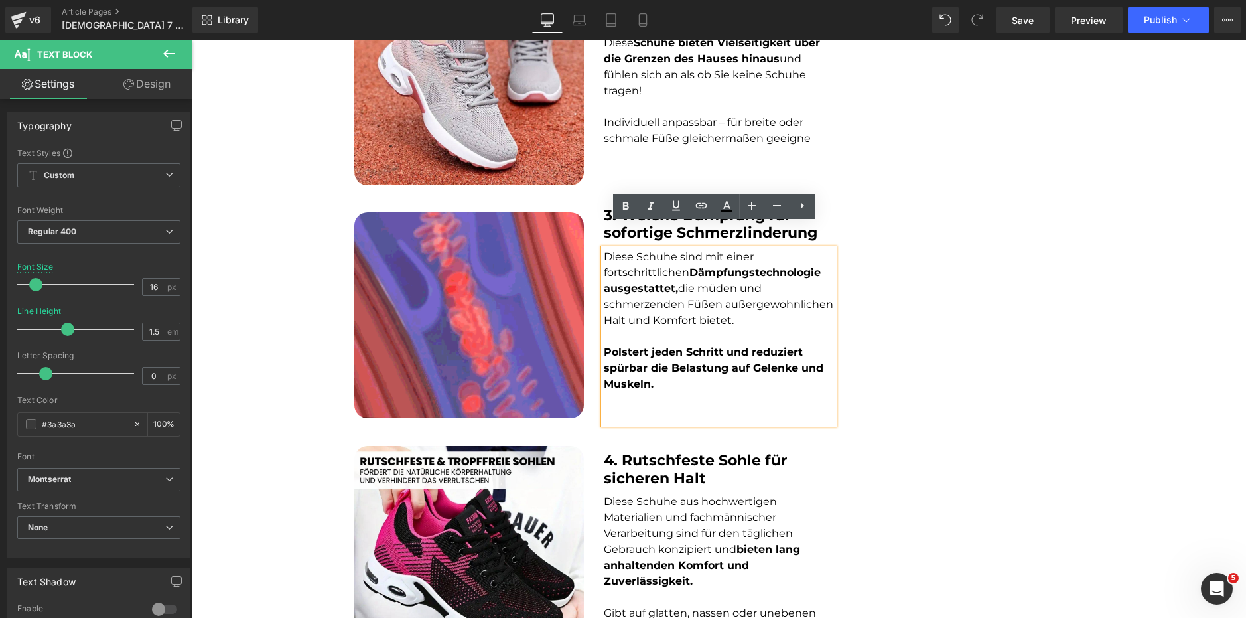
click at [645, 408] on p at bounding box center [719, 416] width 230 height 16
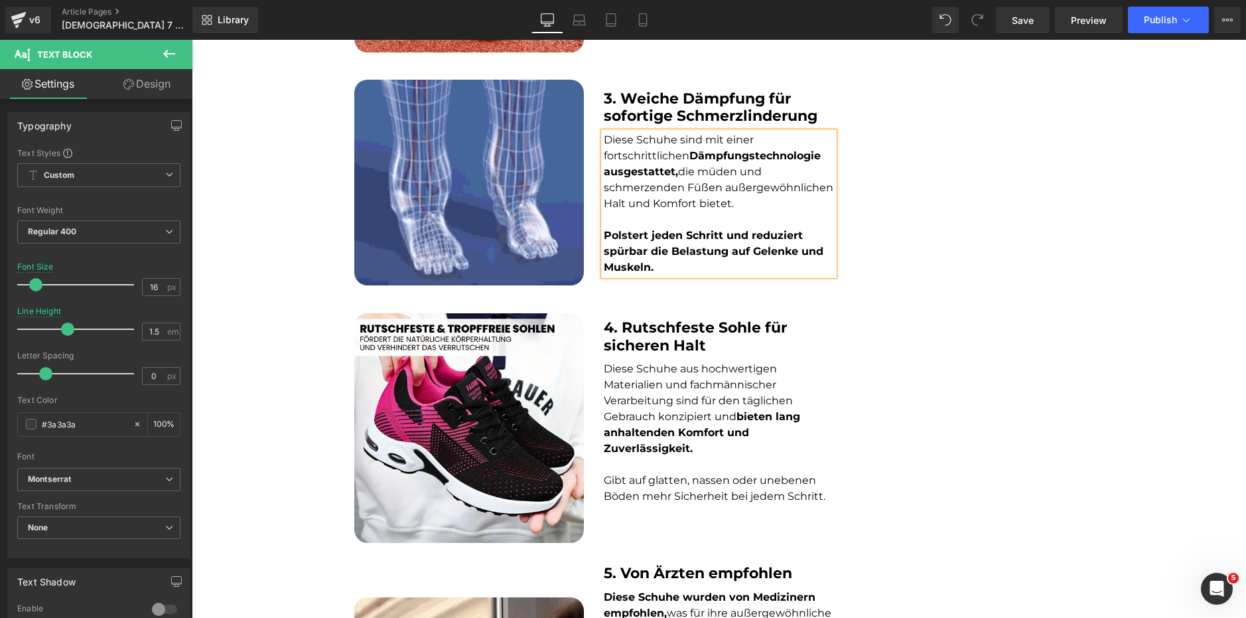
click at [655, 318] on strong "4. Rutschfeste Sohle für sicheren Halt" at bounding box center [695, 335] width 183 height 35
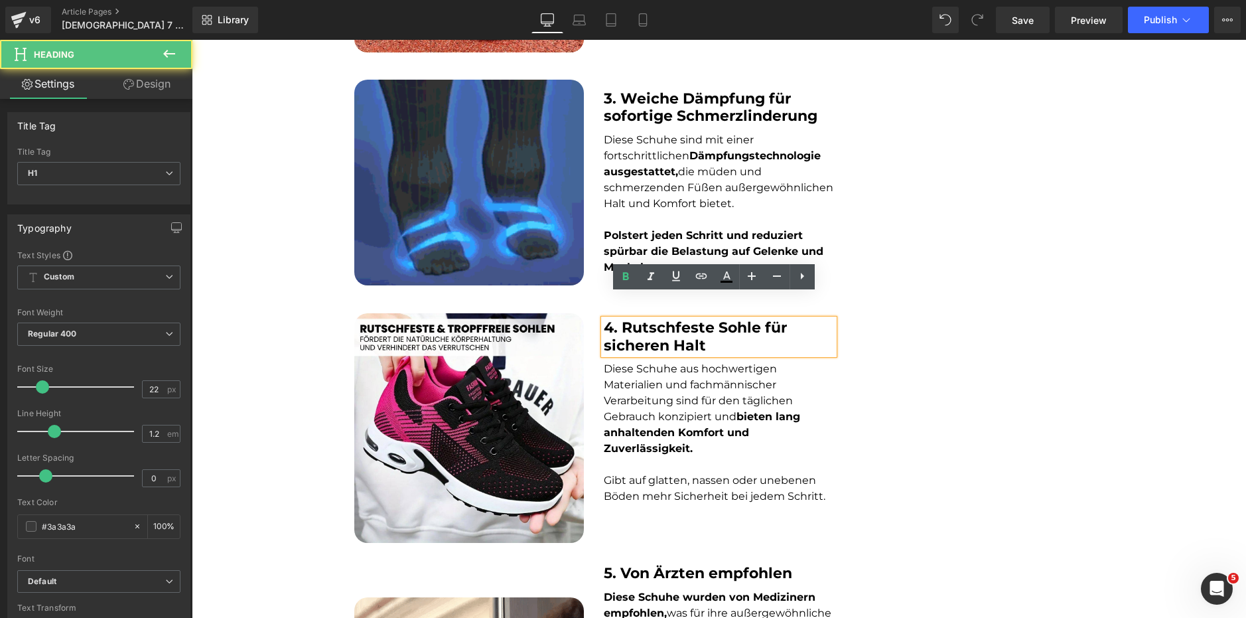
click at [665, 374] on span "Diese Schuhe aus hochwertigen Materialien und fachmännischer Verarbeitung sind …" at bounding box center [702, 408] width 196 height 92
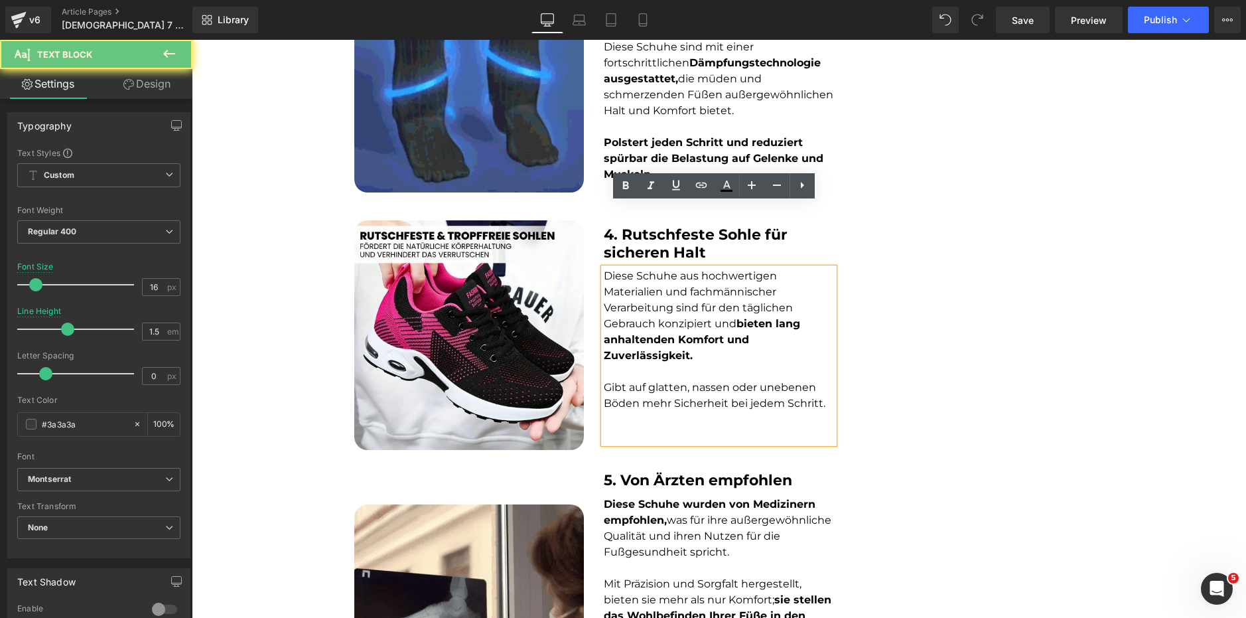
scroll to position [1210, 0]
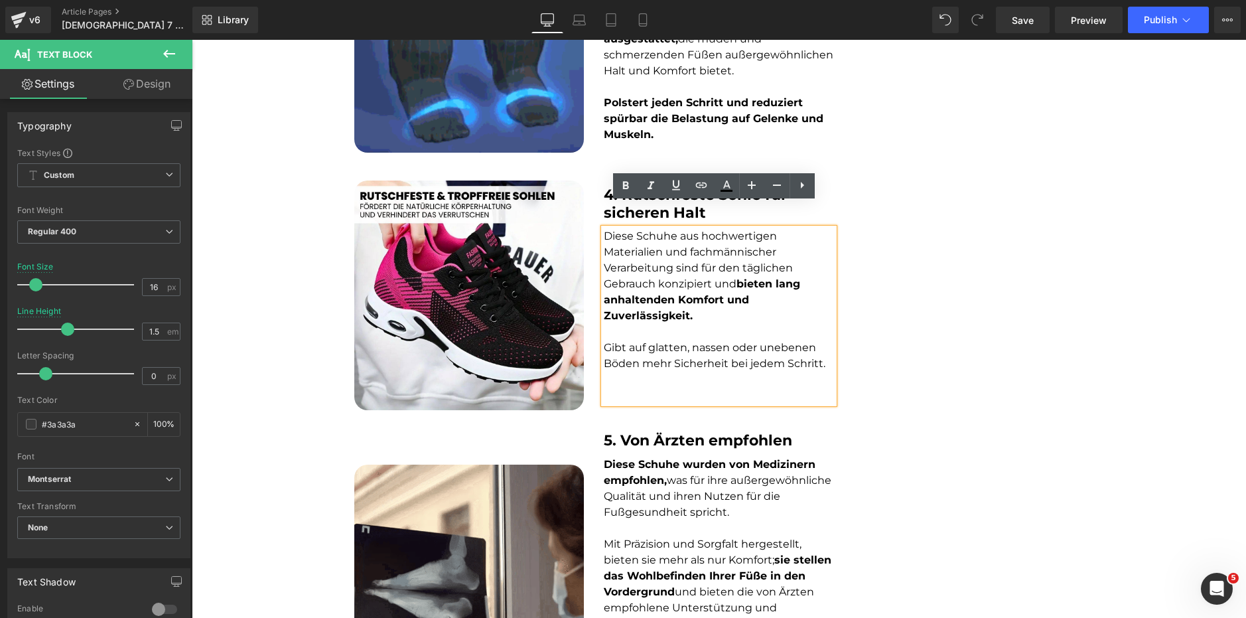
click at [647, 387] on p at bounding box center [719, 395] width 230 height 16
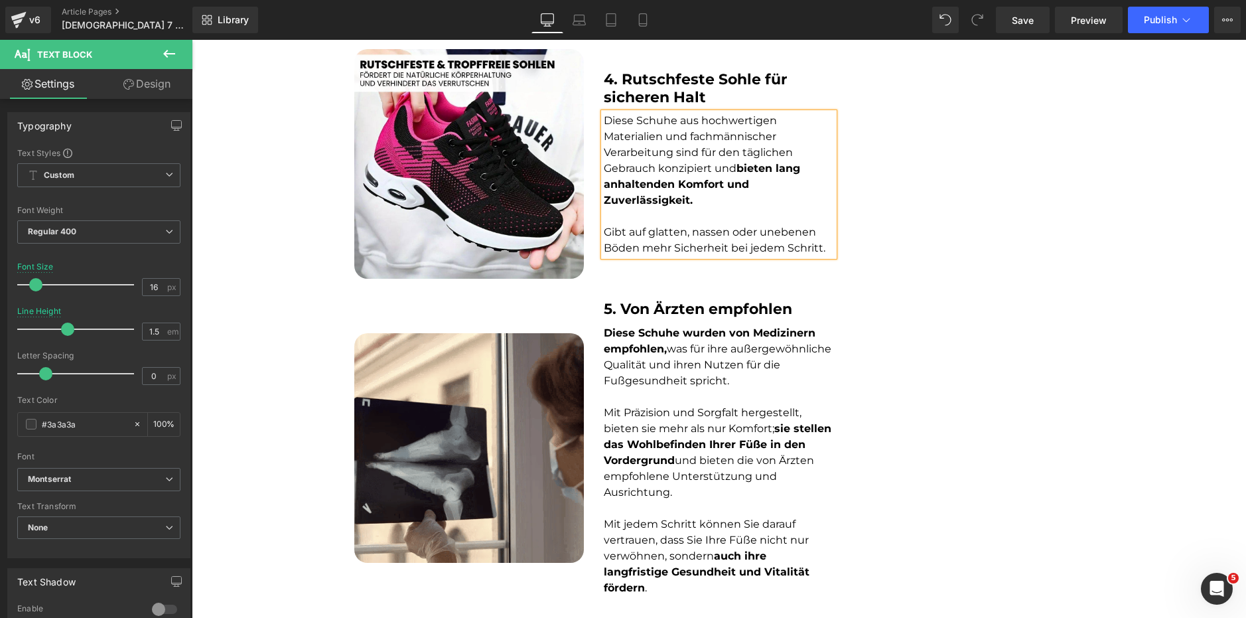
scroll to position [1409, 0]
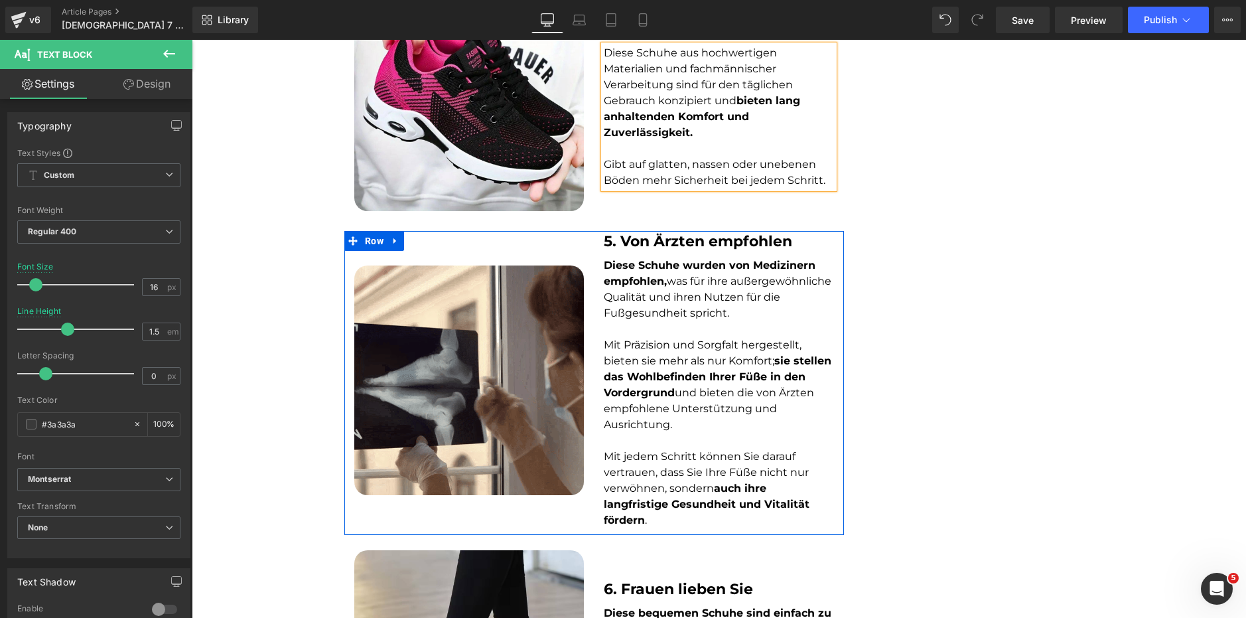
click at [667, 259] on font "Diese Schuhe wurden von Medizinern empfohlen, was für ihre außergewöhnliche Qua…" at bounding box center [718, 289] width 228 height 60
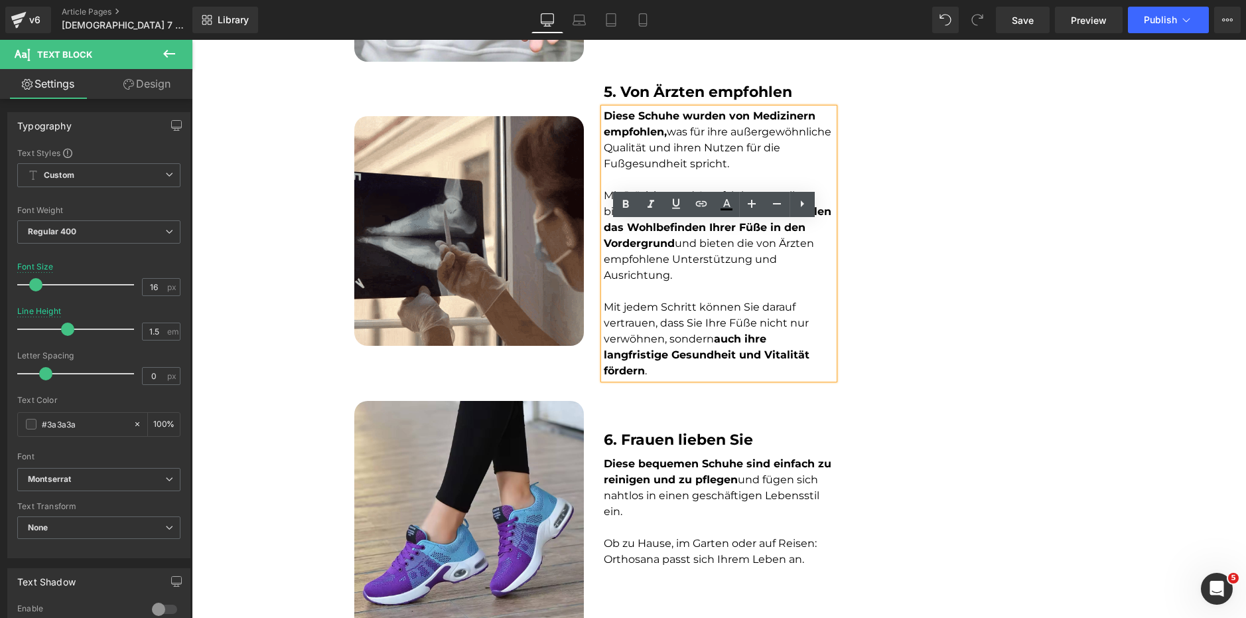
scroll to position [1608, 0]
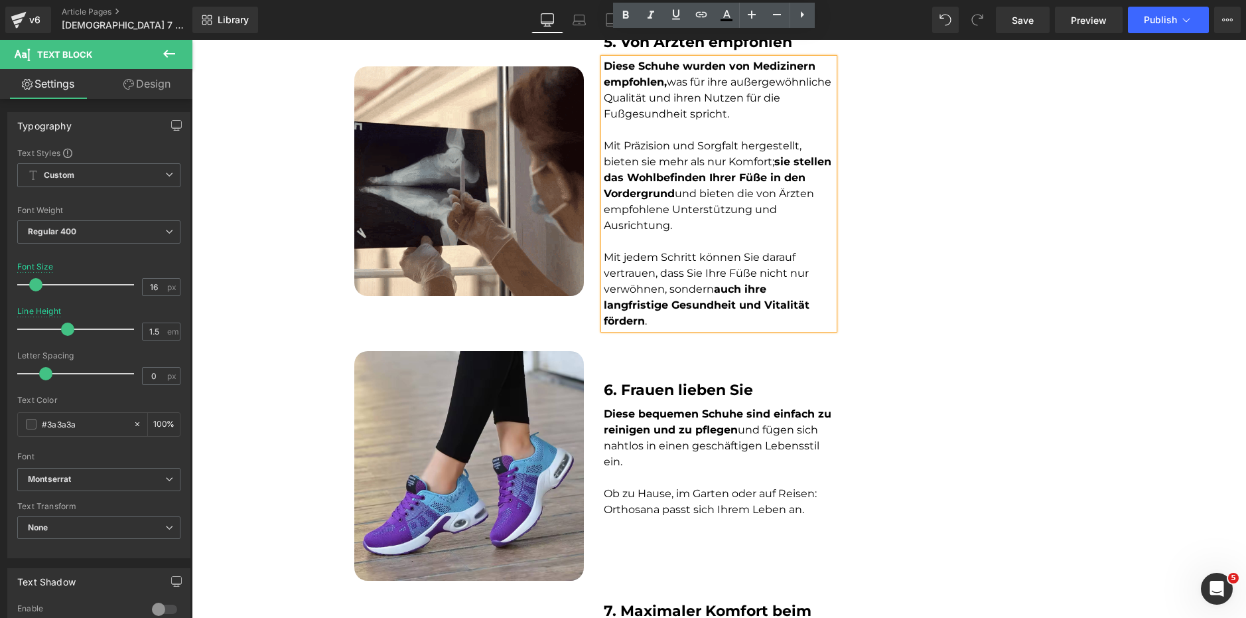
click at [667, 381] on div "6. Frauen lieben Sie Heading" at bounding box center [719, 389] width 230 height 17
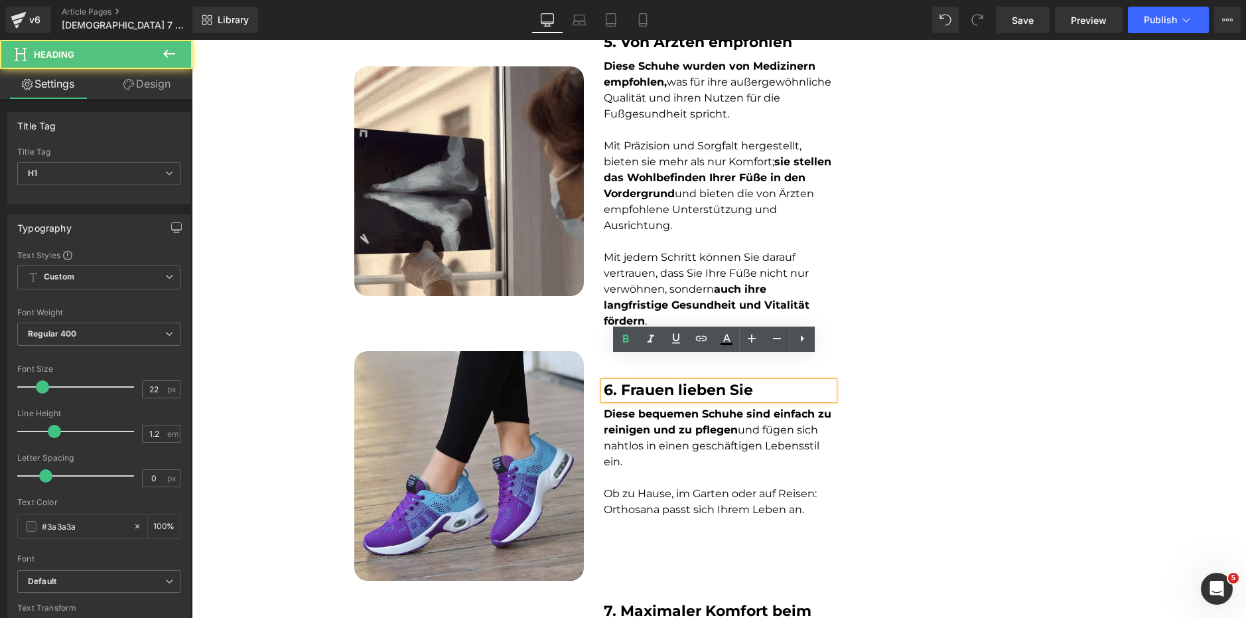
click at [675, 409] on strong "Diese bequemen Schuhe sind einfach zu reinigen und zu pflegen" at bounding box center [718, 421] width 228 height 29
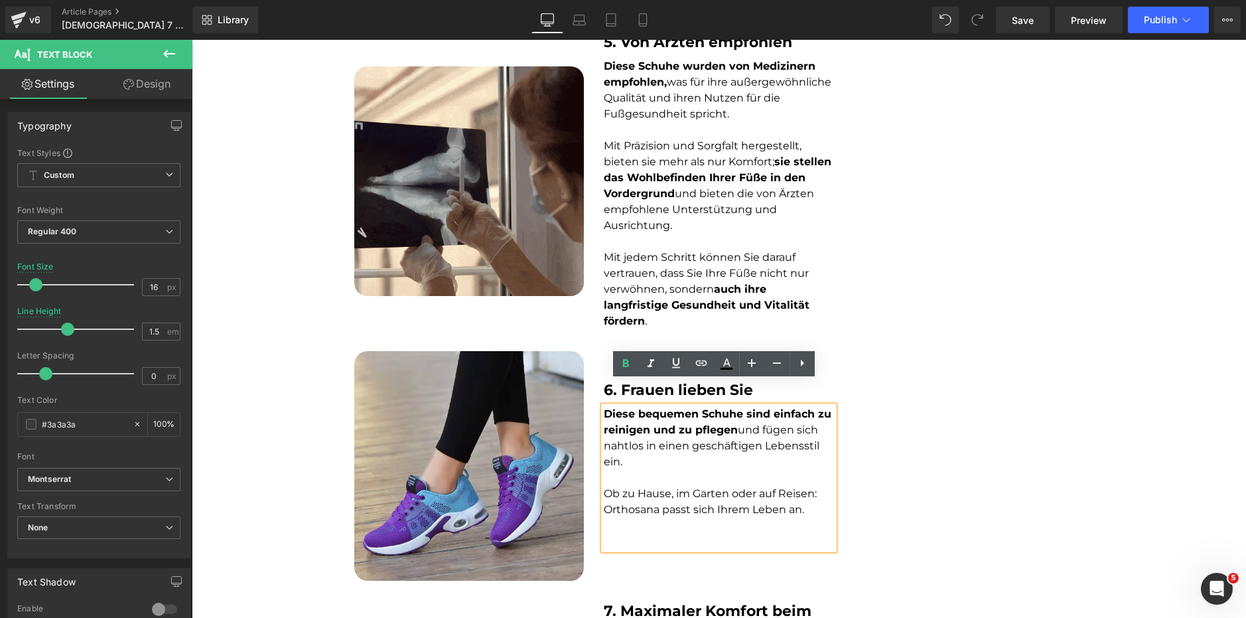
click at [641, 533] on p at bounding box center [719, 541] width 230 height 16
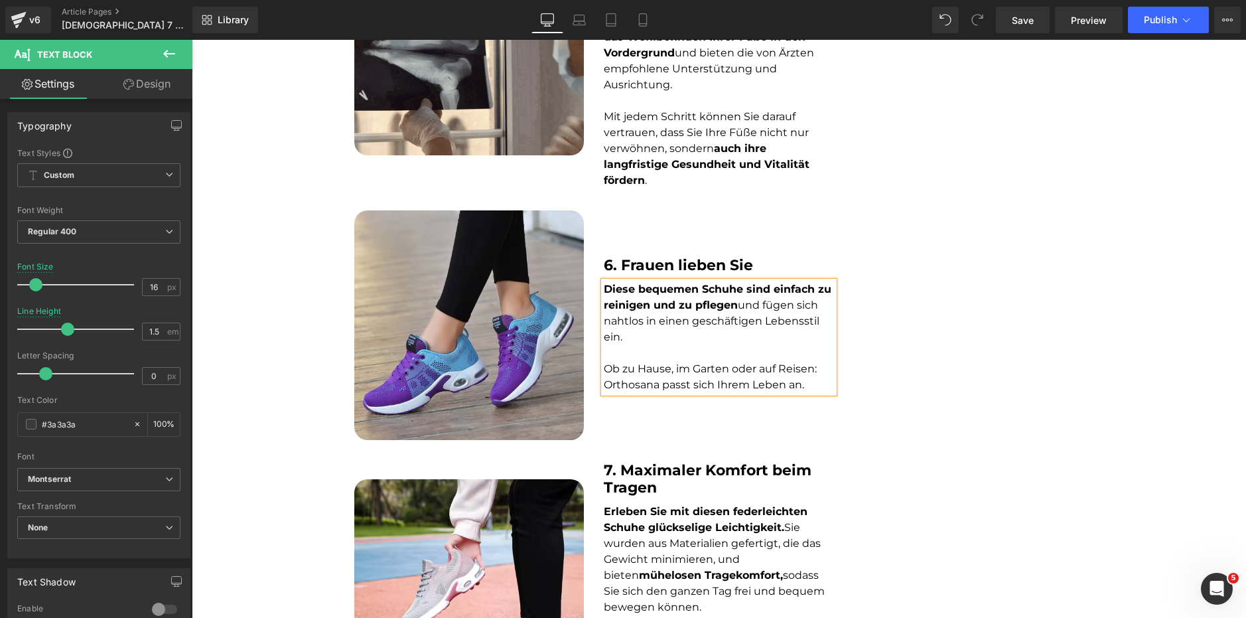
click at [643, 461] on strong "7. Maximaler Komfort beim Tragen" at bounding box center [708, 478] width 208 height 35
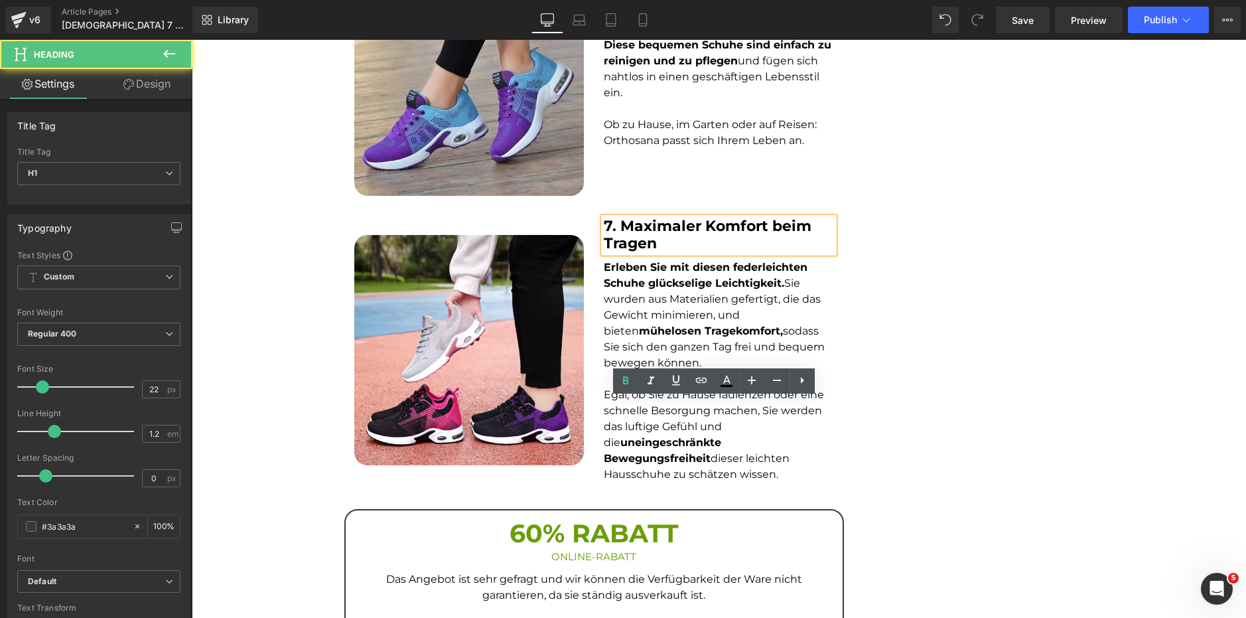
scroll to position [2080, 0]
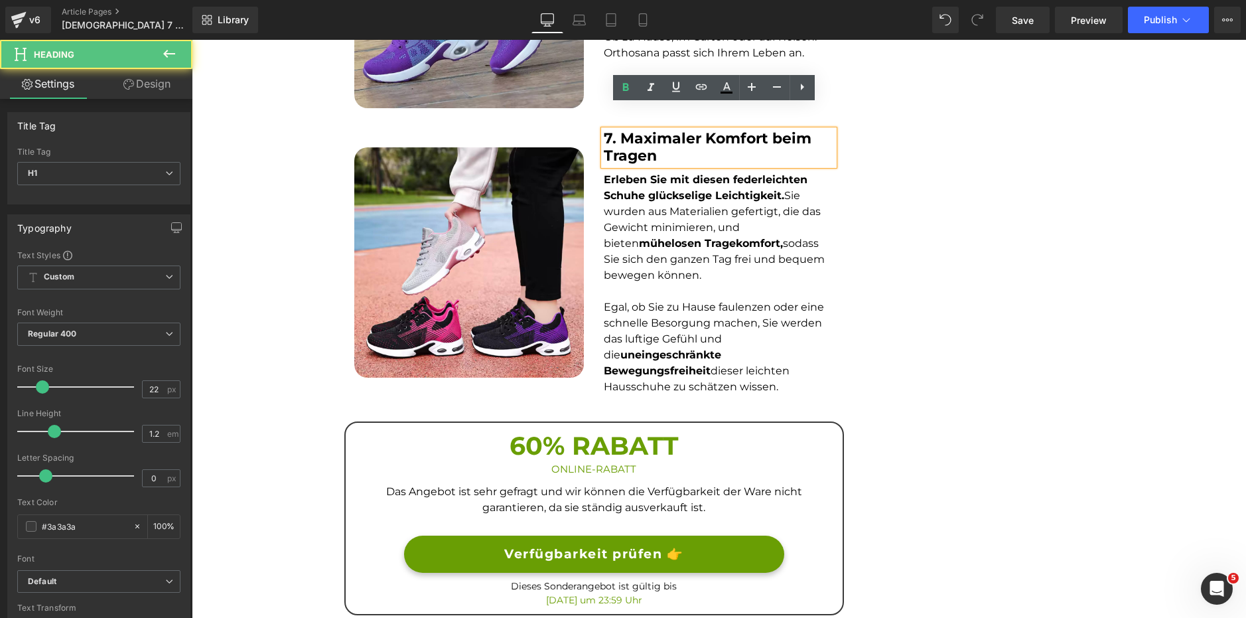
click at [655, 283] on p at bounding box center [719, 291] width 230 height 16
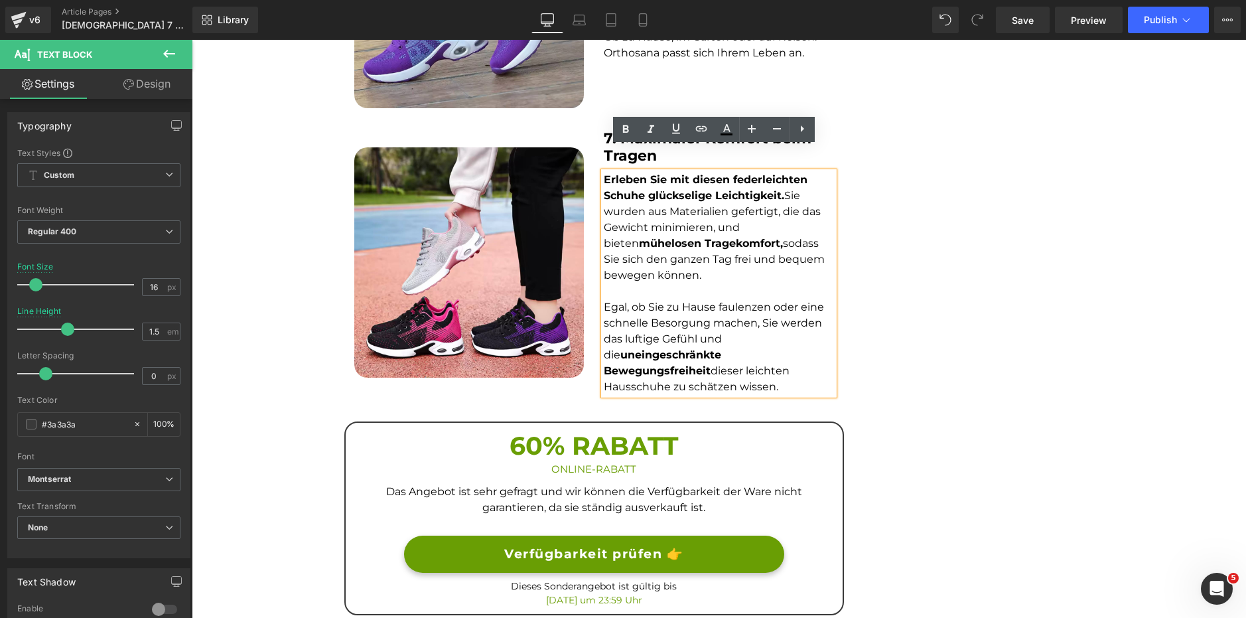
click at [618, 442] on link at bounding box center [625, 450] width 14 height 16
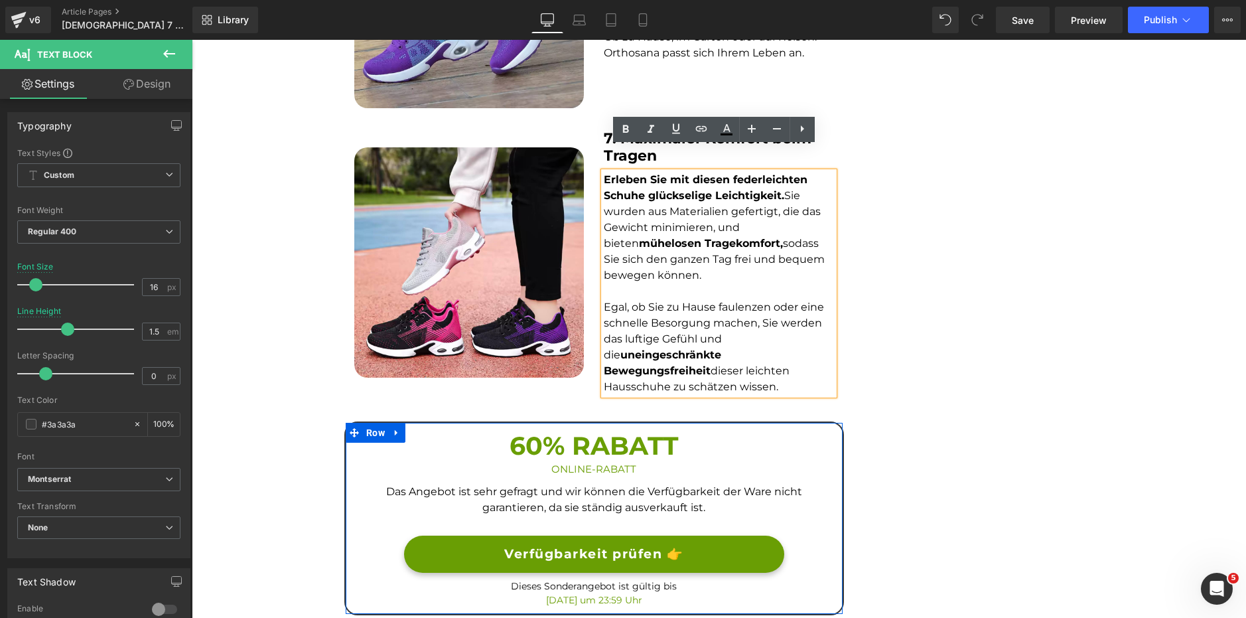
click at [586, 546] on span "Button" at bounding box center [593, 554] width 29 height 16
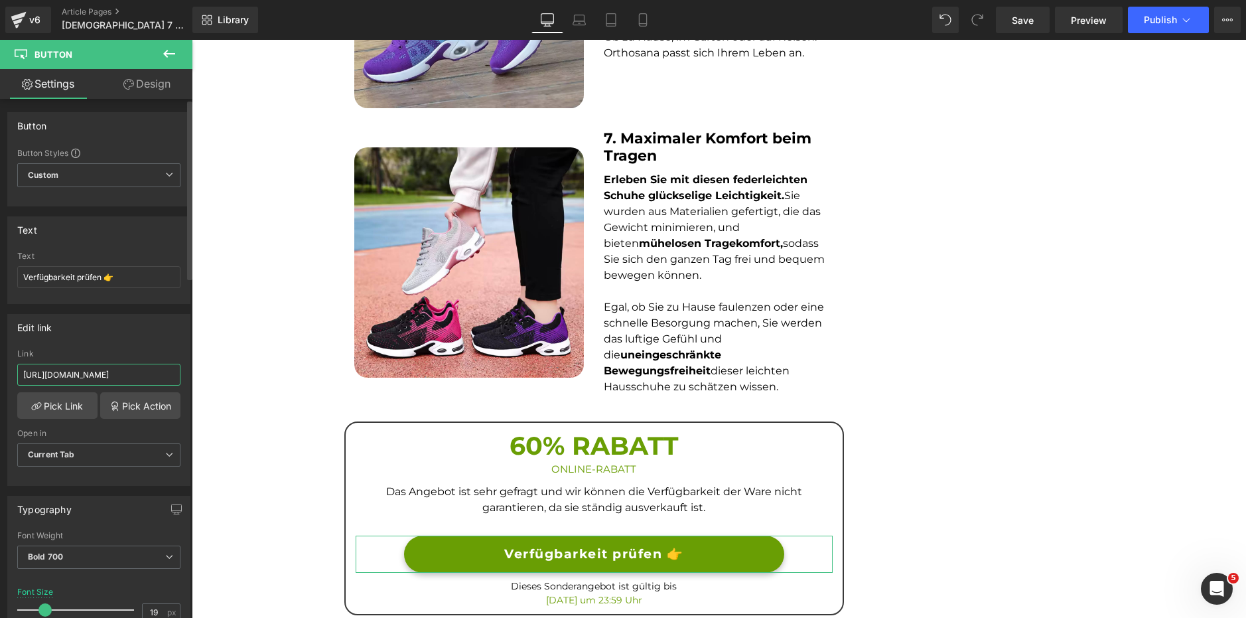
click at [101, 375] on input "https://rtrk.faktenzeitung.com/click" at bounding box center [98, 375] width 163 height 22
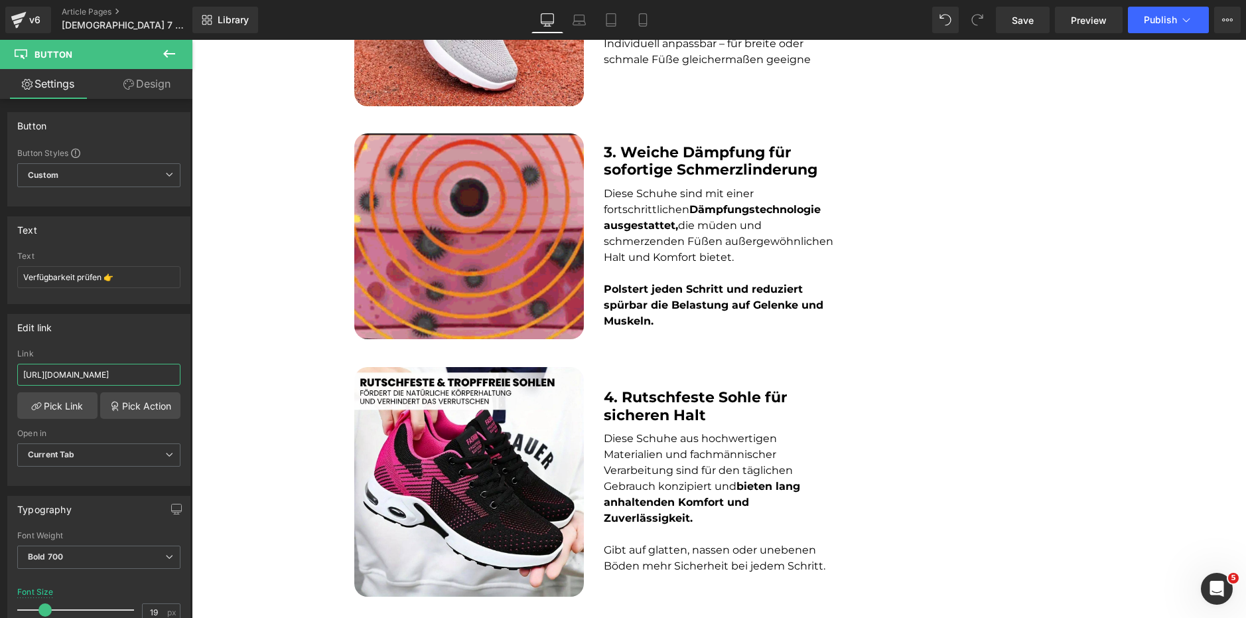
scroll to position [953, 0]
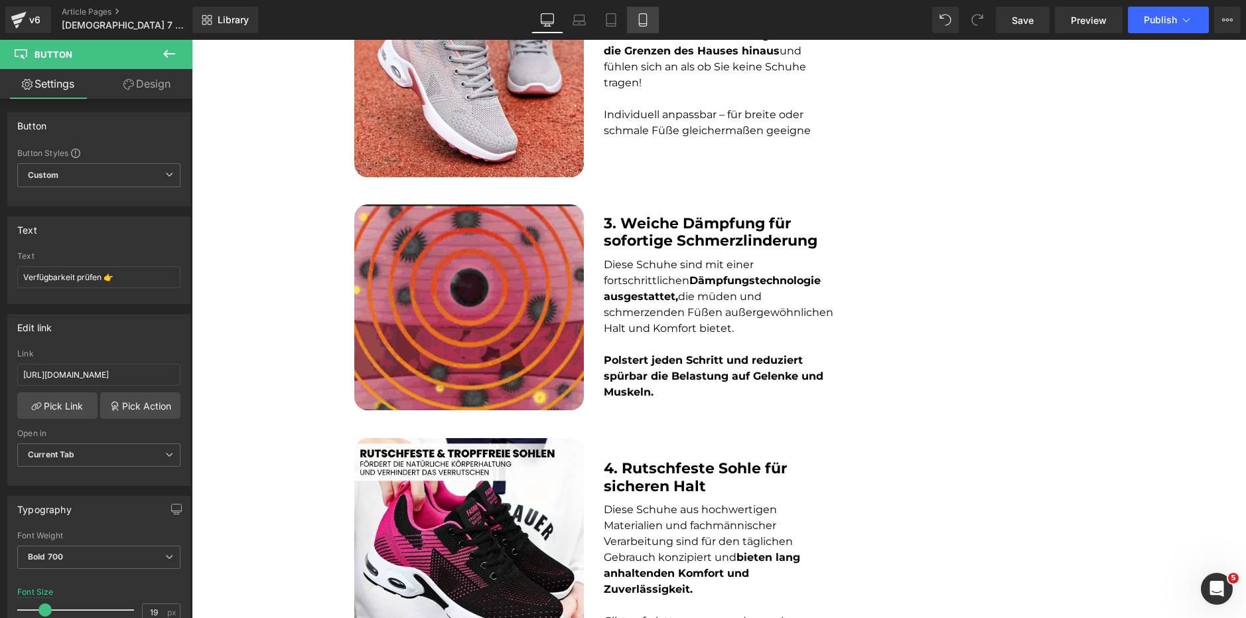
click at [653, 21] on link "Mobile" at bounding box center [643, 20] width 32 height 27
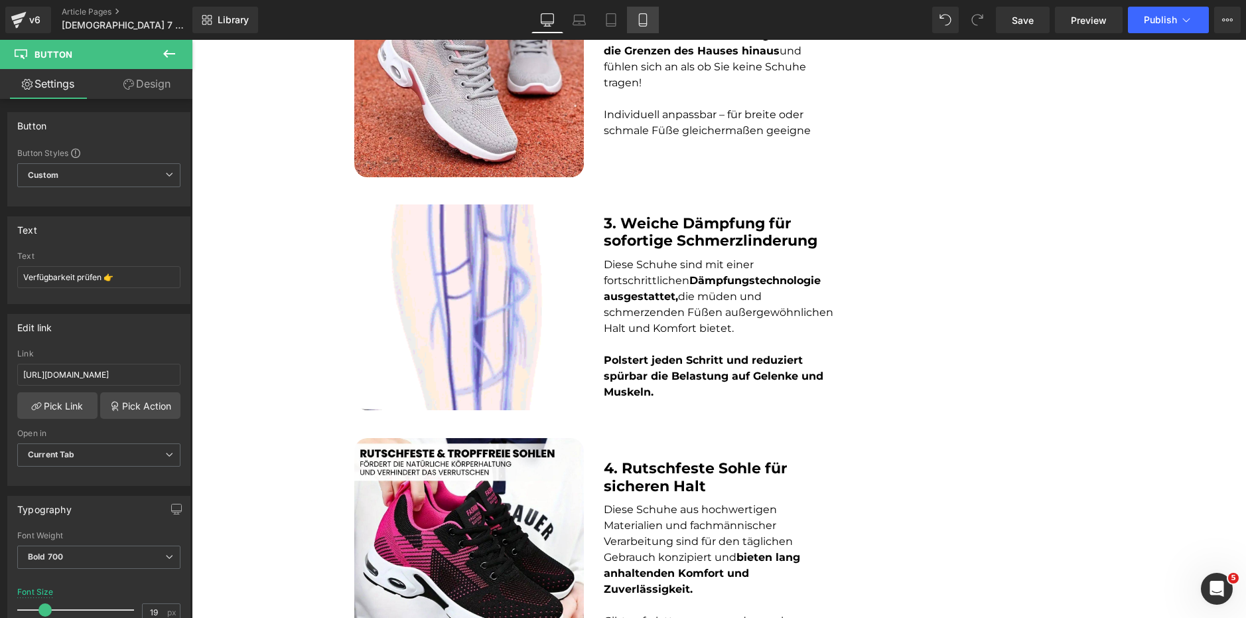
type input "13"
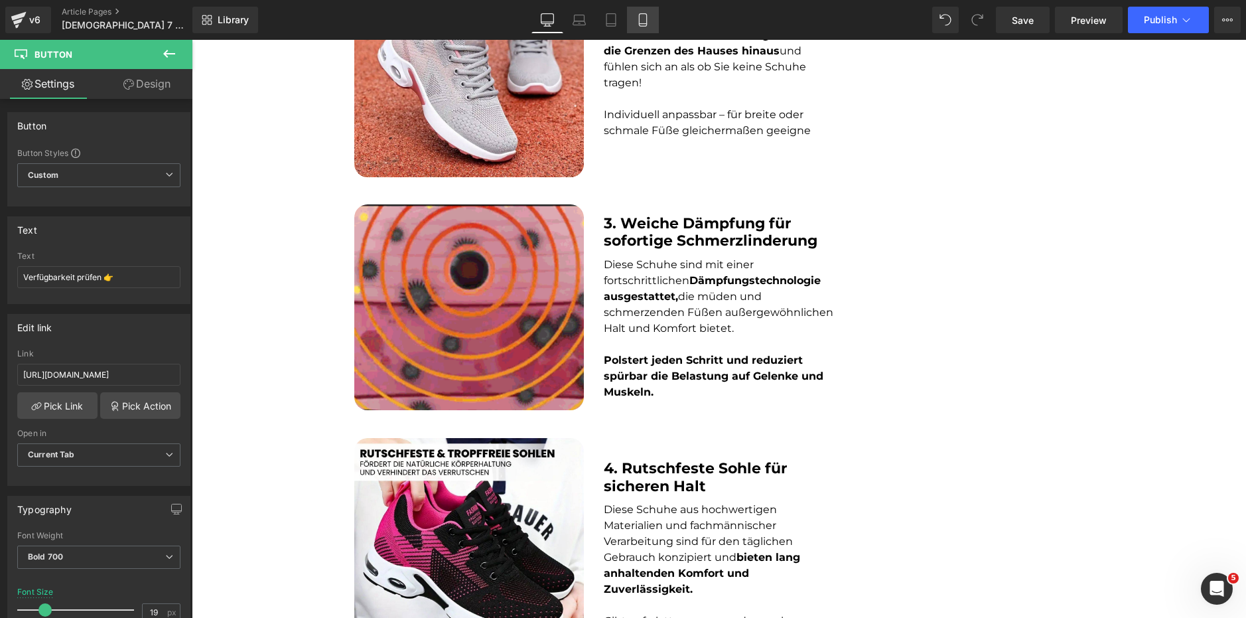
type input "100"
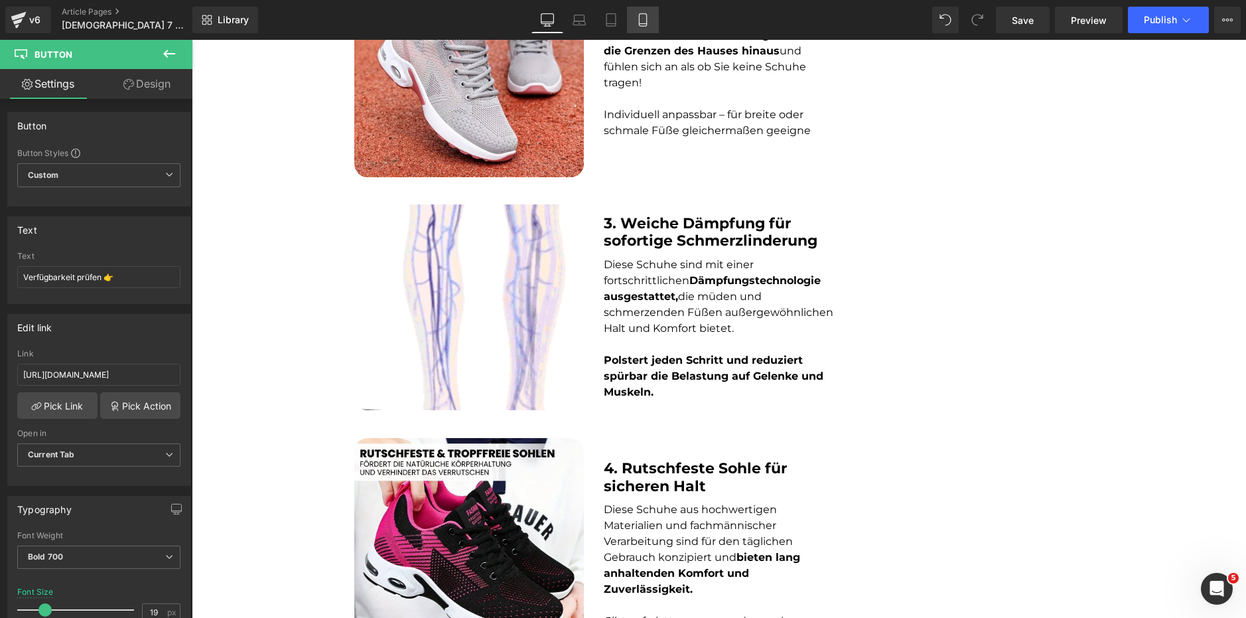
type input "100"
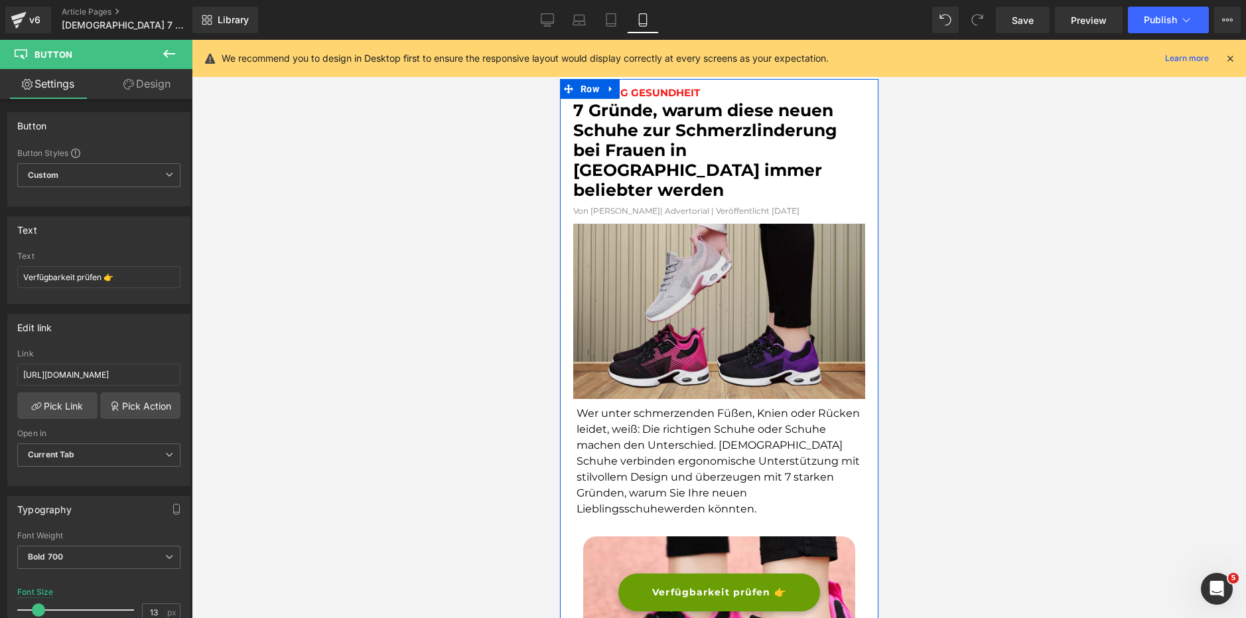
scroll to position [0, 0]
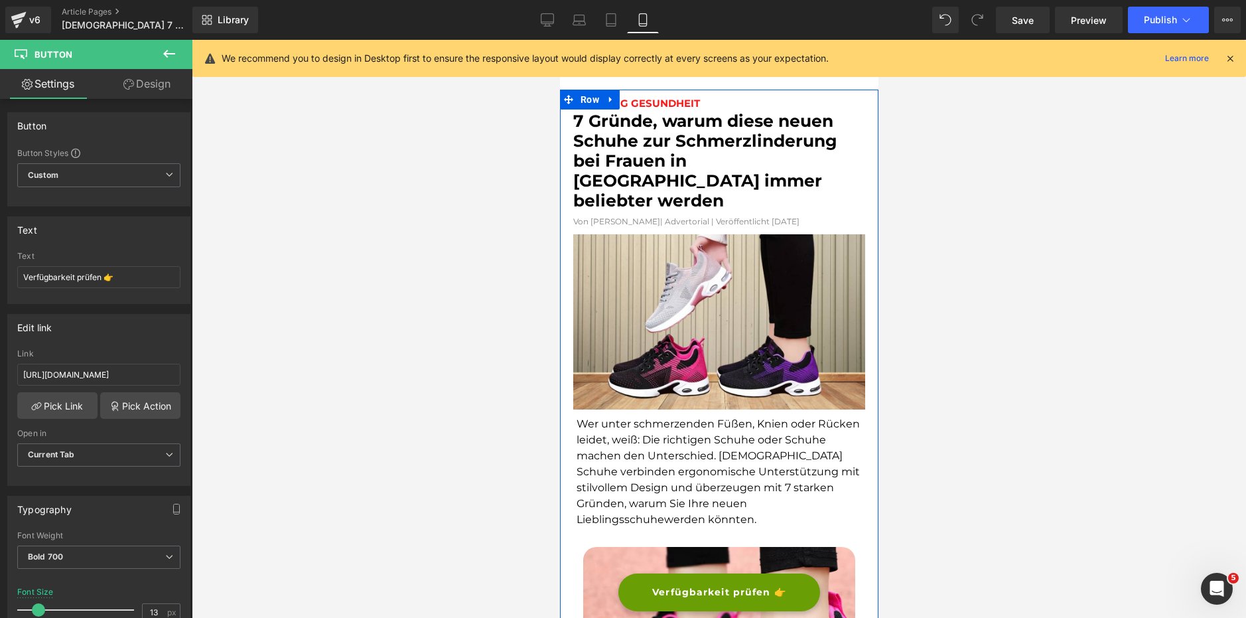
click at [697, 172] on font "7 Gründe, warum diese neuen Schuhe zur Schmerzlinderung bei Frauen in Europa im…" at bounding box center [704, 161] width 264 height 100
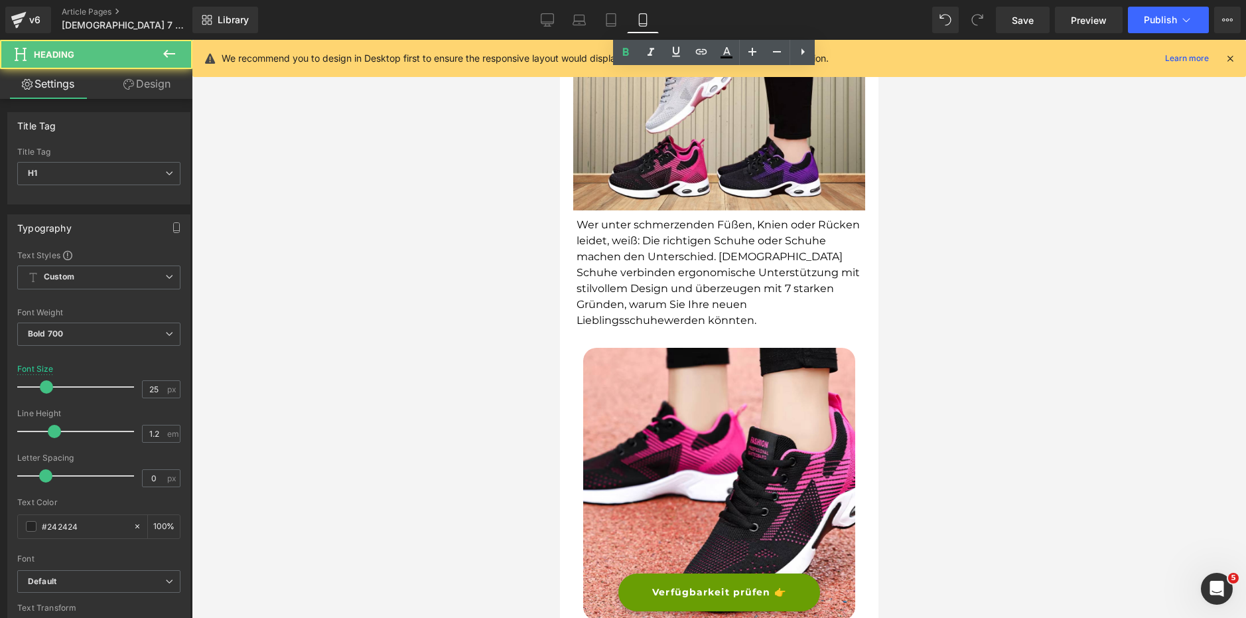
click at [670, 218] on font "Wer unter schmerzenden Füßen, Knien oder Rücken leidet, weiß: Die richtigen Sch…" at bounding box center [717, 272] width 283 height 108
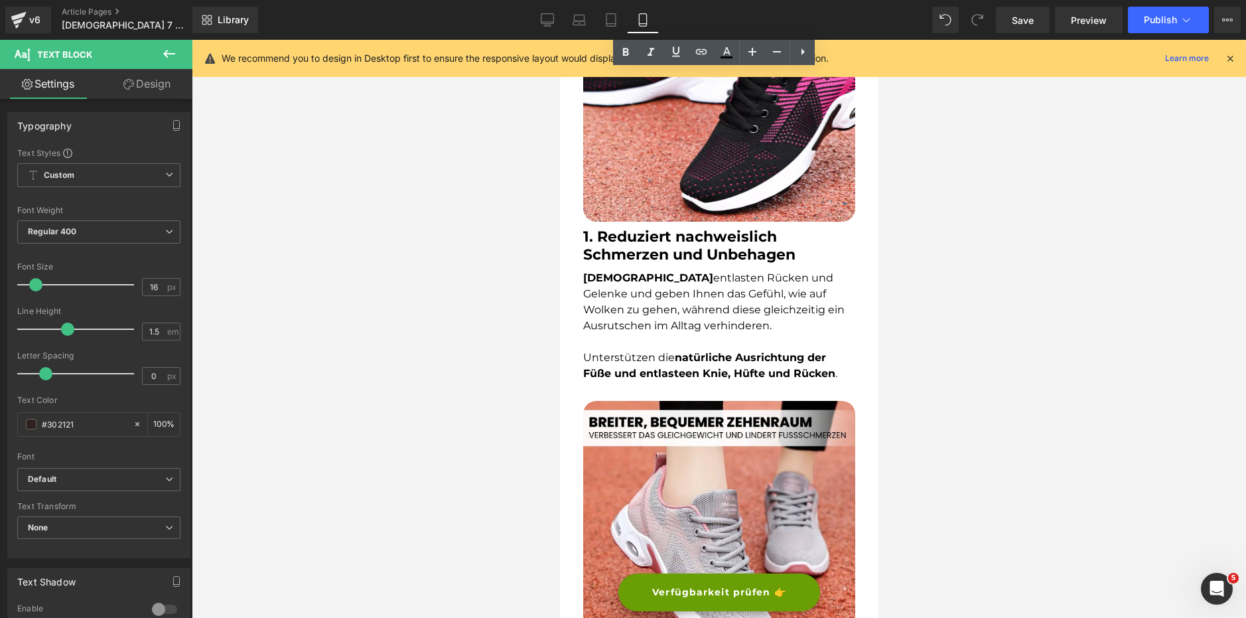
click at [665, 311] on span "Orthosana entlasten Rücken und Gelenke und geben Ihnen das Gefühl, wie auf Wolk…" at bounding box center [712, 301] width 261 height 60
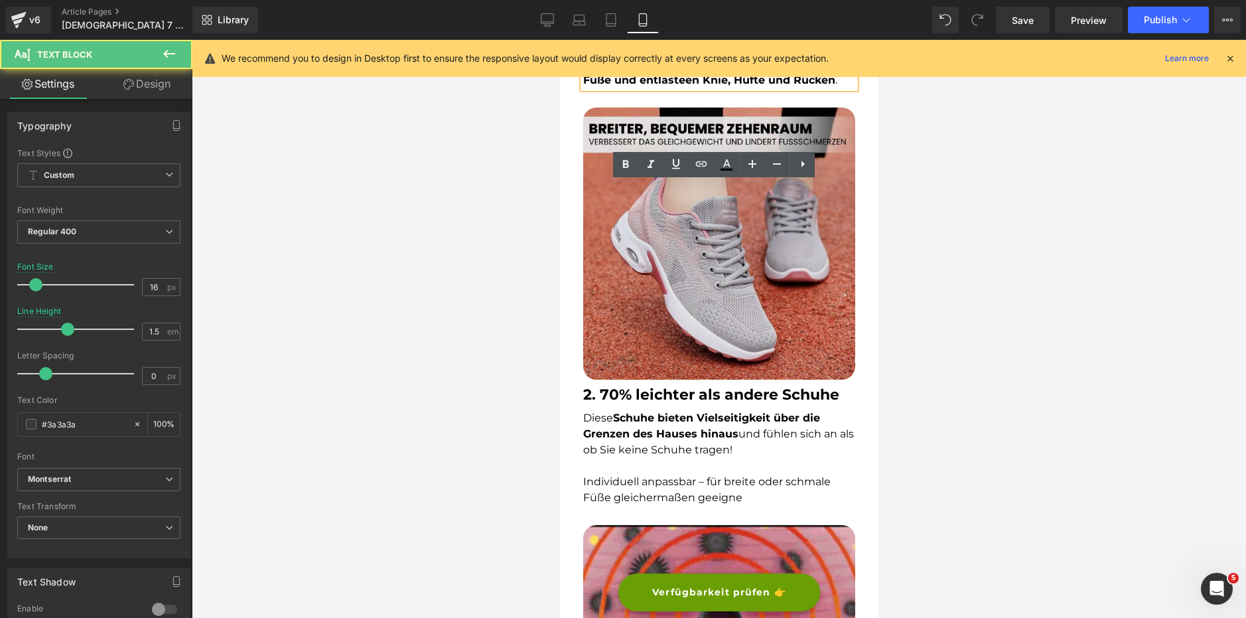
scroll to position [929, 0]
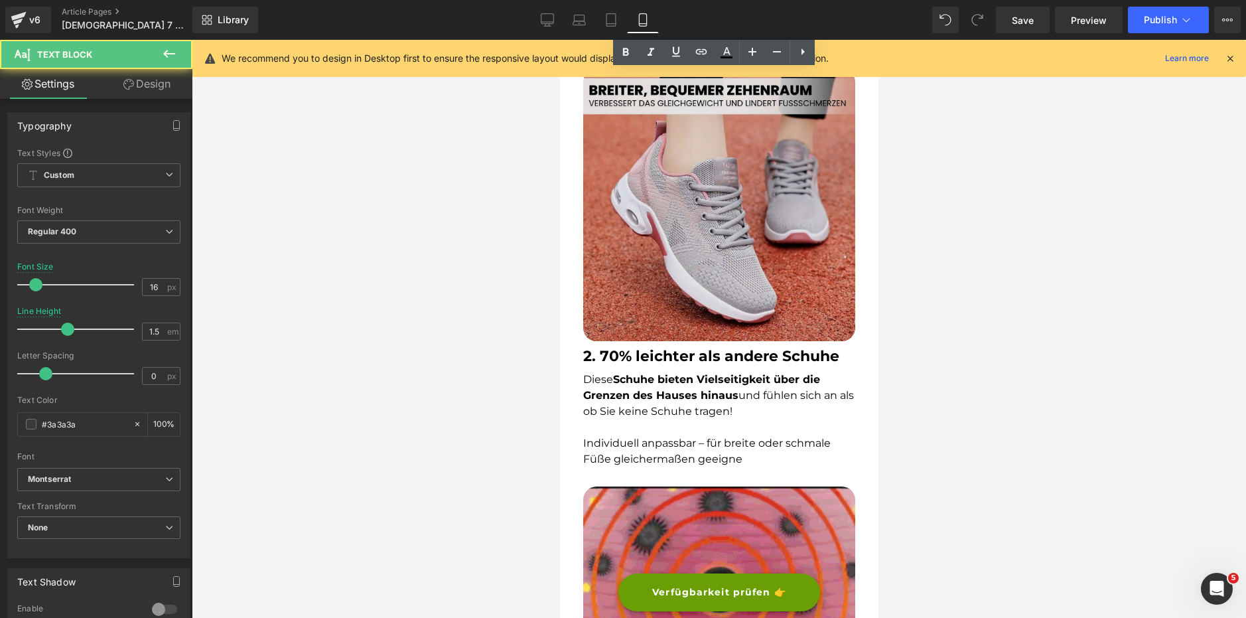
click at [666, 304] on img at bounding box center [718, 205] width 272 height 272
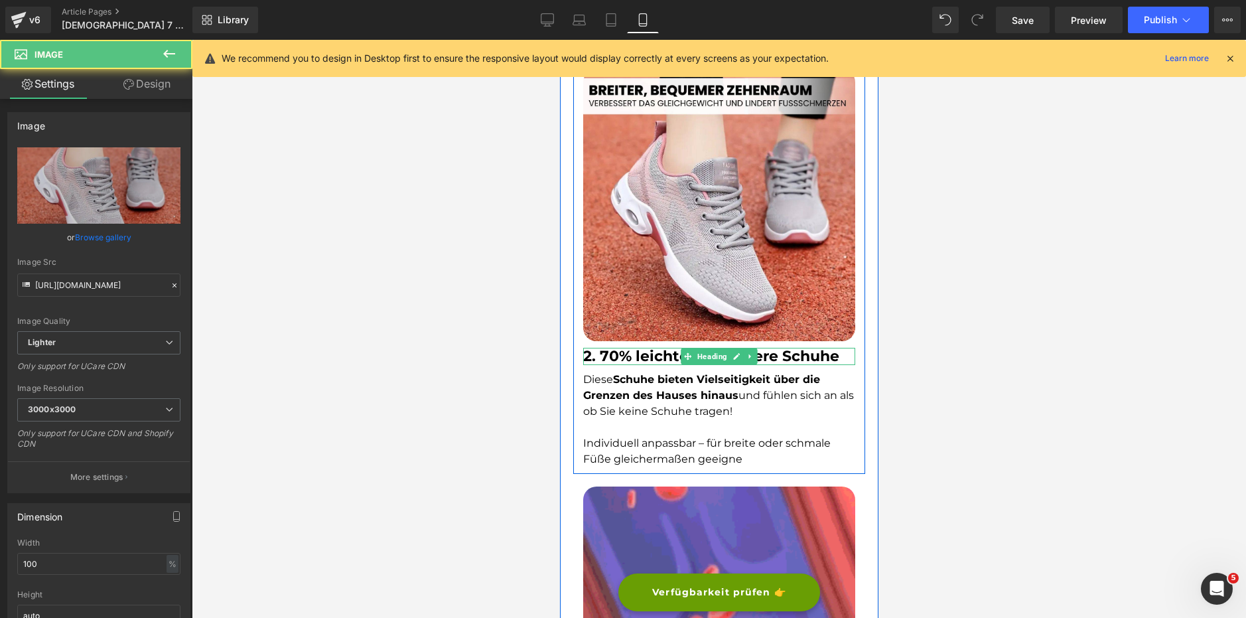
click at [667, 347] on b "2. 70% leichter als andere Schuhe" at bounding box center [710, 356] width 256 height 18
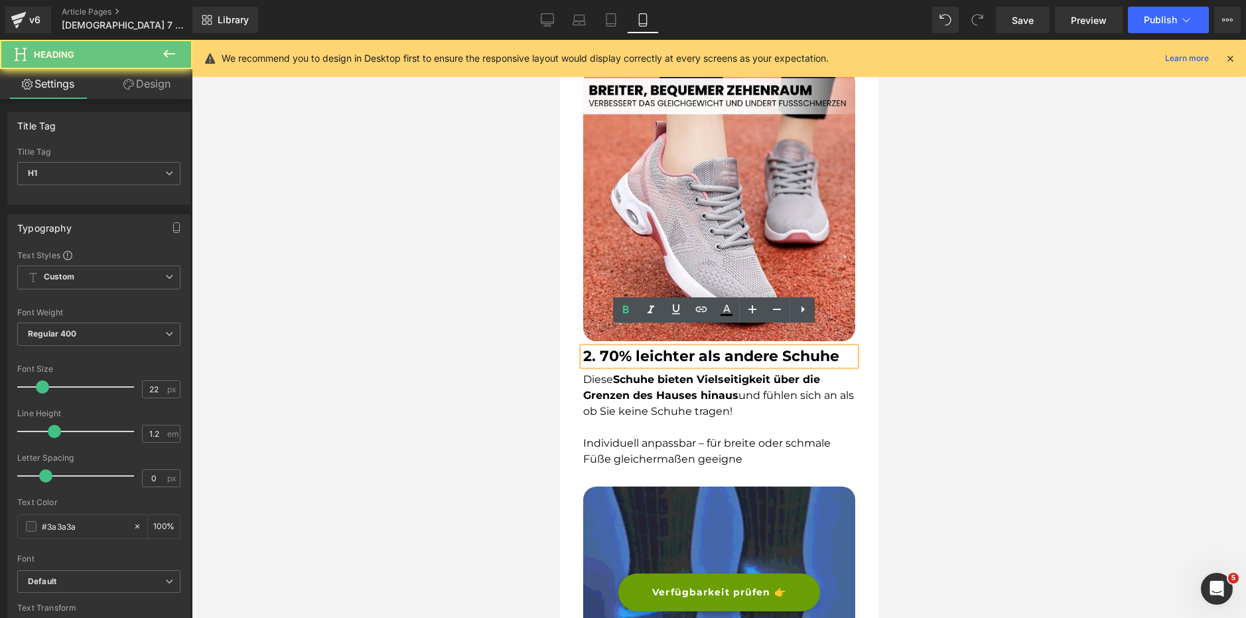
click at [665, 391] on span "Diese Schuhe bieten Vielseitigkeit über die Grenzen des Hauses hinaus und fühle…" at bounding box center [717, 395] width 271 height 44
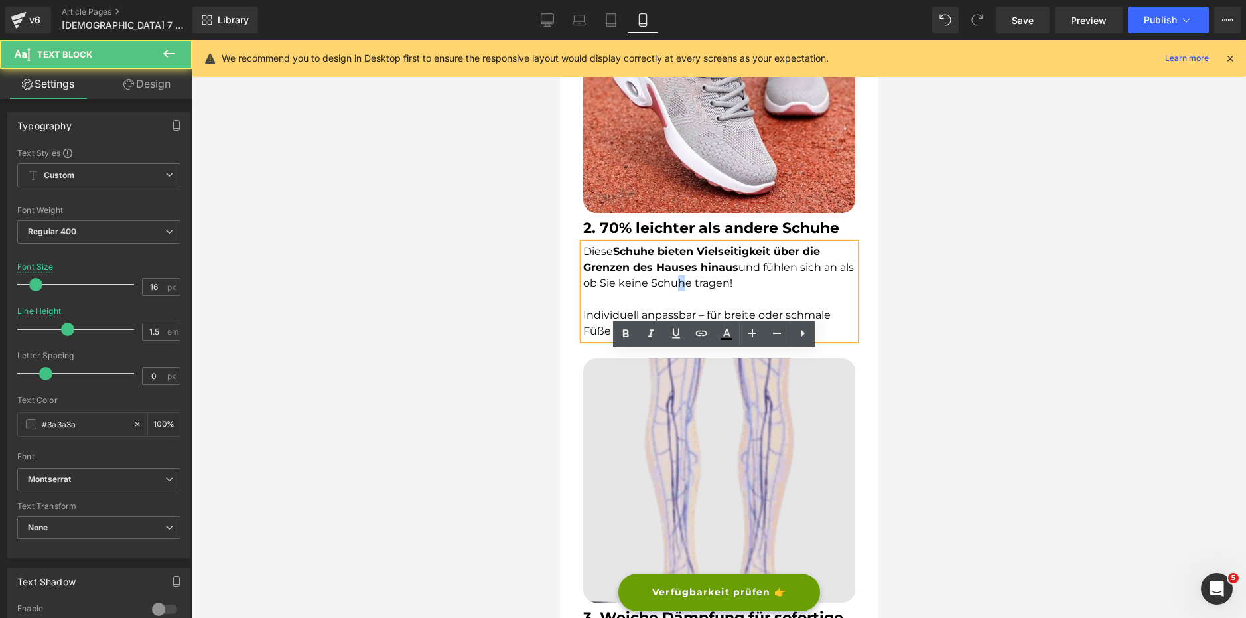
scroll to position [1260, 0]
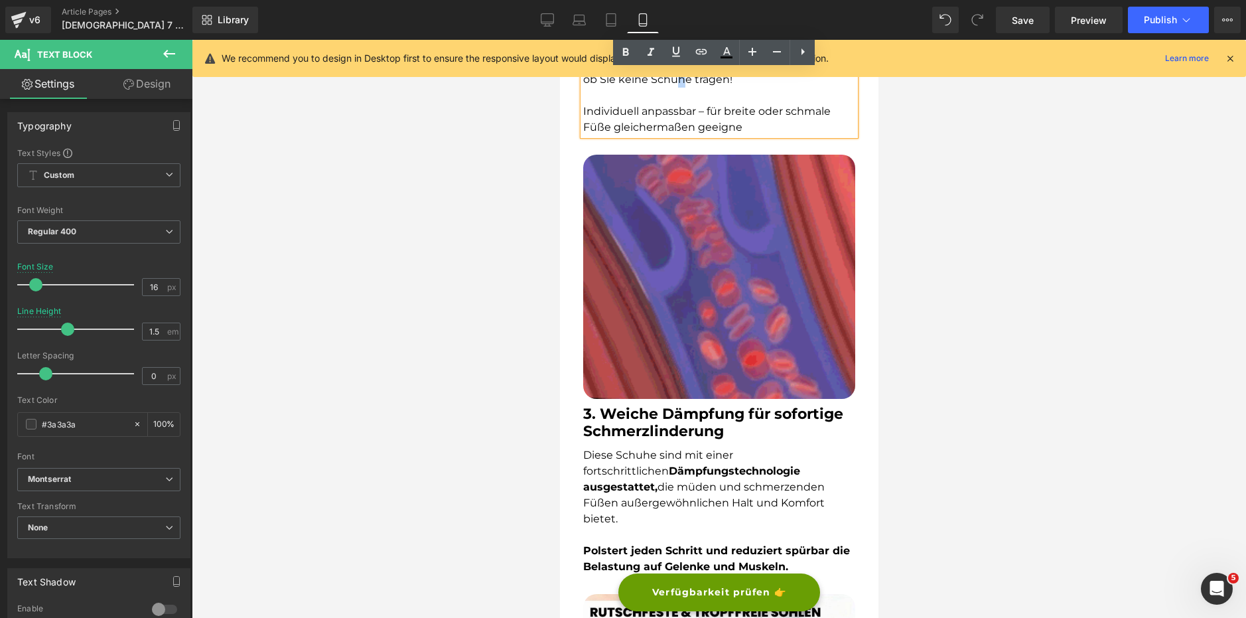
click at [670, 316] on img at bounding box center [718, 276] width 272 height 243
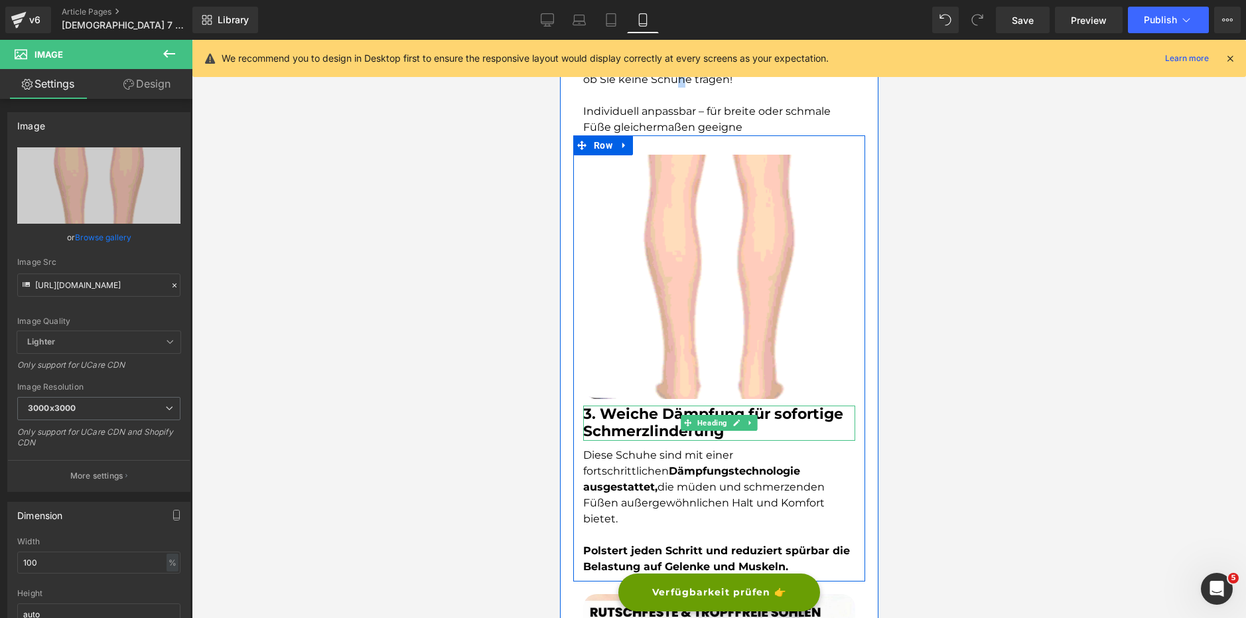
click at [667, 407] on strong "3. Weiche Dämpfung für sofortige Schmerzlinderung" at bounding box center [712, 422] width 260 height 35
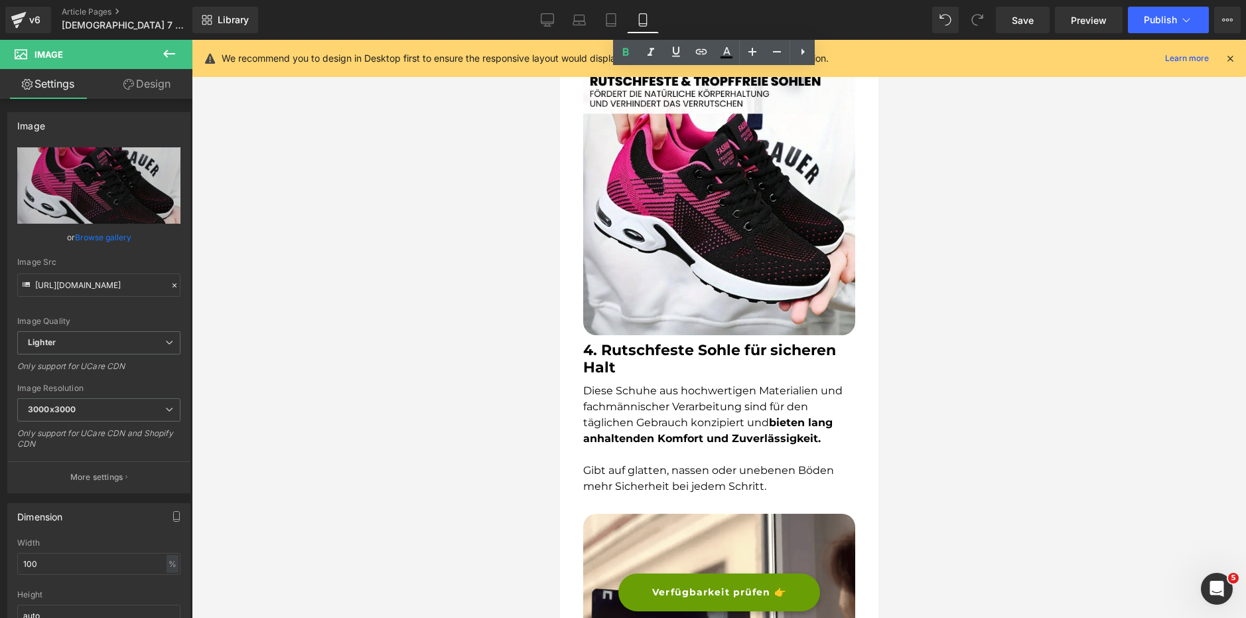
click at [655, 342] on h1 "4. Rutschfeste Sohle für sicheren Halt" at bounding box center [718, 359] width 272 height 35
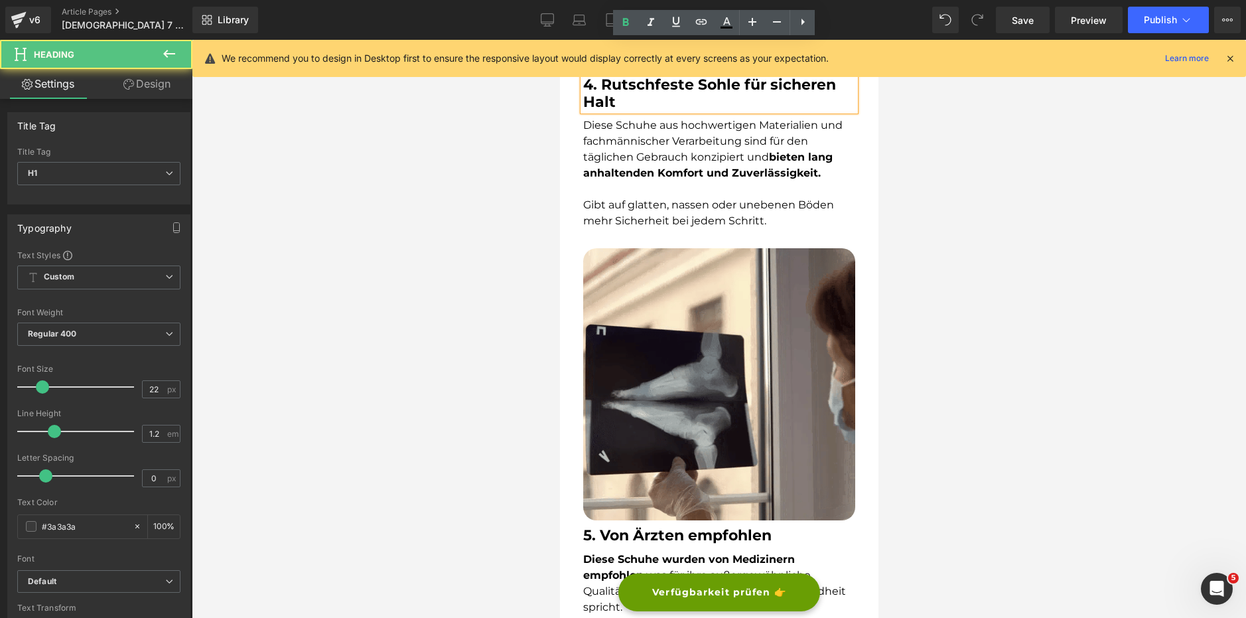
click at [647, 198] on font "Gibt auf glatten, nassen oder unebenen Böden mehr Sicherheit bei jedem Schritt." at bounding box center [707, 212] width 251 height 29
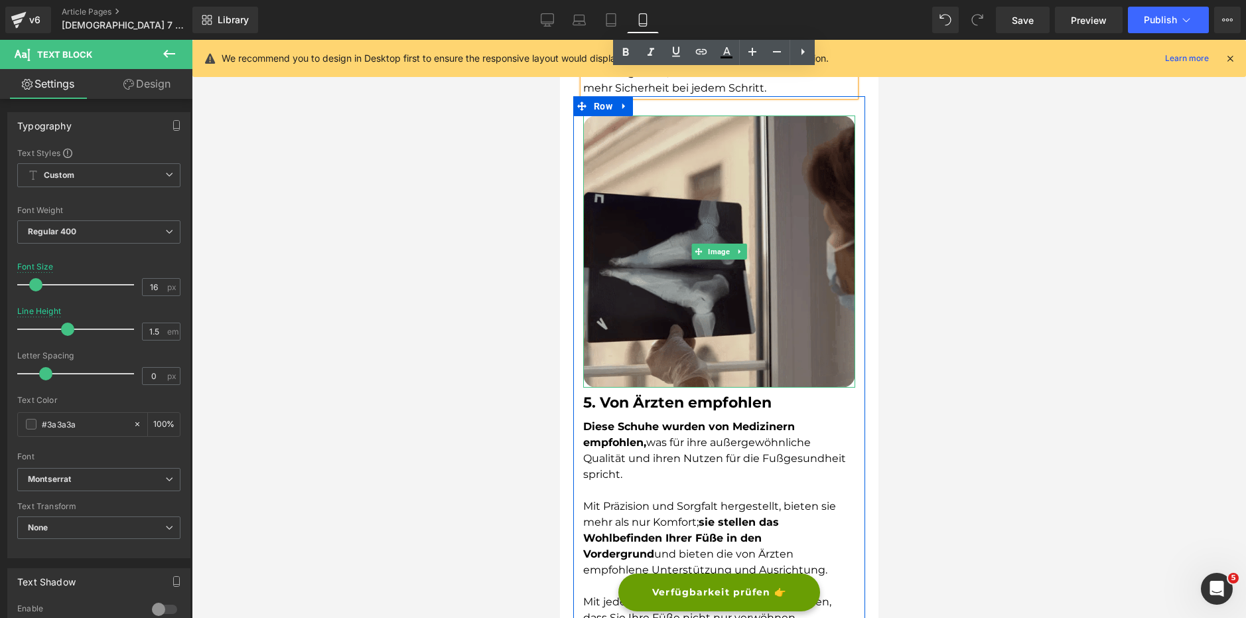
click at [648, 243] on img at bounding box center [718, 251] width 272 height 272
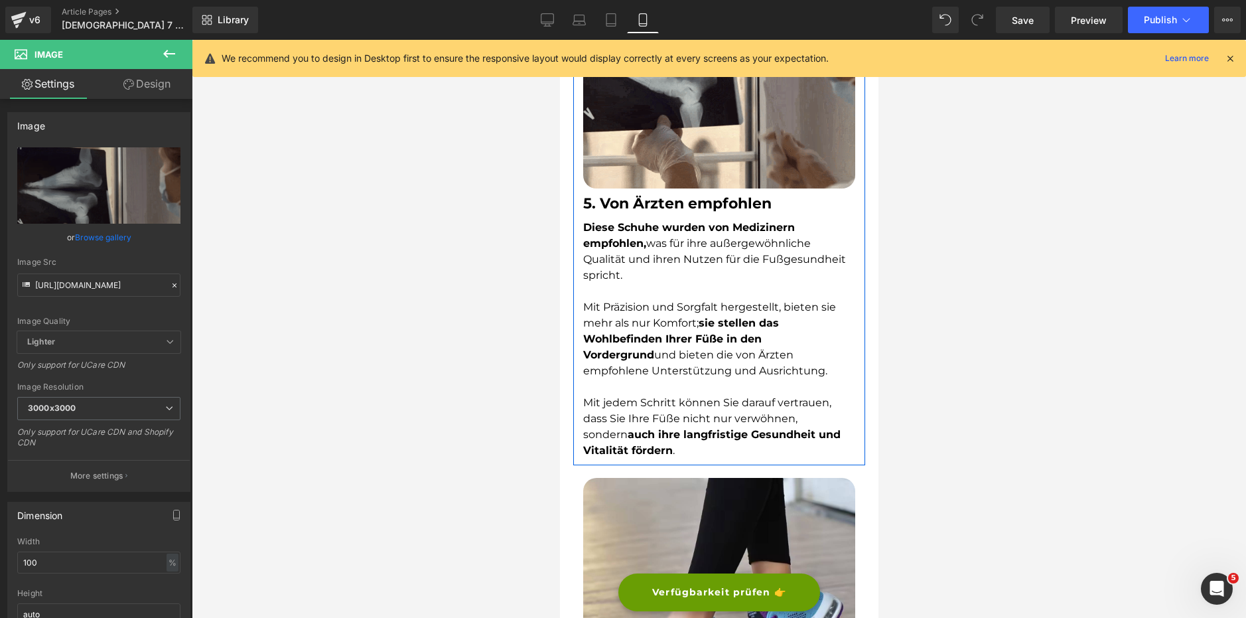
click at [644, 221] on font "Diese Schuhe wurden von Medizinern empfohlen, was für ihre außergewöhnliche Qua…" at bounding box center [713, 251] width 263 height 60
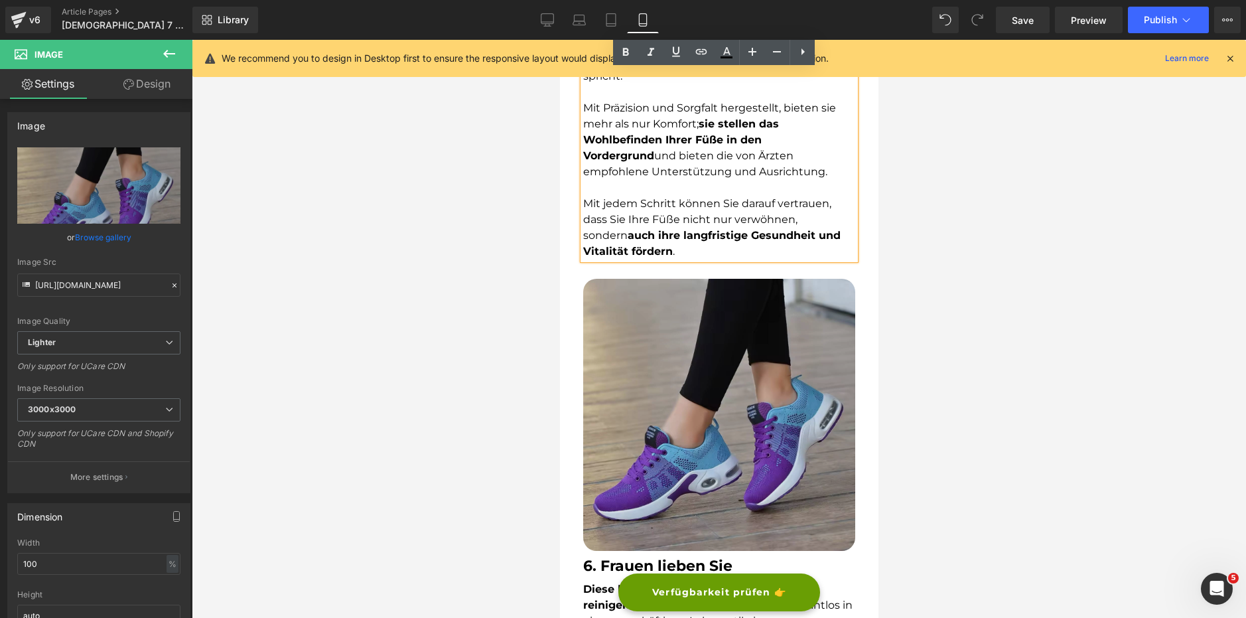
click at [691, 350] on img at bounding box center [718, 415] width 272 height 272
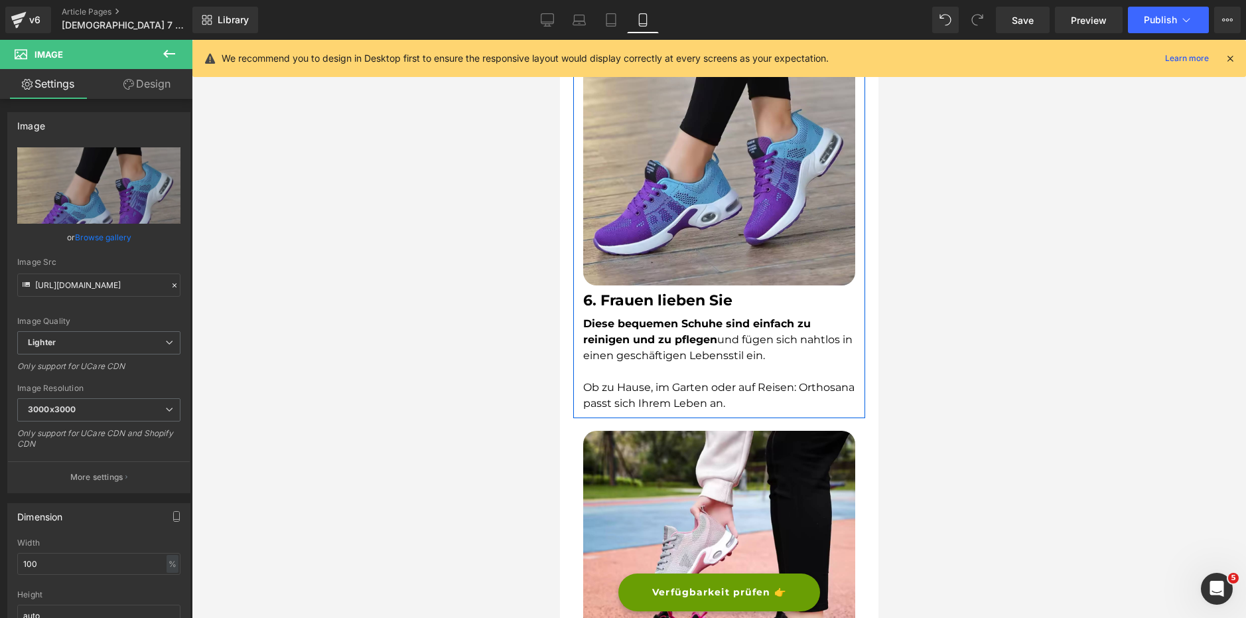
click at [687, 364] on p at bounding box center [718, 372] width 272 height 16
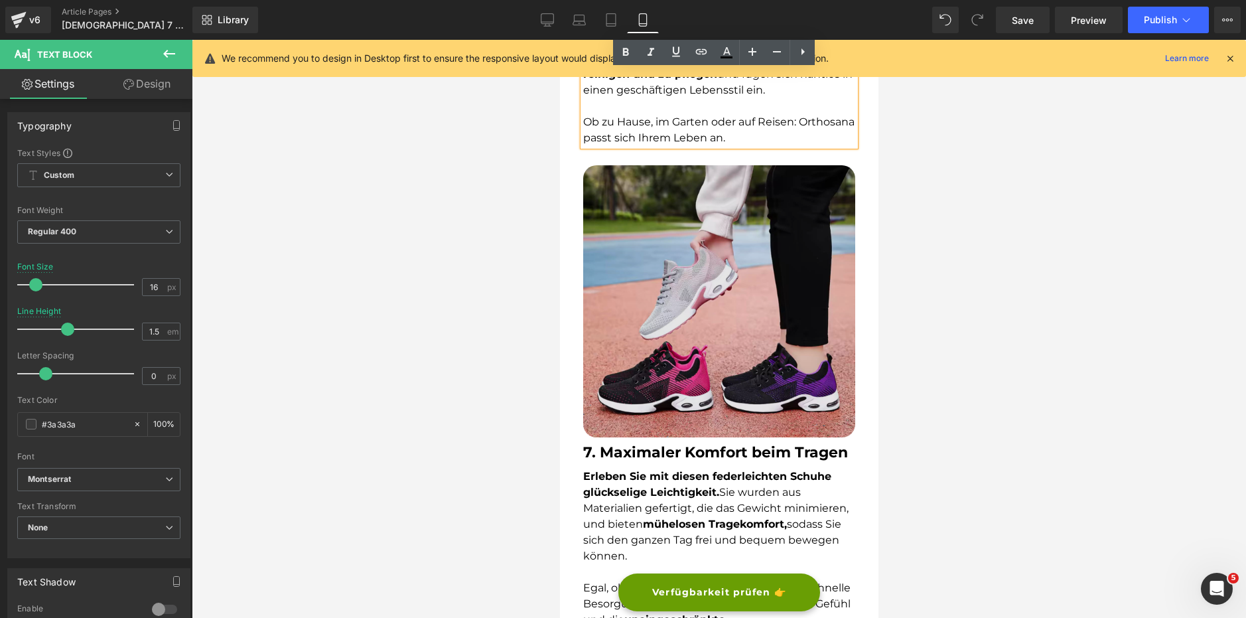
click at [673, 285] on img at bounding box center [718, 301] width 272 height 272
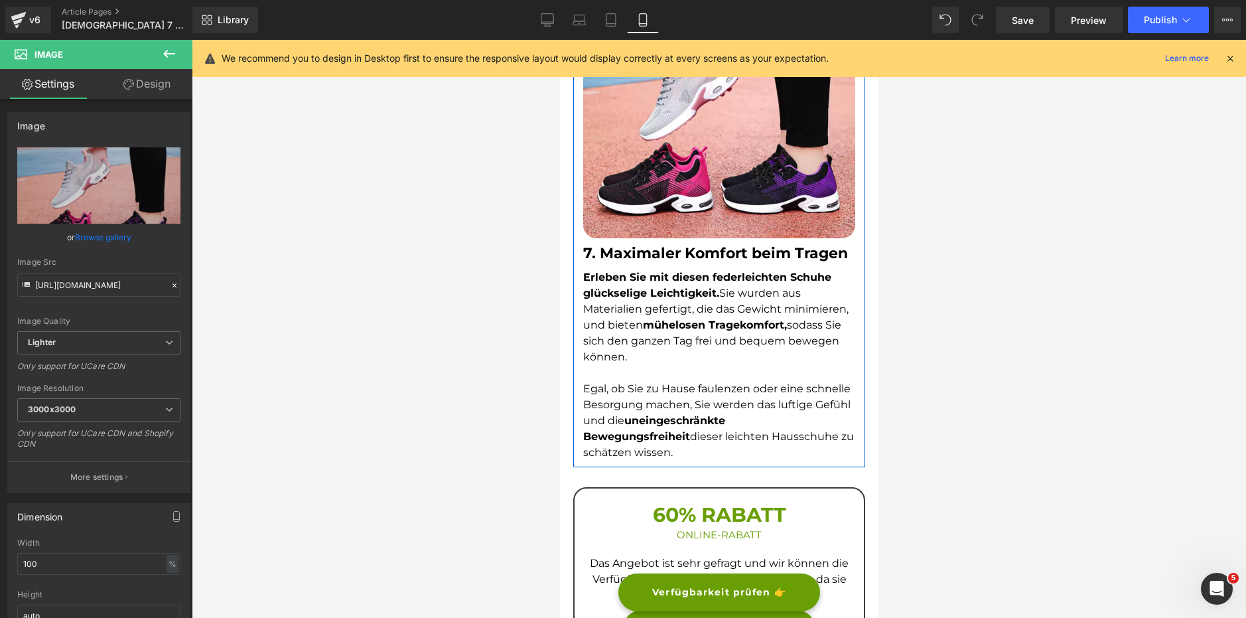
click at [682, 317] on div "Erleben Sie mit diesen federleichten Schuhe glückselige Leichtigkeit. Sie wurde…" at bounding box center [718, 364] width 272 height 191
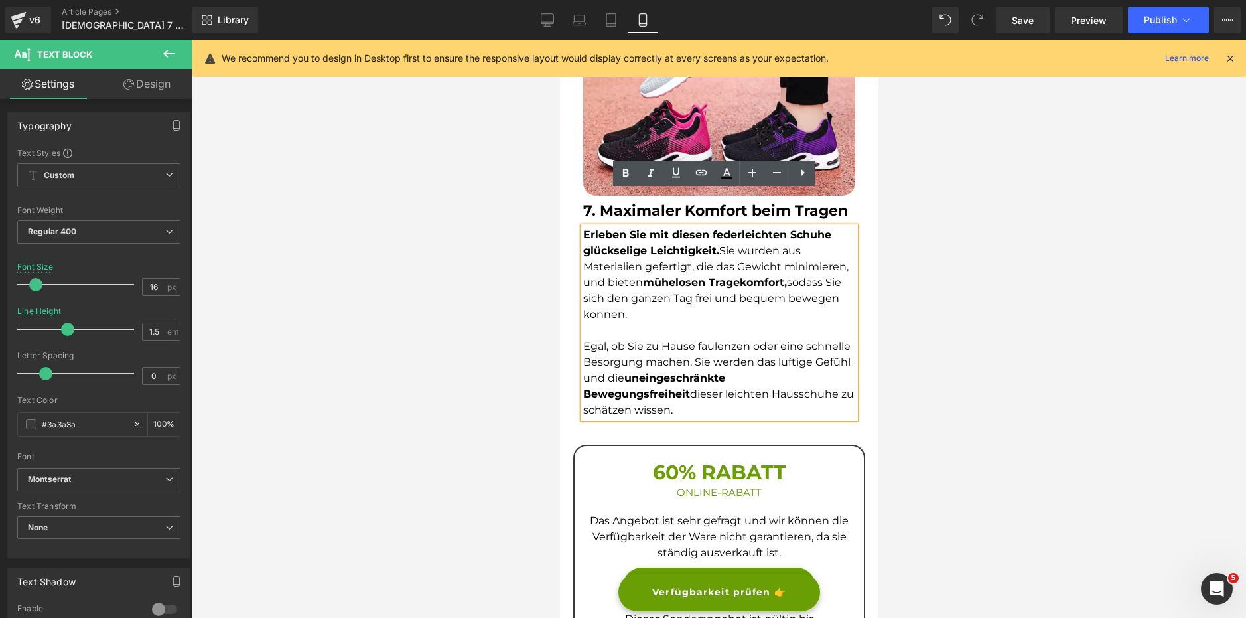
scroll to position [3582, 0]
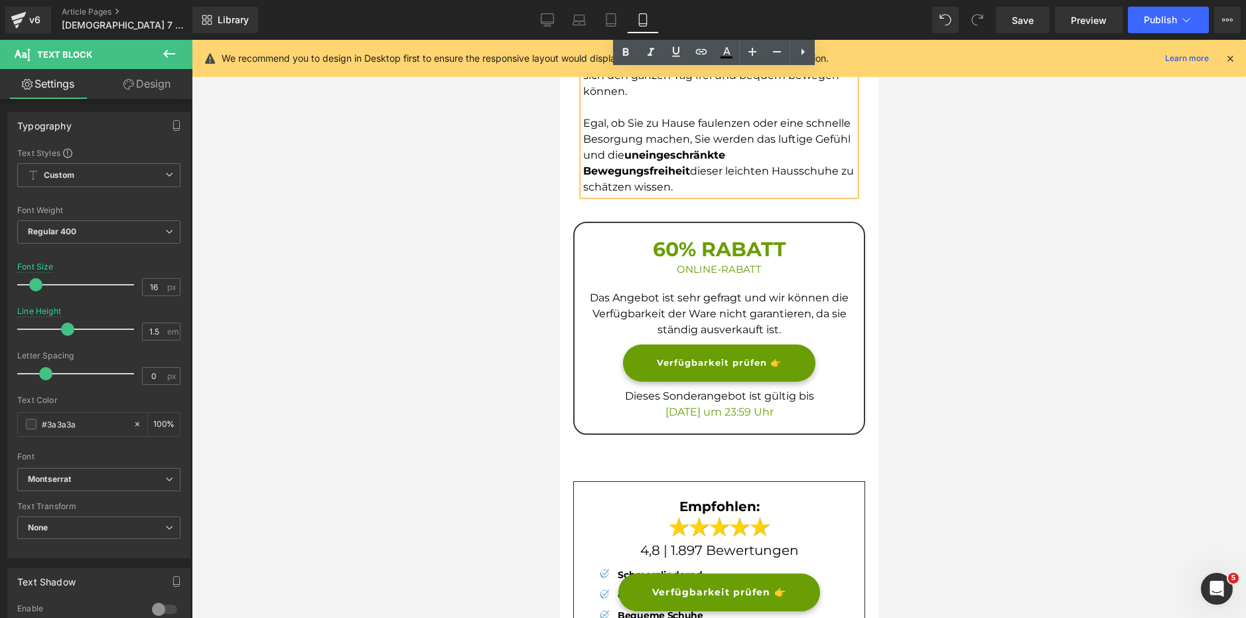
click at [693, 344] on div "Verfügbarkeit prüfen 👉 Button" at bounding box center [718, 362] width 269 height 37
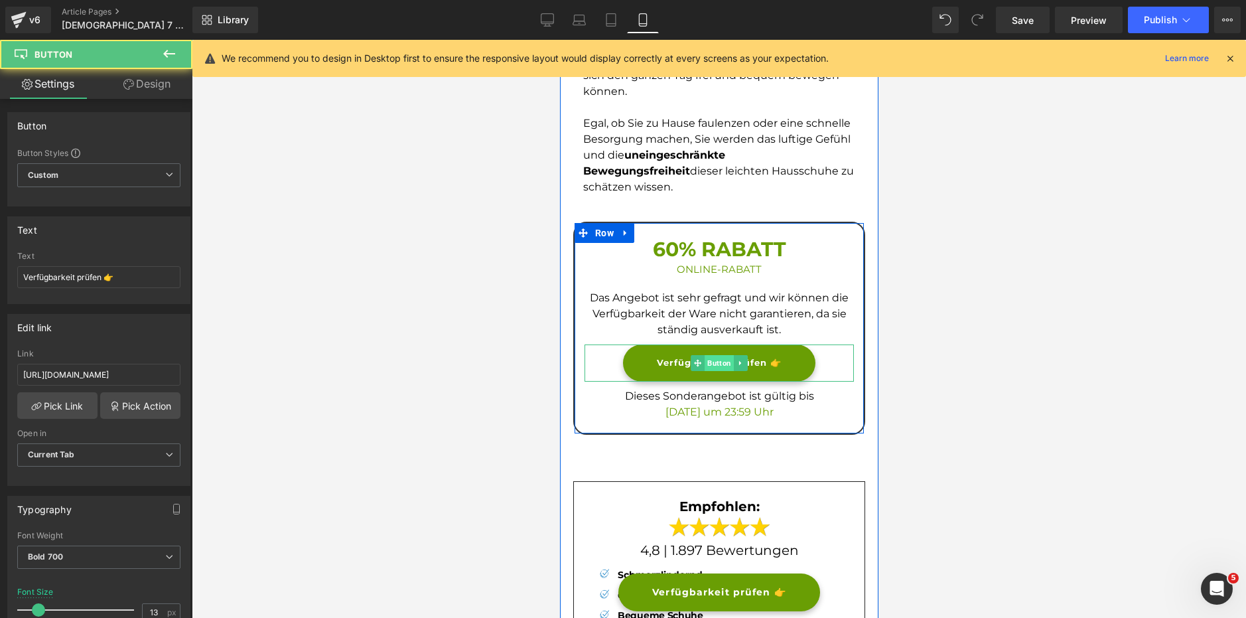
click at [711, 355] on span "Button" at bounding box center [718, 363] width 29 height 16
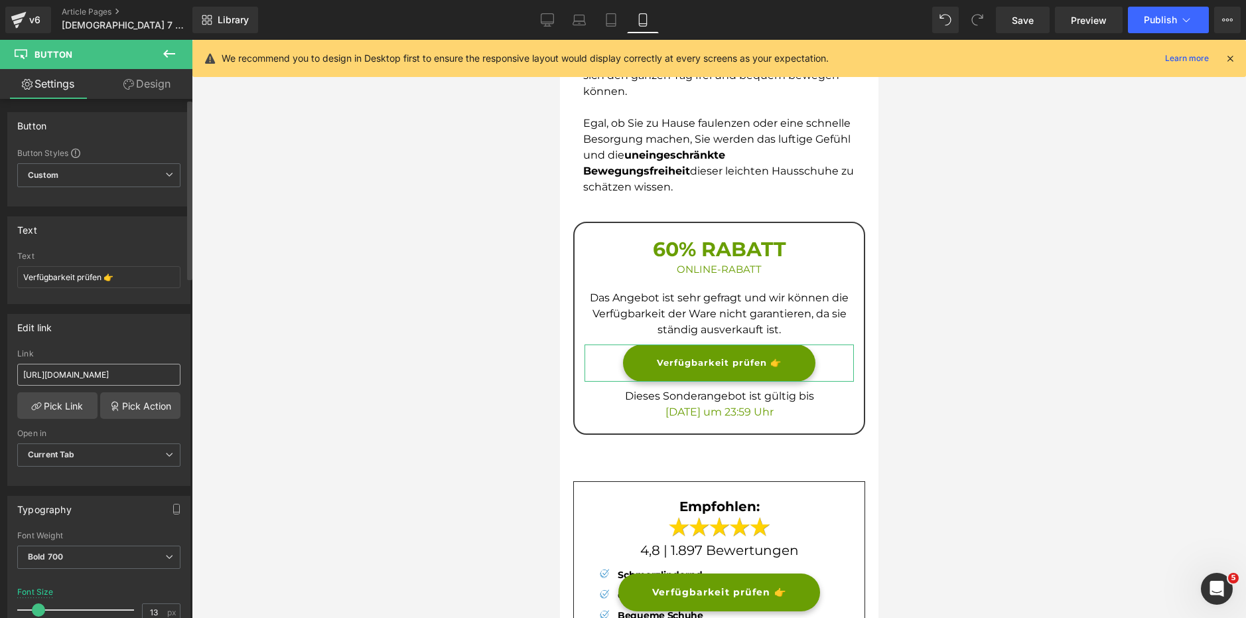
click at [114, 375] on input "https://rtrk.faktenzeitung.com/click" at bounding box center [98, 375] width 163 height 22
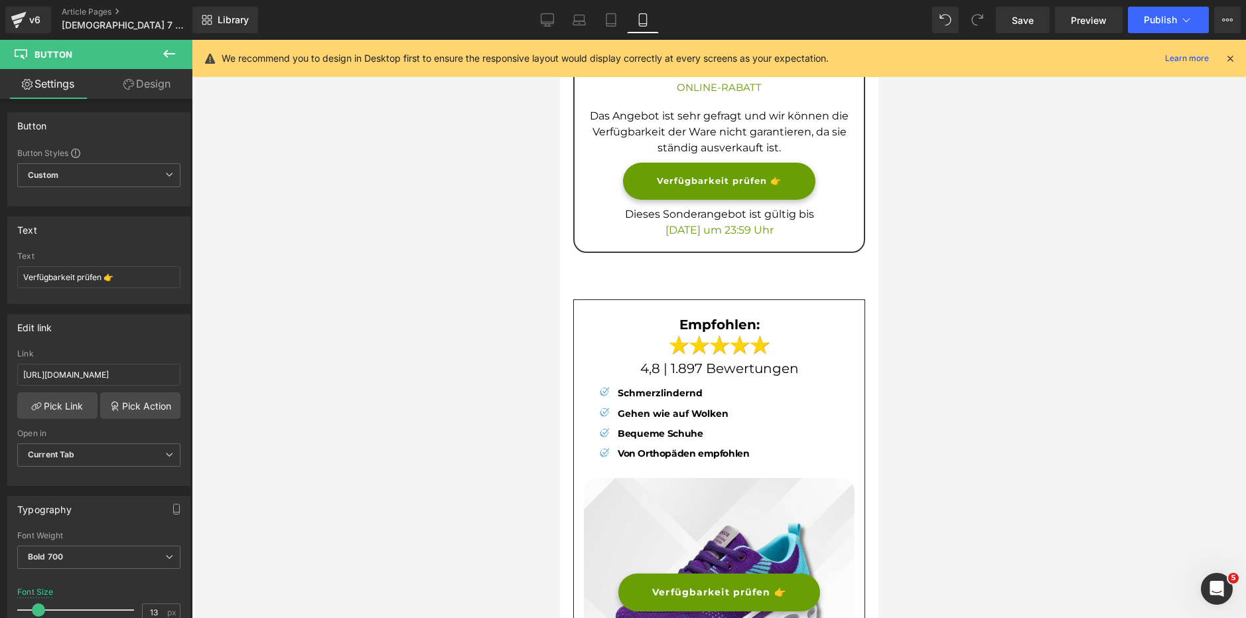
scroll to position [3781, 0]
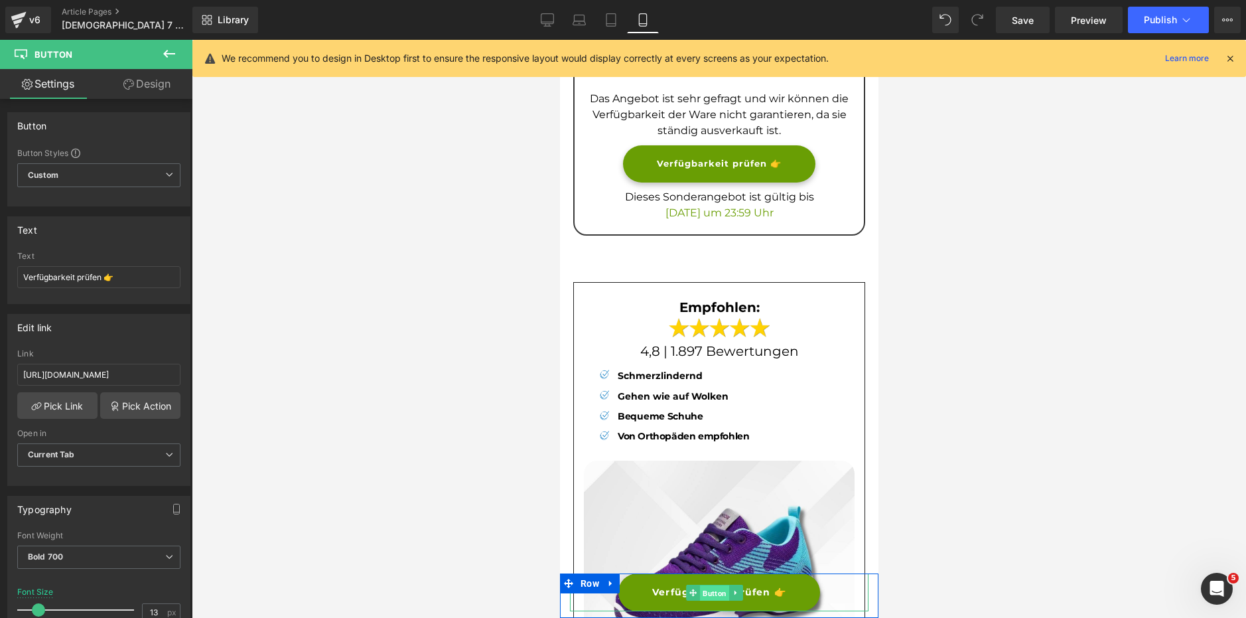
click at [720, 590] on span "Button" at bounding box center [713, 592] width 29 height 16
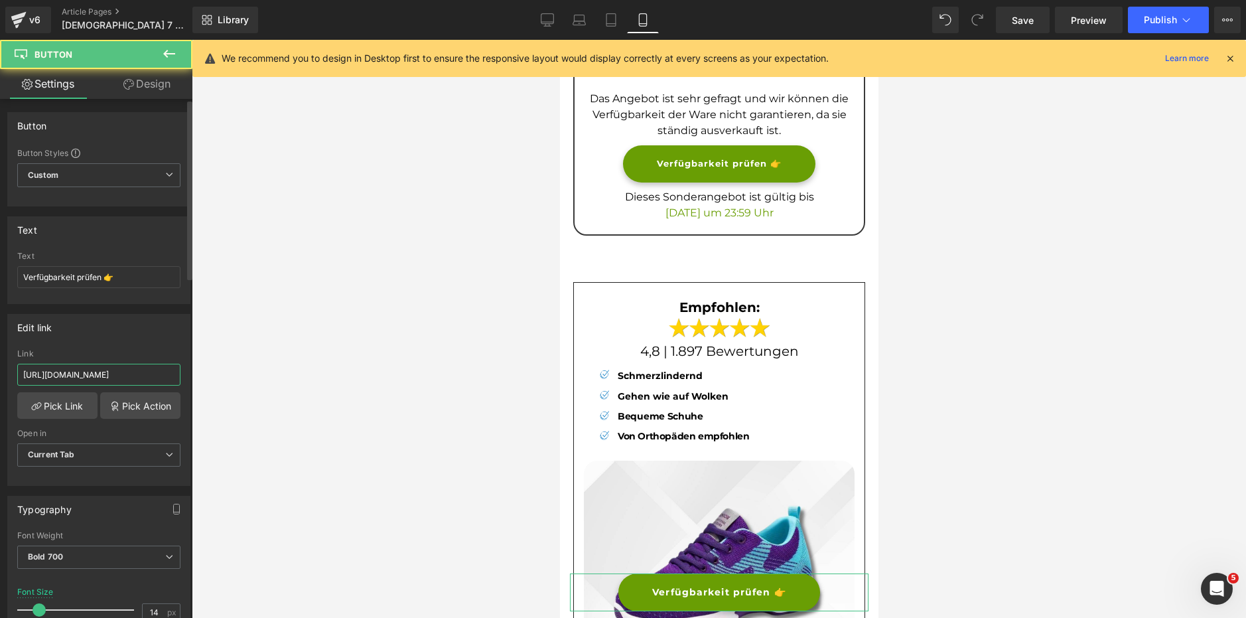
drag, startPoint x: 92, startPoint y: 375, endPoint x: 159, endPoint y: 379, distance: 67.1
click at [92, 376] on input "https://rtrk.faktenzeitung.com/click" at bounding box center [98, 375] width 163 height 22
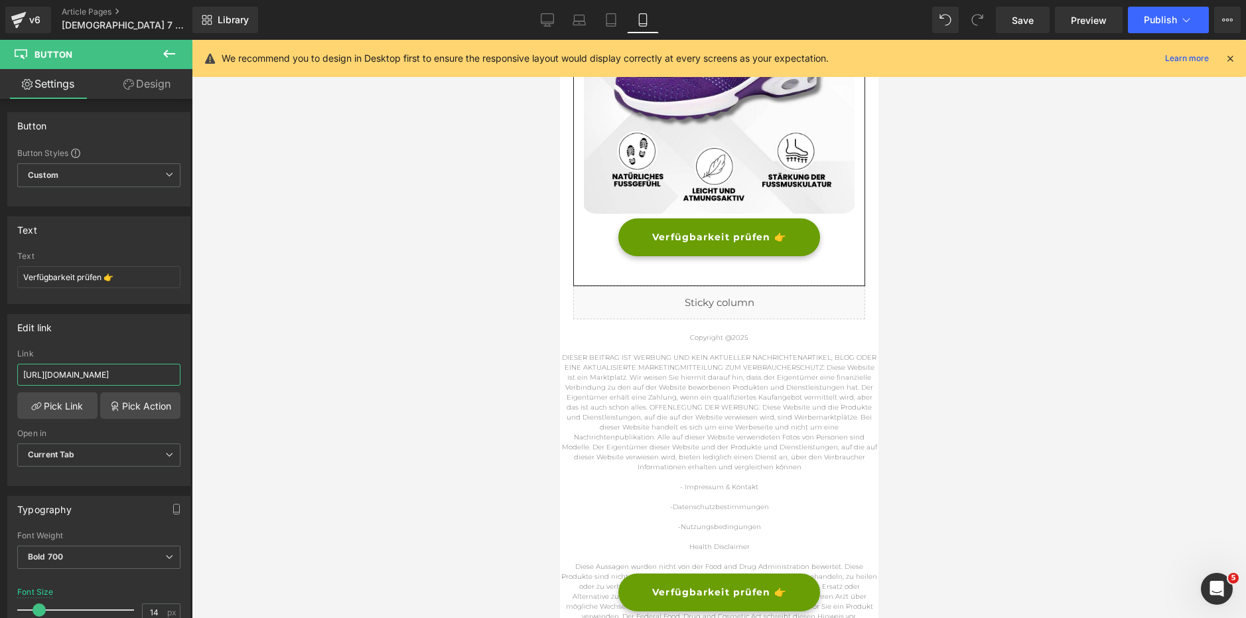
scroll to position [4312, 0]
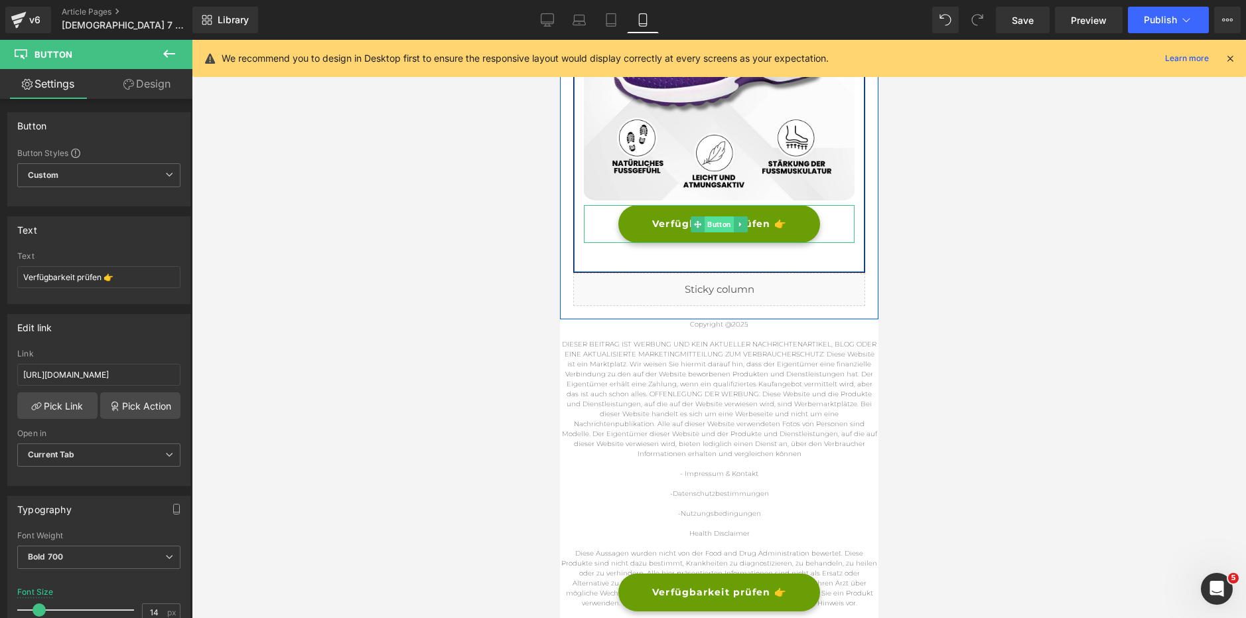
click at [712, 216] on span "Button" at bounding box center [718, 224] width 29 height 16
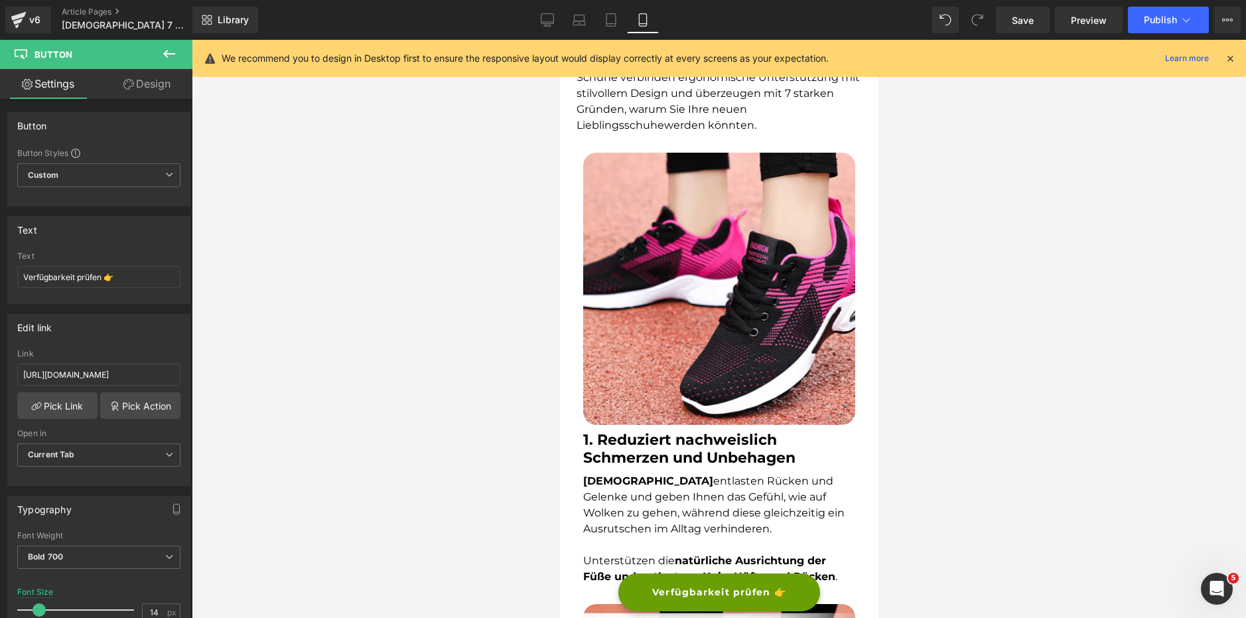
scroll to position [0, 0]
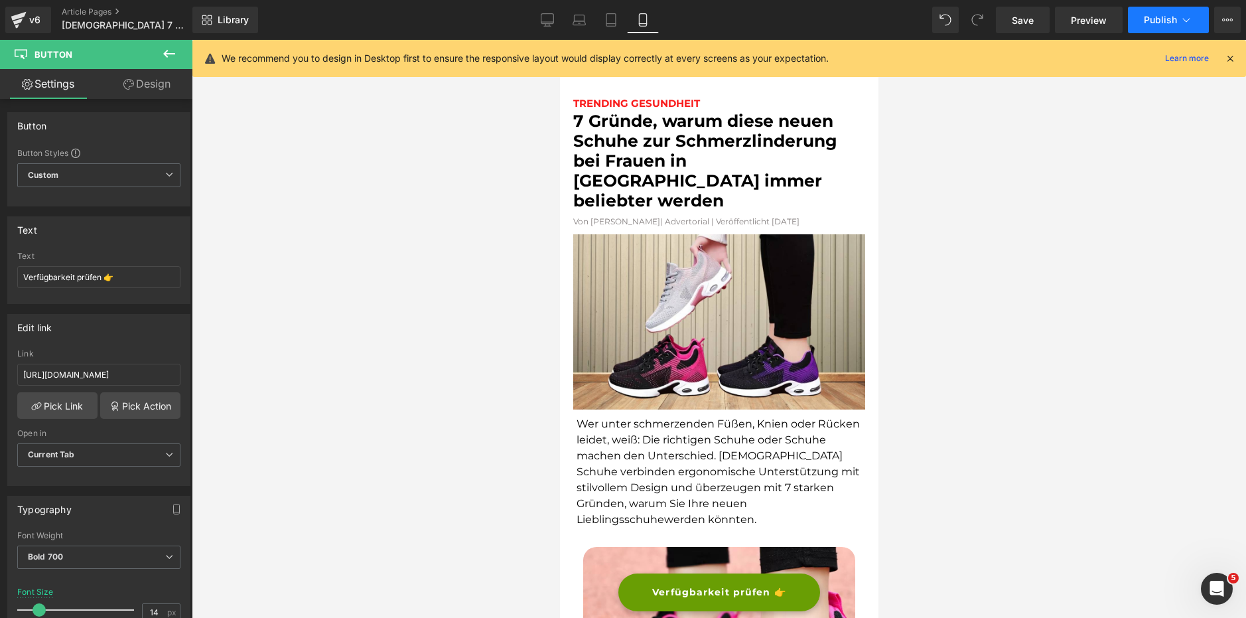
click at [1156, 17] on span "Publish" at bounding box center [1160, 20] width 33 height 11
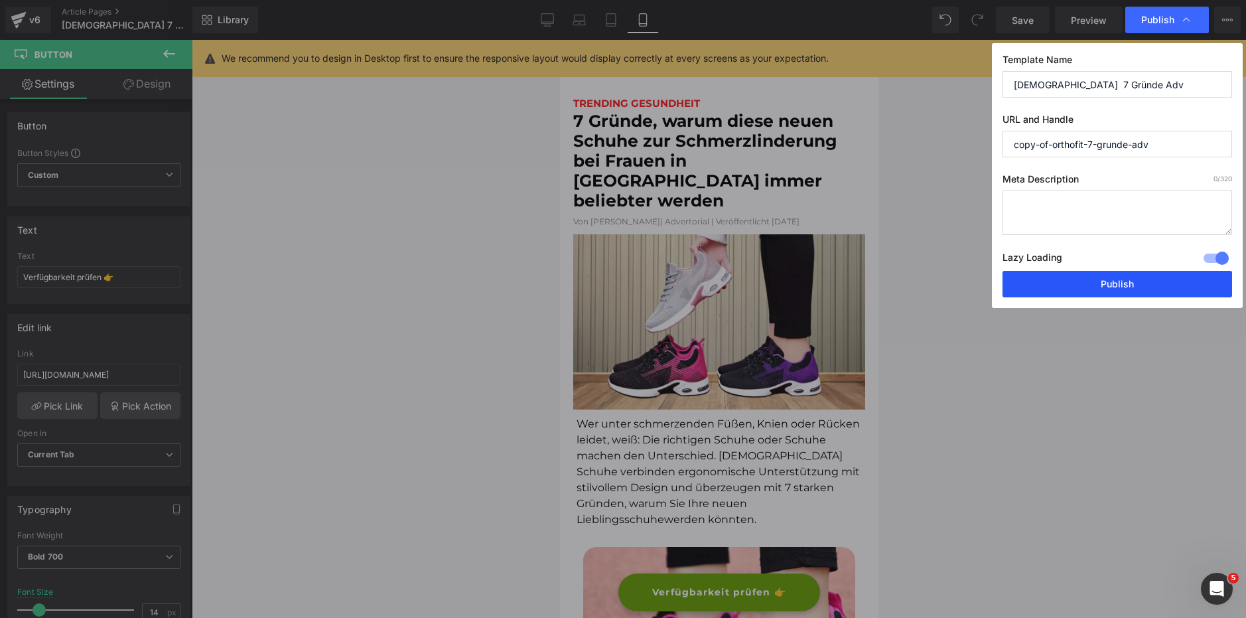
click at [1062, 289] on button "Publish" at bounding box center [1117, 284] width 230 height 27
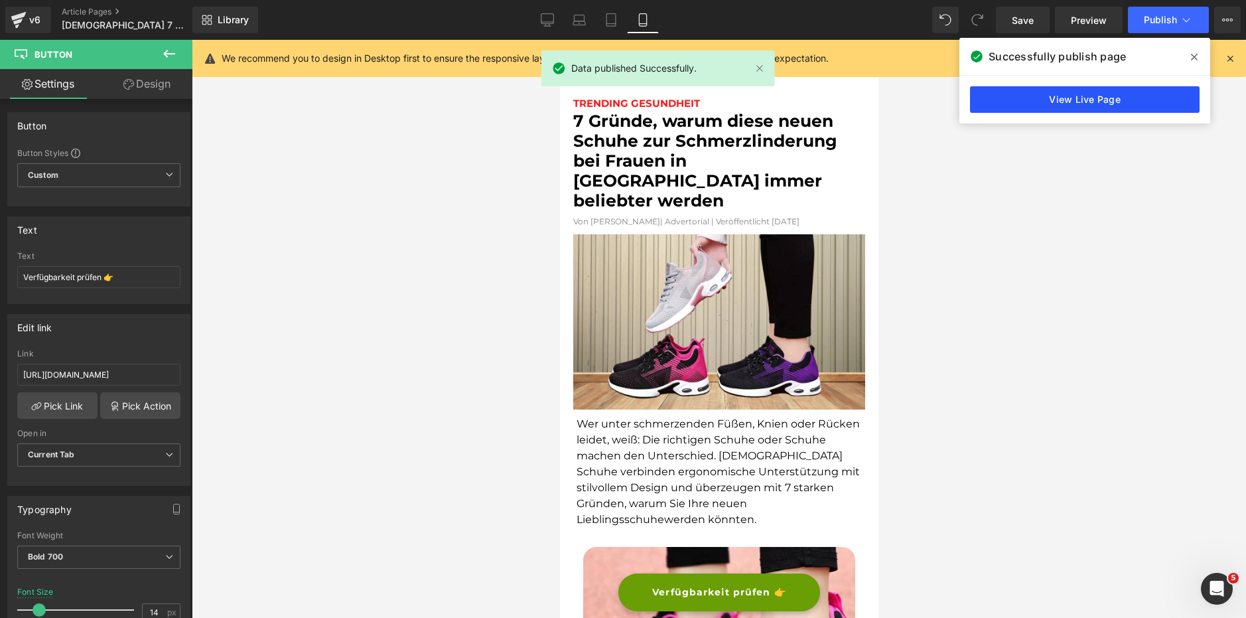
click at [1061, 101] on link "View Live Page" at bounding box center [1085, 99] width 230 height 27
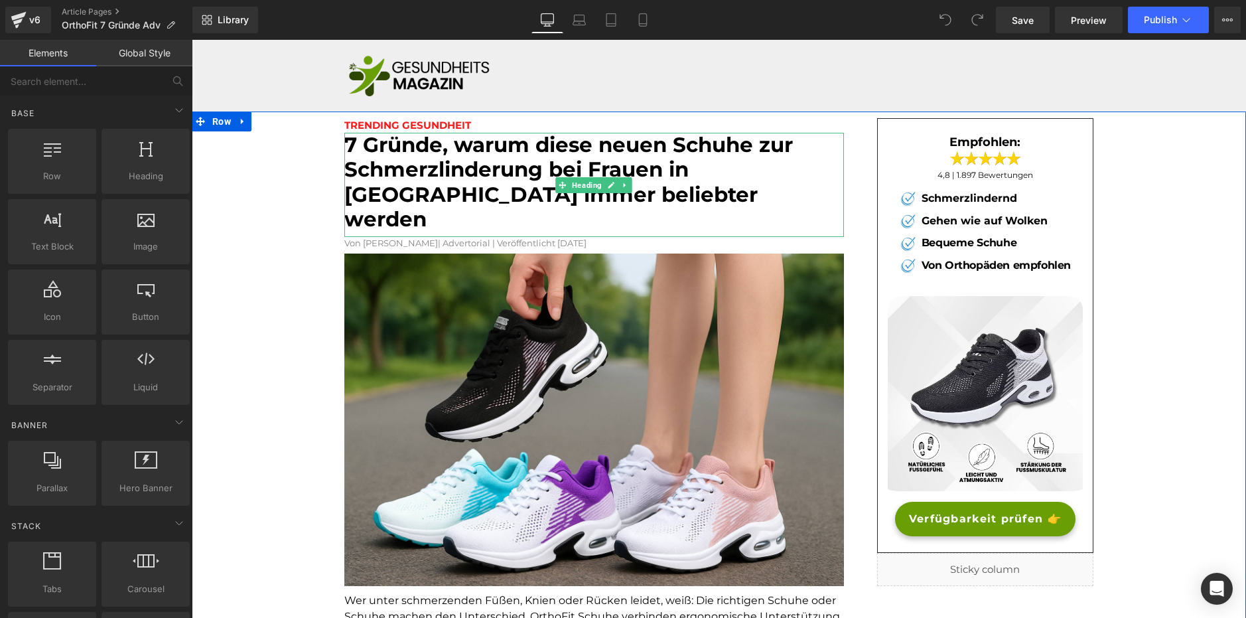
click at [409, 159] on font "7 Gründe, warum diese neuen Schuhe zur Schmerzlinderung bei Frauen in Europa im…" at bounding box center [568, 182] width 448 height 100
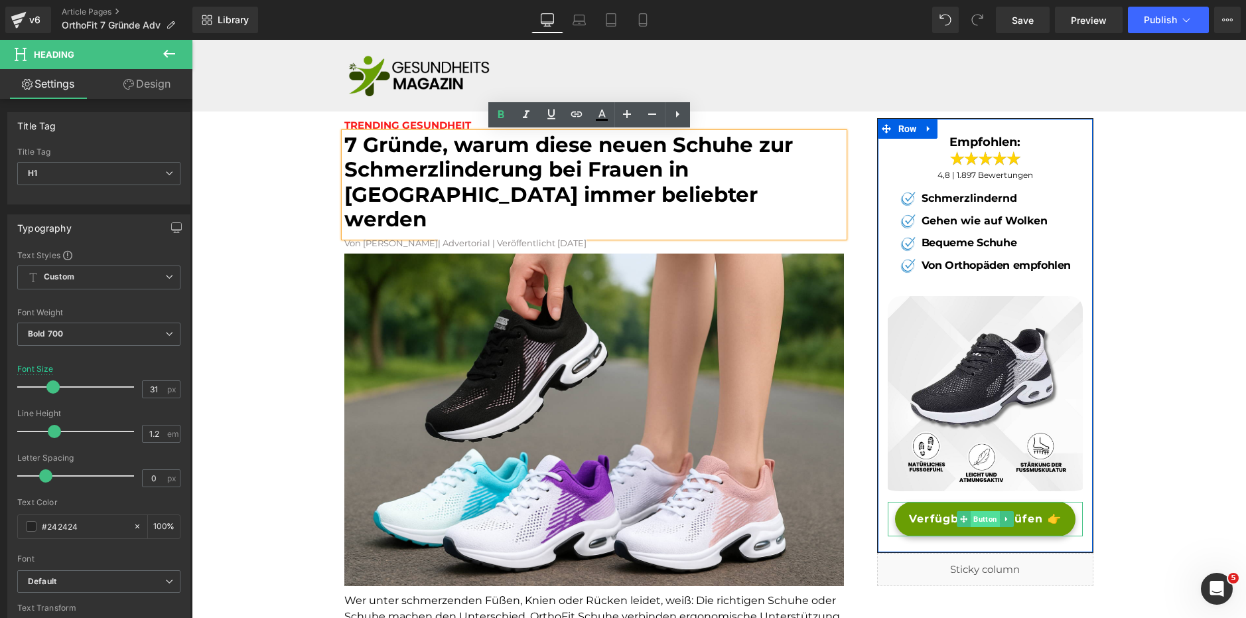
click at [971, 525] on span "Button" at bounding box center [985, 519] width 29 height 16
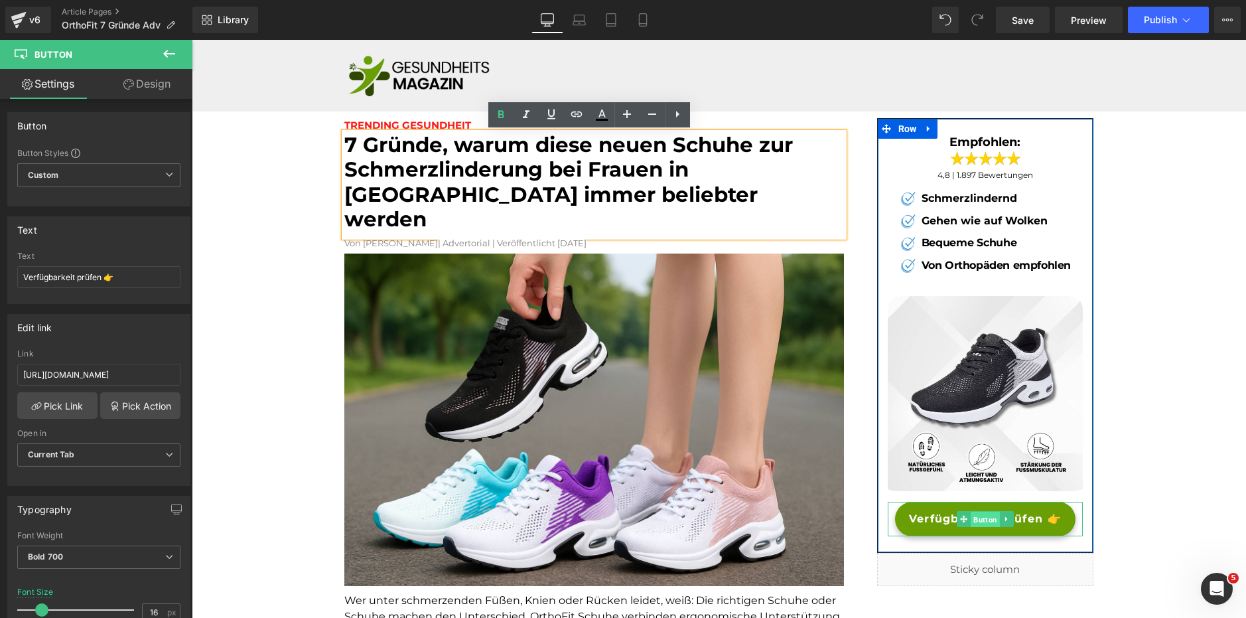
click at [988, 515] on span "Button" at bounding box center [985, 519] width 29 height 16
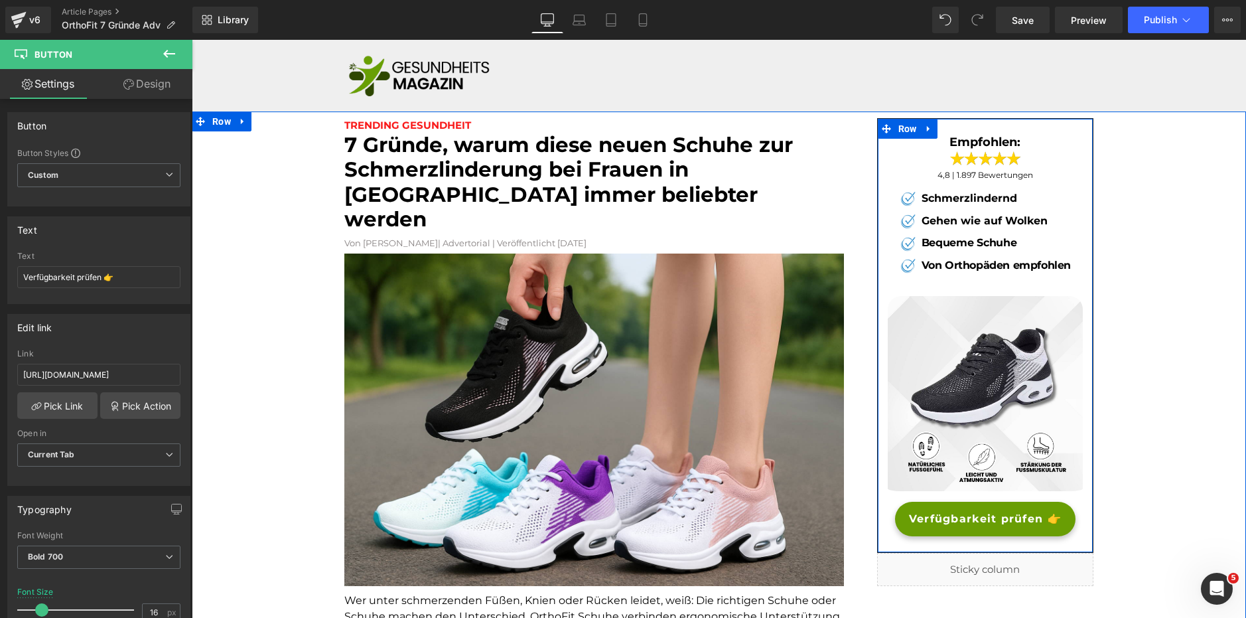
click at [982, 236] on span "Text Block" at bounding box center [988, 243] width 42 height 16
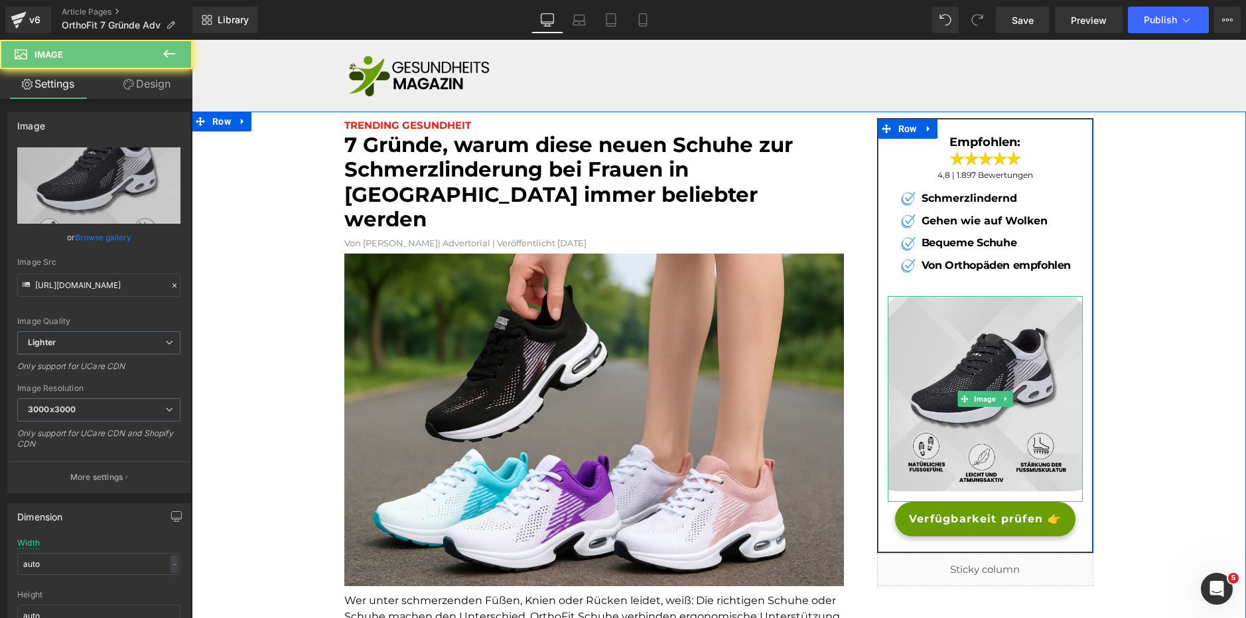
click at [996, 386] on img at bounding box center [985, 399] width 195 height 206
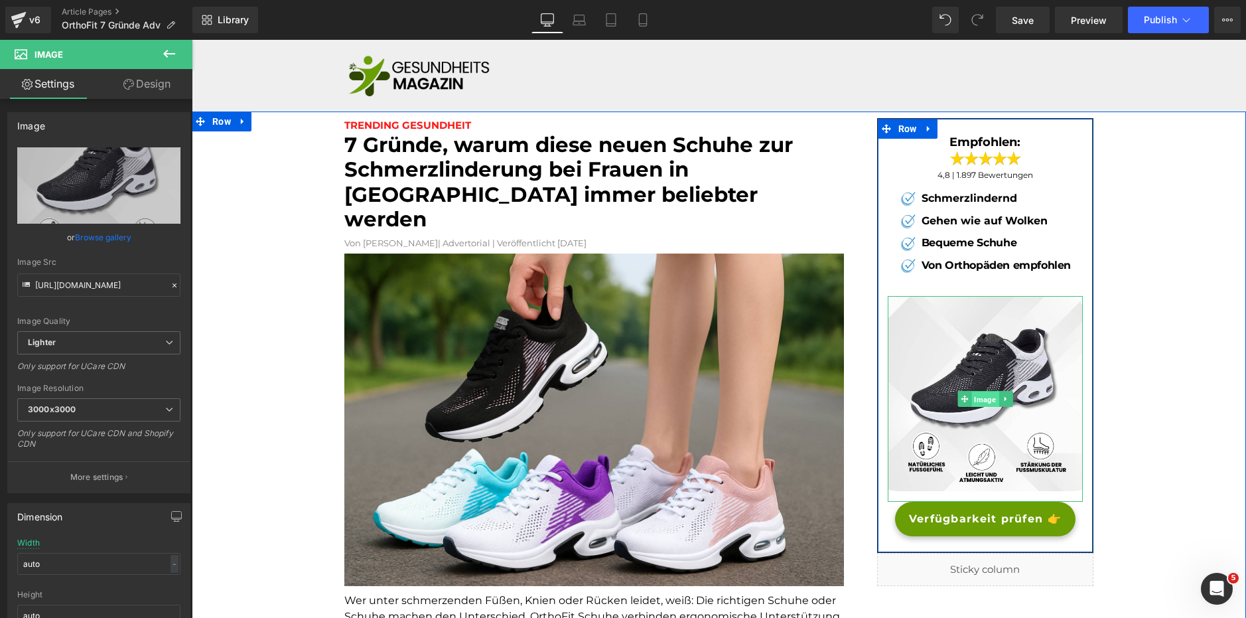
click at [974, 397] on span "Image" at bounding box center [984, 399] width 27 height 16
click at [977, 518] on span "Button" at bounding box center [985, 519] width 29 height 16
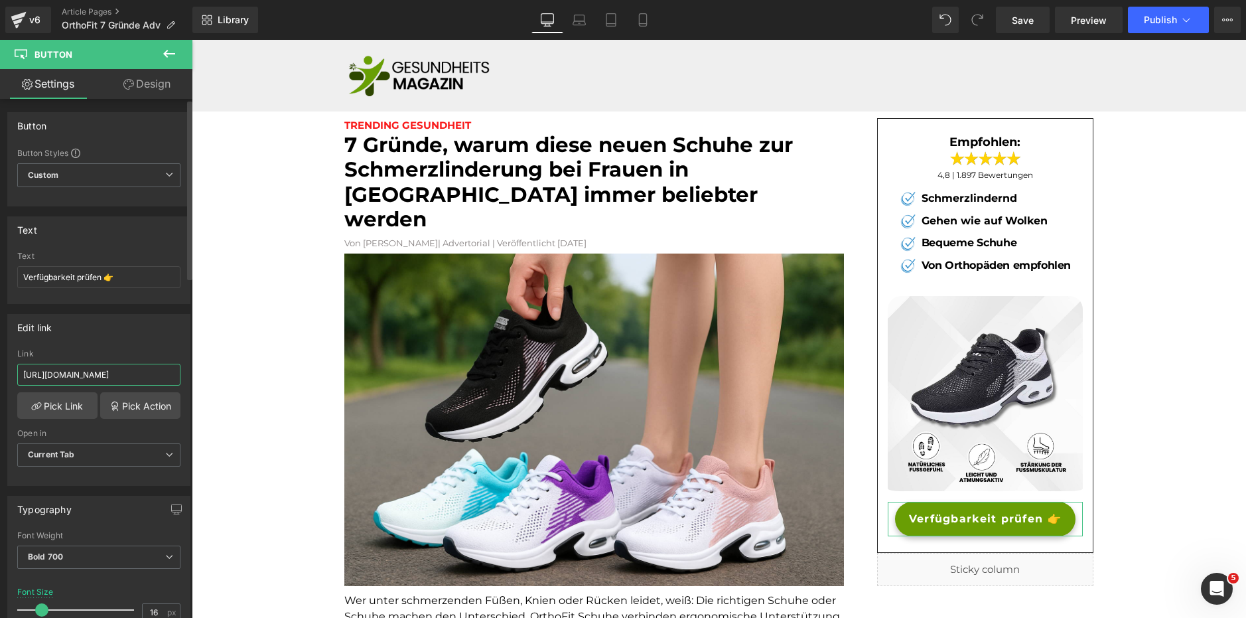
scroll to position [0, 351]
drag, startPoint x: 80, startPoint y: 373, endPoint x: 170, endPoint y: 373, distance: 89.6
click at [170, 373] on input "https://d7buige2b0jzf2fl-66861728052.shopifypreview.com/products_preview?previe…" at bounding box center [98, 375] width 163 height 22
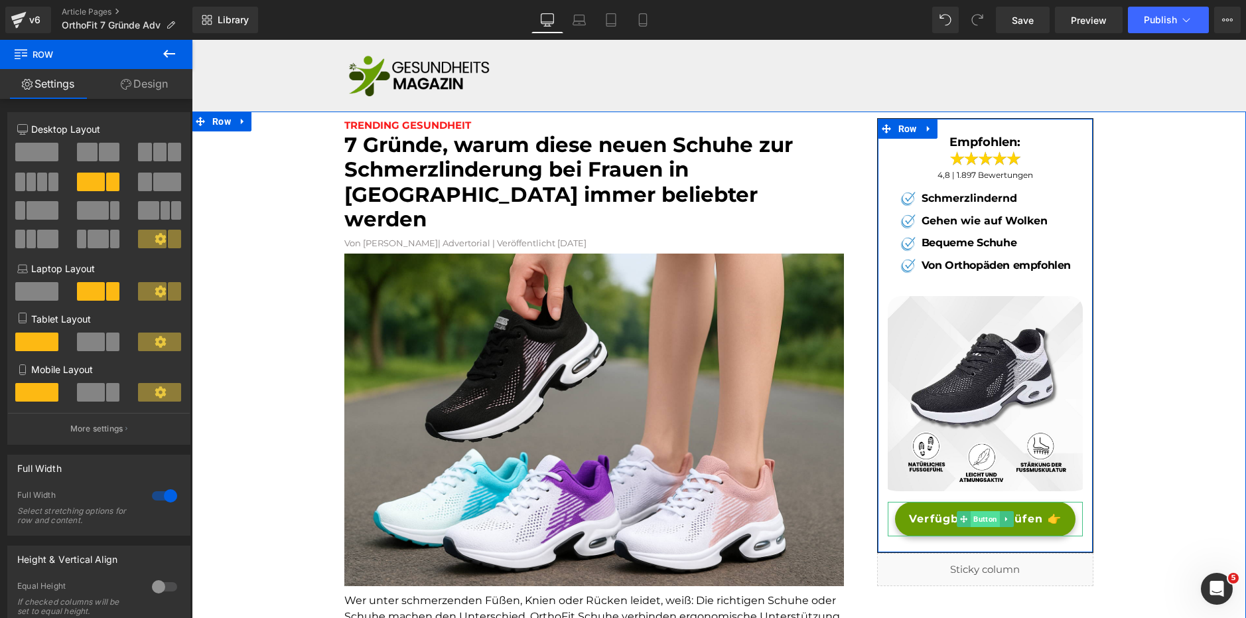
click at [987, 517] on span "Button" at bounding box center [985, 519] width 29 height 16
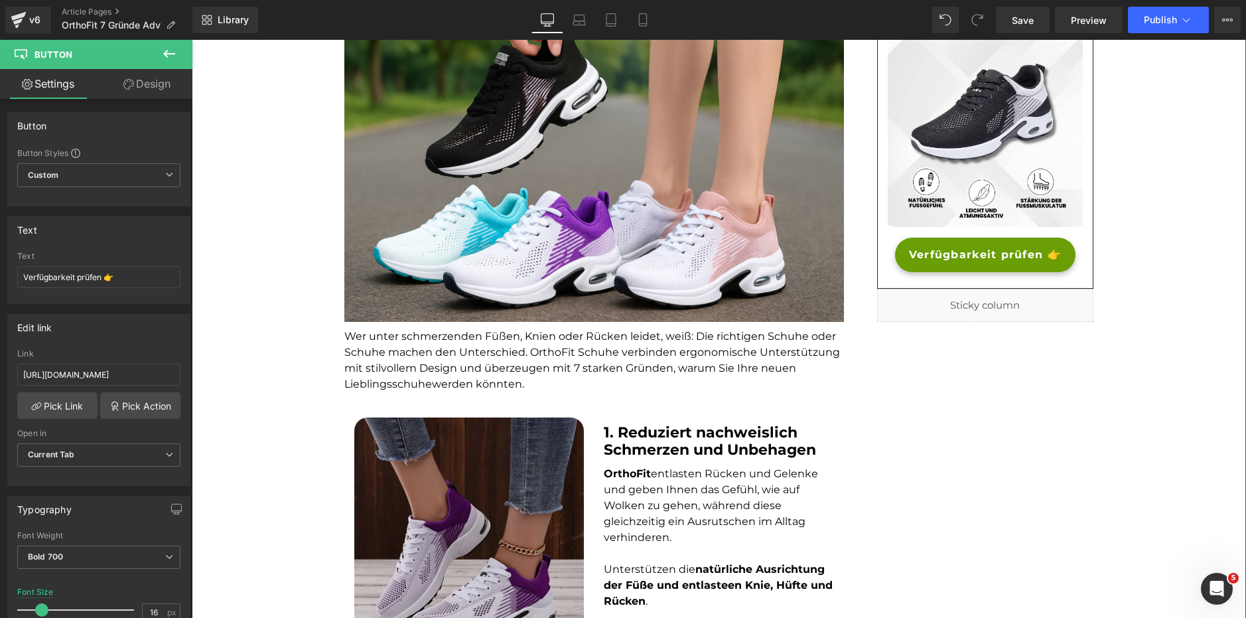
scroll to position [265, 0]
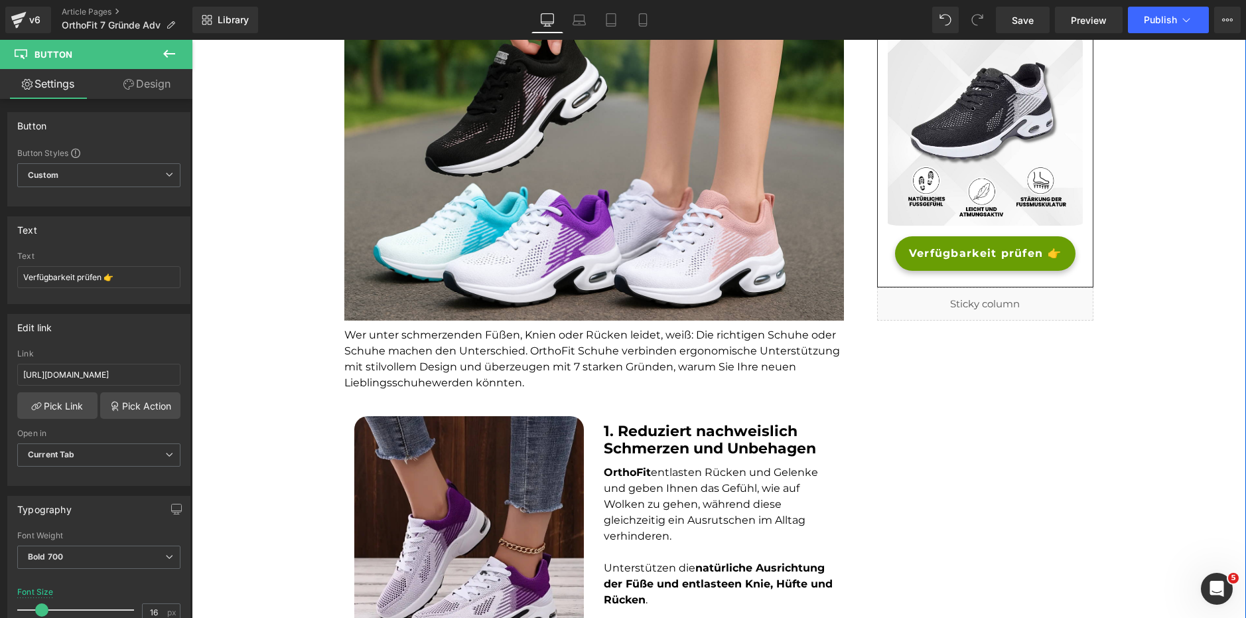
click at [520, 351] on p "Wer unter schmerzenden Füßen, Knien oder Rücken leidet, weiß: Die richtigen Sch…" at bounding box center [594, 359] width 500 height 64
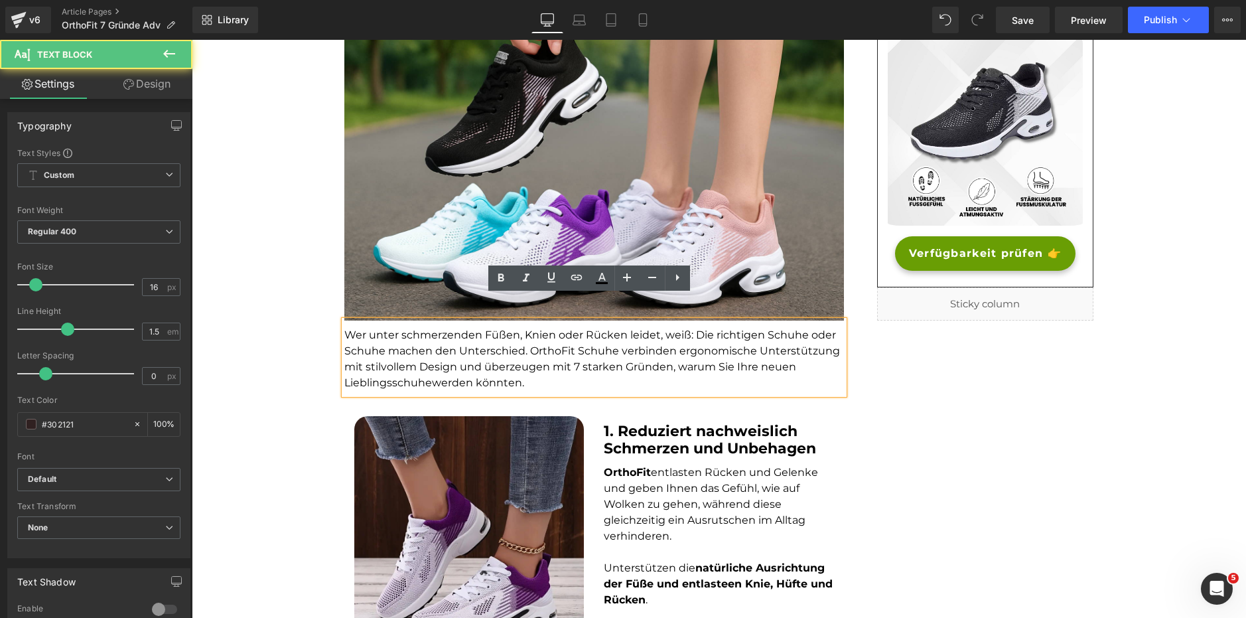
click at [665, 438] on div "1. Reduziert nachweislich Schmerzen und Unbehagen Heading OrthoFit entlasten Rü…" at bounding box center [718, 531] width 249 height 230
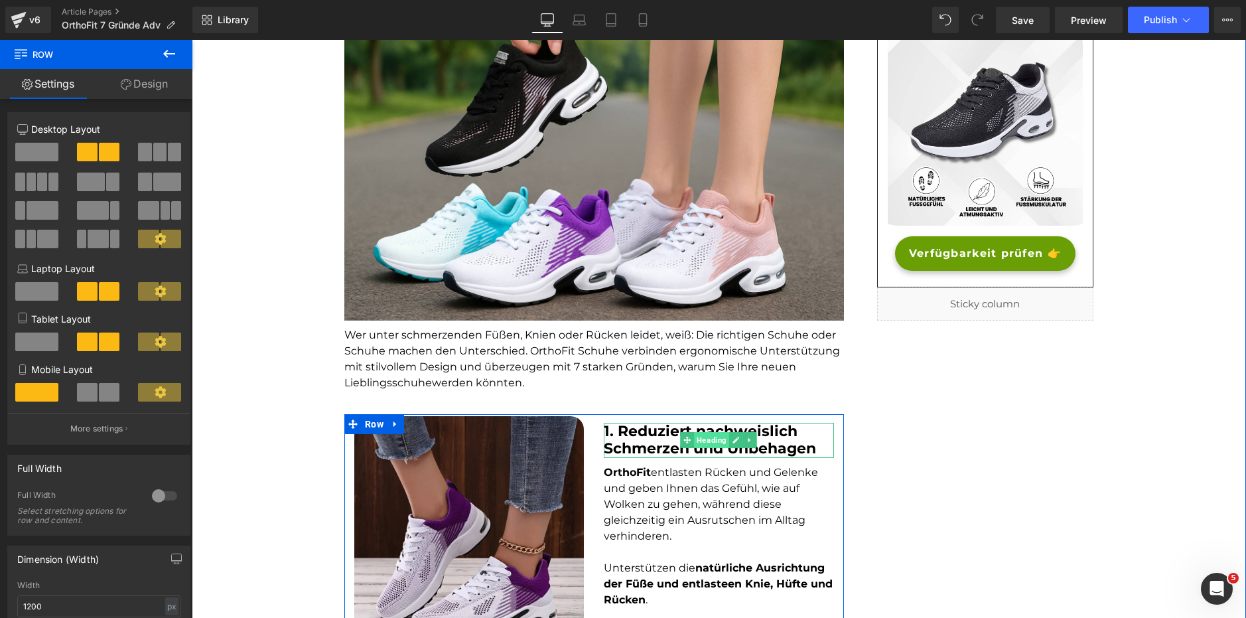
click at [695, 432] on span "Heading" at bounding box center [712, 440] width 35 height 16
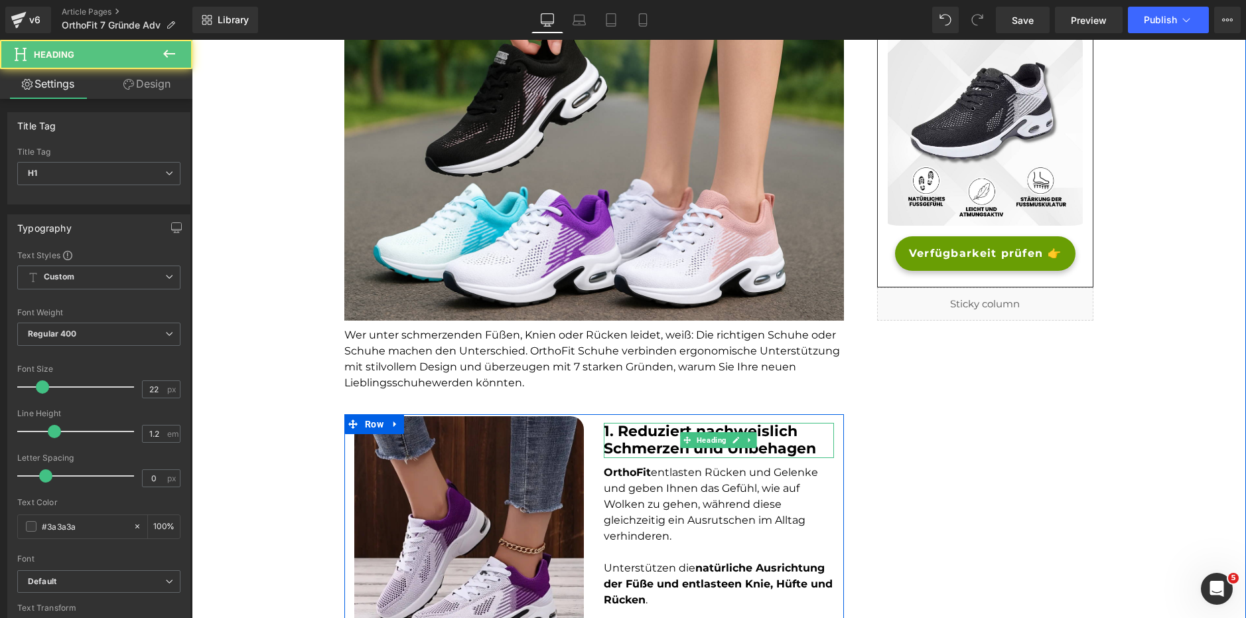
click at [632, 425] on strong "1. Reduziert nachweislich Schmerzen und Unbehagen" at bounding box center [710, 439] width 212 height 35
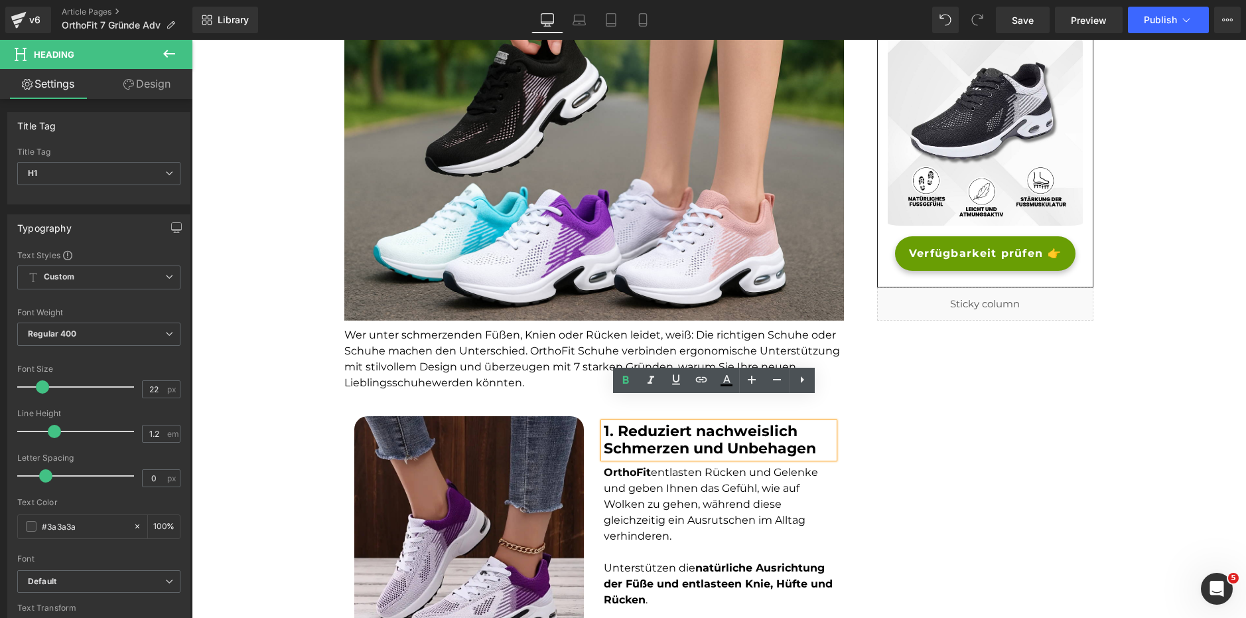
click at [645, 513] on span "OrthoFit entlasten Rücken und Gelenke und geben Ihnen das Gefühl, wie auf Wolke…" at bounding box center [711, 504] width 214 height 76
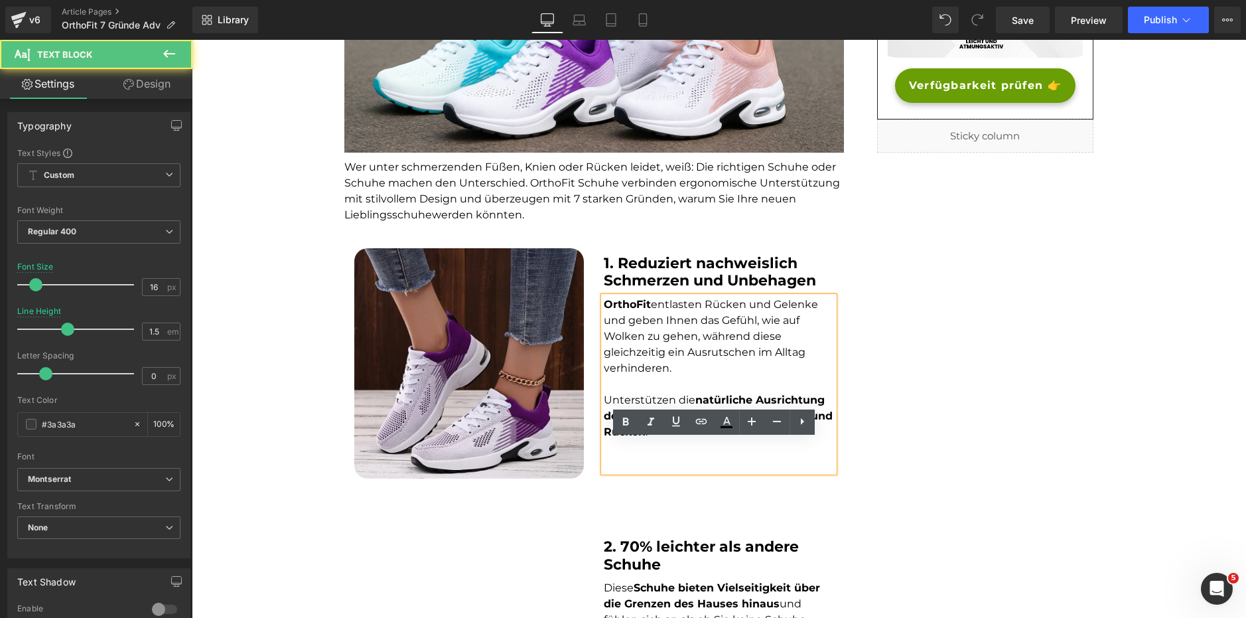
scroll to position [464, 0]
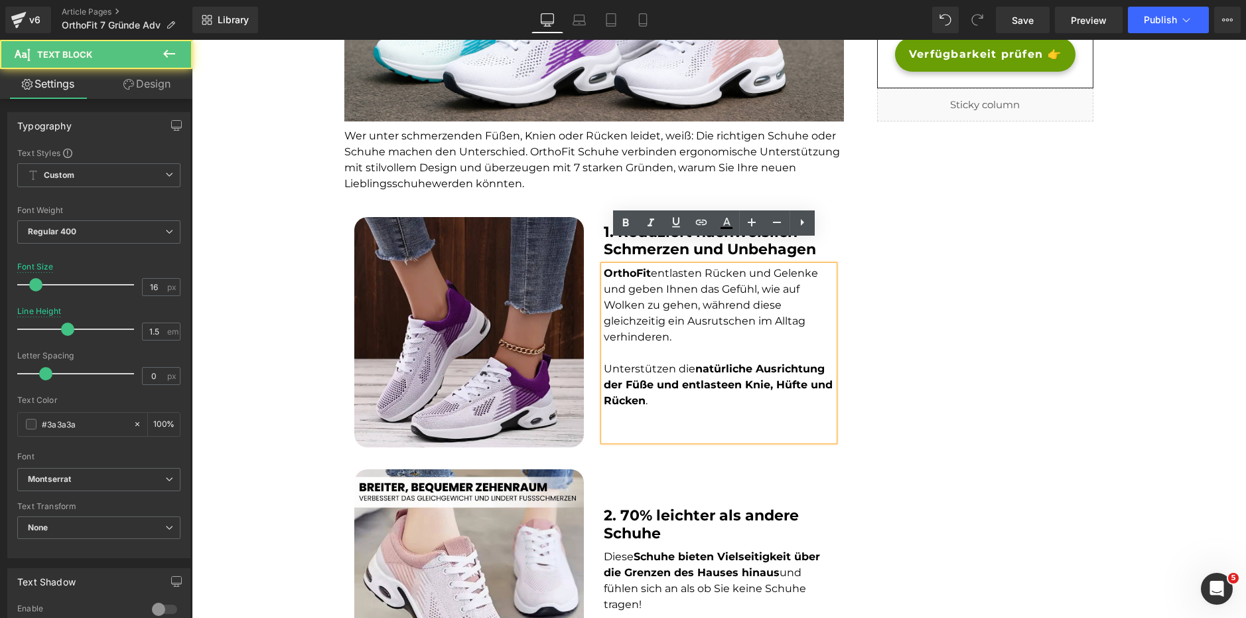
click at [617, 425] on p at bounding box center [719, 433] width 230 height 16
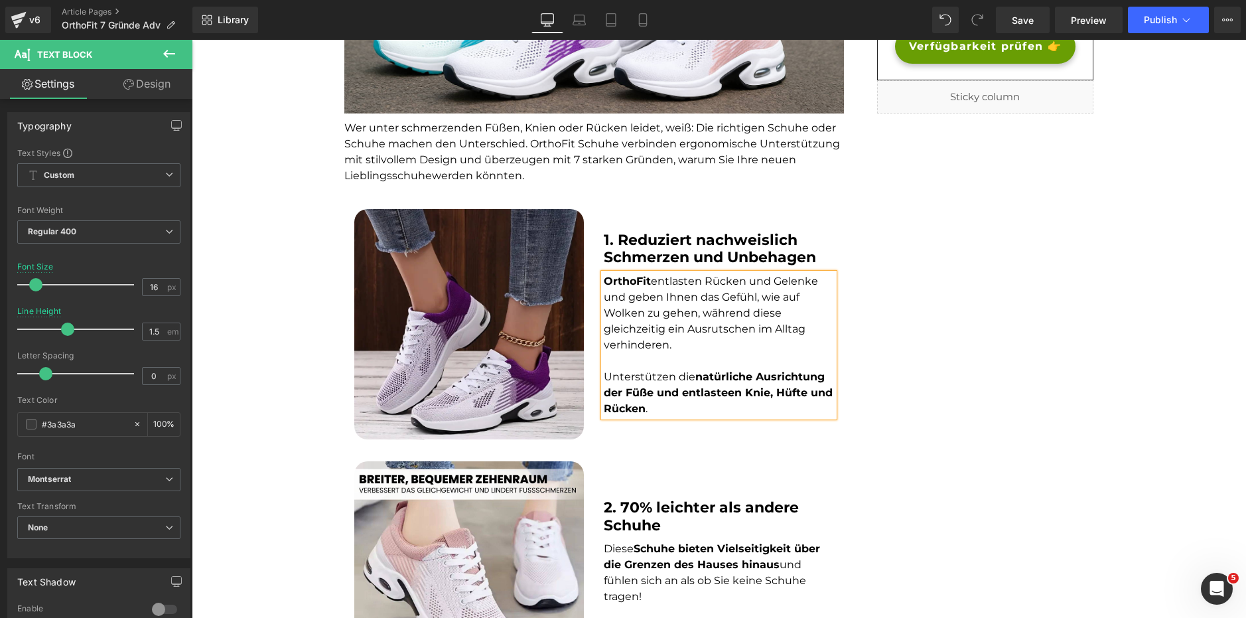
scroll to position [480, 0]
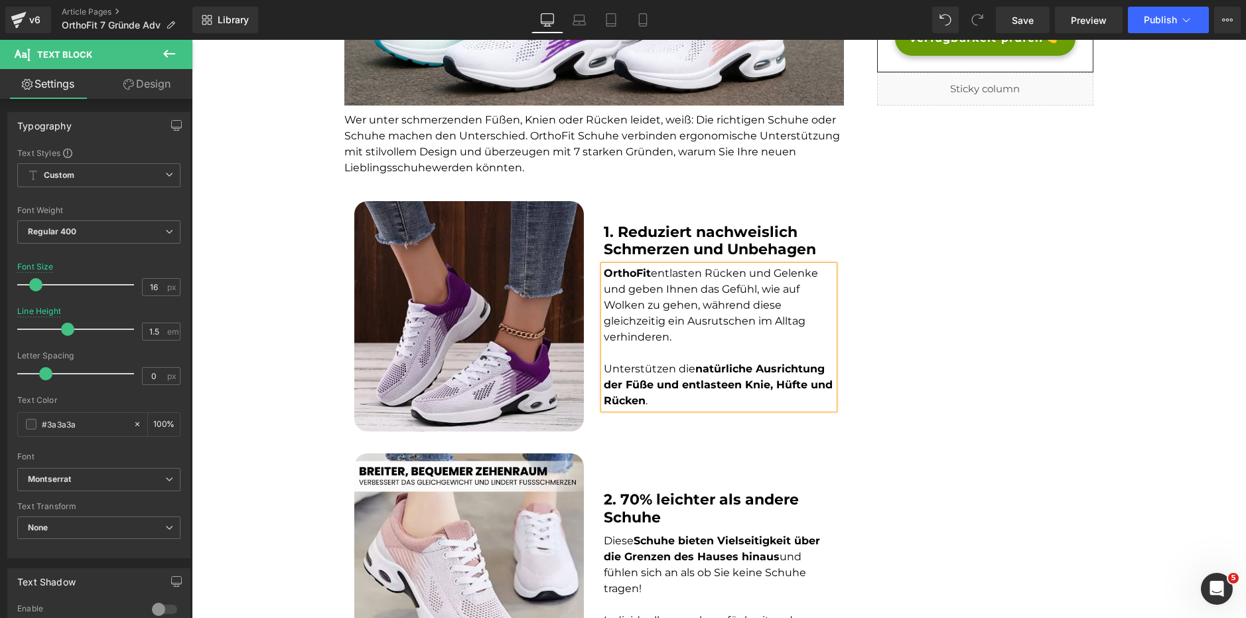
click at [651, 490] on b "2. 70% leichter als andere Schuhe" at bounding box center [701, 507] width 195 height 35
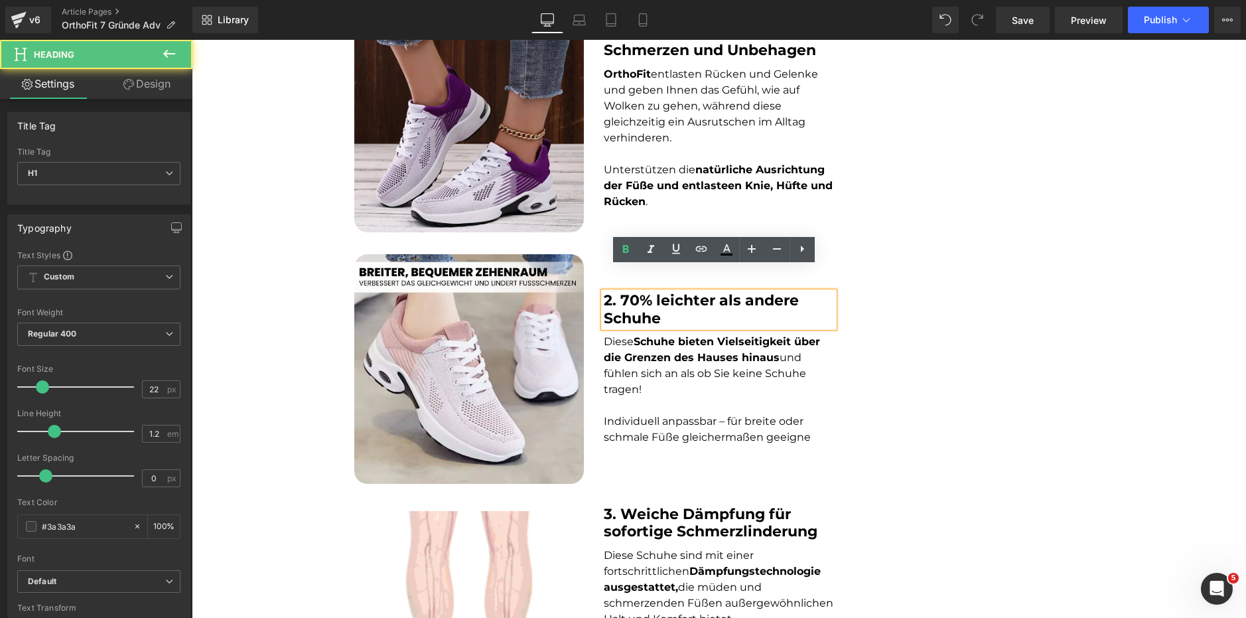
click at [643, 415] on font "Individuell anpassbar – für breite oder schmale Füße gleichermaßen geeigne" at bounding box center [707, 429] width 207 height 29
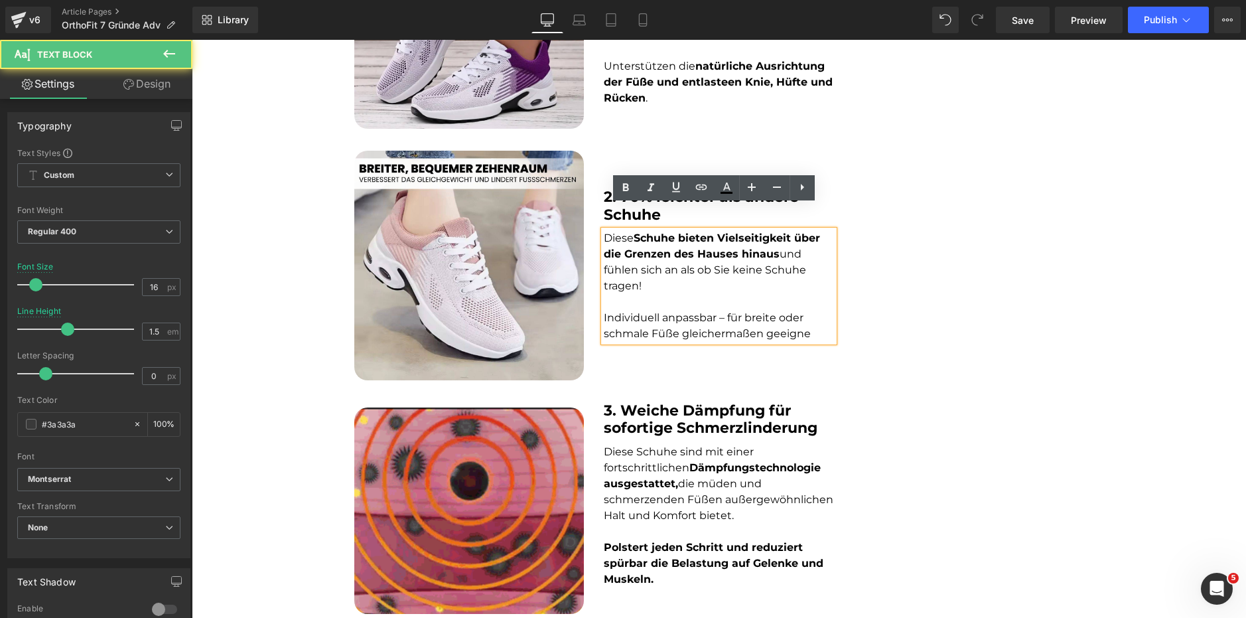
scroll to position [812, 0]
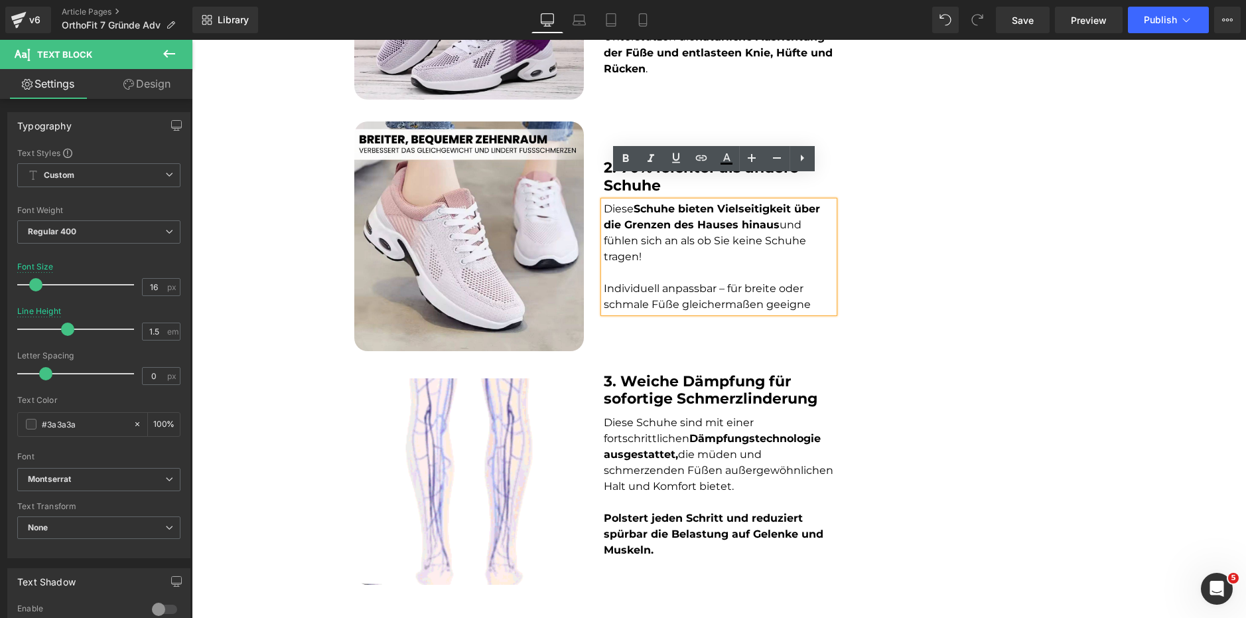
click at [665, 372] on strong "3. Weiche Dämpfung für sofortige Schmerzlinderung" at bounding box center [711, 389] width 214 height 35
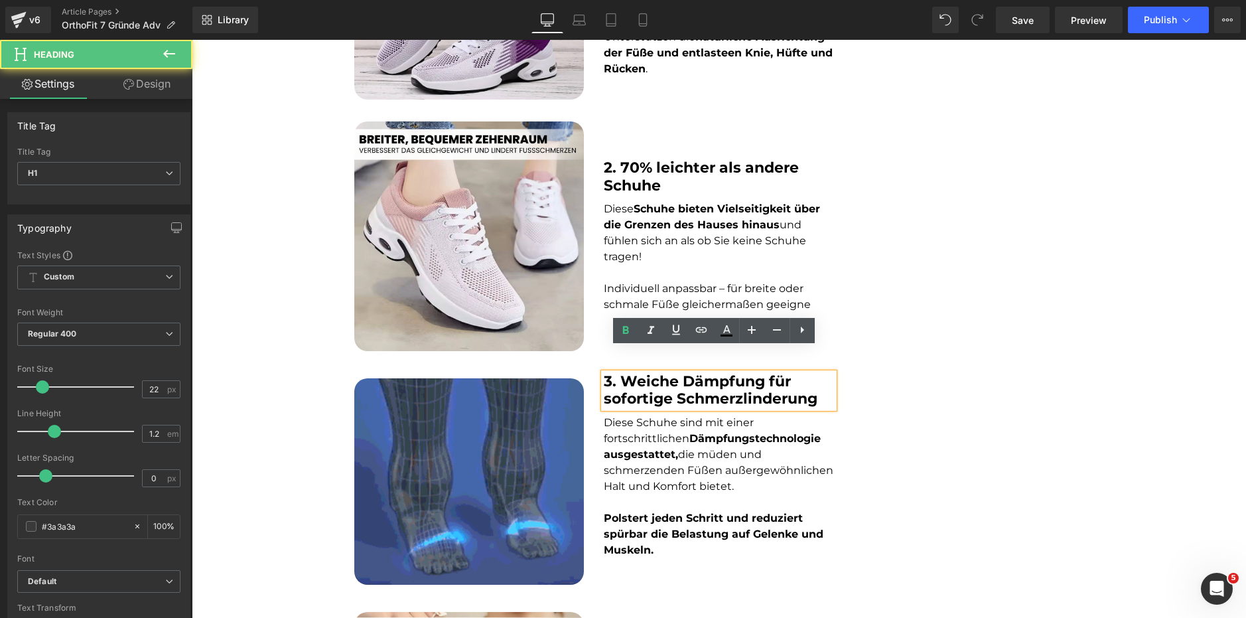
click at [667, 440] on font "Diese Schuhe sind mit einer fortschrittlichen Dämpfungstechnologie ausgestattet…" at bounding box center [719, 454] width 230 height 76
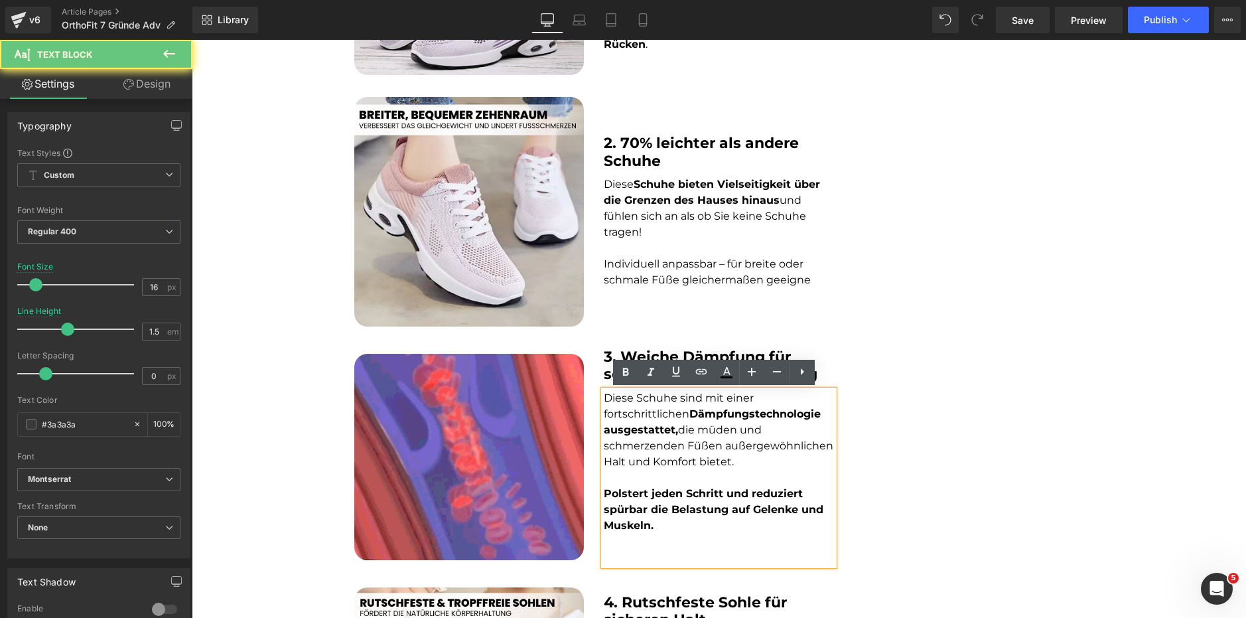
scroll to position [878, 0]
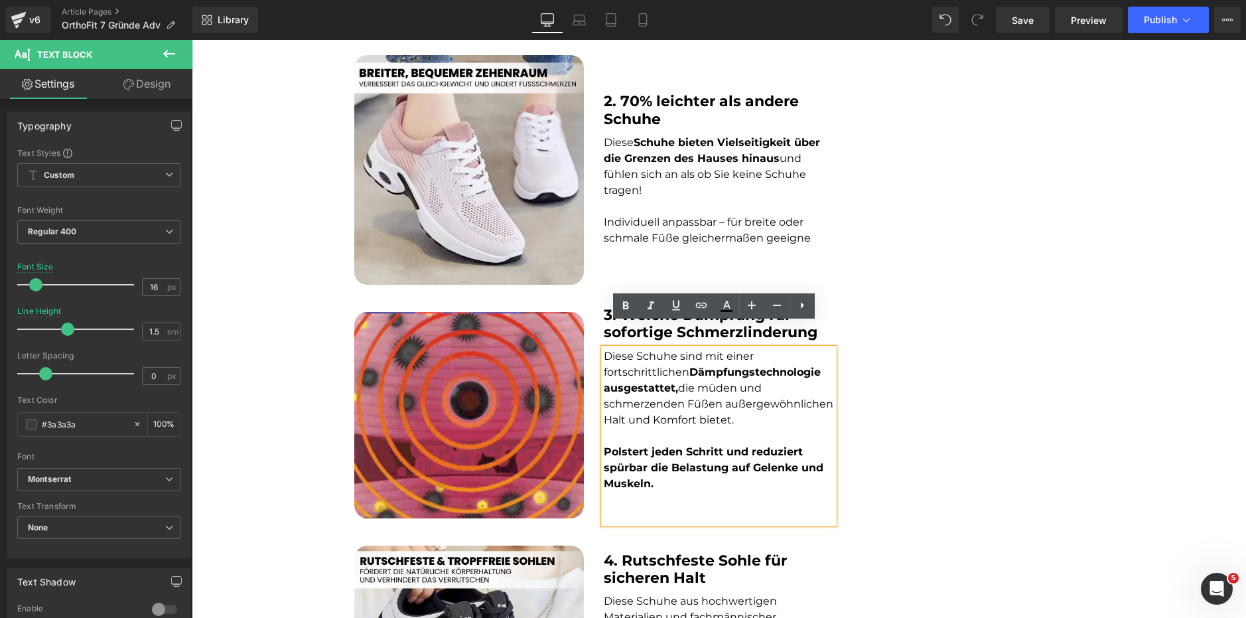
click at [663, 507] on p at bounding box center [719, 515] width 230 height 16
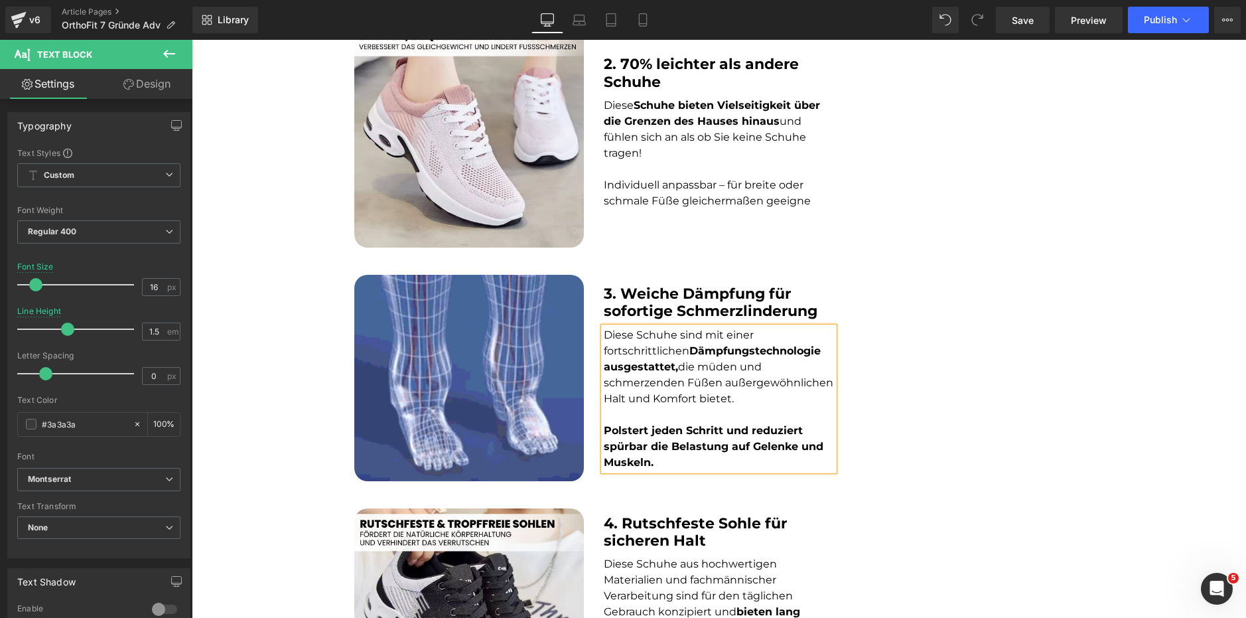
scroll to position [1077, 0]
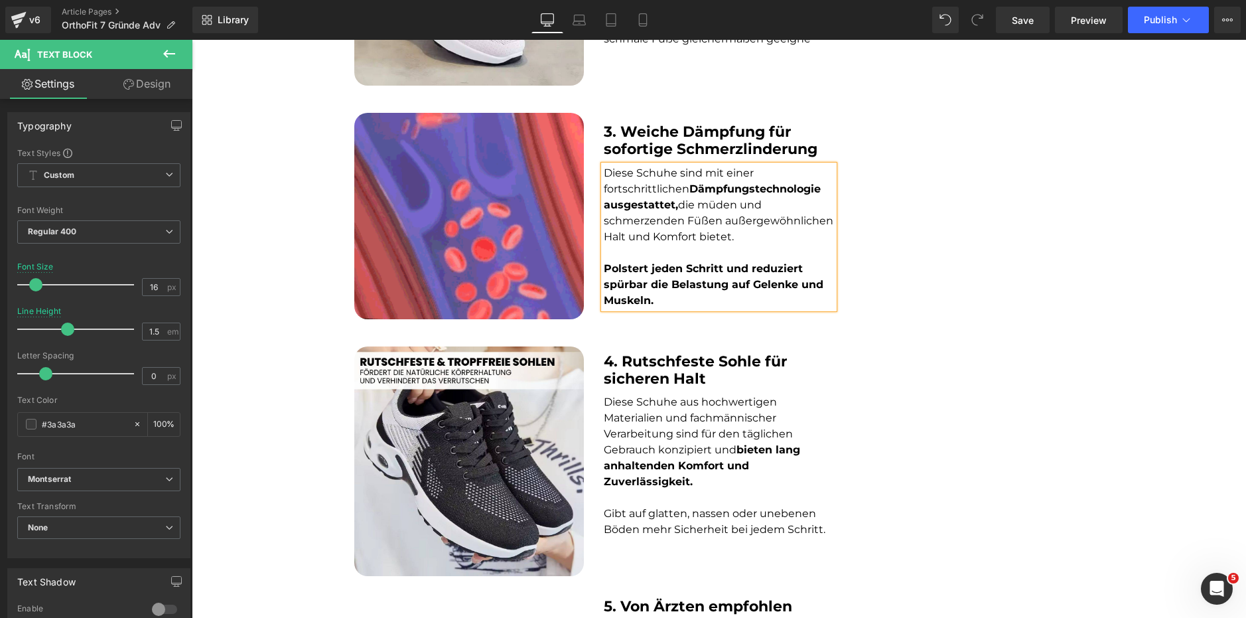
click at [656, 352] on strong "4. Rutschfeste Sohle für sicheren Halt" at bounding box center [695, 369] width 183 height 35
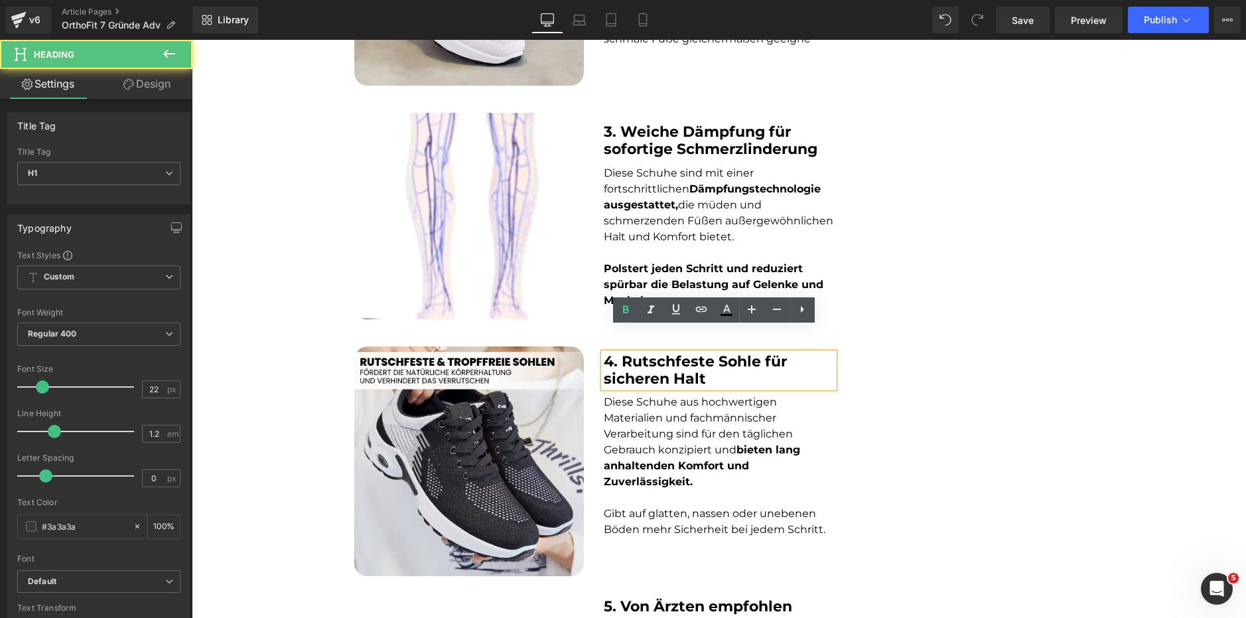
click at [655, 418] on p "Diese Schuhe aus hochwertigen Materialien und fachmännischer Verarbeitung sind …" at bounding box center [719, 442] width 230 height 96
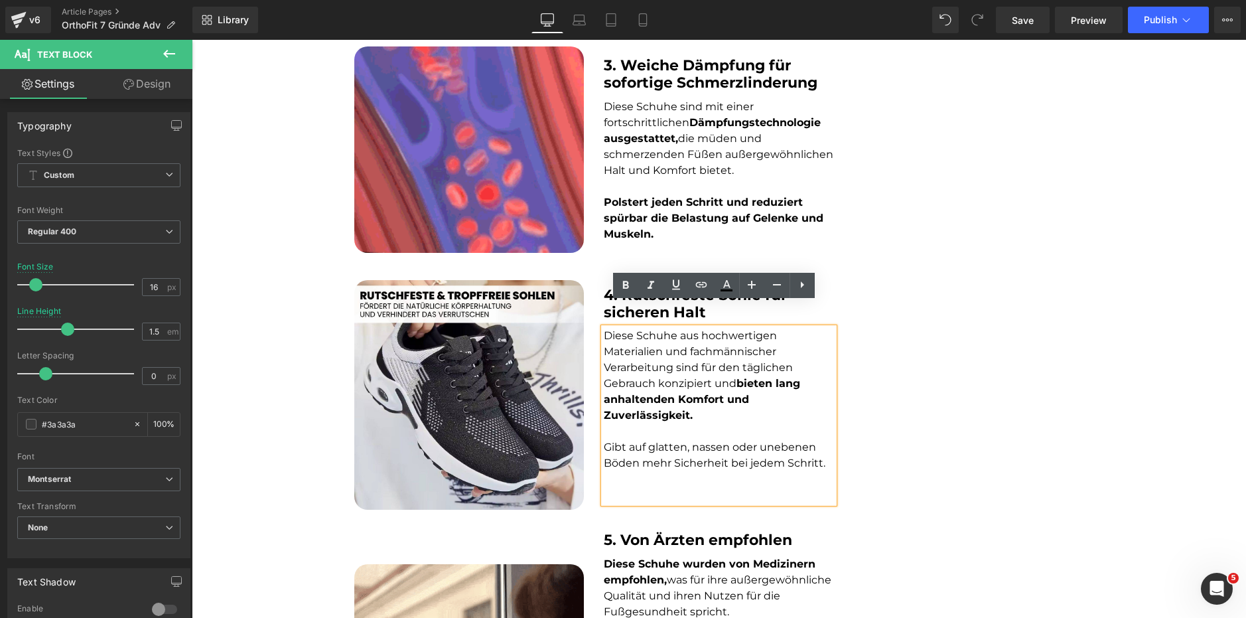
click at [670, 487] on p at bounding box center [719, 495] width 230 height 16
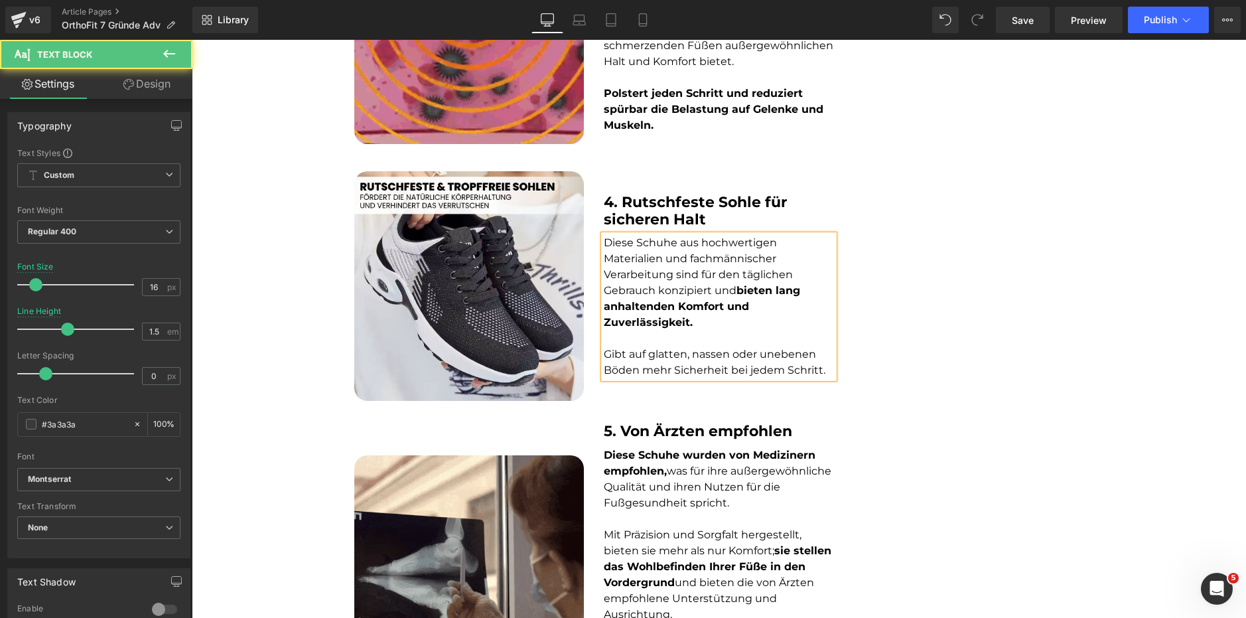
scroll to position [1284, 0]
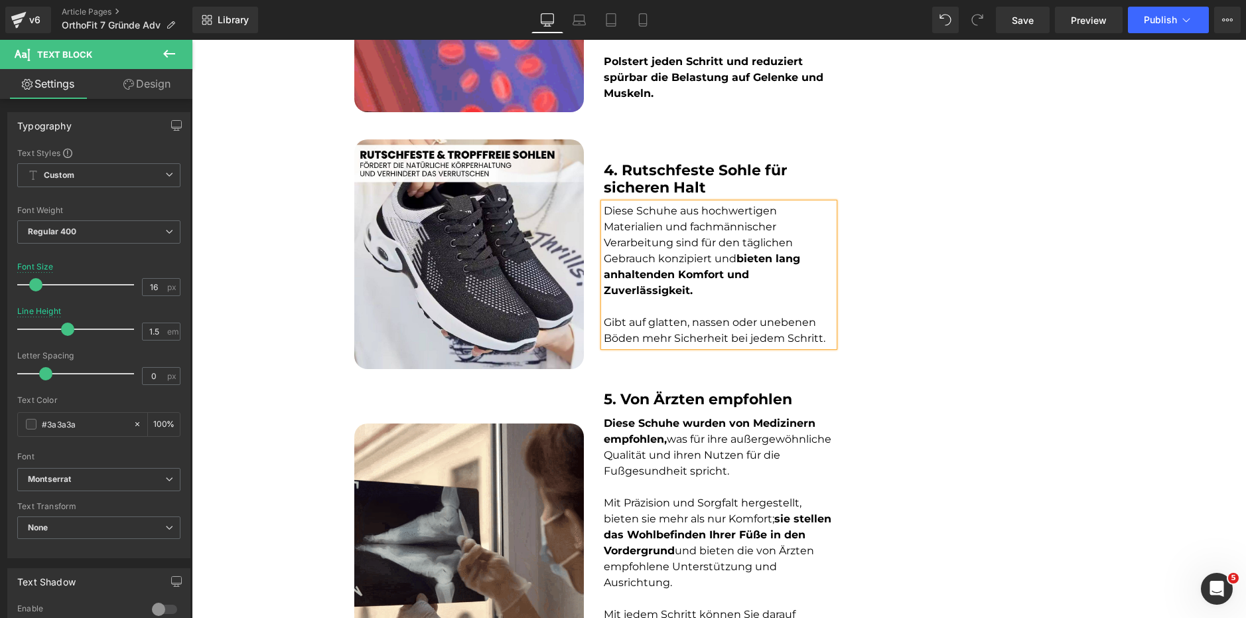
click at [192, 40] on div at bounding box center [192, 40] width 0 height 0
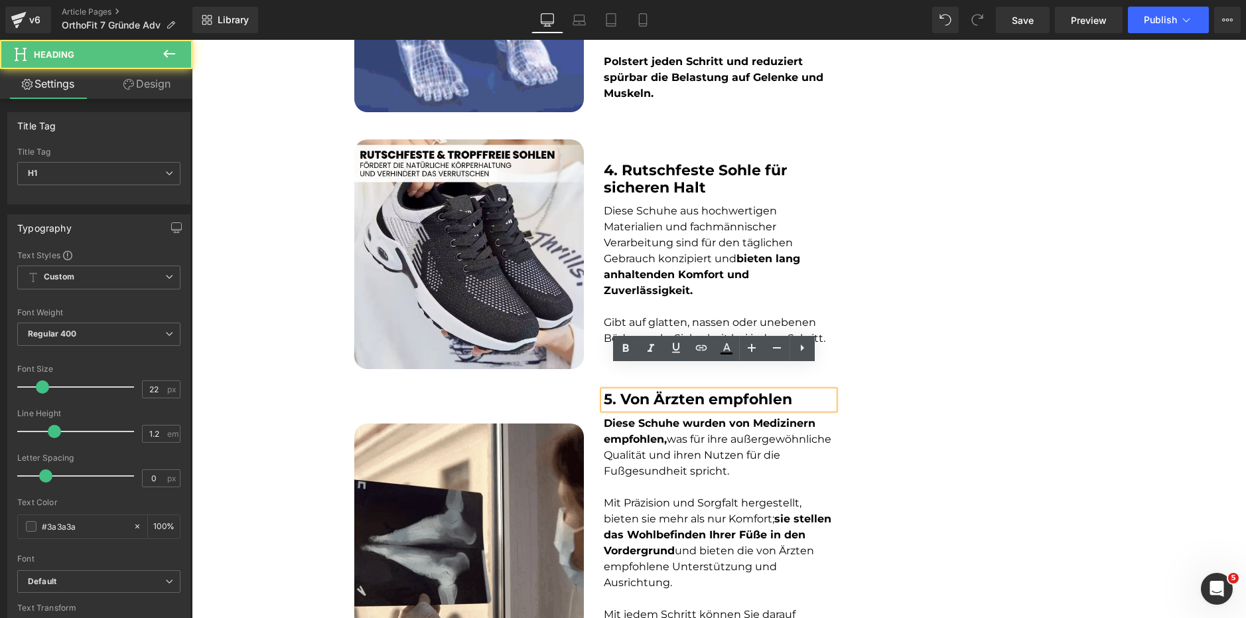
click at [681, 438] on p "Diese Schuhe wurden von Medizinern empfohlen, was für ihre außergewöhnliche Qua…" at bounding box center [719, 447] width 230 height 64
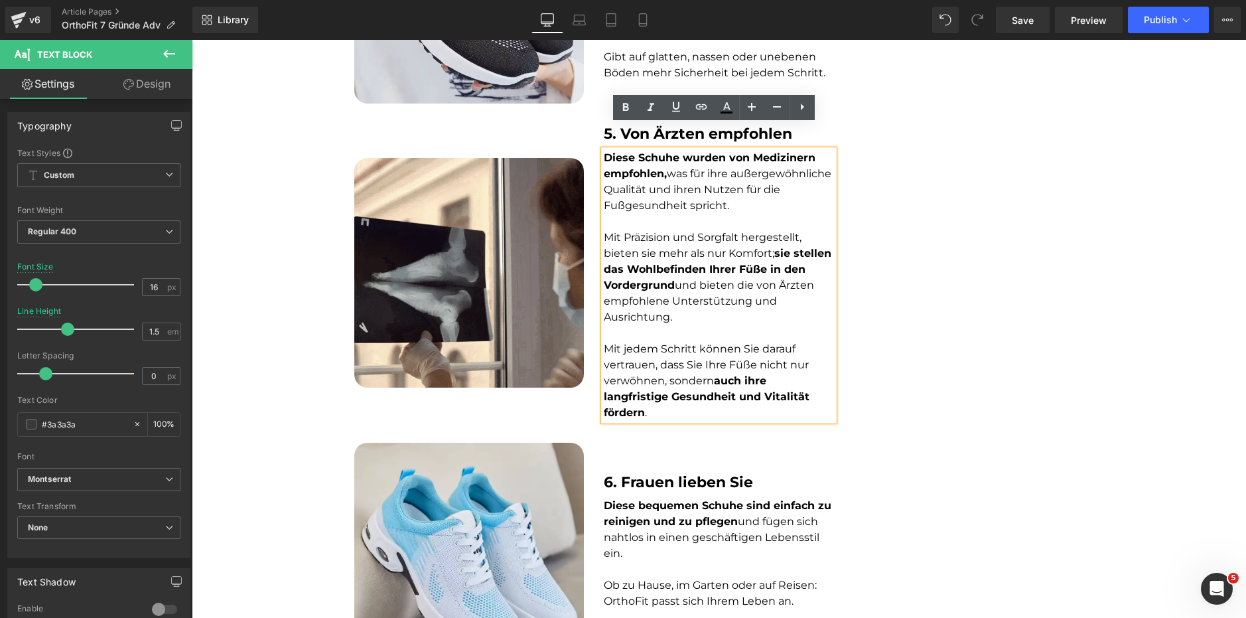
click at [672, 473] on strong "6. Frauen lieben Sie" at bounding box center [678, 482] width 149 height 18
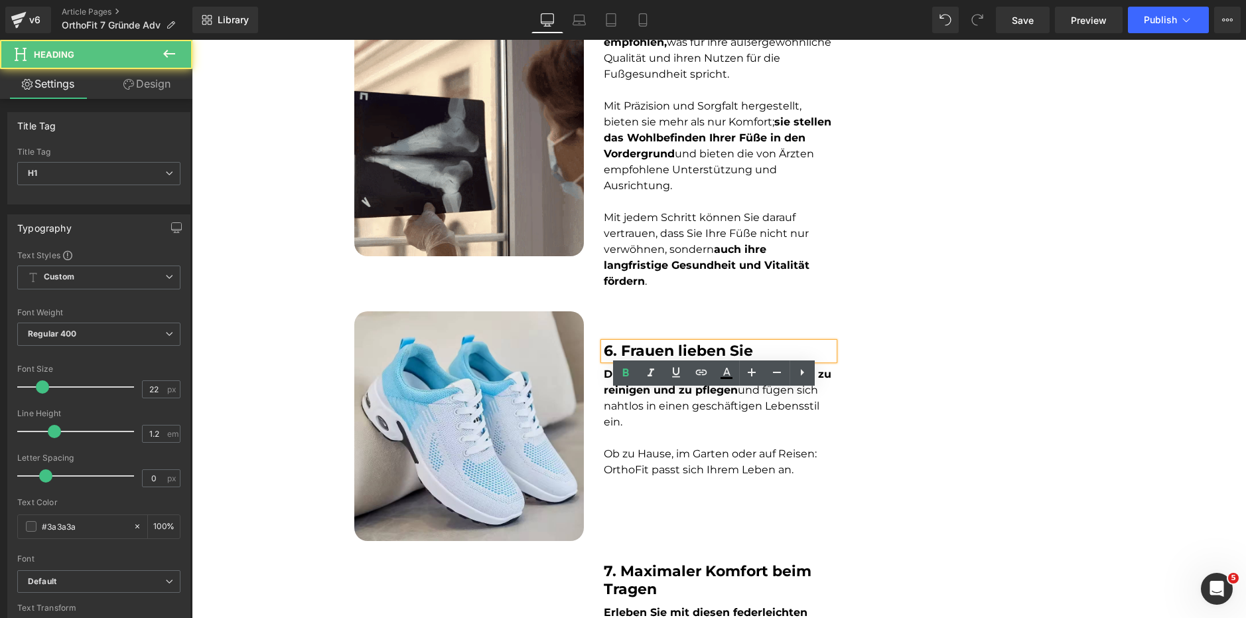
scroll to position [1682, 0]
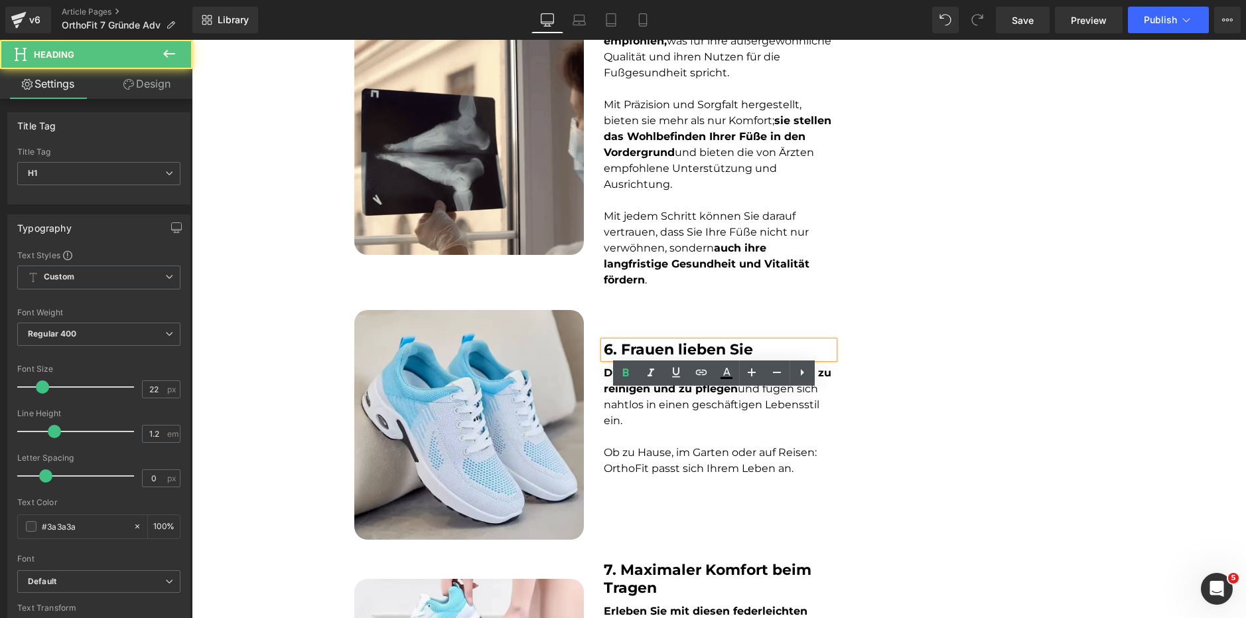
click at [658, 446] on font "Ob zu Hause, im Garten oder auf Reisen: OrthoFit passt sich Ihrem Leben an." at bounding box center [710, 460] width 213 height 29
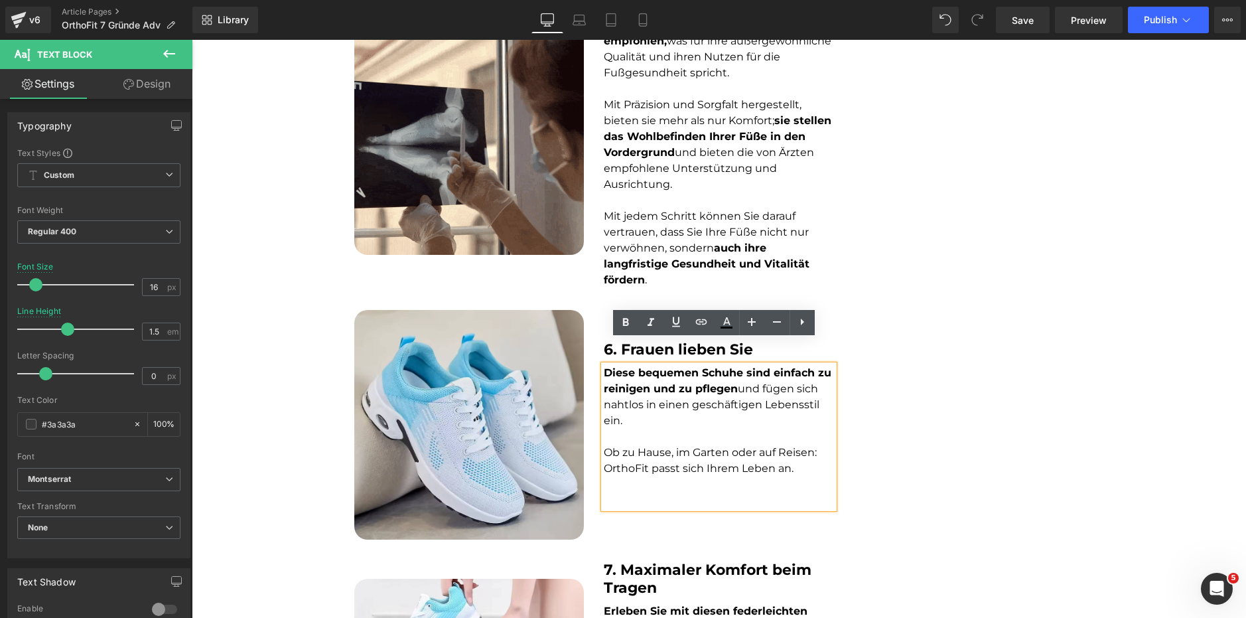
click at [667, 492] on p at bounding box center [719, 500] width 230 height 16
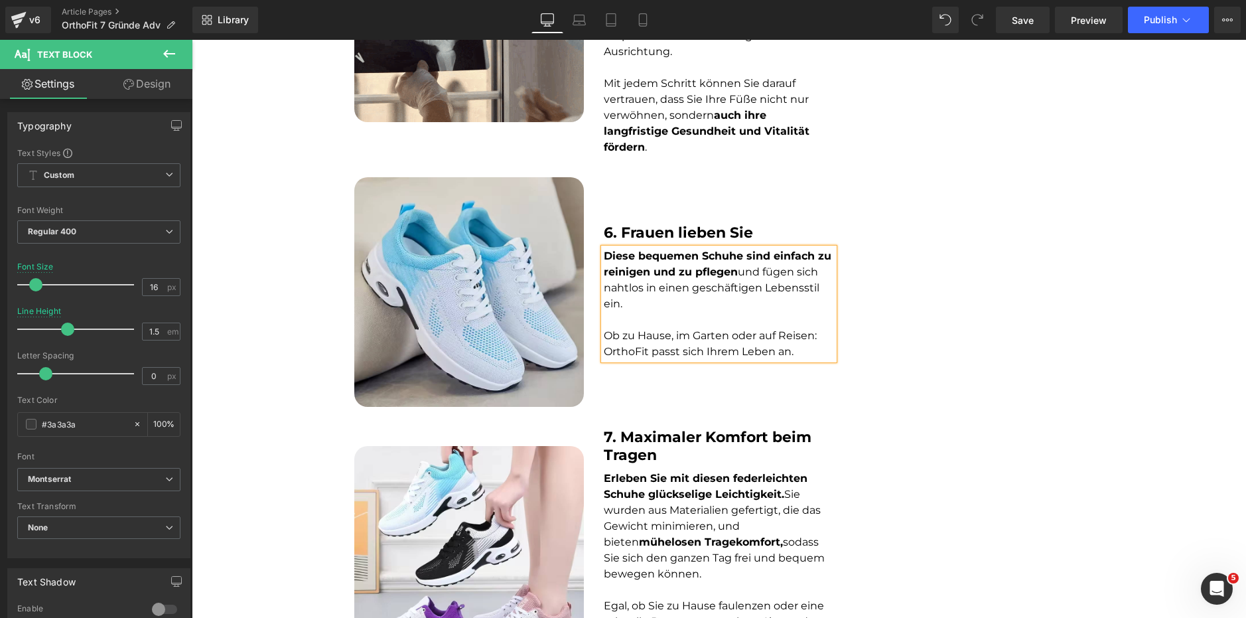
click at [649, 428] on strong "7. Maximaler Komfort beim Tragen" at bounding box center [708, 445] width 208 height 35
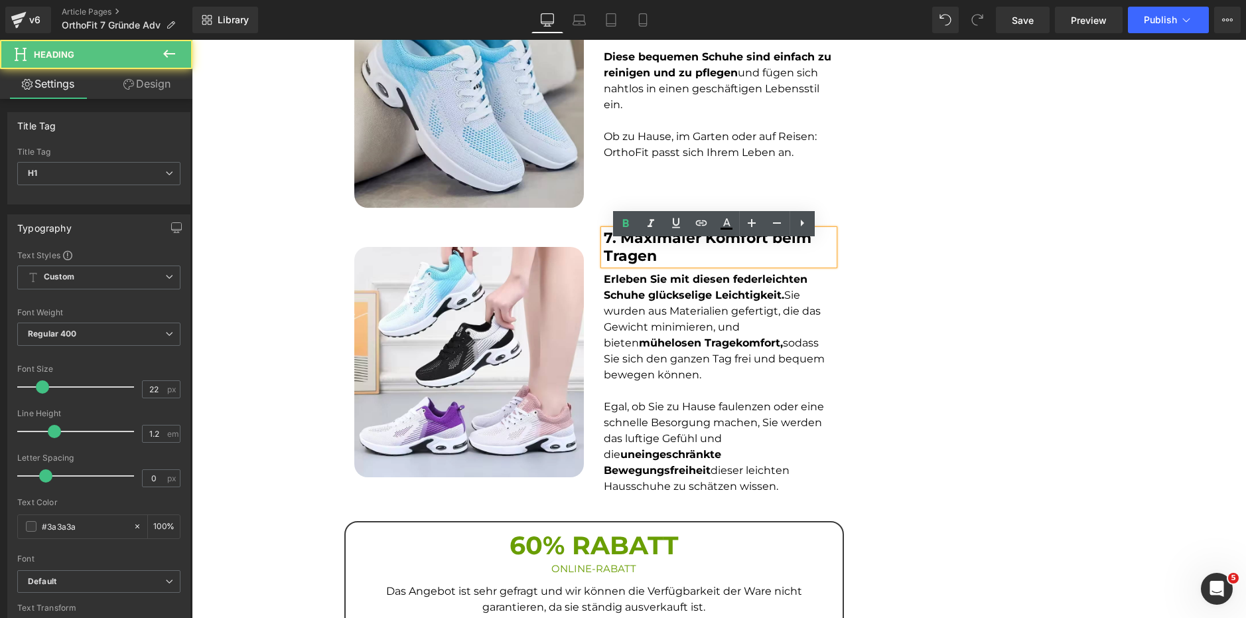
click at [636, 400] on font "Egal, ob Sie zu Hause faulenzen oder eine schnelle Besorgung machen, Sie werden…" at bounding box center [714, 446] width 220 height 92
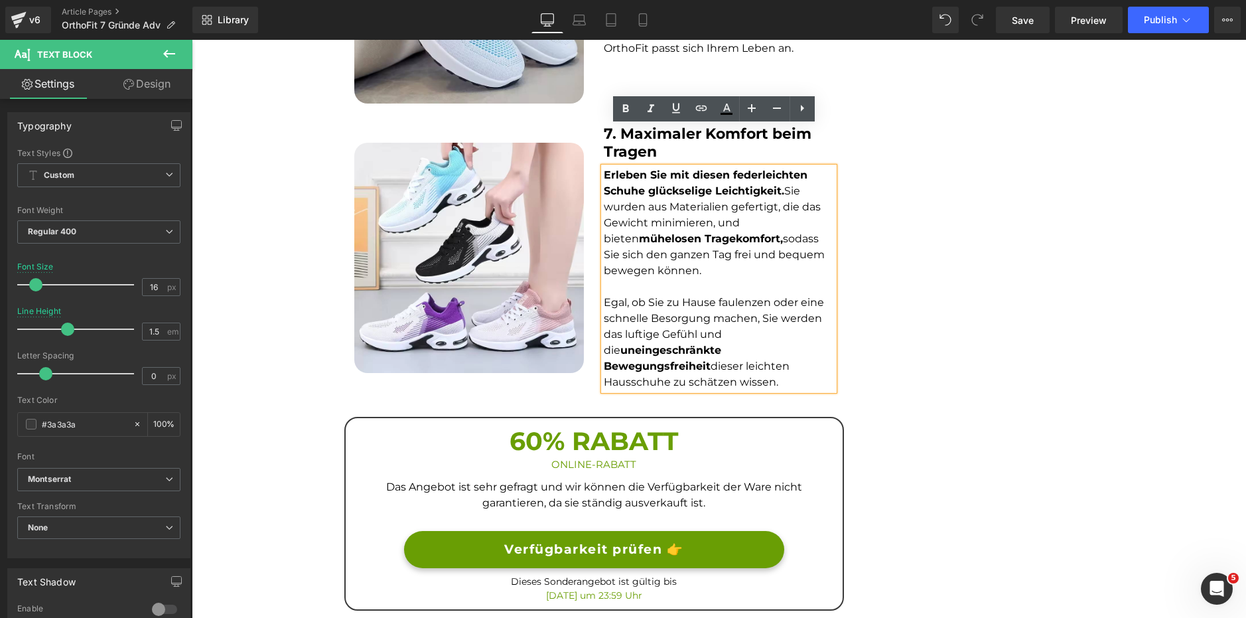
scroll to position [2147, 0]
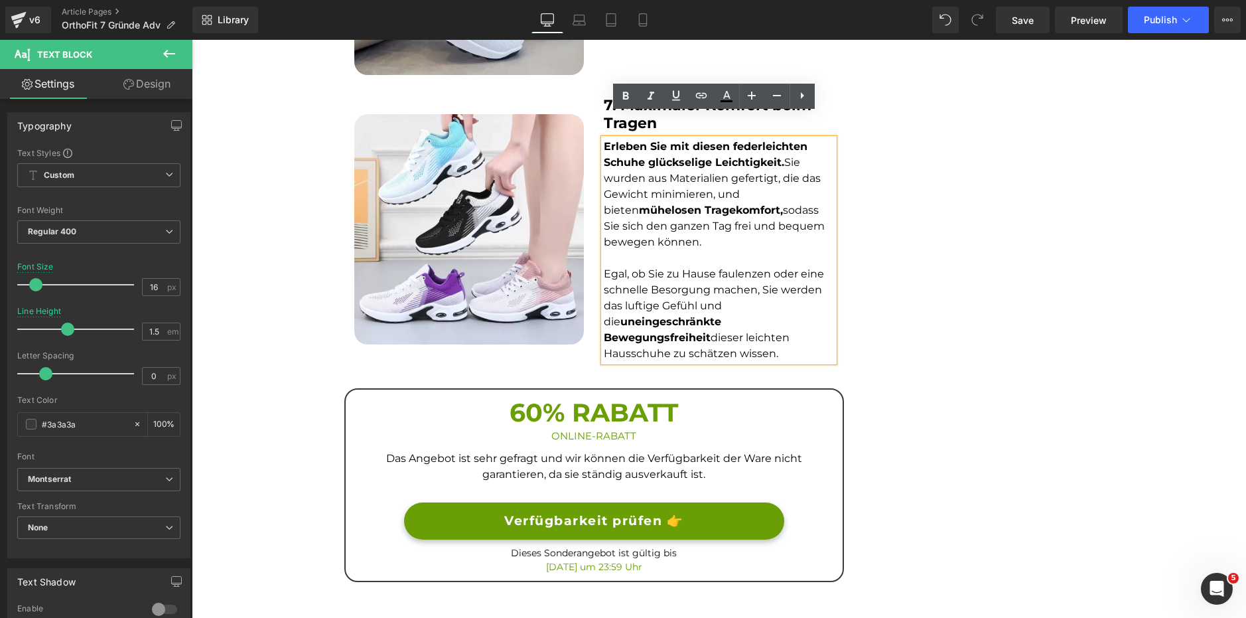
click at [606, 429] on div "ONLINE-RABATT" at bounding box center [594, 436] width 477 height 15
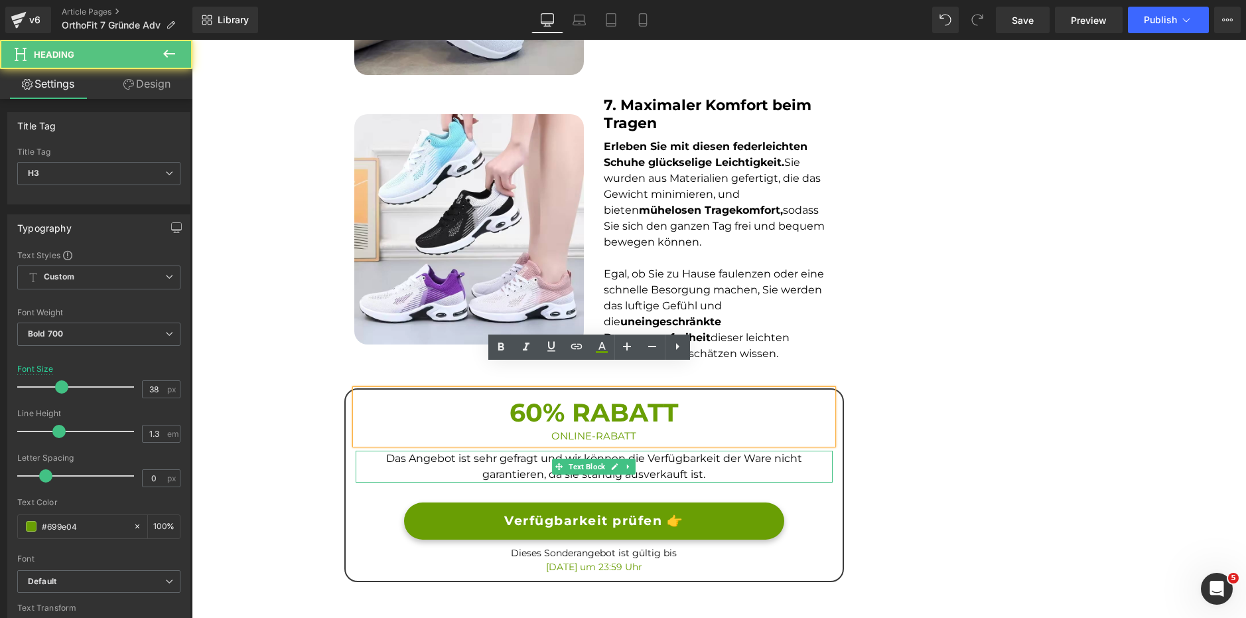
click at [593, 458] on span "Text Block" at bounding box center [587, 466] width 42 height 16
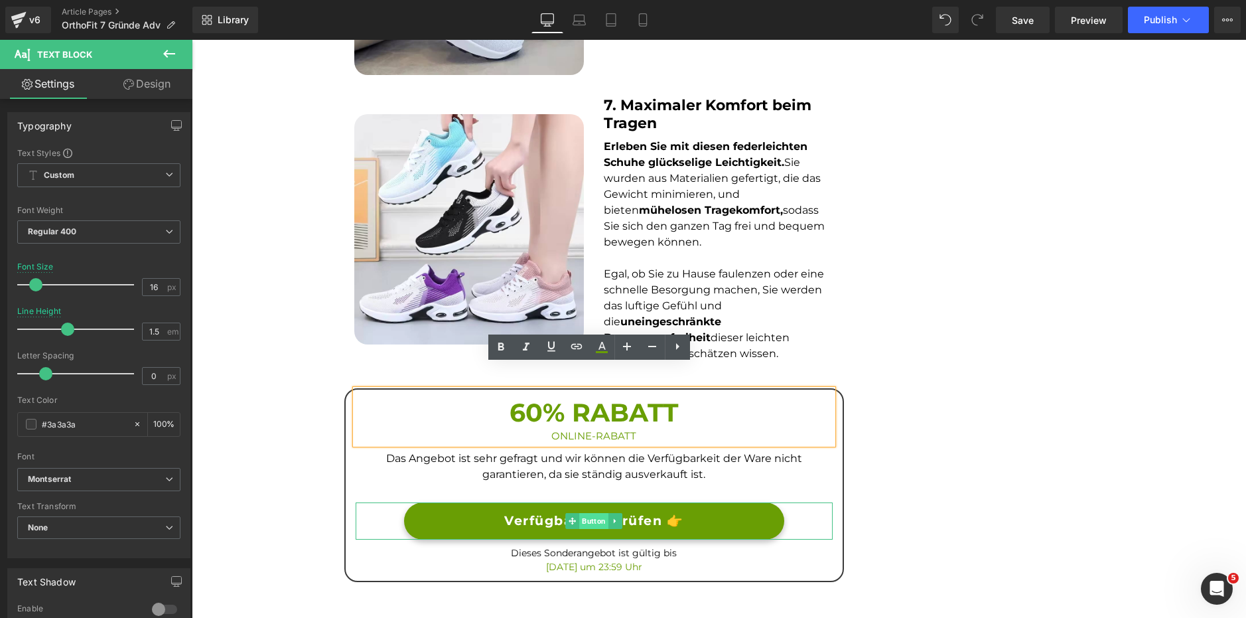
click at [588, 513] on span "Button" at bounding box center [593, 521] width 29 height 16
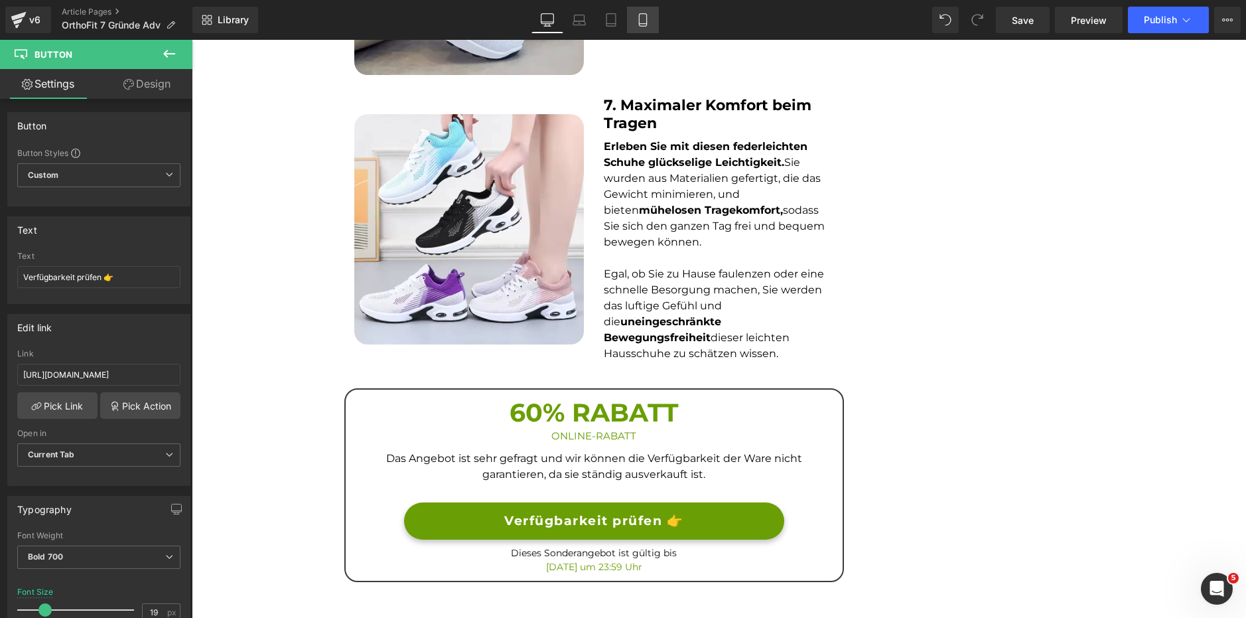
click at [650, 15] on link "Mobile" at bounding box center [643, 20] width 32 height 27
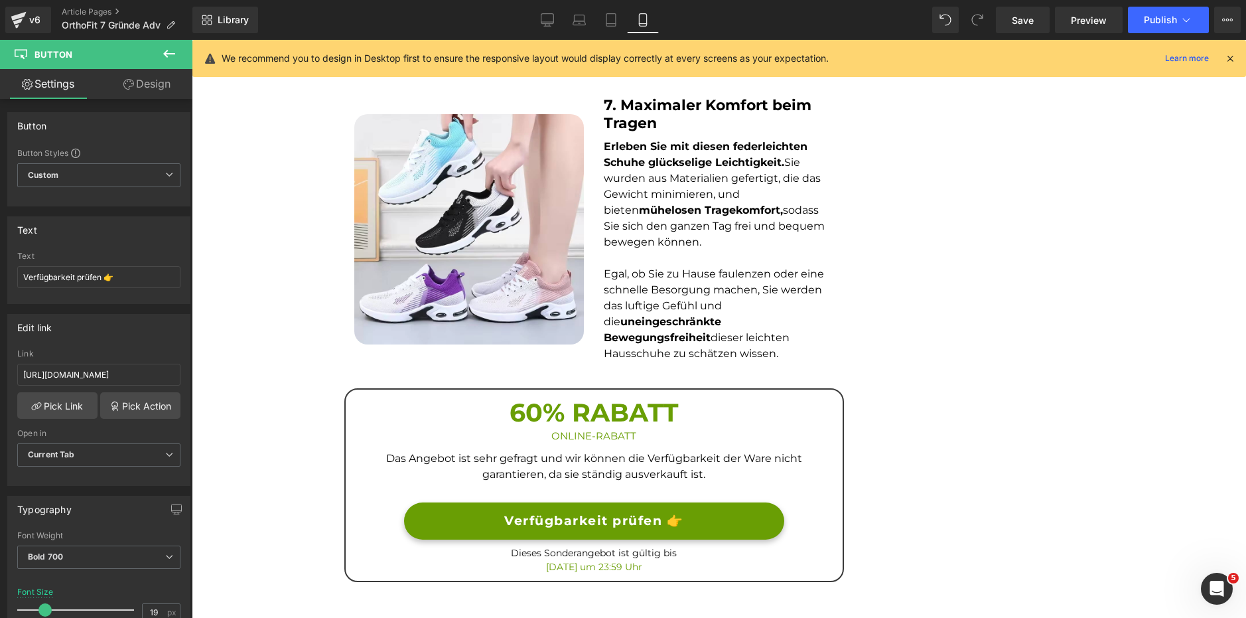
type input "13"
type input "100"
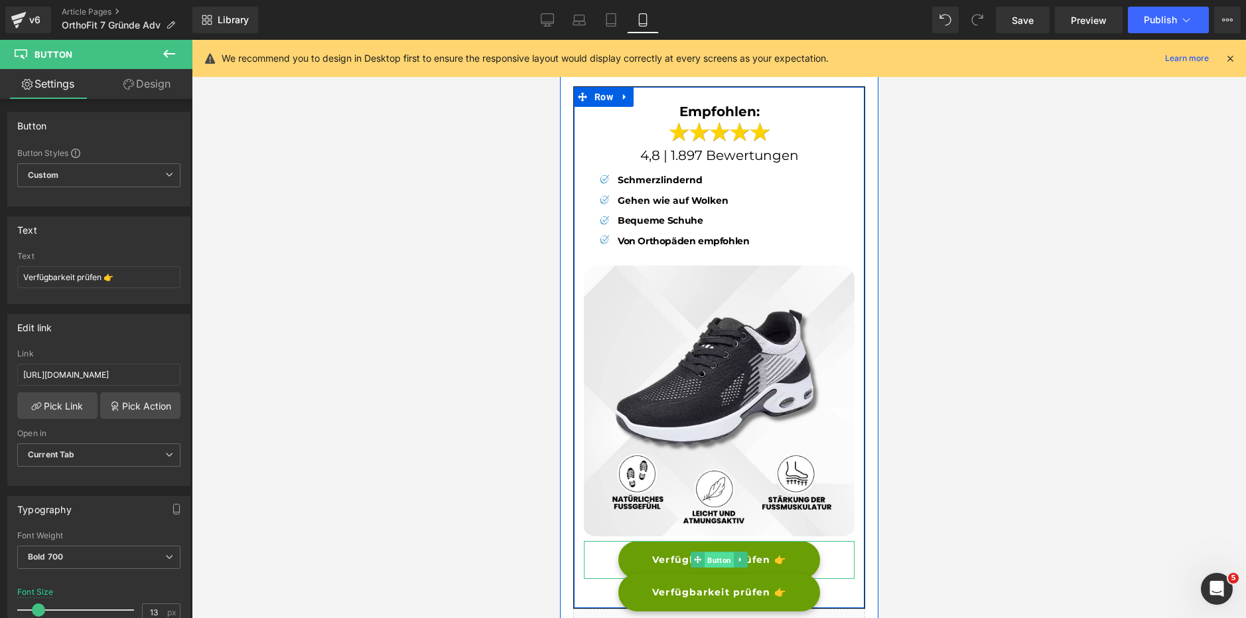
click at [706, 552] on span "Button" at bounding box center [718, 560] width 29 height 16
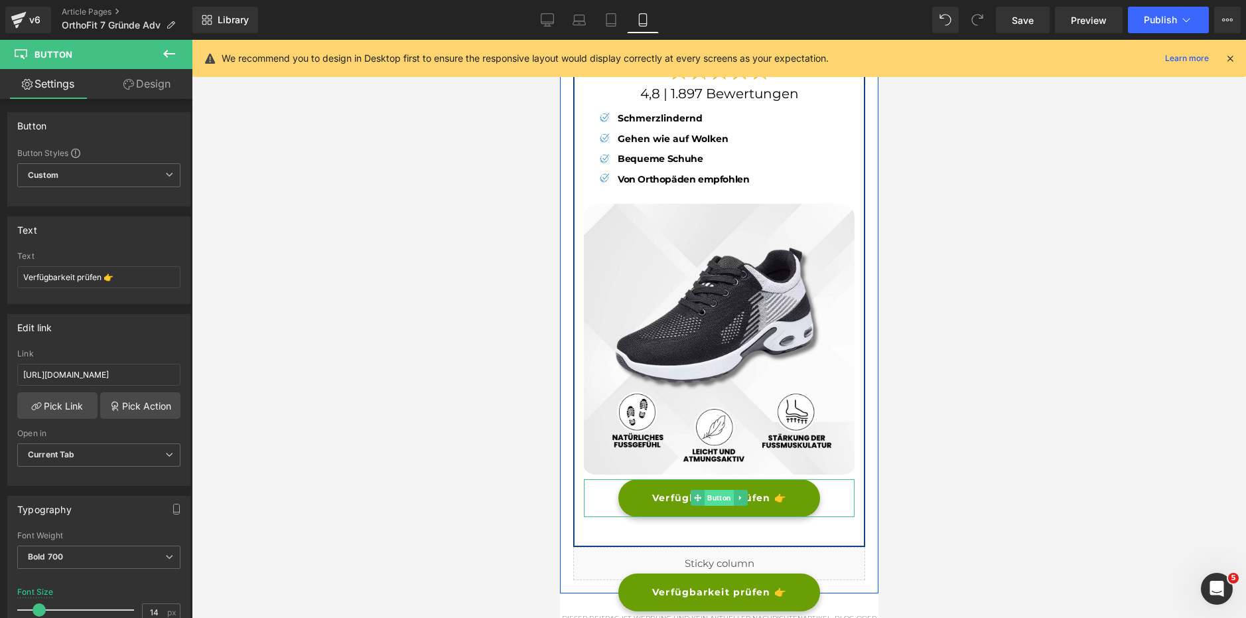
scroll to position [4063, 0]
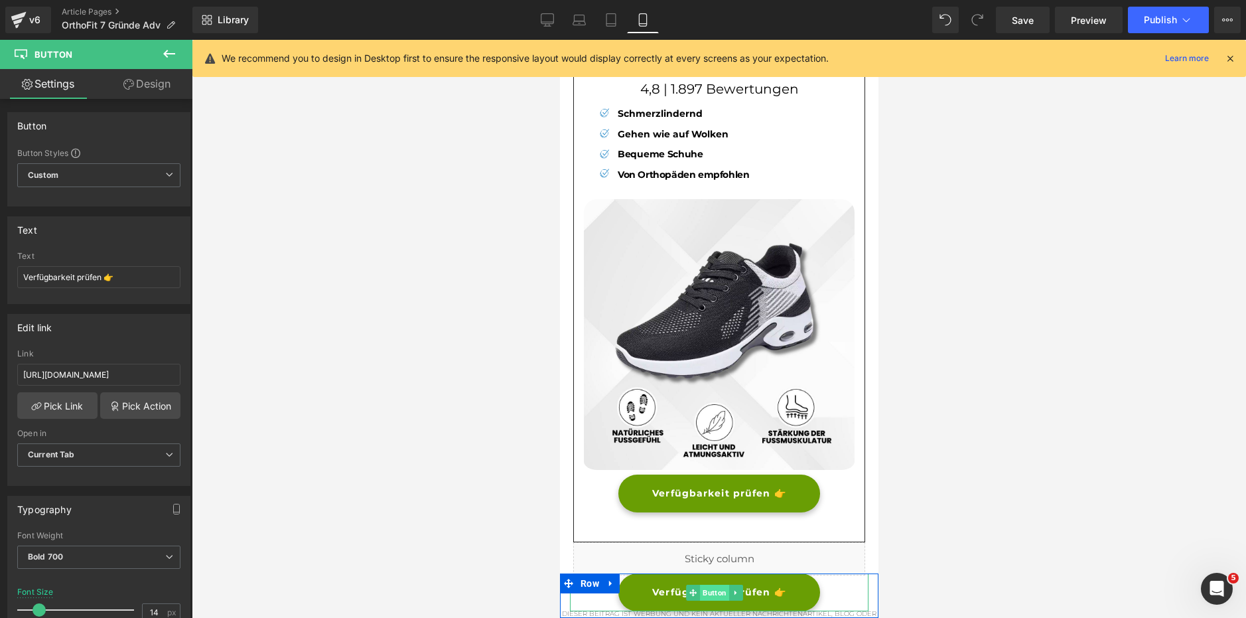
click at [707, 596] on span "Button" at bounding box center [713, 592] width 29 height 16
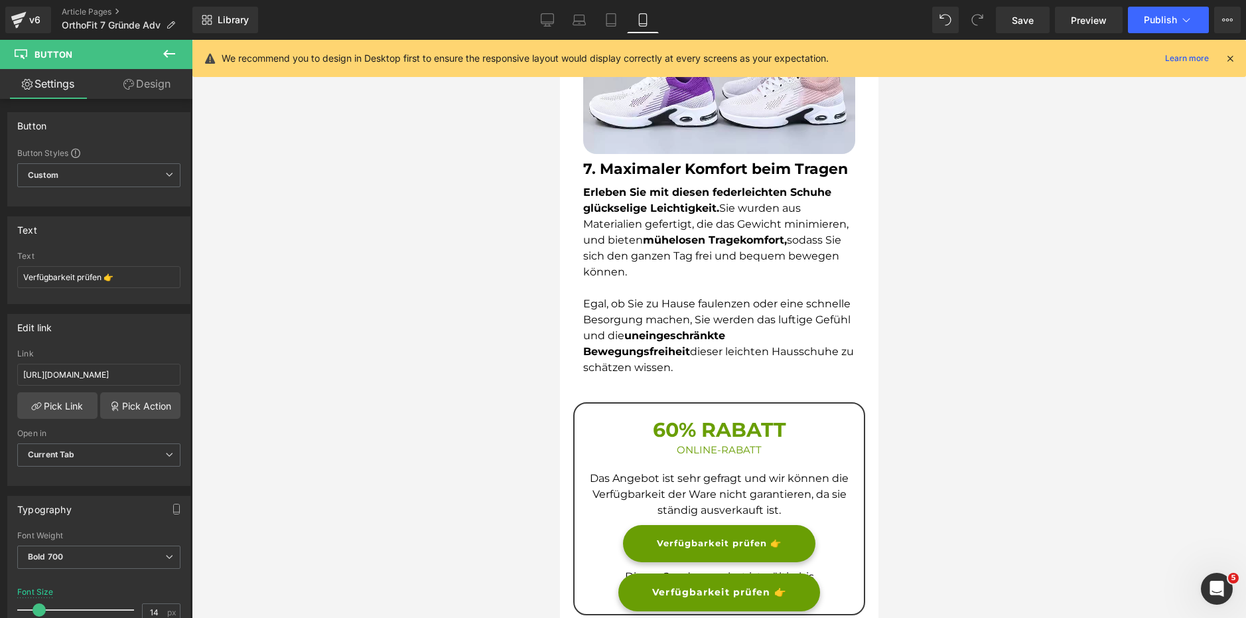
scroll to position [3399, 0]
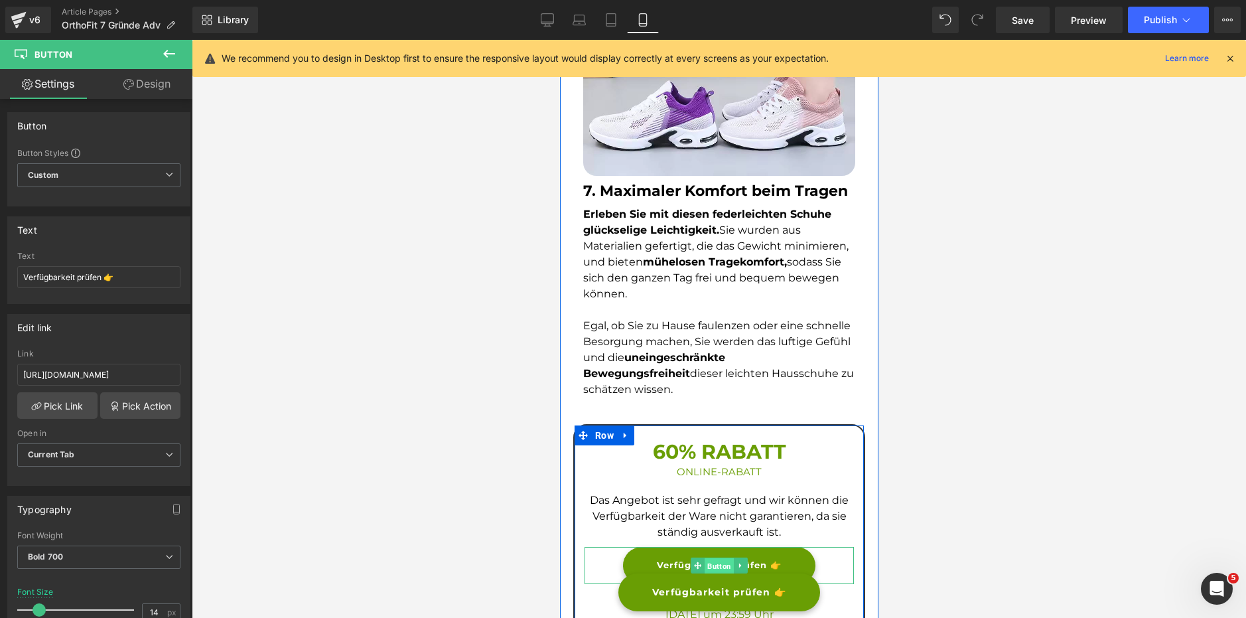
click at [706, 558] on span "Button" at bounding box center [718, 566] width 29 height 16
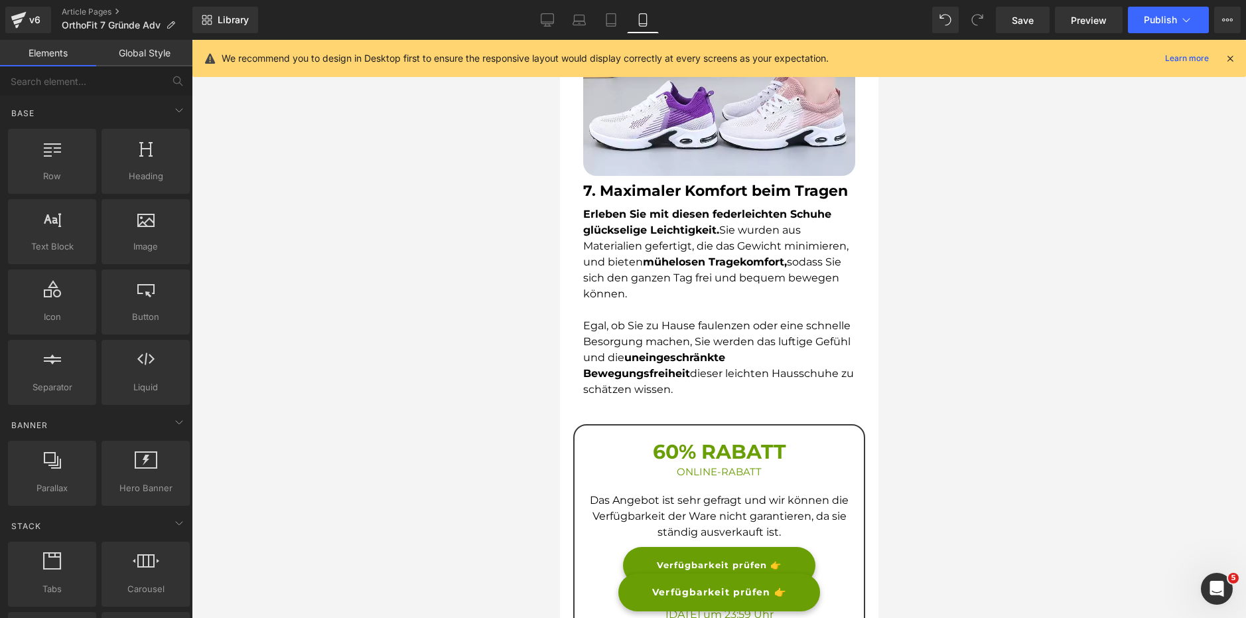
click at [1089, 292] on div at bounding box center [719, 329] width 1054 height 578
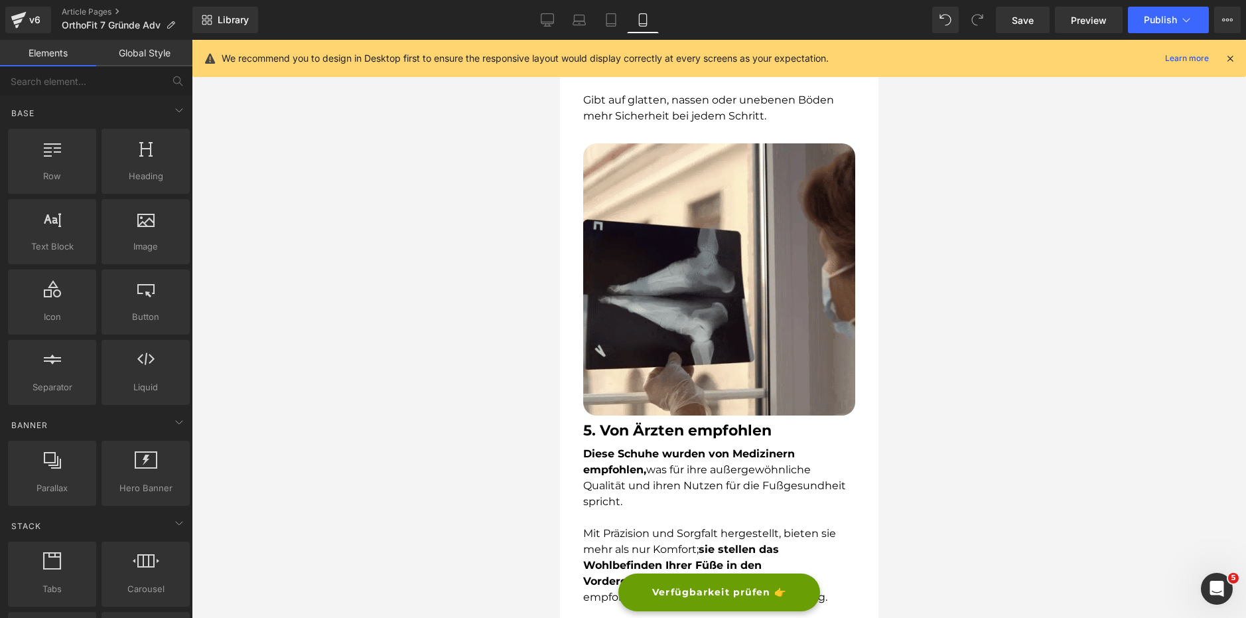
scroll to position [2139, 0]
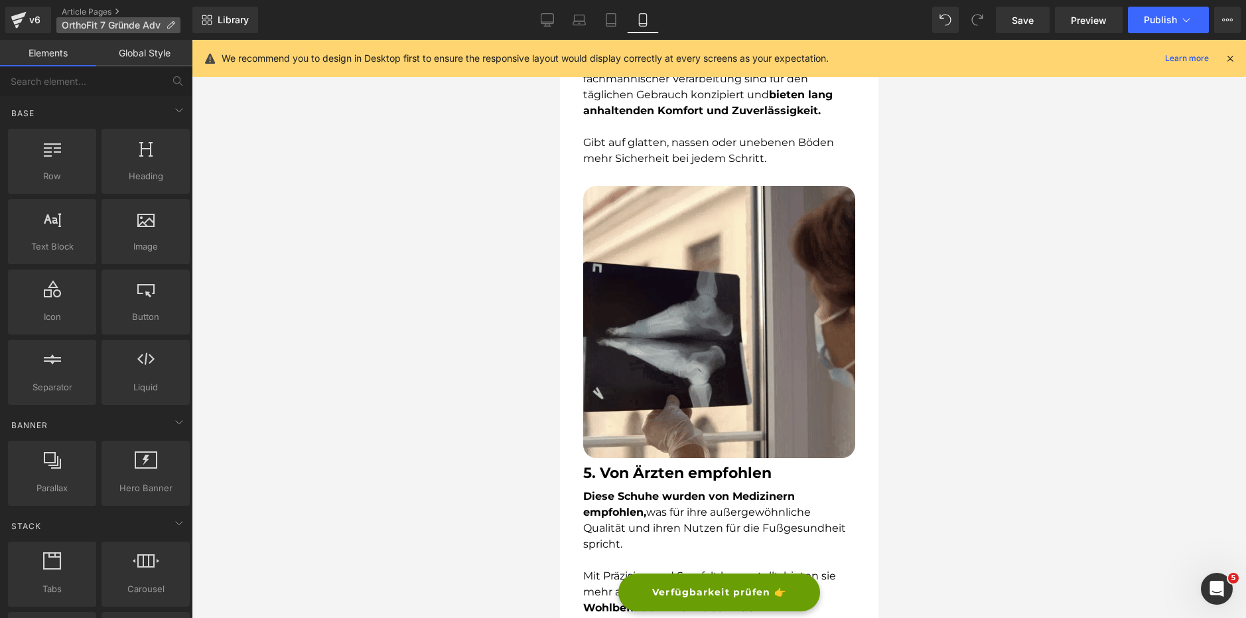
click at [87, 23] on span "OrthoFit 7 Gründe Adv" at bounding box center [111, 25] width 99 height 11
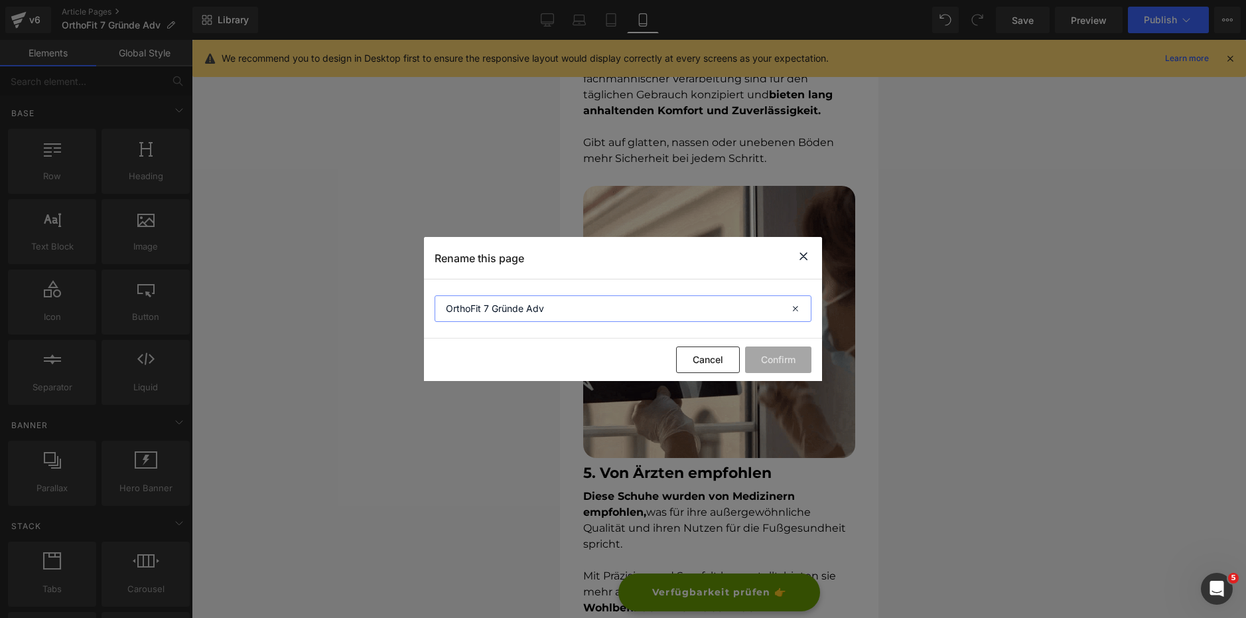
drag, startPoint x: 594, startPoint y: 312, endPoint x: 391, endPoint y: 308, distance: 203.7
click at [391, 308] on div "Rename this page OrthoFit 7 Gründe Adv Cancel Confirm" at bounding box center [623, 309] width 1246 height 618
click at [803, 251] on icon at bounding box center [803, 256] width 16 height 17
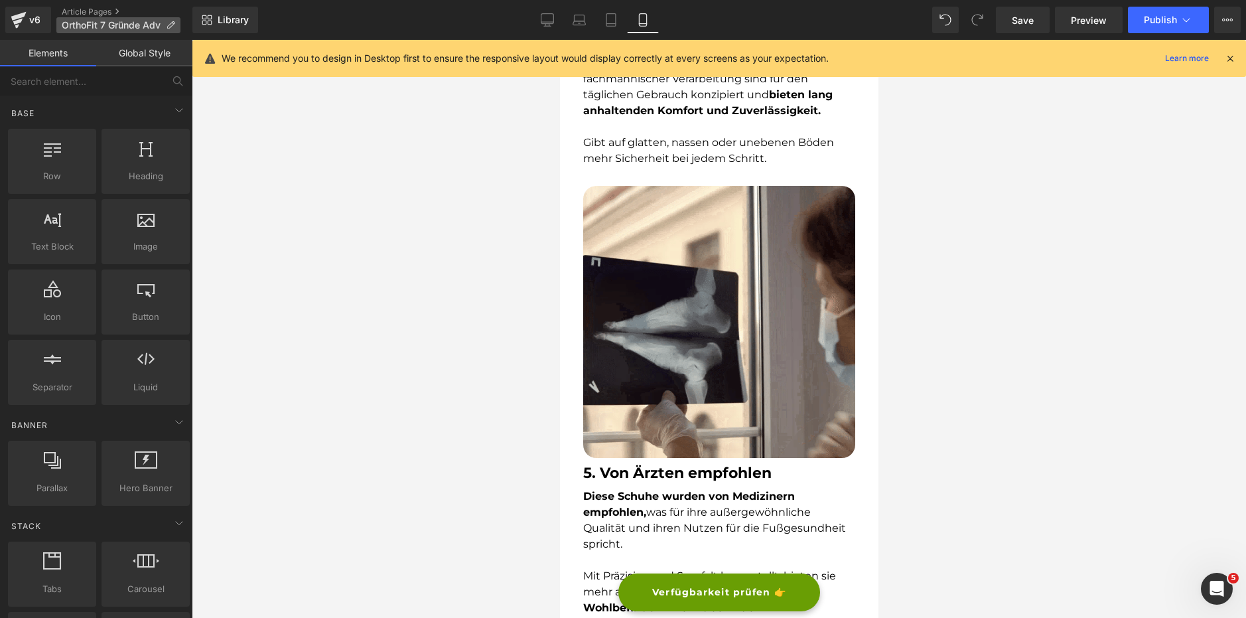
click at [119, 26] on span "OrthoFit 7 Gründe Adv" at bounding box center [111, 25] width 99 height 11
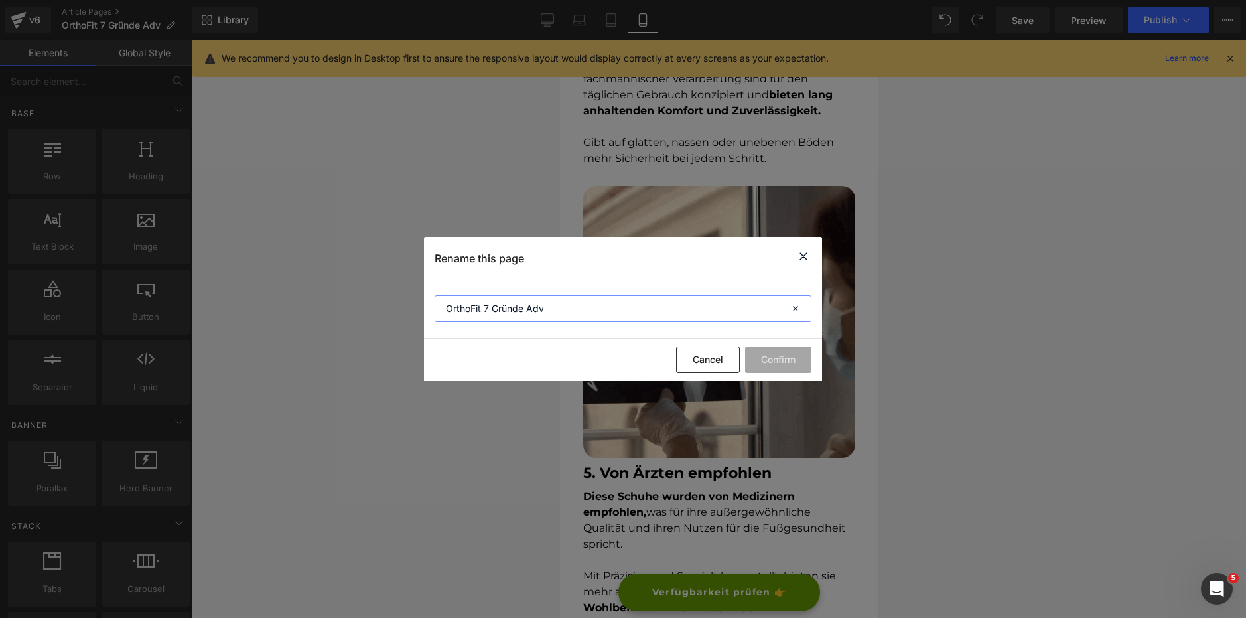
drag, startPoint x: 555, startPoint y: 316, endPoint x: 411, endPoint y: 302, distance: 144.0
click at [411, 302] on div "Rename this page OrthoFit 7 Gründe Adv Cancel Confirm" at bounding box center [623, 309] width 1246 height 618
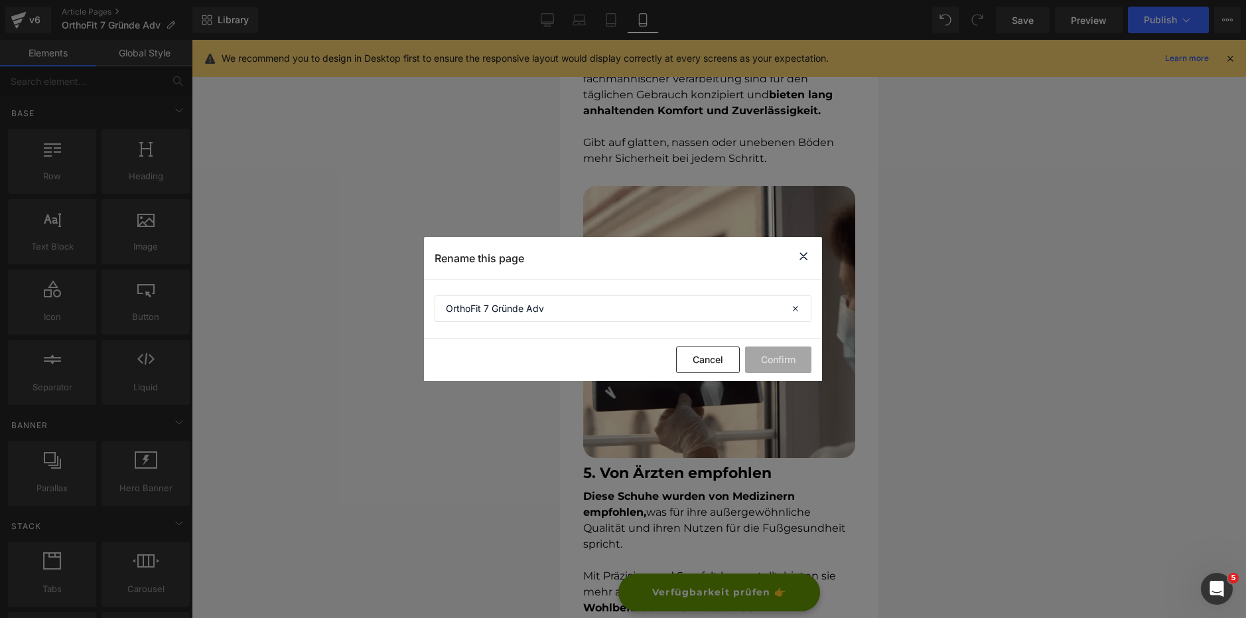
click at [801, 252] on icon at bounding box center [803, 256] width 16 height 17
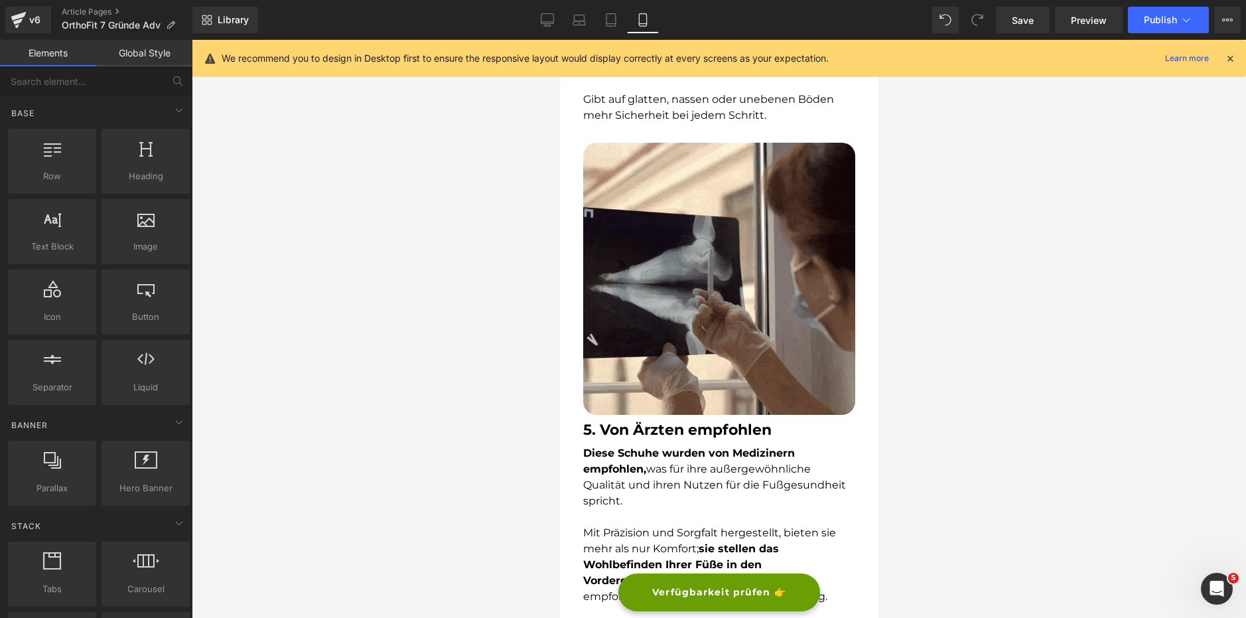
scroll to position [2205, 0]
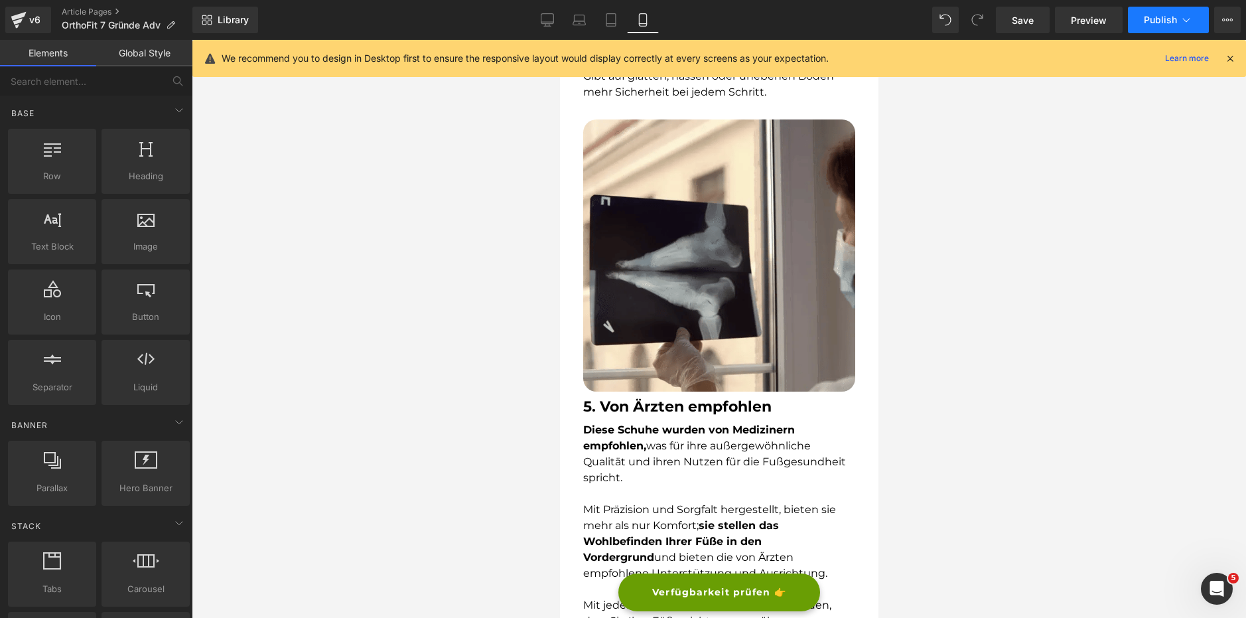
click at [1154, 23] on span "Publish" at bounding box center [1160, 20] width 33 height 11
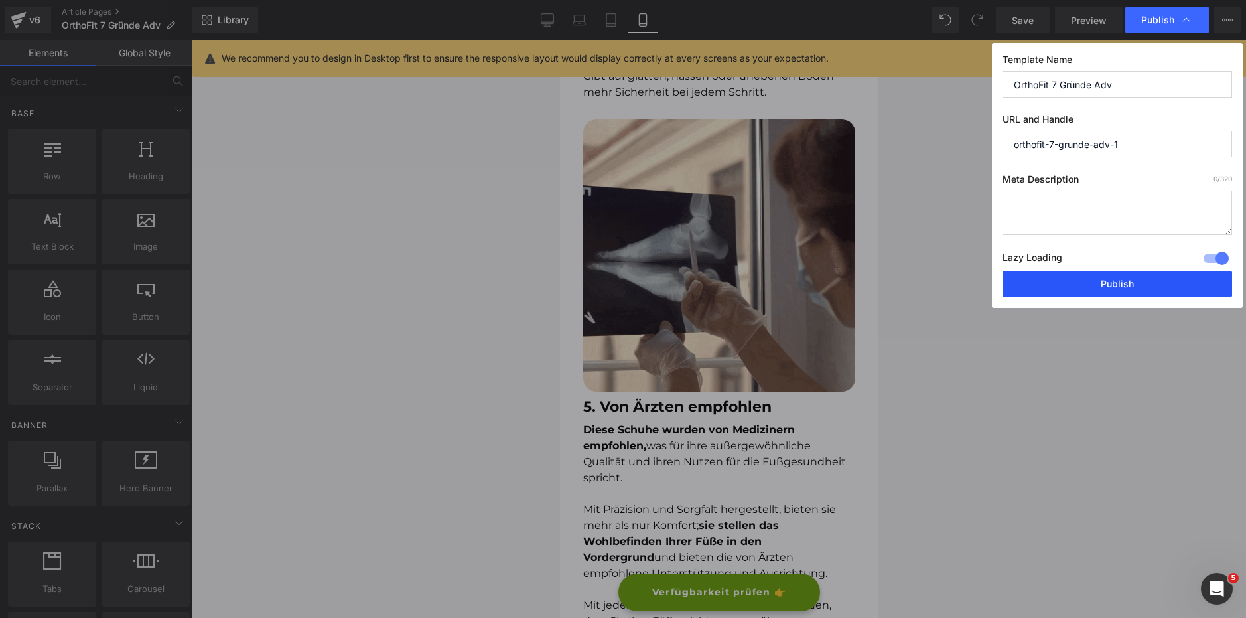
click at [1144, 283] on button "Publish" at bounding box center [1117, 284] width 230 height 27
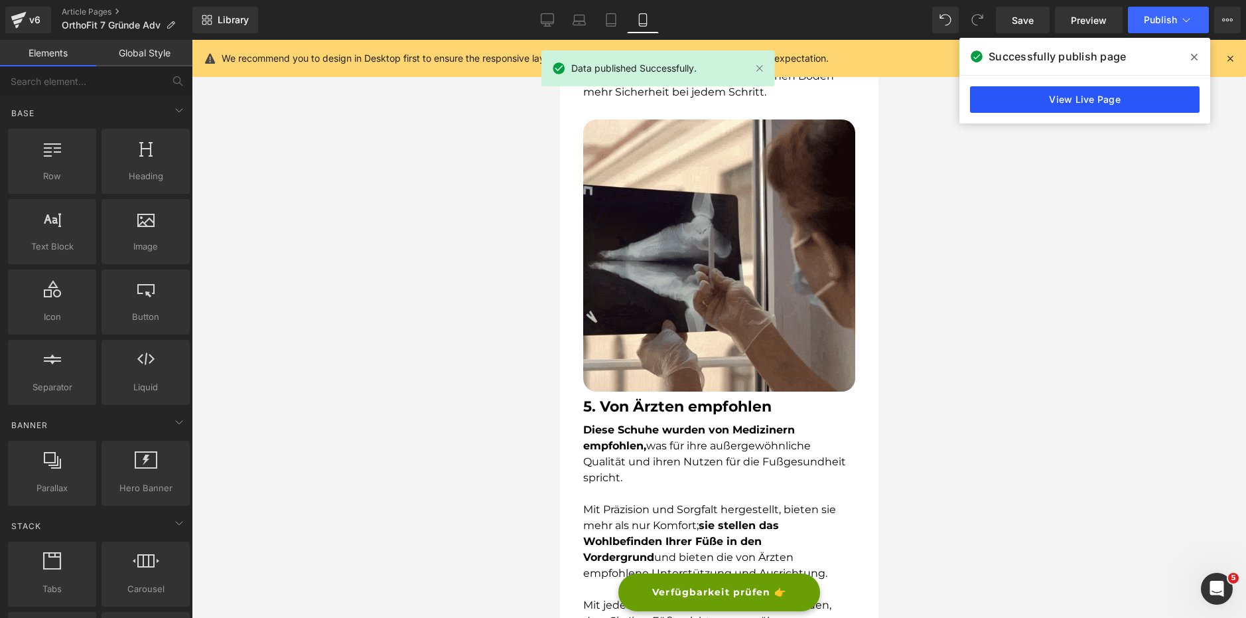
click at [1077, 102] on link "View Live Page" at bounding box center [1085, 99] width 230 height 27
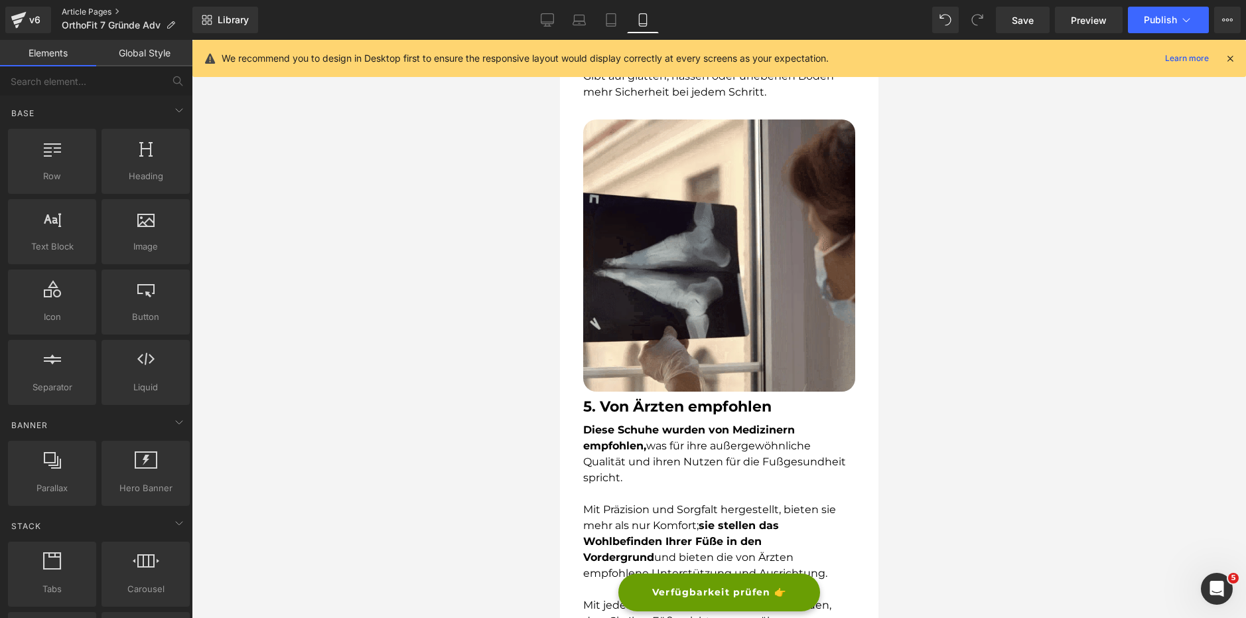
click at [107, 10] on link "Article Pages" at bounding box center [127, 12] width 131 height 11
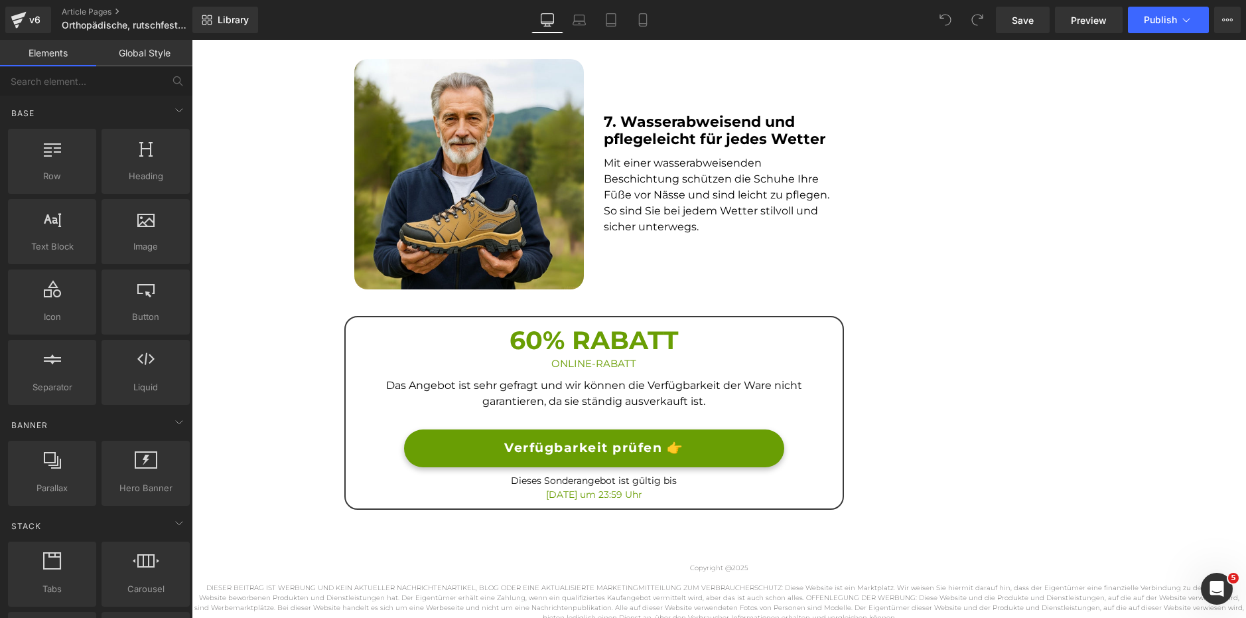
scroll to position [2056, 0]
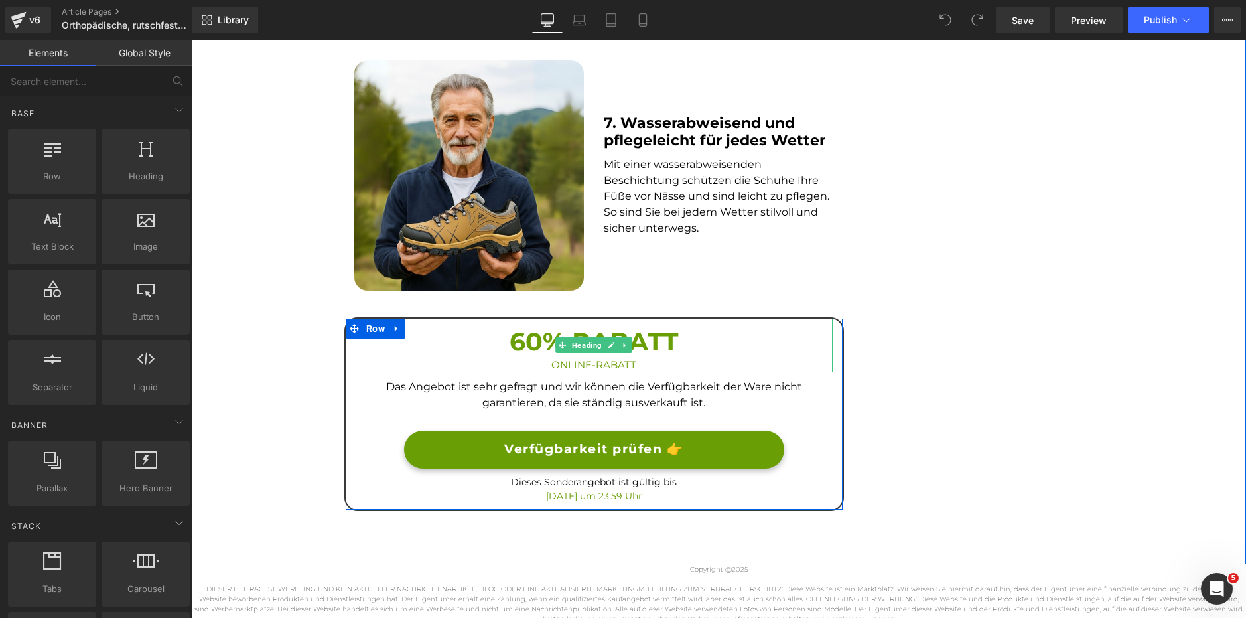
click at [521, 349] on h3 "60% RABATT" at bounding box center [594, 341] width 477 height 33
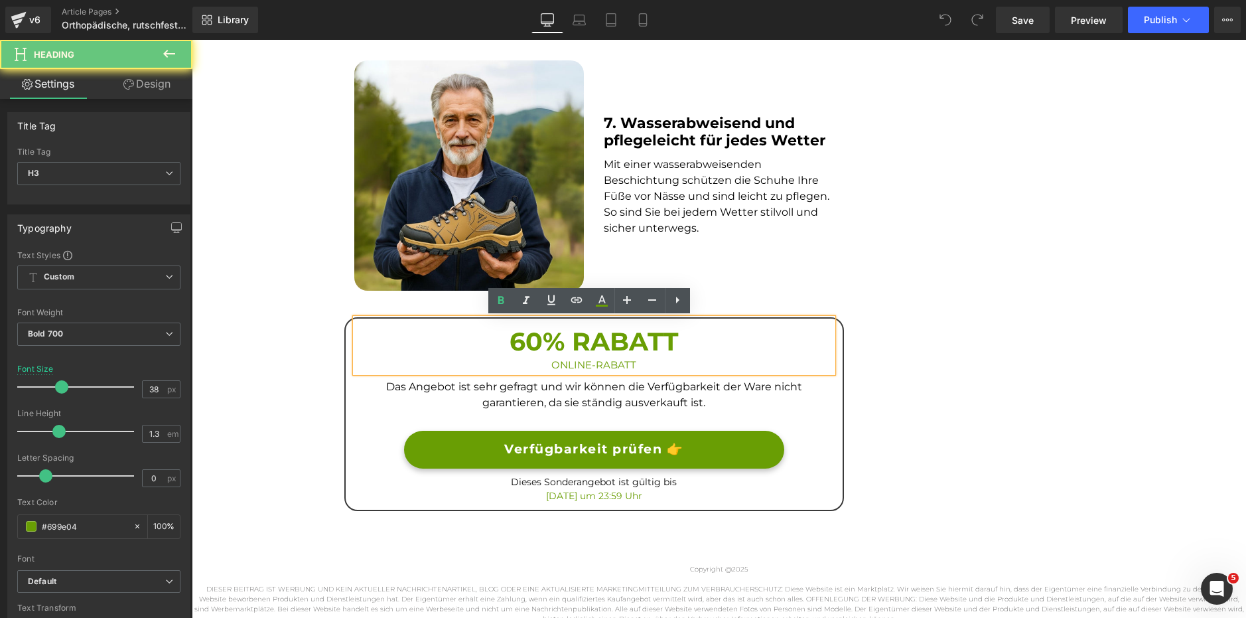
click at [520, 336] on h3 "60% RABATT" at bounding box center [594, 341] width 477 height 33
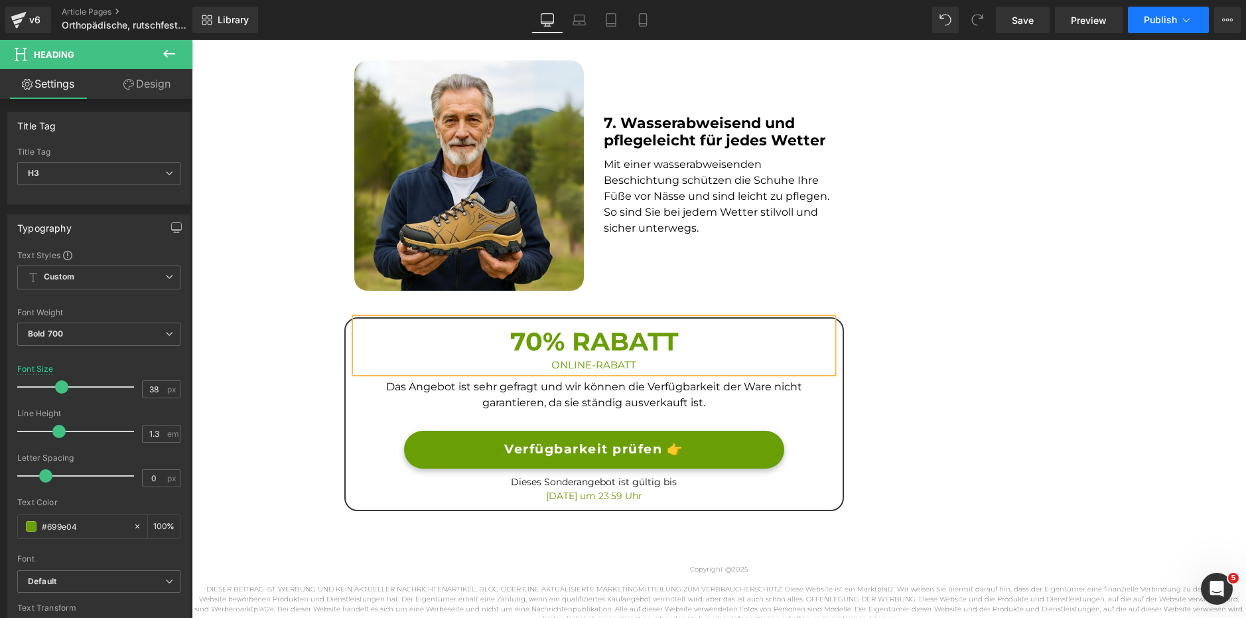
click at [1156, 13] on button "Publish" at bounding box center [1168, 20] width 81 height 27
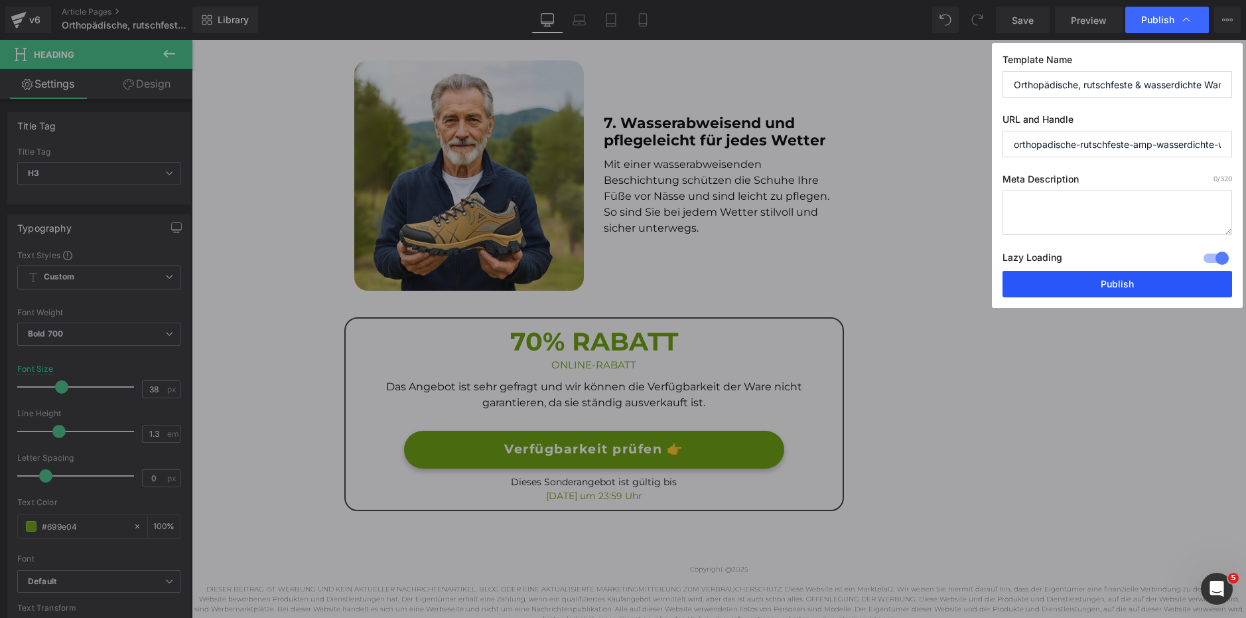
click at [1061, 279] on button "Publish" at bounding box center [1117, 284] width 230 height 27
